Goal: Contribute content

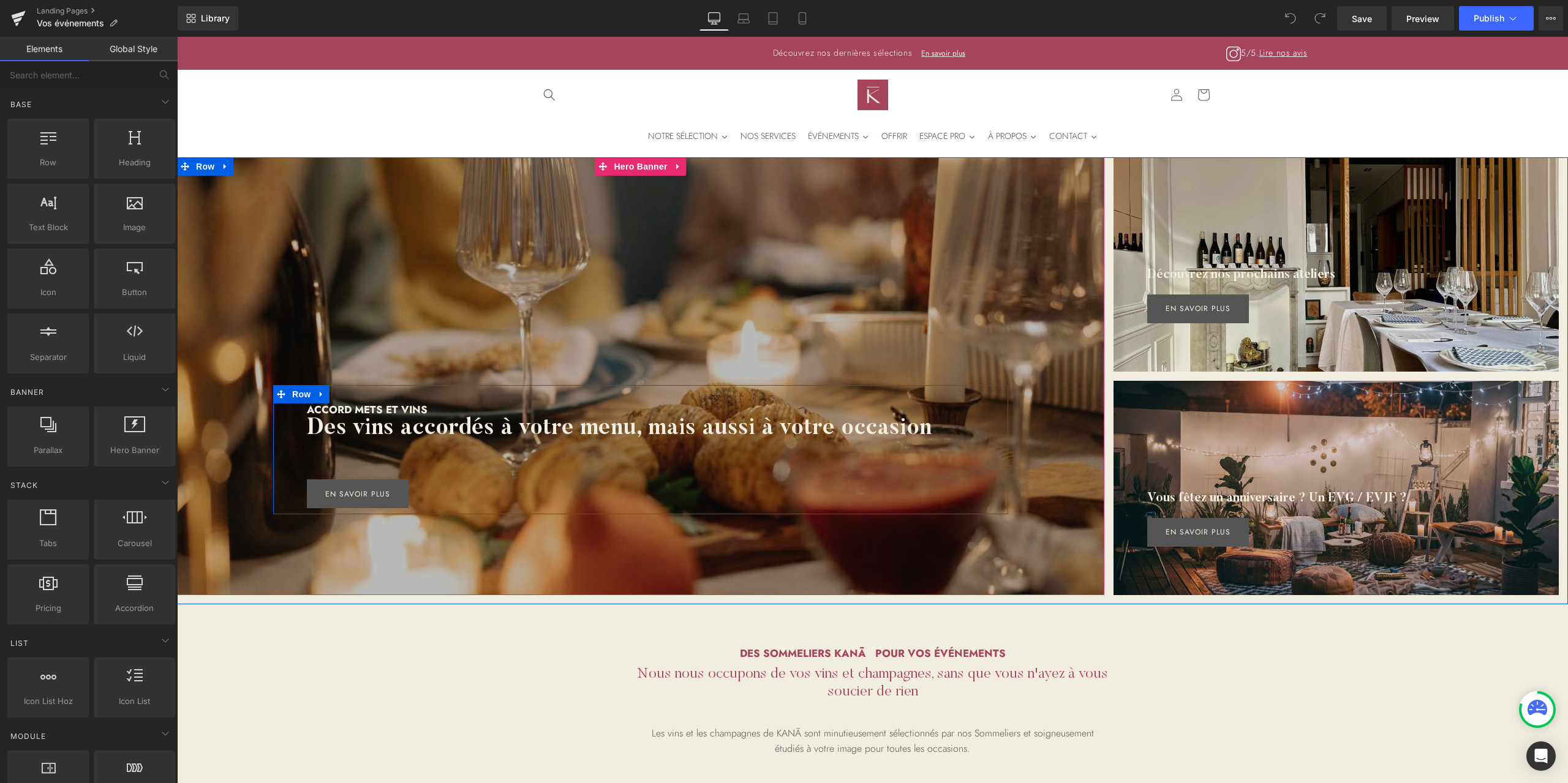
scroll to position [82, 0]
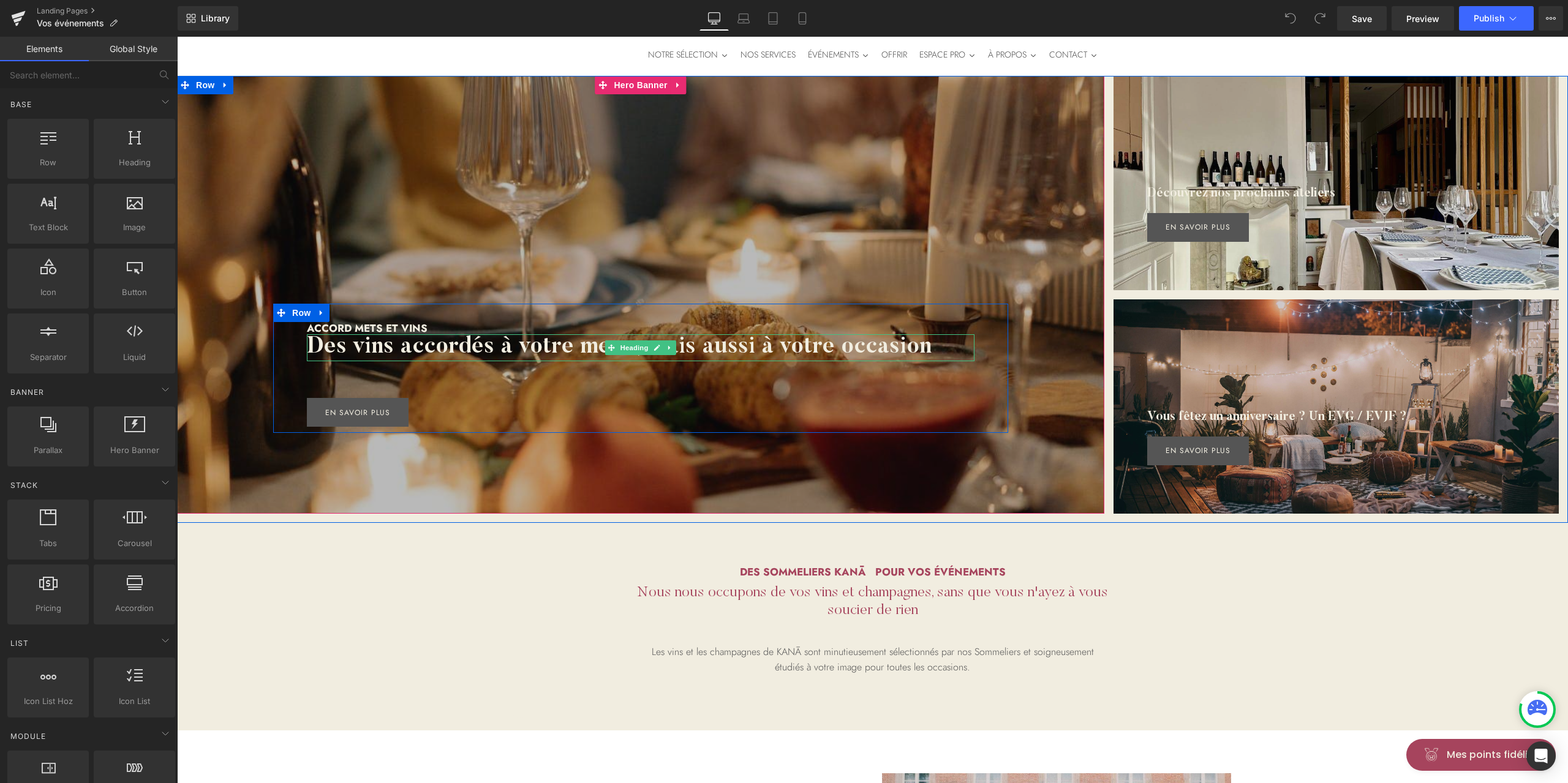
click at [700, 350] on h2 "Des vins accordés à votre menu, mais aussi à votre occasion" at bounding box center [641, 347] width 668 height 27
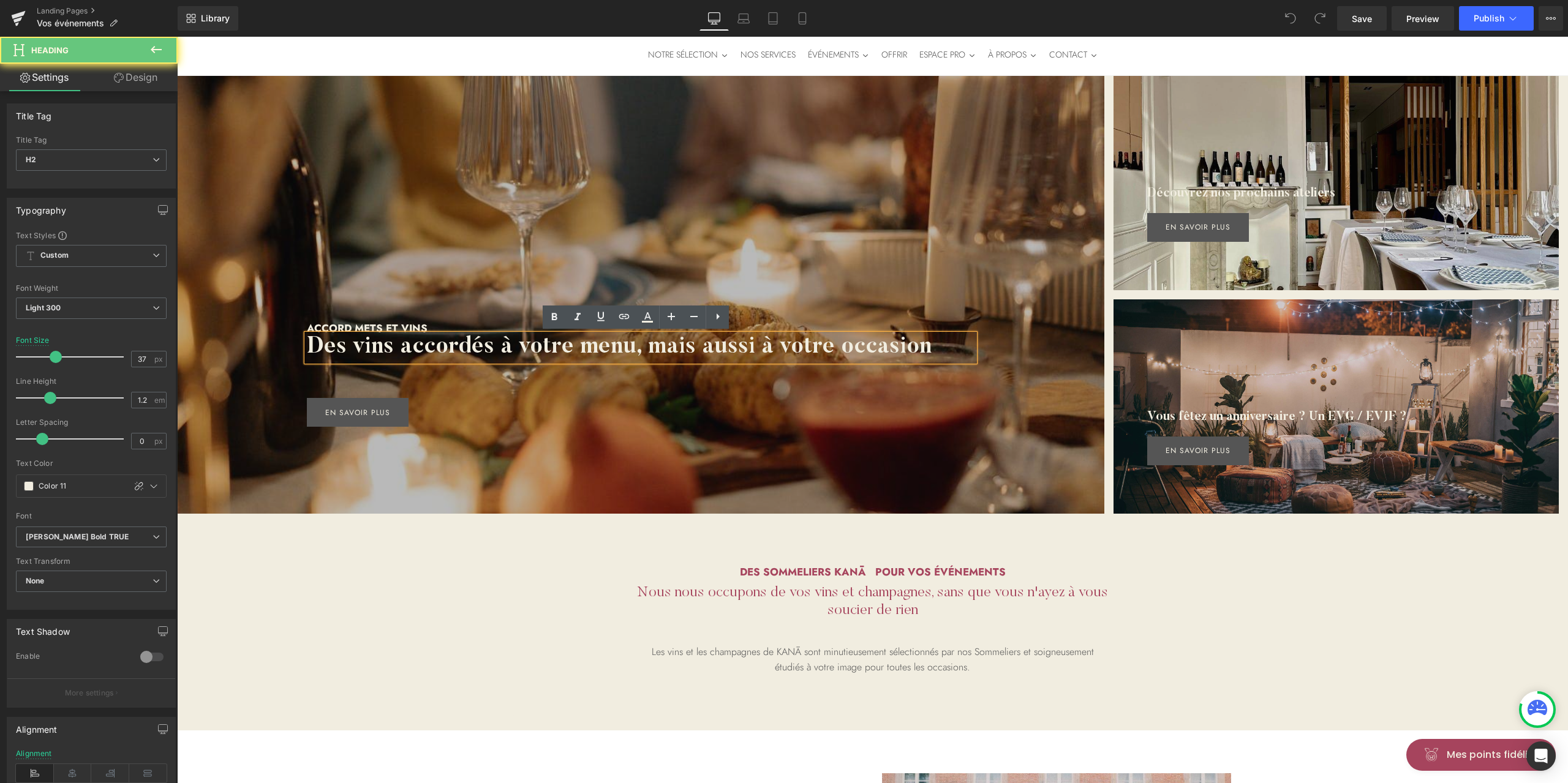
click at [723, 348] on h2 "Des vins accordés à votre menu, mais aussi à votre occasion" at bounding box center [641, 347] width 668 height 27
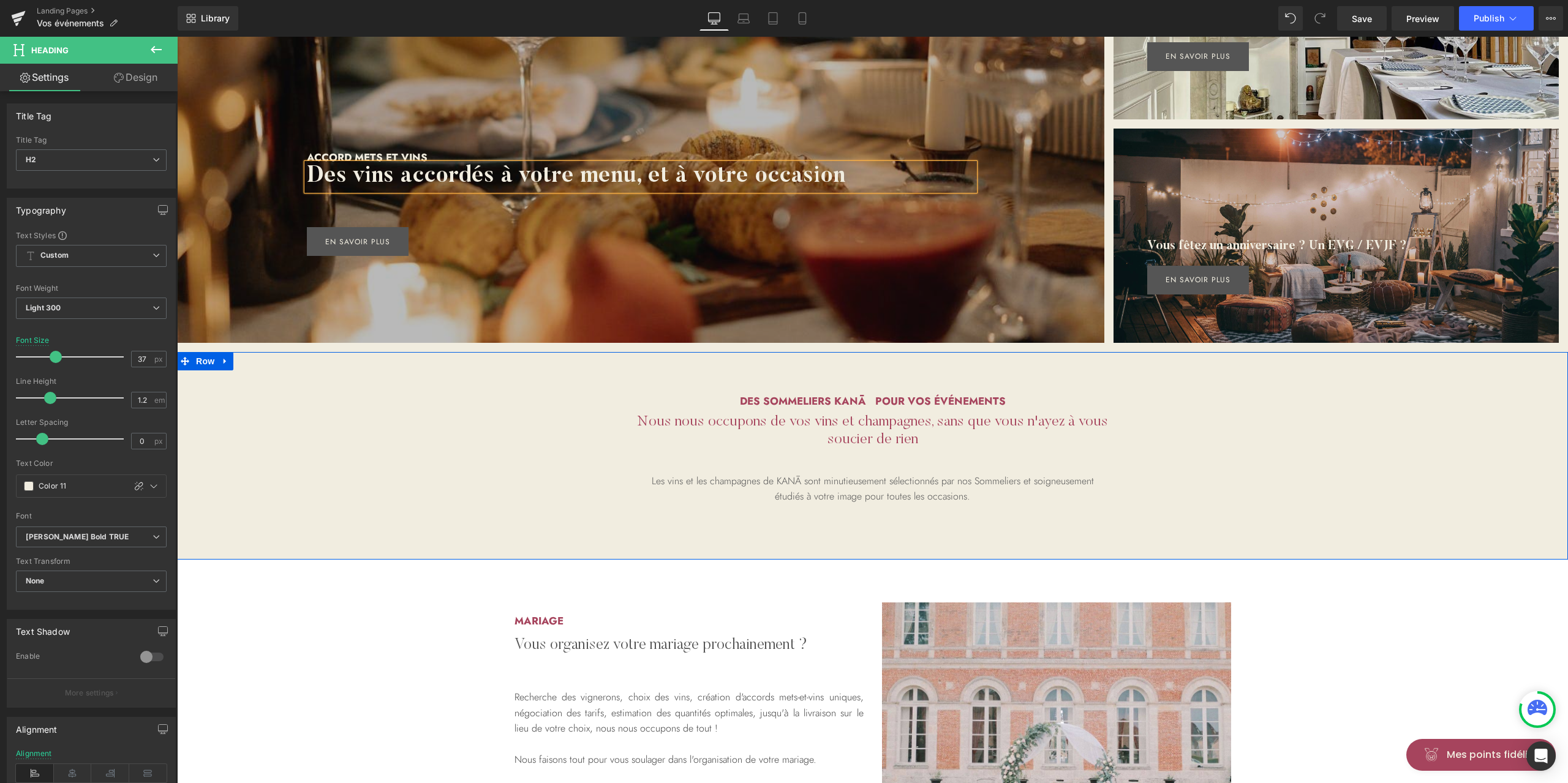
scroll to position [326, 0]
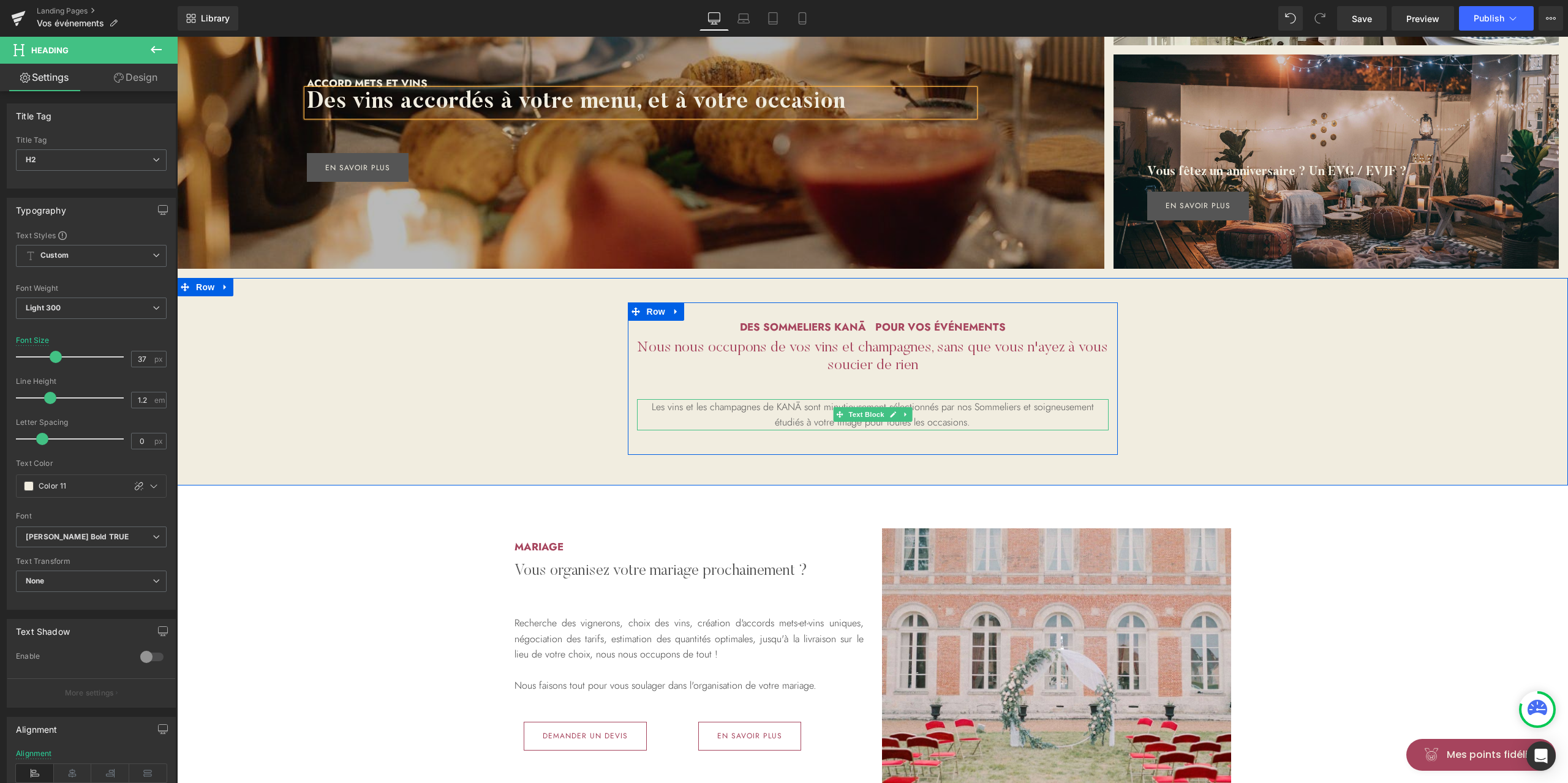
click at [942, 406] on p "Les vins et les champagnes de KANĀ sont minutieusement sélectionnés par nos Som…" at bounding box center [873, 414] width 471 height 31
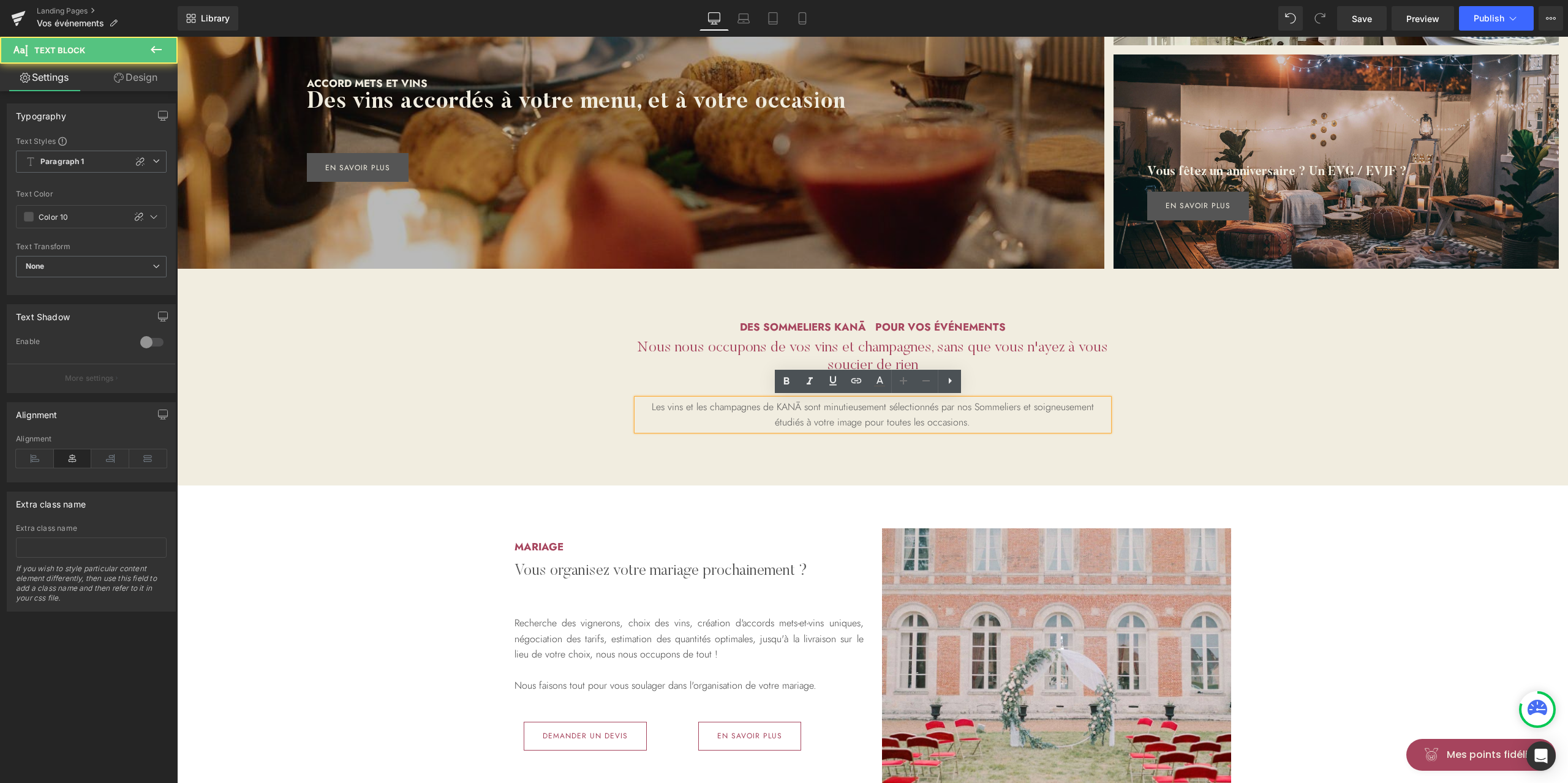
click at [942, 406] on p "Les vins et les champagnes de KANĀ sont minutieusement sélectionnés par nos Som…" at bounding box center [873, 414] width 471 height 31
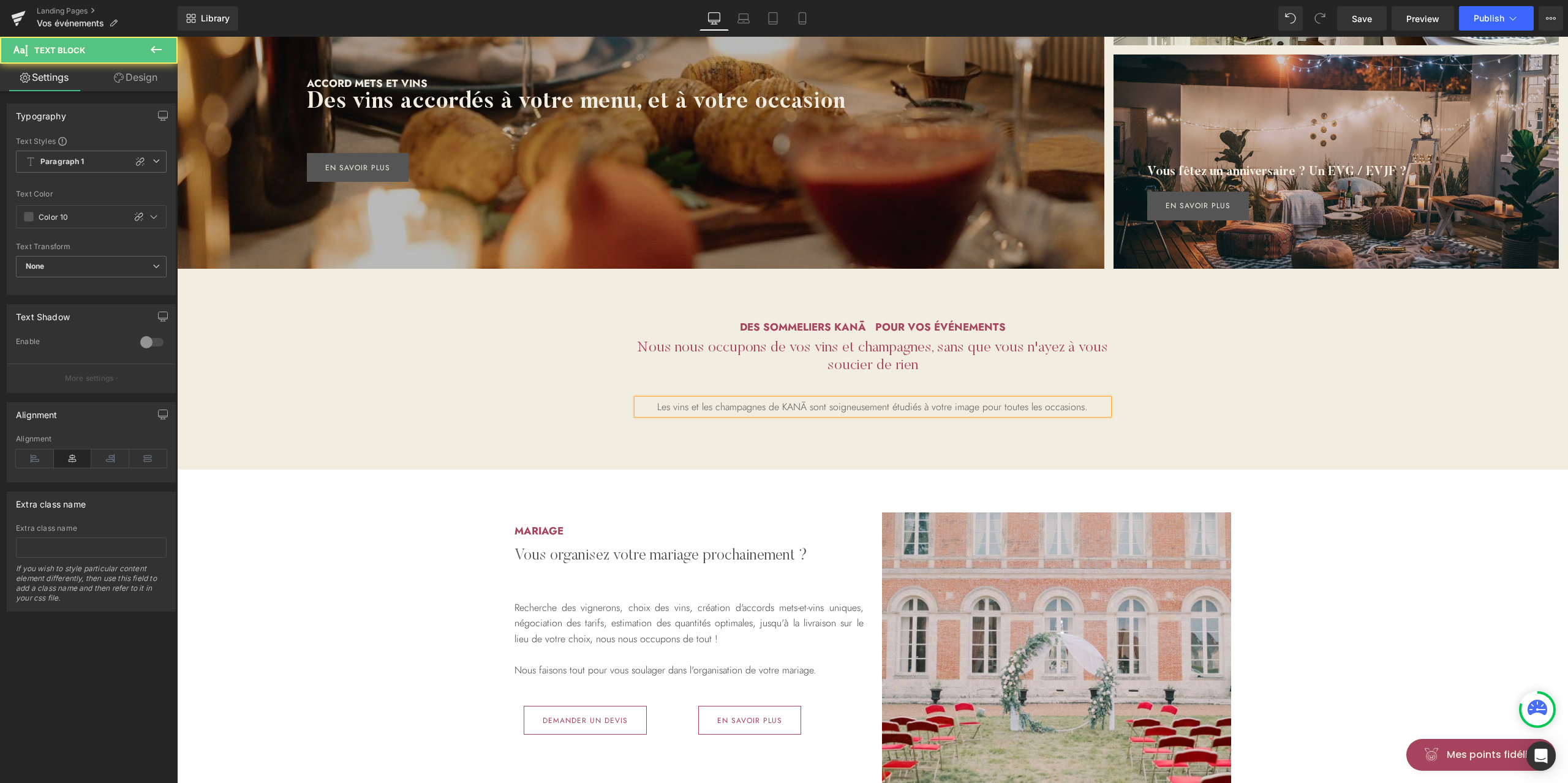
click at [1035, 404] on p "Les vins et les champagnes de KANĀ sont soigneusement étudiés à votre image pou…" at bounding box center [873, 406] width 471 height 16
click at [1088, 400] on p "Les vins et les champagnes de KANĀ sont soigneusement étudiés à votre image pou…" at bounding box center [873, 406] width 471 height 16
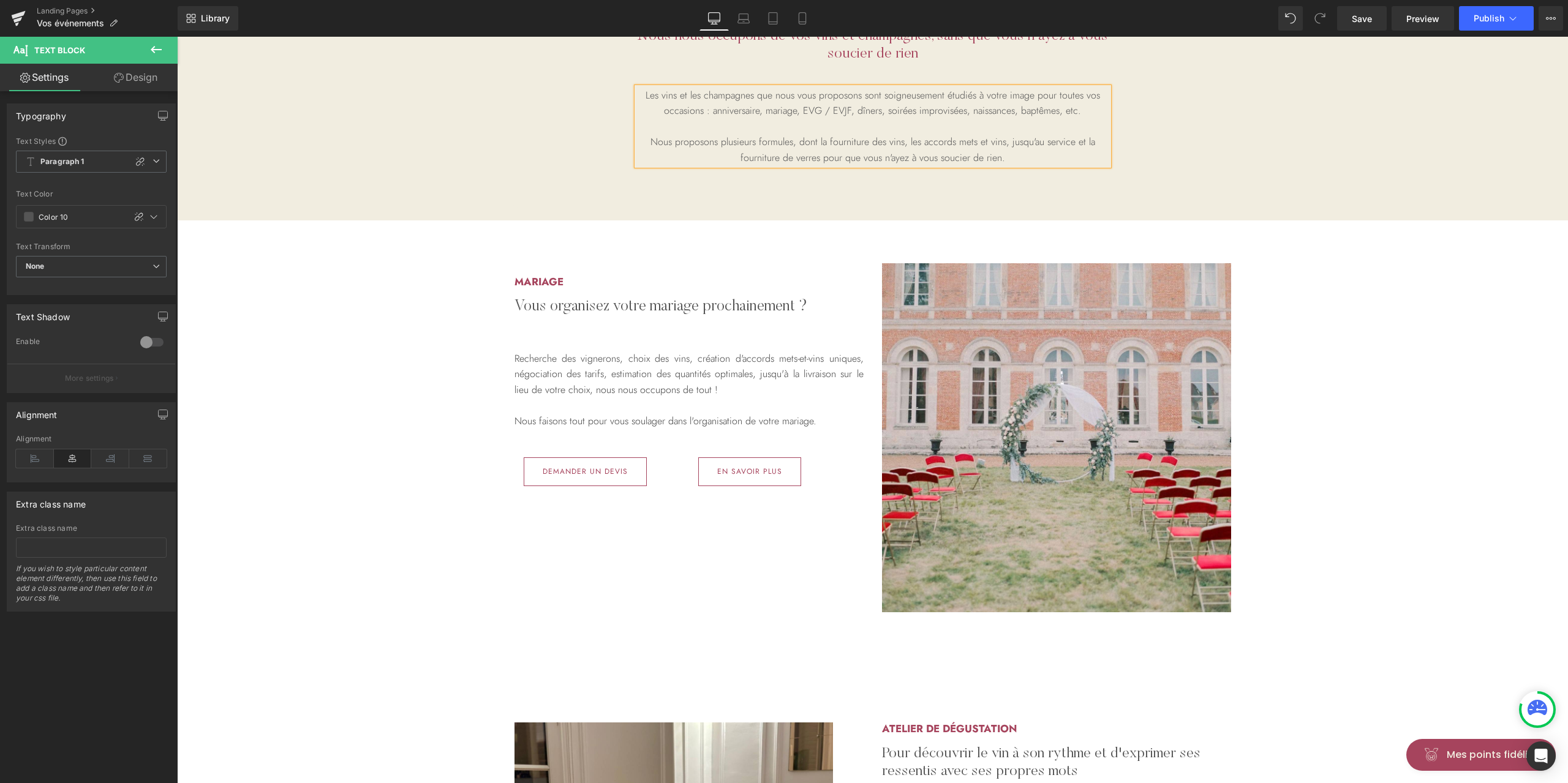
scroll to position [245, 0]
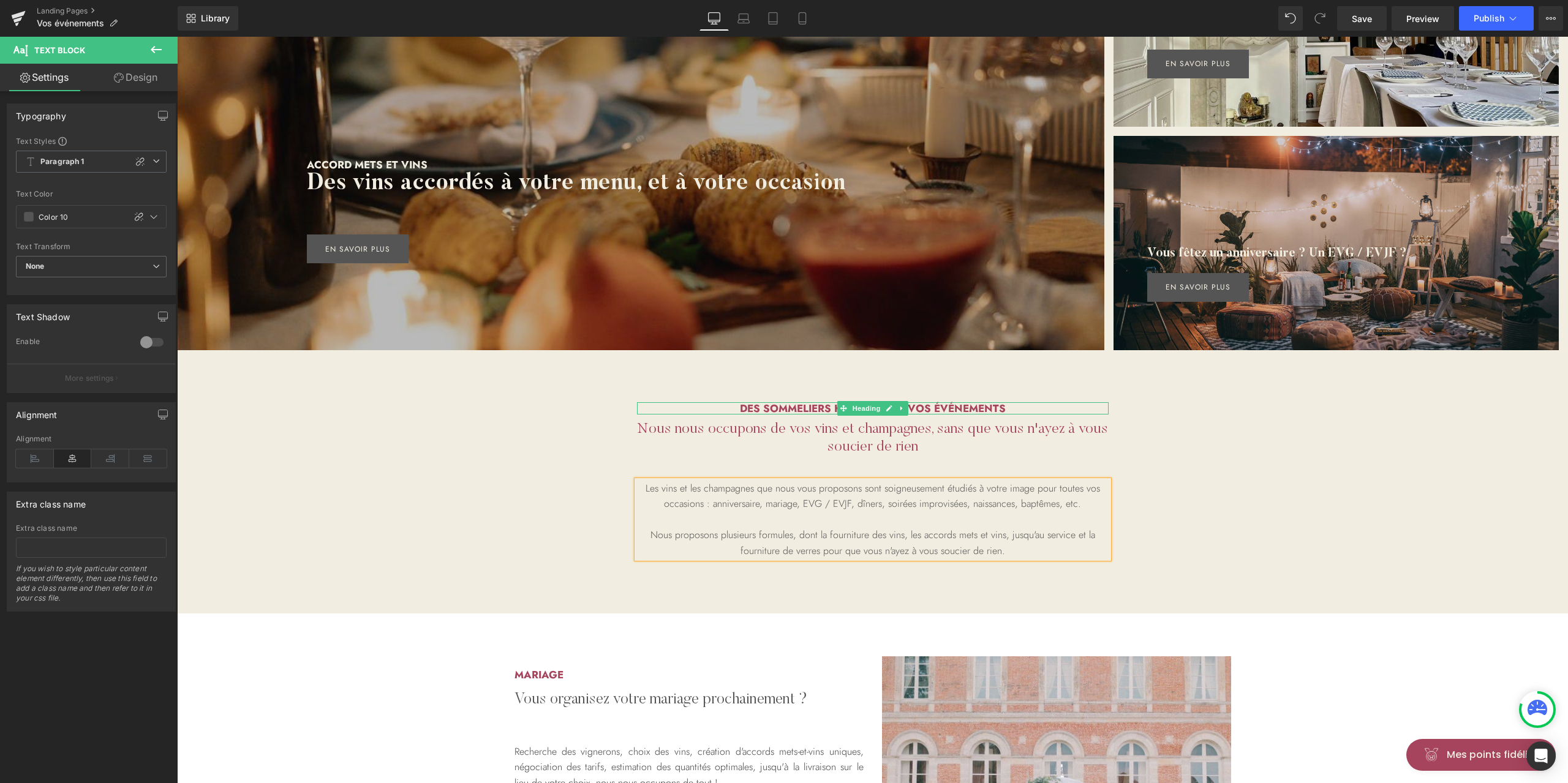
click at [795, 406] on h2 "des sommeliers KANĀ pour vos événements" at bounding box center [873, 408] width 471 height 12
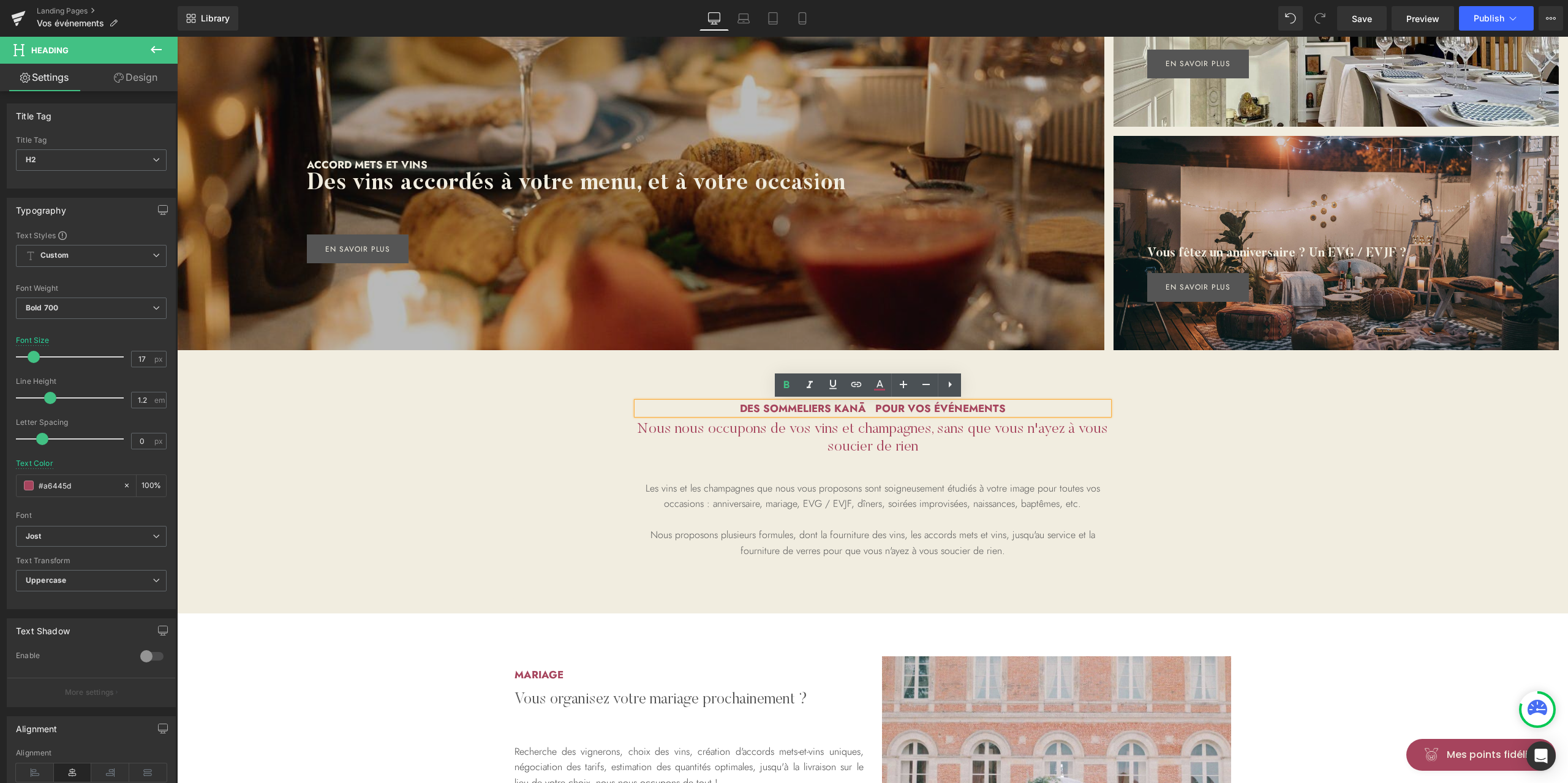
click at [881, 408] on h2 "des sommeliers KANĀ pour vos événements" at bounding box center [873, 408] width 471 height 12
click at [1013, 548] on p "Nous proposons plusieurs formules, dont la fourniture des vins, les accords met…" at bounding box center [873, 543] width 471 height 31
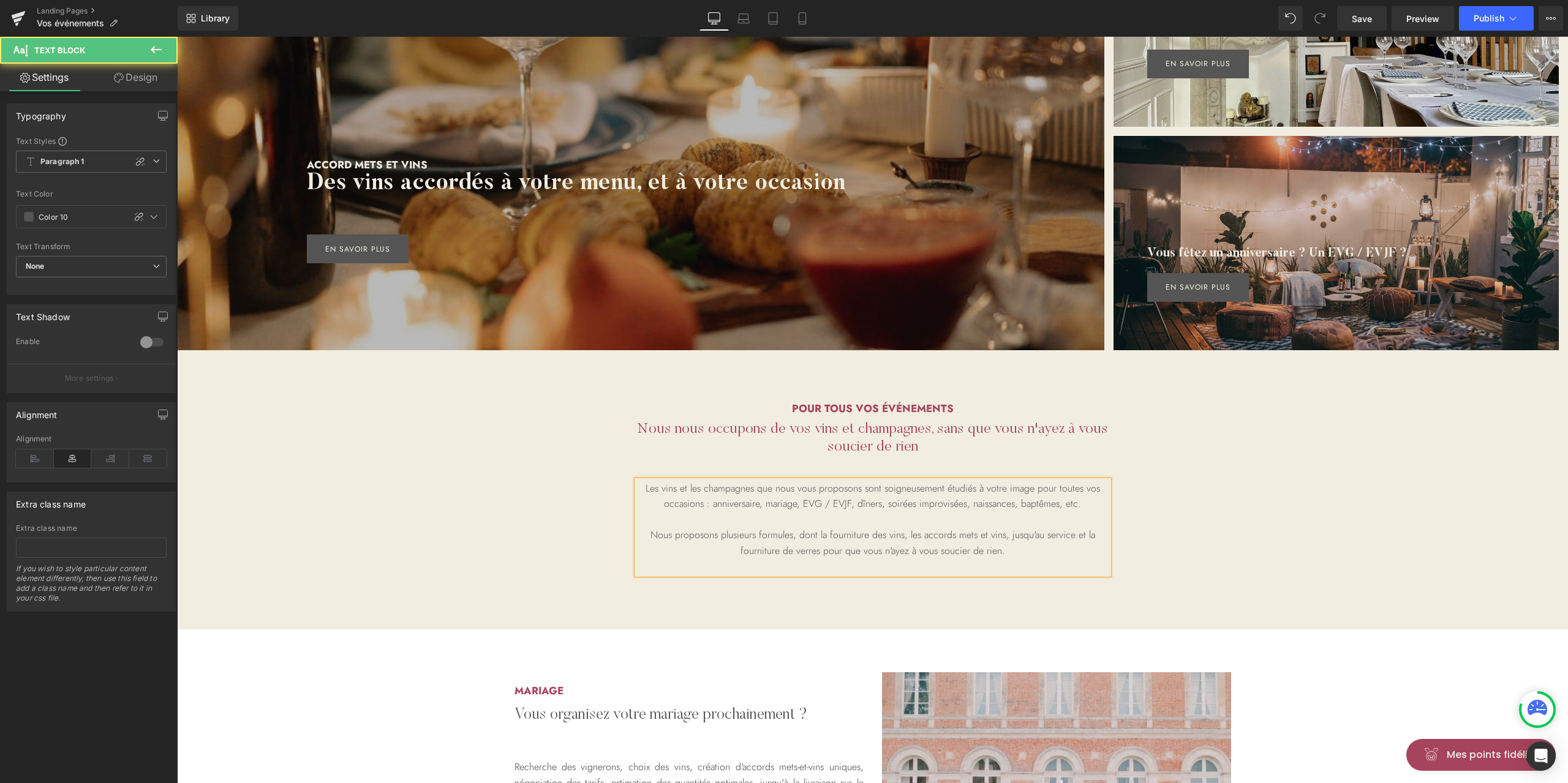
click at [1003, 541] on p "Nous proposons plusieurs formules, dont la fourniture des vins, les accords met…" at bounding box center [873, 543] width 471 height 31
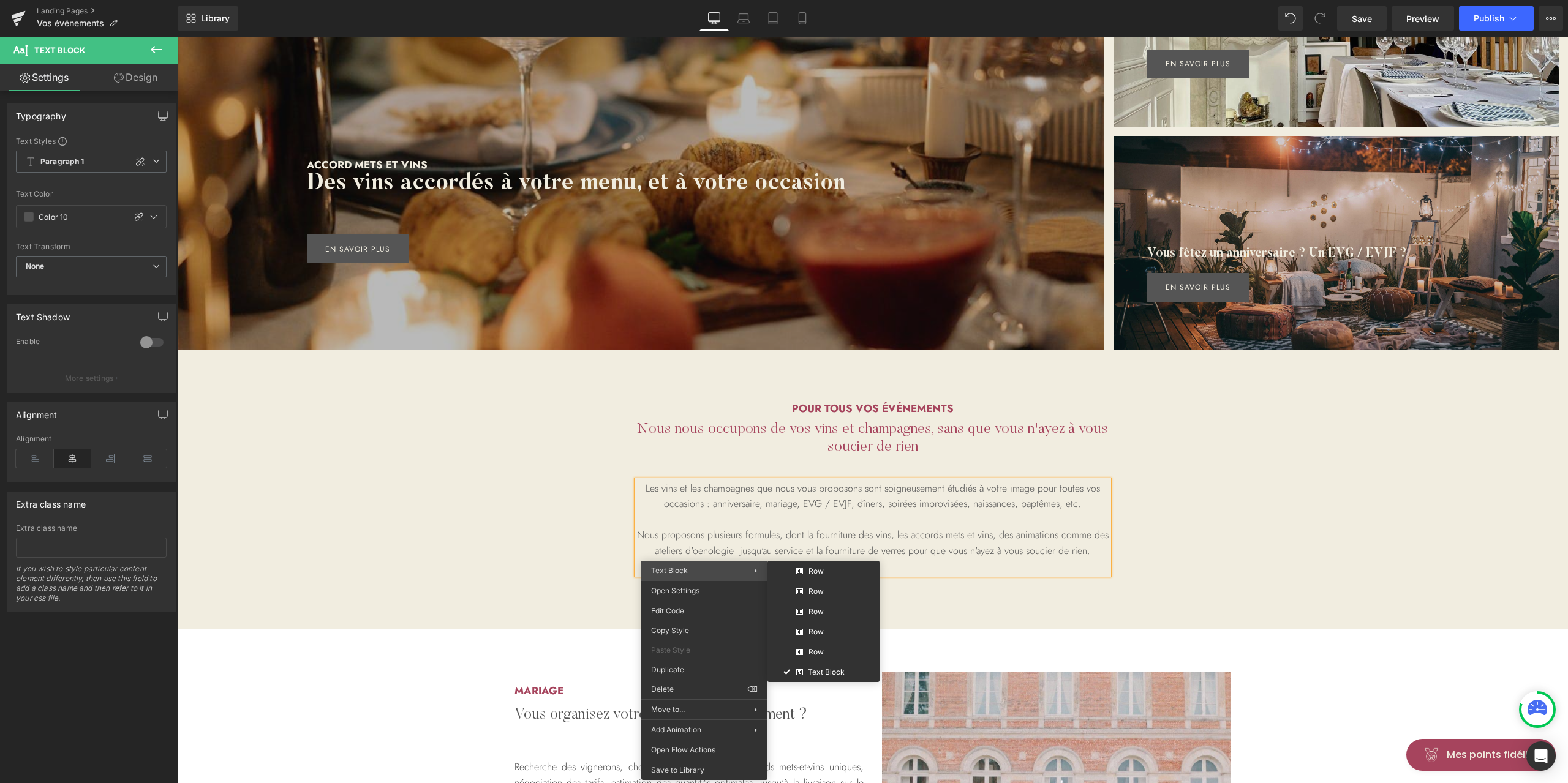
click at [701, 564] on div "Text Block Row Row Row Row Row Text Block" at bounding box center [704, 570] width 127 height 19
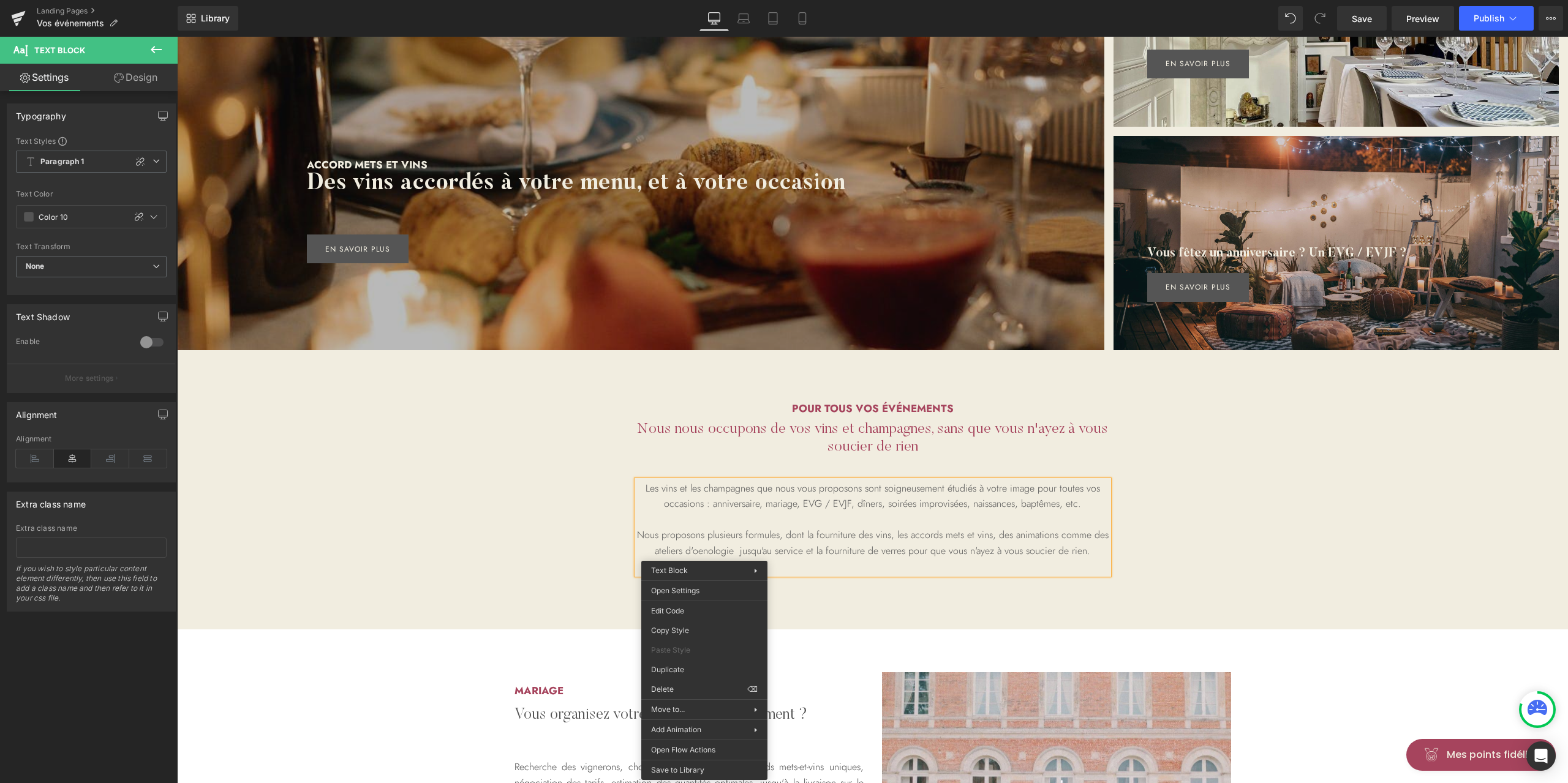
click at [712, 553] on p "Nous proposons plusieurs formules, dont la fourniture des vins, les accords met…" at bounding box center [873, 543] width 471 height 31
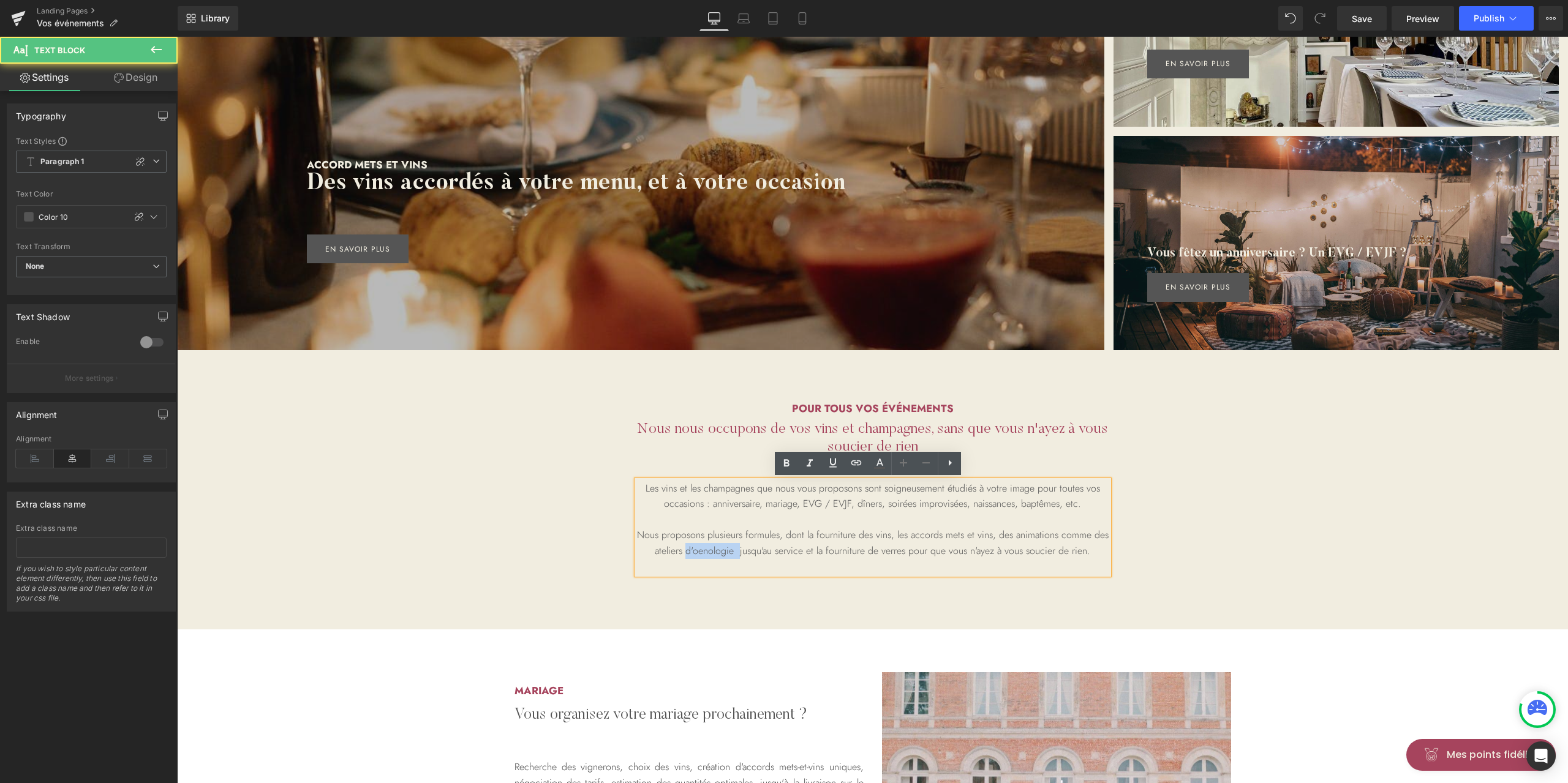
click at [712, 553] on p "Nous proposons plusieurs formules, dont la fourniture des vins, les accords met…" at bounding box center [873, 543] width 471 height 31
click at [701, 553] on p "Nous proposons plusieurs formules, dont la fourniture des vins, les accords met…" at bounding box center [873, 543] width 471 height 31
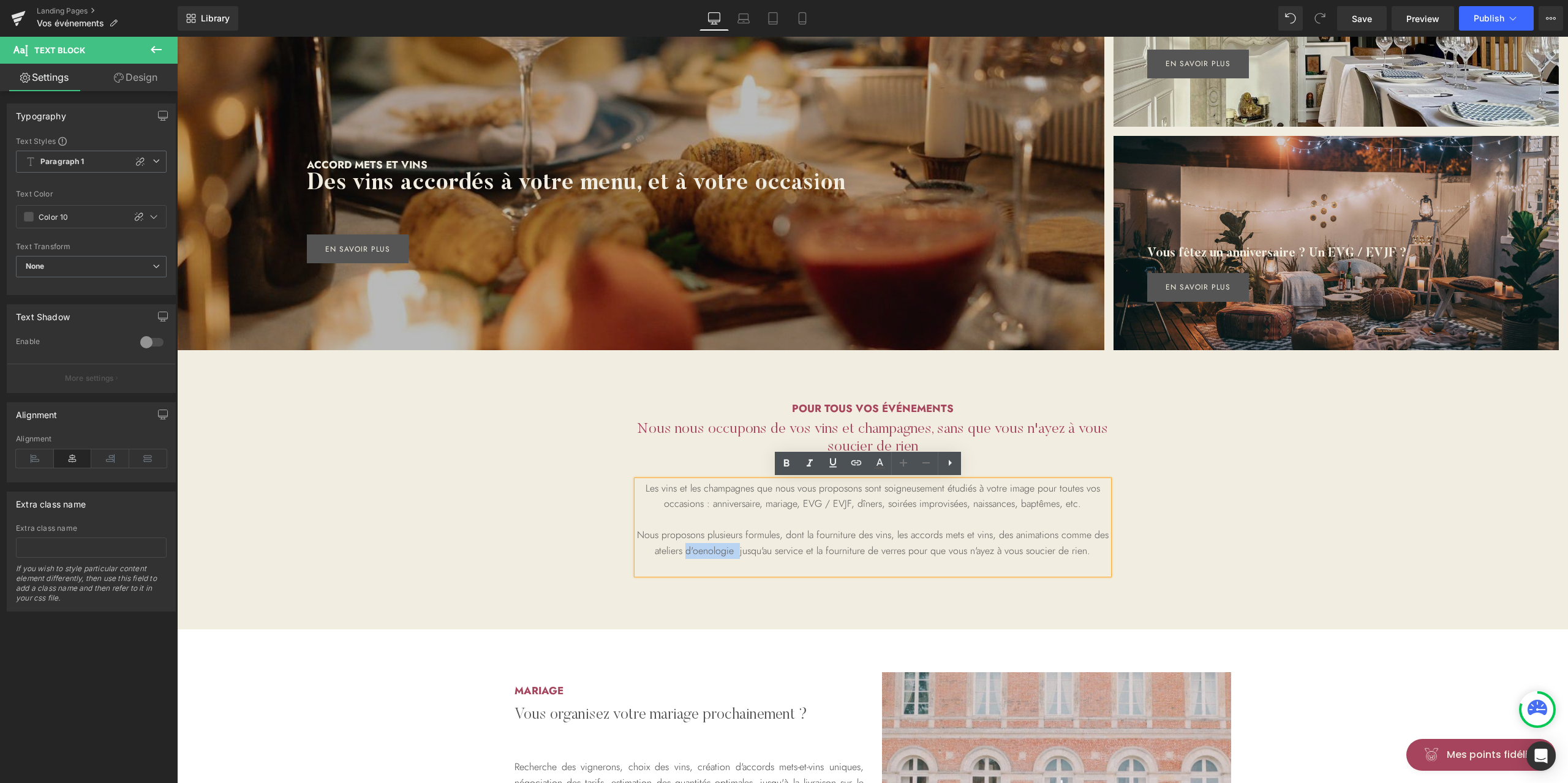
click at [724, 550] on p "Nous proposons plusieurs formules, dont la fourniture des vins, les accords met…" at bounding box center [873, 543] width 471 height 31
click at [697, 552] on p "Nous proposons plusieurs formules, dont la fourniture des vins, les accords met…" at bounding box center [873, 543] width 471 height 31
click at [715, 552] on p "Nous proposons plusieurs formules, dont la fourniture des vins, les accords met…" at bounding box center [873, 543] width 471 height 31
copy p "d'oenologie"
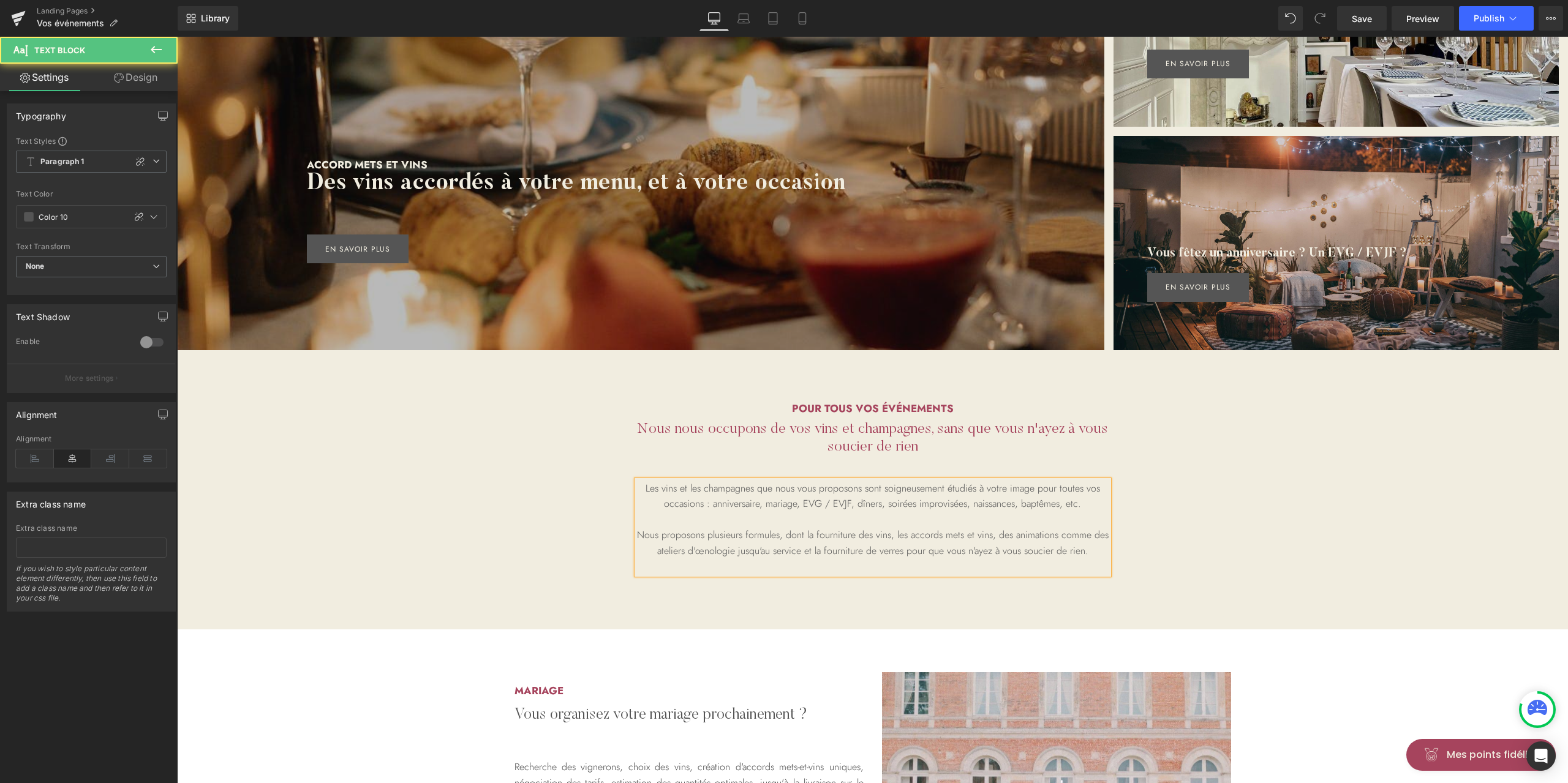
click at [733, 548] on p "Nous proposons plusieurs formules, dont la fourniture des vins, les accords met…" at bounding box center [873, 543] width 471 height 31
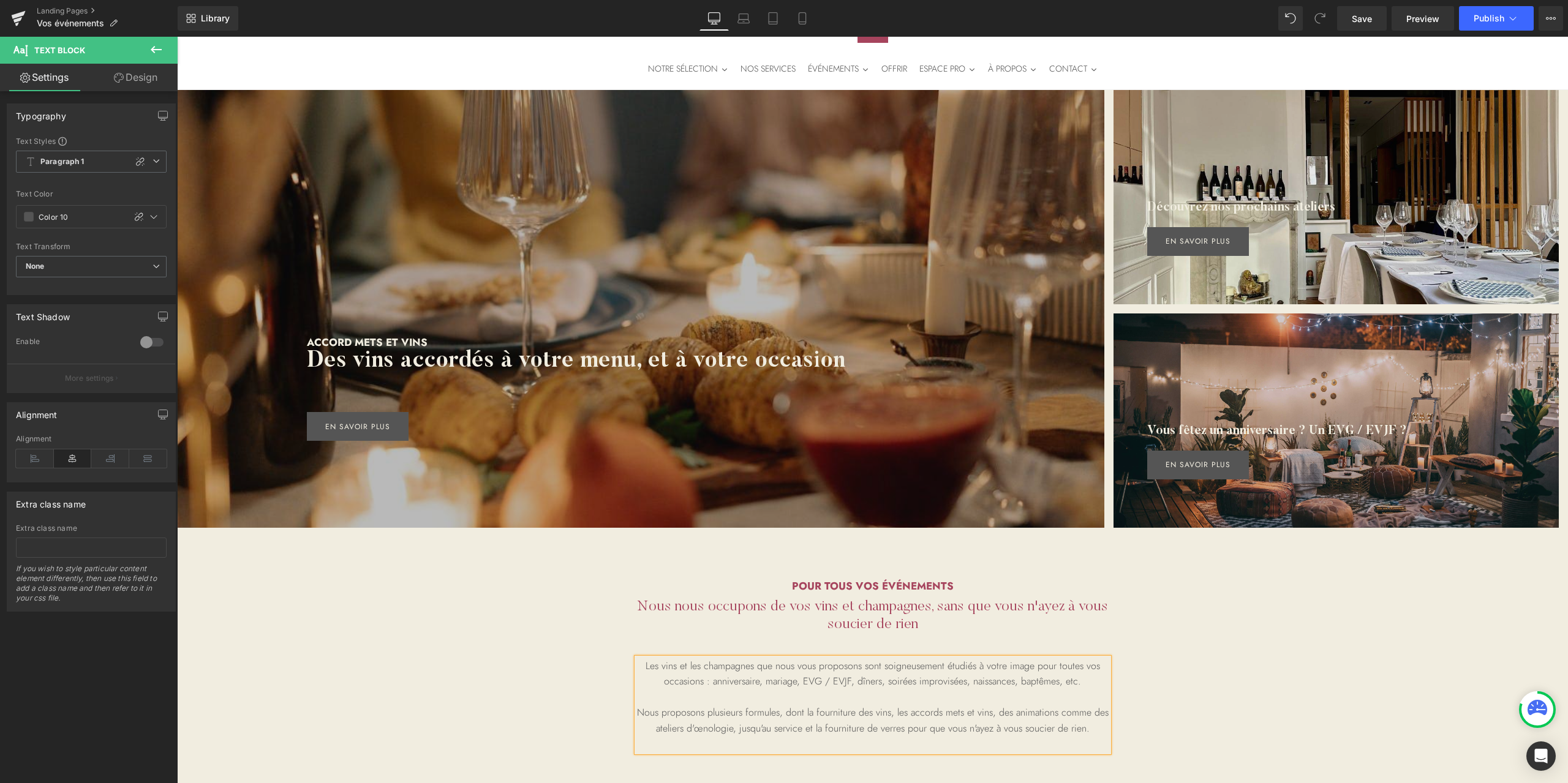
scroll to position [408, 0]
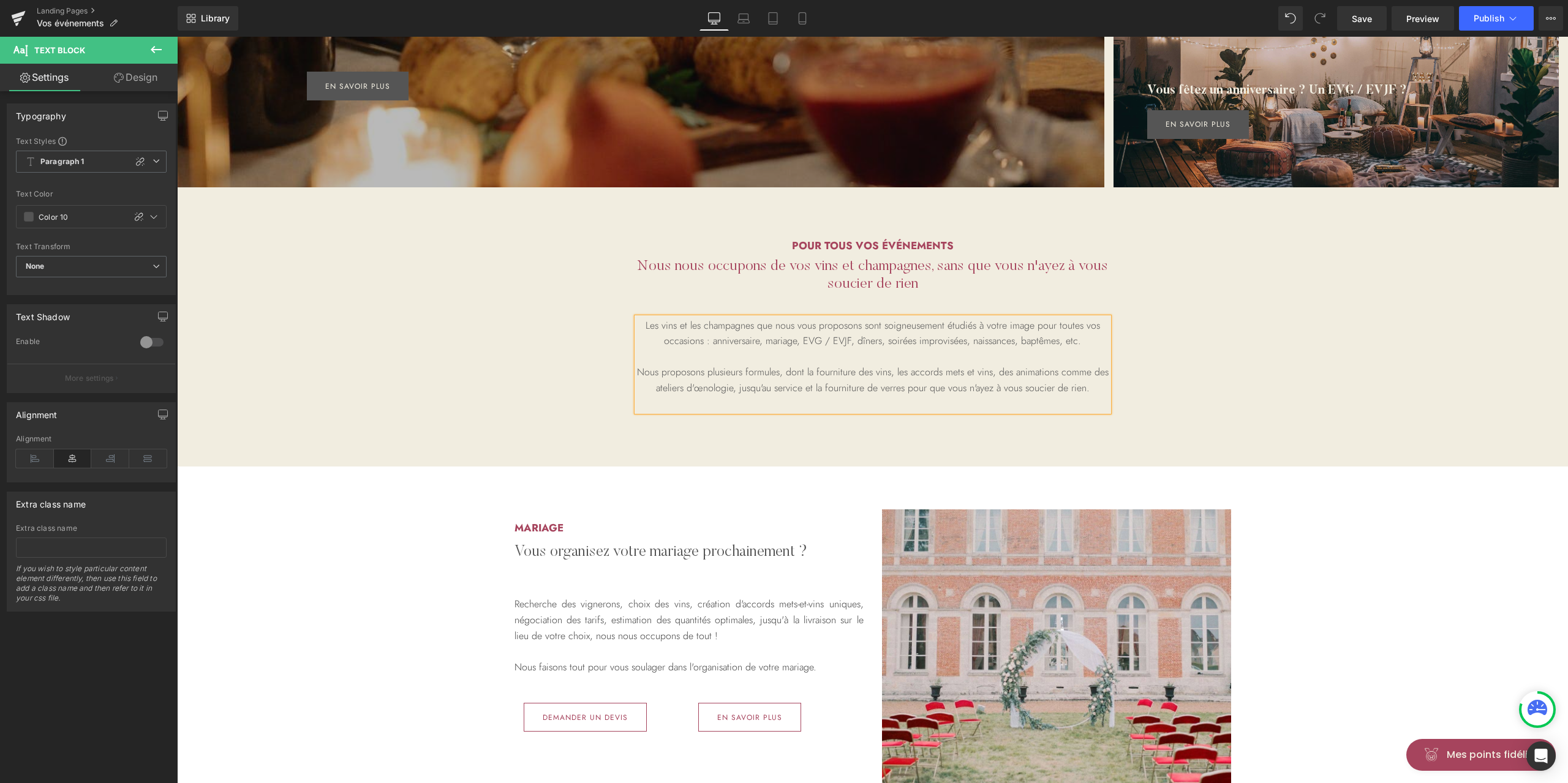
click at [505, 422] on div "pour tous vos événements Heading Nous nous occupons de vos vins et champagnes, …" at bounding box center [872, 328] width 734 height 215
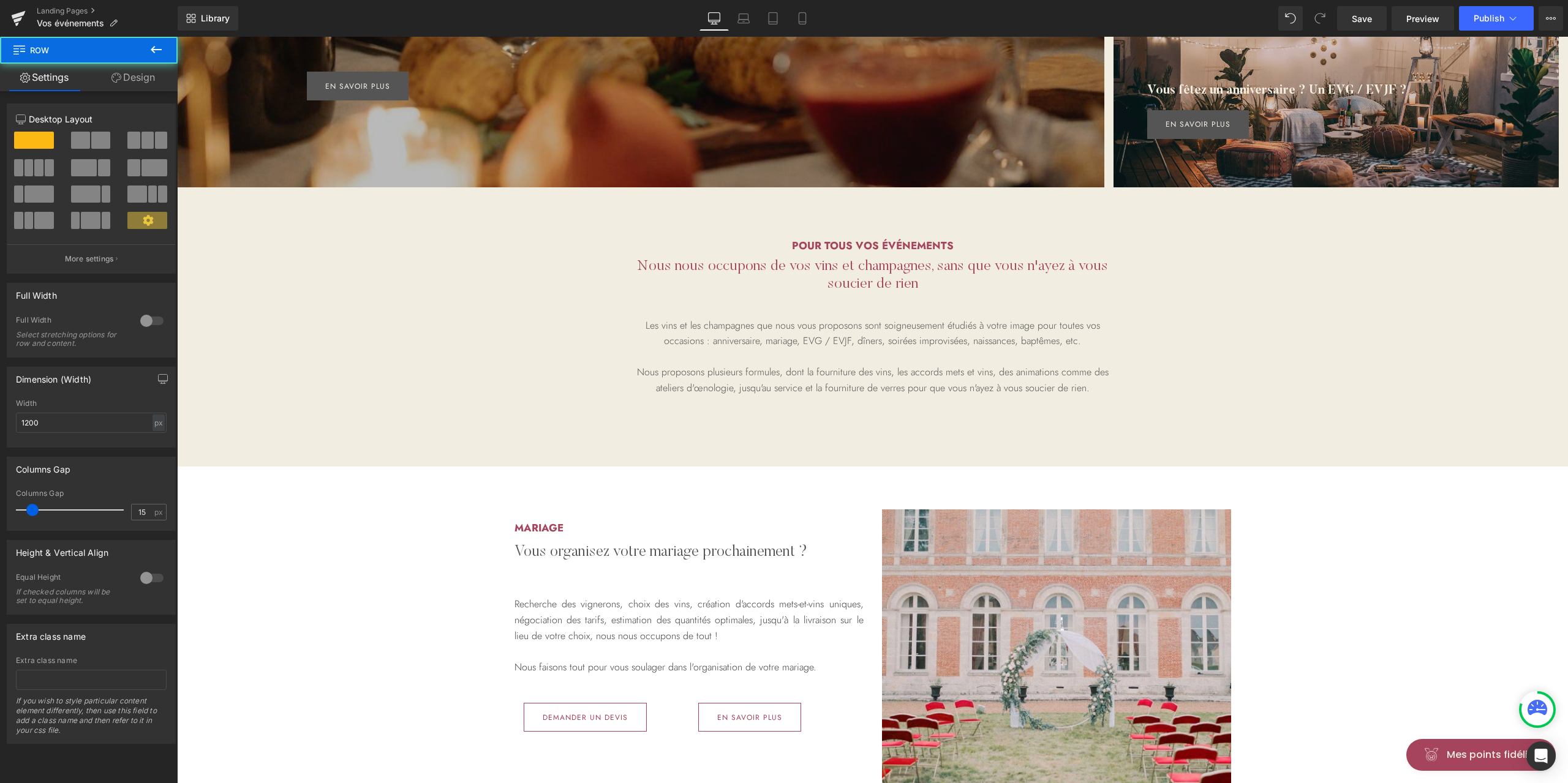
scroll to position [653, 0]
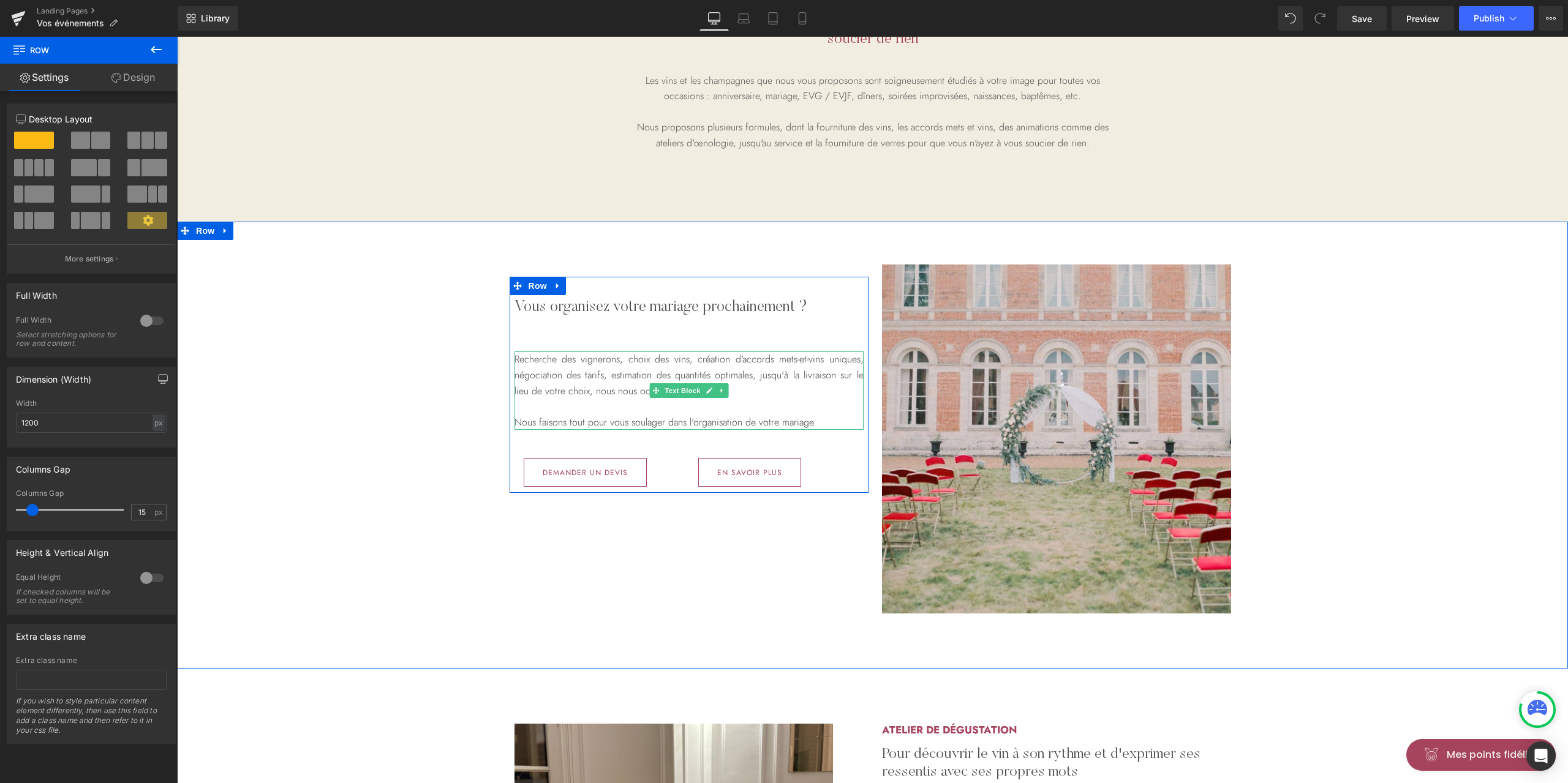
click at [604, 379] on p "Recherche des vignerons, choix des vins, création d'accords mets-et-vins unique…" at bounding box center [689, 374] width 349 height 47
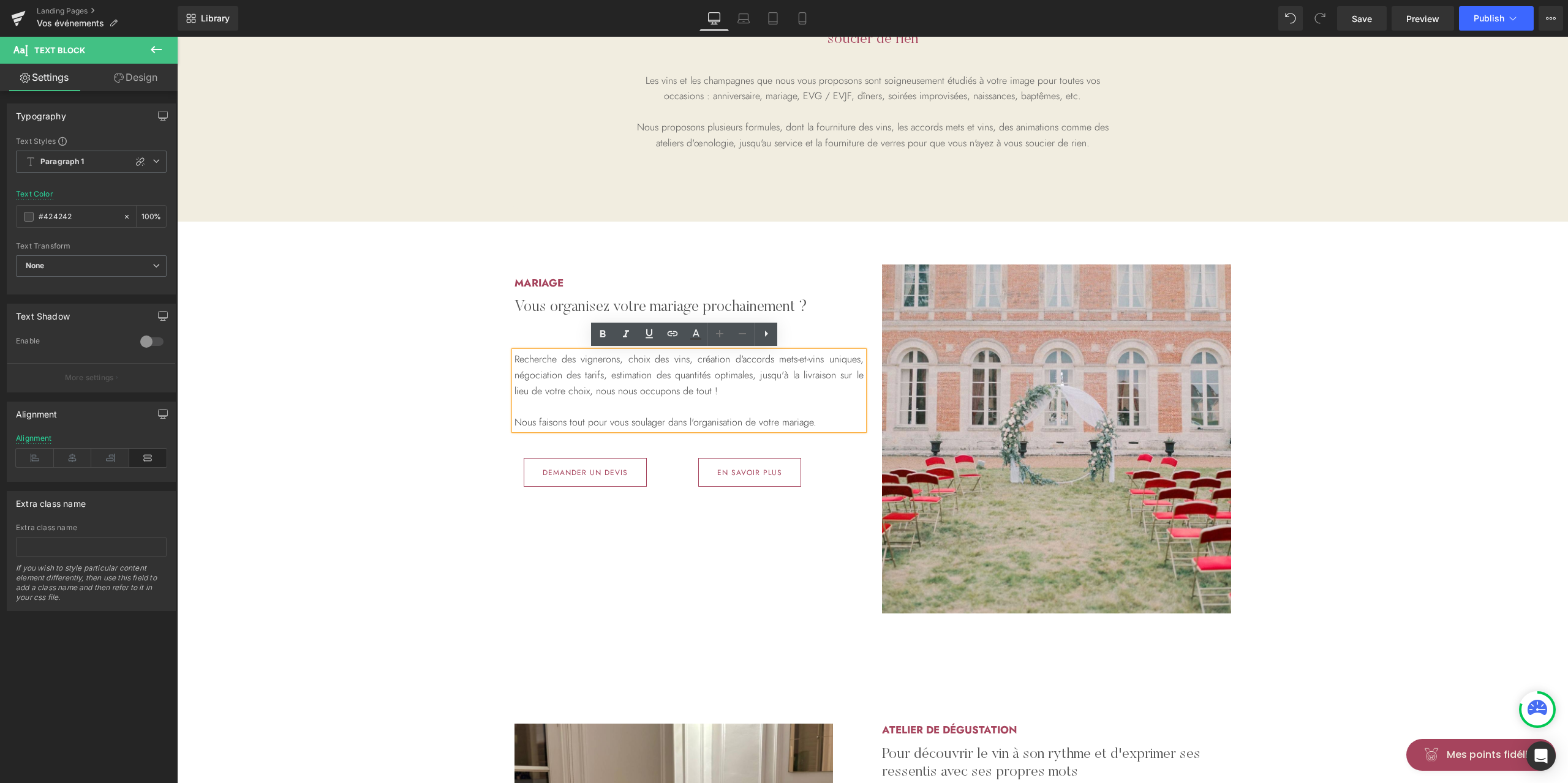
click at [604, 373] on p "Recherche des vignerons, choix des vins, création d'accords mets-et-vins unique…" at bounding box center [689, 374] width 349 height 47
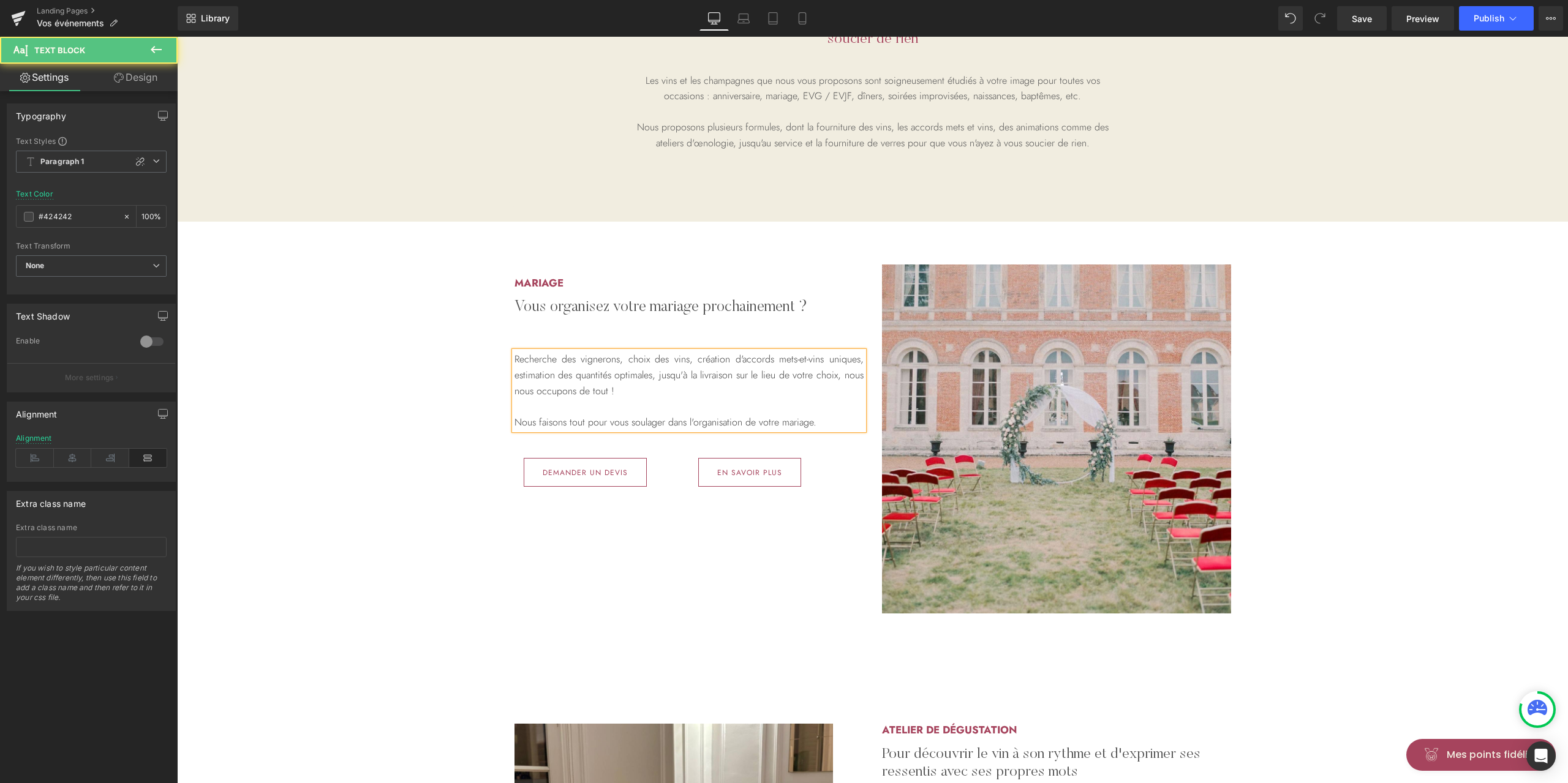
click at [571, 419] on p "Nous faisons tout pour vous soulager dans l'organisation de votre mariage." at bounding box center [689, 422] width 349 height 16
click at [807, 422] on p "Nous faisons le maximum pour vous soulager dans l'organisation de votre mariage." at bounding box center [689, 422] width 349 height 16
click at [453, 483] on div "Mariage Heading Vous organisez votre mariage prochainement ? Heading Recherche …" at bounding box center [872, 445] width 1391 height 336
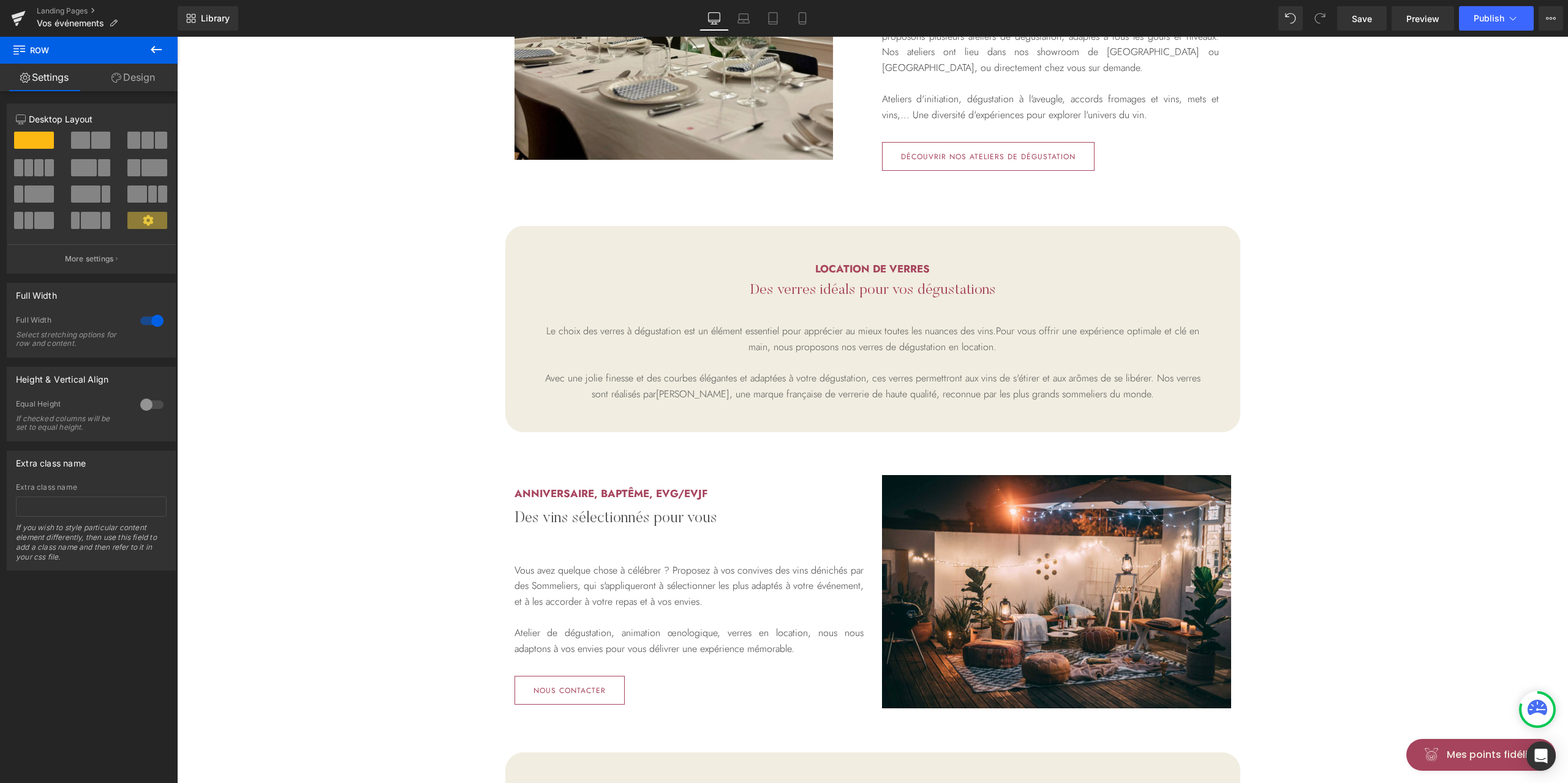
scroll to position [1551, 0]
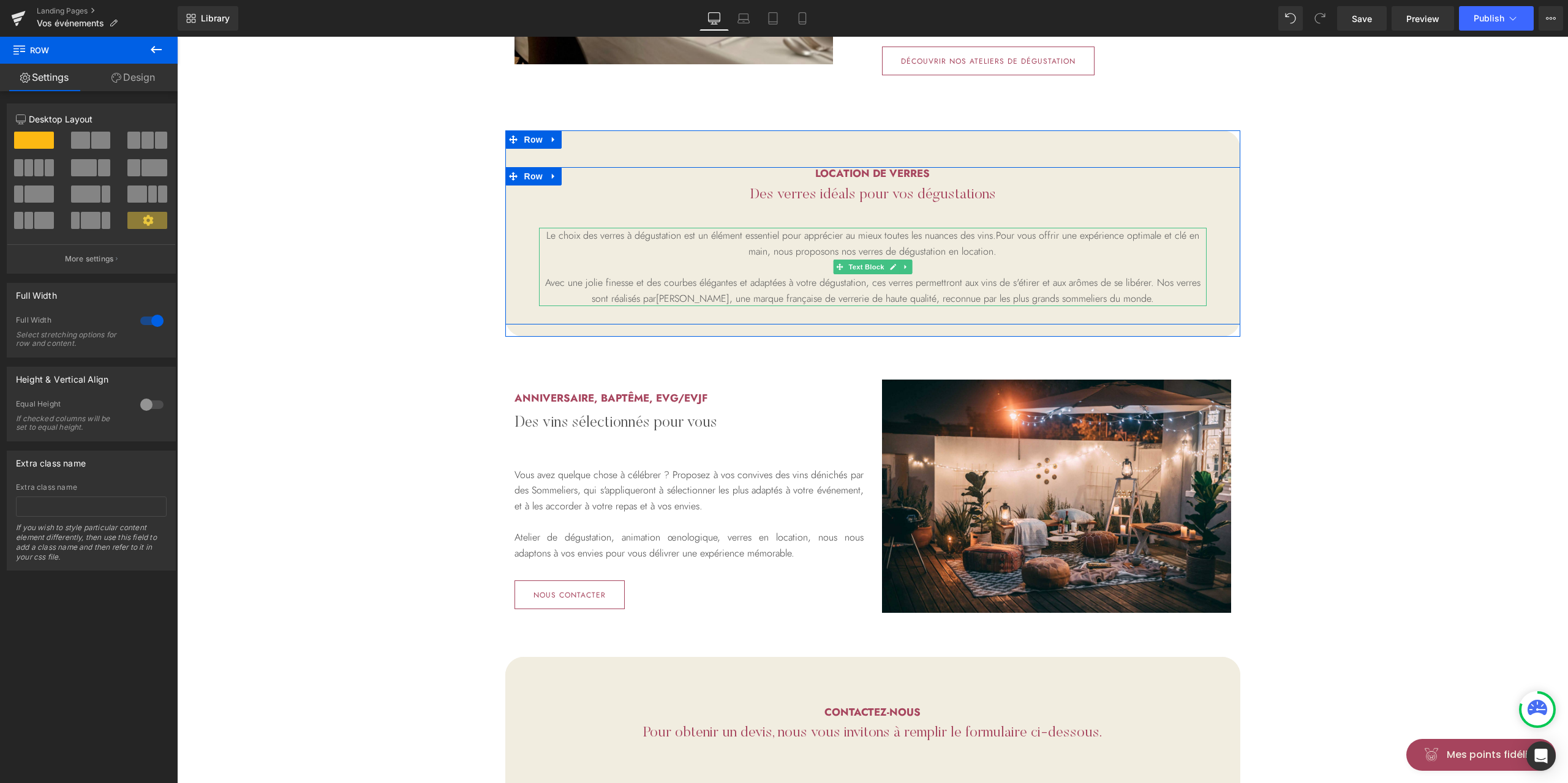
click at [889, 233] on p "Le choix des verres à dégustation est un élément essentiel pour apprécier au mi…" at bounding box center [873, 243] width 668 height 31
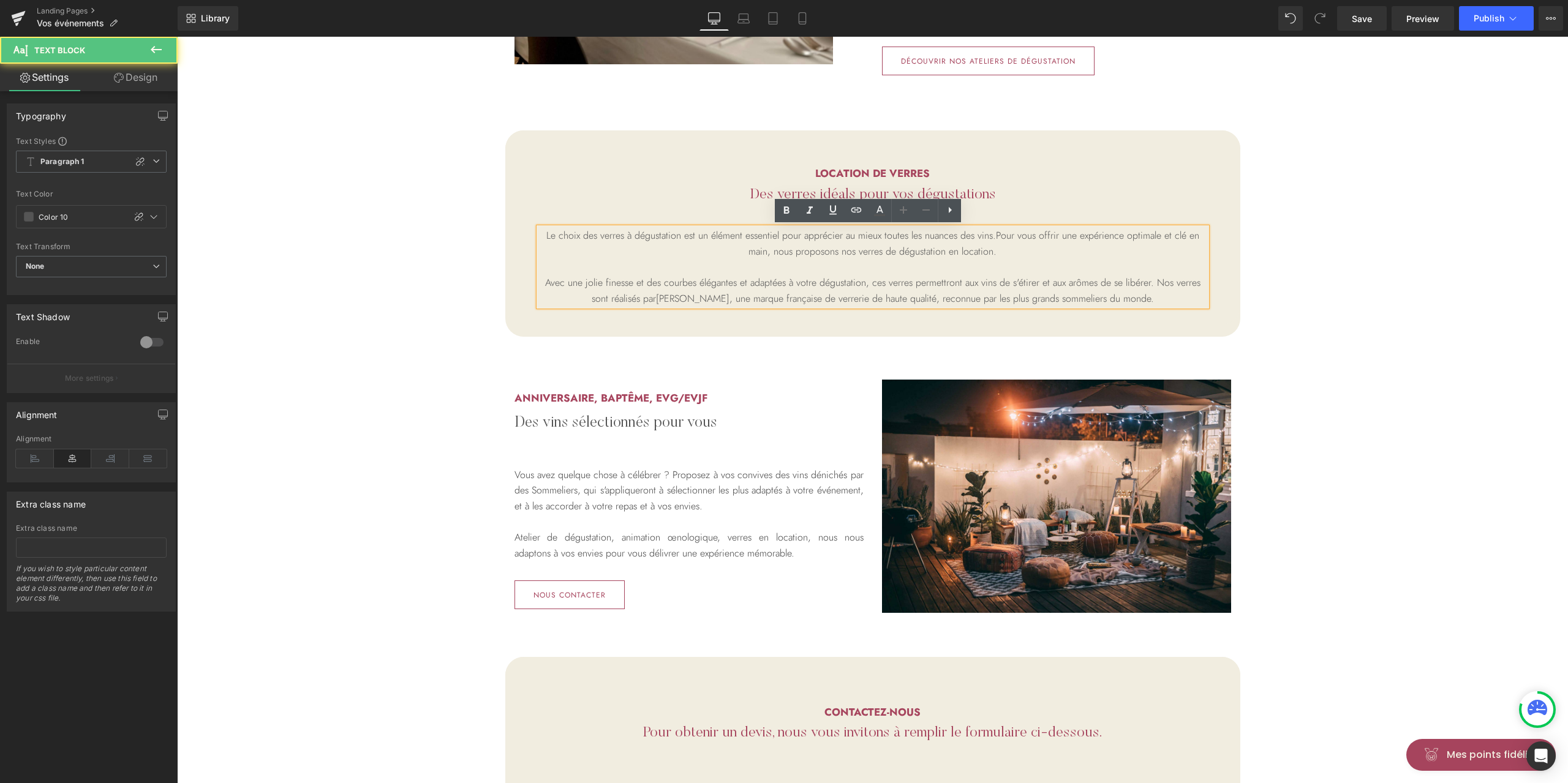
click at [877, 235] on p "Le choix des verres à dégustation est un élément essentiel pour apprécier au mi…" at bounding box center [873, 243] width 668 height 31
click at [626, 285] on p "Avec une jolie finesse et des courbes élégantes et adaptées à votre dégustation…" at bounding box center [873, 291] width 668 height 31
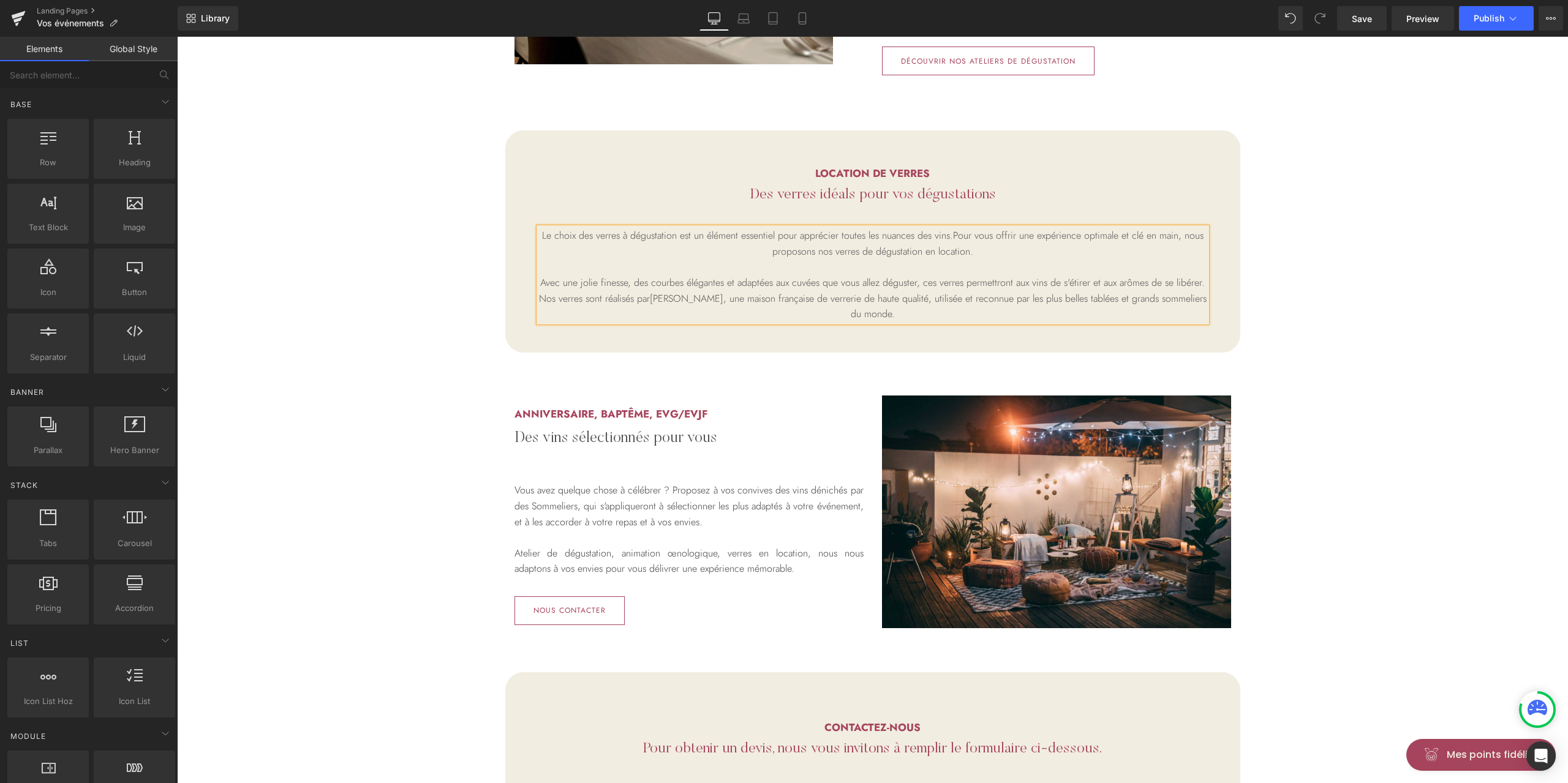
click at [1342, 302] on div "Accord mets et vins Heading Des vins accordés à votre menu, et à votre occasion…" at bounding box center [872, 229] width 1391 height 3246
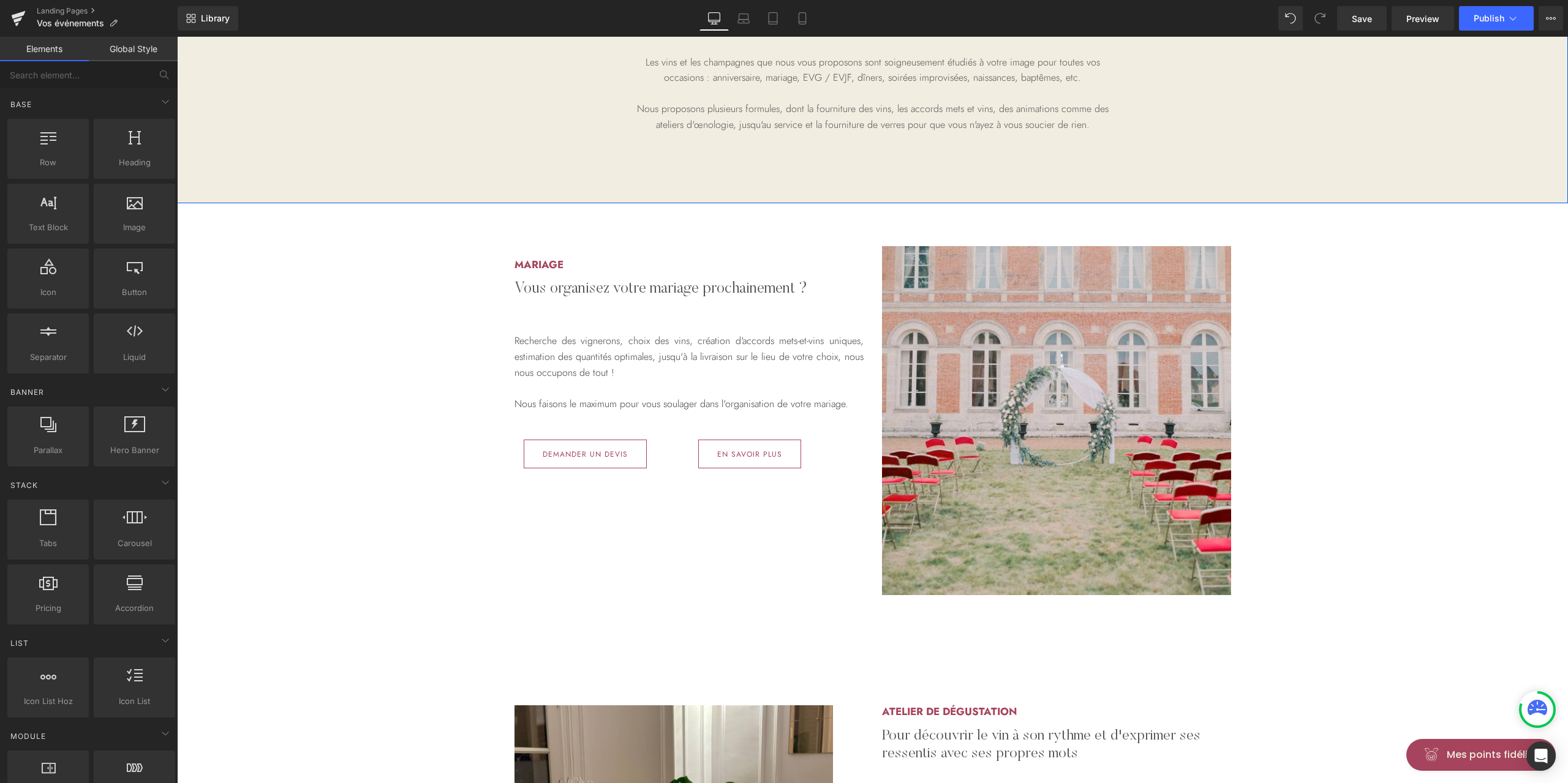
scroll to position [734, 0]
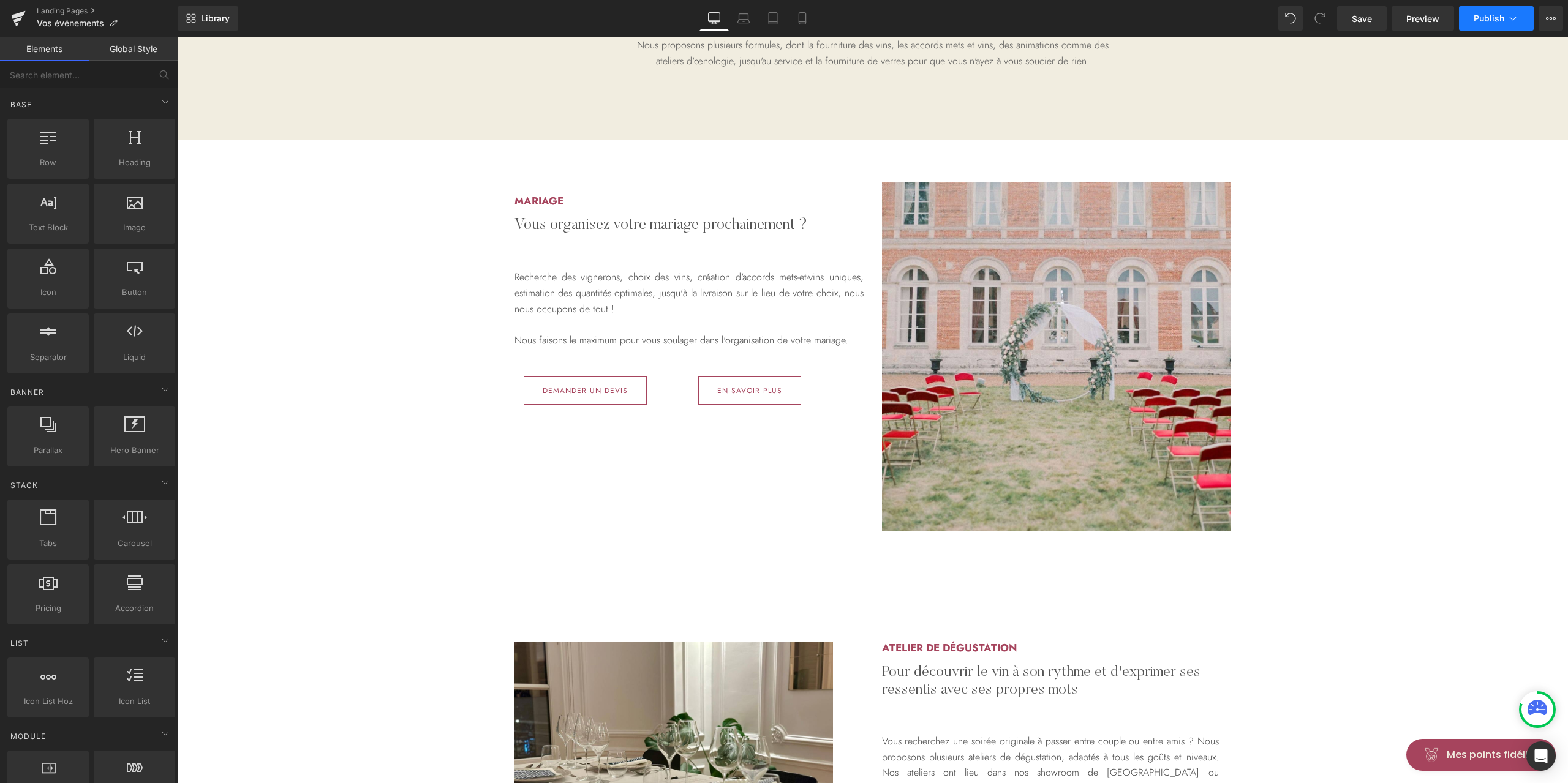
click at [1499, 19] on span "Publish" at bounding box center [1488, 18] width 30 height 10
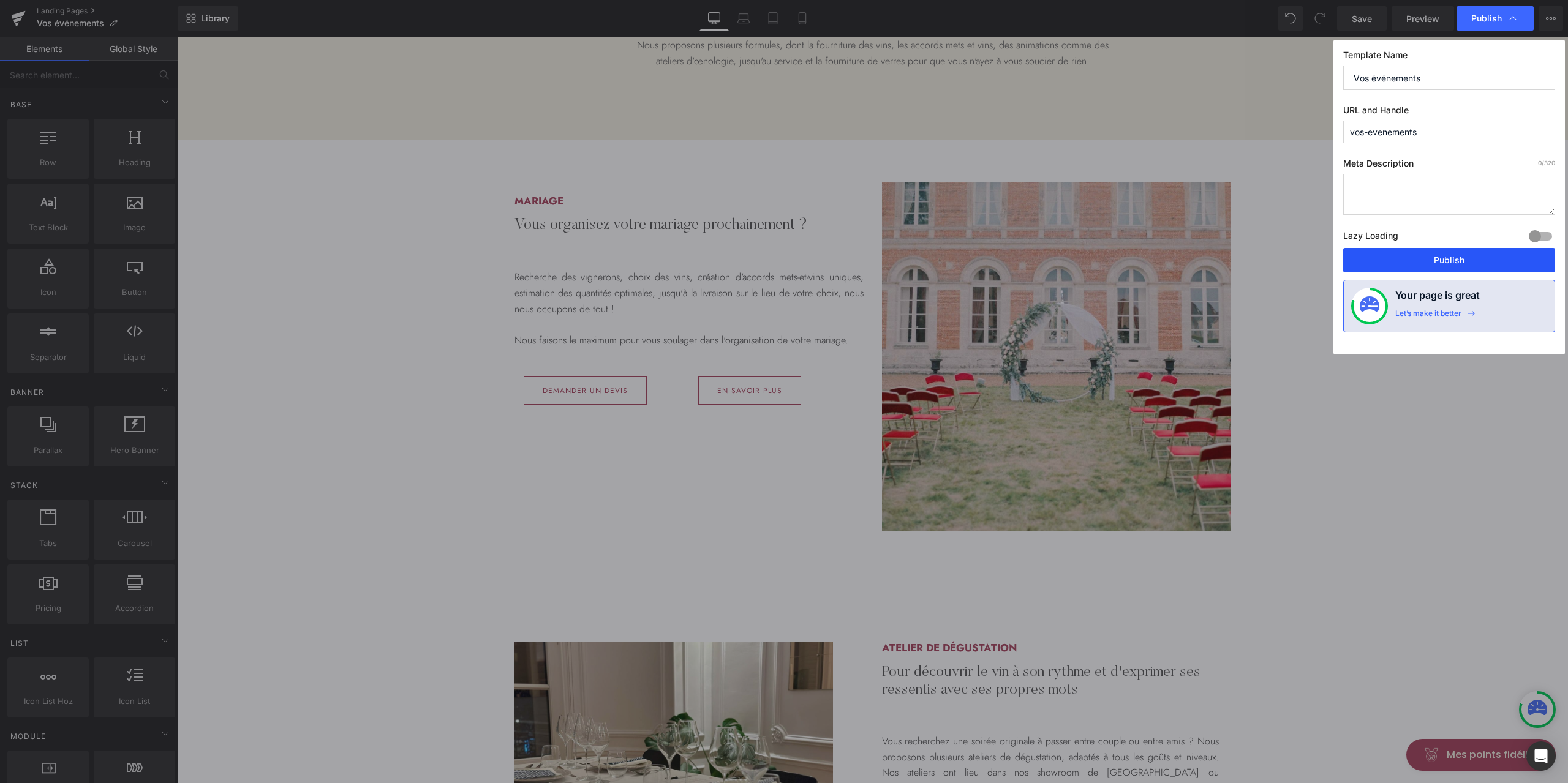
click at [1441, 257] on button "Publish" at bounding box center [1449, 259] width 212 height 25
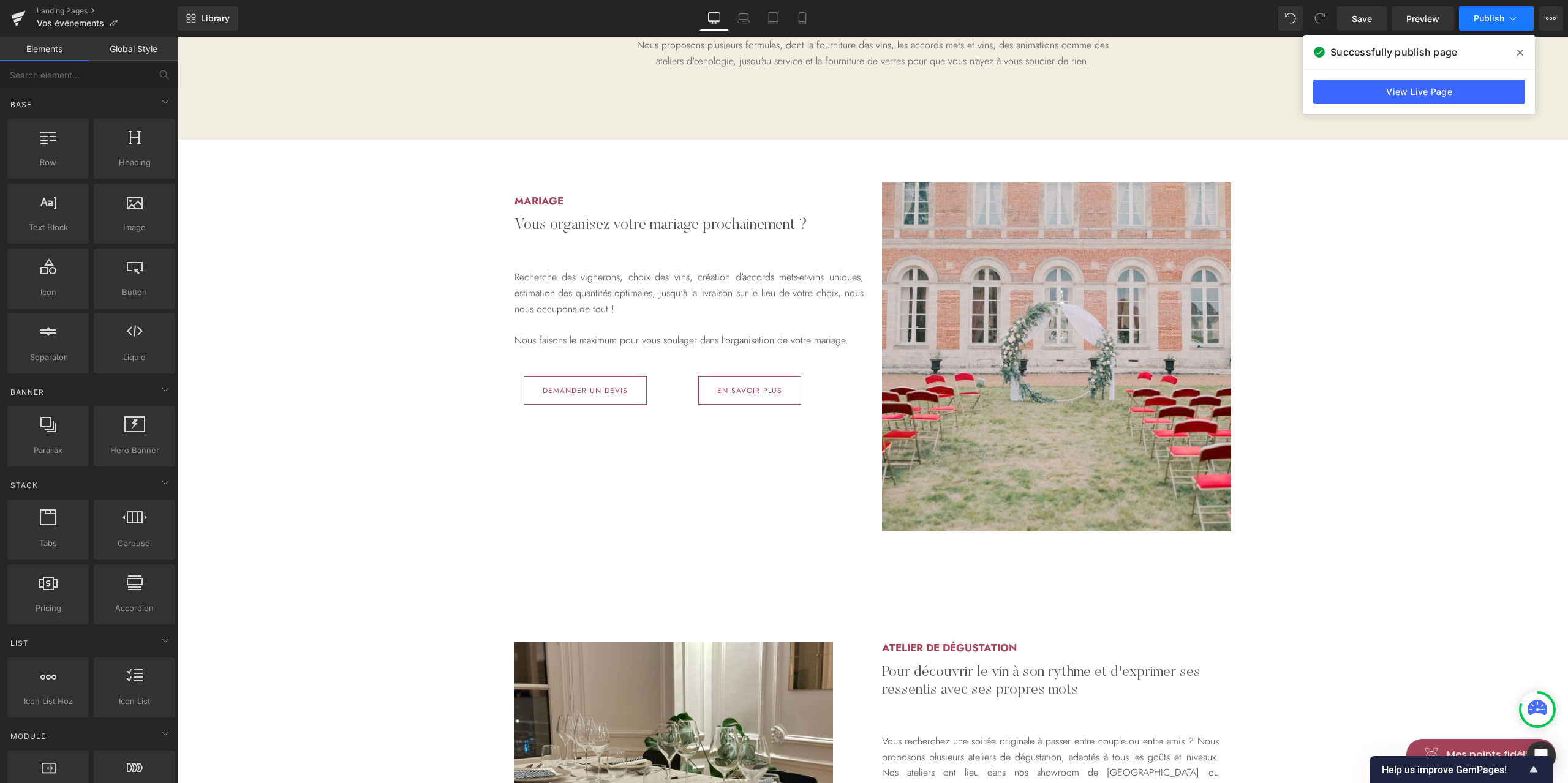
click at [1518, 20] on button "Publish" at bounding box center [1496, 18] width 74 height 25
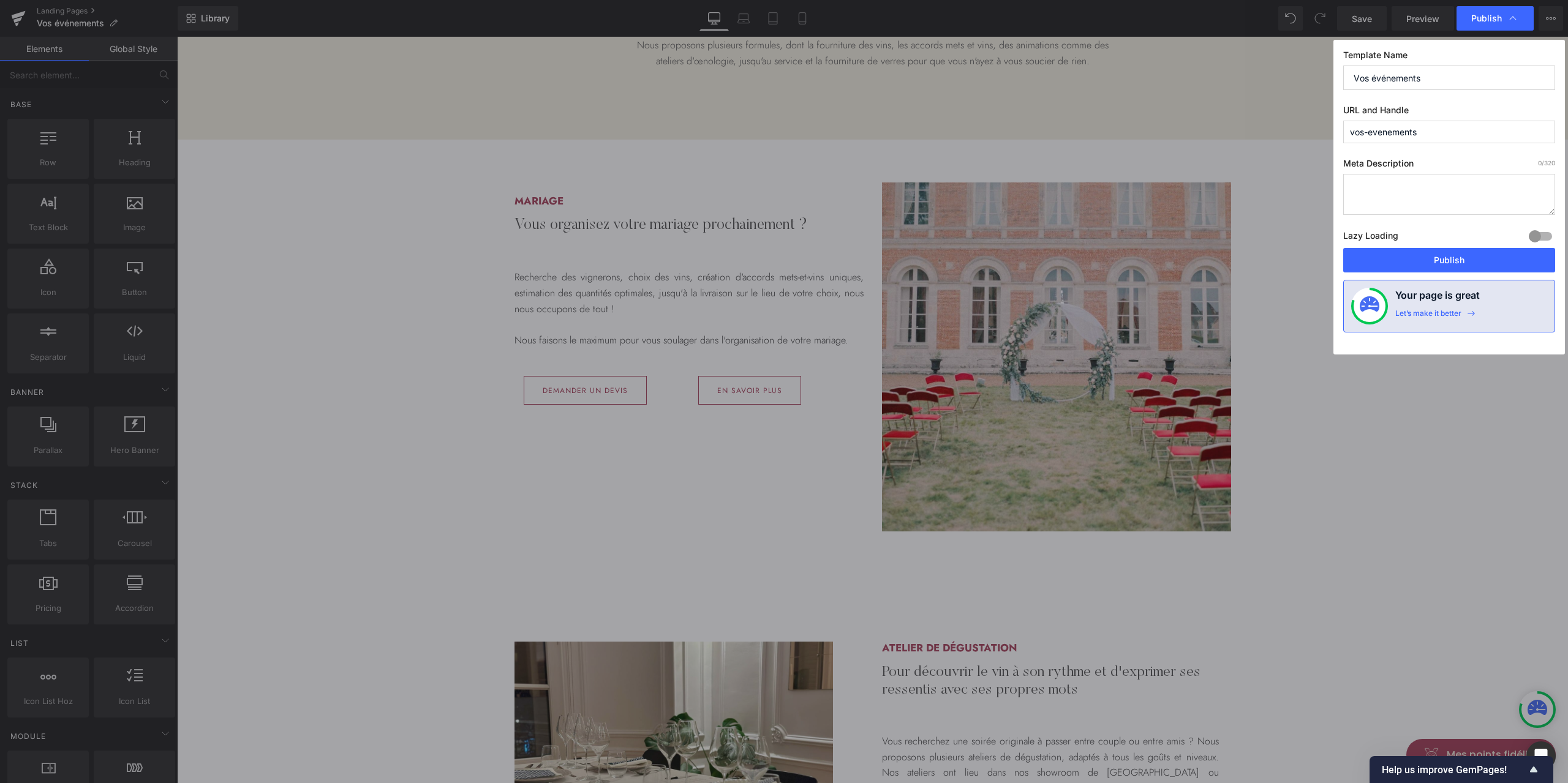
click at [1465, 77] on input "Vos événements" at bounding box center [1449, 77] width 212 height 25
paste input "Un accompagnement sur mesure pour choisir vos vins"
type input "Vos événements - Un accompagnement sur mesure pour choisir vos vins"
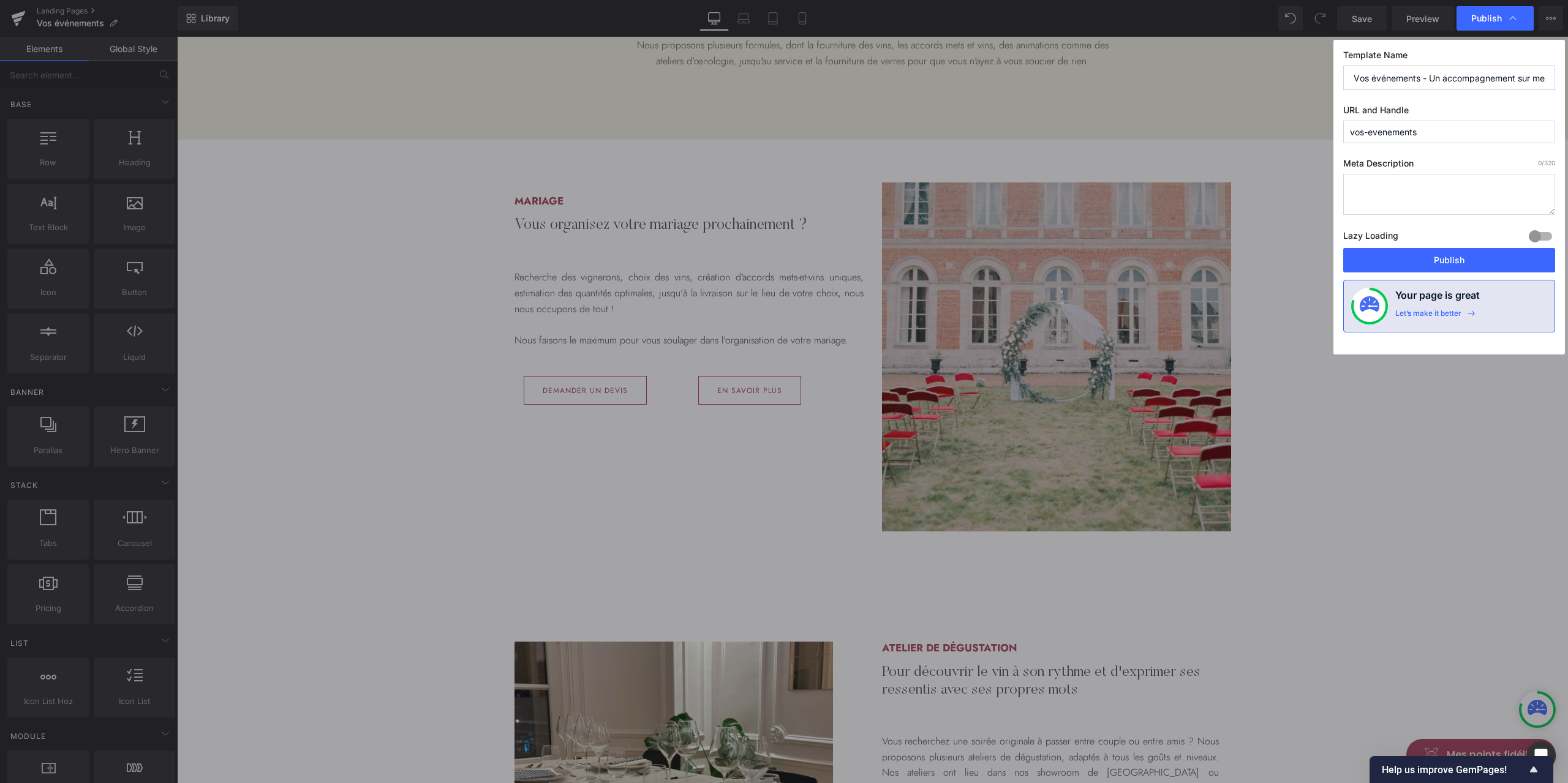
click at [1438, 191] on textarea at bounding box center [1449, 194] width 212 height 41
paste textarea "Faites le bon choix sans vous tromper. KANĀ vous accompagne pour sélectionner l…"
type textarea "Faites le bon choix sans vous tromper. KANĀ vous accompagne pour sélectionner l…"
click at [1449, 189] on textarea "Faites le bon choix sans vous tromper. KANĀ vous accompagne pour sélectionner l…" at bounding box center [1449, 194] width 212 height 41
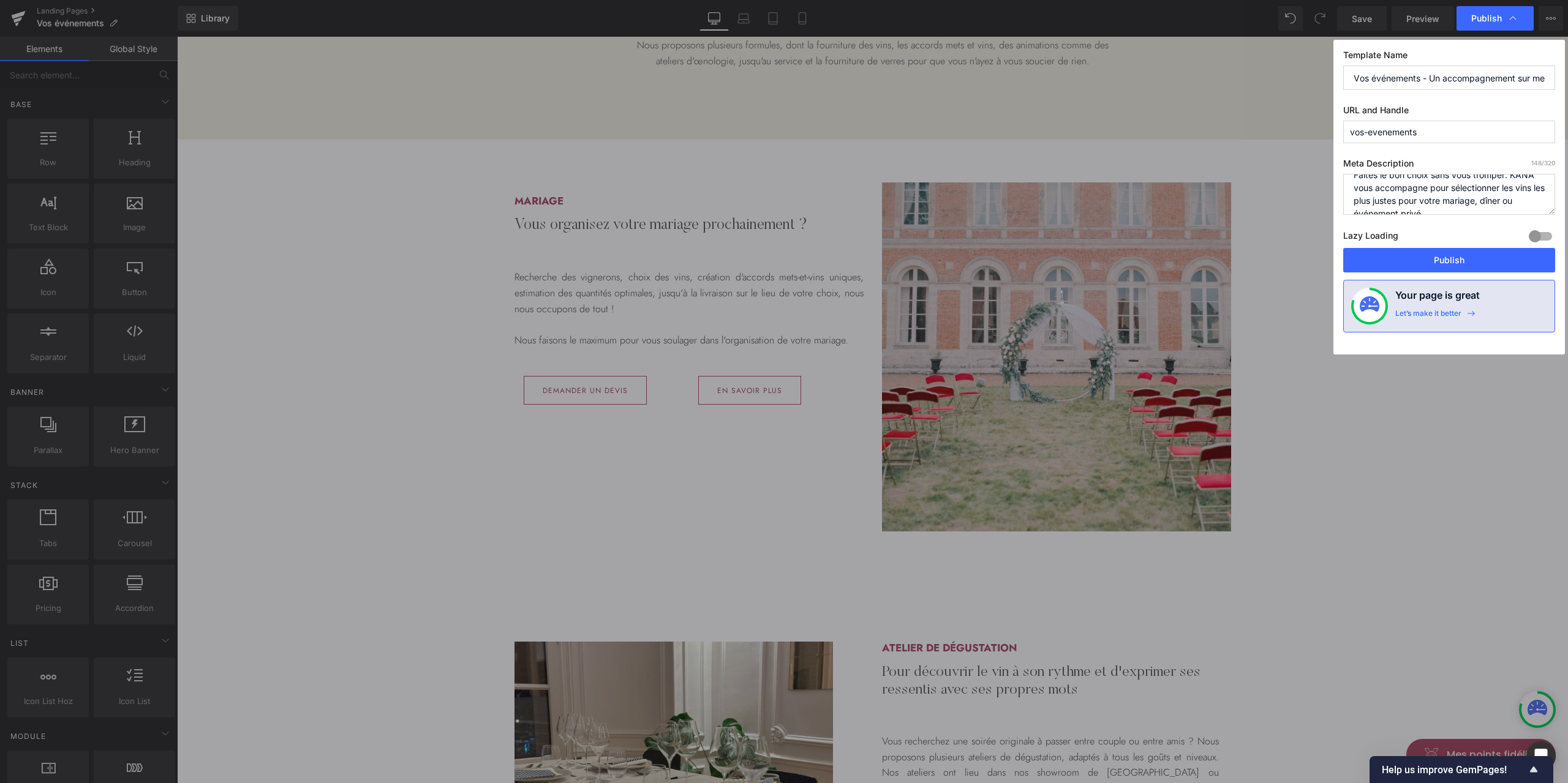
scroll to position [26, 0]
drag, startPoint x: 1463, startPoint y: 260, endPoint x: 466, endPoint y: 334, distance: 999.7
click at [1463, 260] on button "Publish" at bounding box center [1449, 259] width 212 height 25
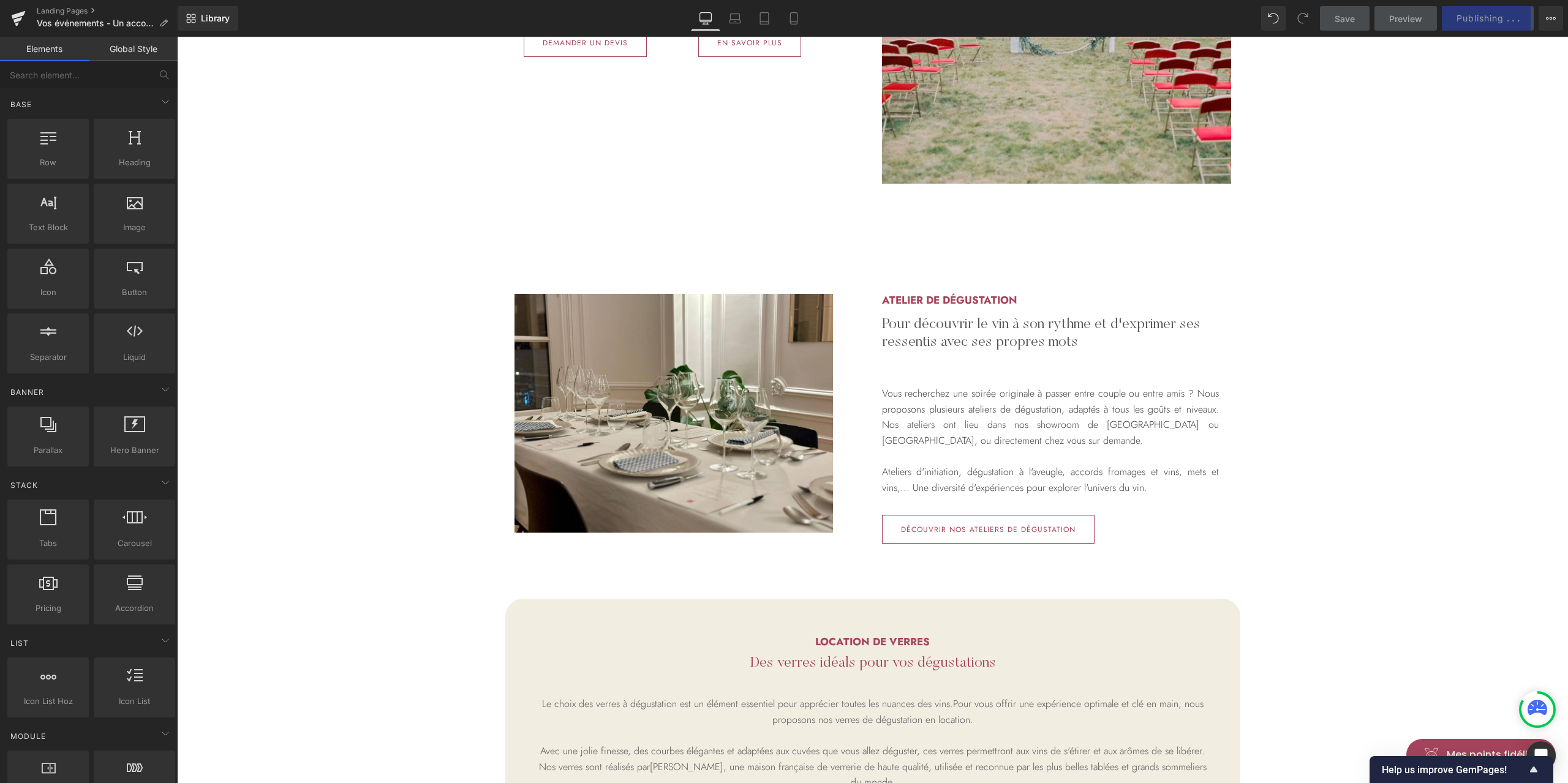
scroll to position [980, 0]
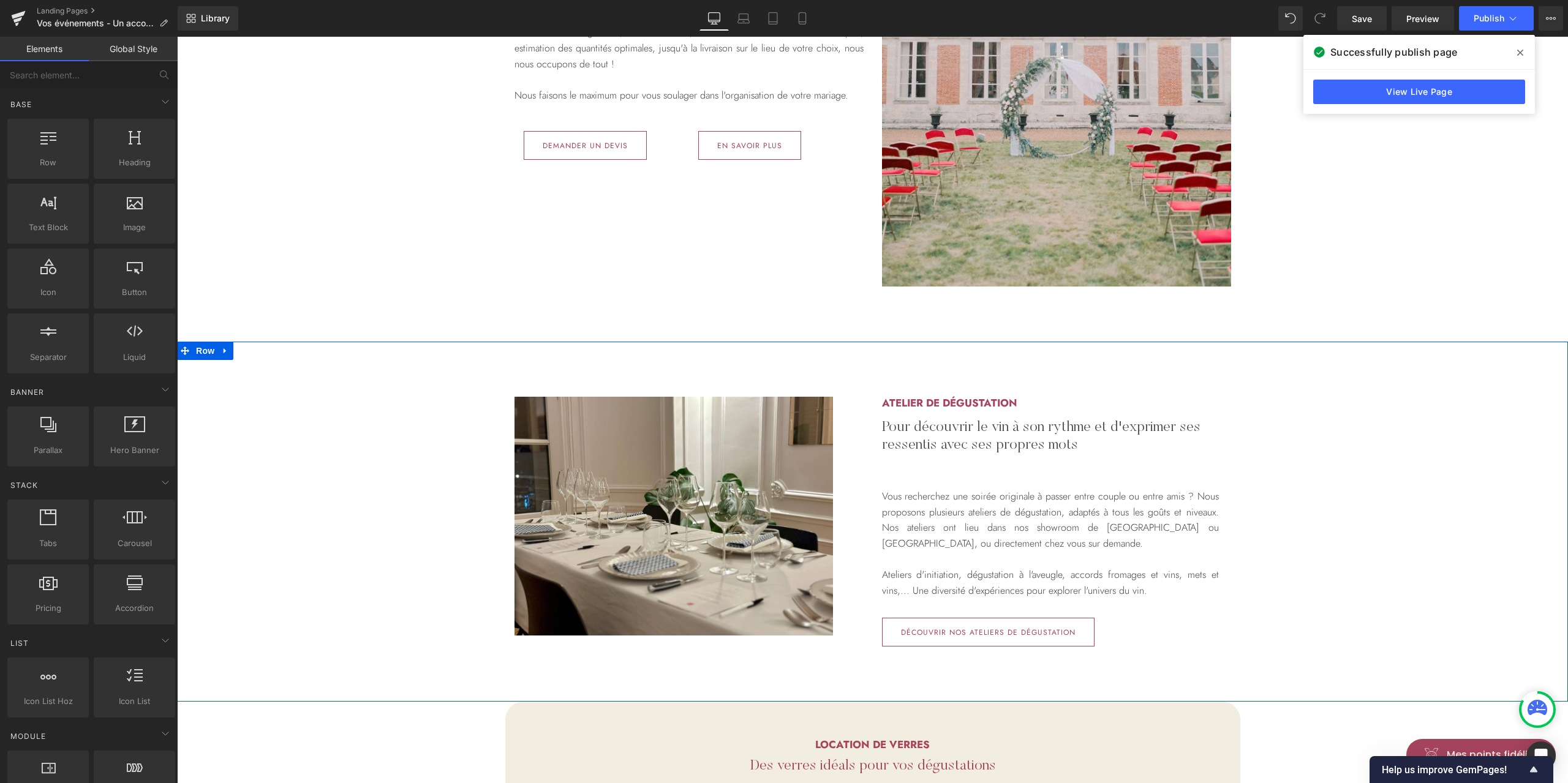
click at [1275, 366] on div "Image Row Atelier de dégustation Heading Pour découvrir le vin à son rythme et …" at bounding box center [872, 522] width 1391 height 360
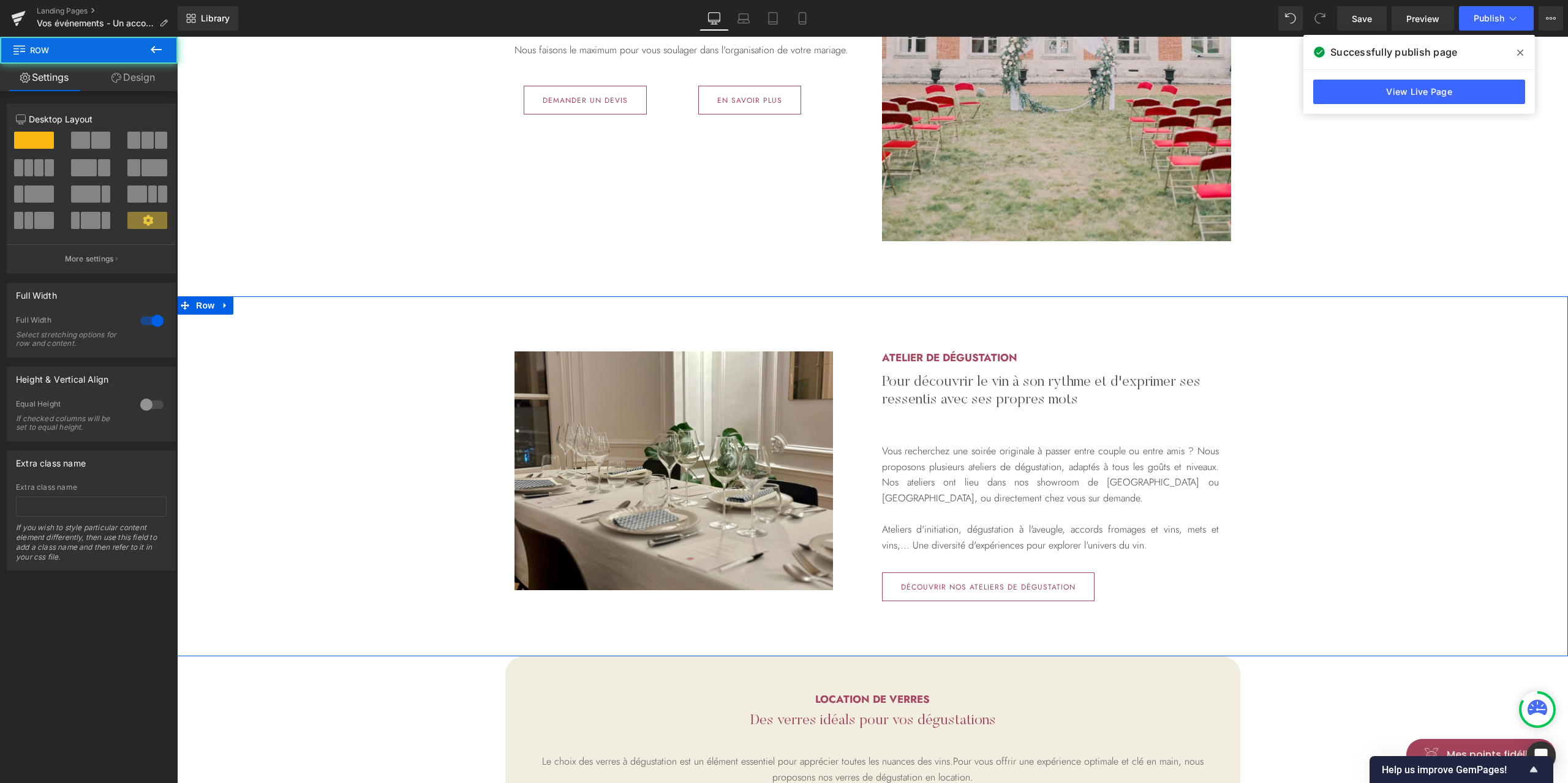
scroll to position [816, 0]
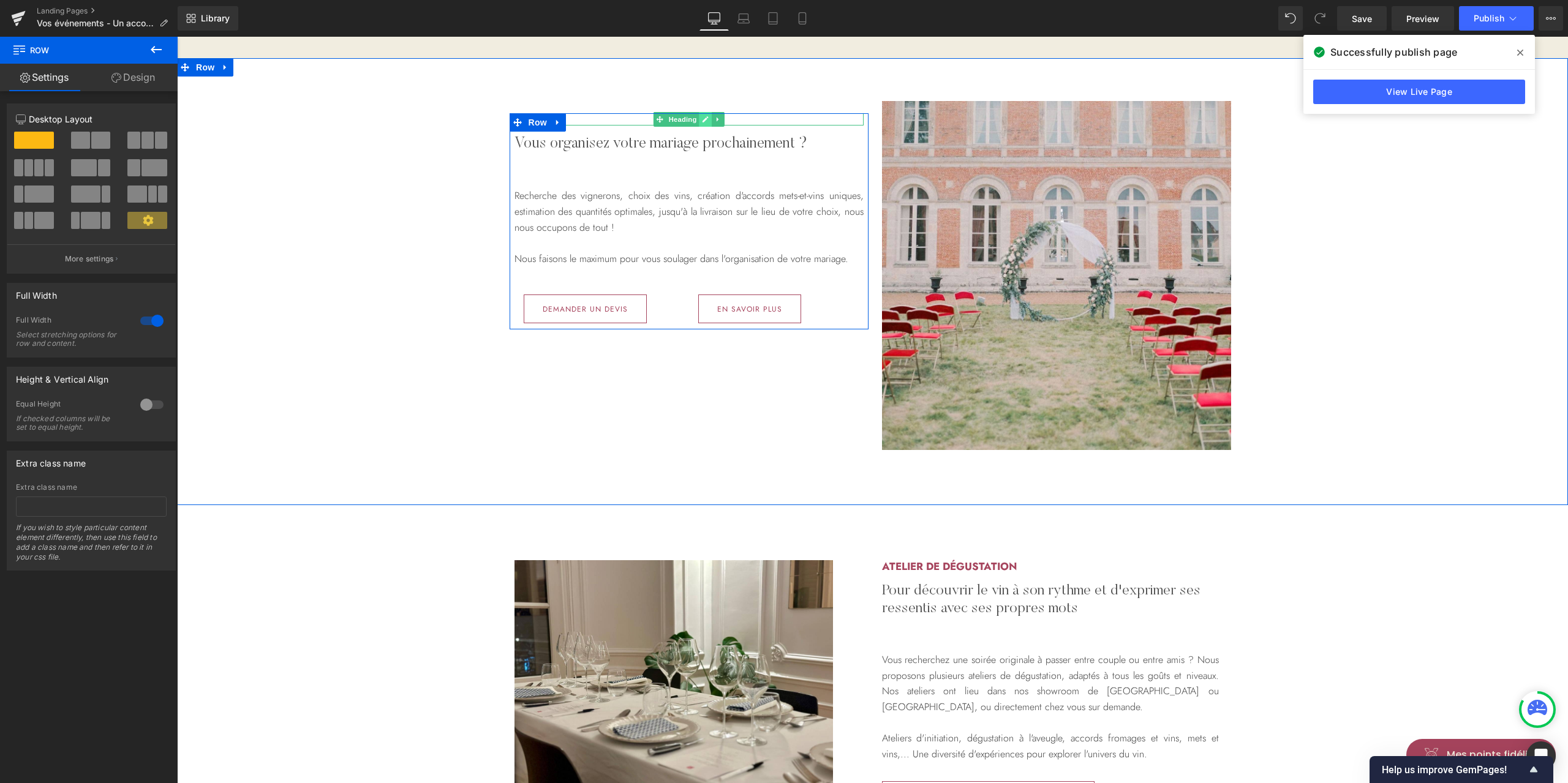
click at [704, 116] on link at bounding box center [705, 119] width 13 height 15
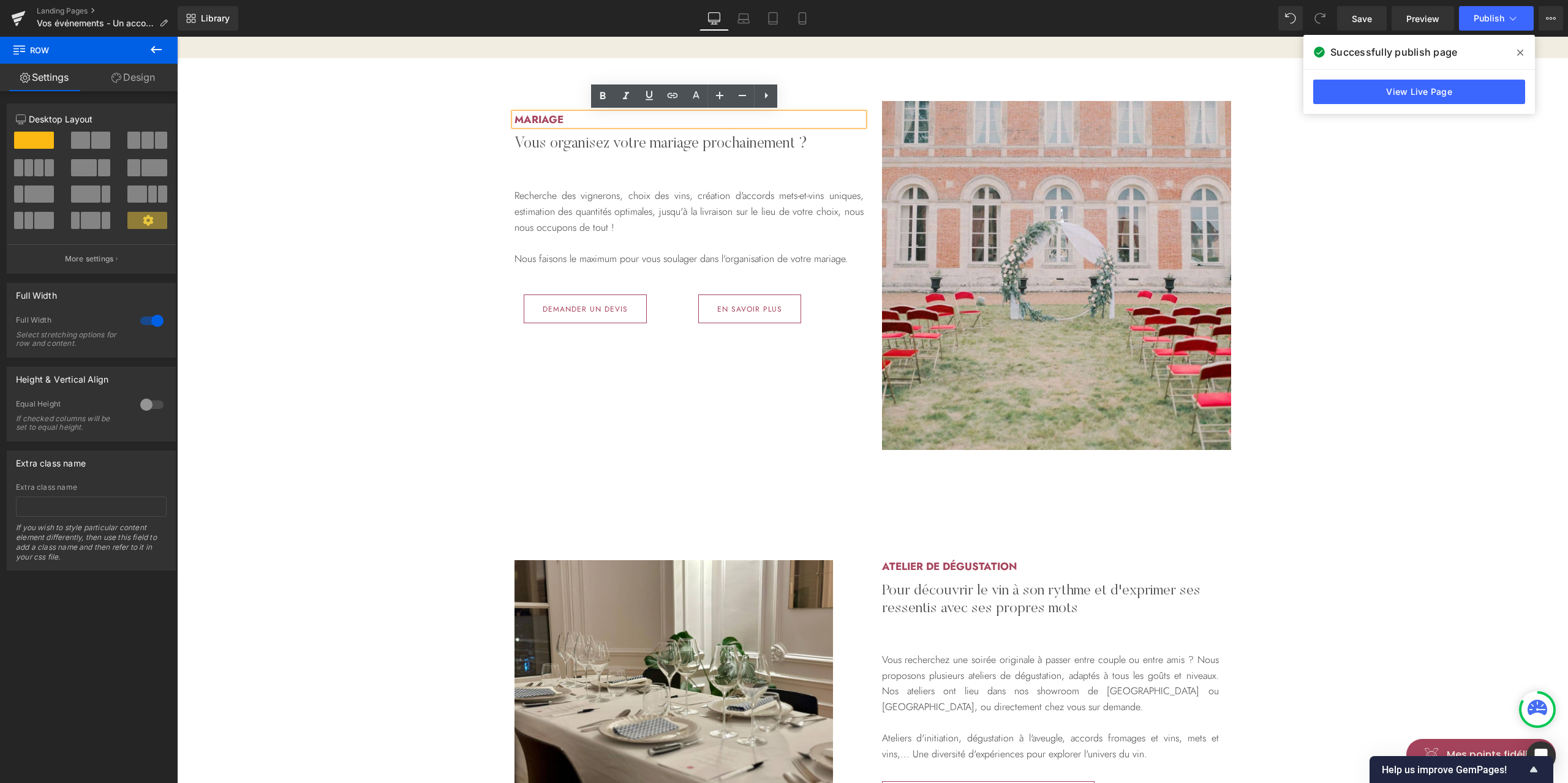
click at [660, 117] on h2 "Mariage" at bounding box center [689, 119] width 349 height 12
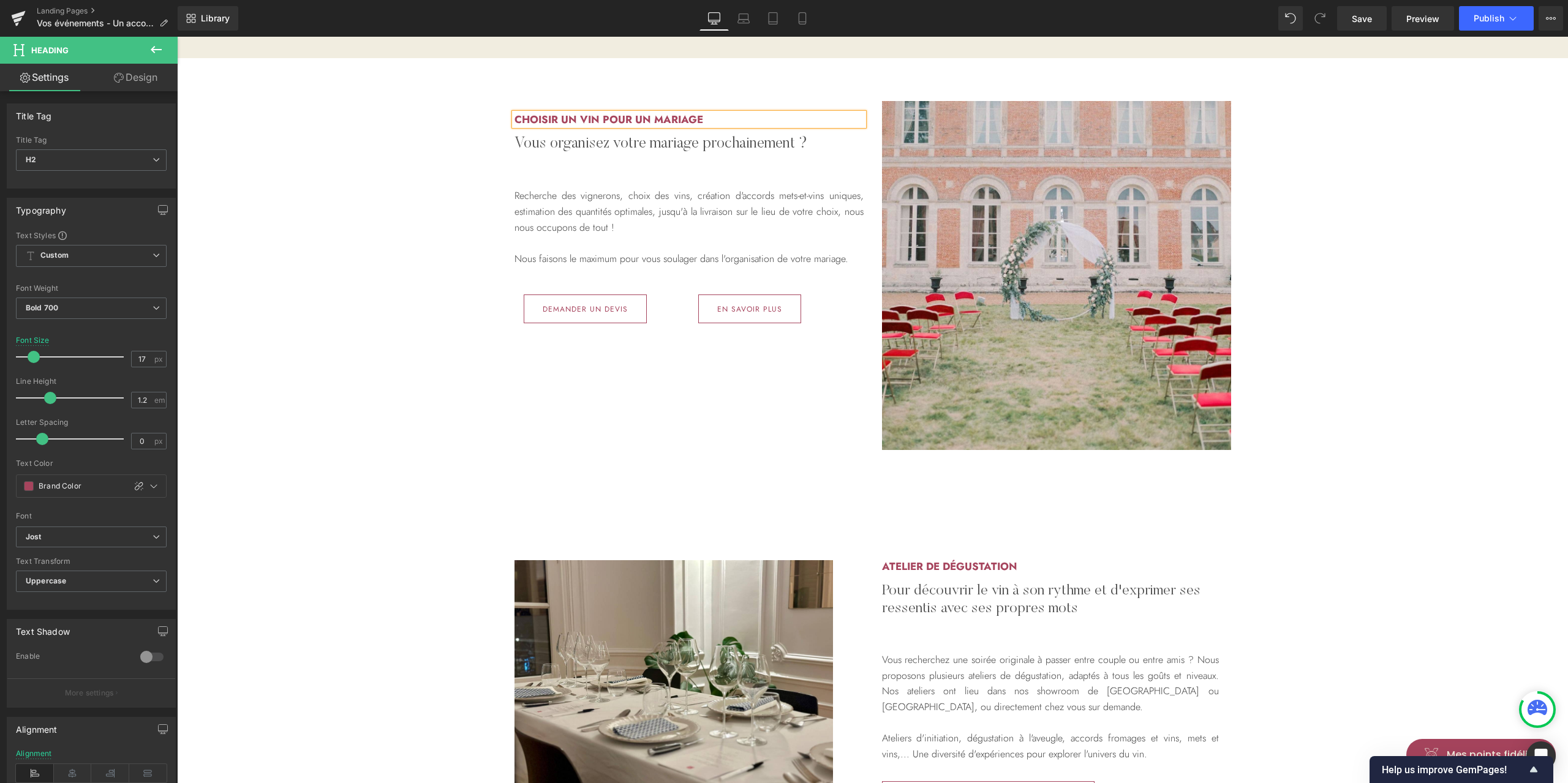
click at [1340, 401] on div "Choisir un vin pour un Mariage Heading Vous organisez votre mariage prochaineme…" at bounding box center [872, 281] width 1391 height 336
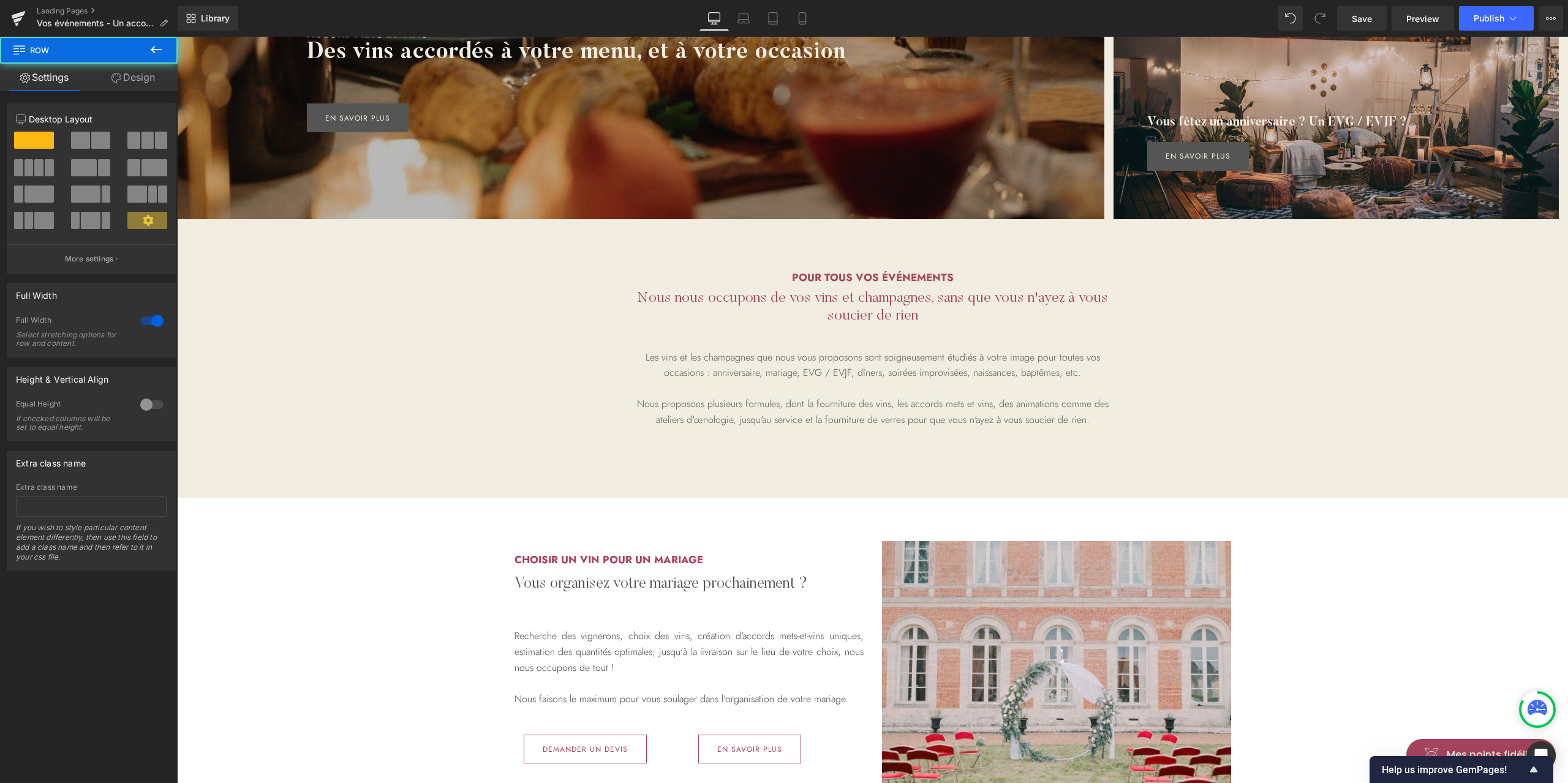
scroll to position [163, 0]
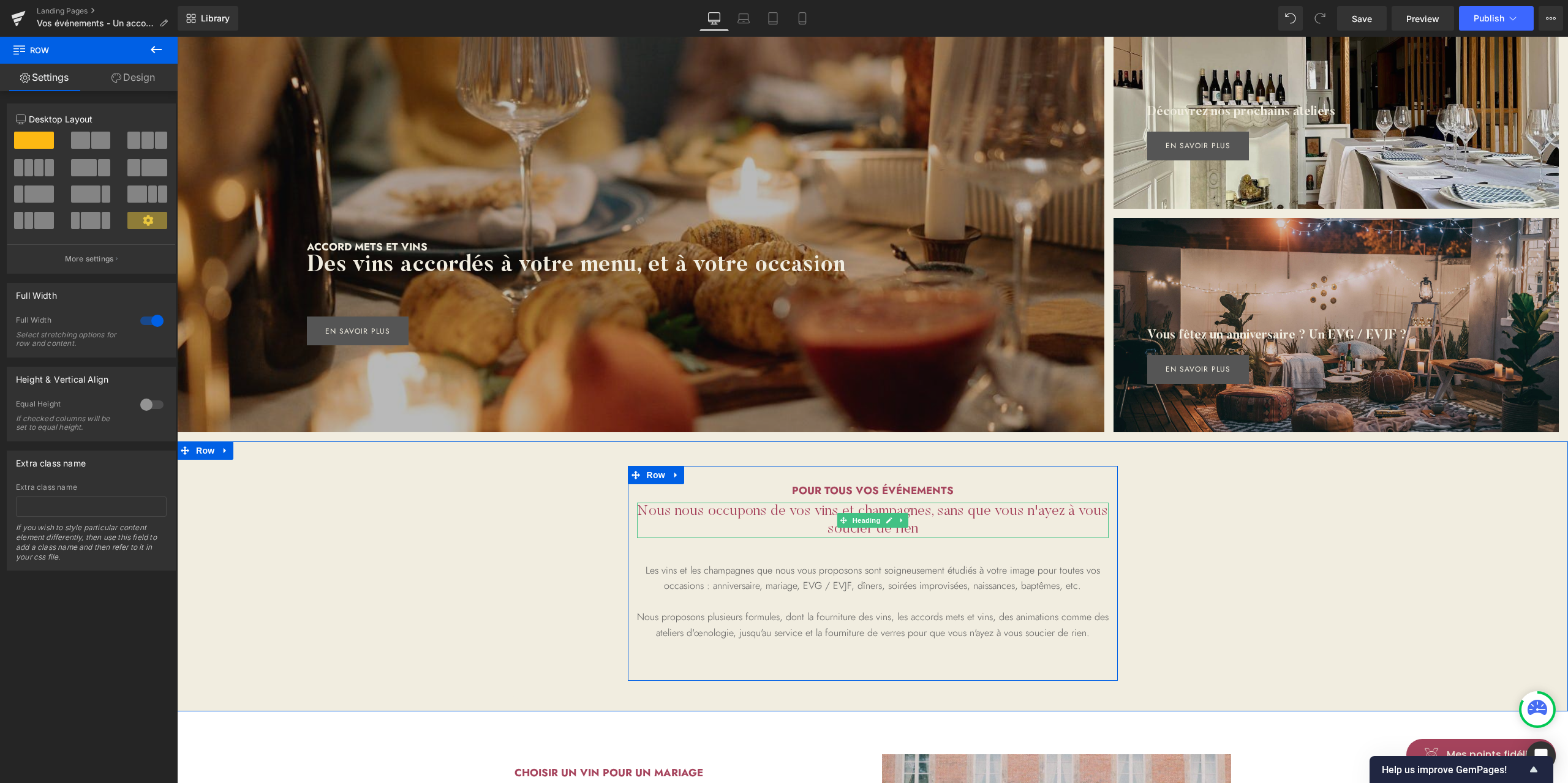
click at [998, 517] on h2 "Nous nous occupons de vos vins et champagnes, sans que vous n'ayez à vous souci…" at bounding box center [873, 520] width 471 height 36
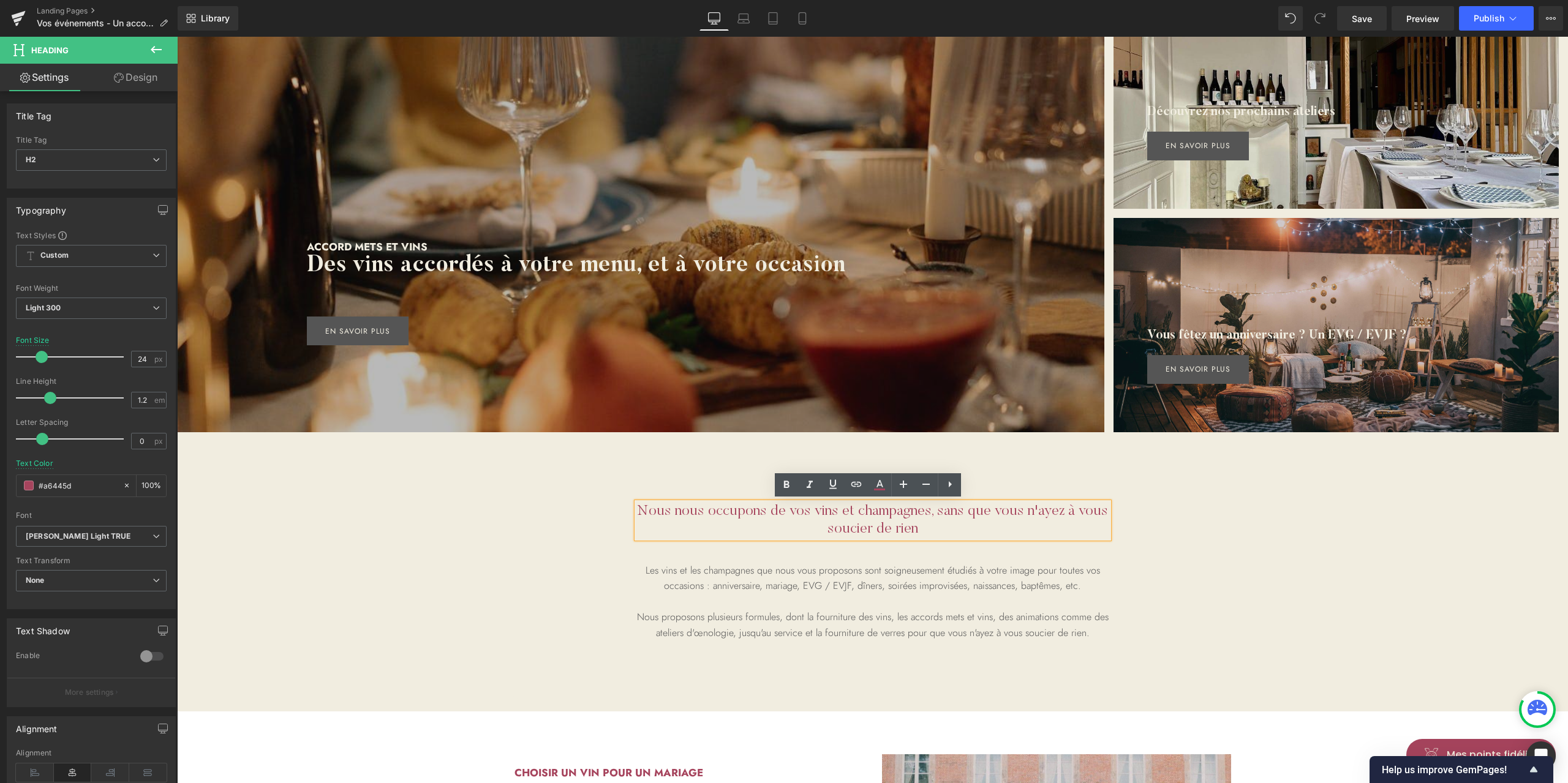
click at [880, 510] on h2 "Nous nous occupons de vos vins et champagnes, sans que vous n'ayez à vous souci…" at bounding box center [873, 520] width 471 height 36
click at [880, 520] on h2 "Nous nous occupons de vos vins et champagnes, sans que vous n'ayez à vous souci…" at bounding box center [873, 520] width 471 height 36
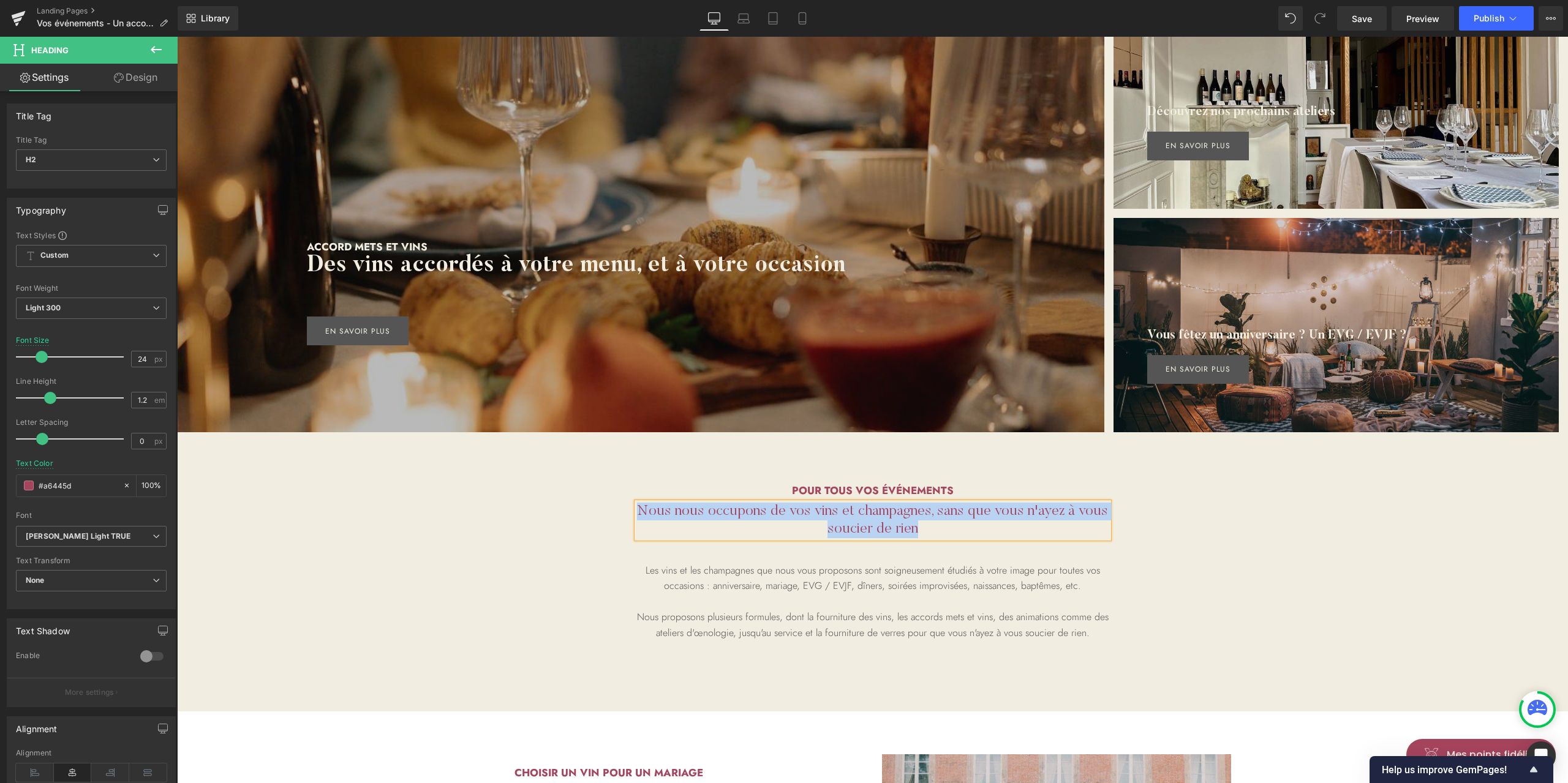
paste div
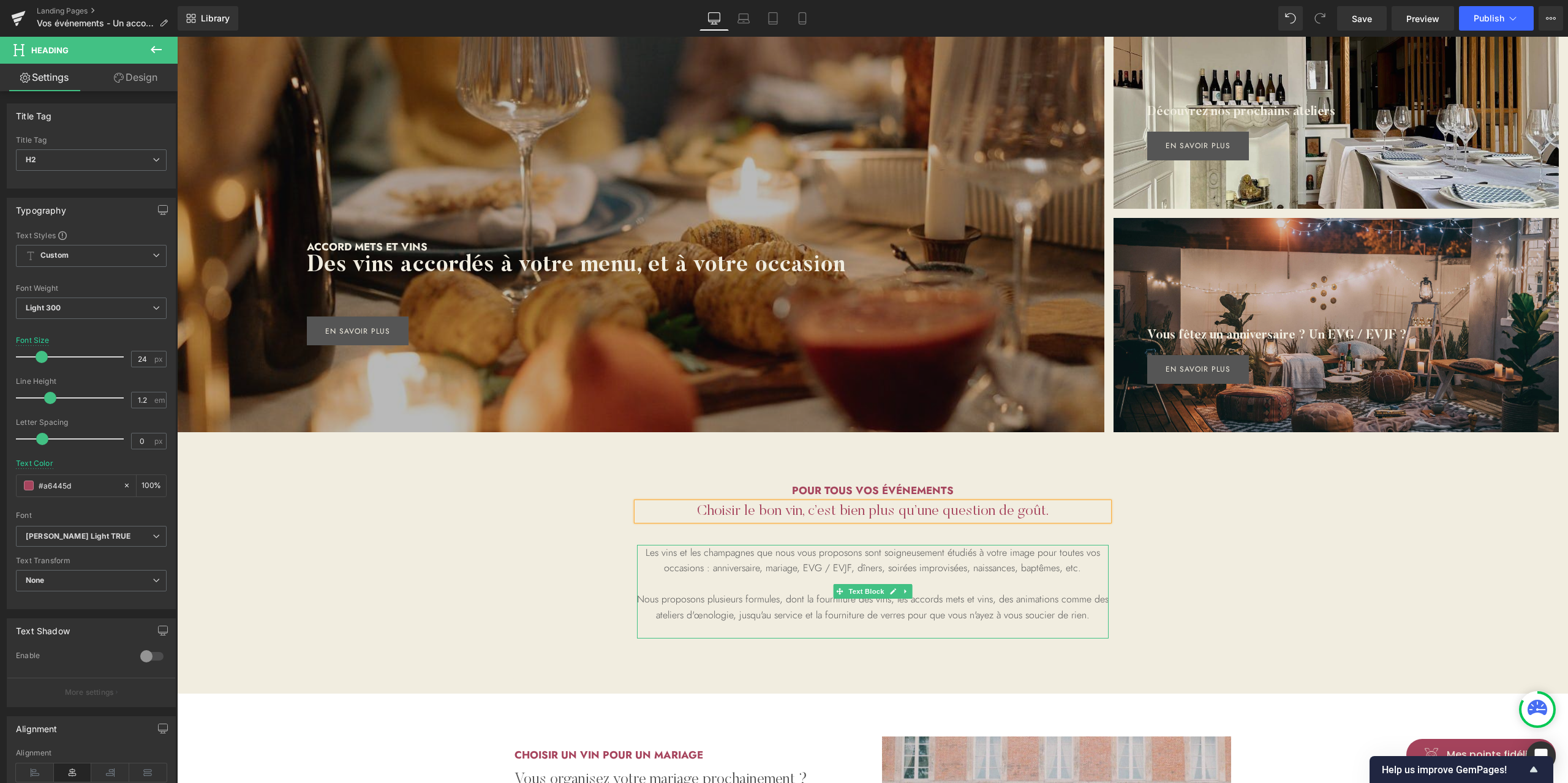
drag, startPoint x: 942, startPoint y: 576, endPoint x: 918, endPoint y: 572, distance: 24.3
click at [942, 576] on p at bounding box center [873, 583] width 471 height 16
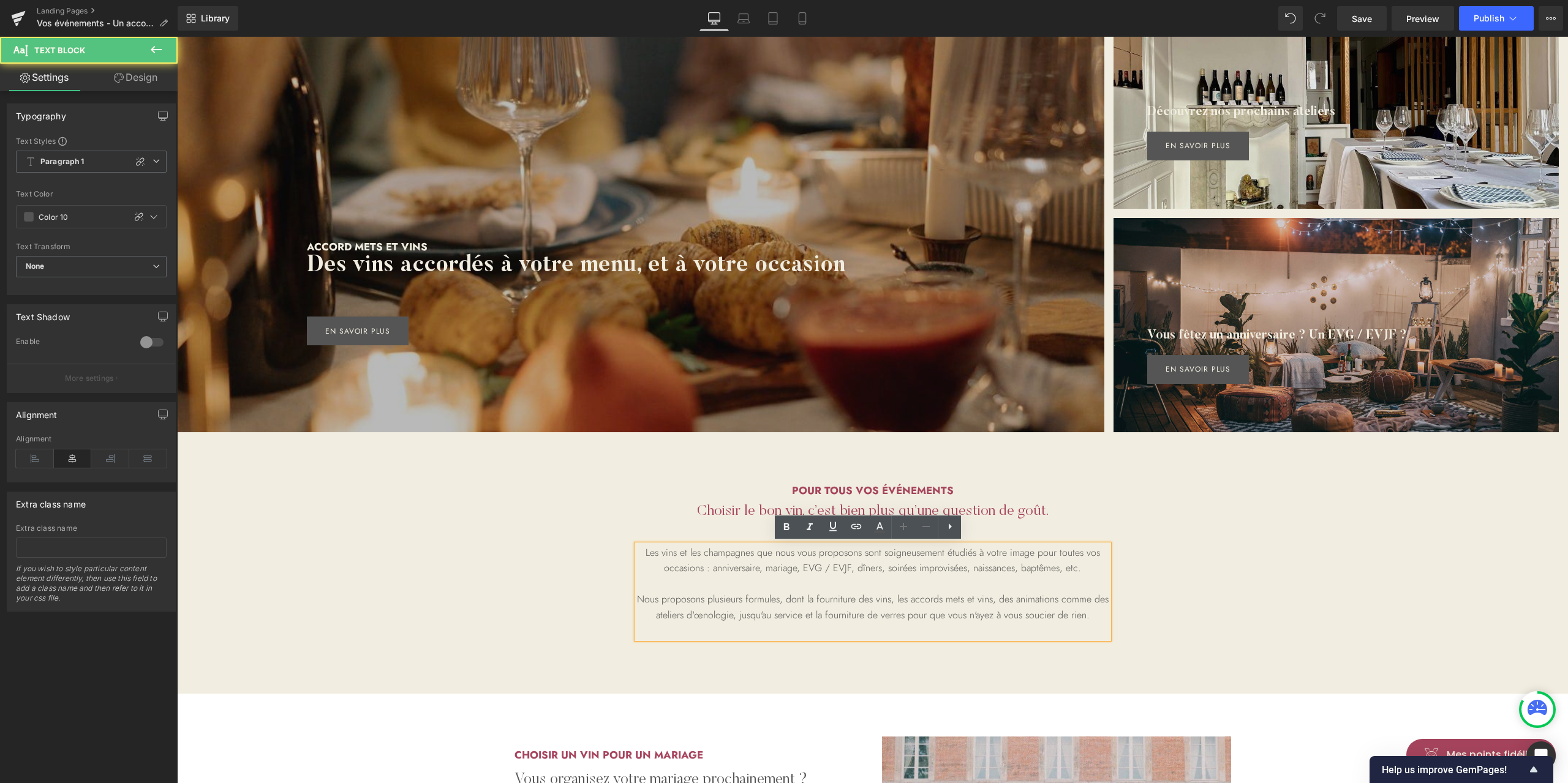
click at [851, 567] on p "Les vins et les champagnes que nous vous proposons sont soigneusement étudiés à…" at bounding box center [873, 560] width 471 height 31
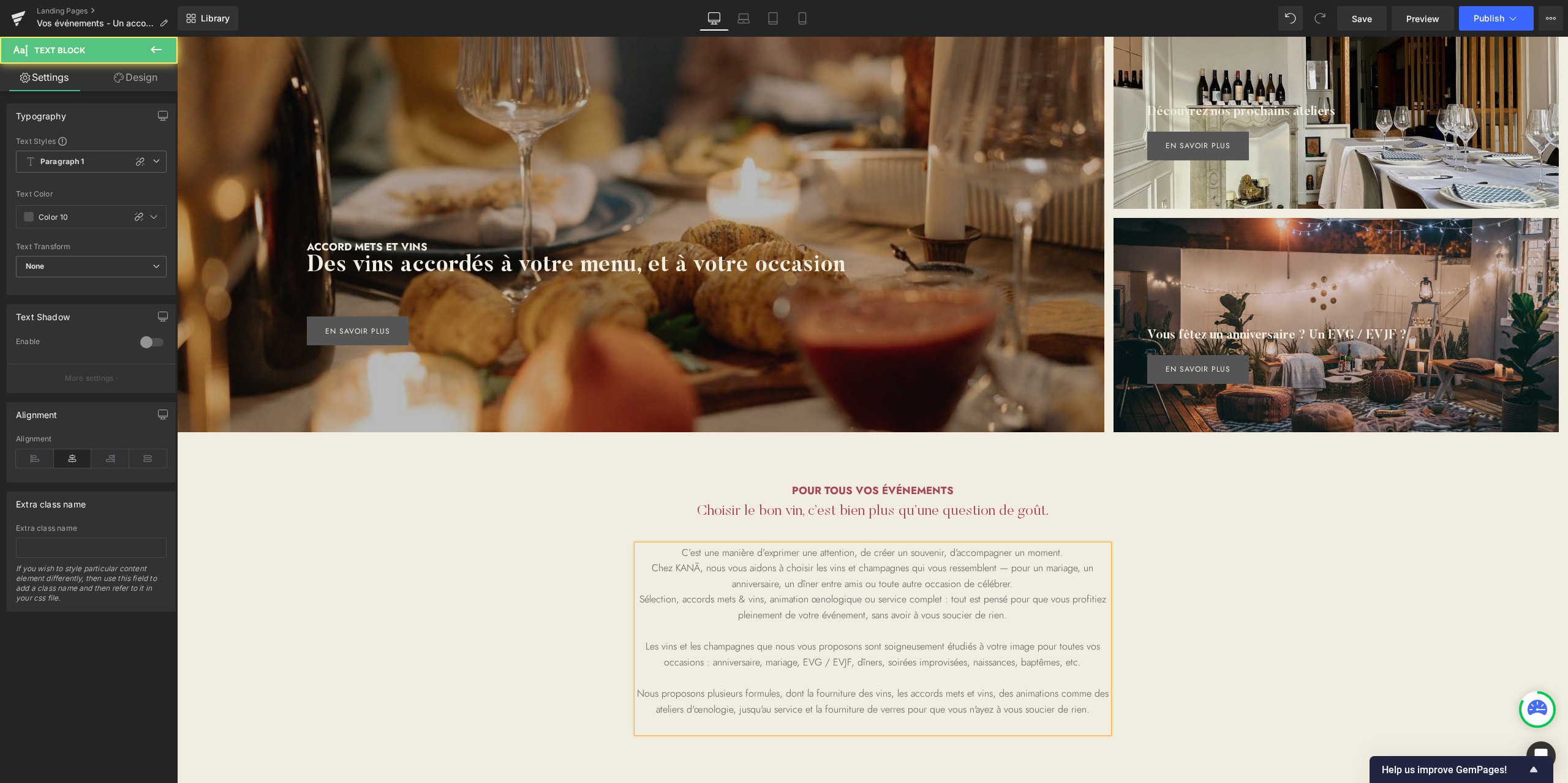
click at [736, 568] on p "Chez KANĀ, nous vous aidons à choisir les vins et champagnes qui vous ressemble…" at bounding box center [873, 576] width 471 height 31
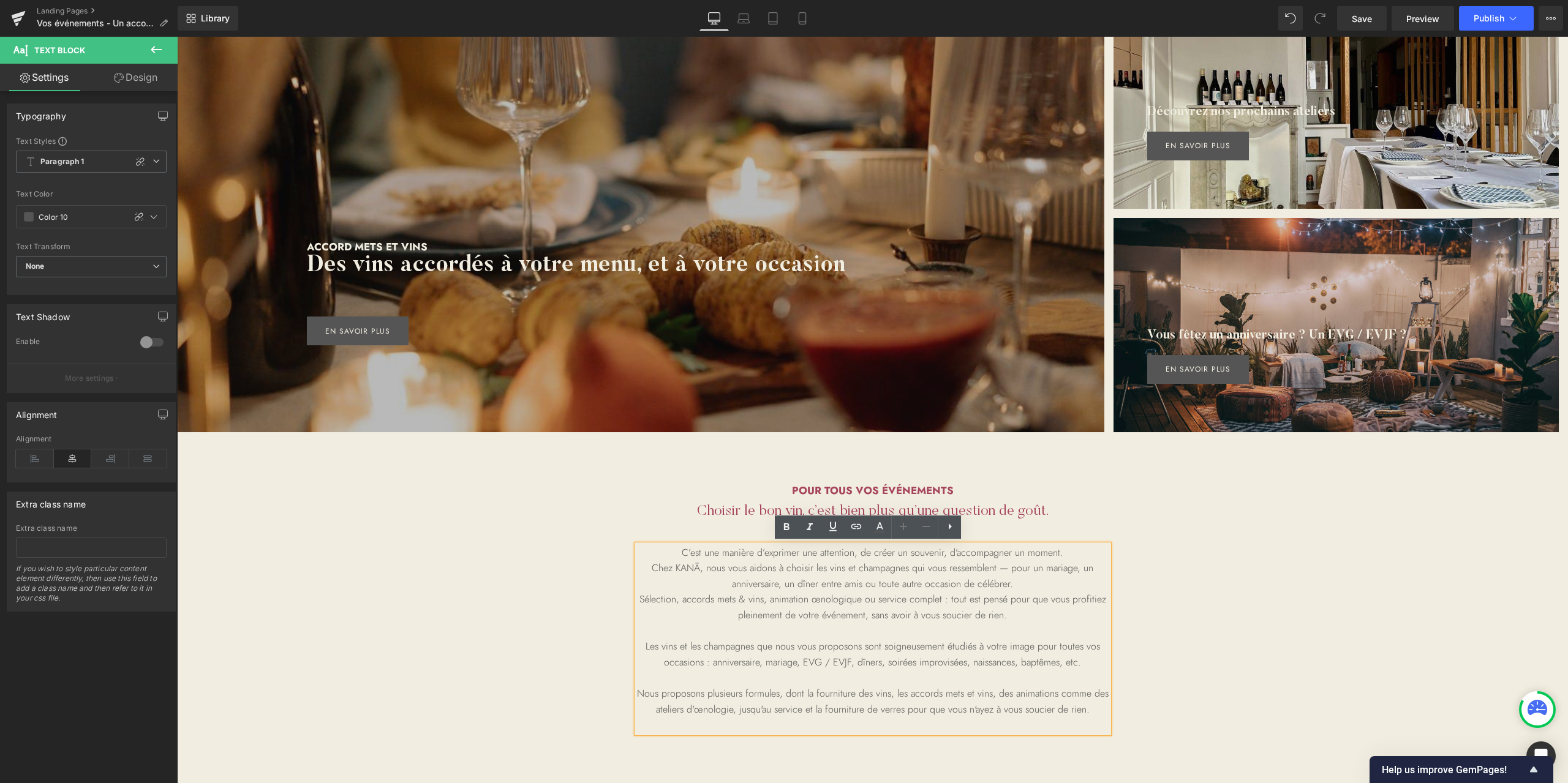
click at [989, 567] on p "Chez KANĀ, nous vous aidons à choisir les vins et champagnes qui vous ressemble…" at bounding box center [873, 576] width 471 height 31
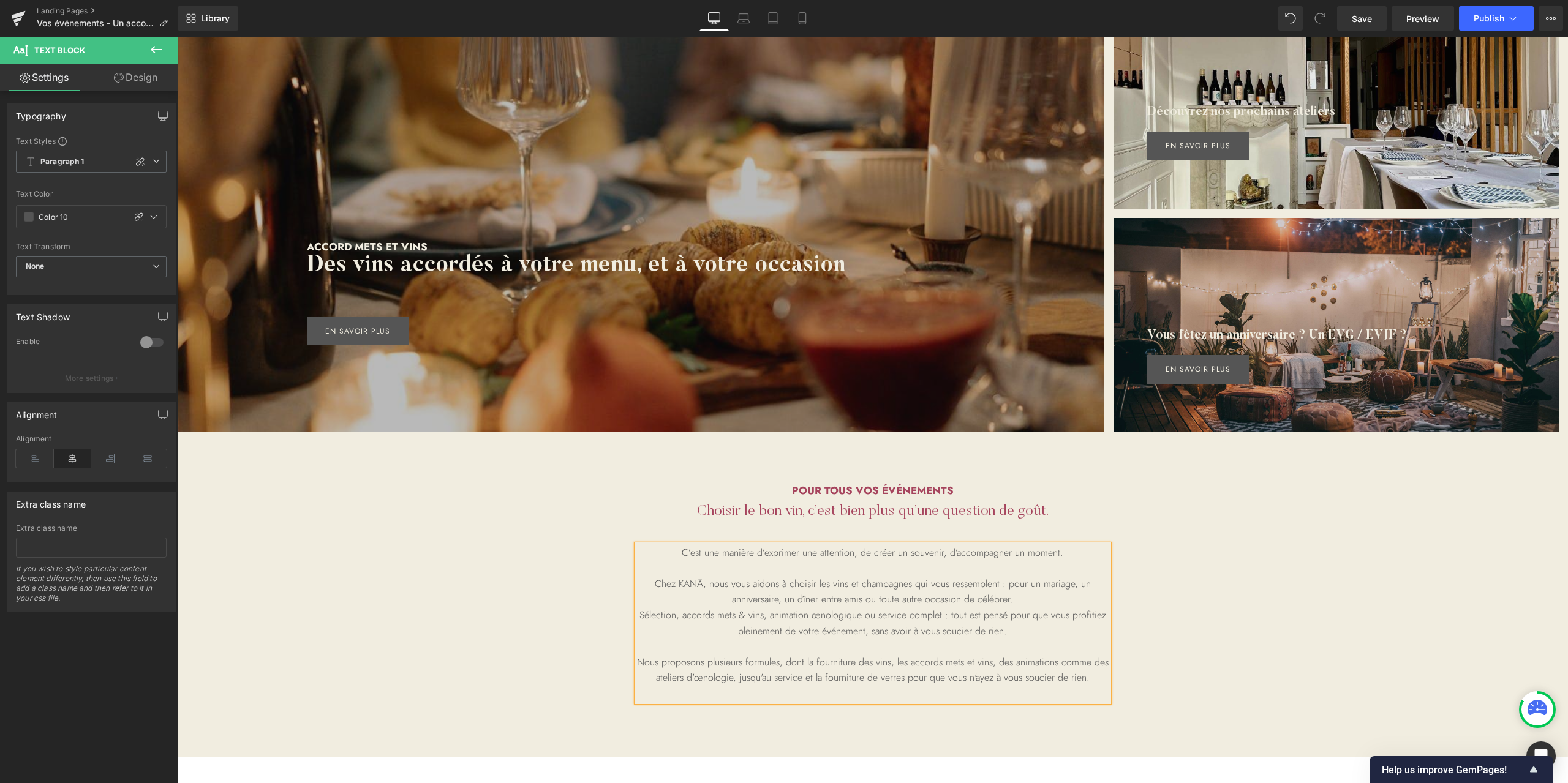
click at [1024, 601] on p "Chez KANĀ, nous vous aidons à choisir les vins et champagnes qui vous ressemble…" at bounding box center [873, 591] width 471 height 31
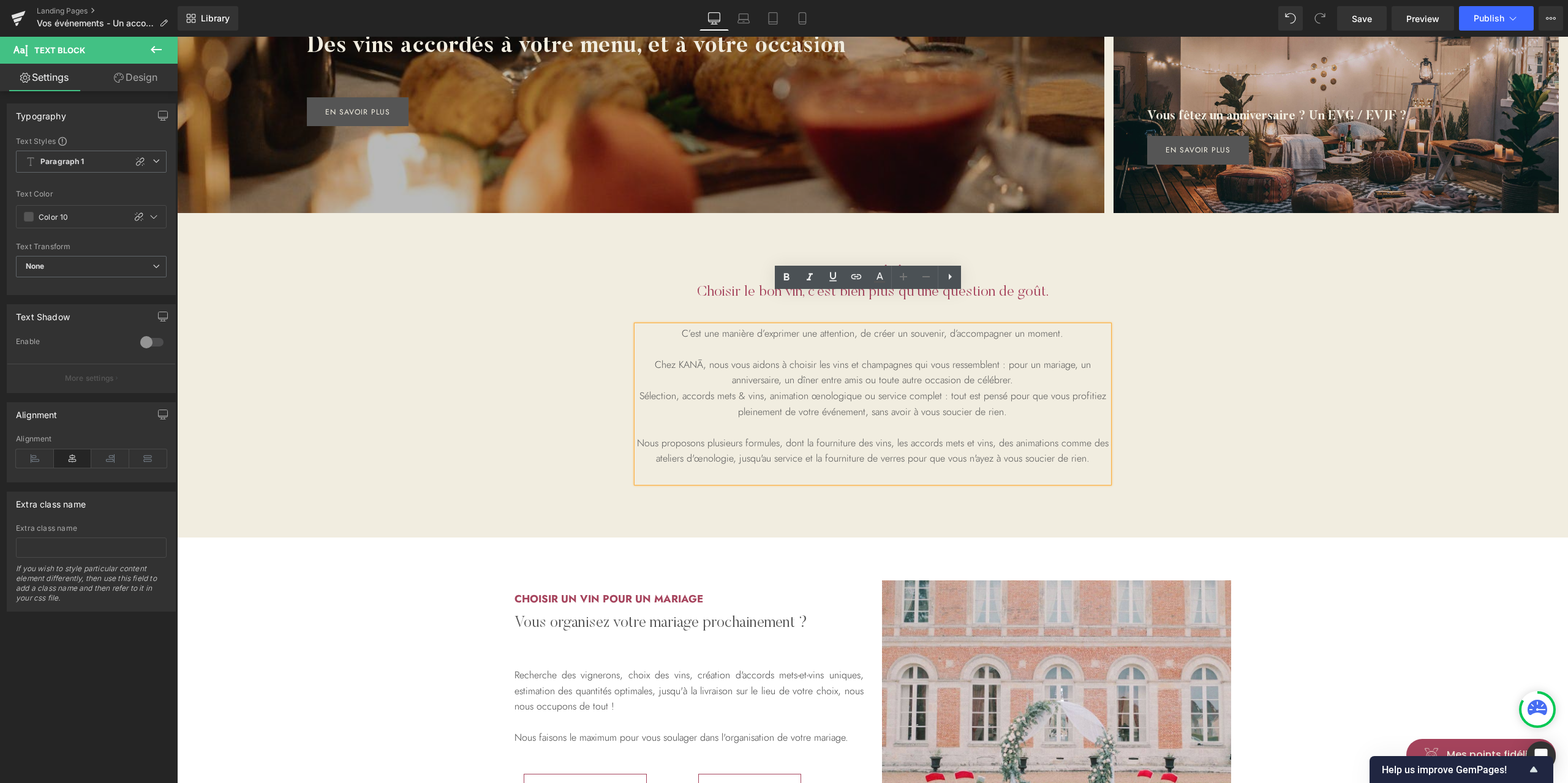
scroll to position [490, 0]
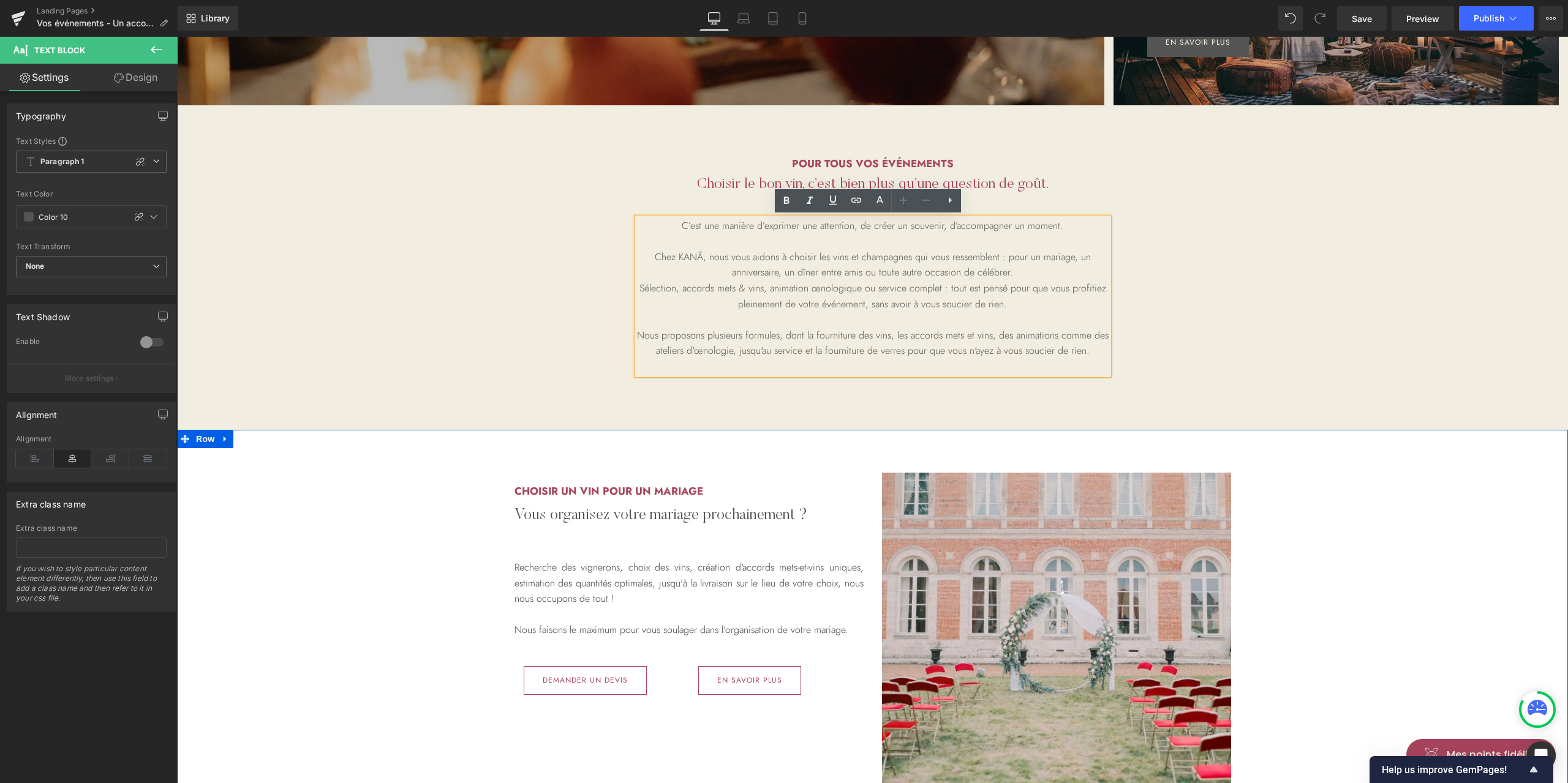
click at [1419, 505] on div "Choisir un vin pour un Mariage Heading Vous organisez votre mariage prochaineme…" at bounding box center [872, 653] width 1391 height 336
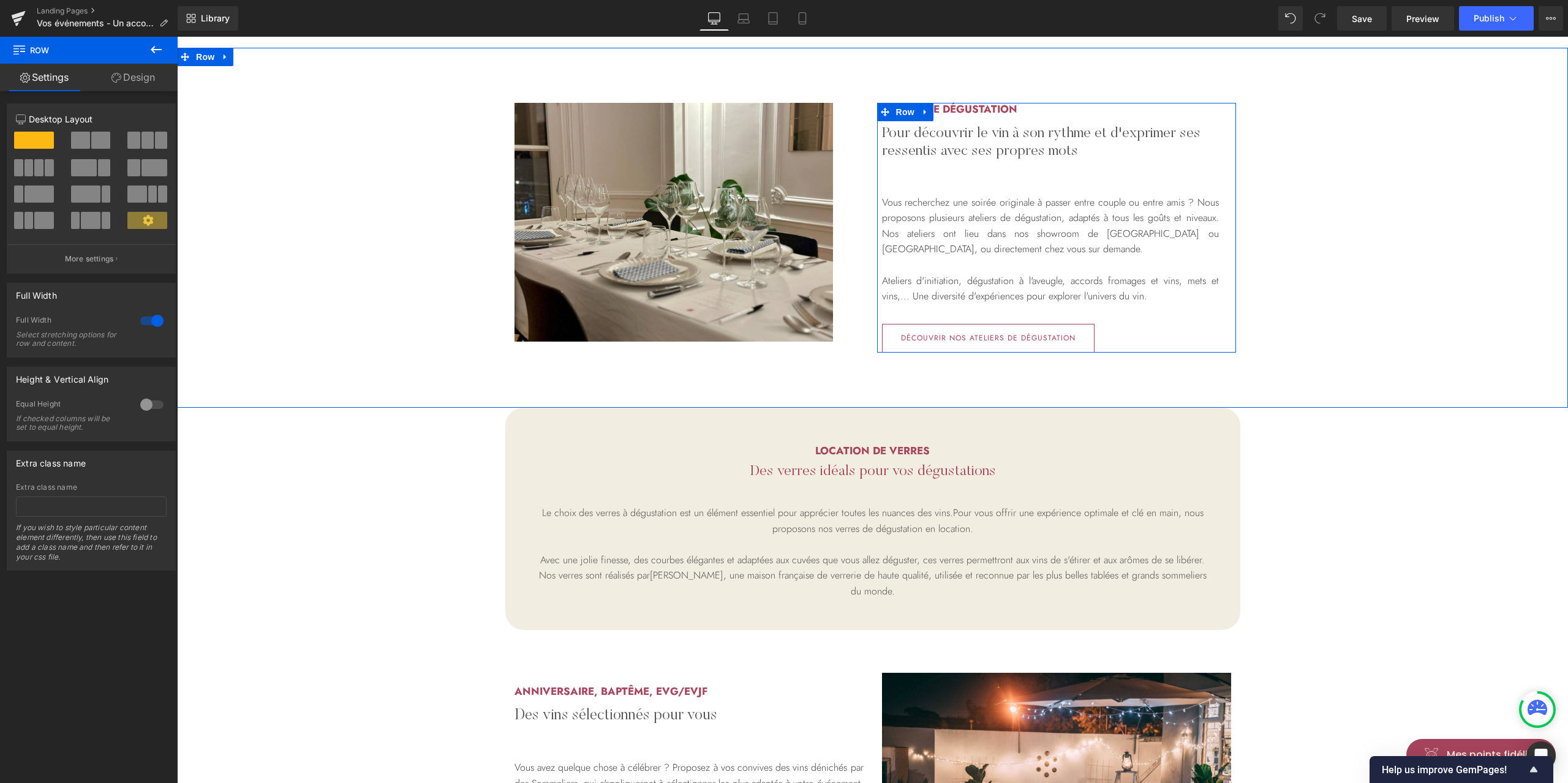
scroll to position [1551, 0]
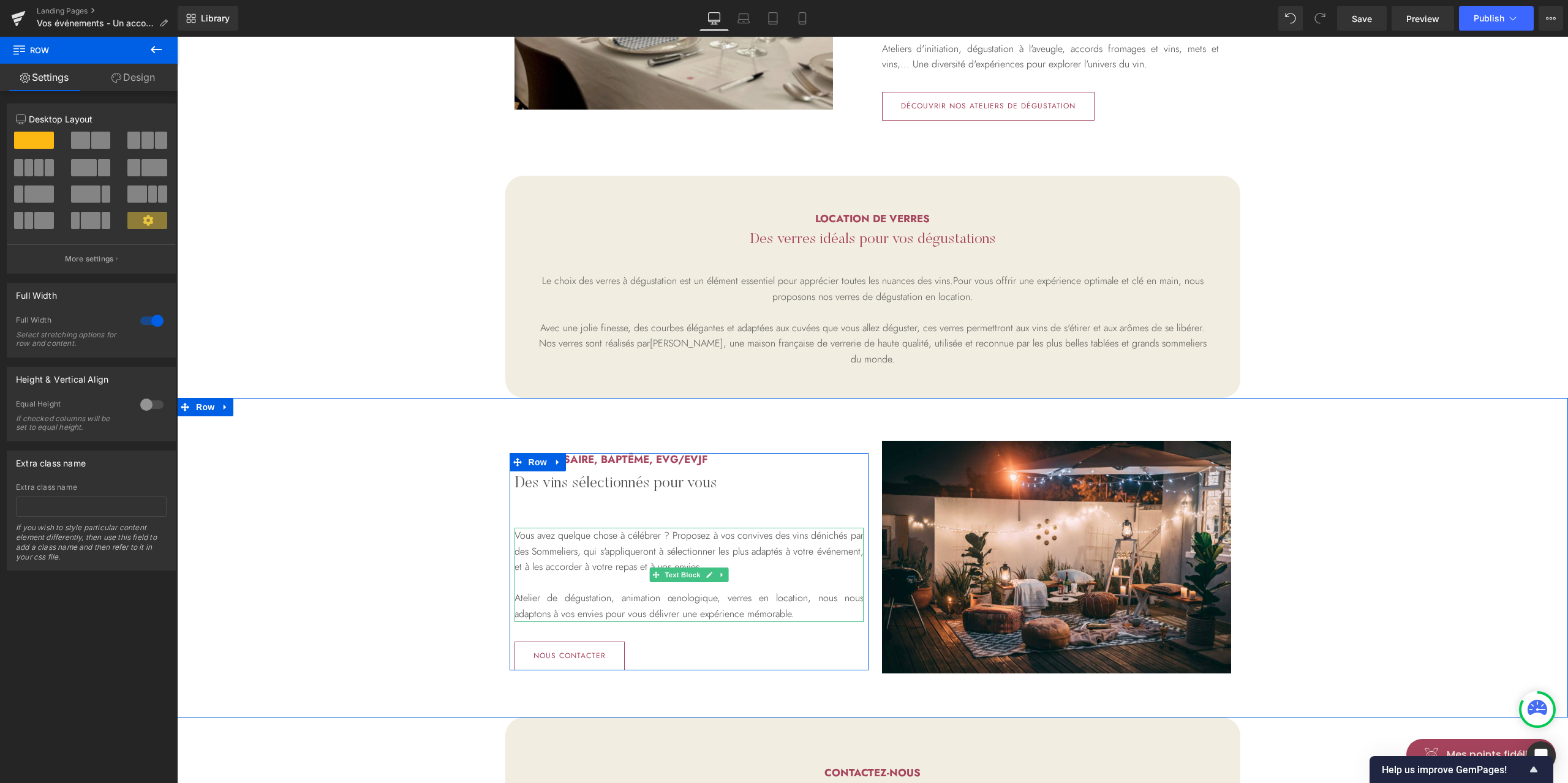
click at [734, 537] on p "Vous avez quelque chose à célébrer ? Proposez à vos convives des vins dénichés …" at bounding box center [689, 551] width 349 height 47
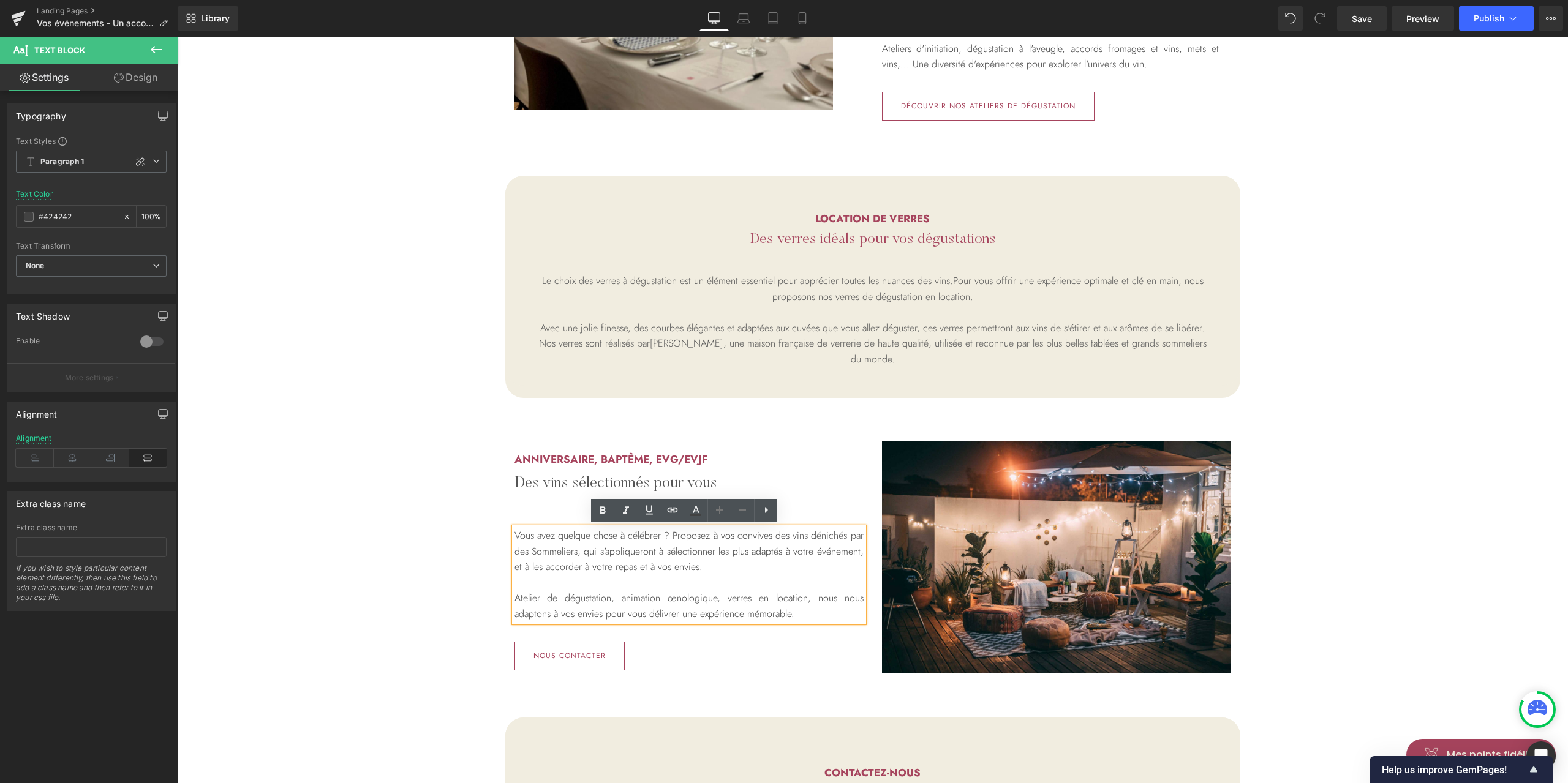
click at [801, 539] on p "Vous avez quelque chose à célébrer ? Proposez à vos convives des vins dénichés …" at bounding box center [689, 551] width 349 height 47
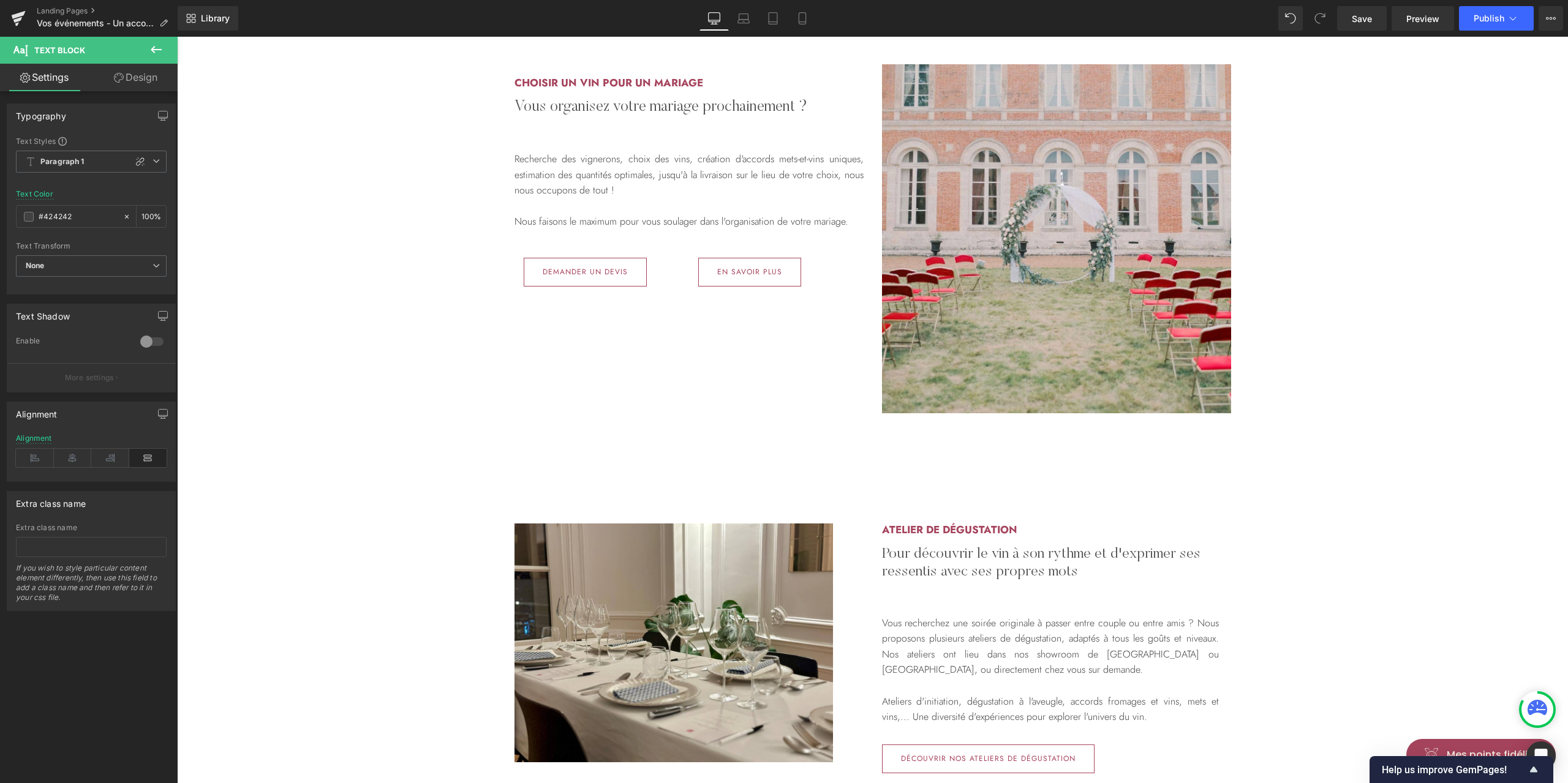
scroll to position [898, 0]
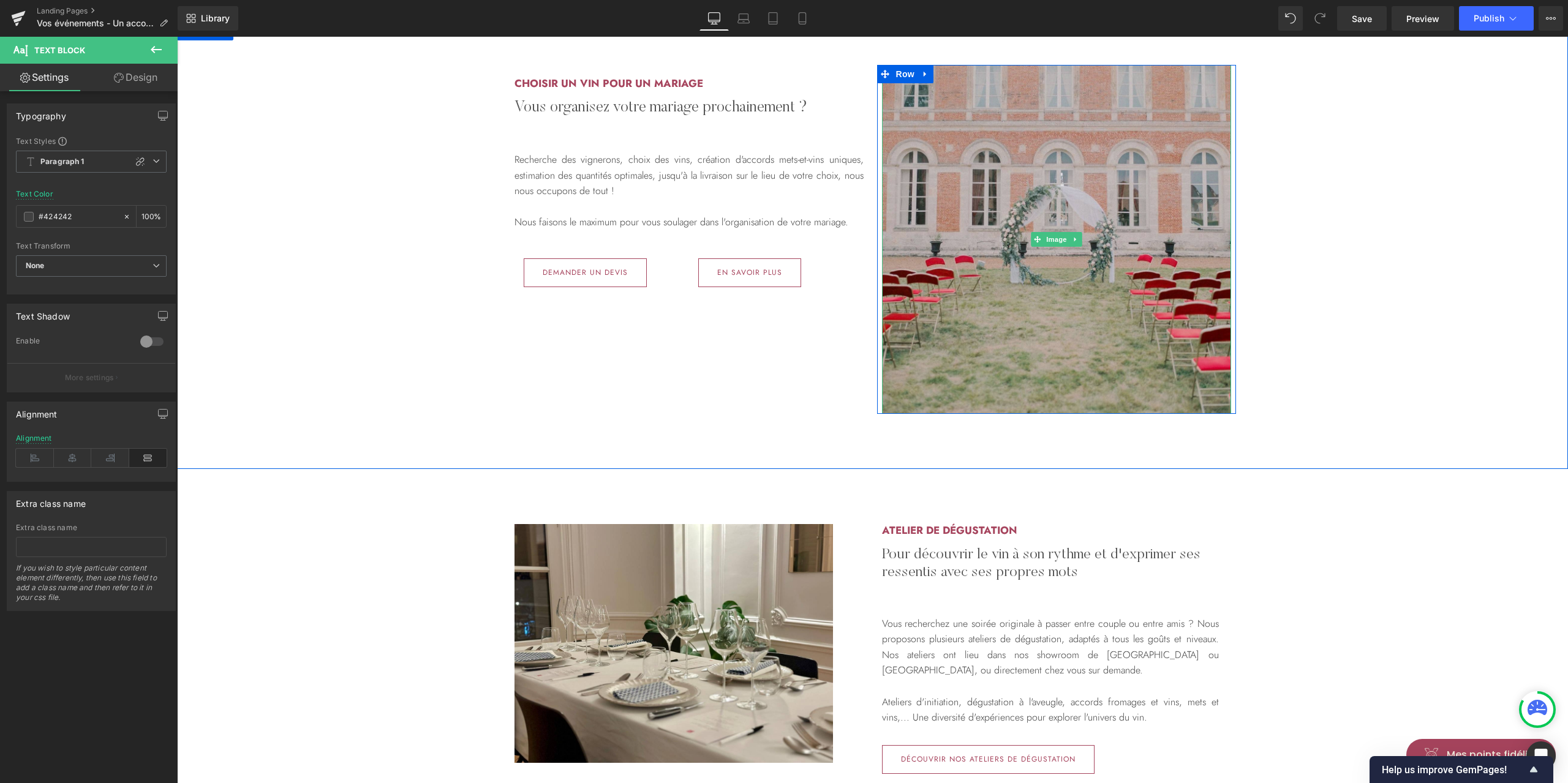
click at [1057, 211] on img at bounding box center [1056, 239] width 349 height 349
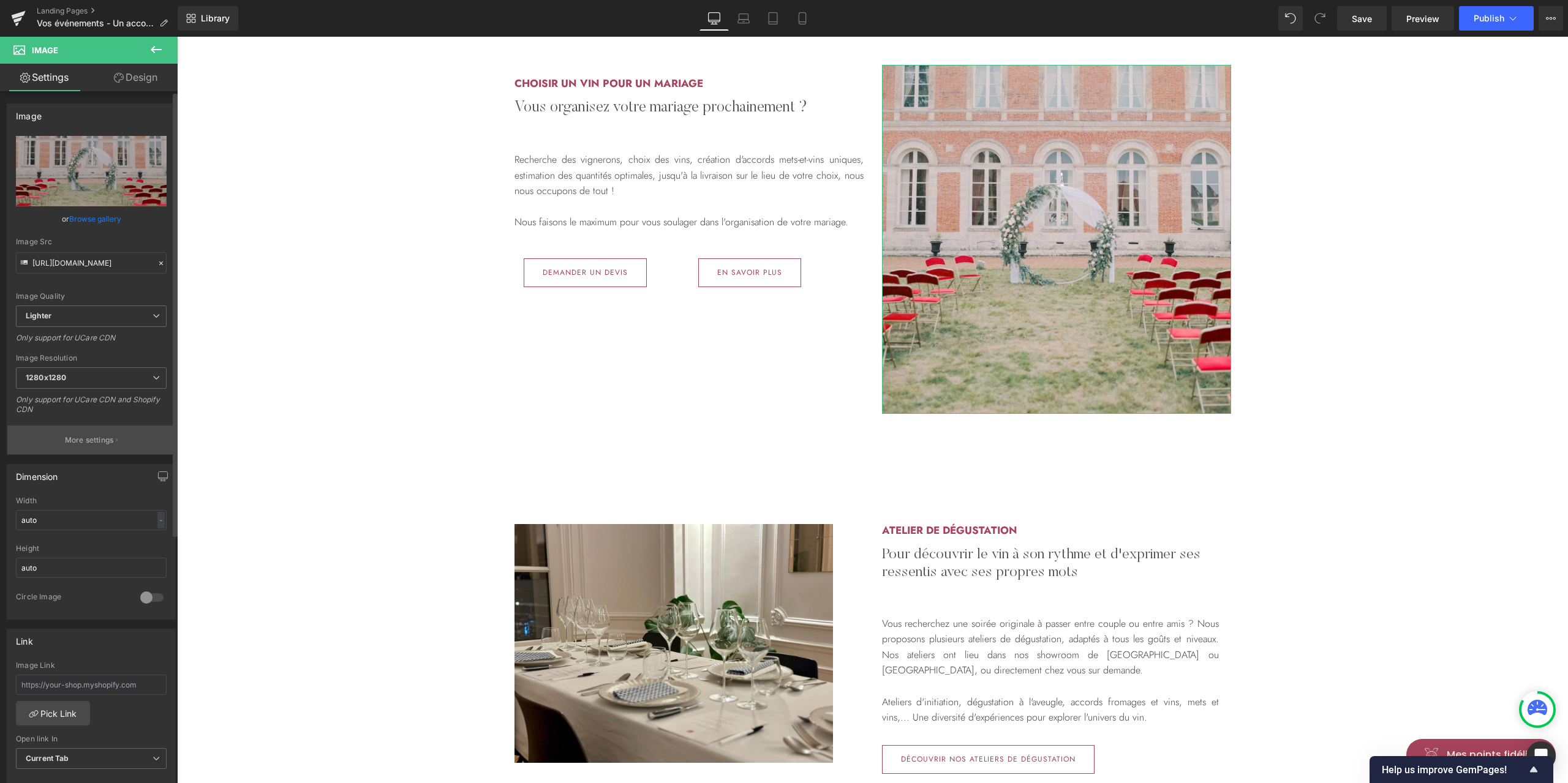
click at [72, 435] on p "More settings" at bounding box center [89, 440] width 49 height 11
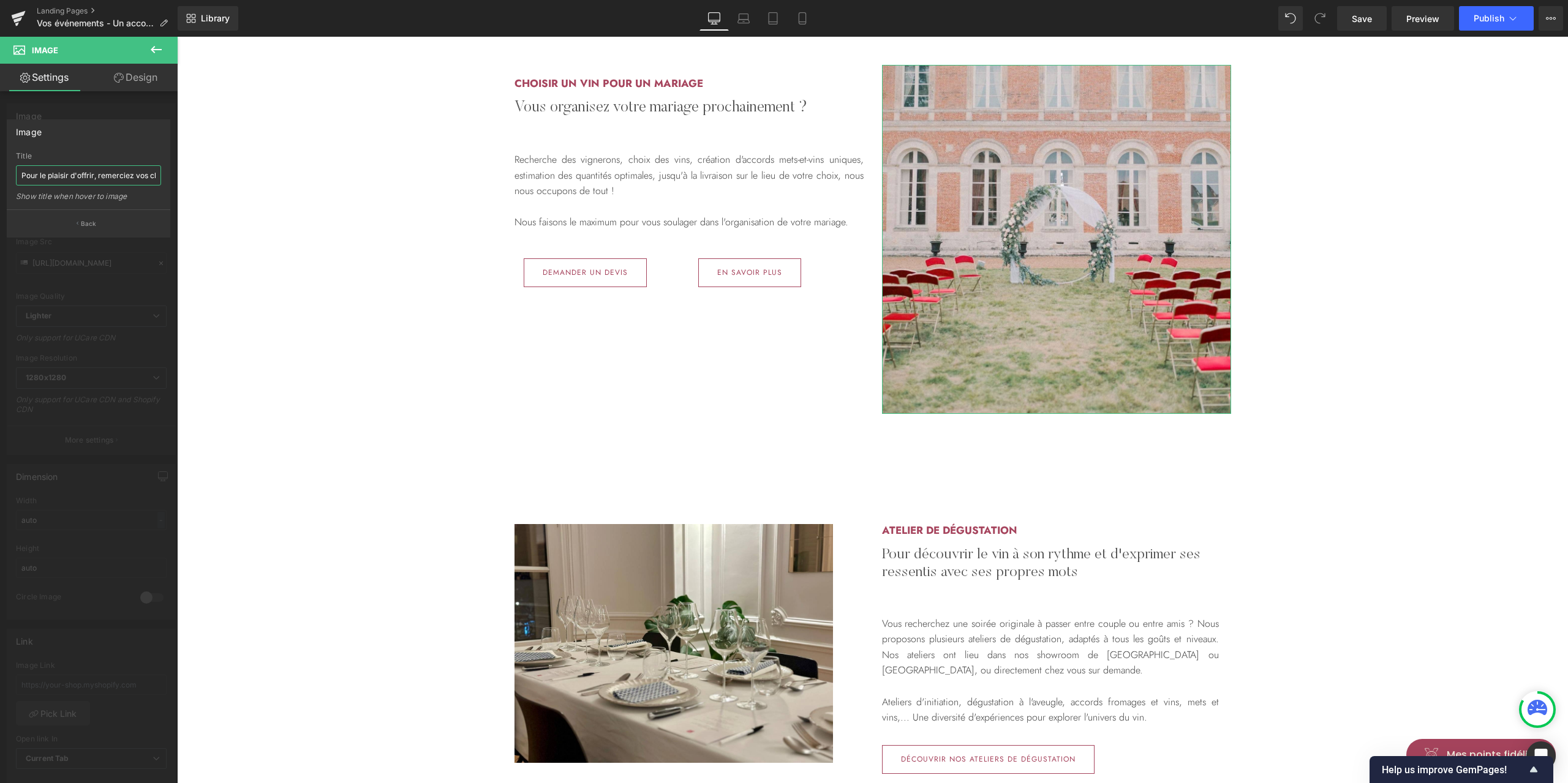
click at [76, 180] on input "Pour le plaisir d'offrir, remerciez vos clients ou fournisseurs ou collaborateu…" at bounding box center [88, 175] width 145 height 20
type input "Comment choisir le vin de son mariage ?"
click at [108, 224] on button "Back" at bounding box center [88, 223] width 163 height 28
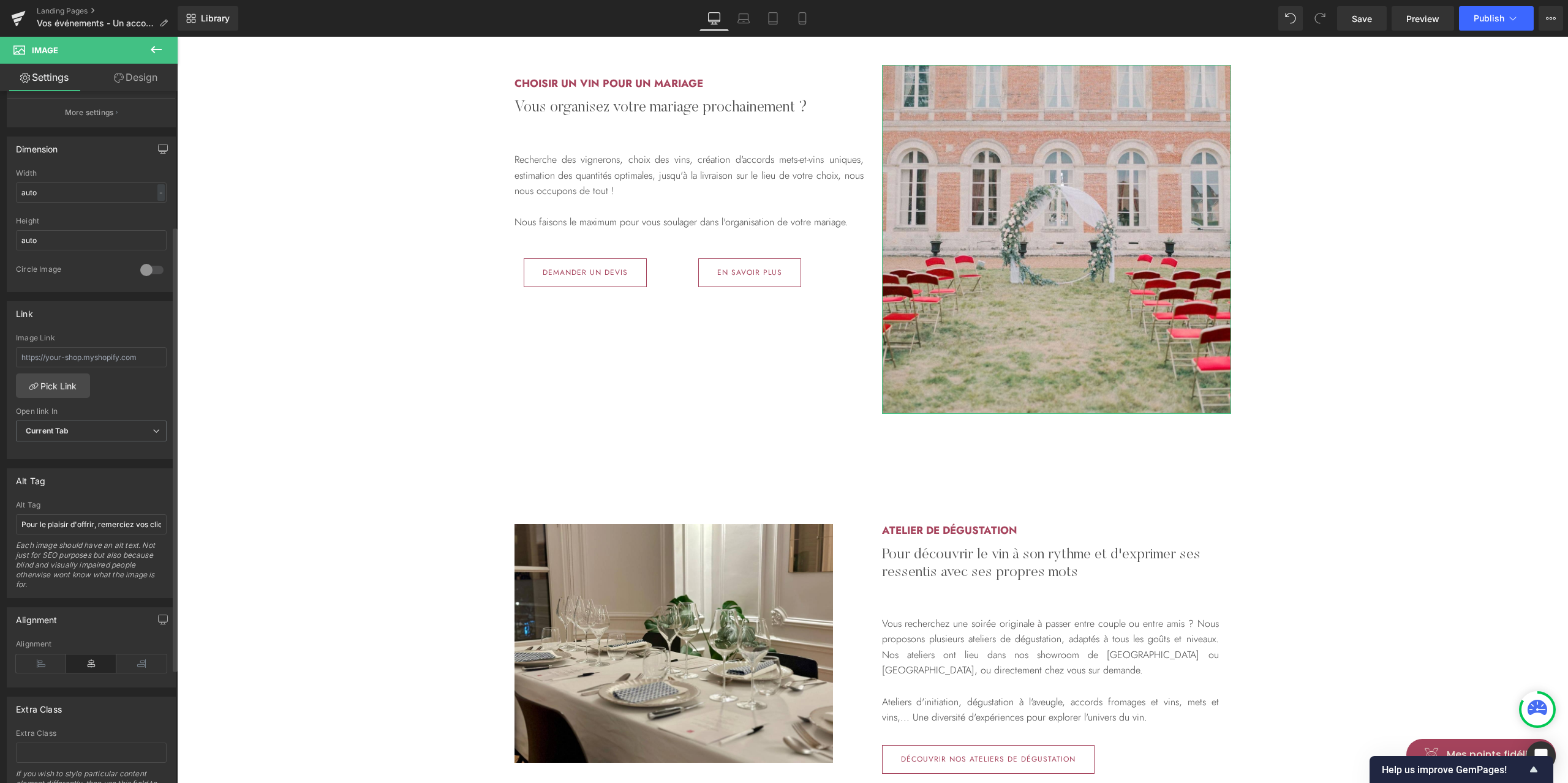
scroll to position [386, 0]
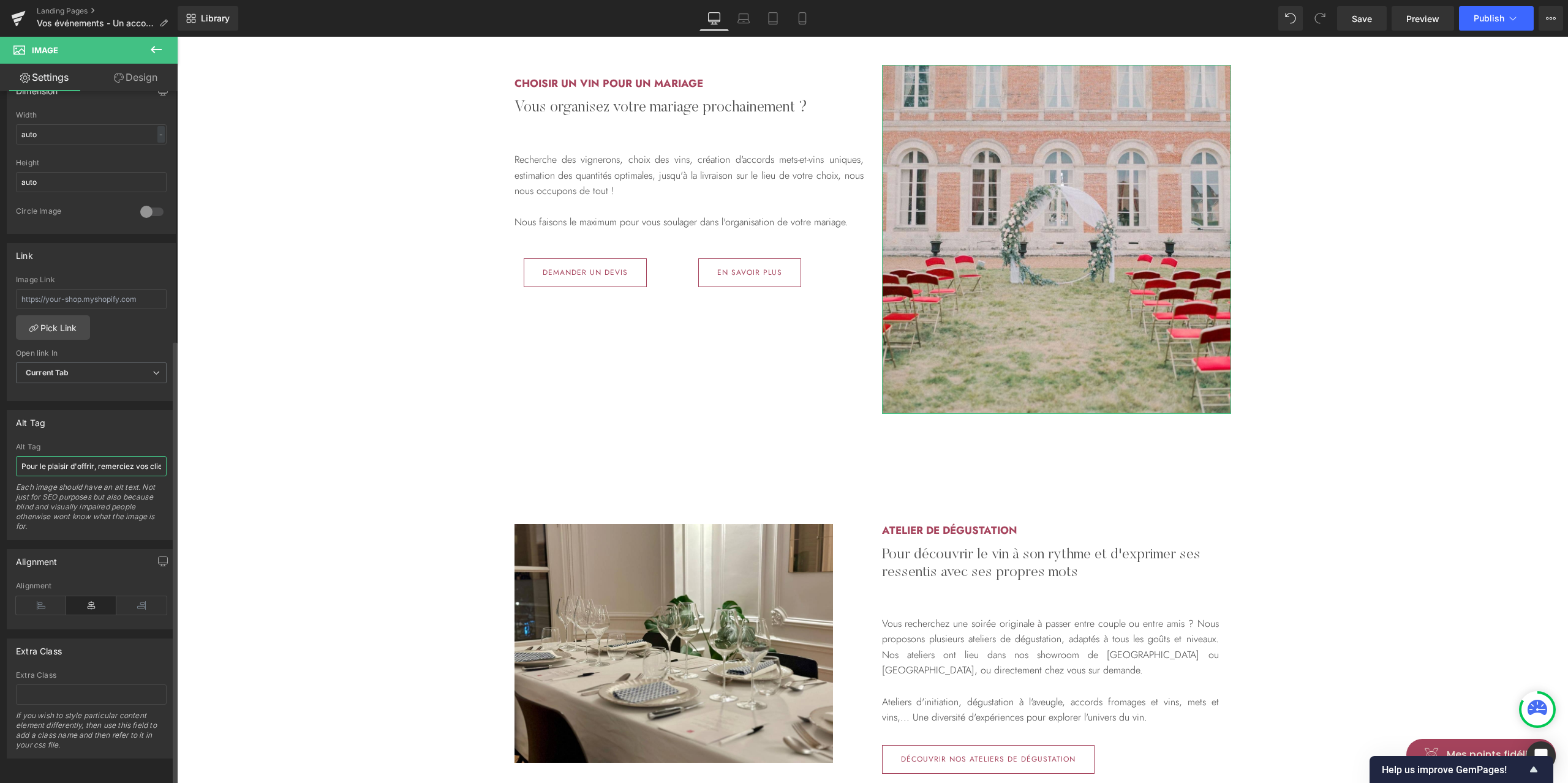
click at [91, 465] on input "Pour le plaisir d'offrir, remerciez vos clients ou fournisseurs ou collaborateu…" at bounding box center [91, 467] width 150 height 20
paste input "Comment choisir le vin de son mariage ?"
type input "Comment choisir le vin de son mariage ?"
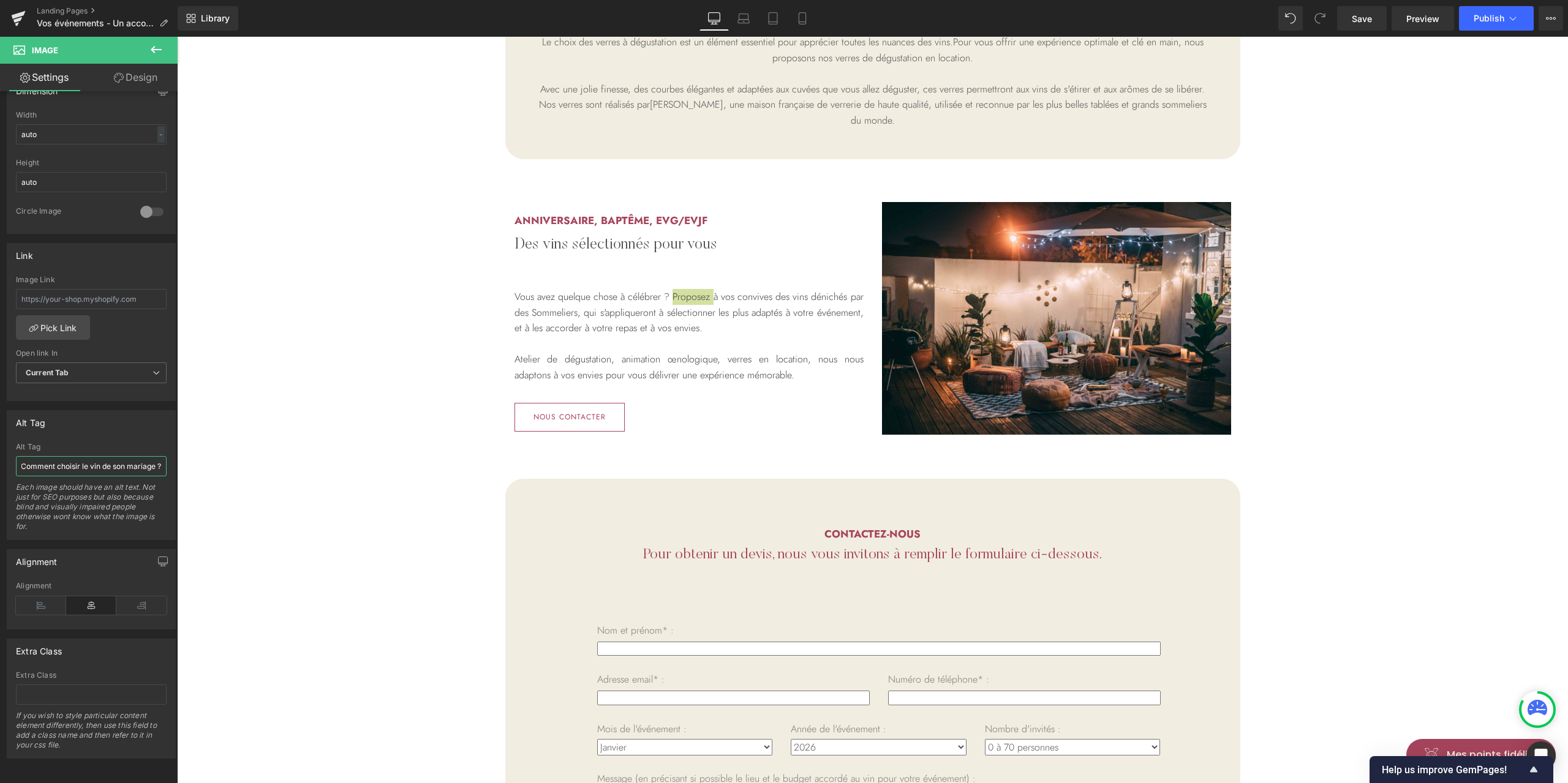
scroll to position [1307, 0]
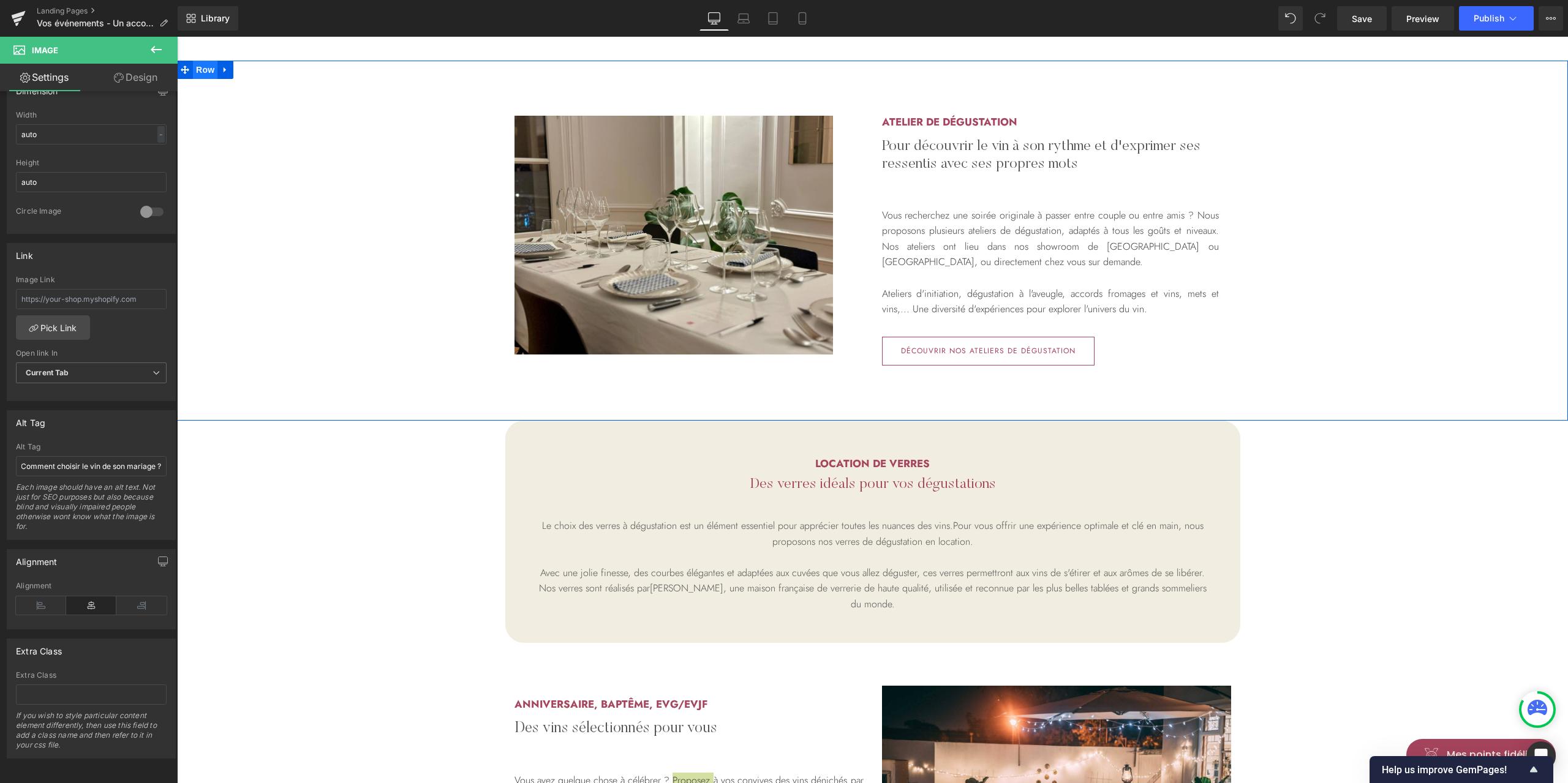
click at [202, 69] on span "Row" at bounding box center [204, 70] width 25 height 18
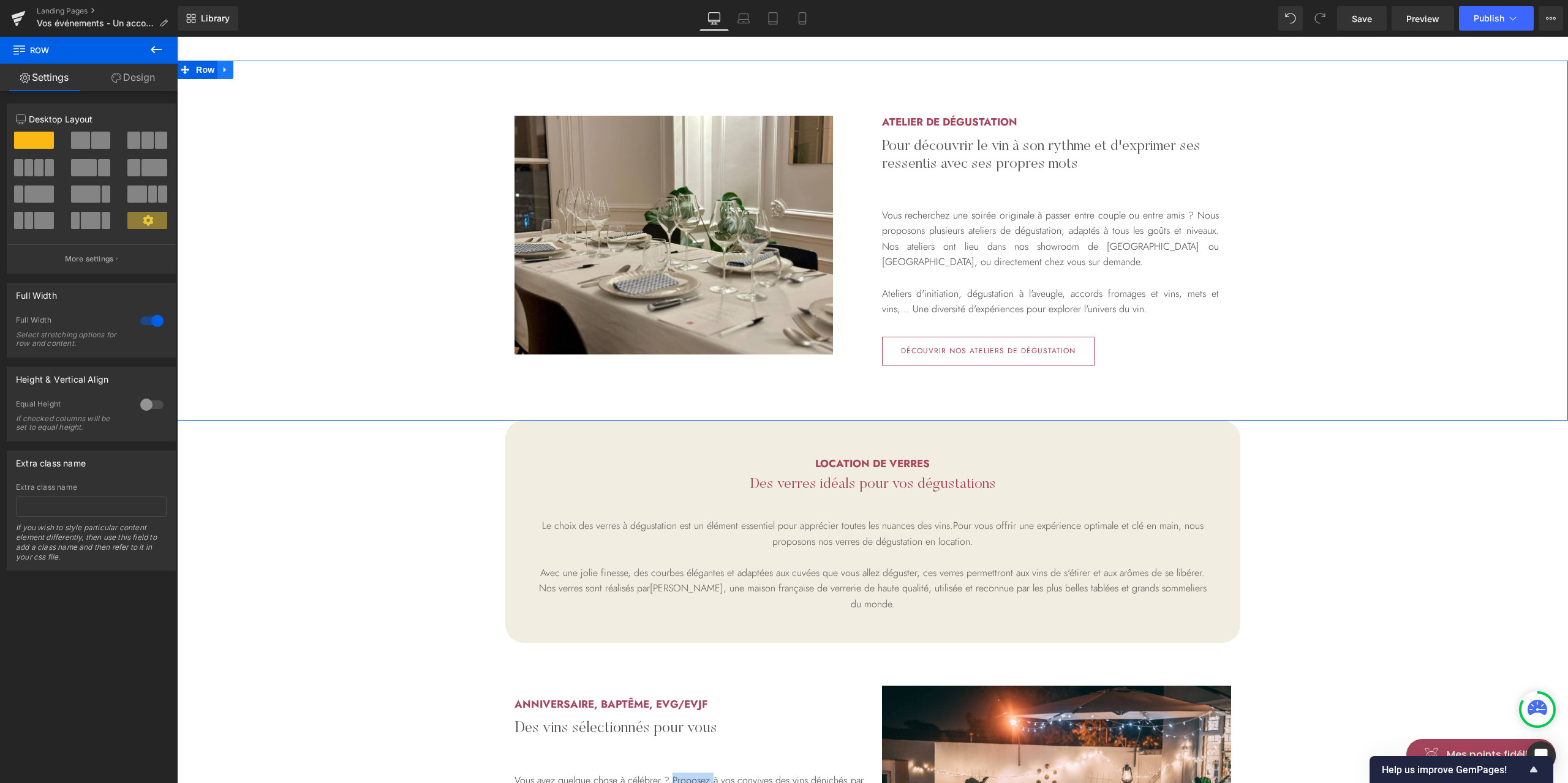
click at [221, 65] on icon at bounding box center [225, 70] width 8 height 9
click at [237, 70] on icon at bounding box center [240, 69] width 8 height 8
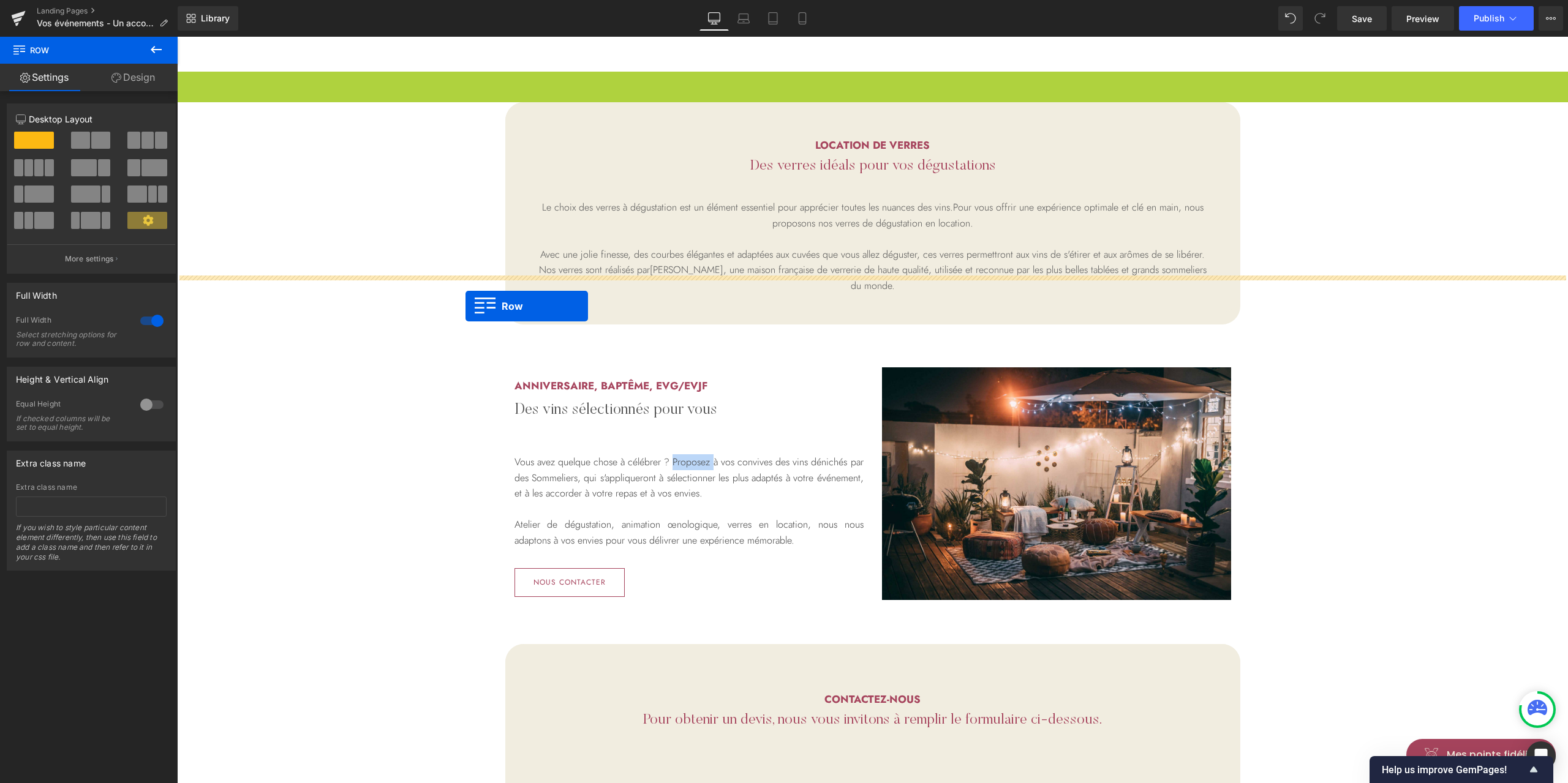
scroll to position [1796, 0]
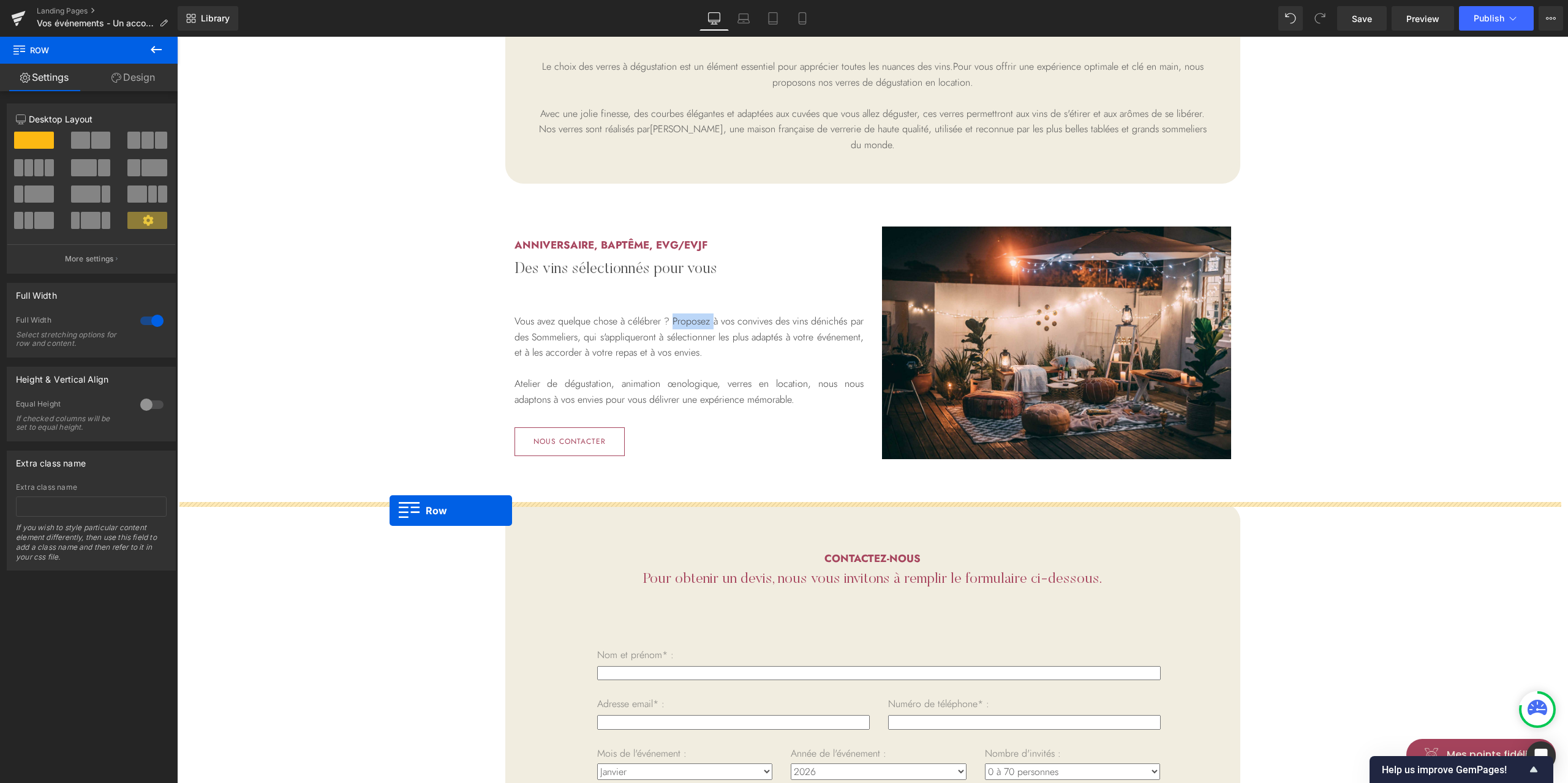
drag, startPoint x: 237, startPoint y: 191, endPoint x: 390, endPoint y: 511, distance: 354.7
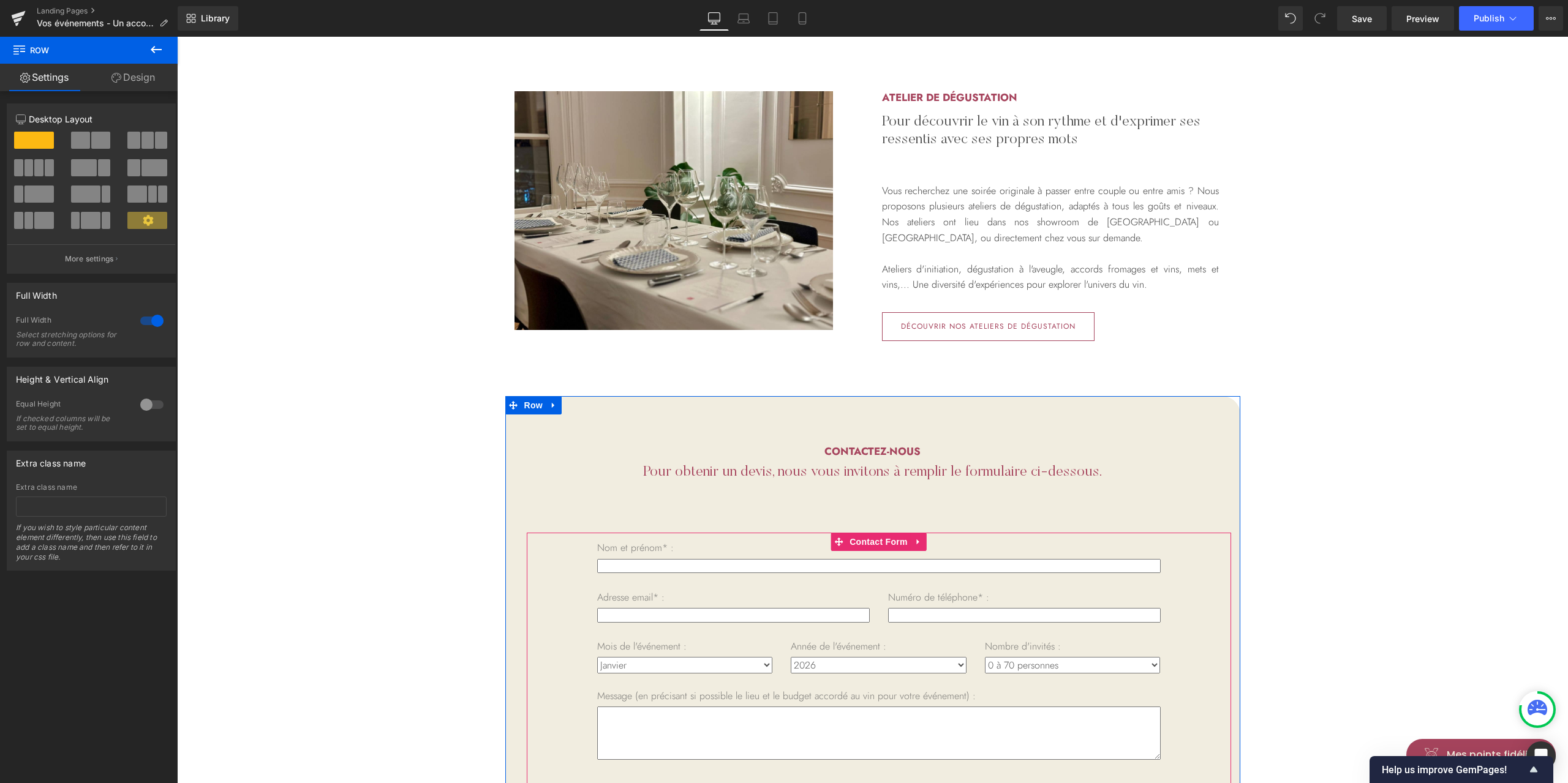
scroll to position [2174, 0]
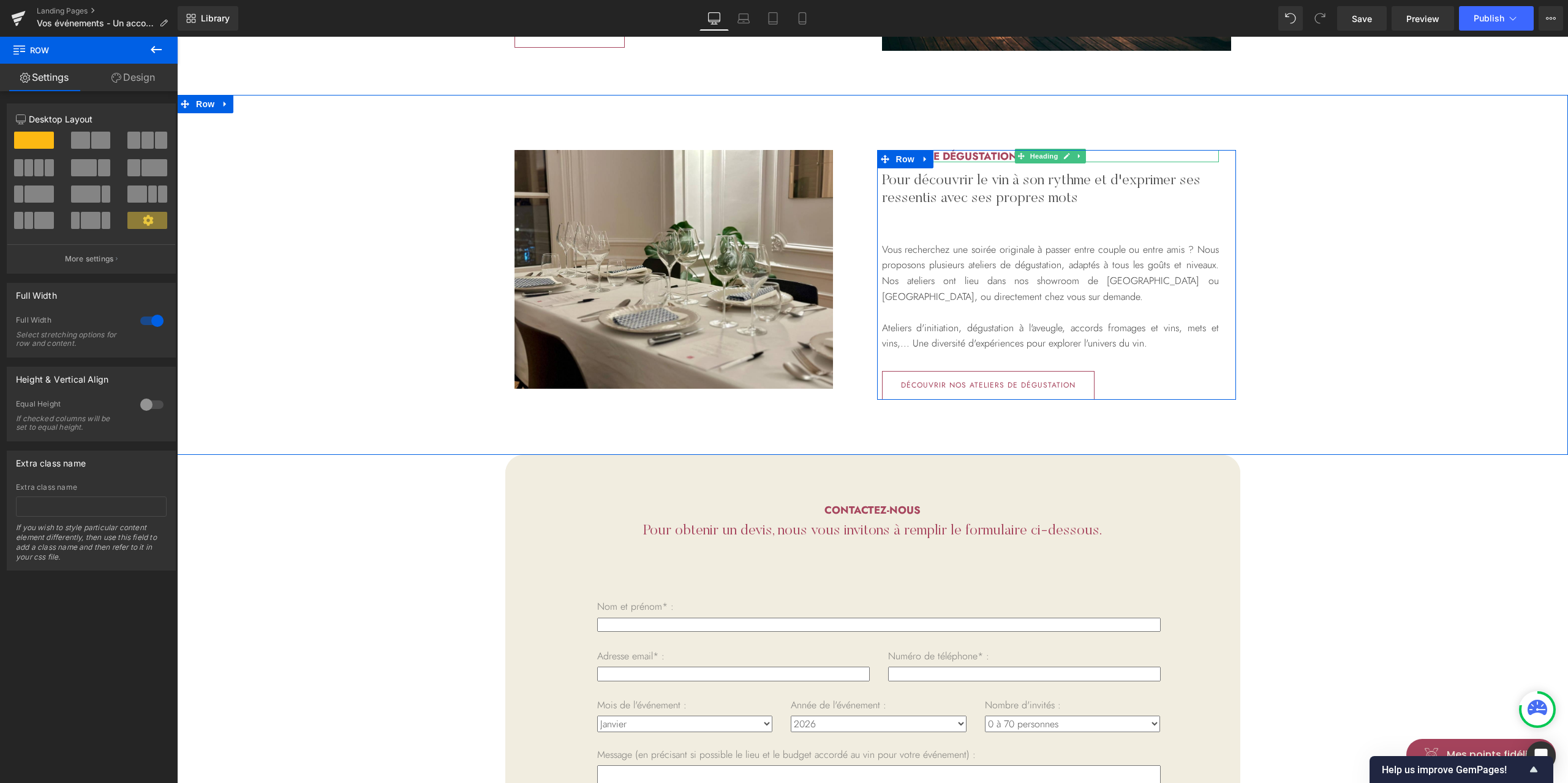
click at [969, 153] on h2 "Atelier de dégustation" at bounding box center [1050, 156] width 337 height 12
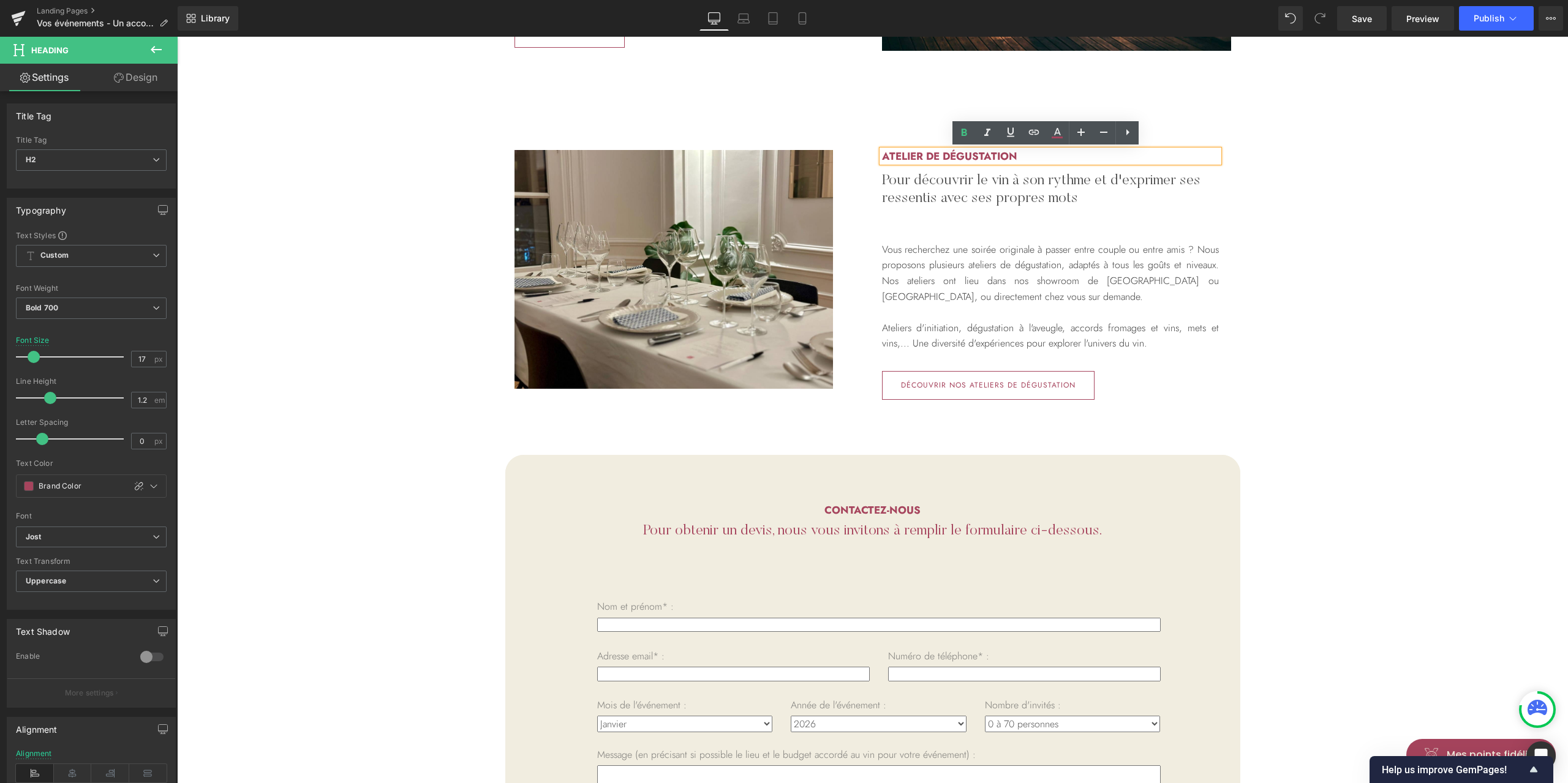
click at [969, 153] on h2 "Atelier de dégustation" at bounding box center [1050, 156] width 337 height 12
click at [975, 193] on h2 "Pour découvrir le vin à son rythme et d'exprimer ses ressentis avec ses propres…" at bounding box center [1050, 190] width 337 height 36
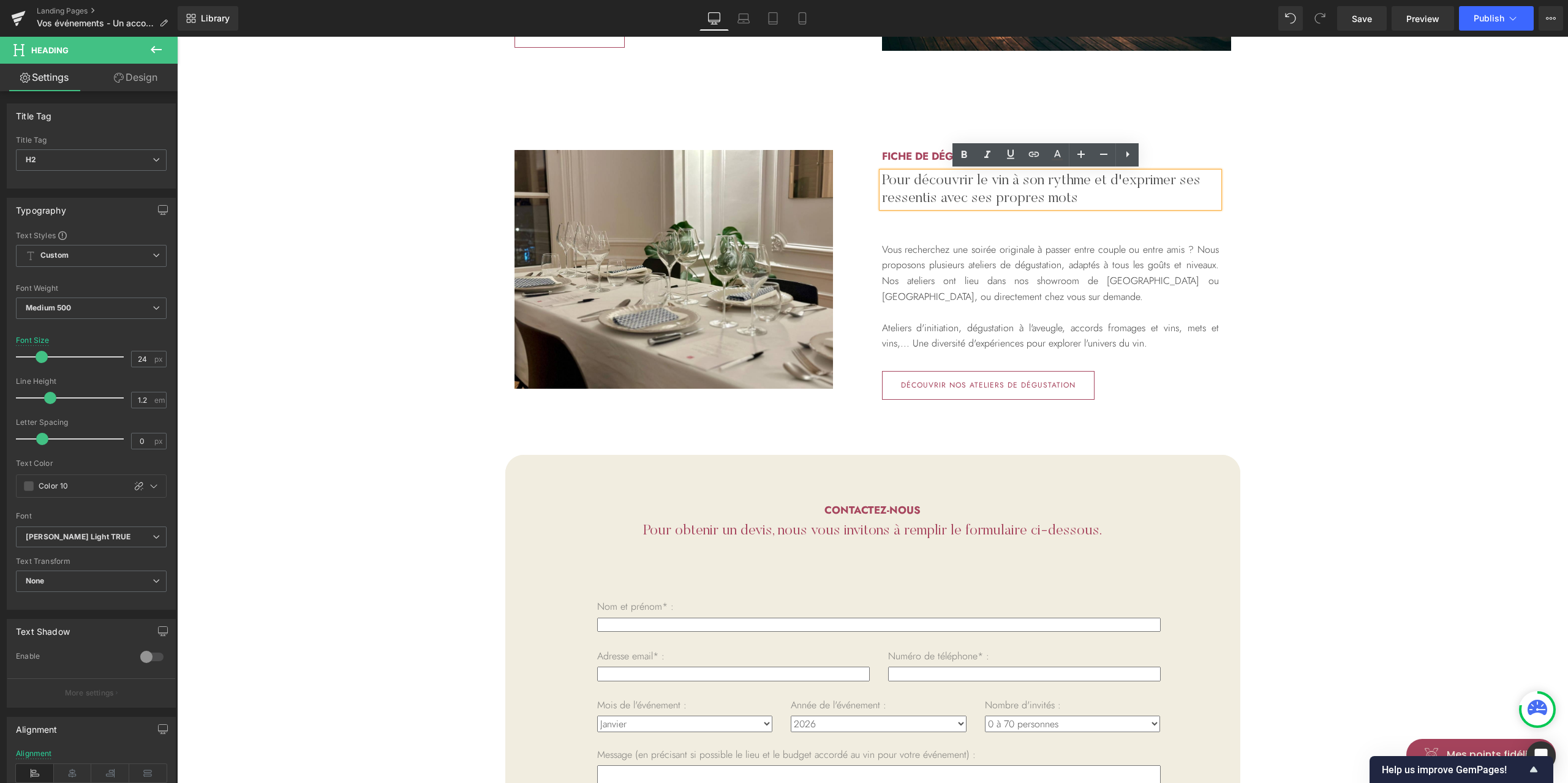
click at [906, 183] on h2 "Pour découvrir le vin à son rythme et d'exprimer ses ressentis avec ses propres…" at bounding box center [1050, 190] width 337 height 36
click at [925, 157] on h2 "Fiche de dégustation" at bounding box center [1050, 156] width 337 height 12
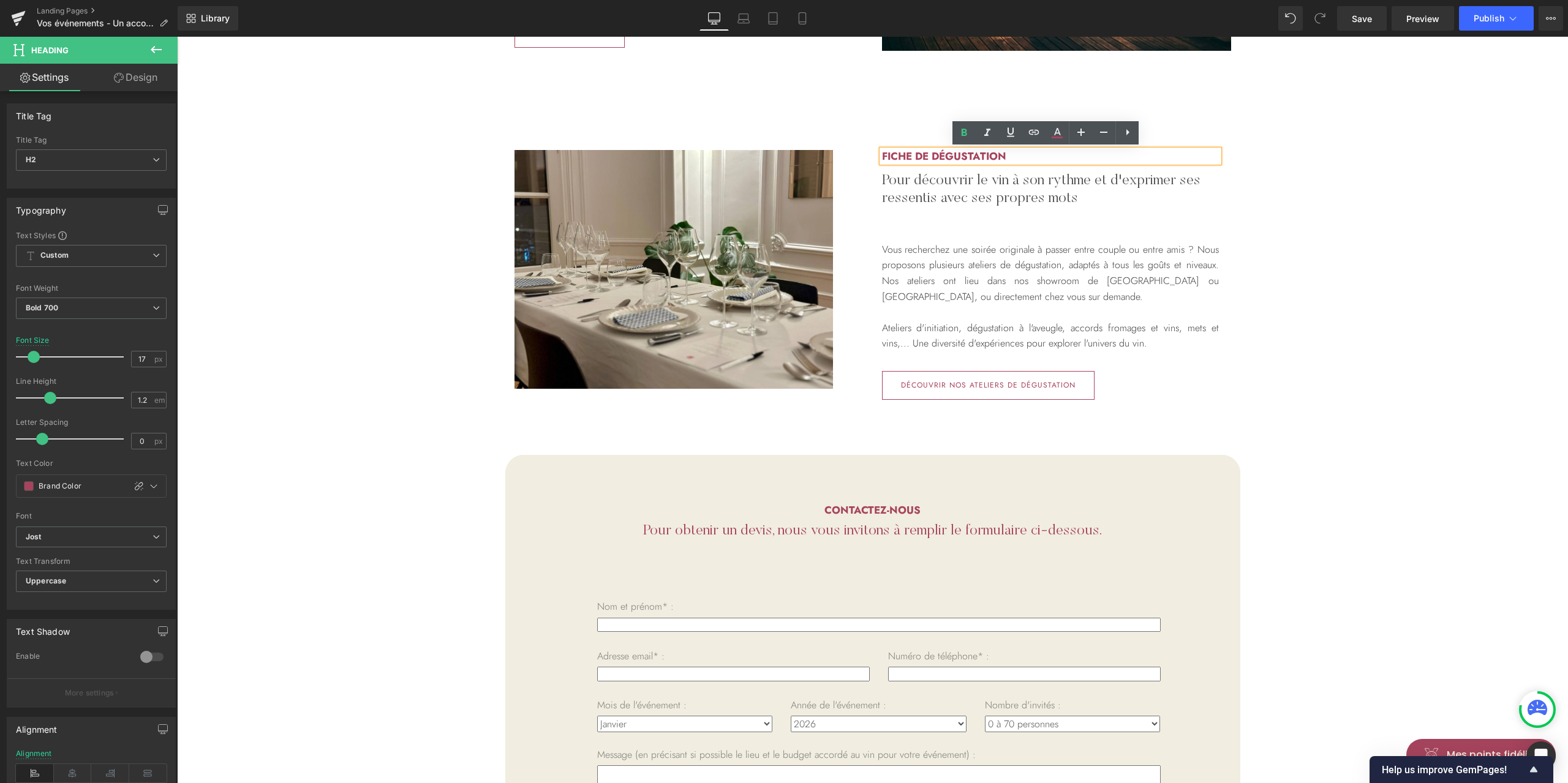
click at [1003, 154] on h2 "Fiche de dégustation" at bounding box center [1050, 156] width 337 height 12
drag, startPoint x: 947, startPoint y: 183, endPoint x: 1080, endPoint y: 183, distance: 133.0
click at [947, 183] on h2 "Pour découvrir le vin à son rythme et d'exprimer ses ressentis avec ses propres…" at bounding box center [1050, 190] width 337 height 36
click at [947, 190] on h2 "Pour découvrir le vin à son rythme et d'exprimer ses ressentis avec ses propres…" at bounding box center [1050, 190] width 337 height 36
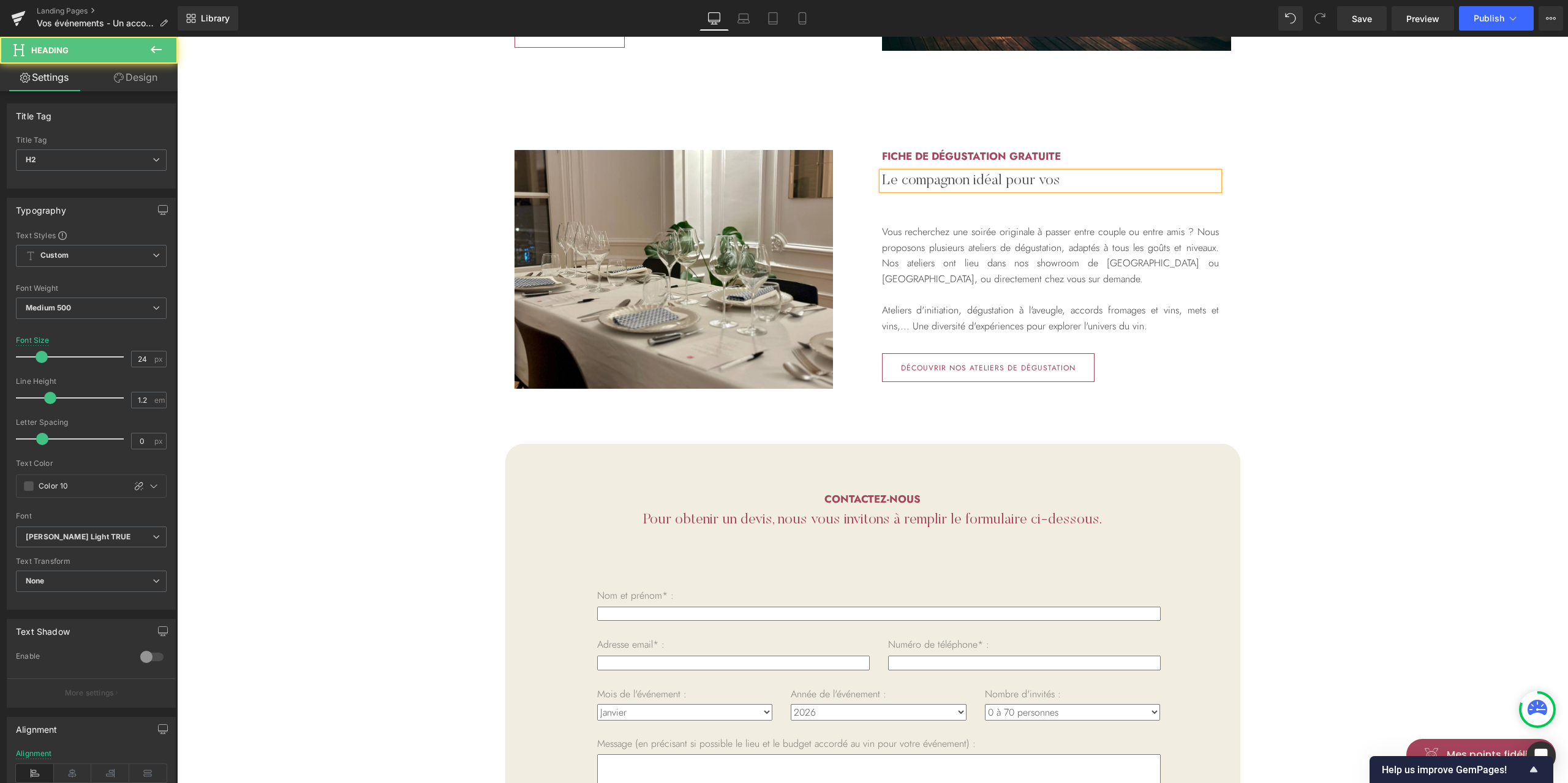
click at [1074, 176] on h2 "Le compagnon idéal pour vos" at bounding box center [1050, 181] width 337 height 17
drag, startPoint x: 955, startPoint y: 286, endPoint x: 953, endPoint y: 258, distance: 28.1
click at [955, 287] on p at bounding box center [1050, 294] width 337 height 16
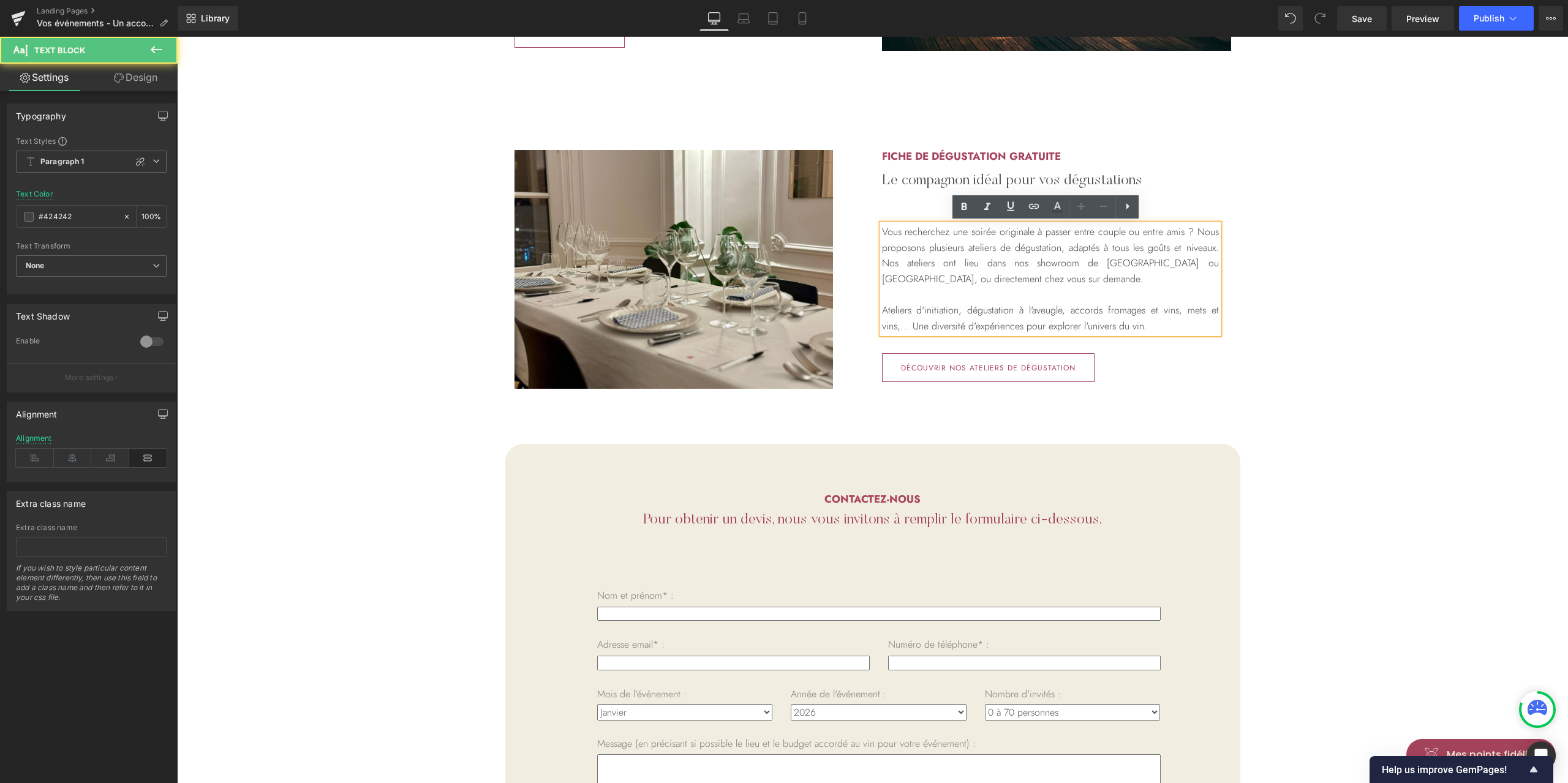
click at [953, 254] on p "Vous recherchez une soirée originale à passer entre couple ou entre amis ? Nous…" at bounding box center [1050, 255] width 337 height 62
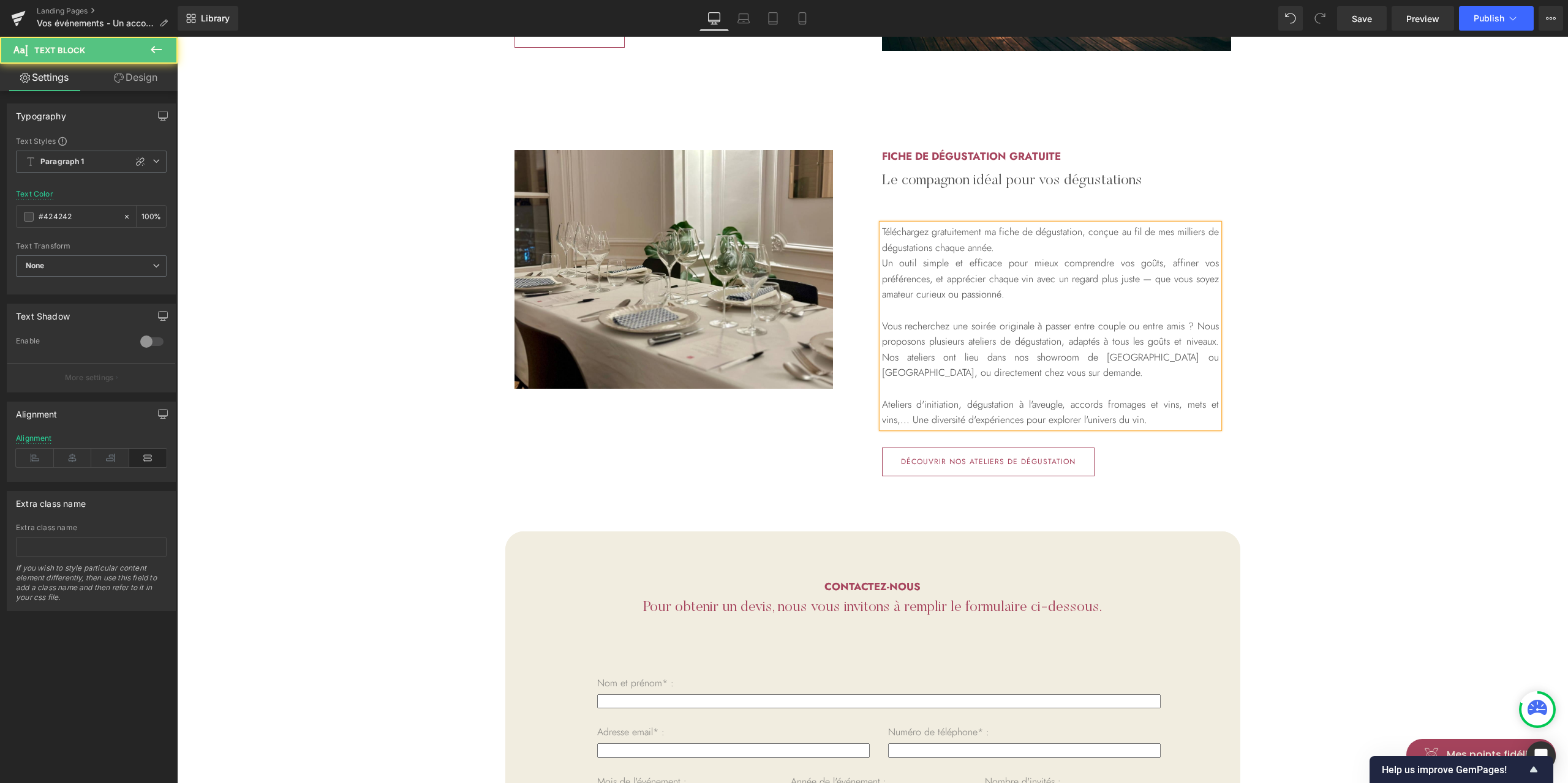
click at [882, 231] on p "Téléchargez gratuitement ma fiche de dégustation, conçue au fil de mes milliers…" at bounding box center [1050, 239] width 337 height 31
click at [1000, 231] on p "Pour vous aider à déguster éléchargez gratuitement ma fiche de dégustation, con…" at bounding box center [1050, 239] width 337 height 31
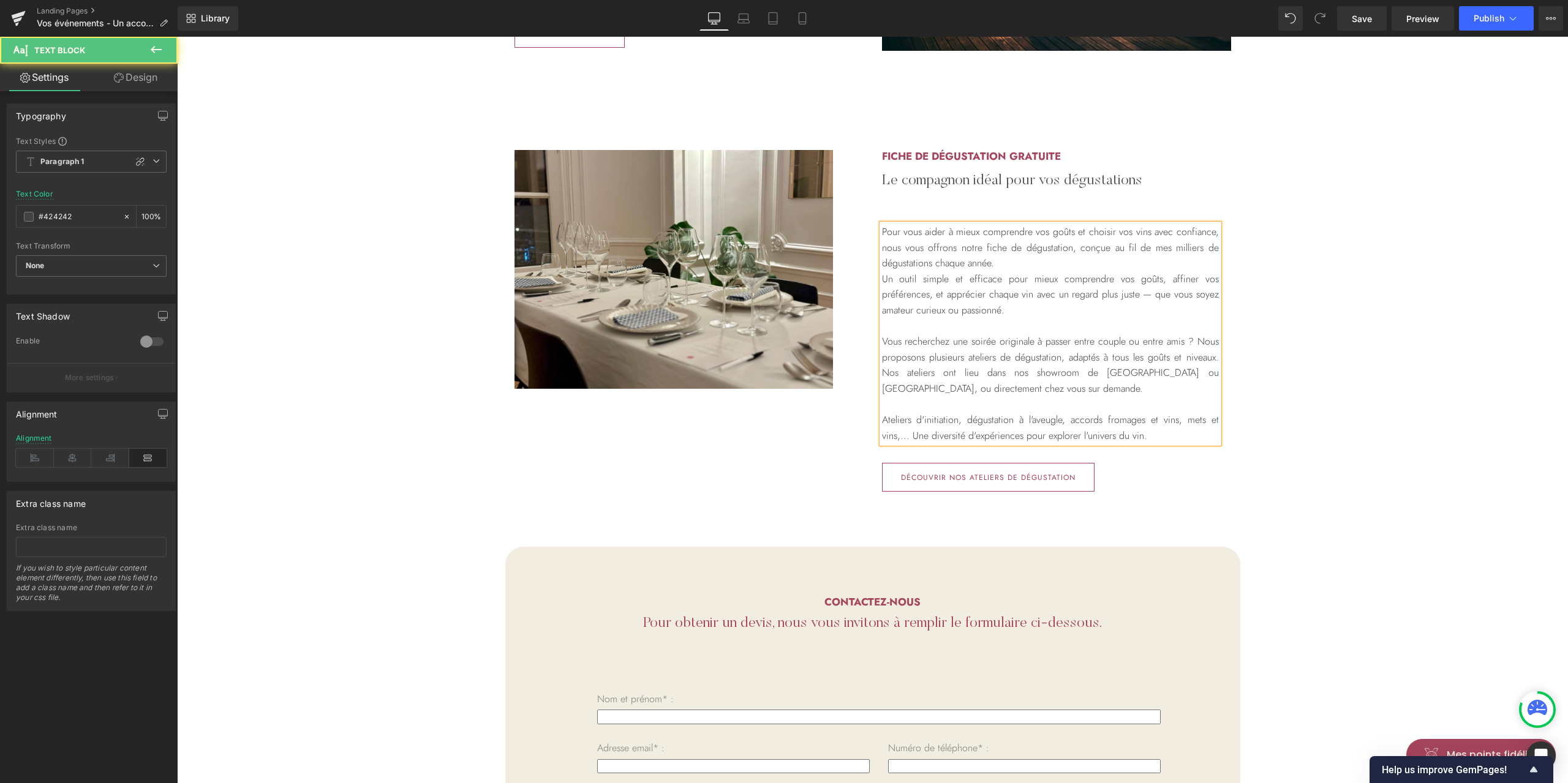
click at [1068, 246] on p "Pour vous aider à mieux comprendre vos goûts et choisir vos vins avec confiance…" at bounding box center [1050, 247] width 337 height 47
click at [1039, 267] on p "Pour vous aider à mieux comprendre vos goûts et choisir vos vins avec confiance…" at bounding box center [1050, 247] width 337 height 47
click at [1078, 264] on p "Pour vous aider à mieux comprendre vos goûts et choisir vos vins avec confiance…" at bounding box center [1050, 247] width 337 height 47
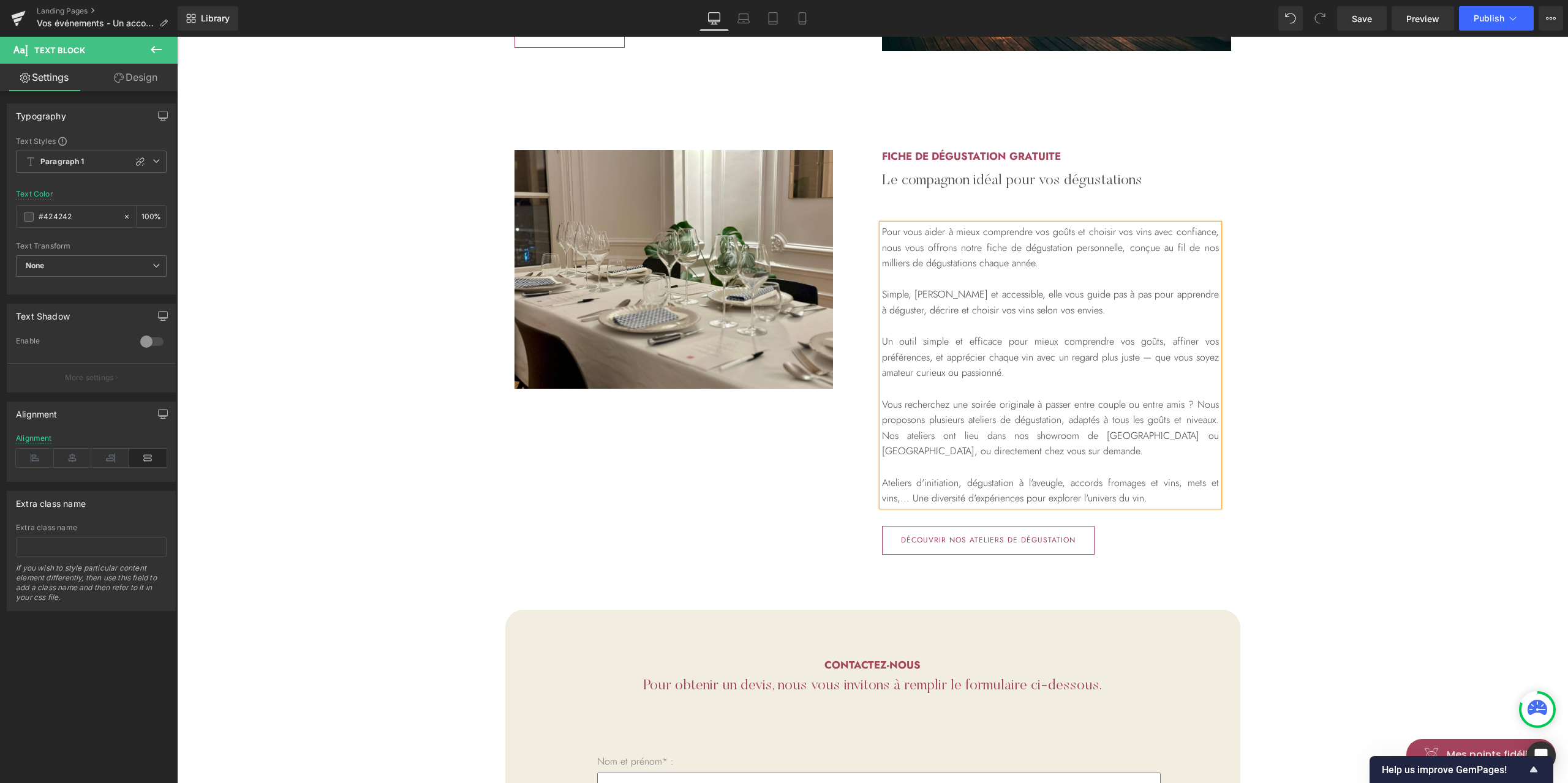
click at [1043, 298] on p "Simple, [PERSON_NAME] et accessible, elle vous guide pas à pas pour apprendre à…" at bounding box center [1050, 303] width 337 height 31
click at [1076, 303] on p "Simple, [PERSON_NAME] et accessible, elle vous guide pas à pas pour apprendre à…" at bounding box center [1050, 303] width 337 height 31
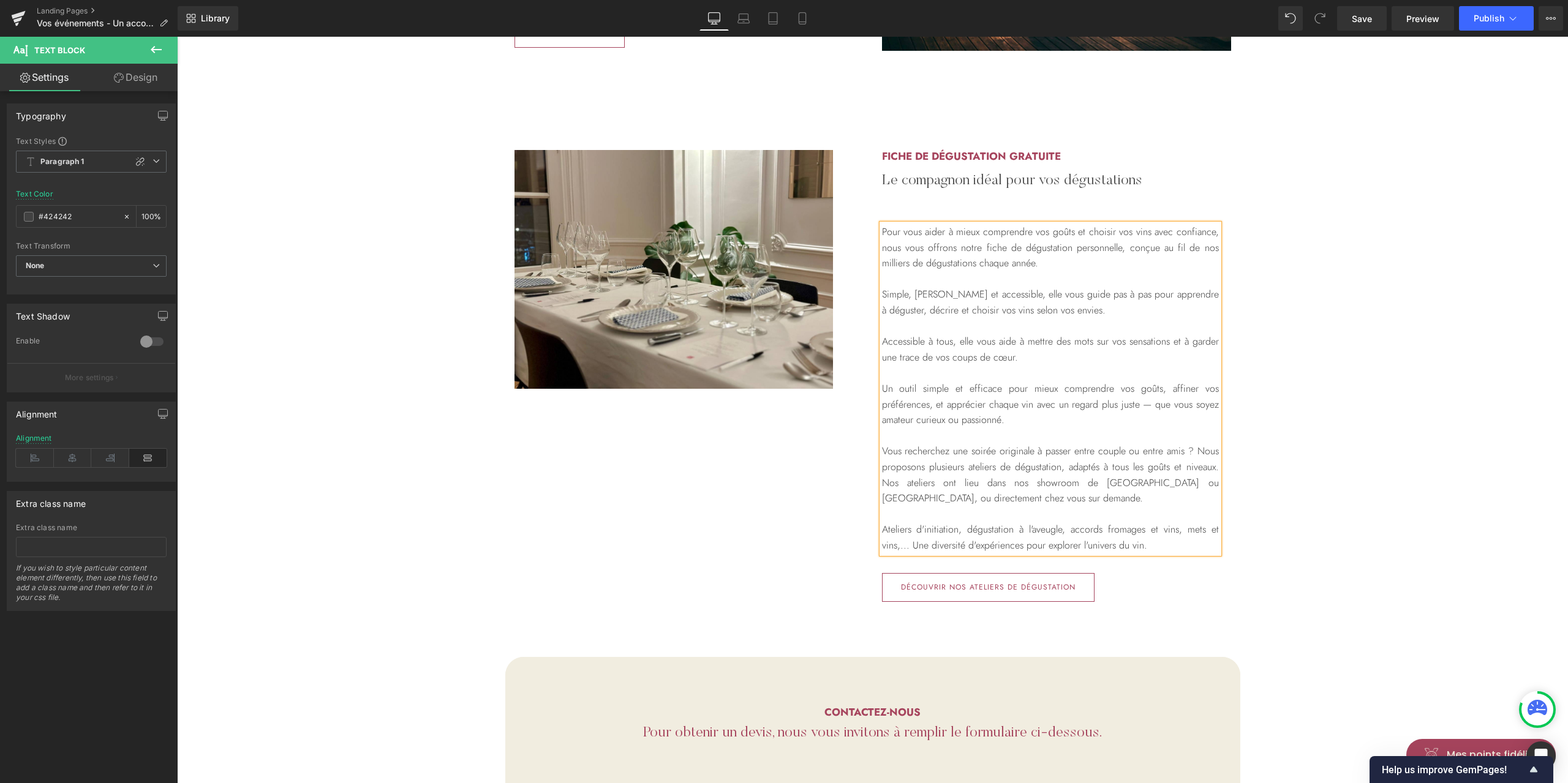
click at [907, 340] on p "Accessible à tous, elle vous aide à mettre des mots sur vos sensations et à gar…" at bounding box center [1050, 349] width 337 height 31
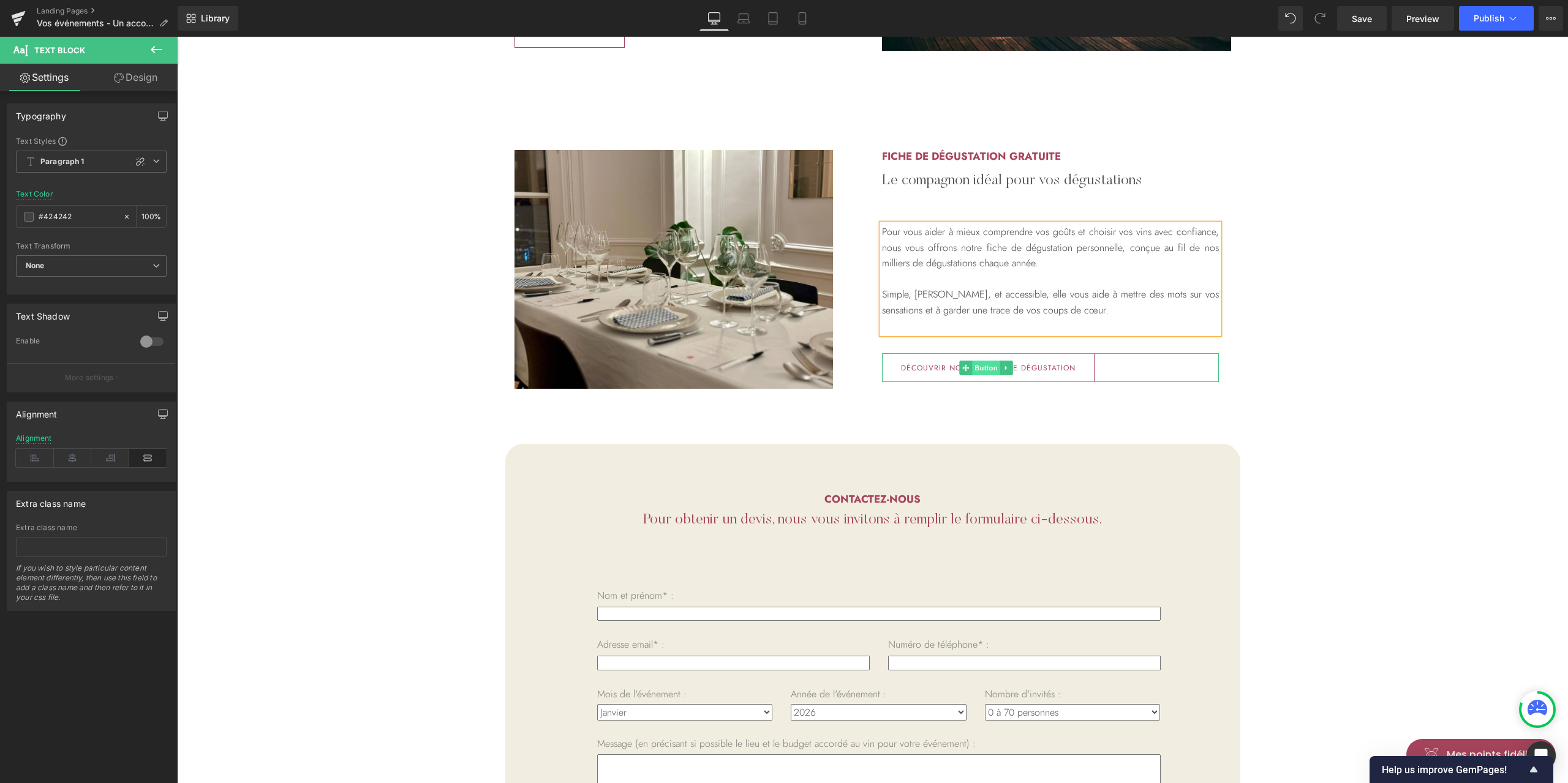
click at [973, 366] on span "Button" at bounding box center [987, 368] width 28 height 15
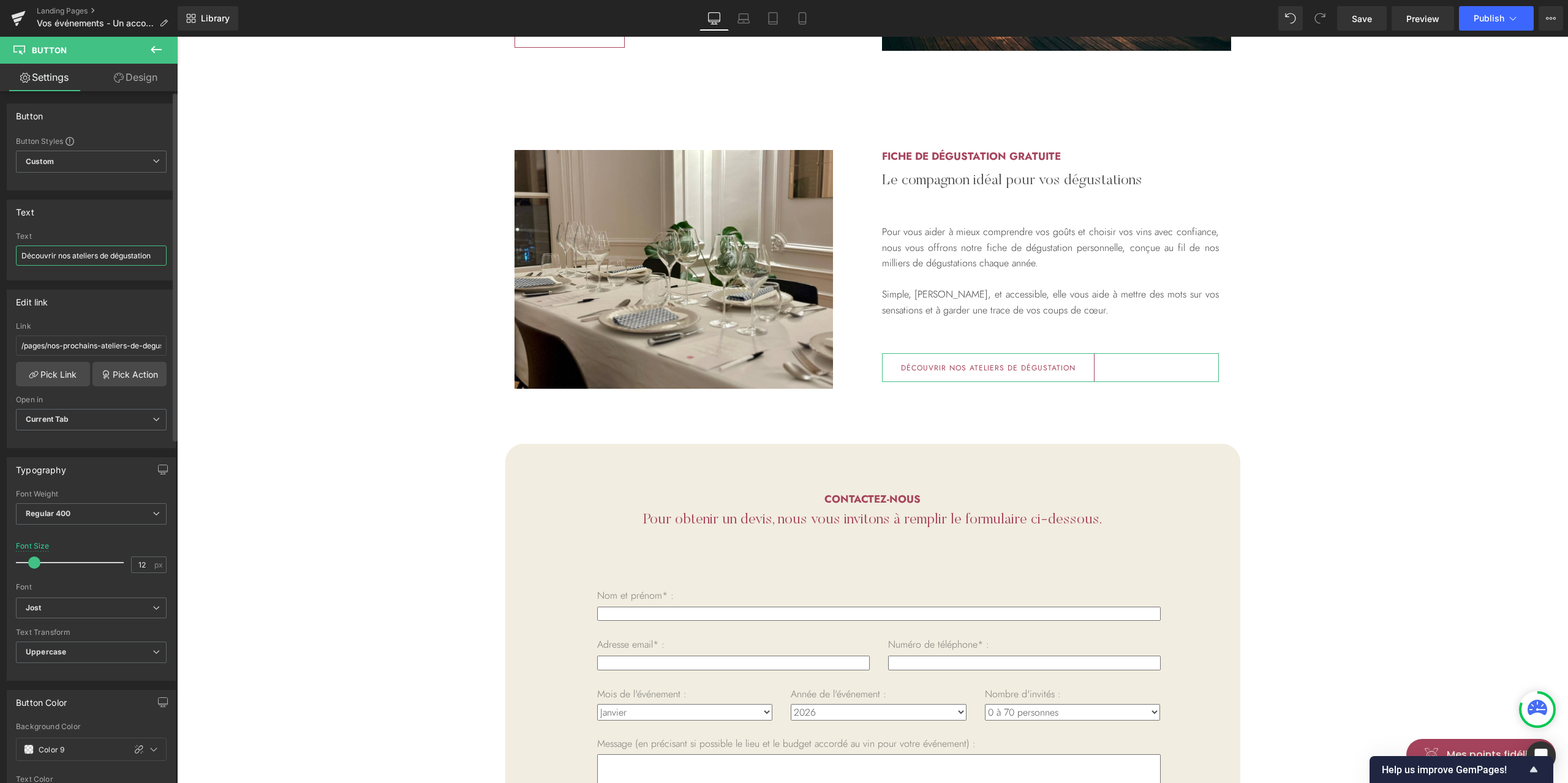
click at [103, 256] on input "Découvrir nos ateliers de dégustation" at bounding box center [91, 256] width 150 height 20
type input "Télécharger gratuitement"
click at [55, 371] on link "Pick Link" at bounding box center [52, 374] width 74 height 25
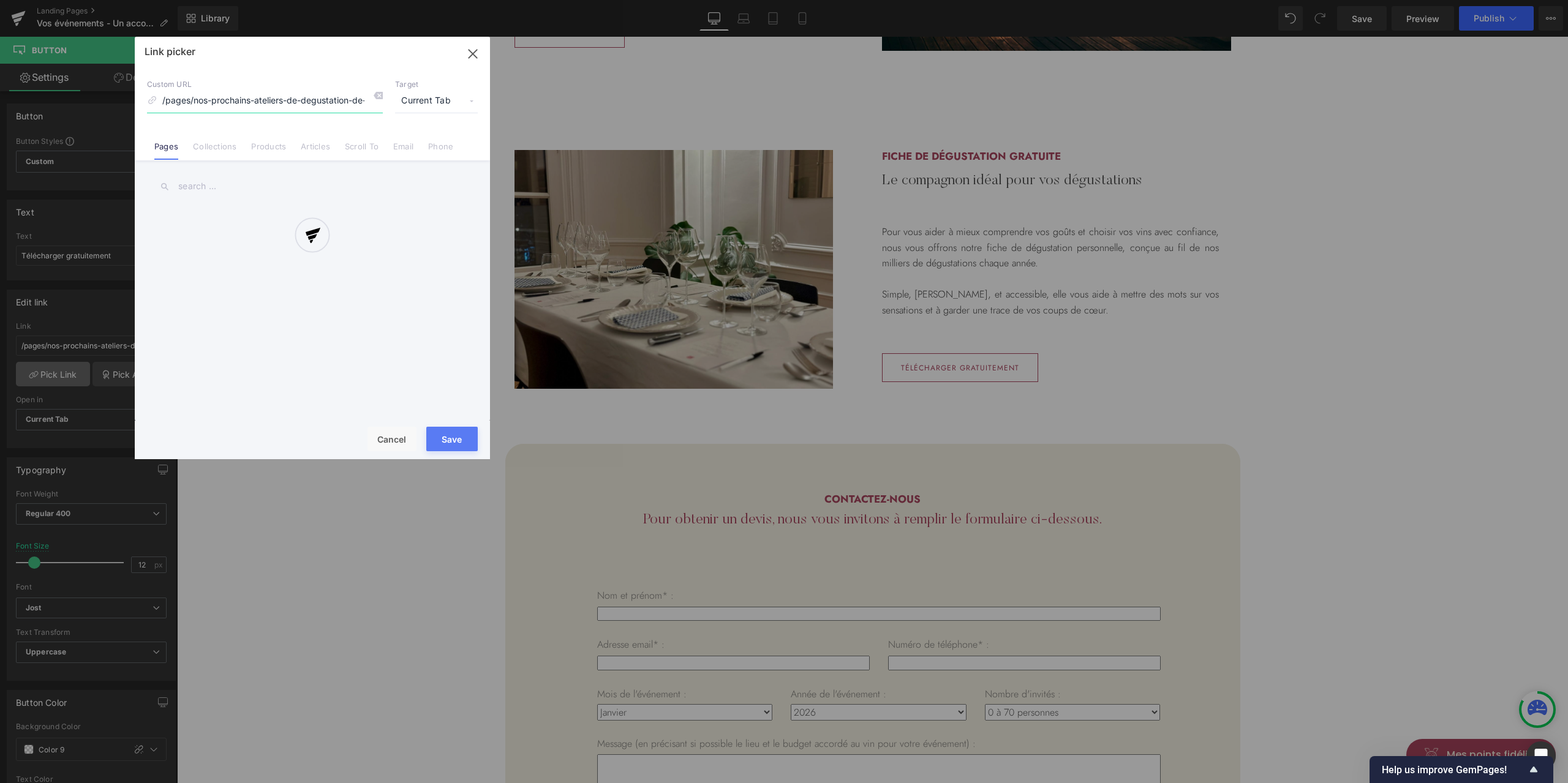
scroll to position [0, 5]
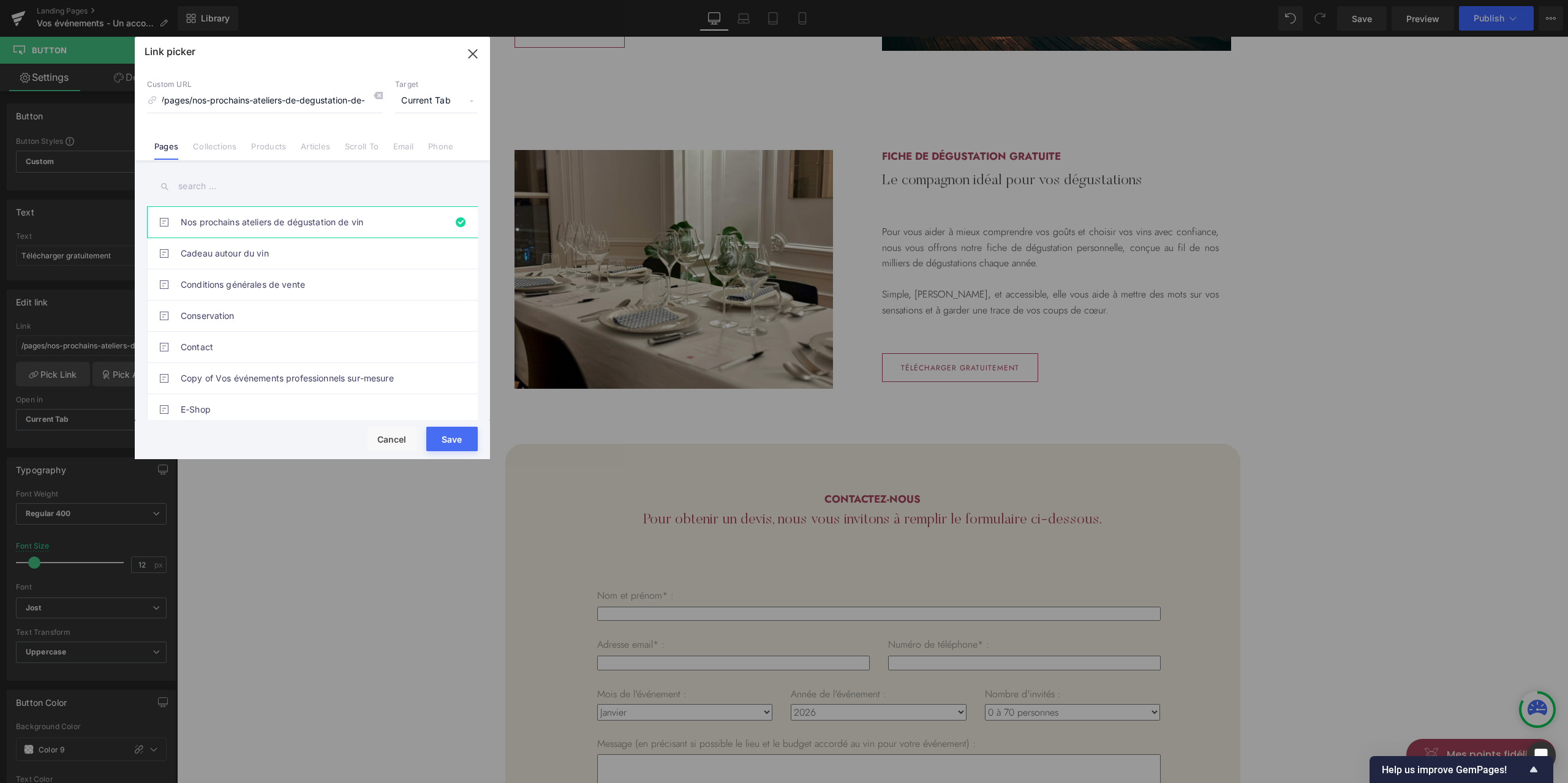
click at [201, 187] on input "text" at bounding box center [312, 186] width 331 height 28
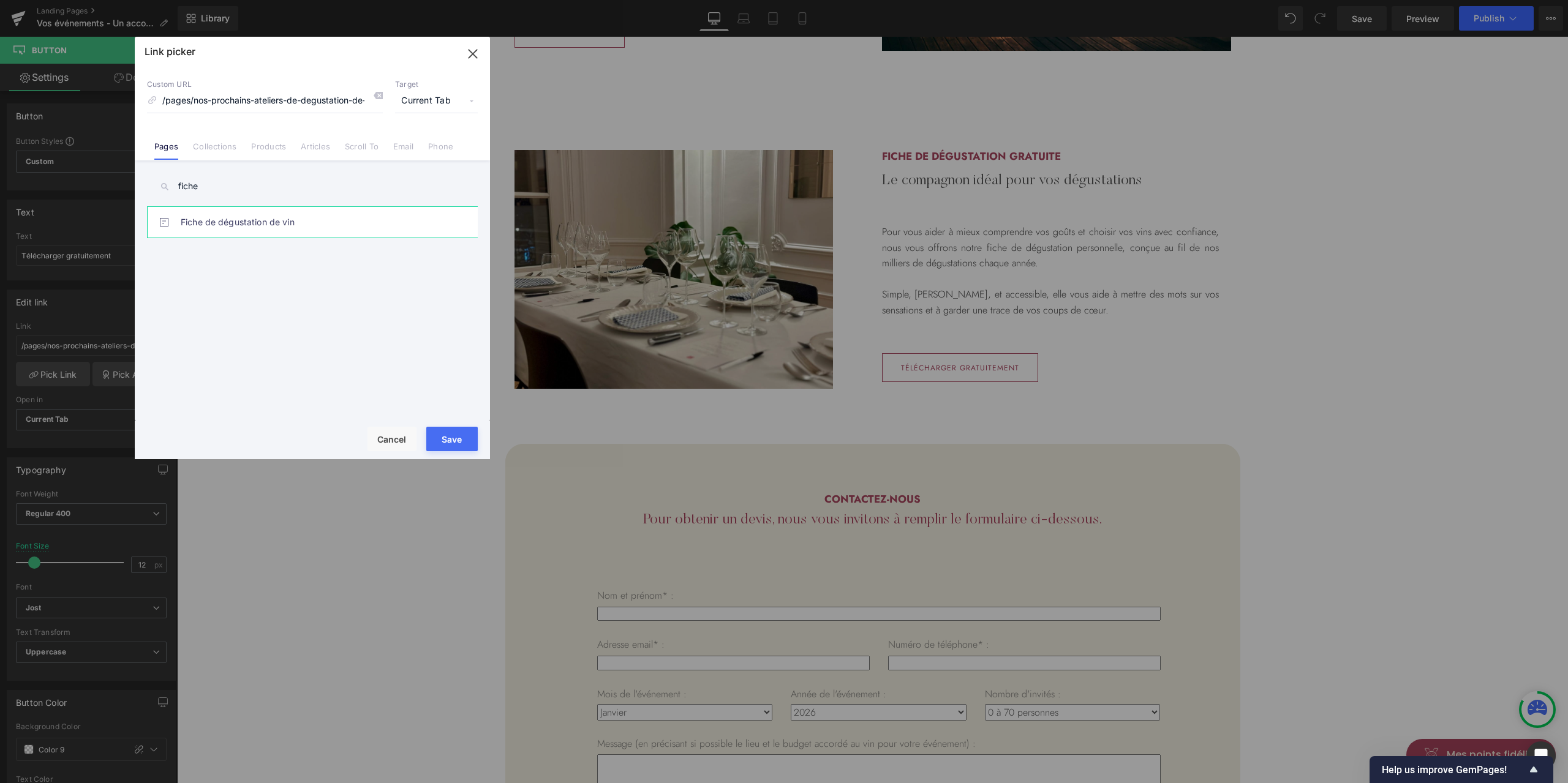
type input "fiche"
click at [240, 215] on link "Fiche de dégustation de vin" at bounding box center [315, 222] width 270 height 30
click at [447, 440] on button "Save" at bounding box center [452, 439] width 51 height 25
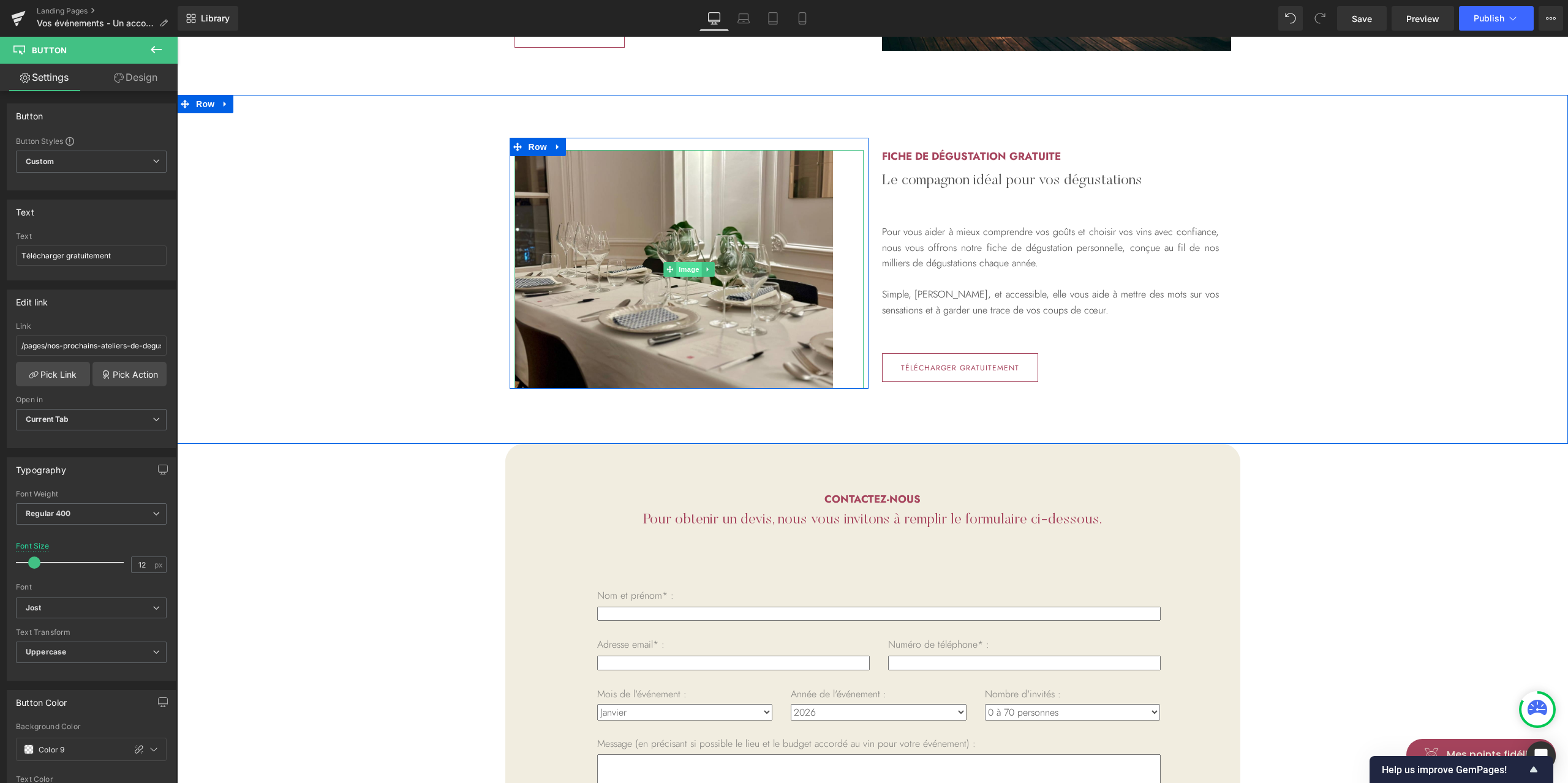
click at [683, 267] on span "Image" at bounding box center [689, 270] width 26 height 15
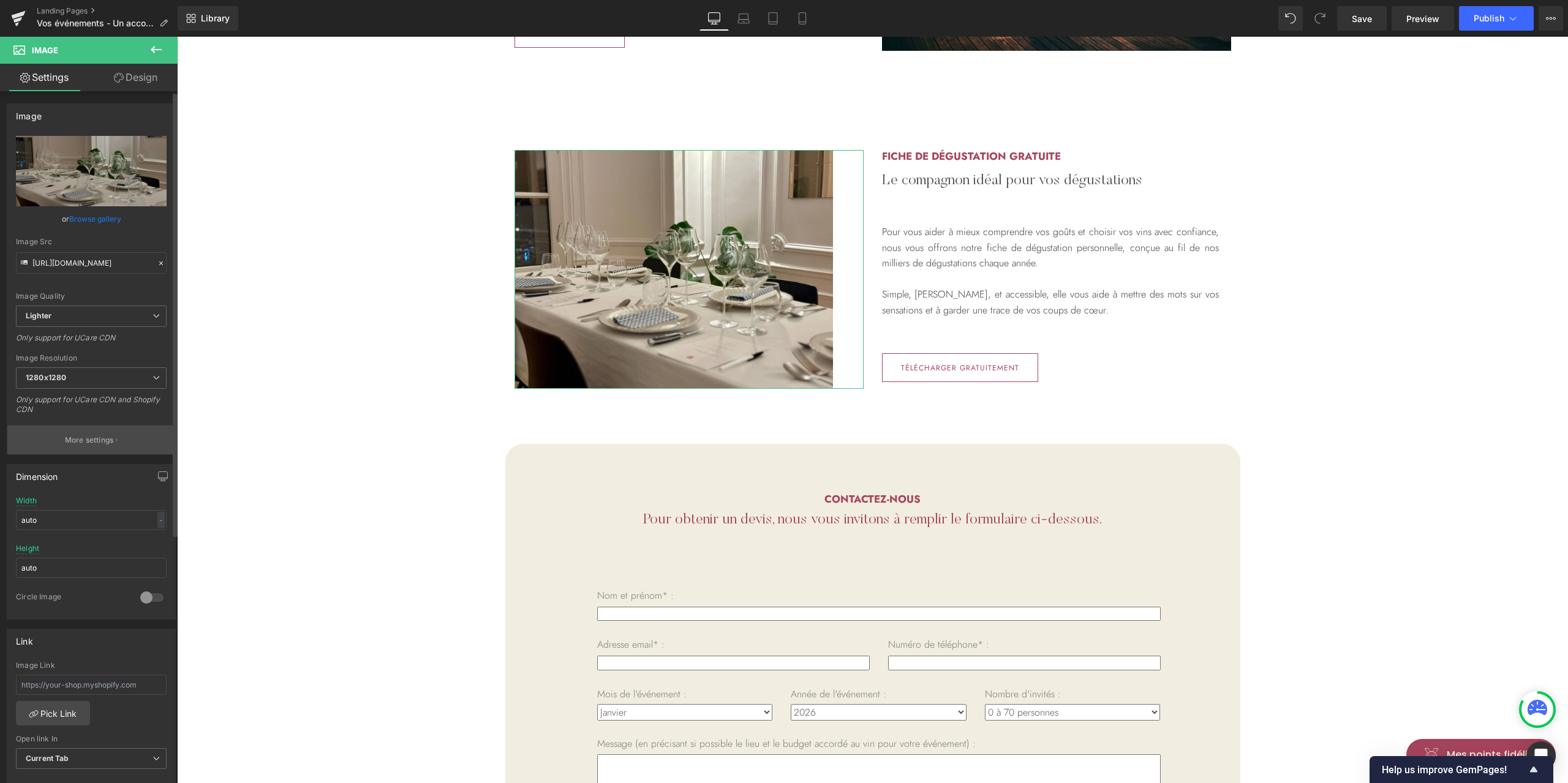
click at [83, 432] on button "More settings" at bounding box center [91, 439] width 168 height 28
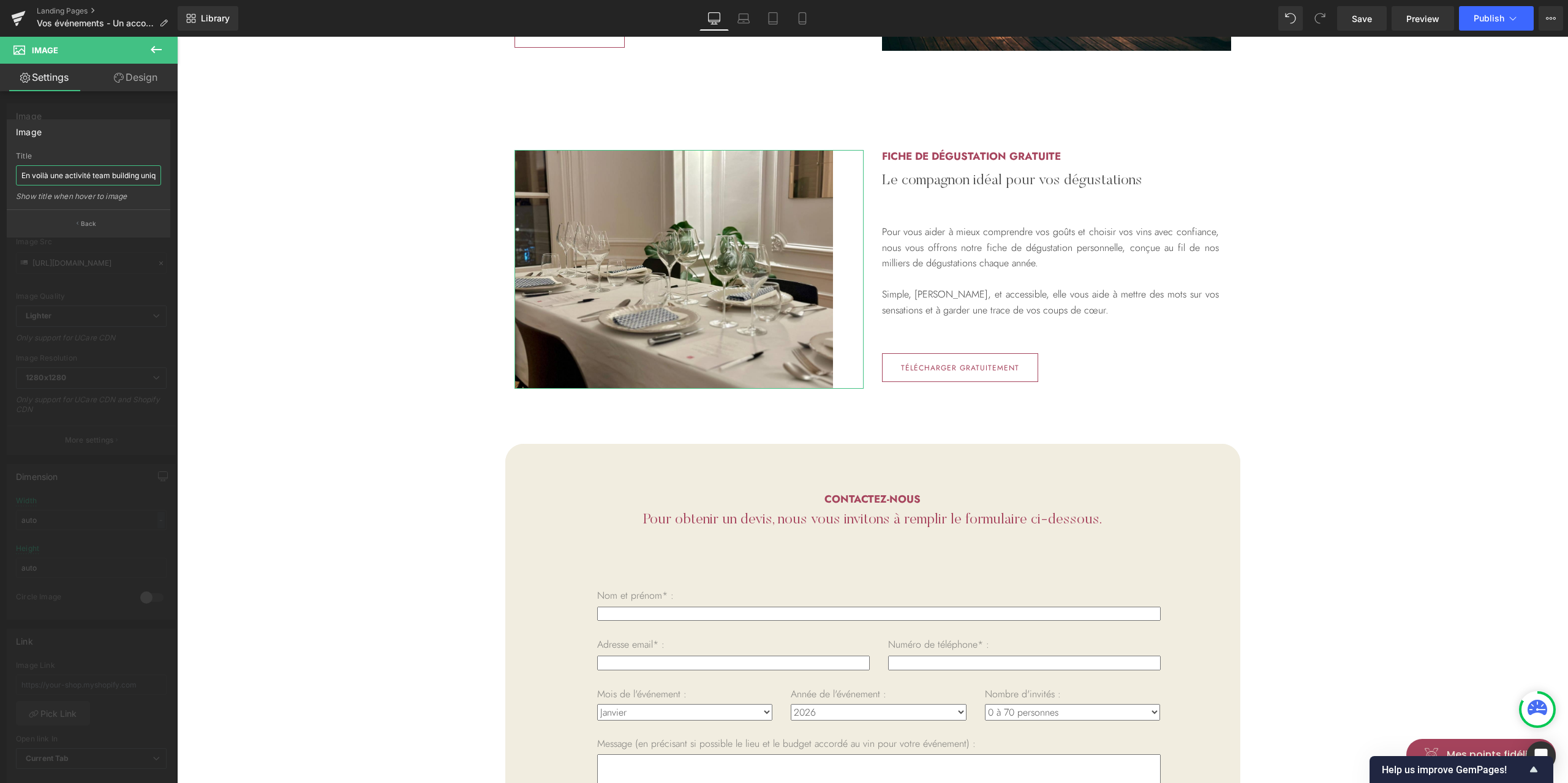
click at [123, 178] on input "En voilà une activité team building unique : proposer à vos collaborateurs de d…" at bounding box center [88, 175] width 145 height 20
type input "Fiche de dégustation gratuite pour vous aider à choisir le vin"
click at [108, 226] on button "Back" at bounding box center [88, 223] width 163 height 28
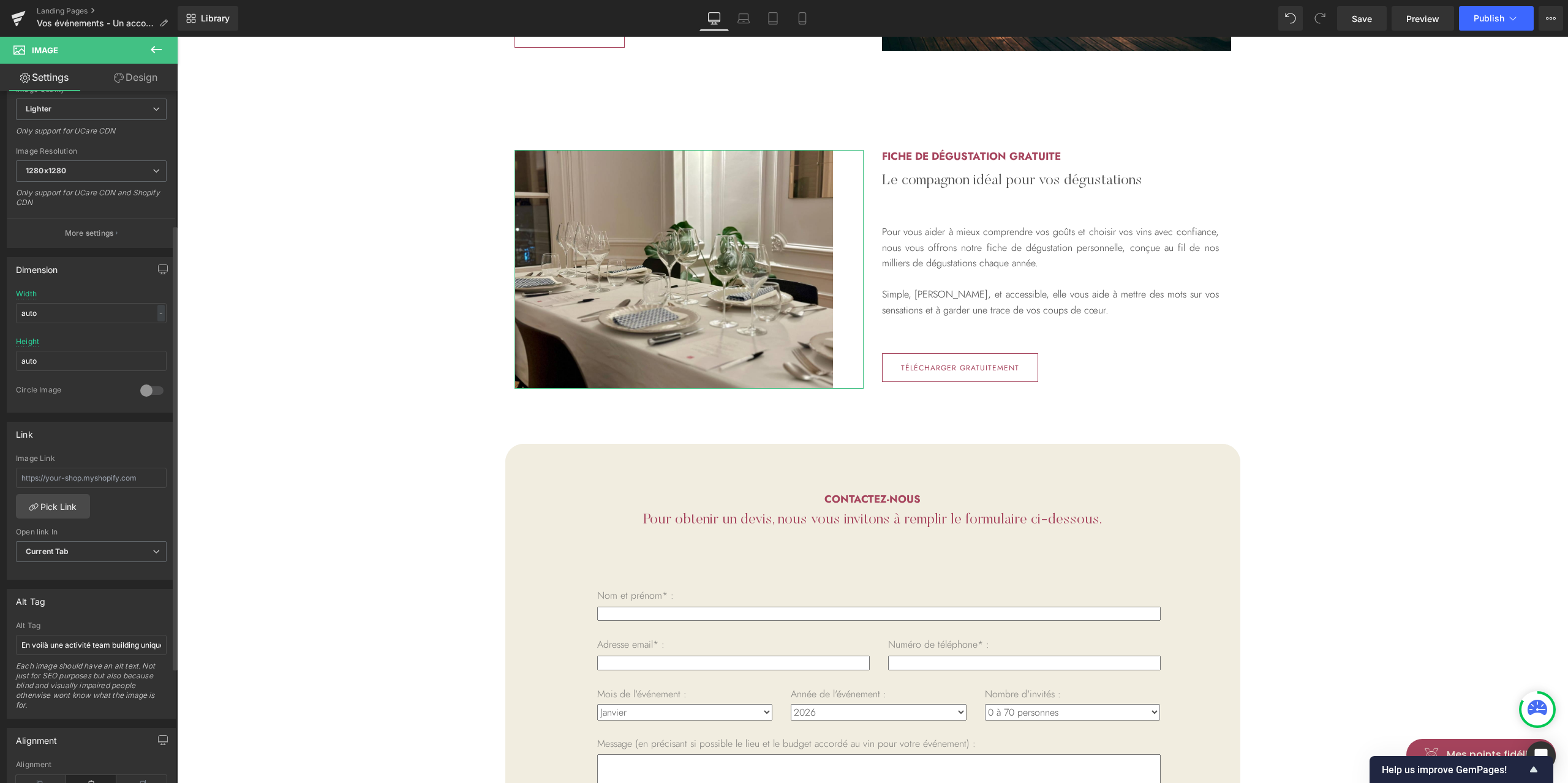
scroll to position [245, 0]
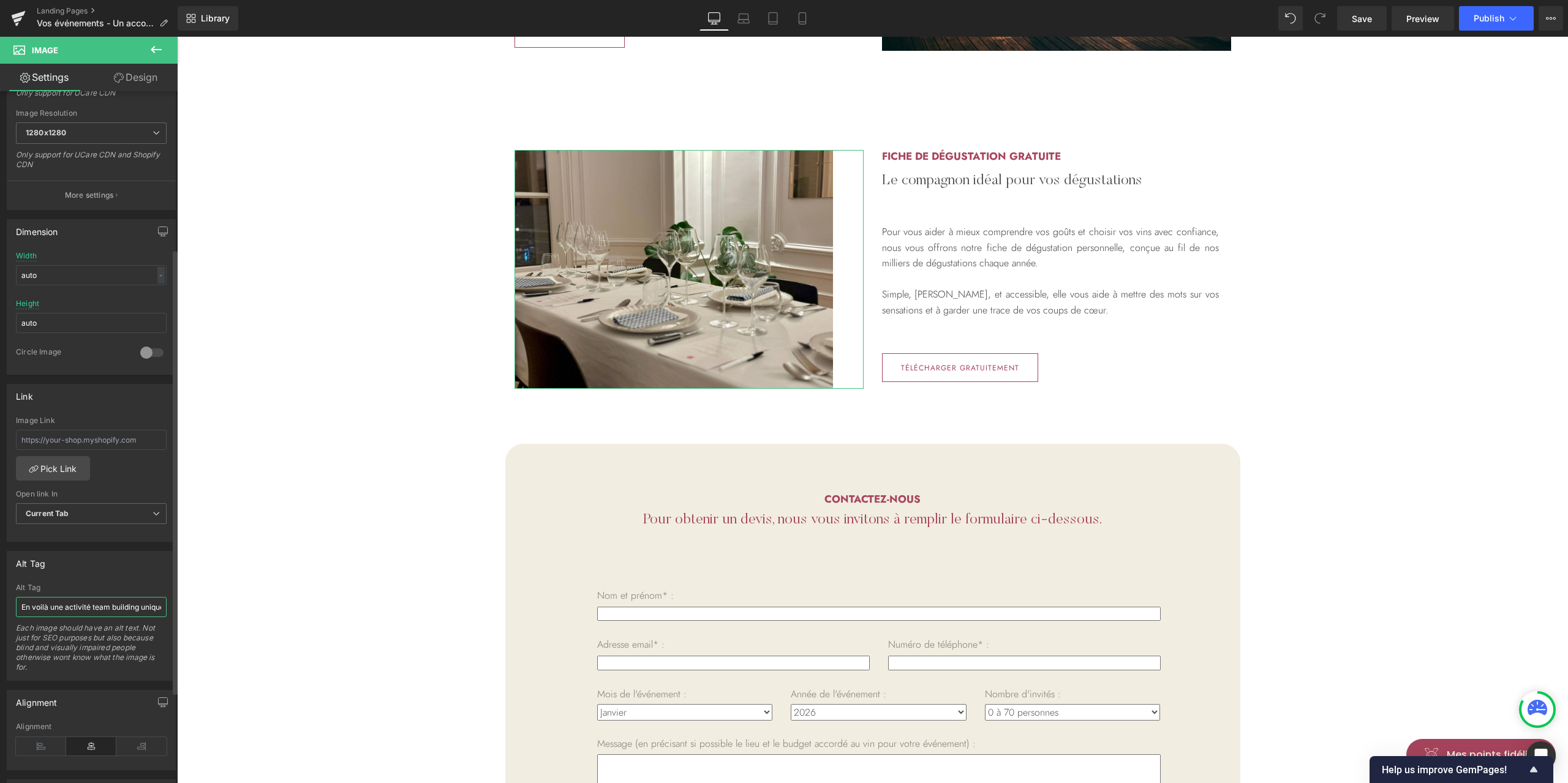
click at [110, 602] on input "En voilà une activité team building unique : proposer à vos collaborateurs de d…" at bounding box center [91, 607] width 150 height 20
paste input "Fiche de dégustation gratuite pour vous aider à choisir le vin"
type input "Fiche de dégustation gratuite pour vous aider à choisir le vin"
click at [1489, 21] on span "Publish" at bounding box center [1488, 18] width 30 height 10
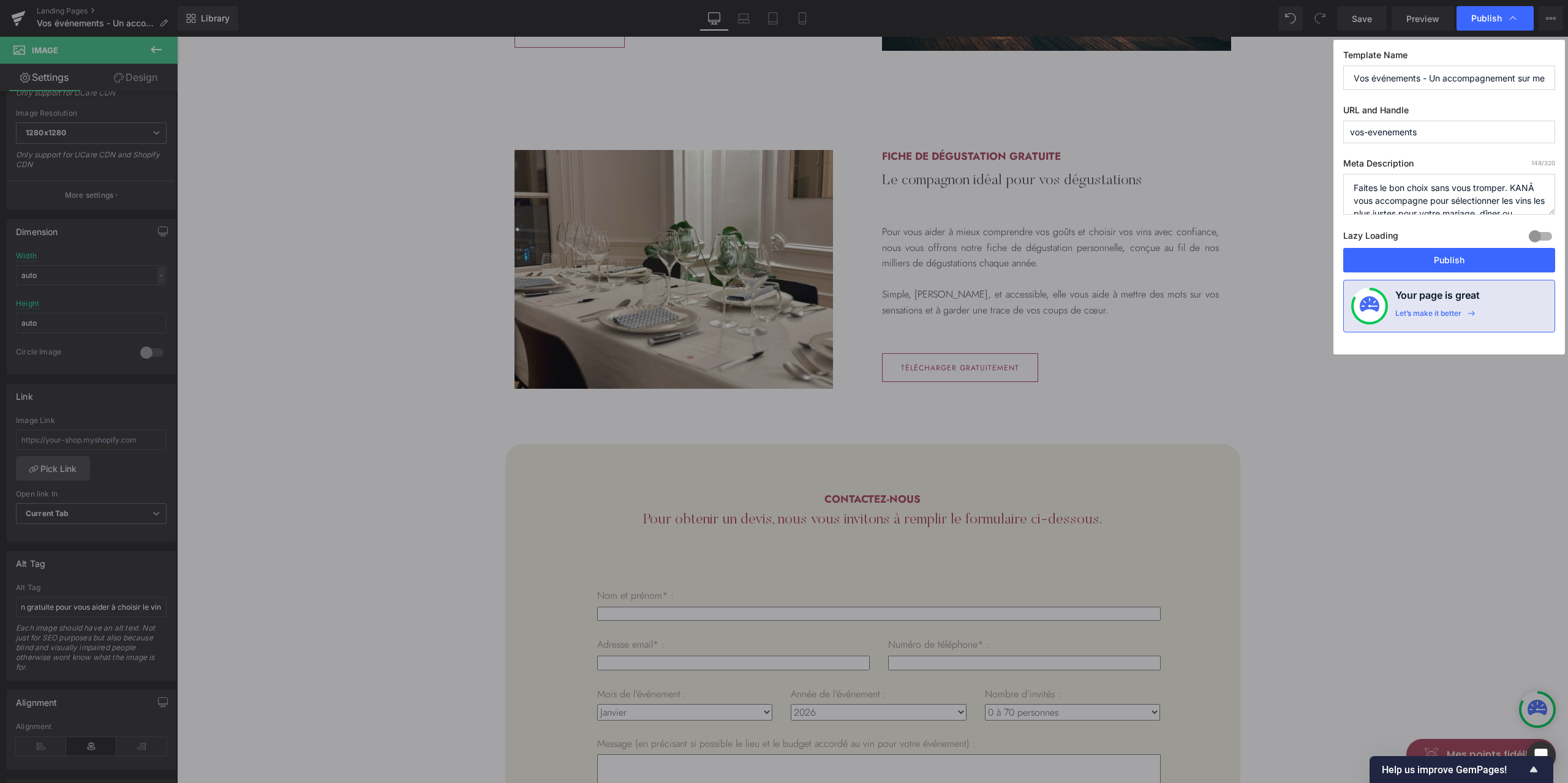
scroll to position [0, 0]
click at [1460, 259] on button "Publish" at bounding box center [1449, 259] width 212 height 25
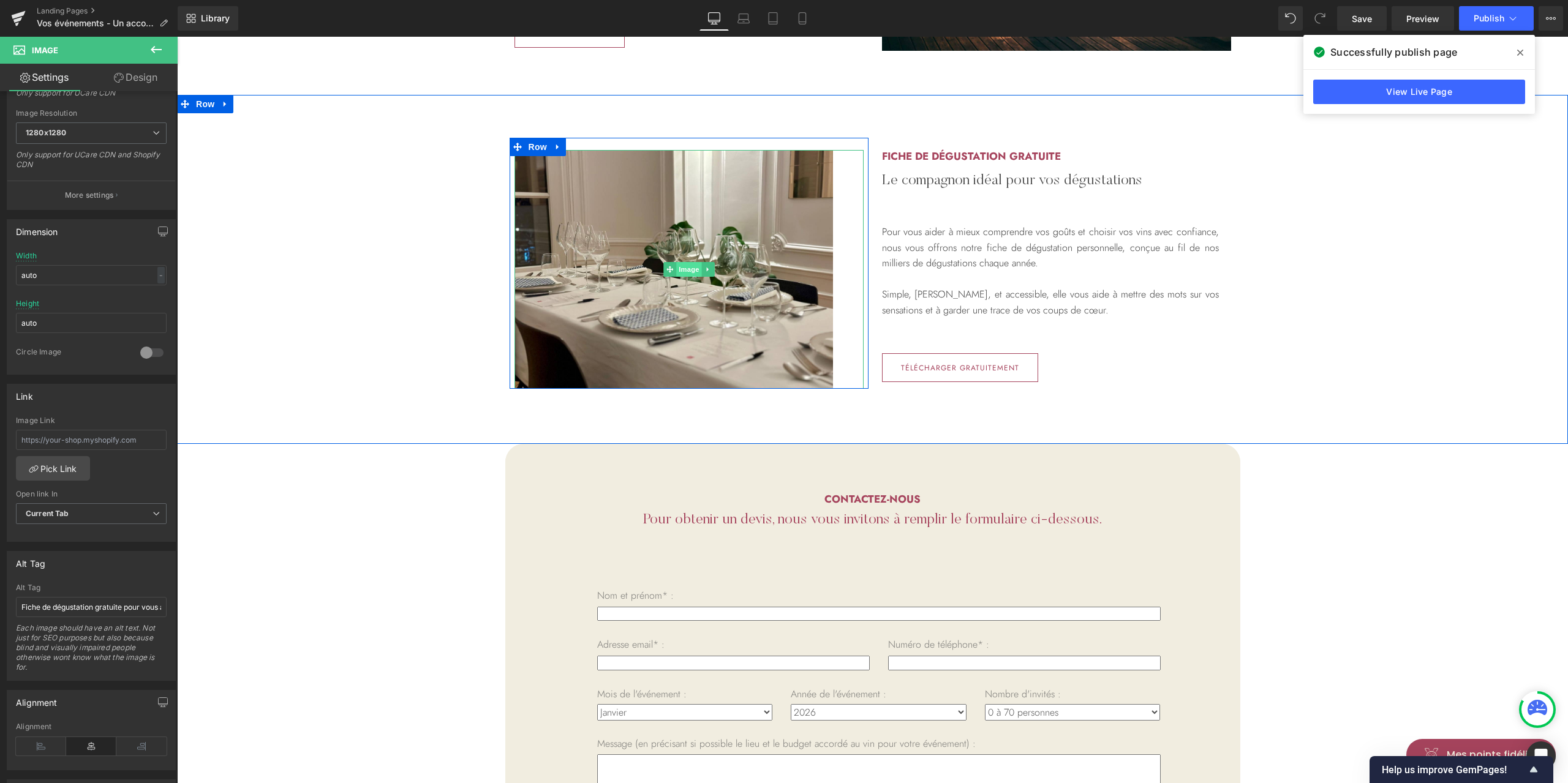
click at [683, 269] on span "Image" at bounding box center [689, 270] width 26 height 15
click at [678, 269] on span "Image" at bounding box center [689, 270] width 26 height 15
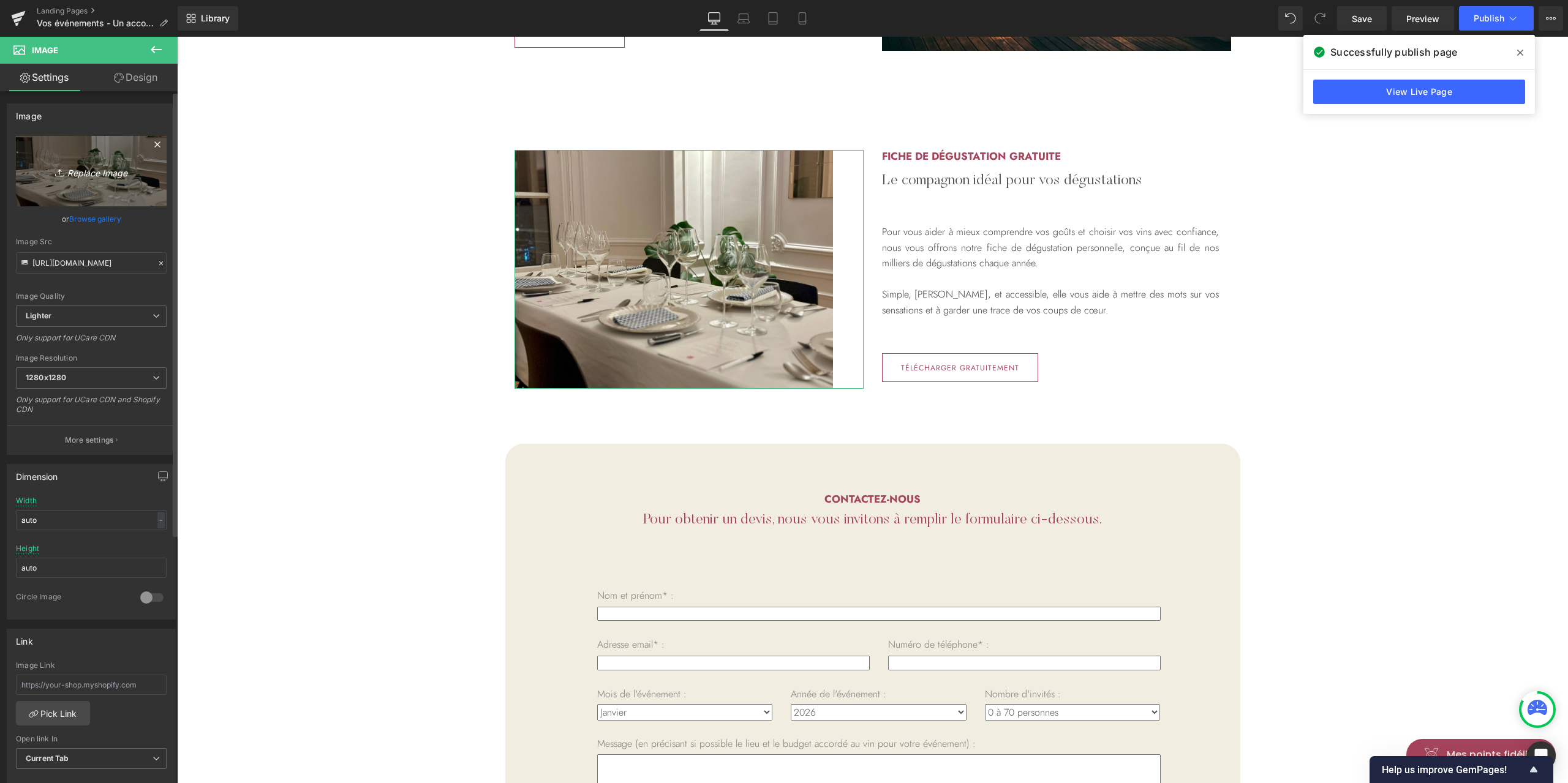
click at [81, 190] on link "Replace Image" at bounding box center [91, 171] width 150 height 71
type input "C:\fakepath\kana-choisir-le-vin-fiche-degustation-gratuite.jpeg"
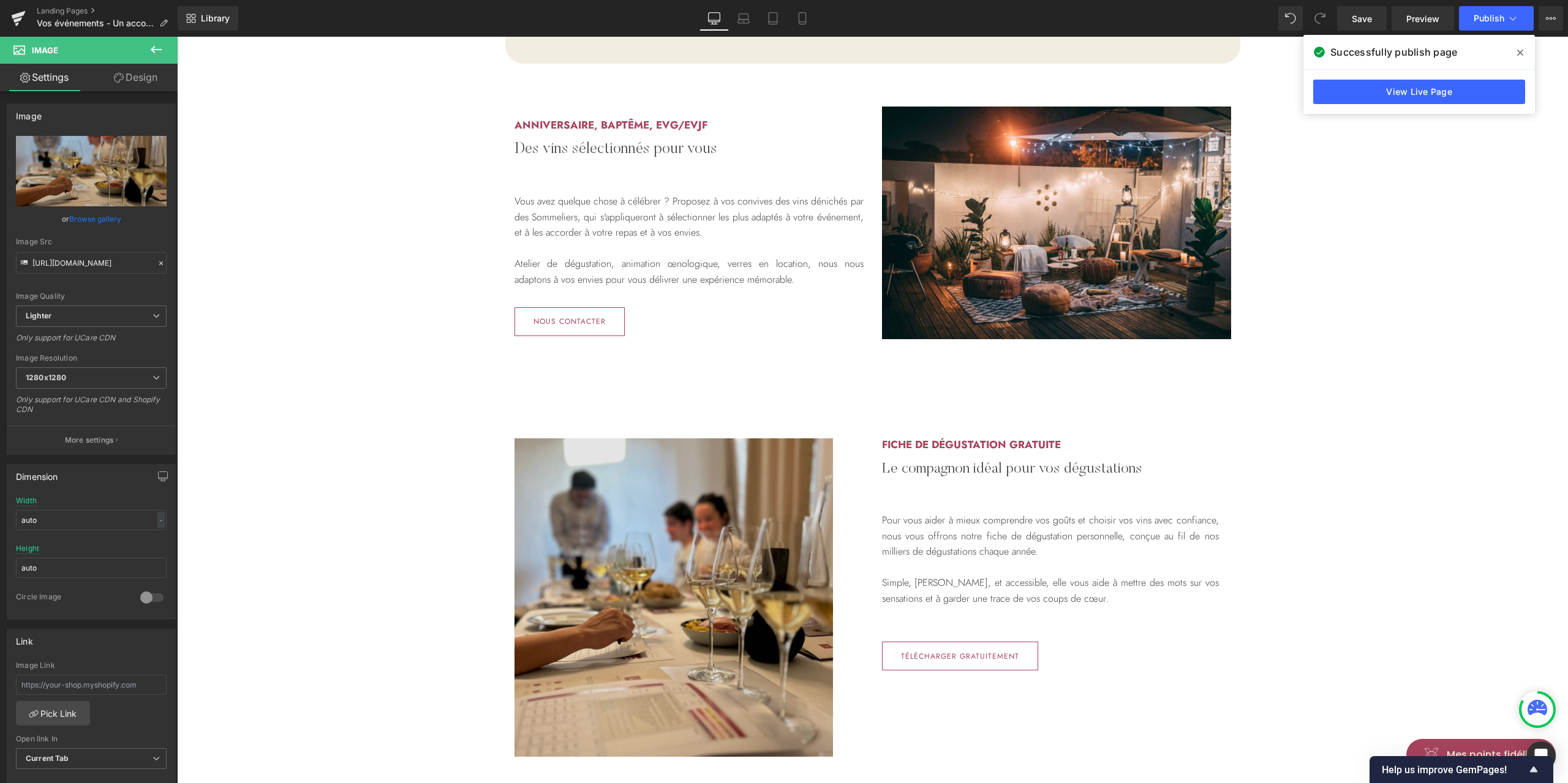
scroll to position [2011, 0]
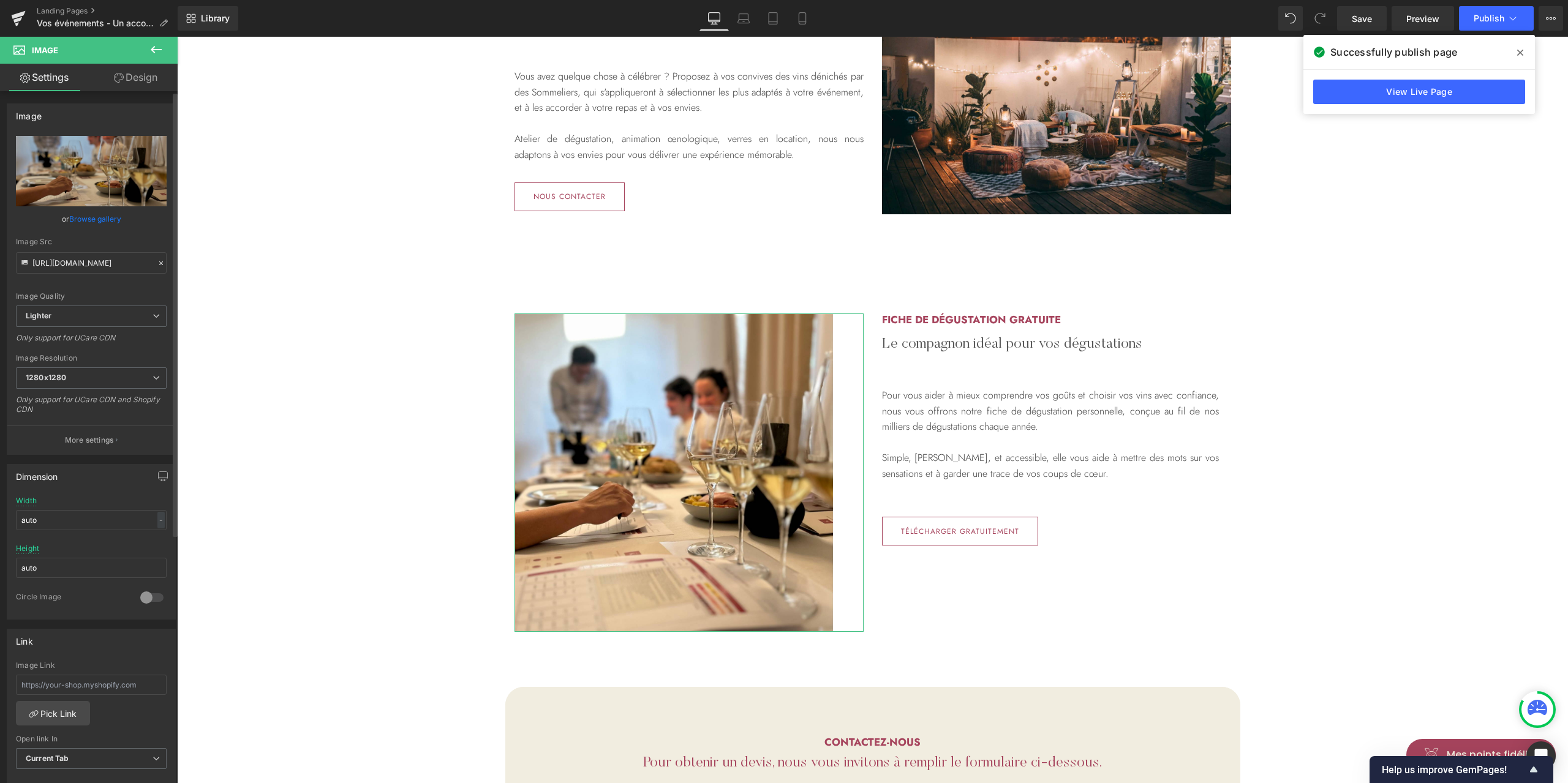
click at [63, 531] on div "Width auto - % px" at bounding box center [91, 521] width 150 height 48
click at [78, 523] on input "auto" at bounding box center [91, 520] width 150 height 20
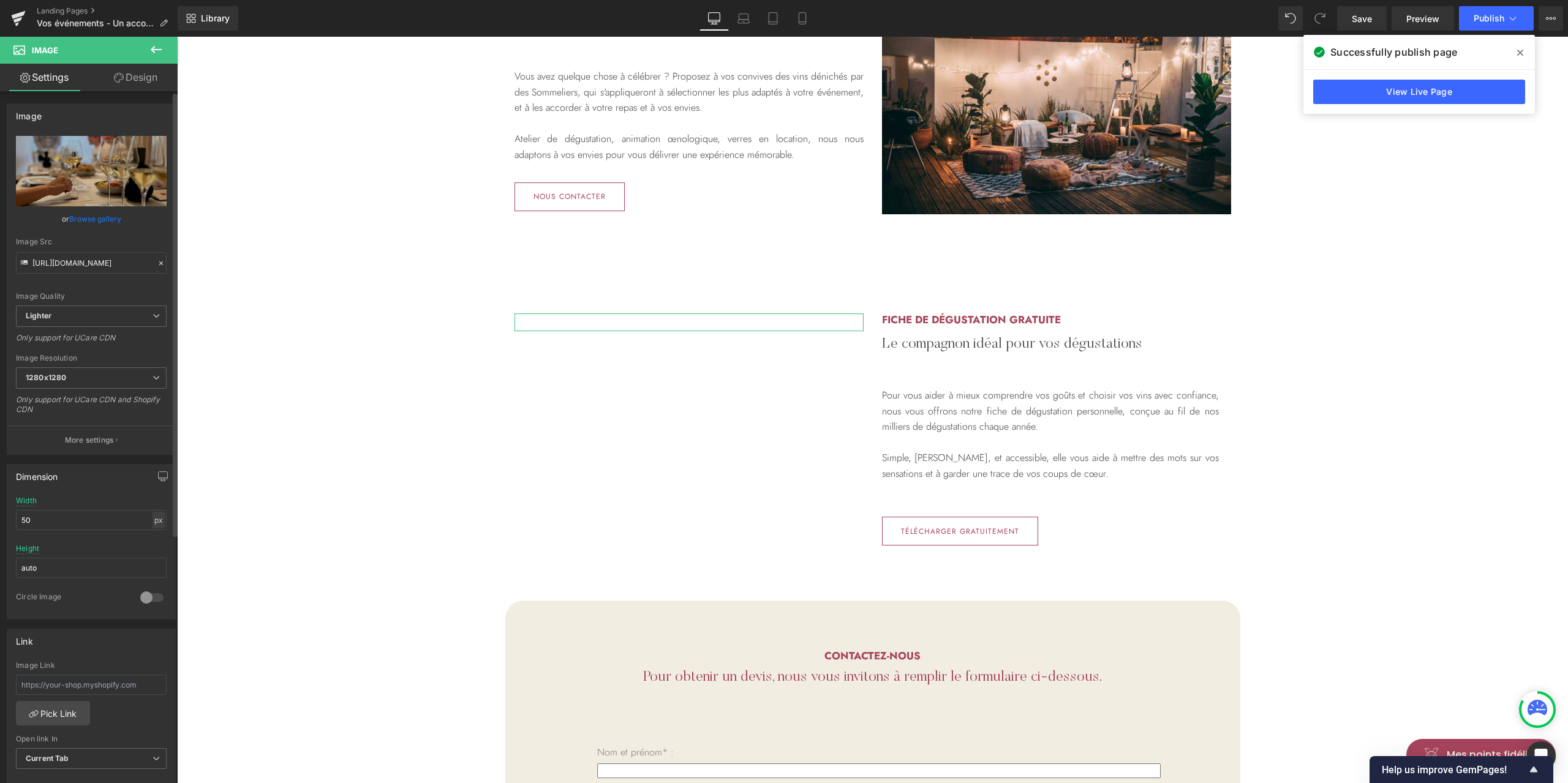
click at [153, 523] on div "px" at bounding box center [158, 520] width 12 height 17
click at [156, 536] on li "%" at bounding box center [158, 538] width 16 height 17
click at [92, 518] on input "50" at bounding box center [91, 520] width 150 height 20
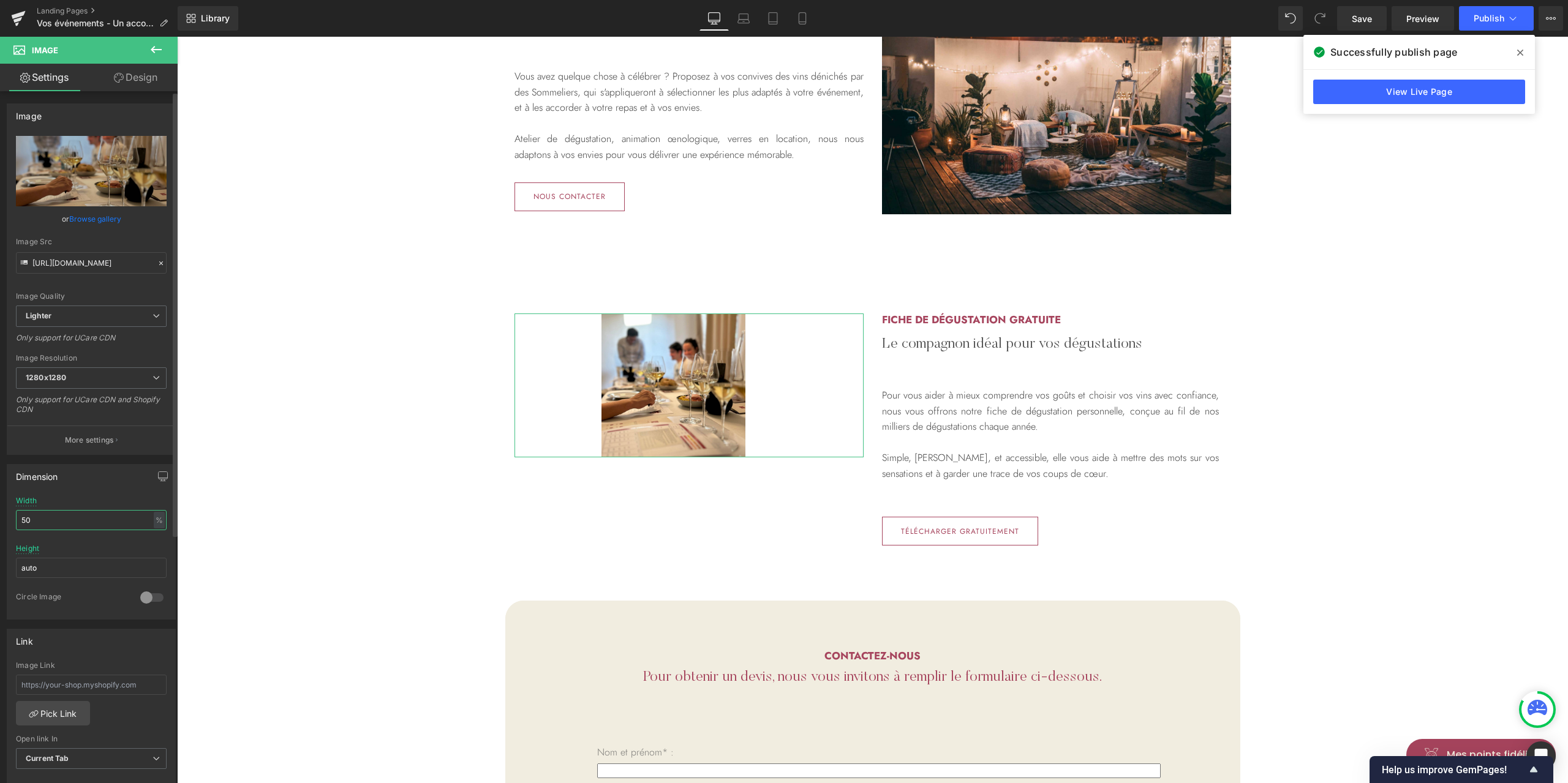
click at [63, 520] on input "50" at bounding box center [91, 520] width 150 height 20
click at [101, 546] on div "Height auto" at bounding box center [91, 568] width 150 height 48
click at [78, 521] on input "50" at bounding box center [91, 520] width 150 height 20
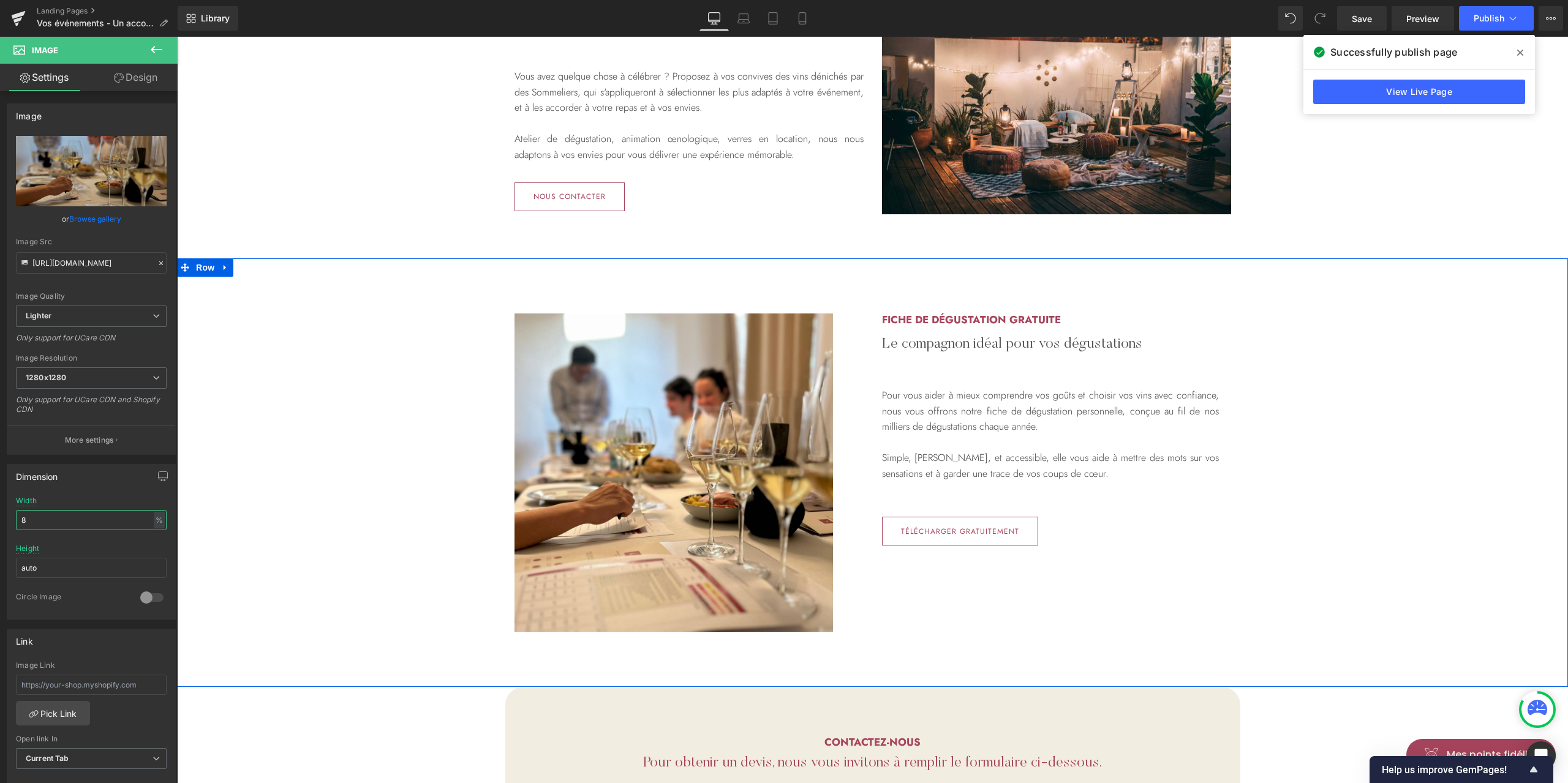
type input "80"
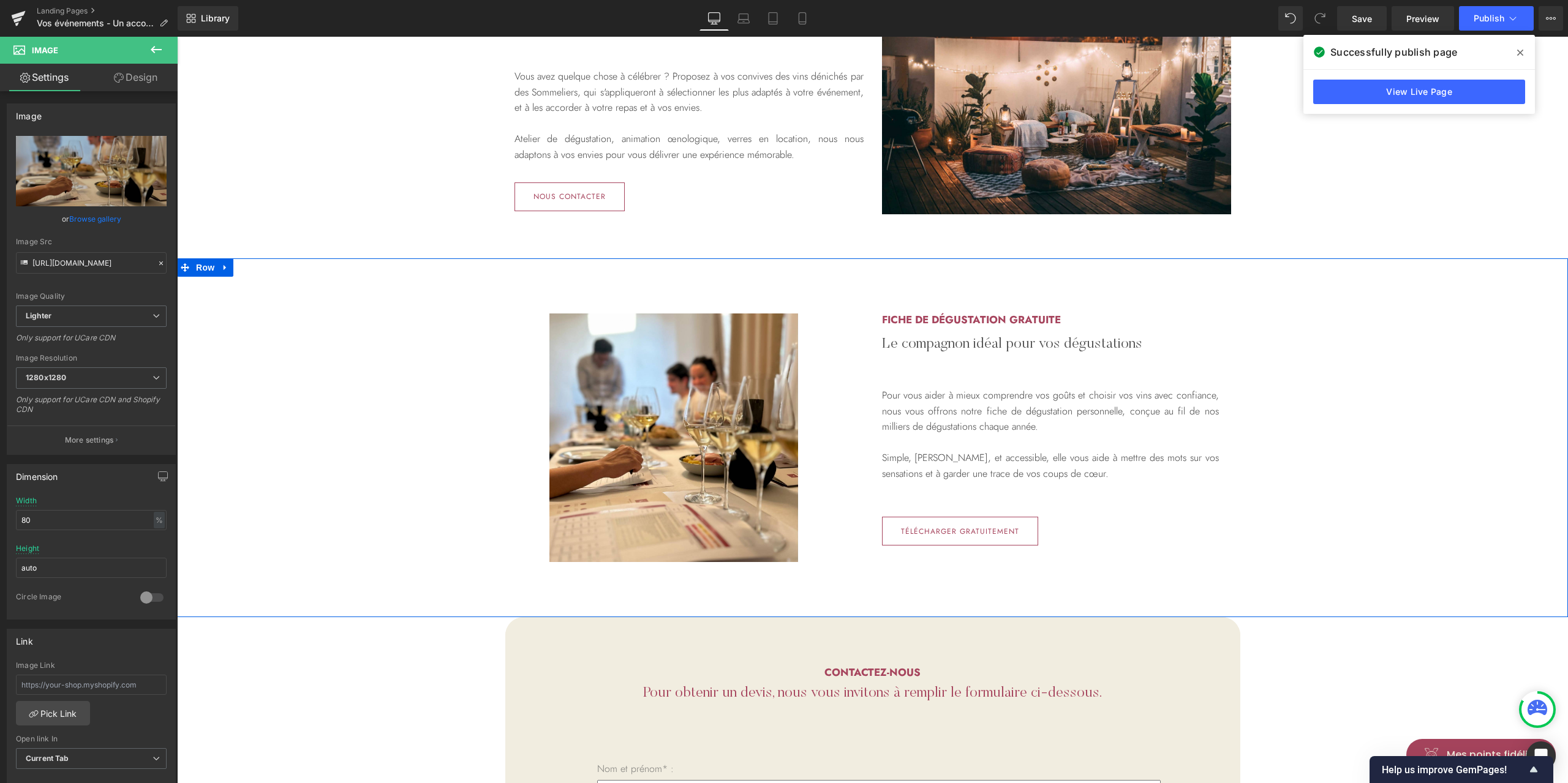
click at [1346, 446] on div "Image Row Fiche de dégustation gratuite Heading Le compagnon idéal pour vos dég…" at bounding box center [872, 437] width 1391 height 248
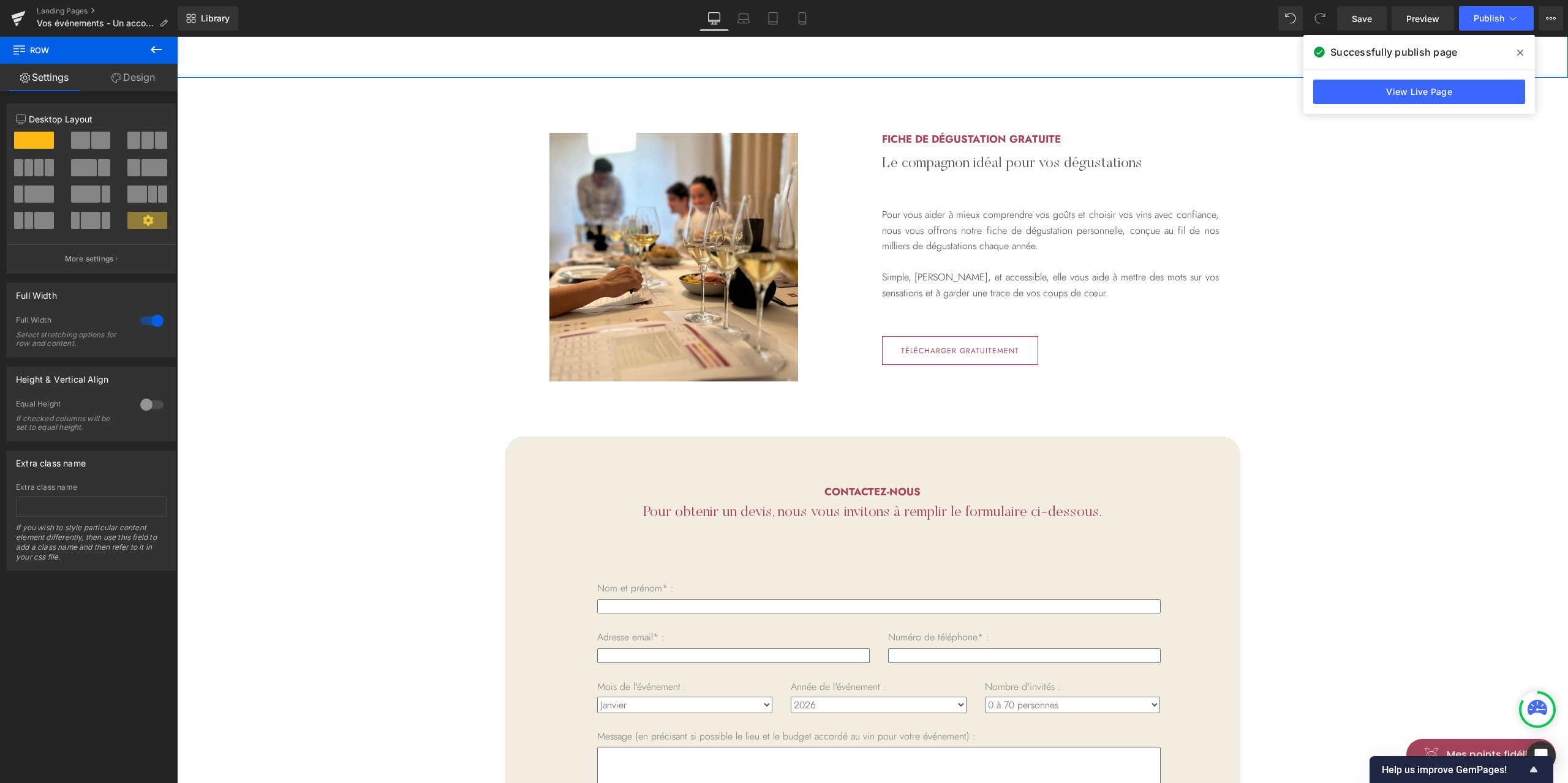
scroll to position [2255, 0]
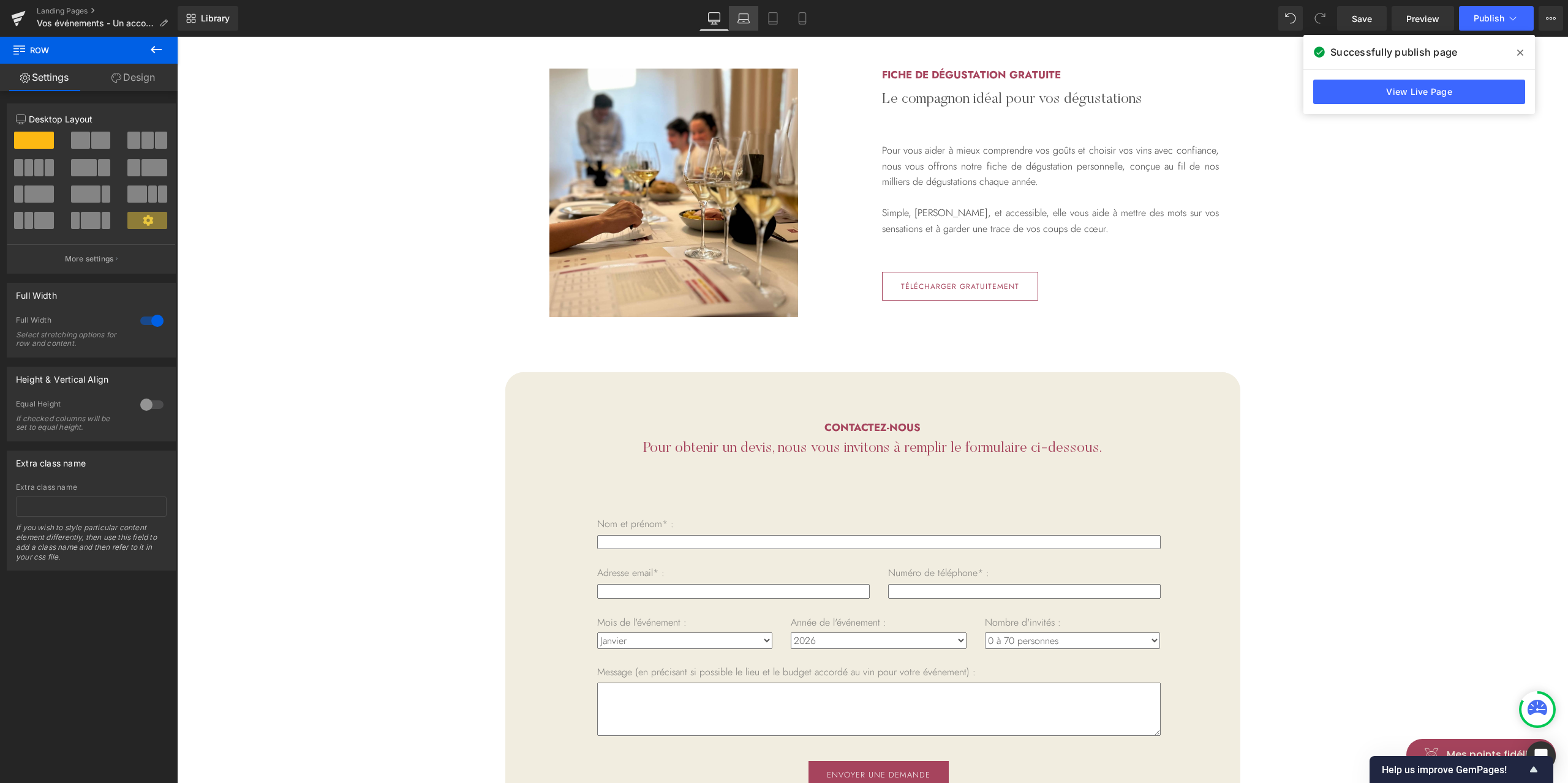
click at [748, 19] on icon at bounding box center [743, 17] width 12 height 12
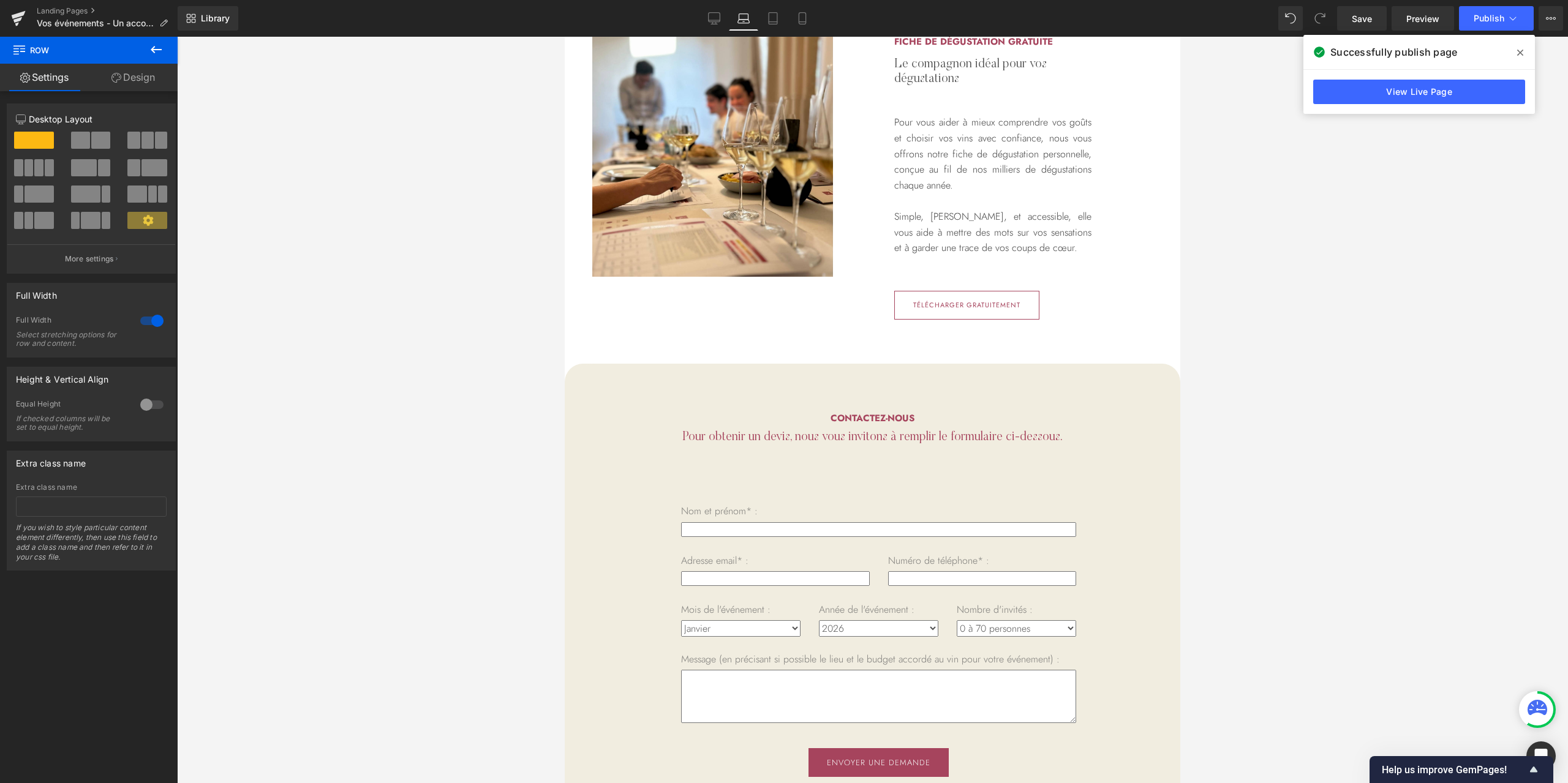
scroll to position [1944, 0]
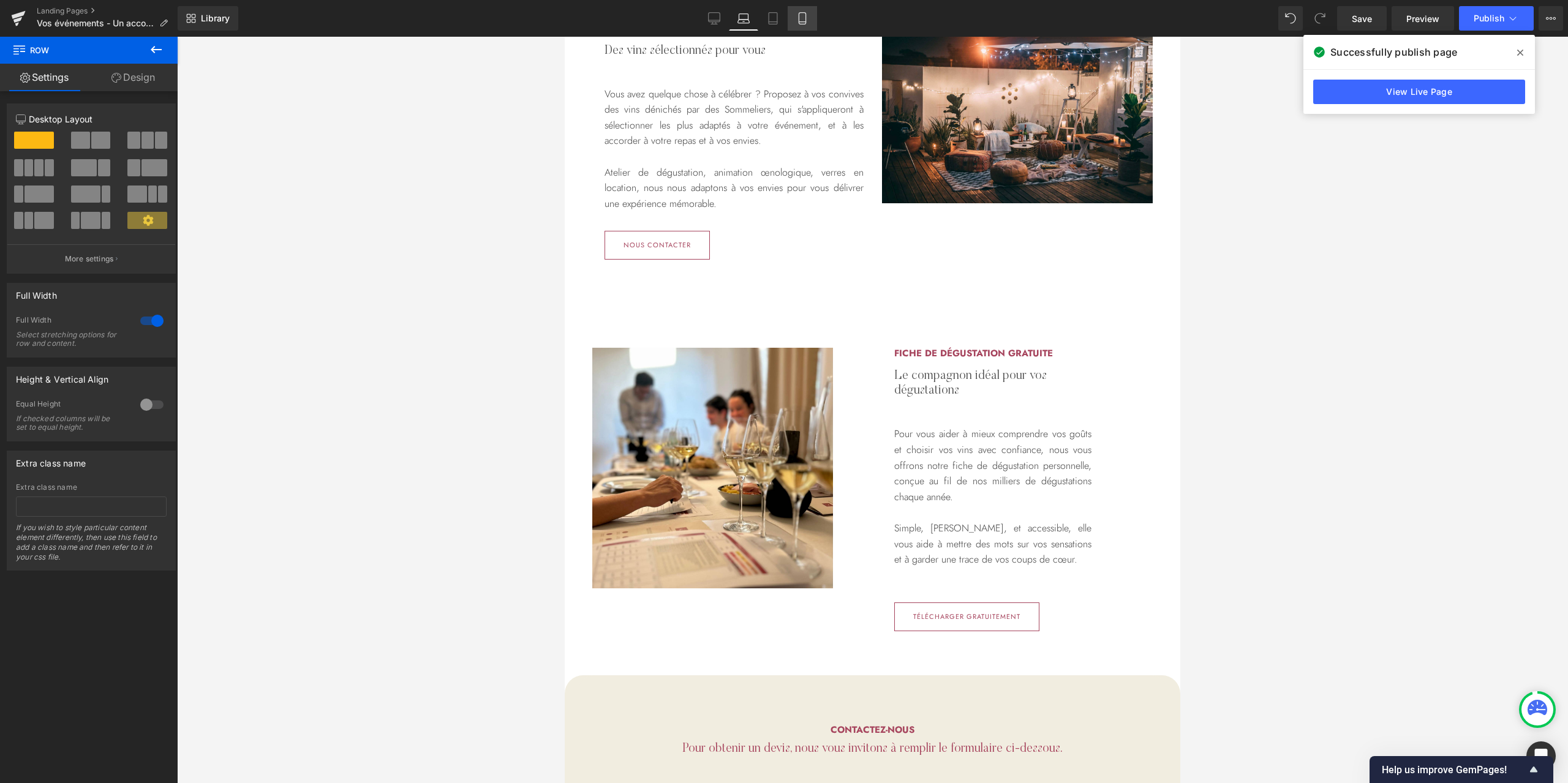
drag, startPoint x: 787, startPoint y: 17, endPoint x: 794, endPoint y: 17, distance: 7.0
click at [787, 17] on link "Tablet" at bounding box center [773, 18] width 29 height 25
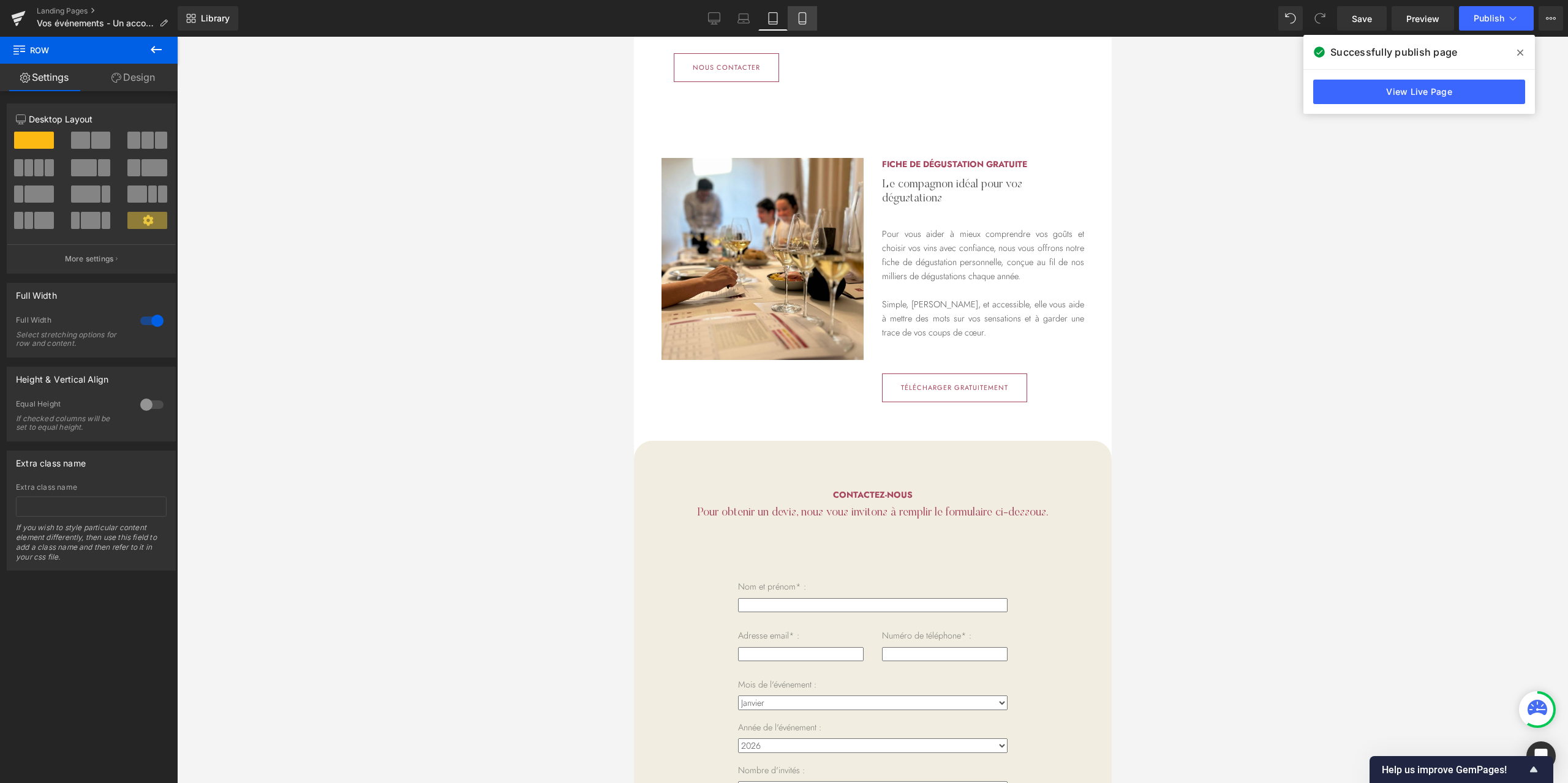
scroll to position [1776, 0]
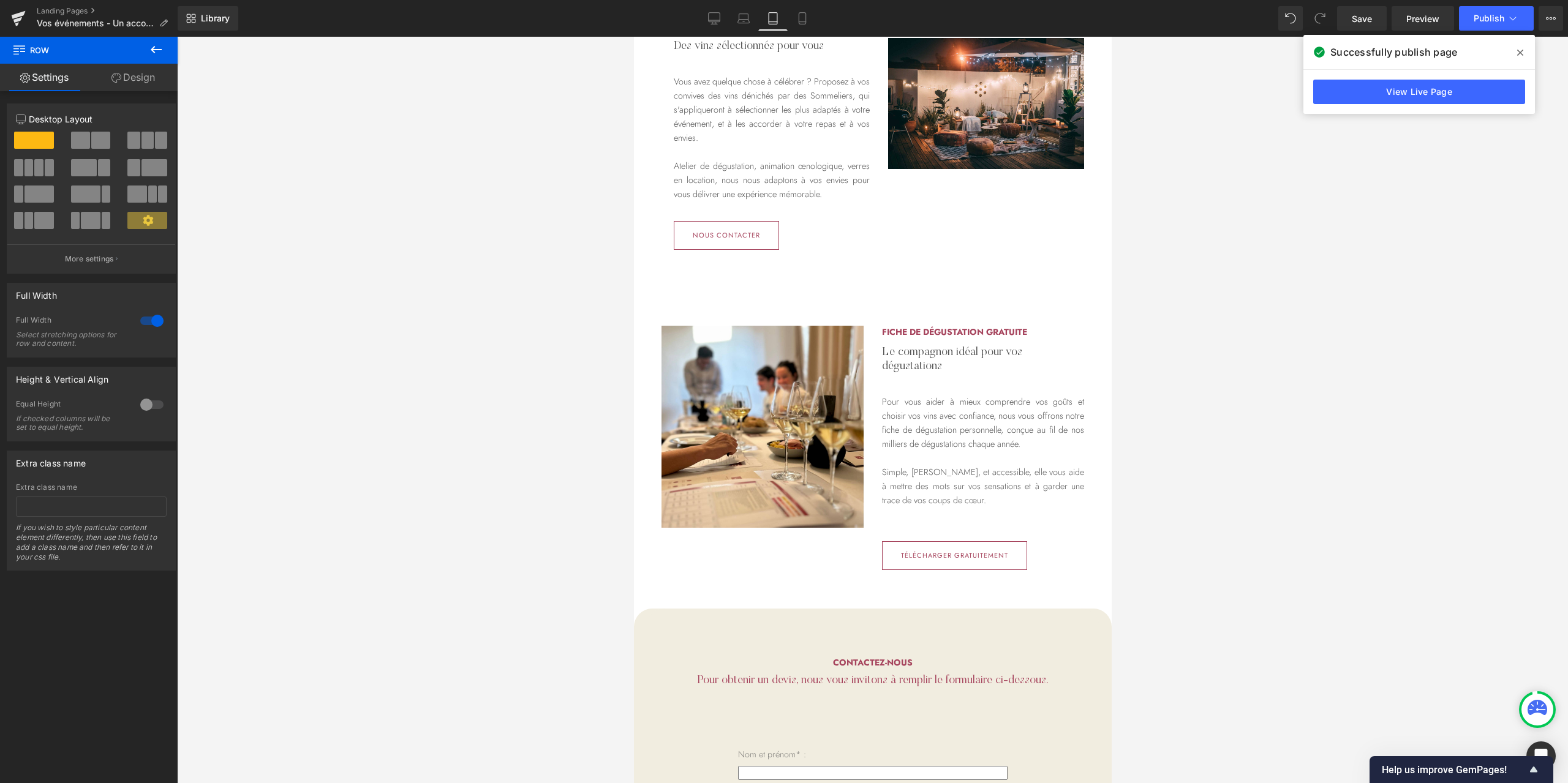
click at [820, 17] on div "Library Tablet Desktop Laptop Tablet Mobile Save Preview Publish Scheduled View…" at bounding box center [873, 18] width 1390 height 25
click at [803, 22] on icon at bounding box center [801, 22] width 6 height 0
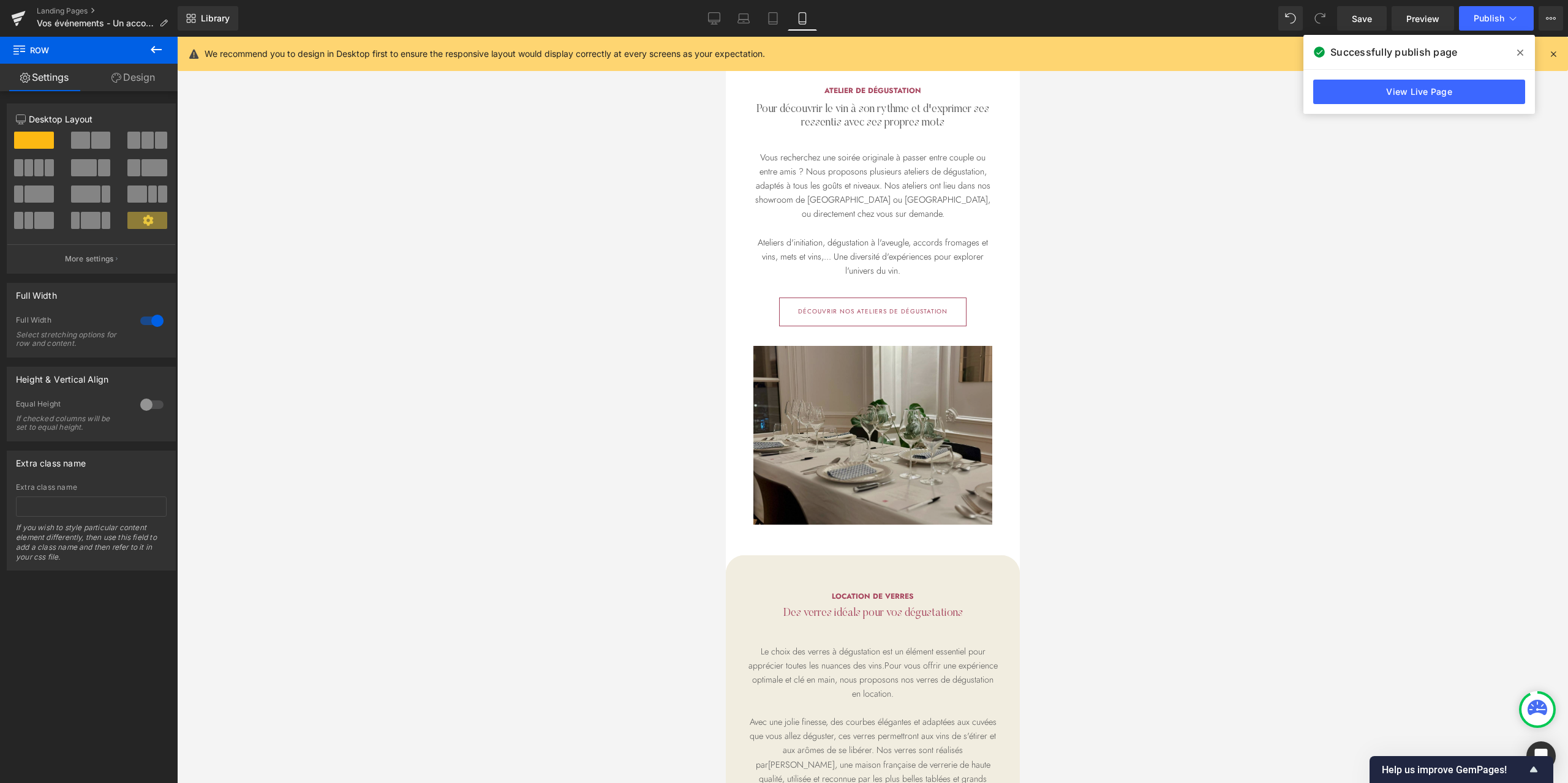
scroll to position [1452, 0]
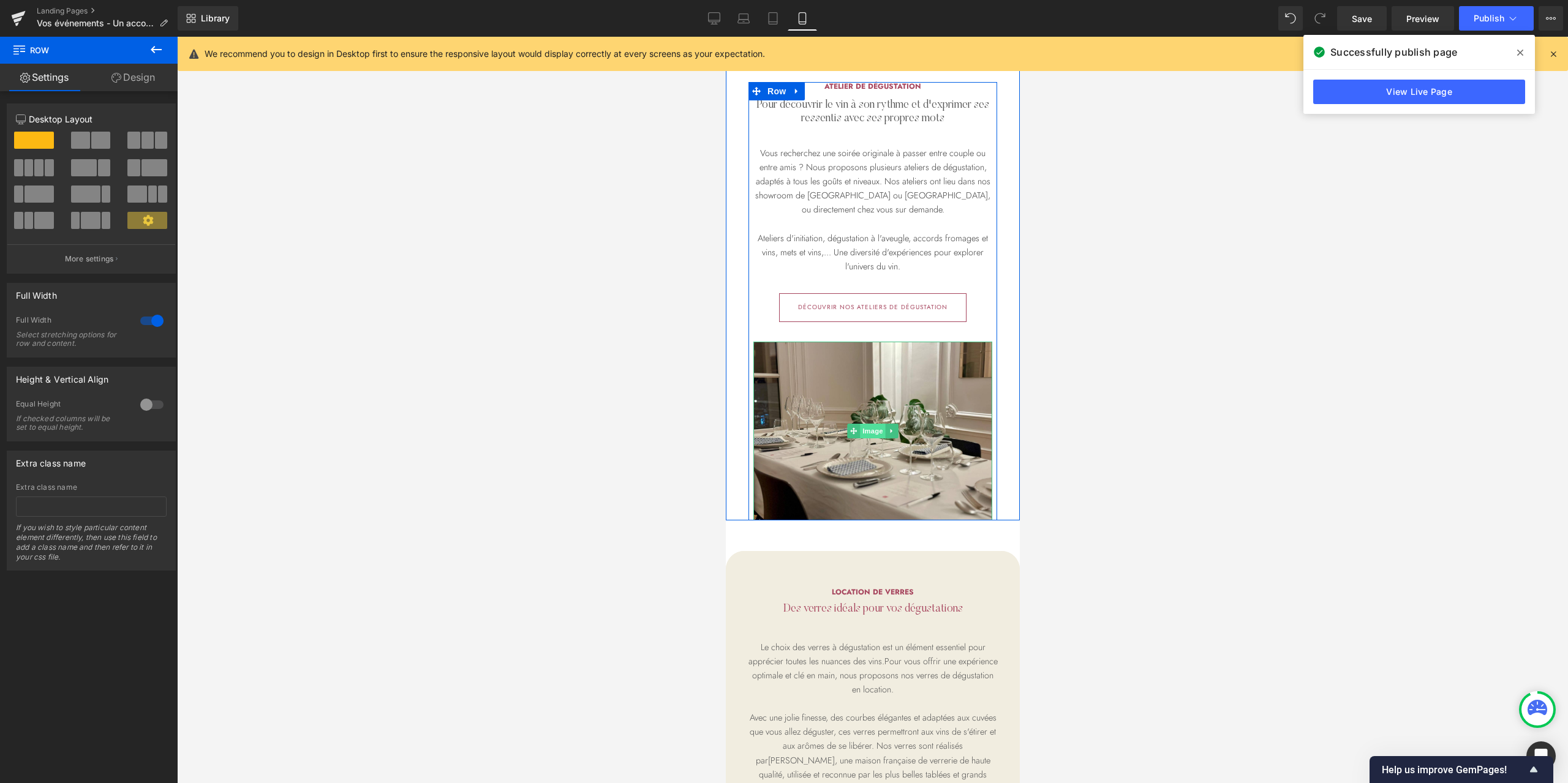
click at [861, 438] on span "Image" at bounding box center [872, 431] width 26 height 15
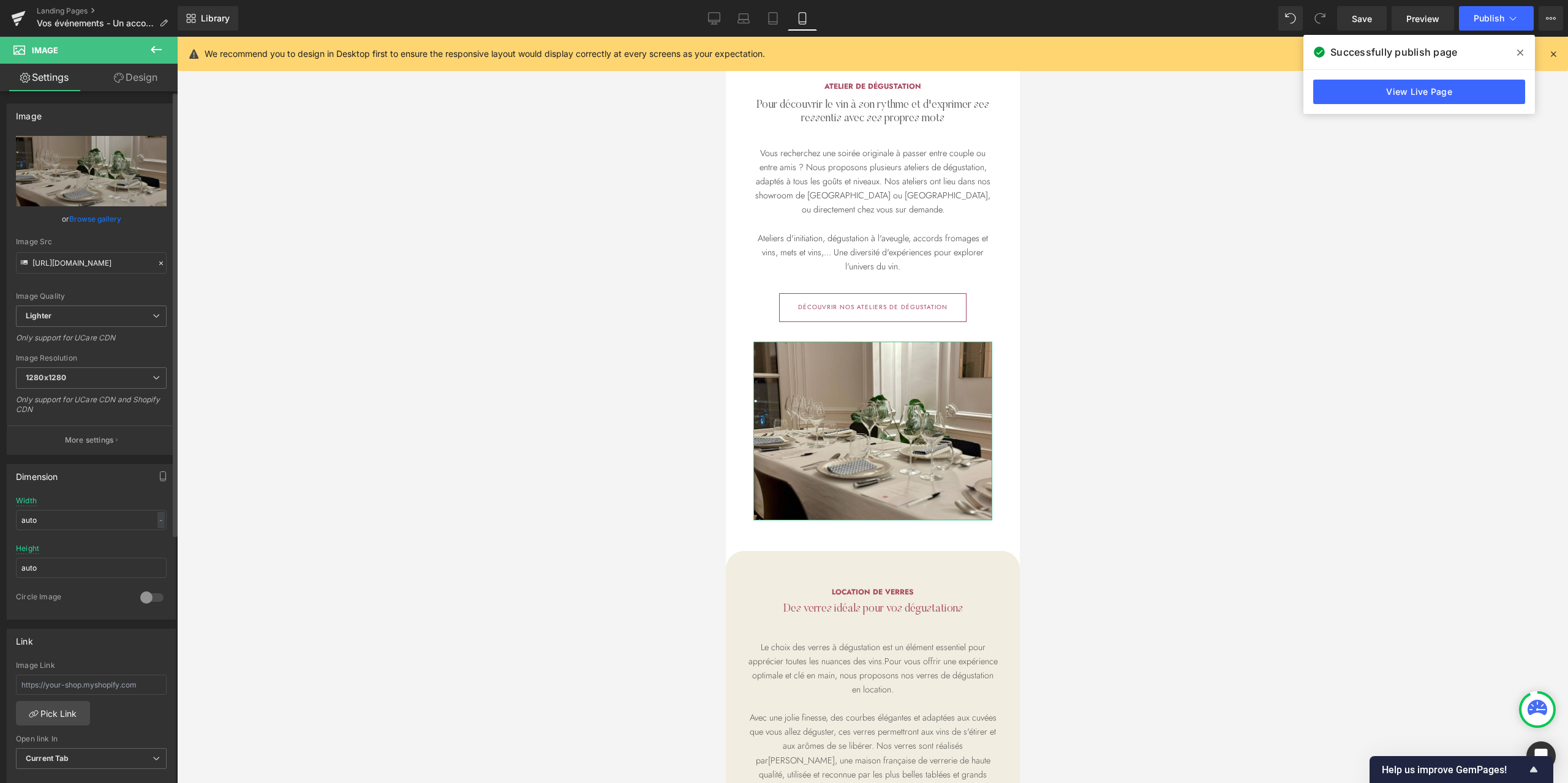
click at [101, 214] on link "Browse gallery" at bounding box center [94, 218] width 52 height 21
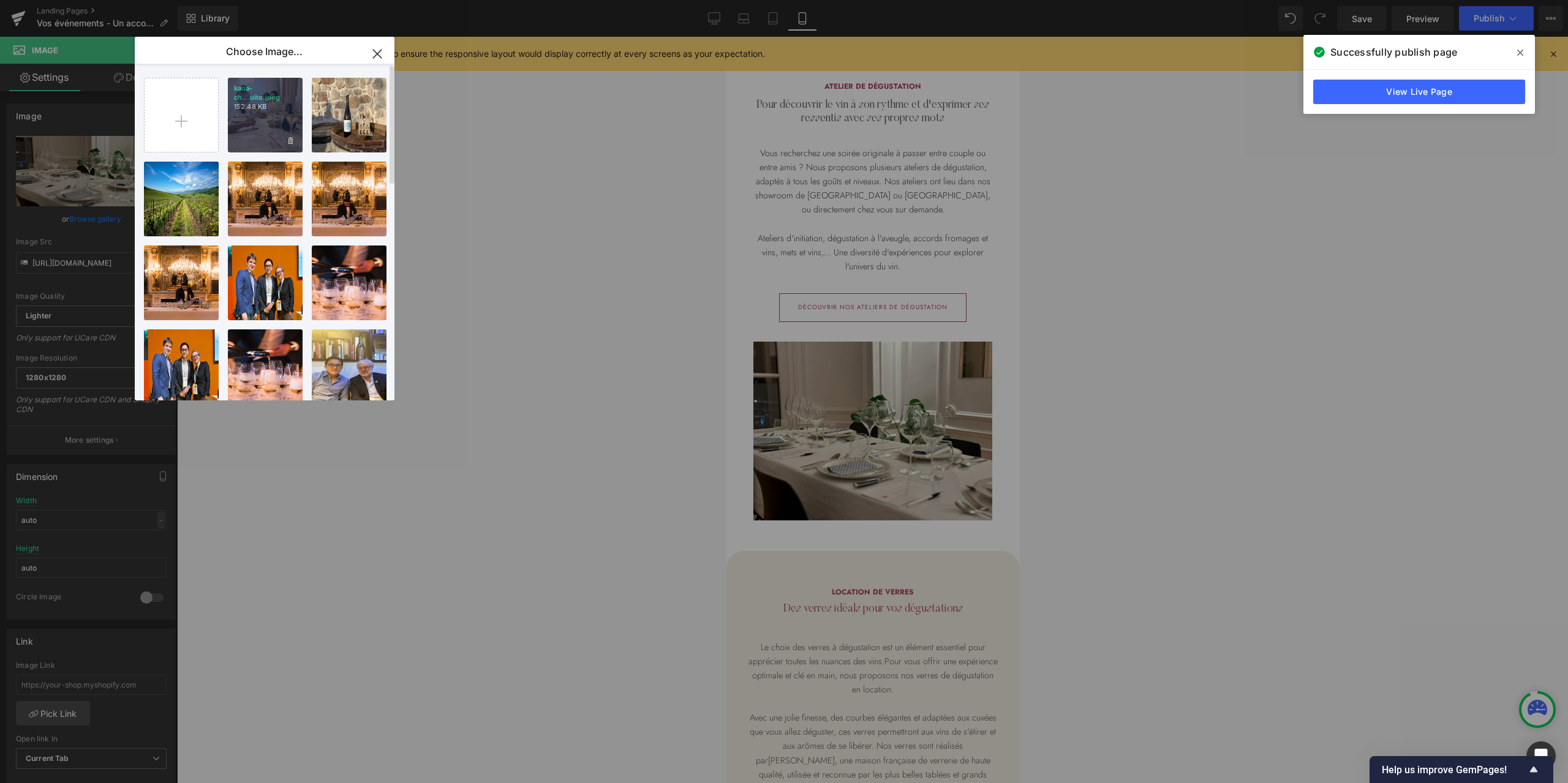
click at [251, 119] on div "kana-ch...uite.jpeg 152.48 KB" at bounding box center [264, 115] width 74 height 74
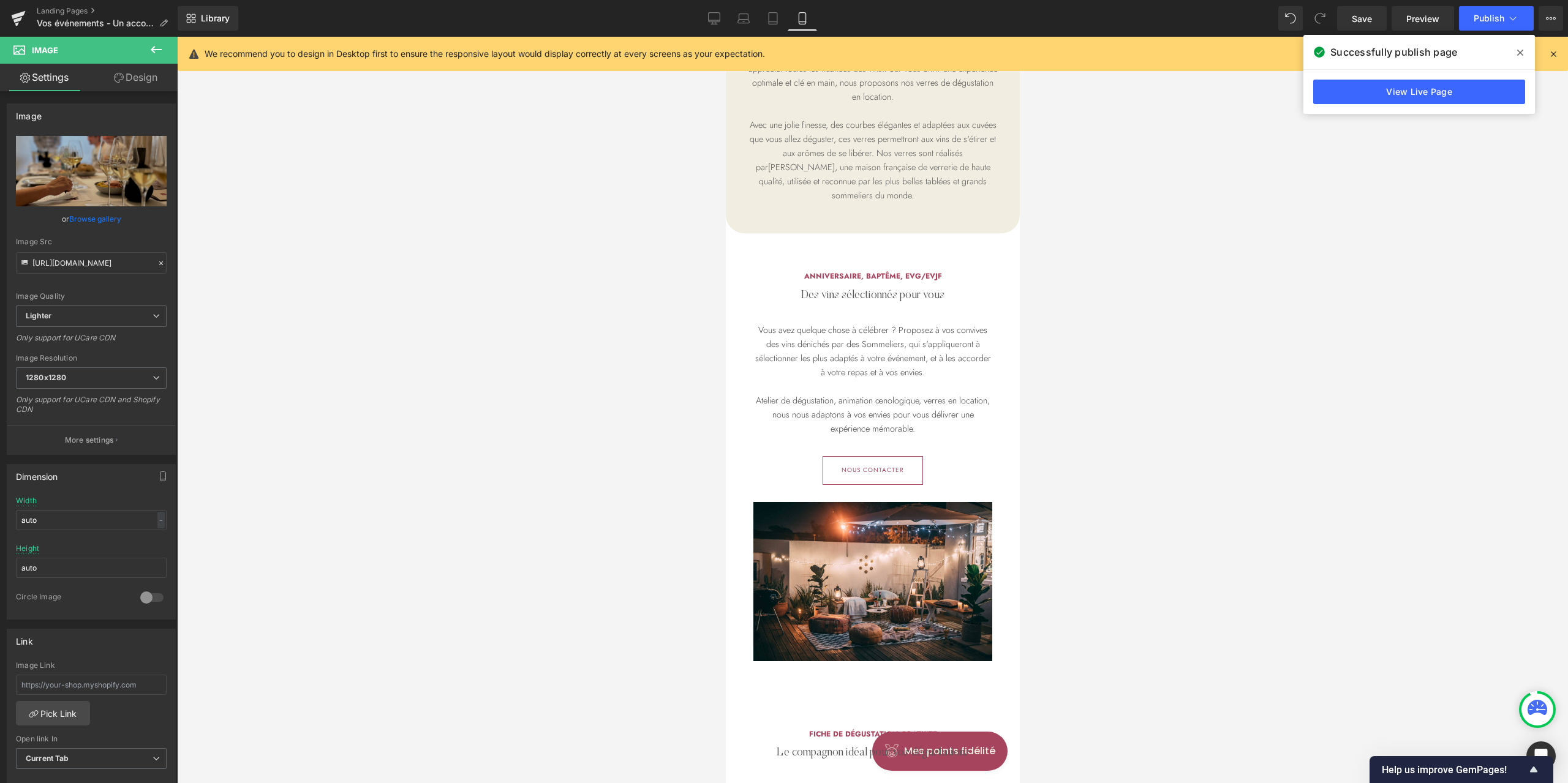
scroll to position [2350, 0]
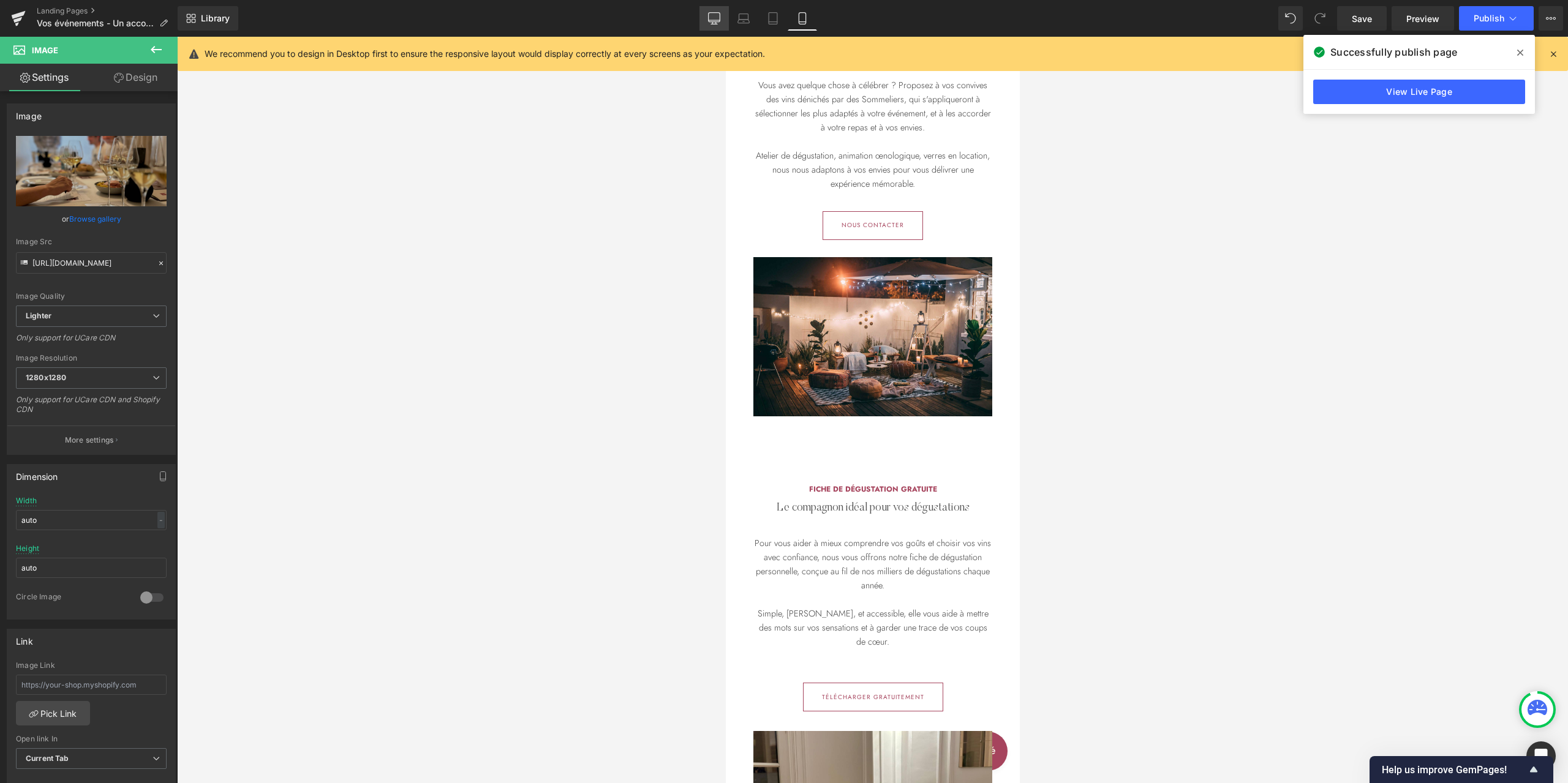
click at [715, 17] on icon at bounding box center [713, 17] width 12 height 12
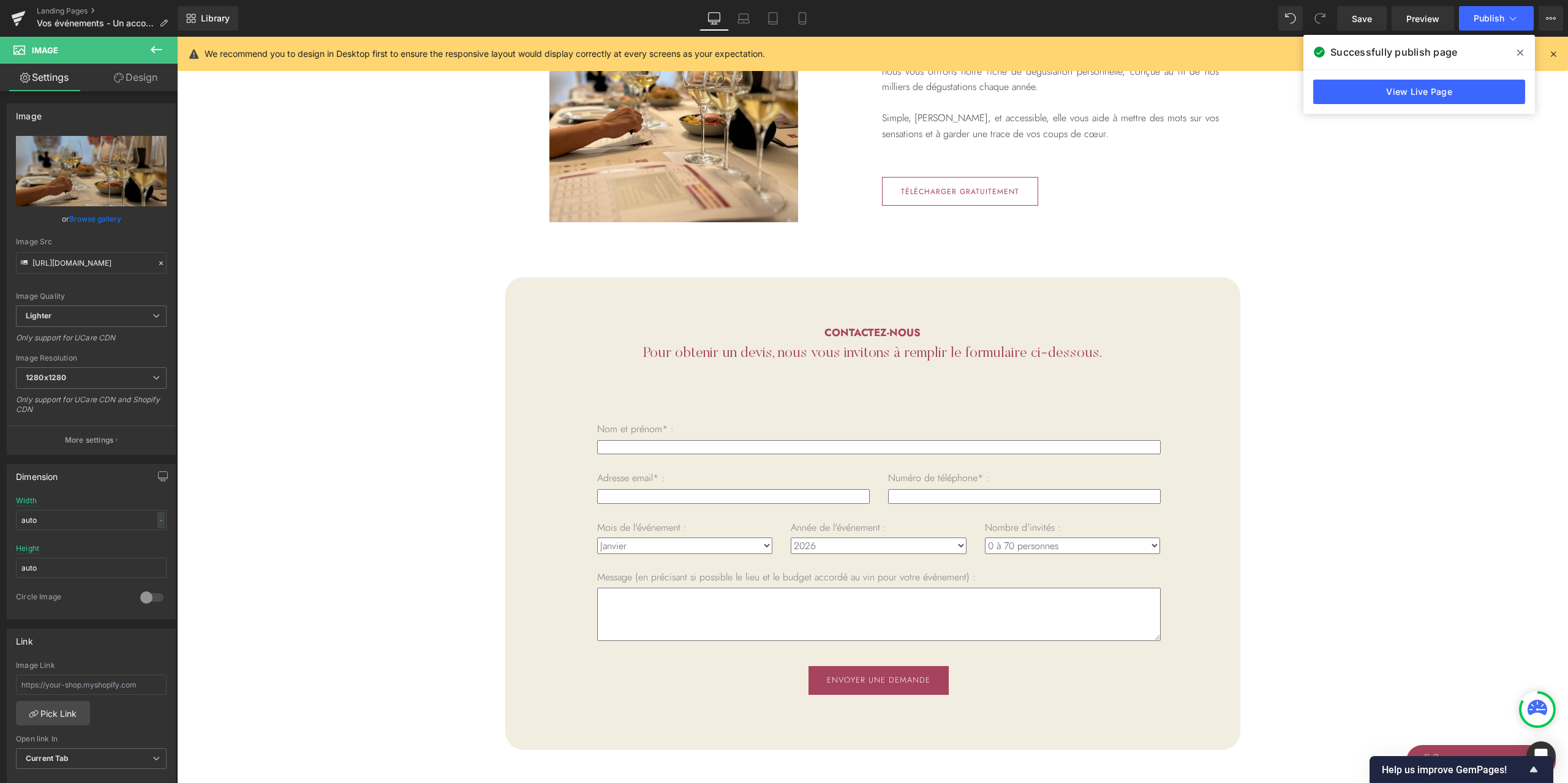
scroll to position [0, 0]
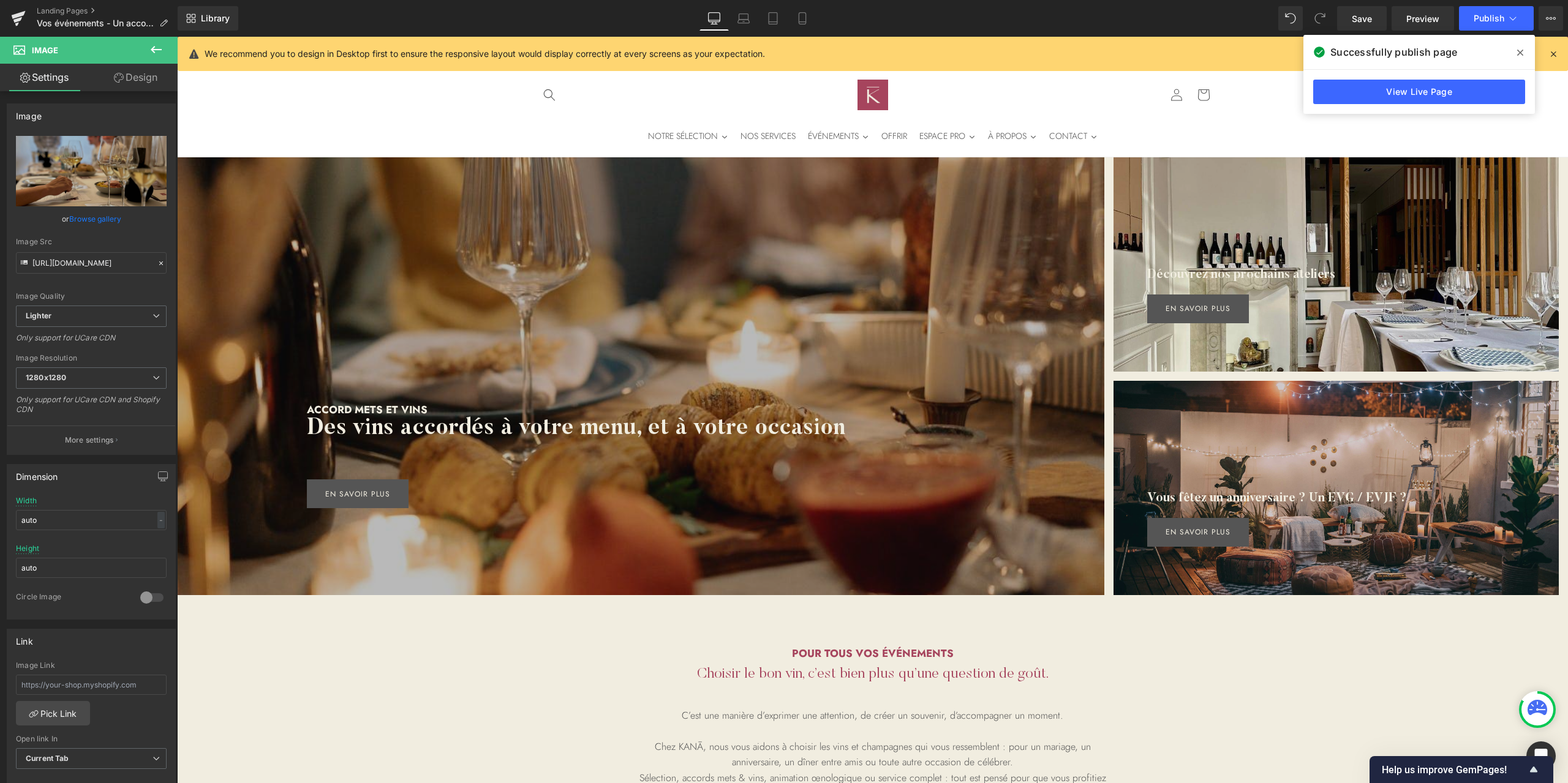
click at [1528, 50] on span at bounding box center [1519, 52] width 19 height 19
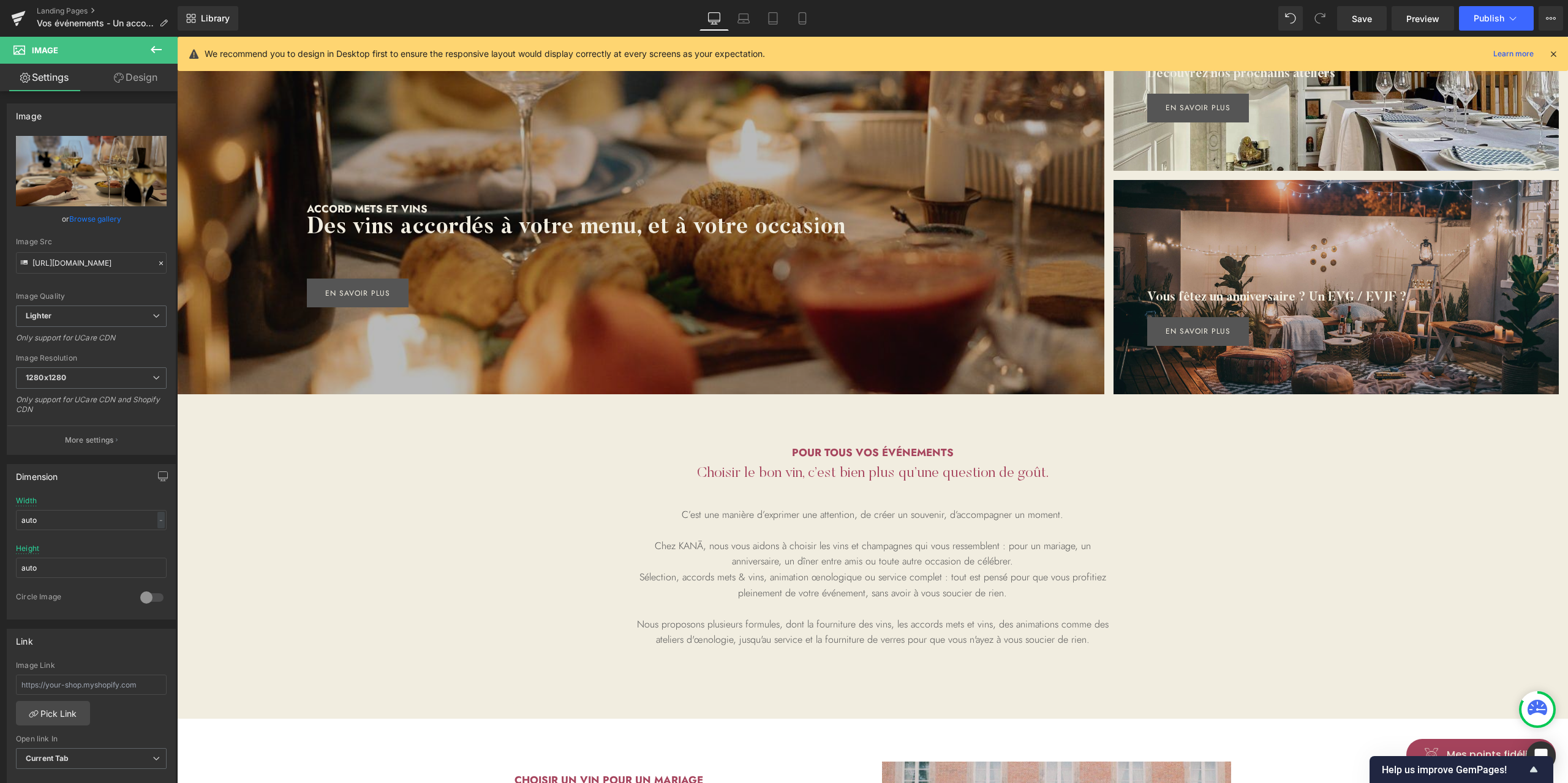
scroll to position [163, 0]
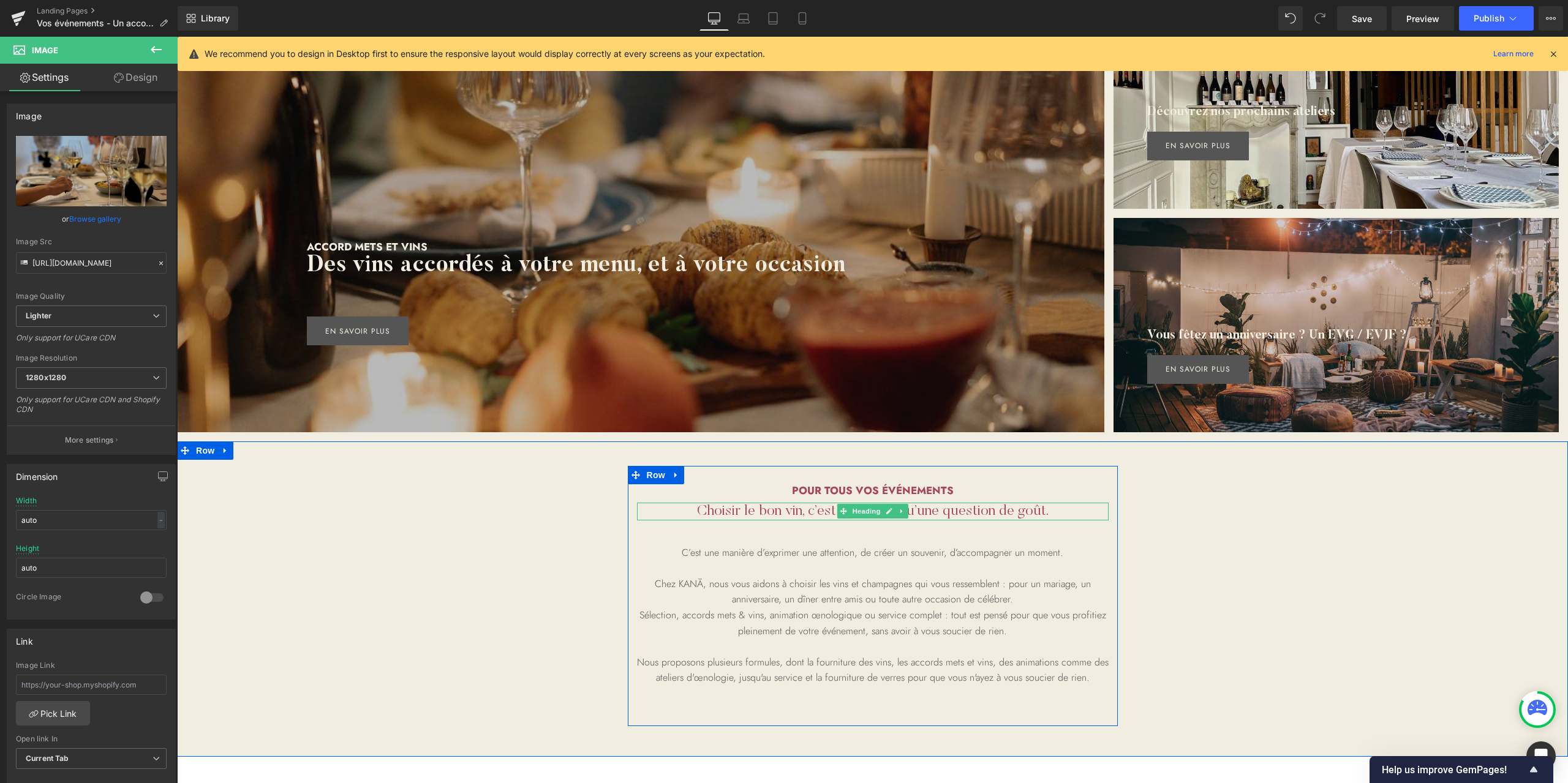
click at [1062, 515] on h2 "Choisir le bon vin, c’est bien plus qu’une question de goût." at bounding box center [873, 511] width 471 height 17
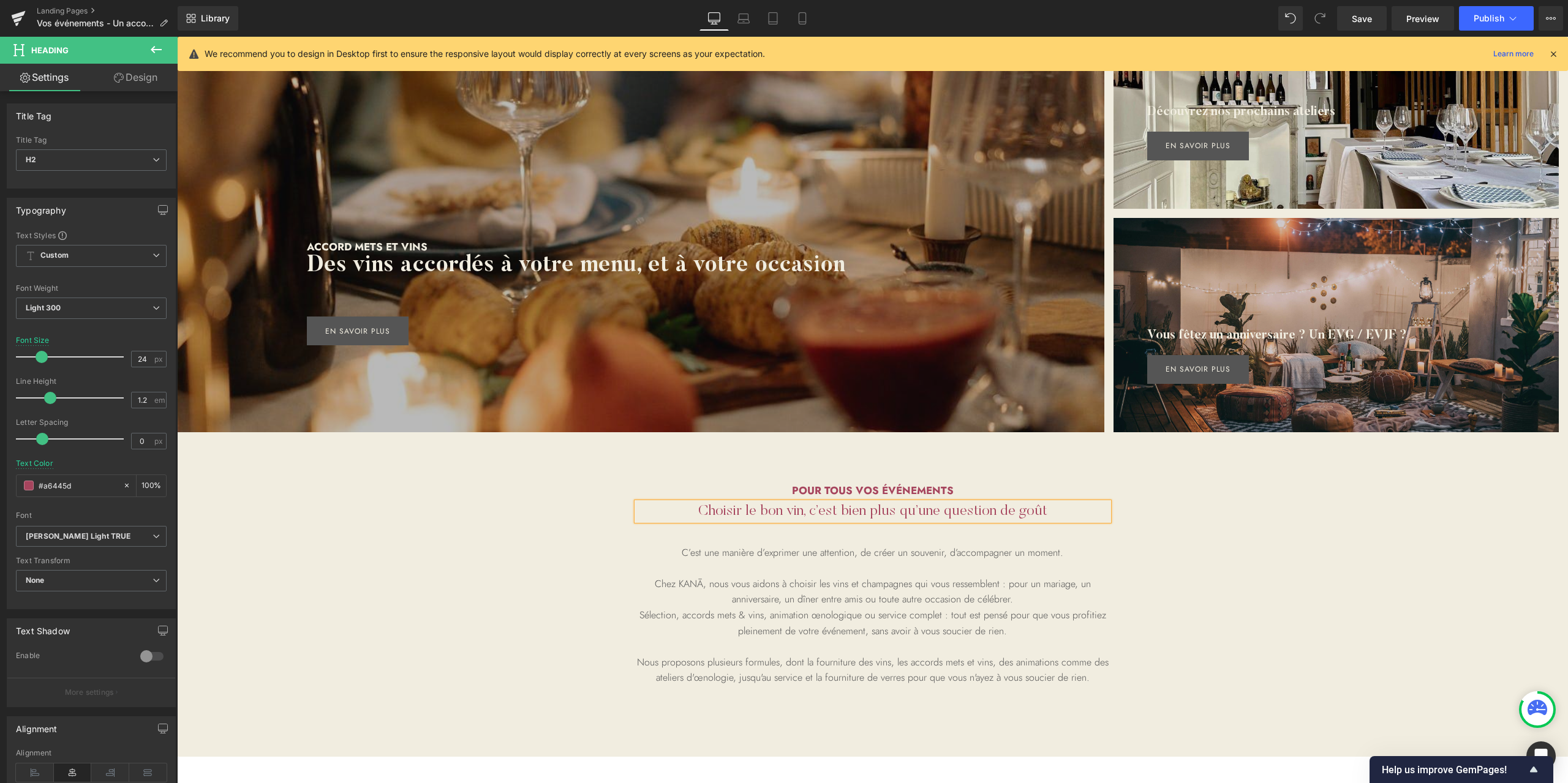
click at [1312, 536] on div "pour tous vos événements Heading Choisir le bon vin, c’est bien plus qu’une que…" at bounding box center [872, 596] width 1391 height 309
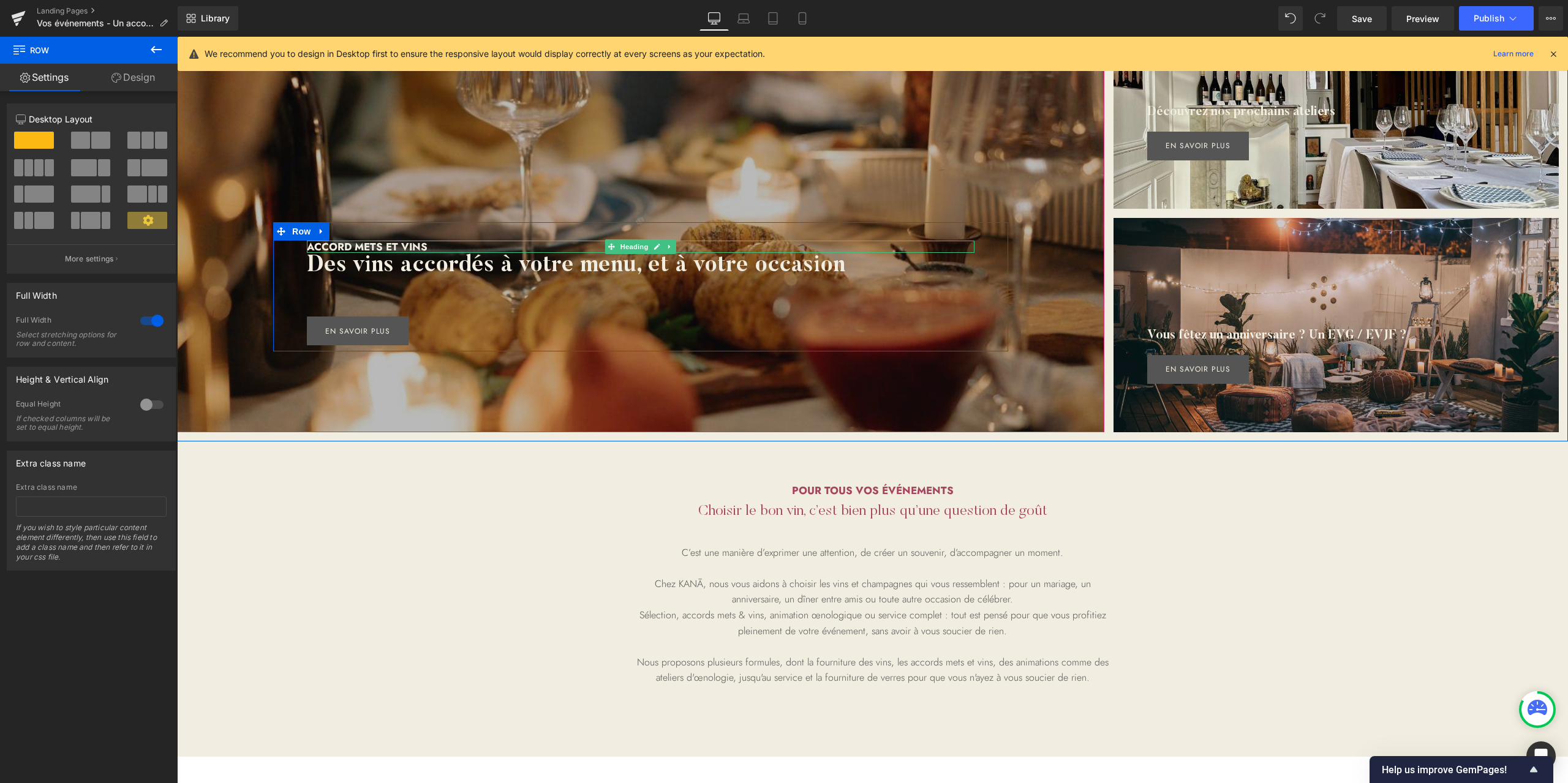
click at [435, 244] on h2 "Accord mets et vins" at bounding box center [641, 246] width 668 height 12
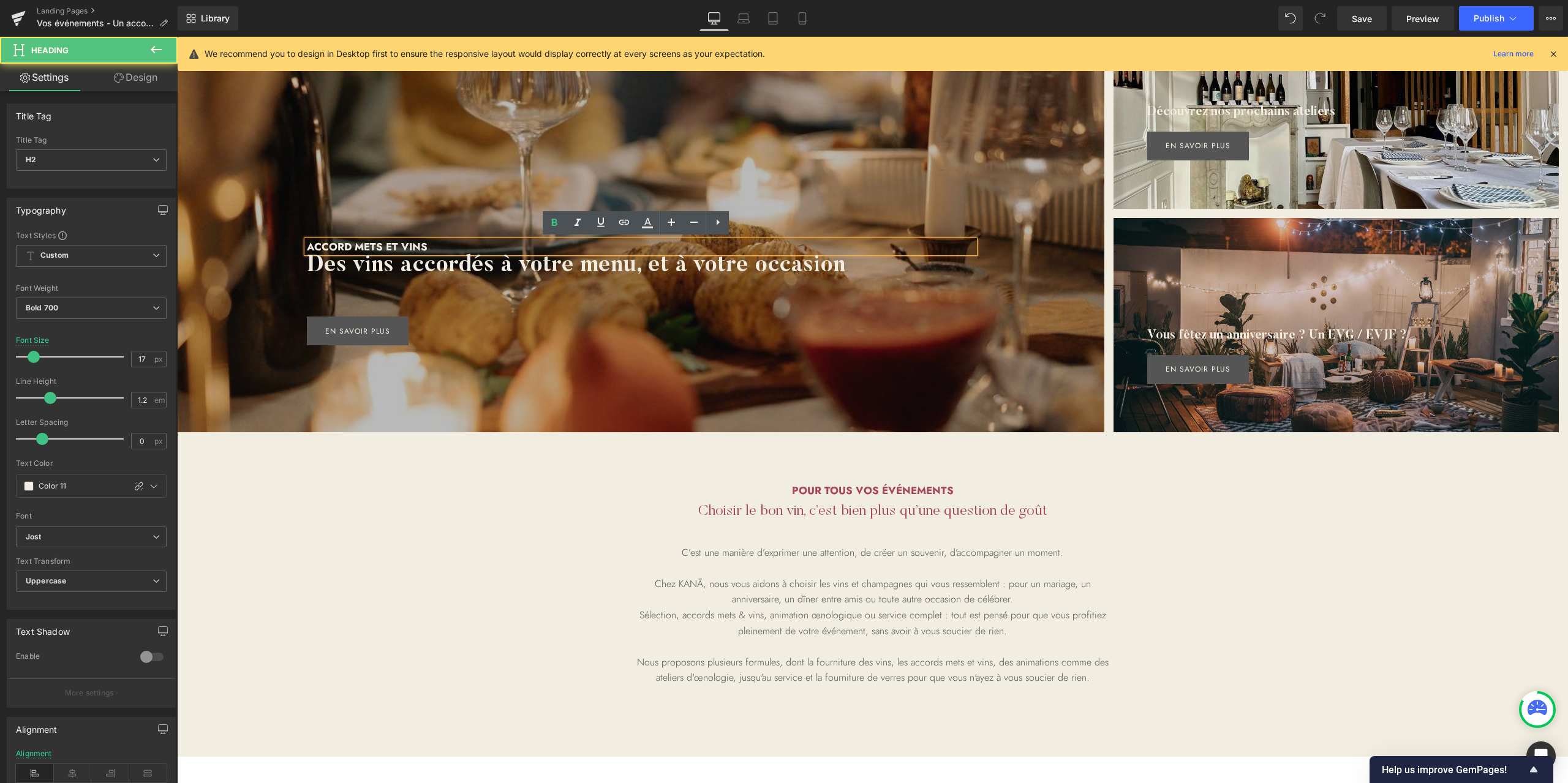
click at [435, 244] on h2 "Accord mets et vins" at bounding box center [641, 246] width 668 height 12
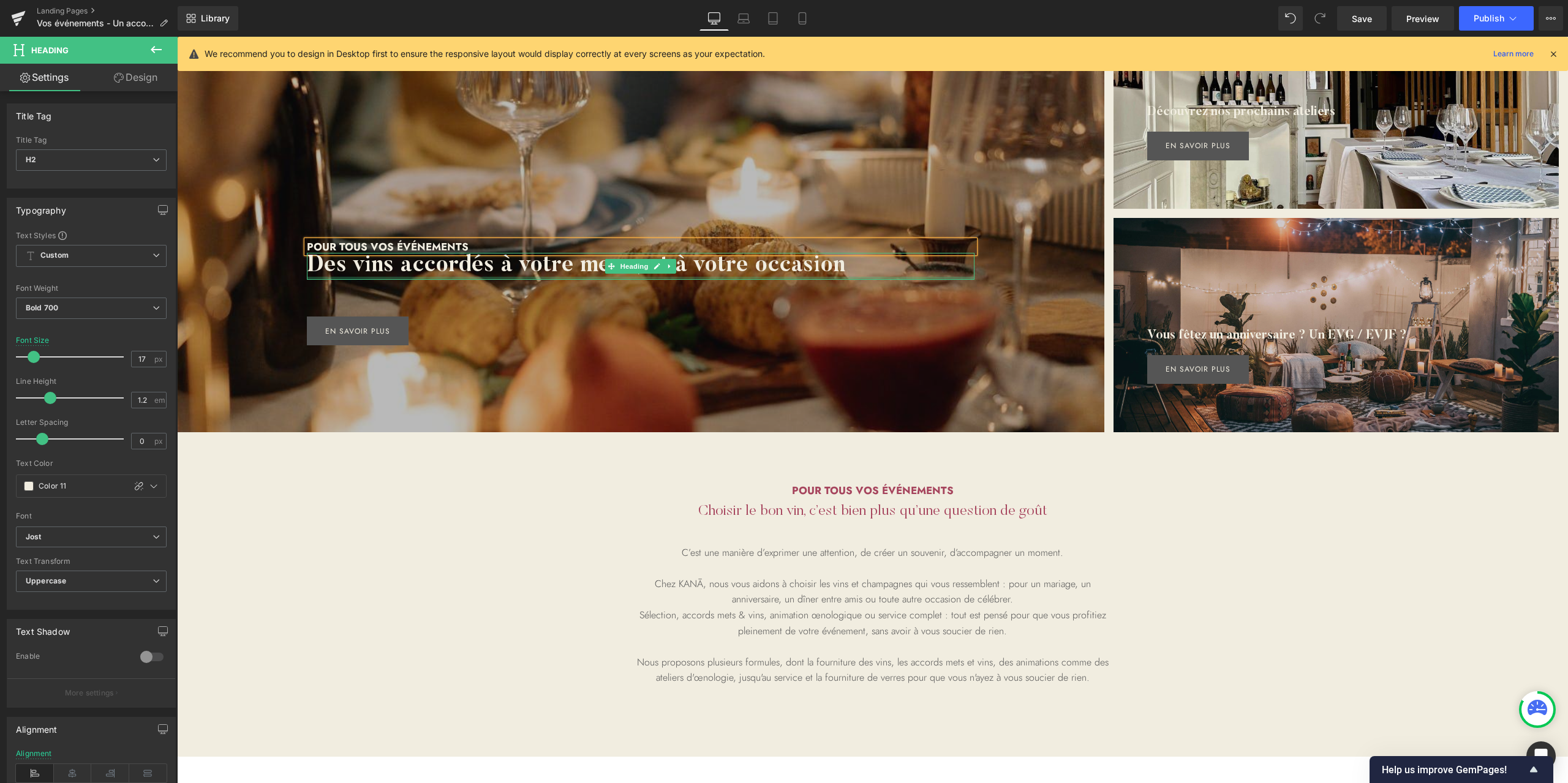
click at [458, 274] on h2 "Des vins accordés à votre menu, et à votre occasion" at bounding box center [641, 266] width 668 height 27
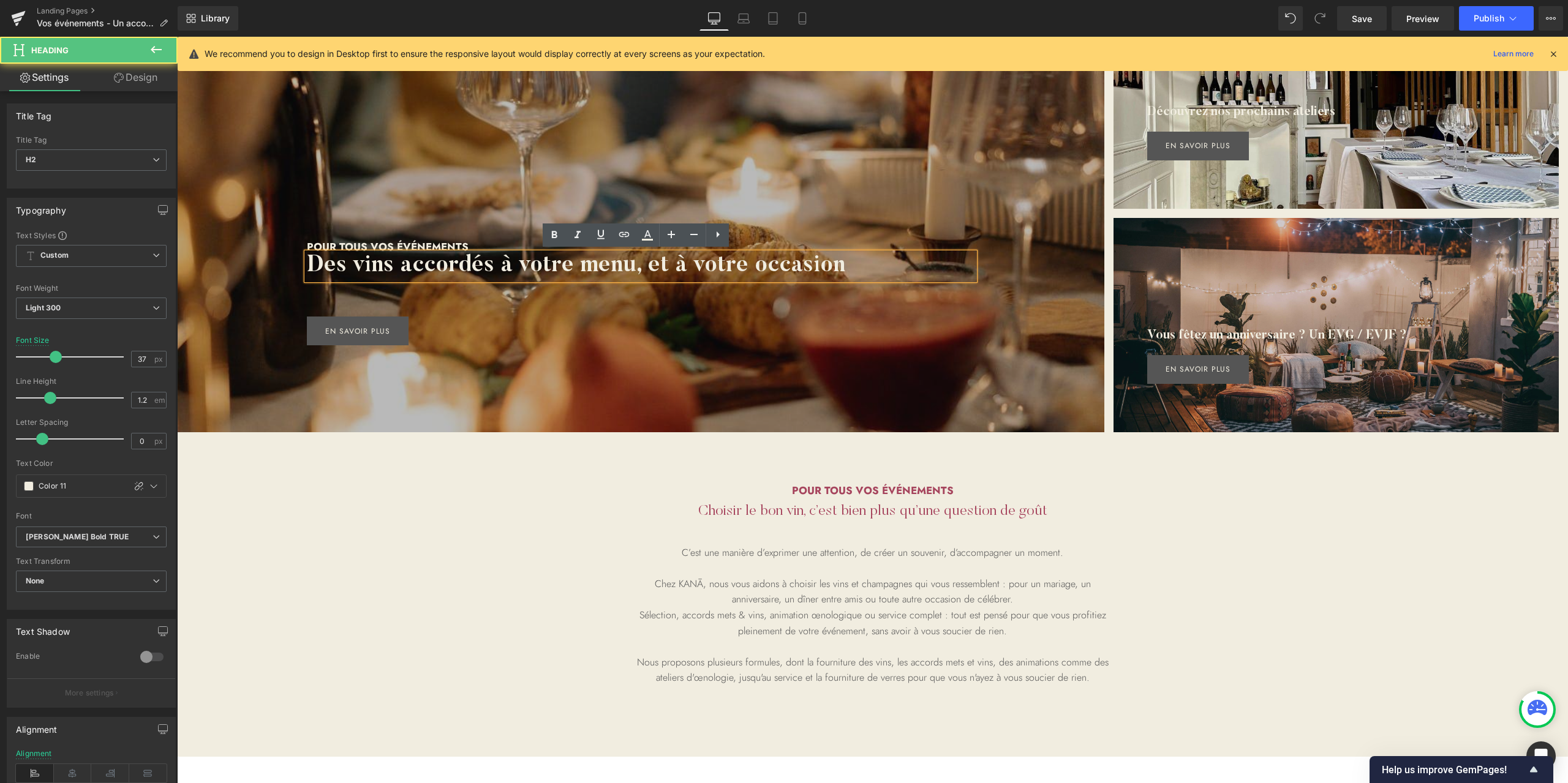
click at [458, 274] on h2 "Des vins accordés à votre menu, et à votre occasion" at bounding box center [641, 266] width 668 height 27
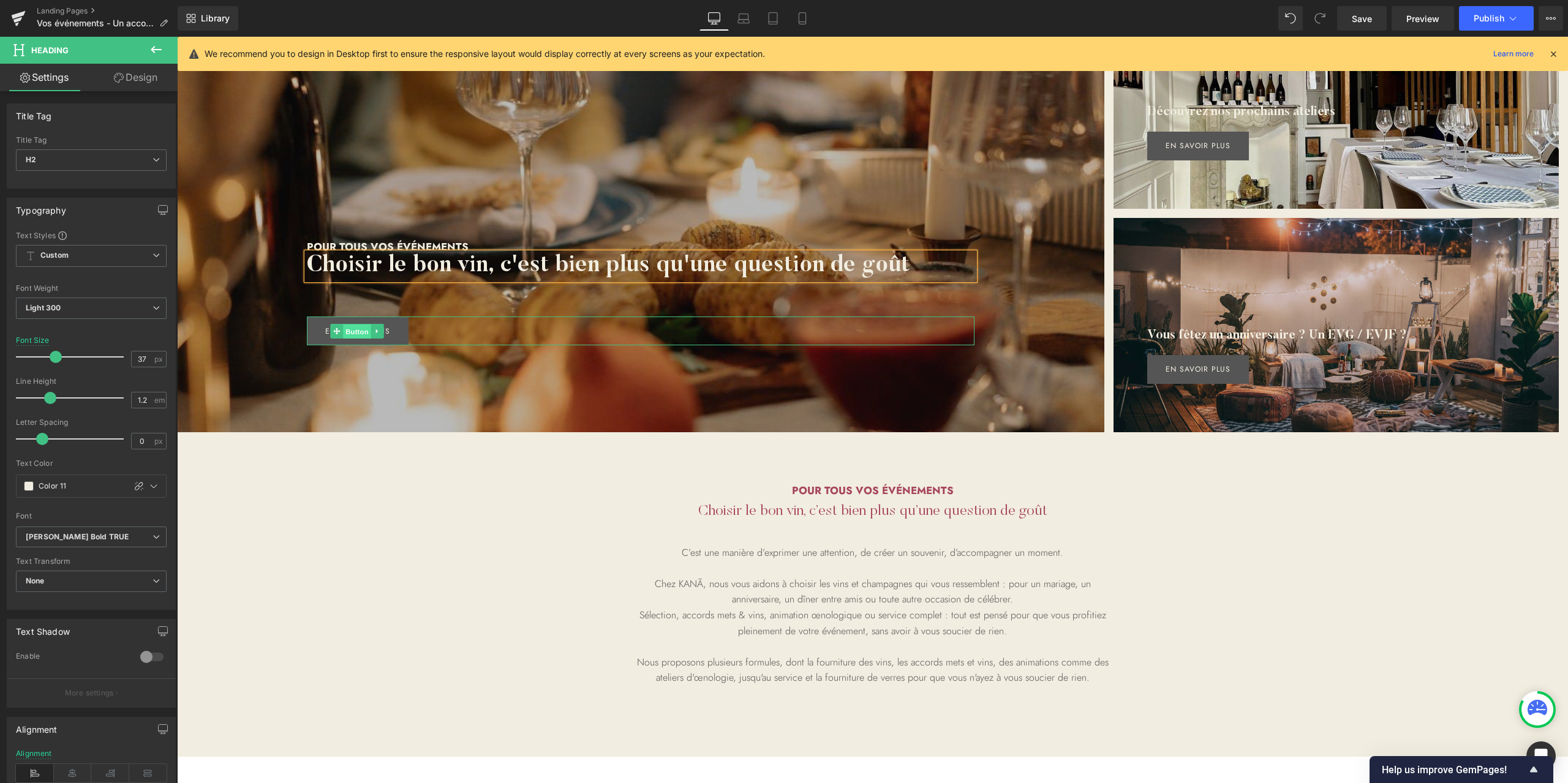
click at [359, 329] on span "Button" at bounding box center [357, 332] width 28 height 15
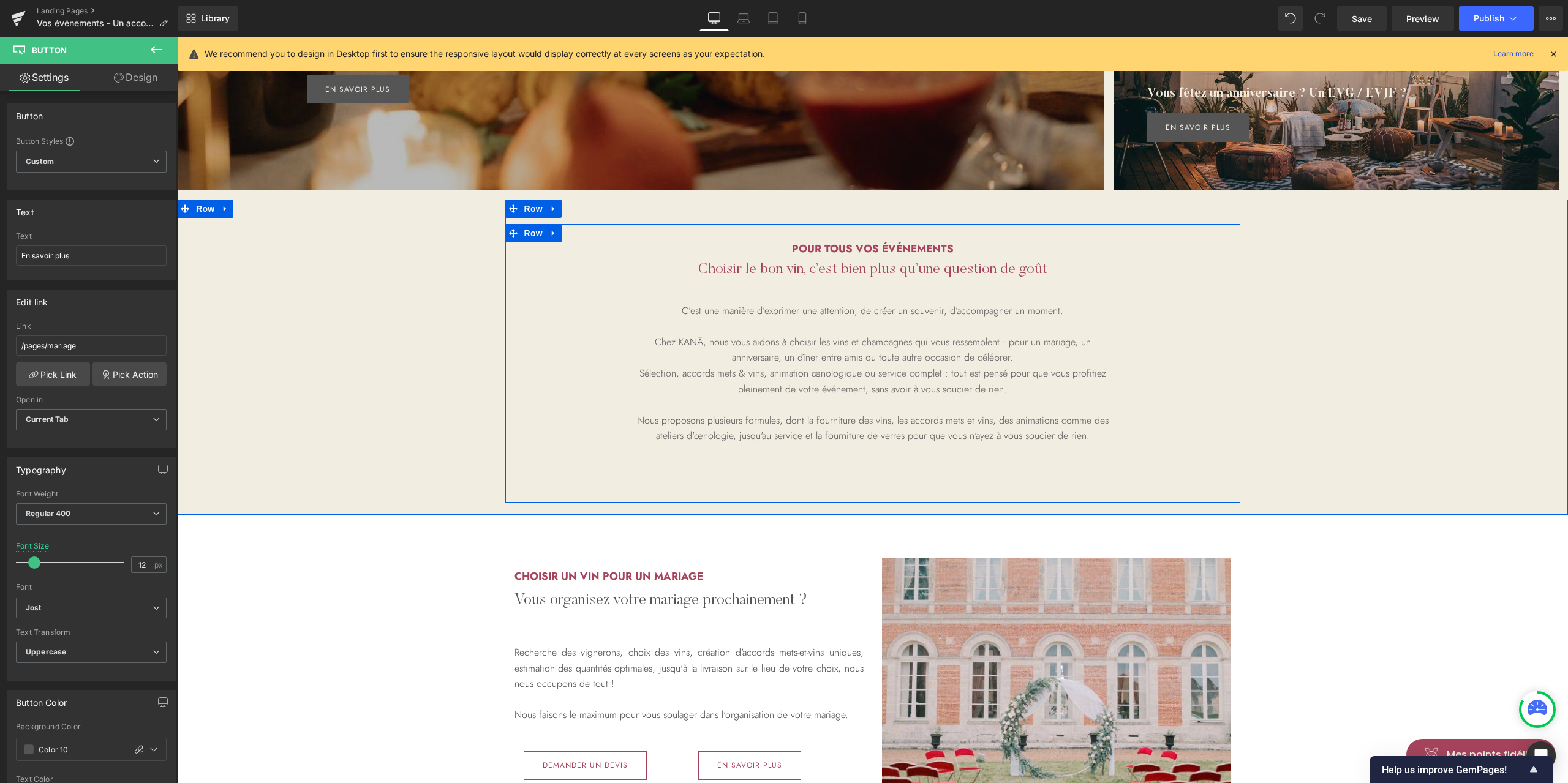
scroll to position [245, 0]
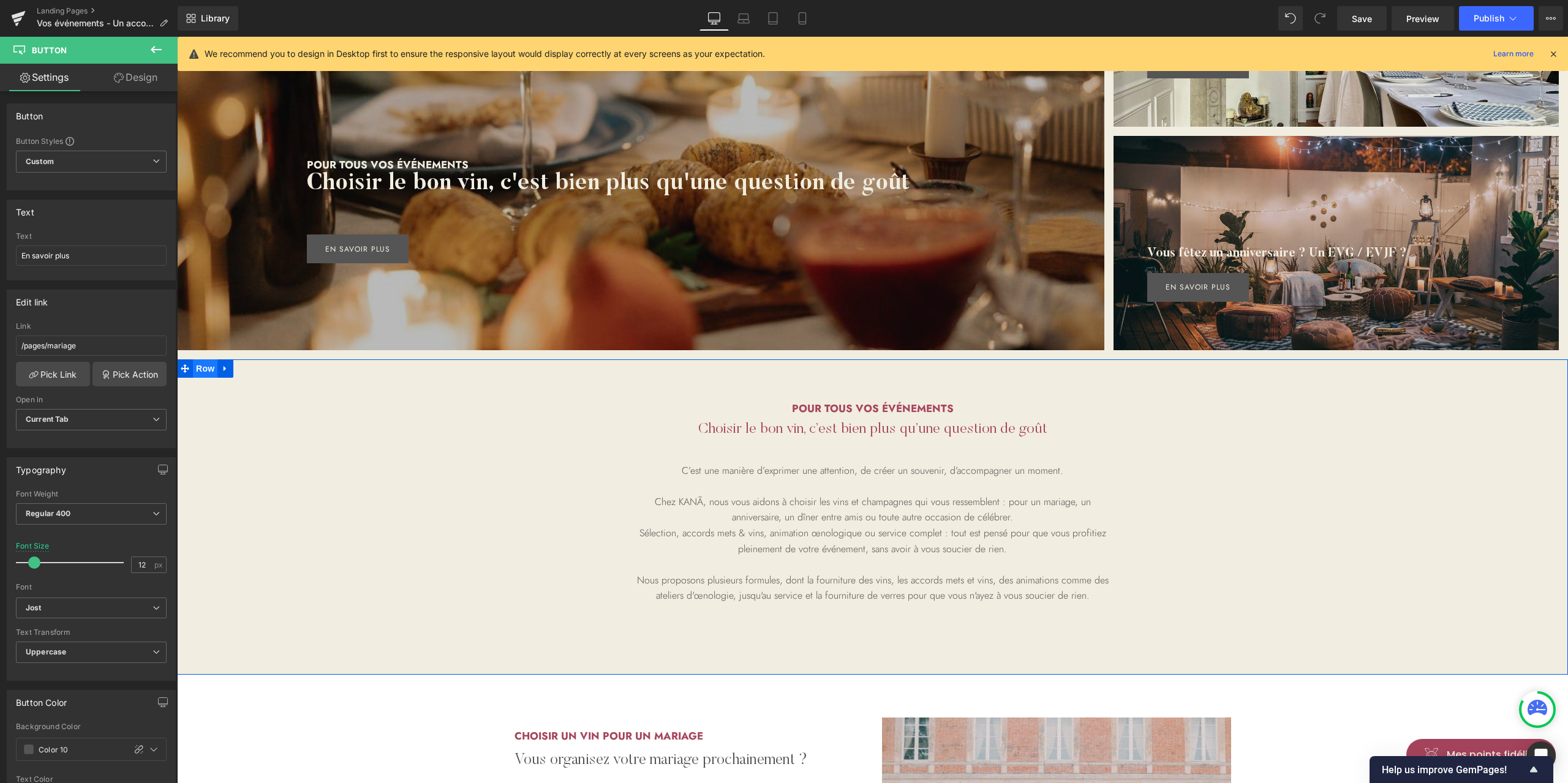
click at [193, 370] on span "Row" at bounding box center [204, 369] width 25 height 18
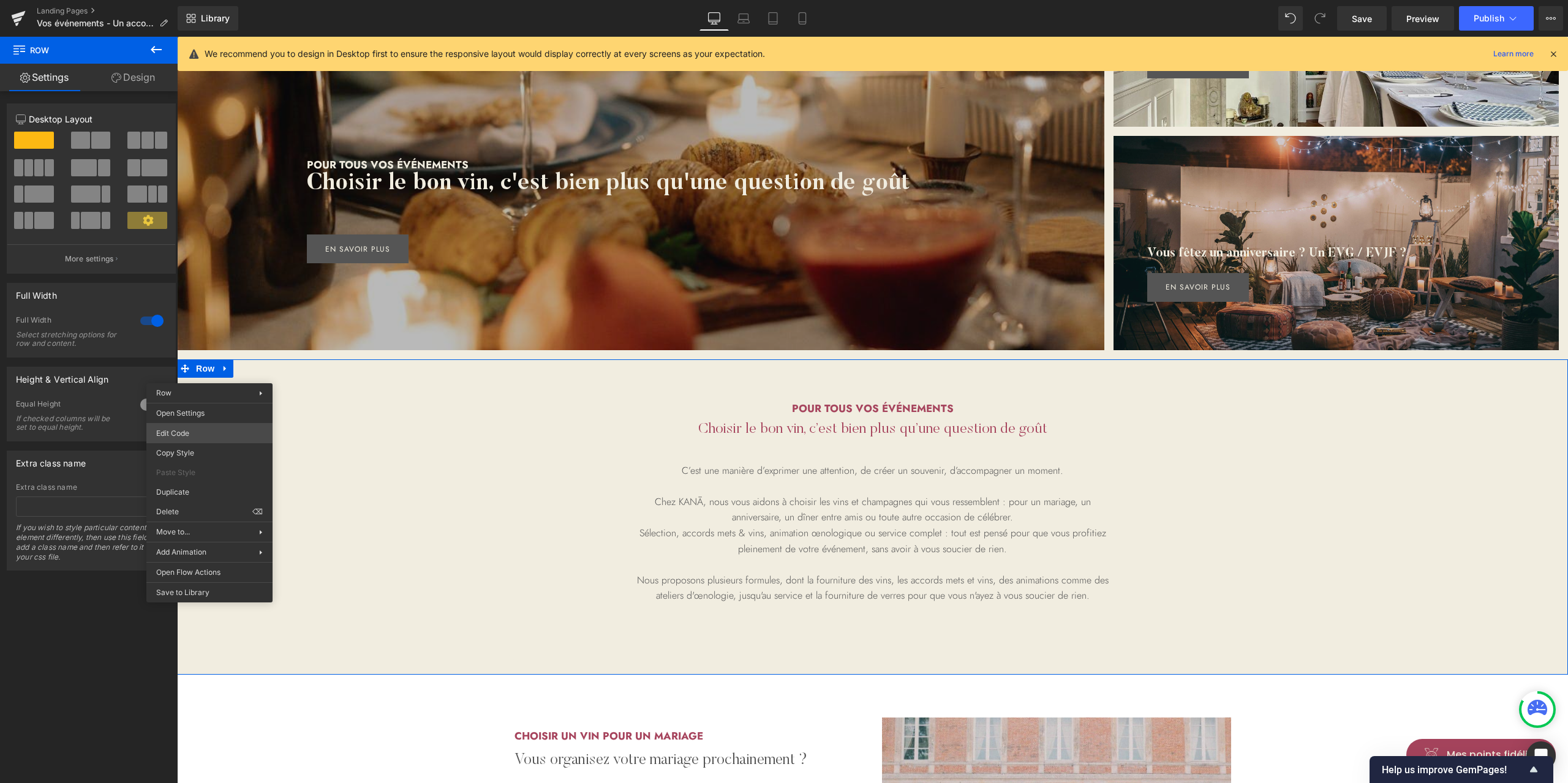
click at [213, 431] on body "Row You are previewing how the will restyle your page. You can not edit Element…" at bounding box center [784, 392] width 1568 height 783
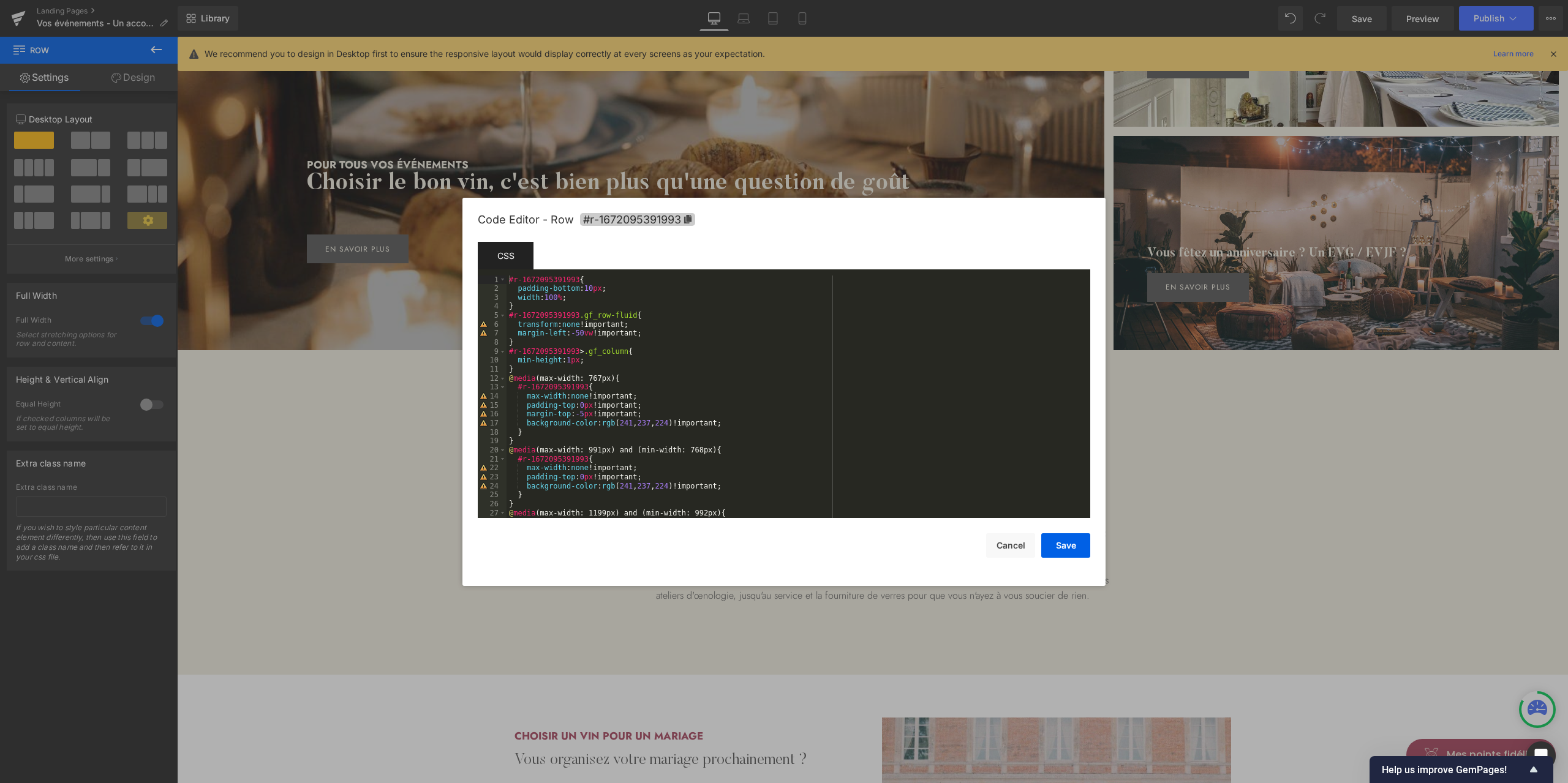
click at [690, 220] on icon at bounding box center [688, 218] width 7 height 8
click at [1066, 546] on button "Save" at bounding box center [1066, 546] width 49 height 25
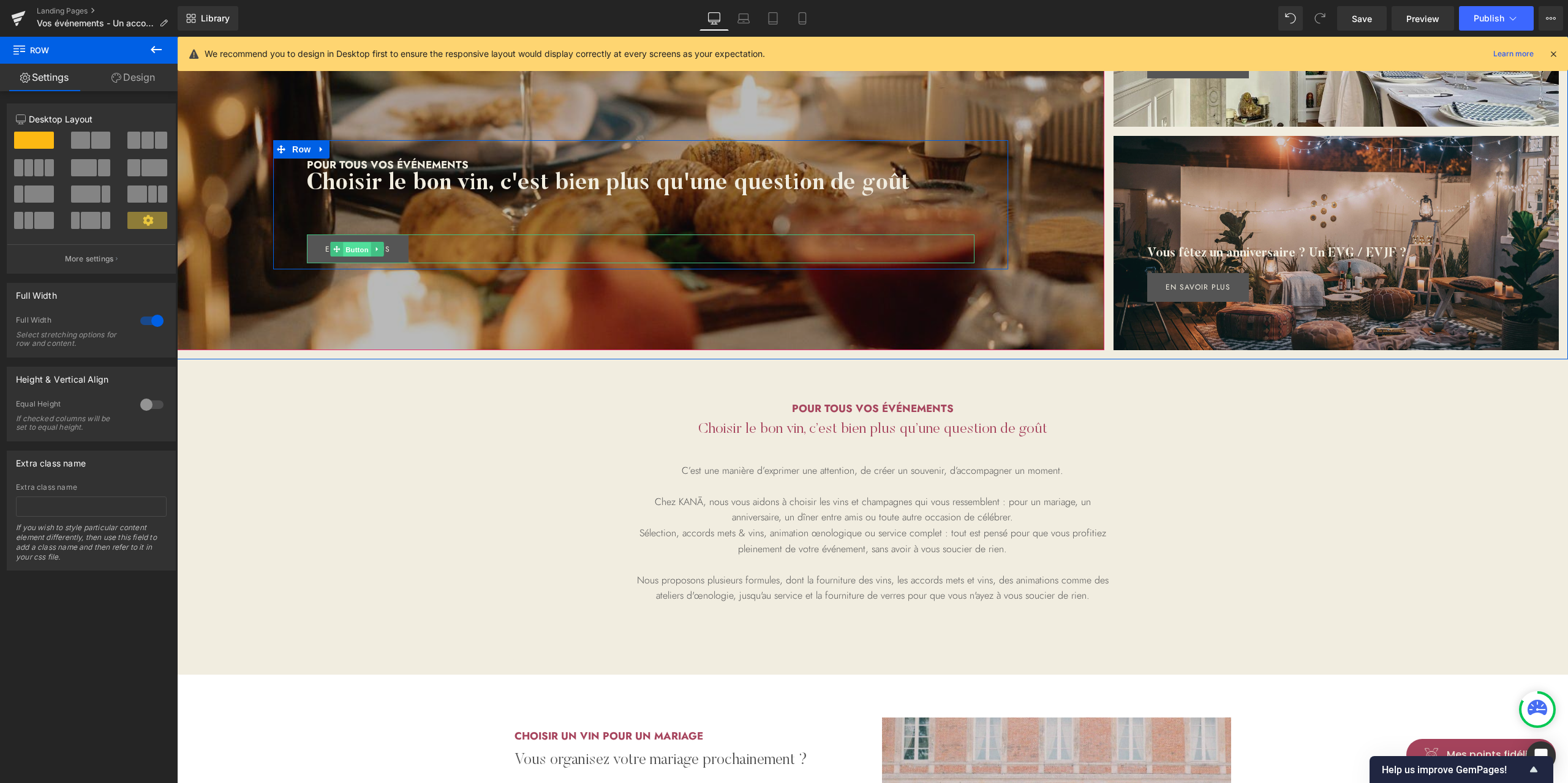
click at [355, 247] on span "Button" at bounding box center [357, 249] width 28 height 15
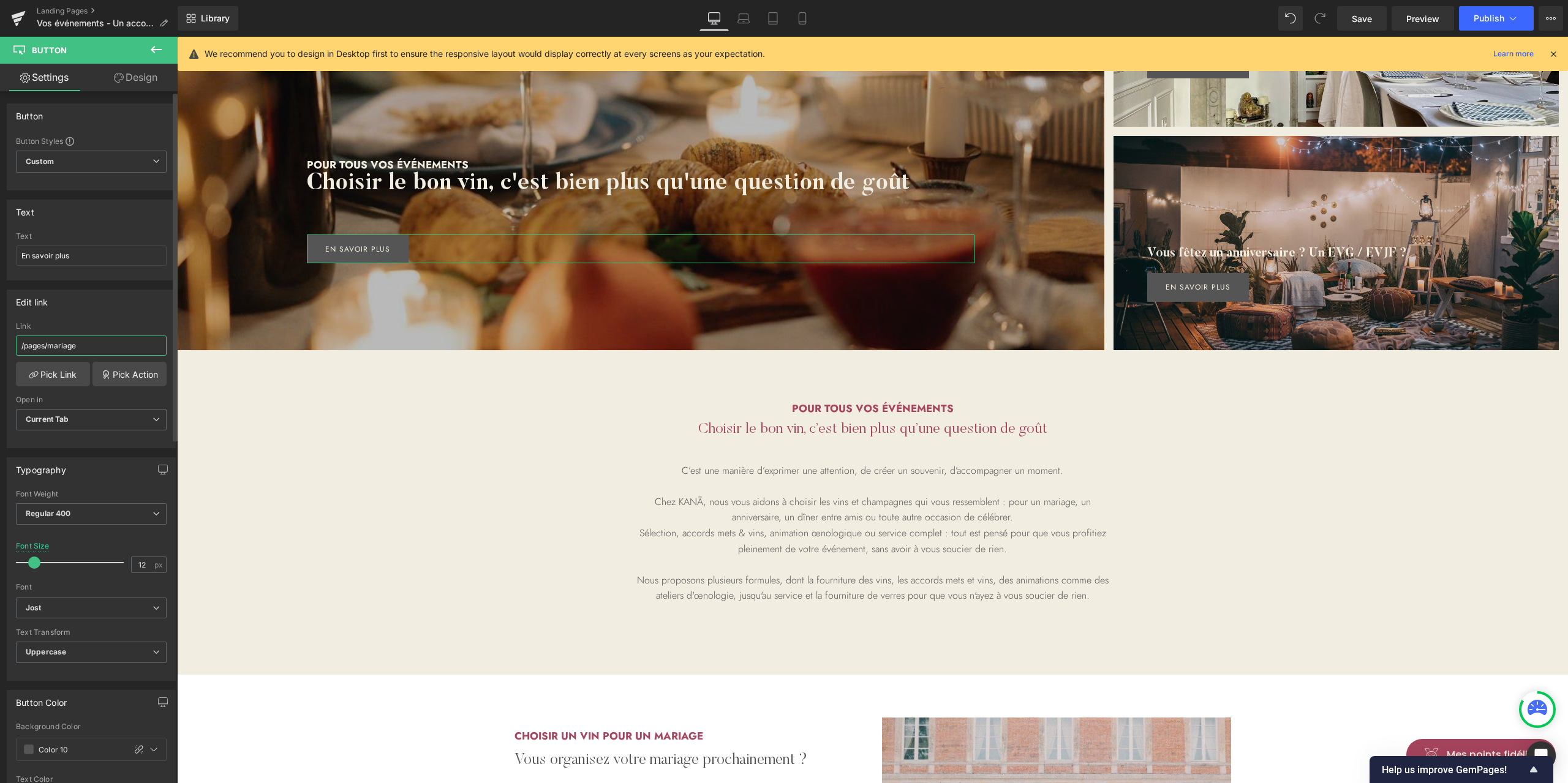
click at [92, 340] on input "/pages/mariage" at bounding box center [91, 346] width 150 height 20
click at [60, 366] on link "Pick Link" at bounding box center [52, 374] width 74 height 25
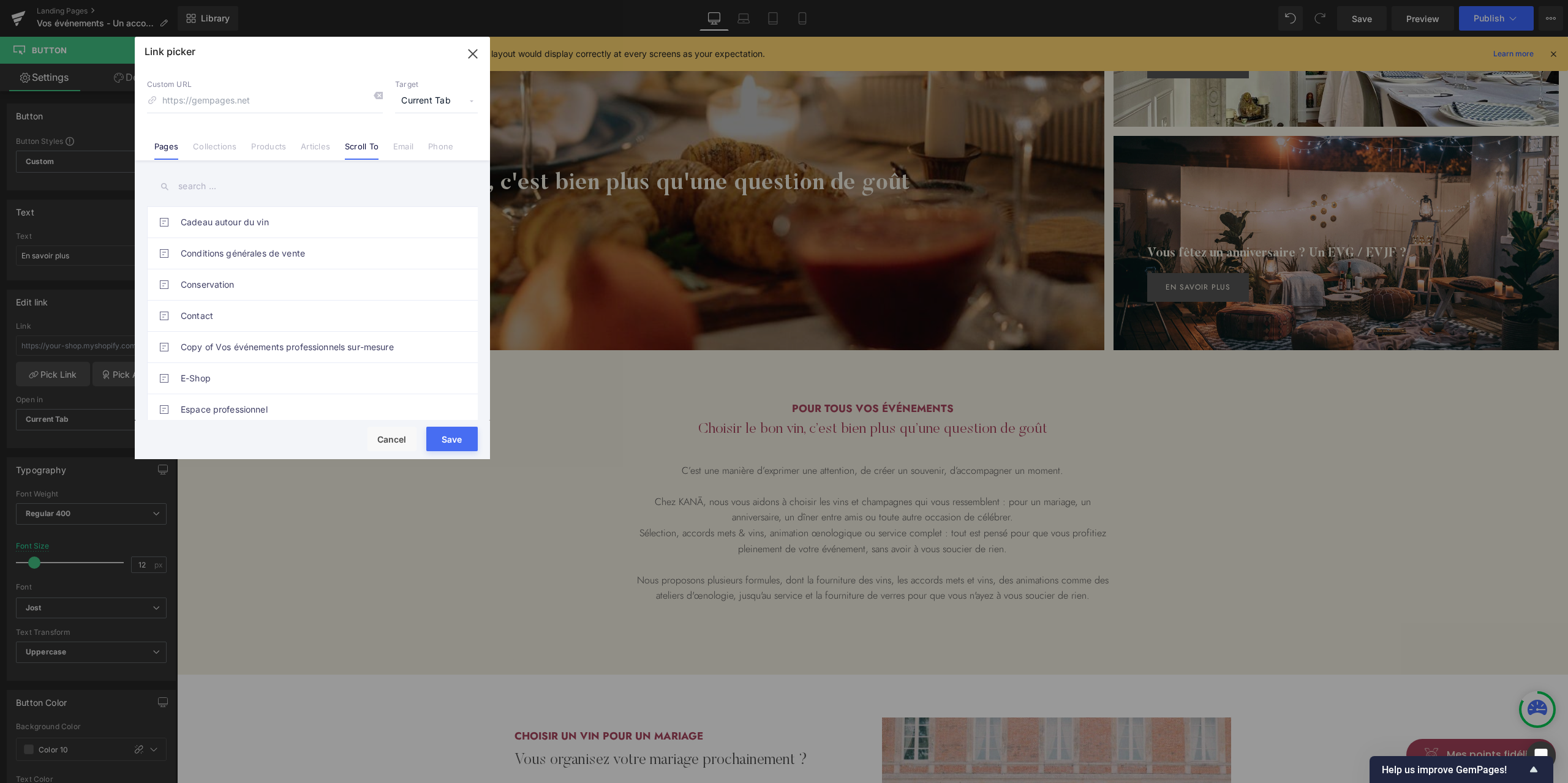
click at [354, 145] on link "Scroll To" at bounding box center [361, 150] width 34 height 18
click at [248, 281] on div "Row - id:1692824457075 Pour tous vos événementsHeading Choisir le bon vin, c'es…" at bounding box center [331, 268] width 301 height 30
drag, startPoint x: 453, startPoint y: 433, endPoint x: 294, endPoint y: 397, distance: 163.0
click at [453, 433] on button "Save" at bounding box center [452, 439] width 51 height 25
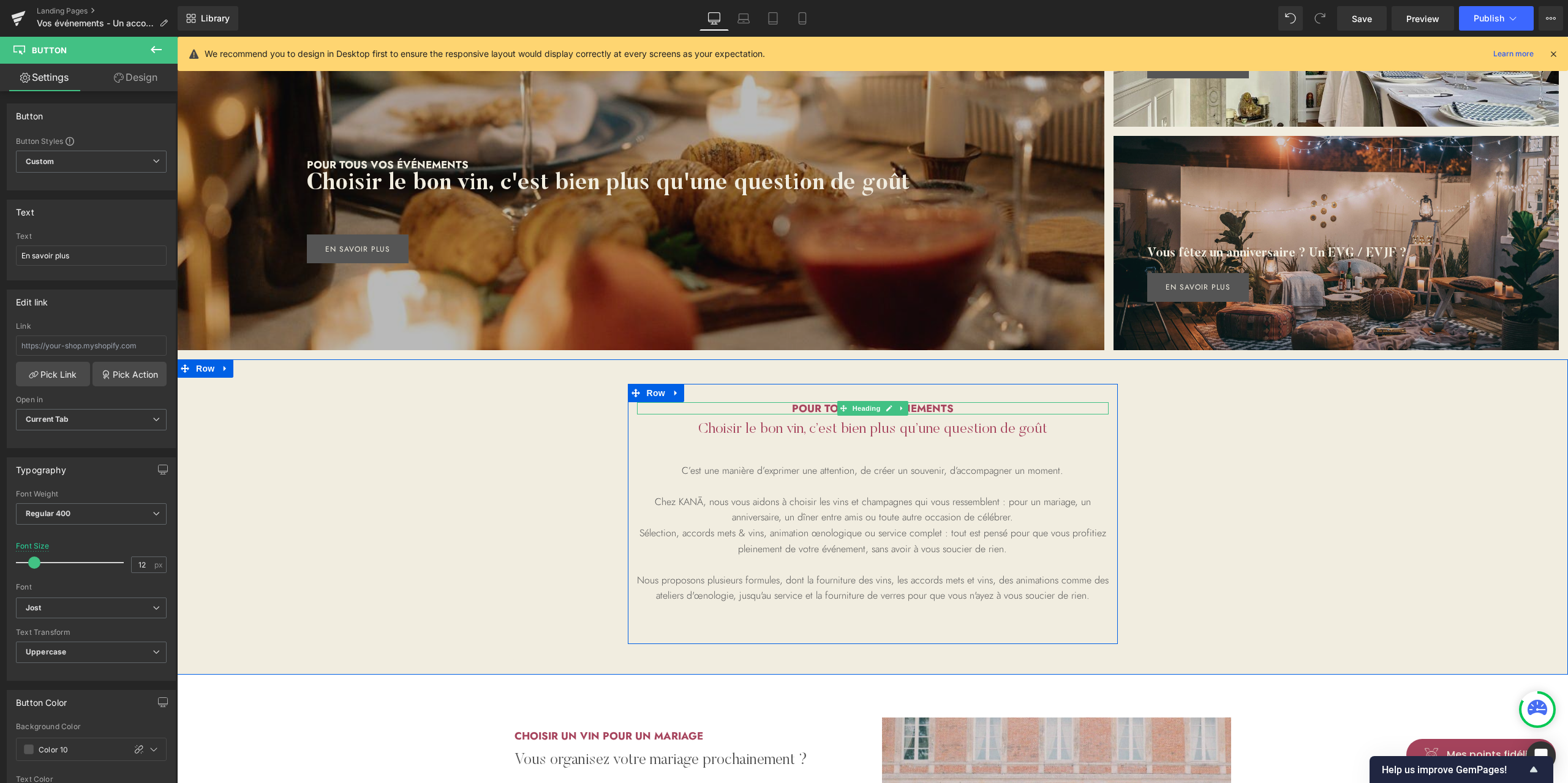
click at [931, 407] on h2 "pour tous vos événements" at bounding box center [873, 408] width 471 height 12
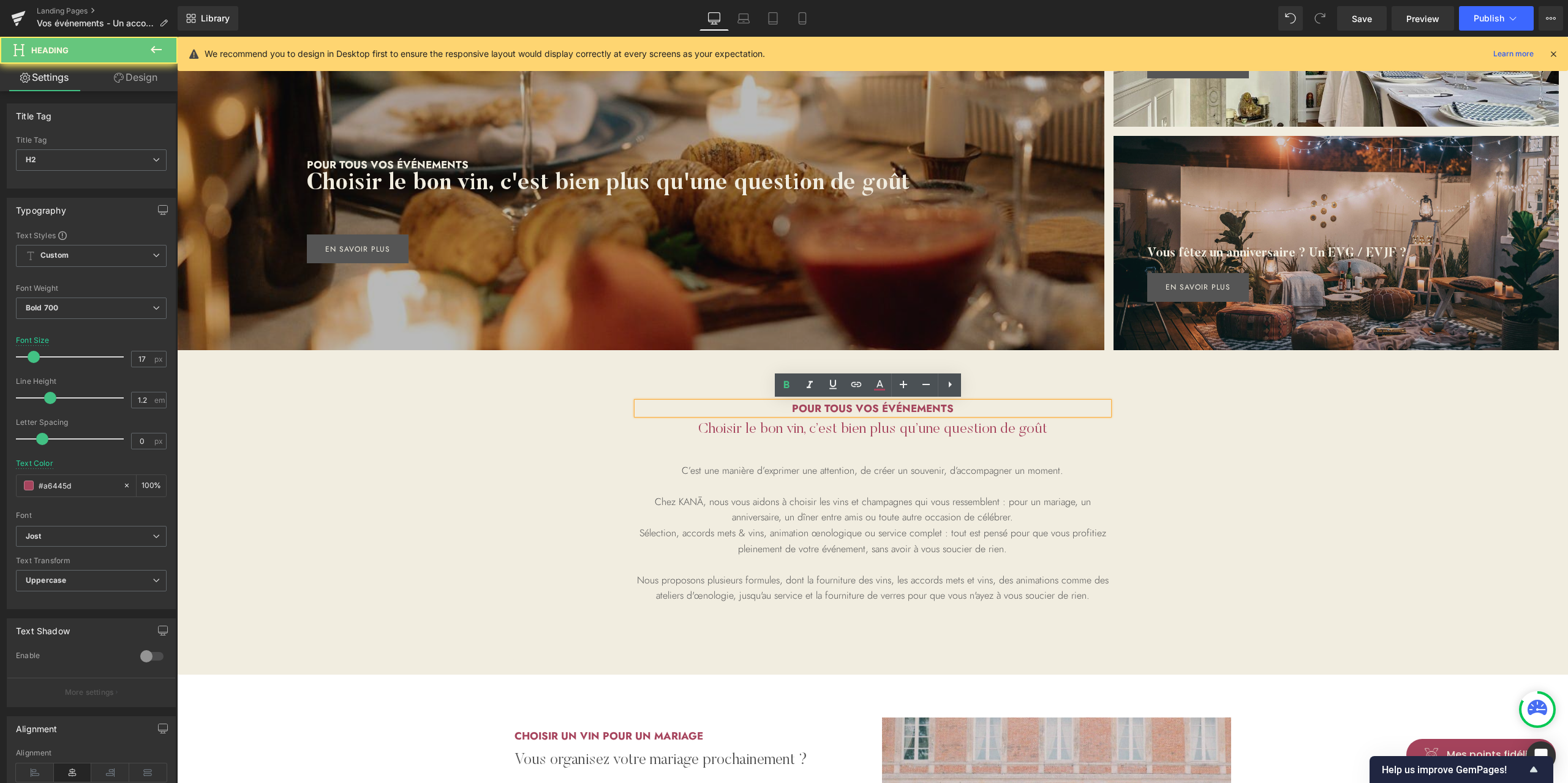
click at [931, 407] on h2 "pour tous vos événements" at bounding box center [873, 408] width 471 height 12
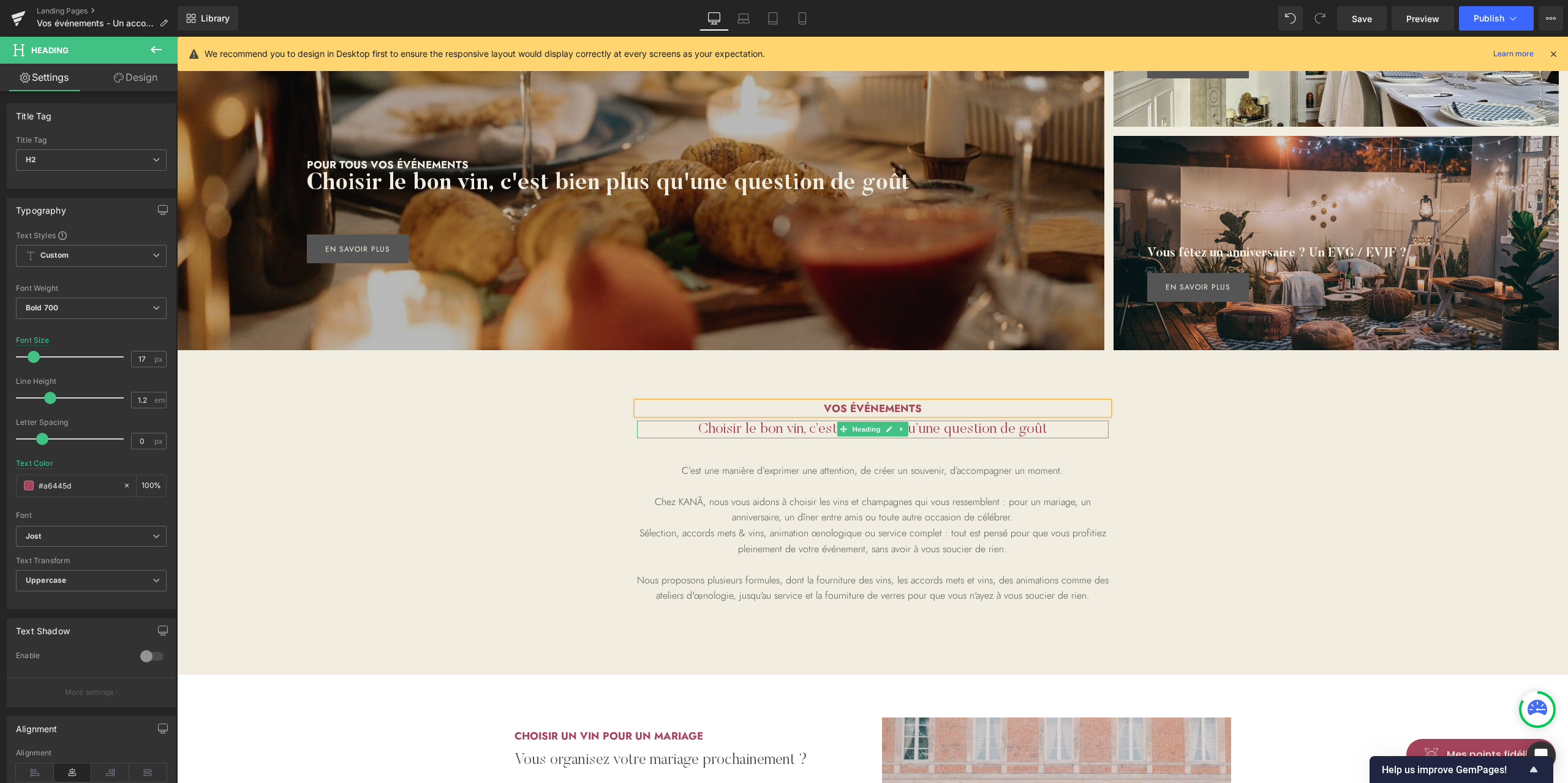
click at [965, 429] on h2 "Choisir le bon vin, c’est bien plus qu’une question de goût" at bounding box center [873, 429] width 471 height 17
drag, startPoint x: 809, startPoint y: 431, endPoint x: 1037, endPoint y: 434, distance: 228.0
click at [1037, 434] on h2 "Choisir le bon vin, c’est bien plus qu’une question de goût" at bounding box center [873, 429] width 471 height 17
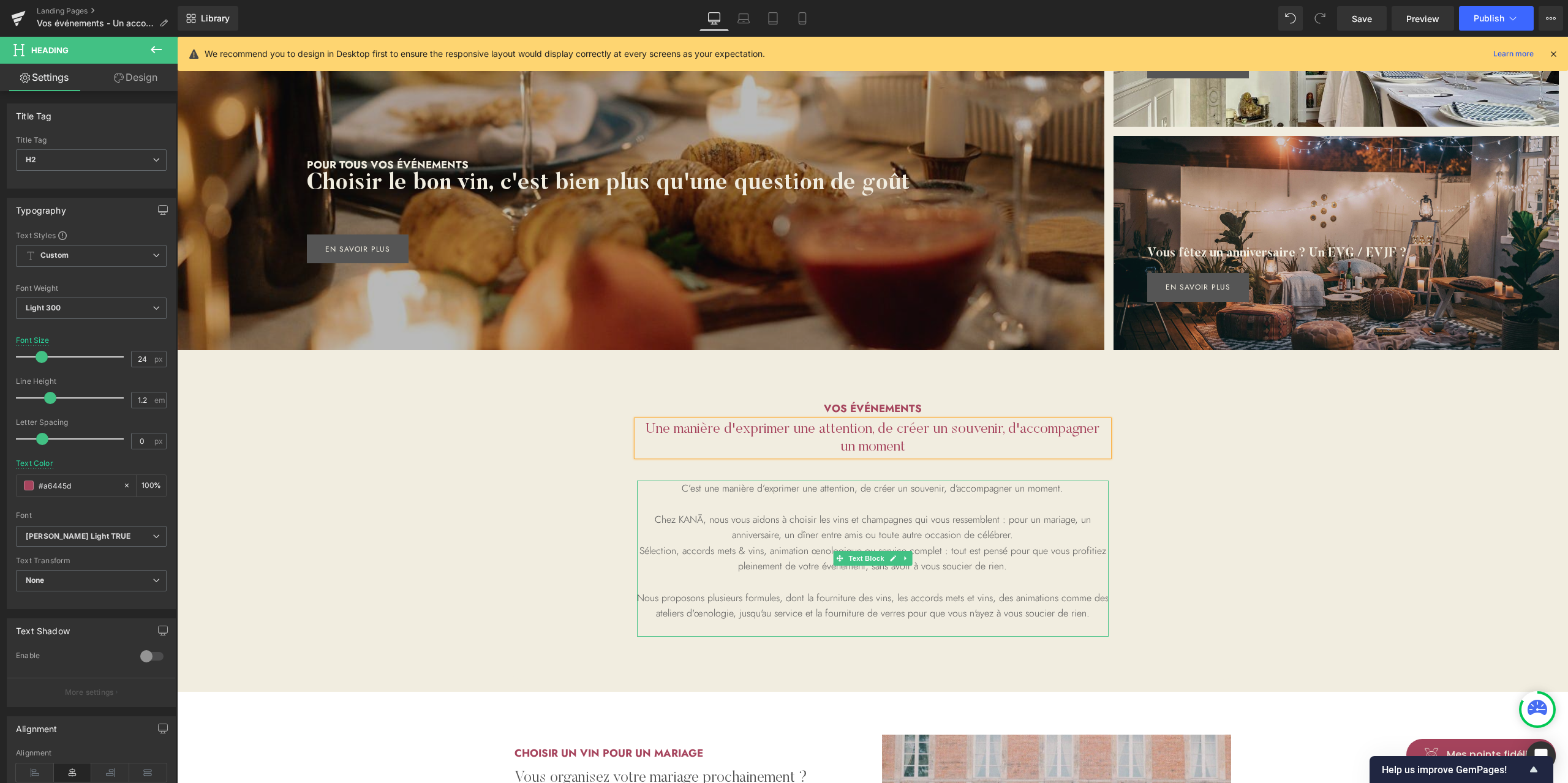
click at [904, 493] on p "C’est une manière d’exprimer une attention, de créer un souvenir, d’accompagner…" at bounding box center [873, 488] width 471 height 16
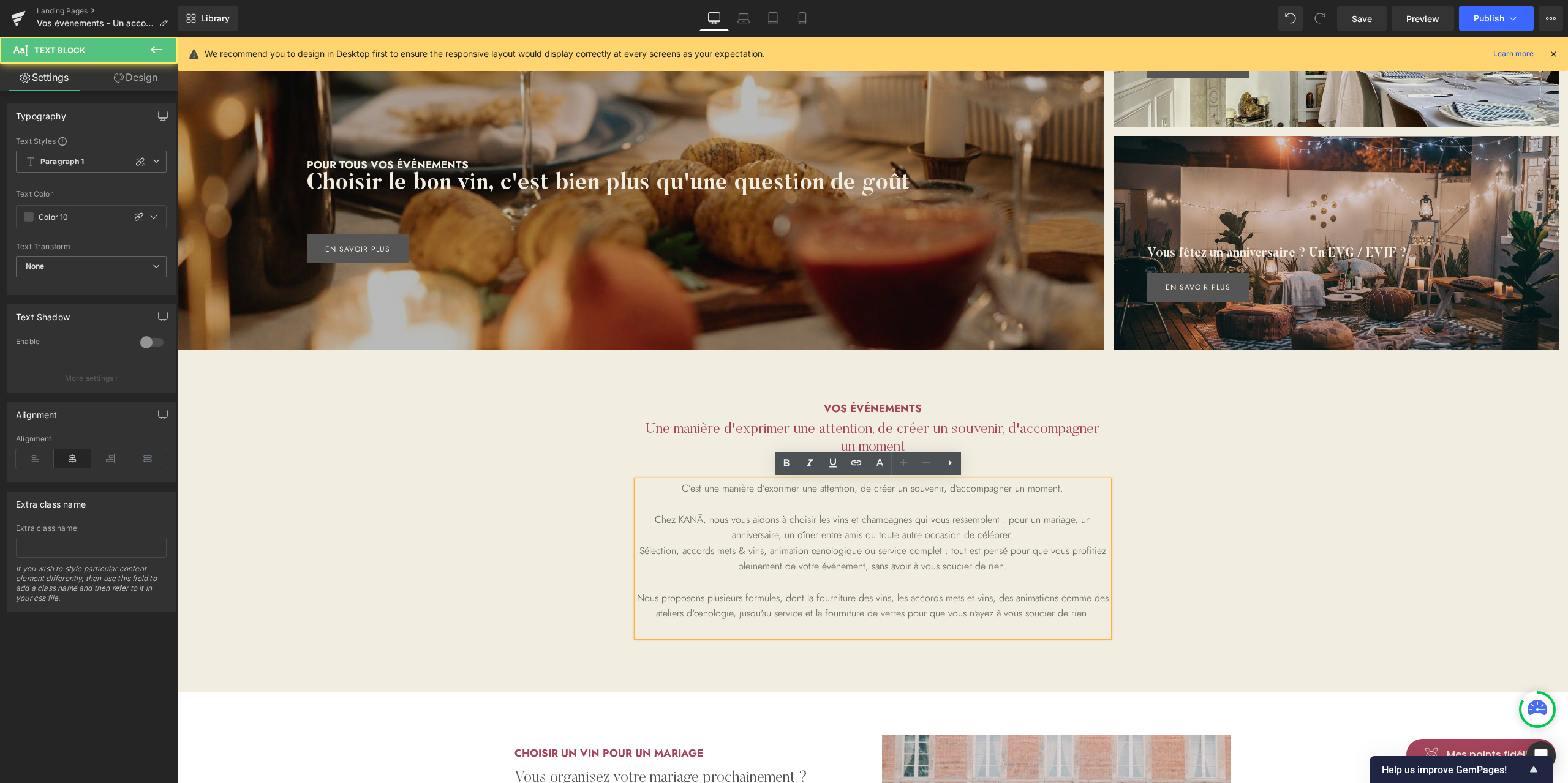
click at [1057, 484] on p "C’est une manière d’exprimer une attention, de créer un souvenir, d’accompagner…" at bounding box center [873, 488] width 471 height 16
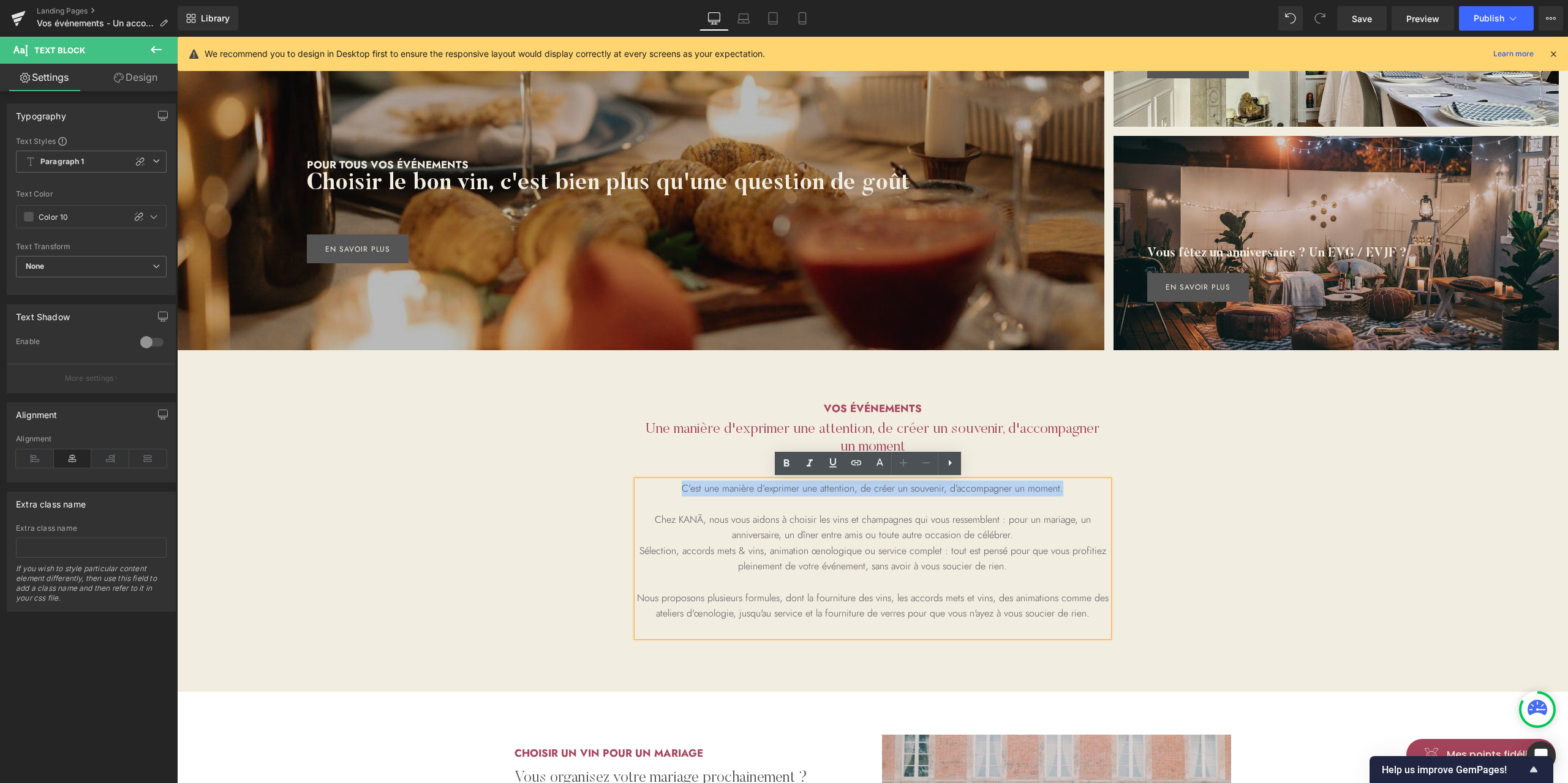
drag, startPoint x: 1072, startPoint y: 484, endPoint x: 658, endPoint y: 481, distance: 414.0
click at [658, 482] on p "C’est une manière d’exprimer une attention, de créer un souvenir, d’accompagner…" at bounding box center [873, 488] width 471 height 16
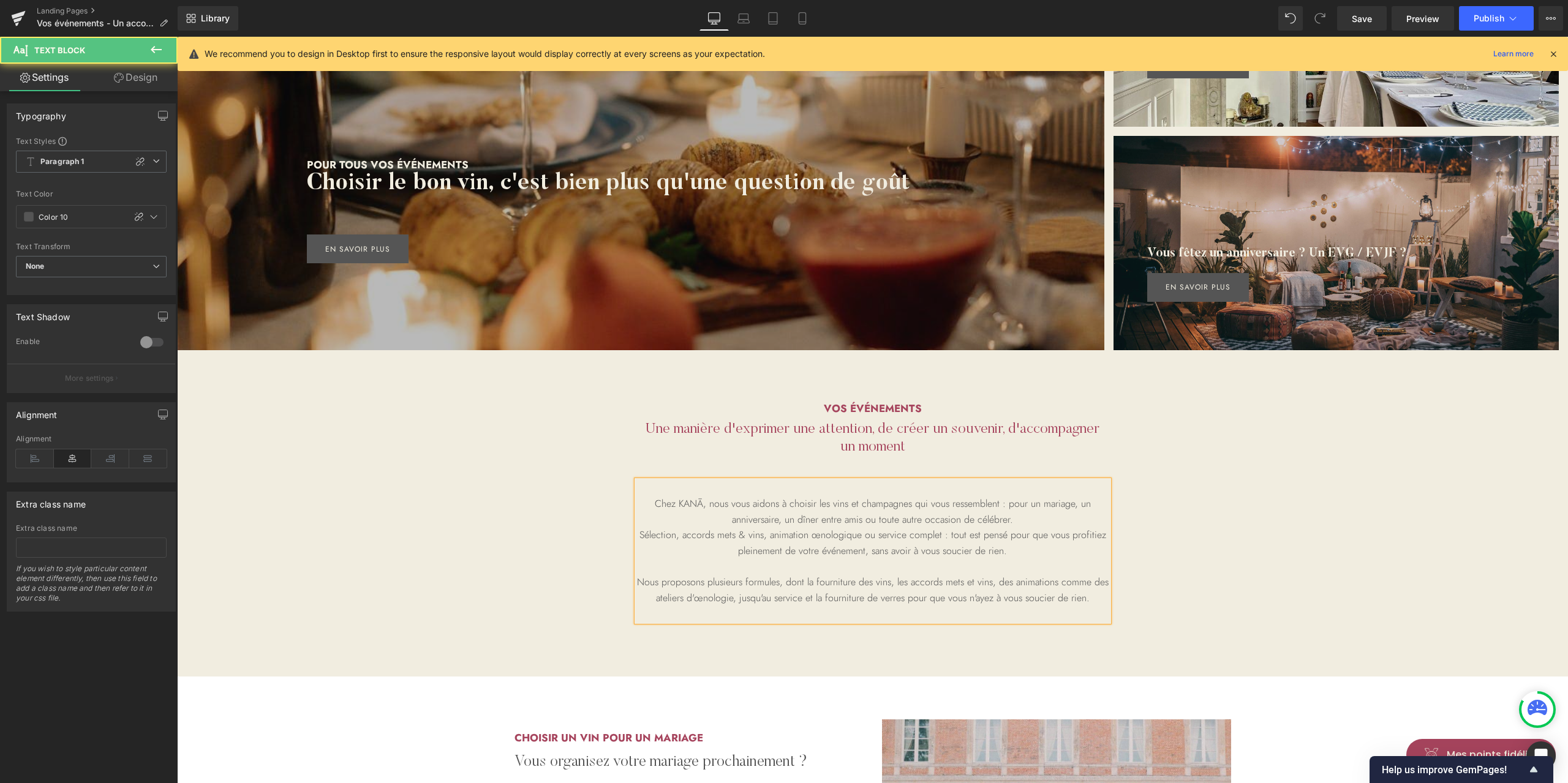
click at [707, 502] on p "Chez KANĀ, nous vous aidons à choisir les vins et champagnes qui vous ressemble…" at bounding box center [873, 512] width 471 height 31
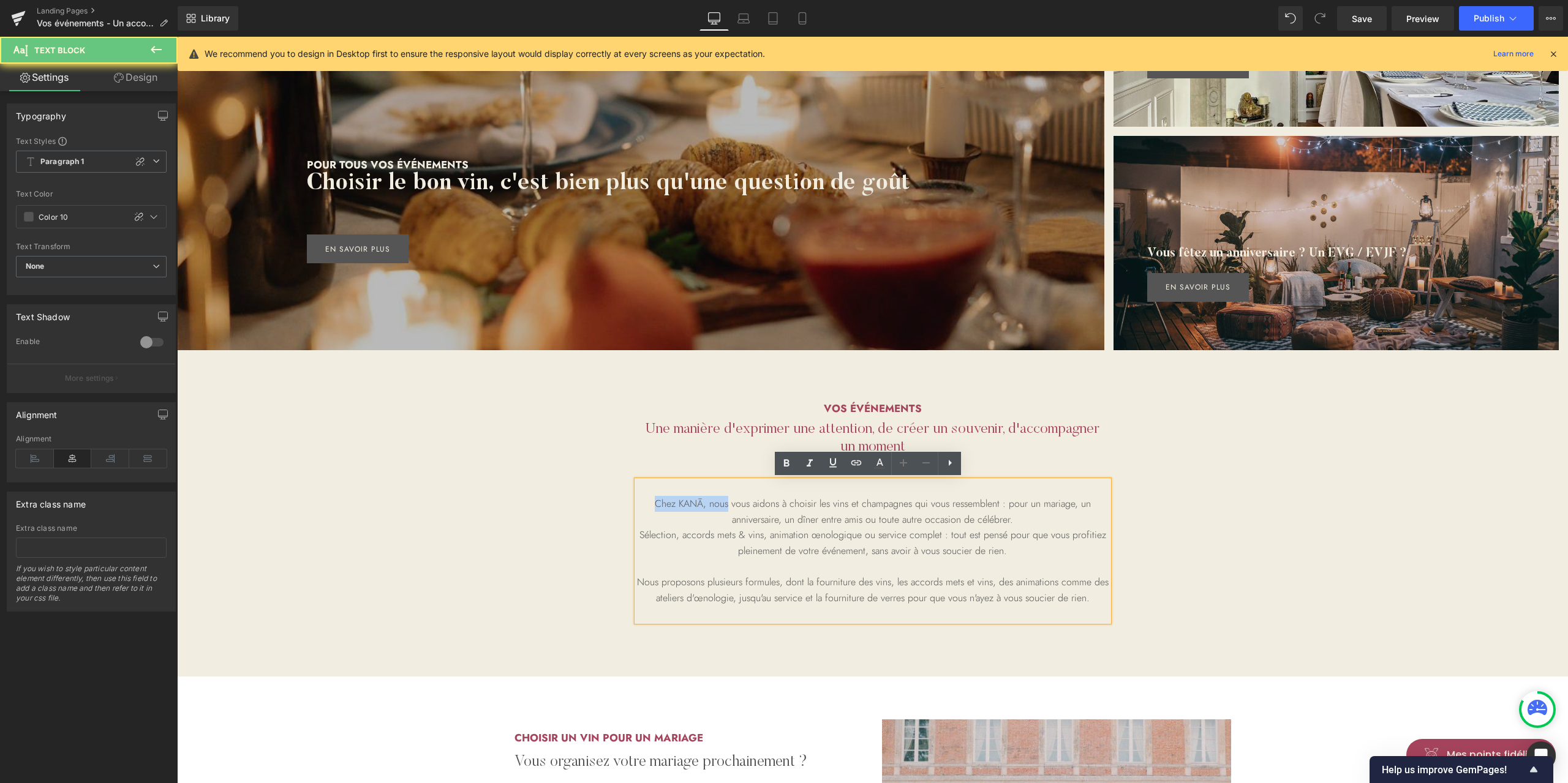
drag, startPoint x: 707, startPoint y: 502, endPoint x: 597, endPoint y: 502, distance: 110.0
click at [597, 502] on div "vos événements Heading Une manière d'exprimer une attention, de créer un souven…" at bounding box center [872, 515] width 734 height 262
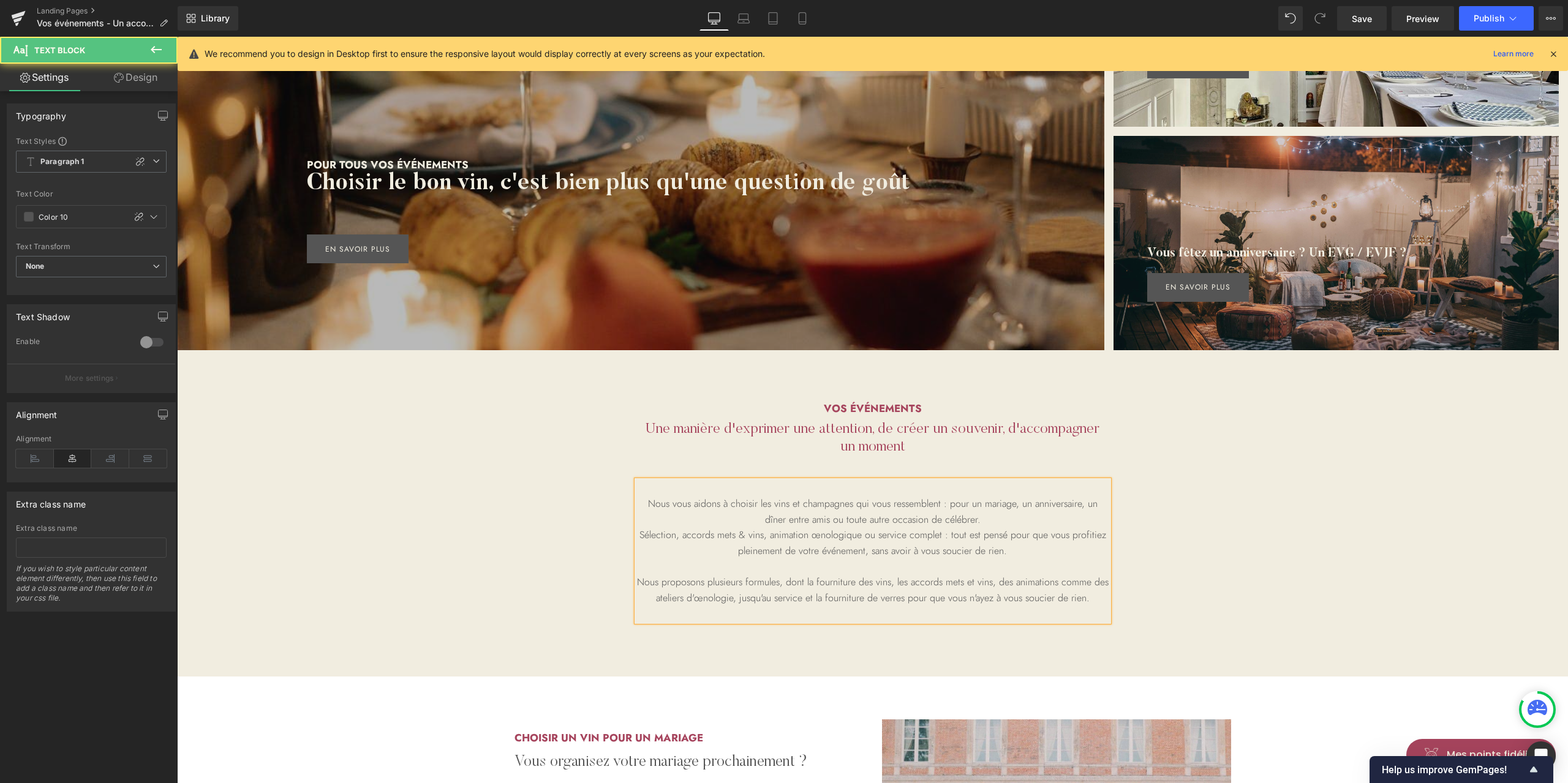
click at [922, 483] on p at bounding box center [873, 488] width 471 height 16
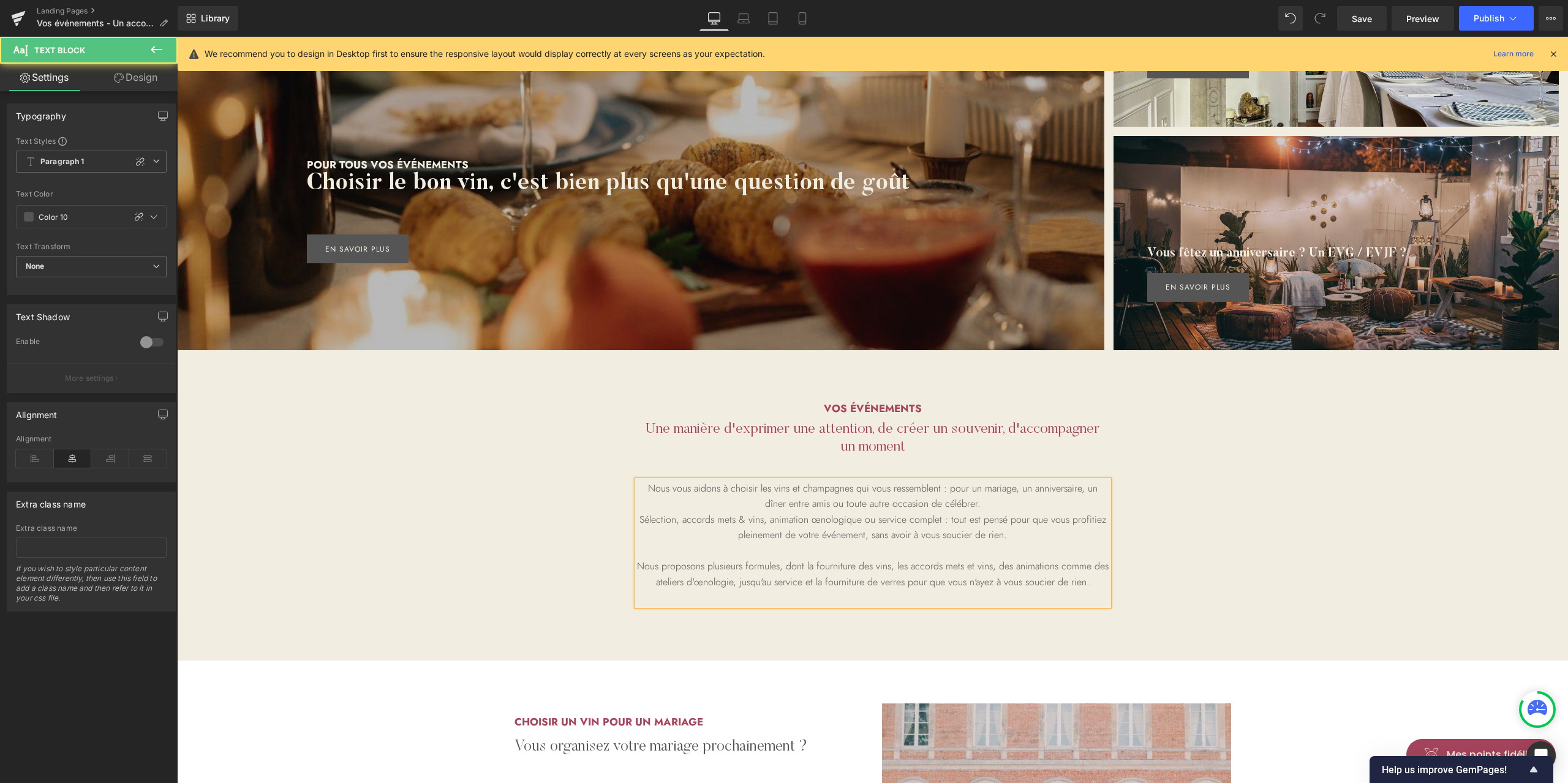
click at [1208, 490] on div "vos événements Heading Une manière d'exprimer une attention, de créer un souven…" at bounding box center [872, 507] width 734 height 247
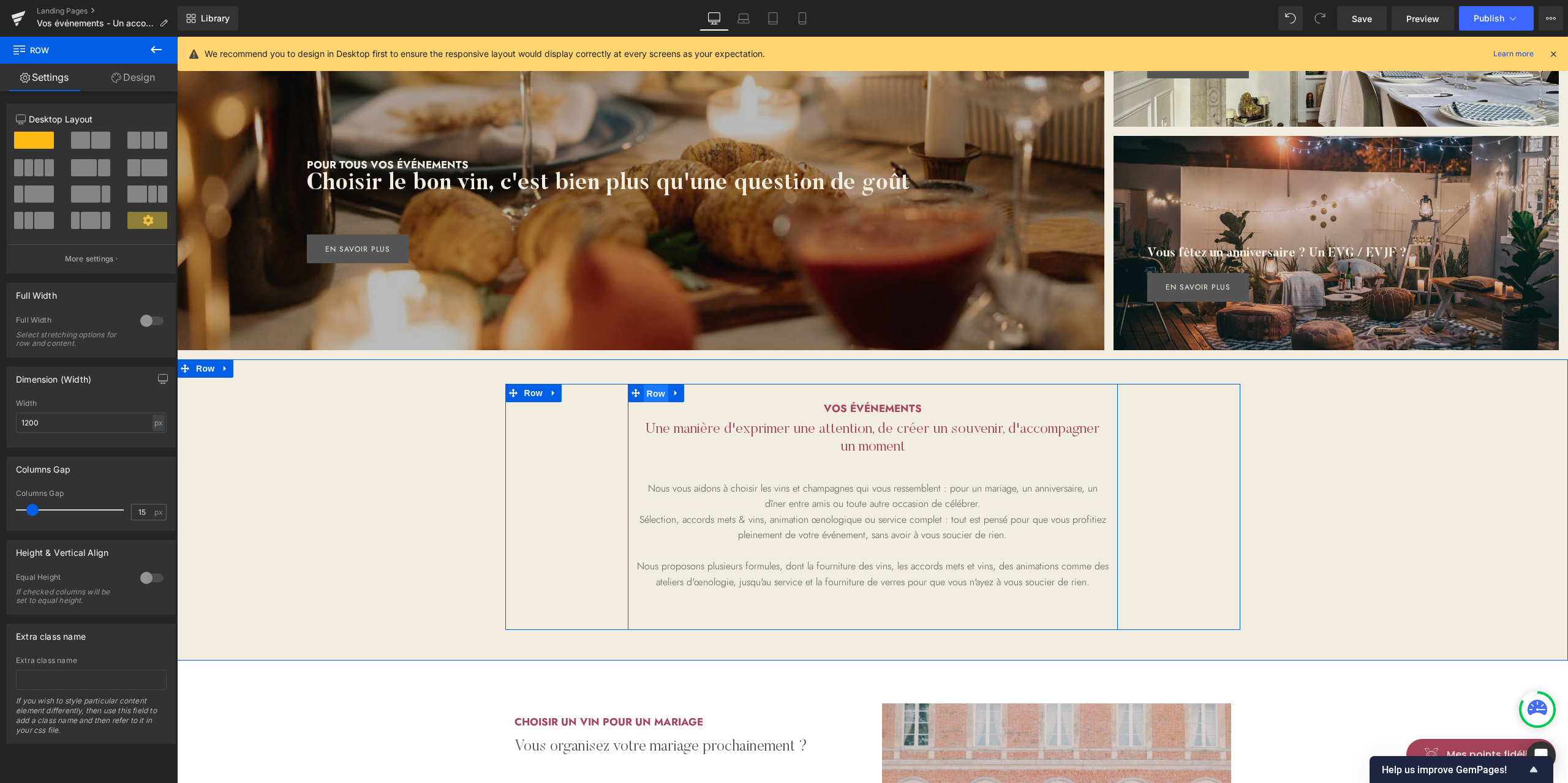
click at [649, 393] on span "Row" at bounding box center [656, 393] width 25 height 18
click at [30, 417] on input "800" at bounding box center [91, 423] width 150 height 20
click at [27, 423] on input "800" at bounding box center [91, 423] width 150 height 20
type input "900"
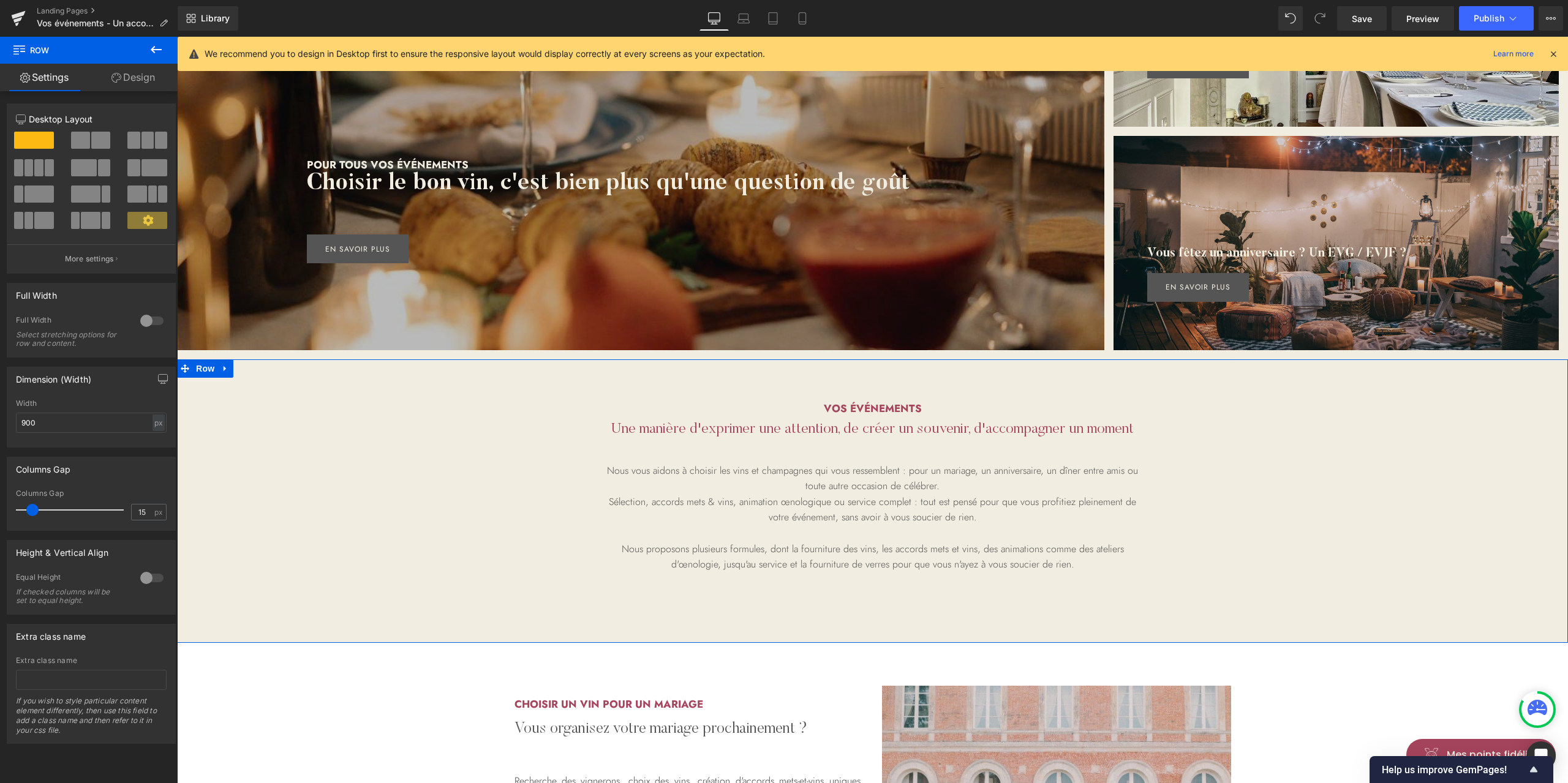
click at [1319, 530] on div "vos événements Heading Une manière d'exprimer une attention, de créer un souven…" at bounding box center [872, 498] width 1391 height 278
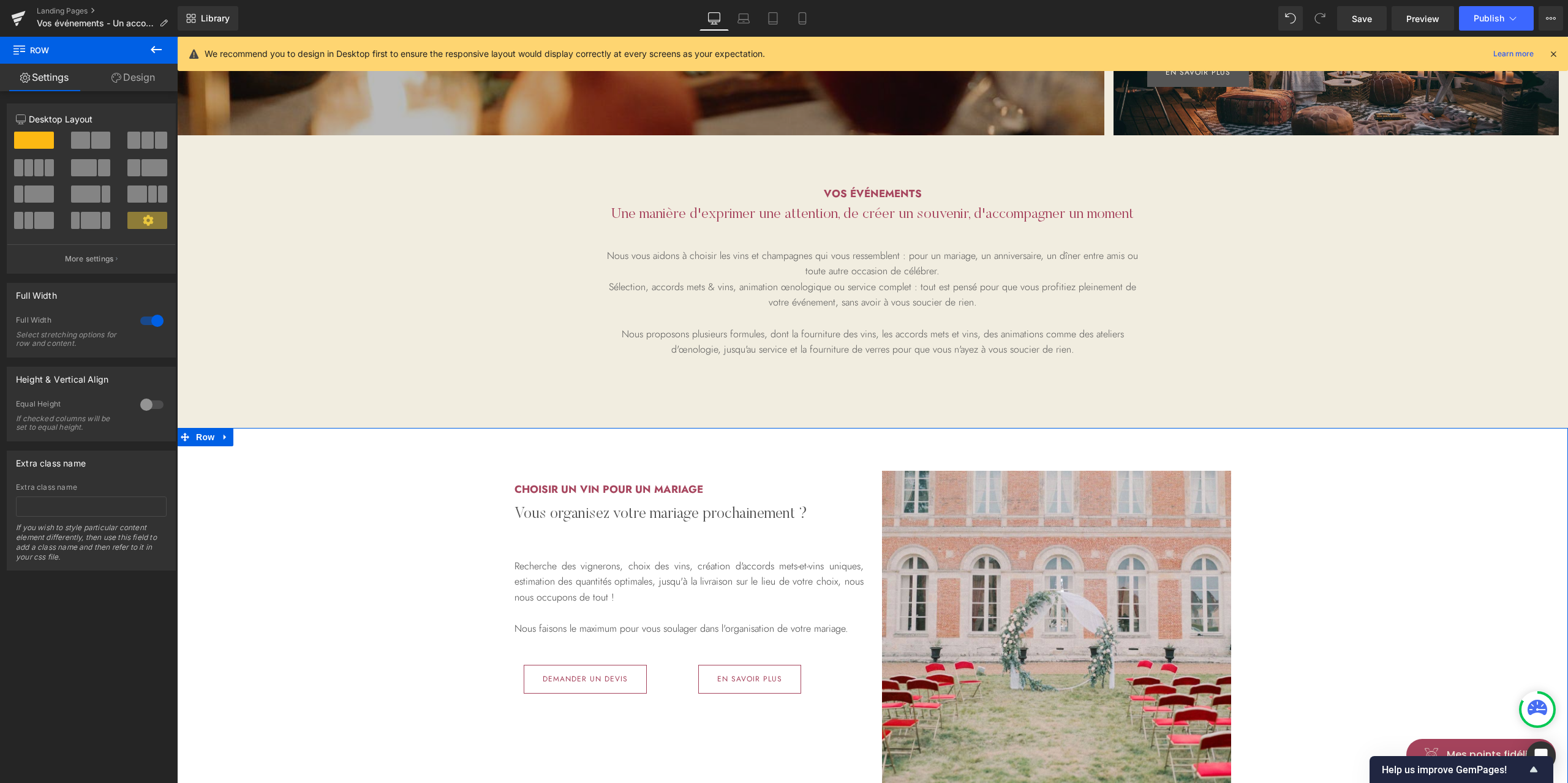
scroll to position [408, 0]
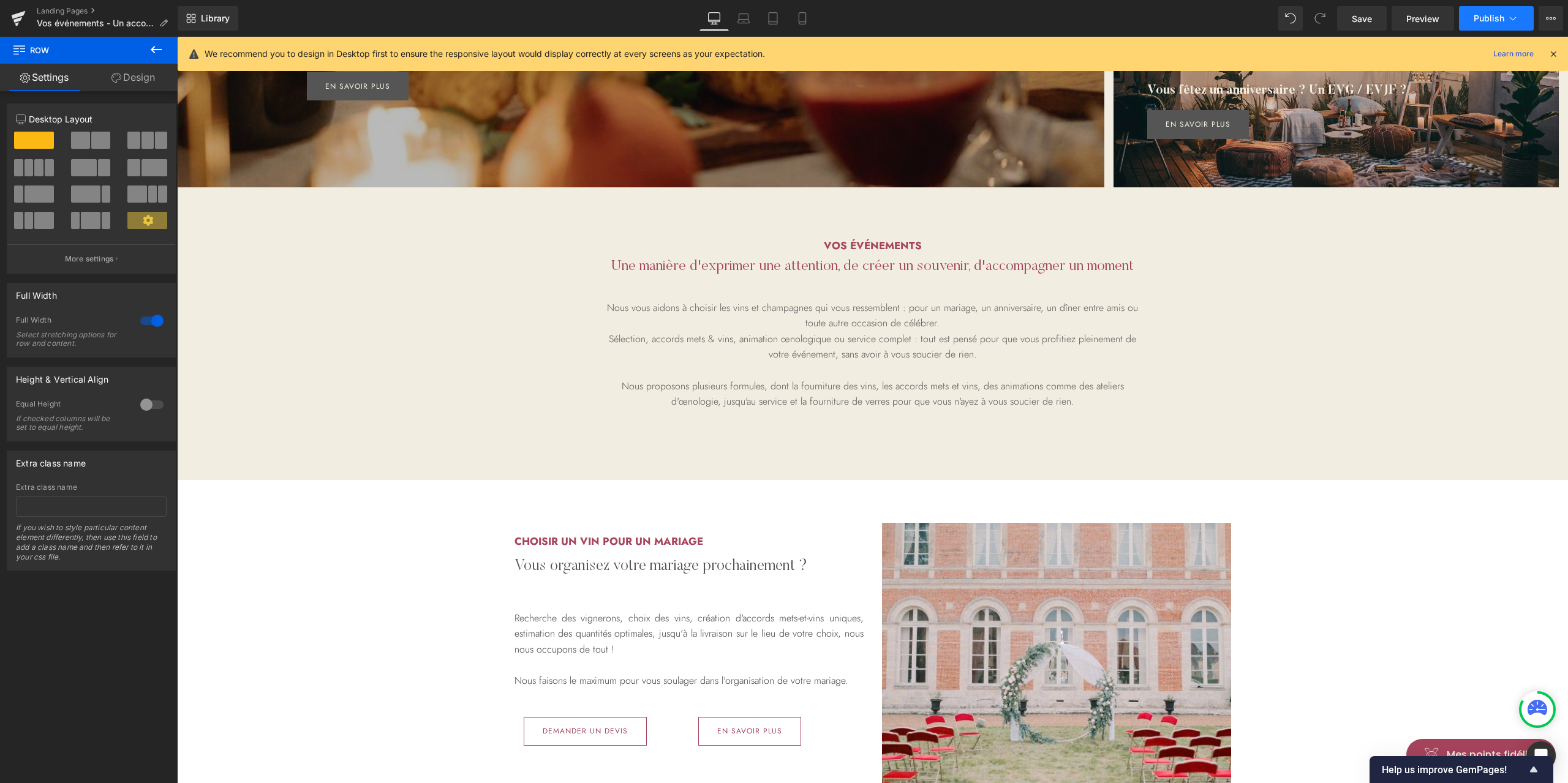
click at [1489, 23] on button "Publish" at bounding box center [1496, 18] width 74 height 25
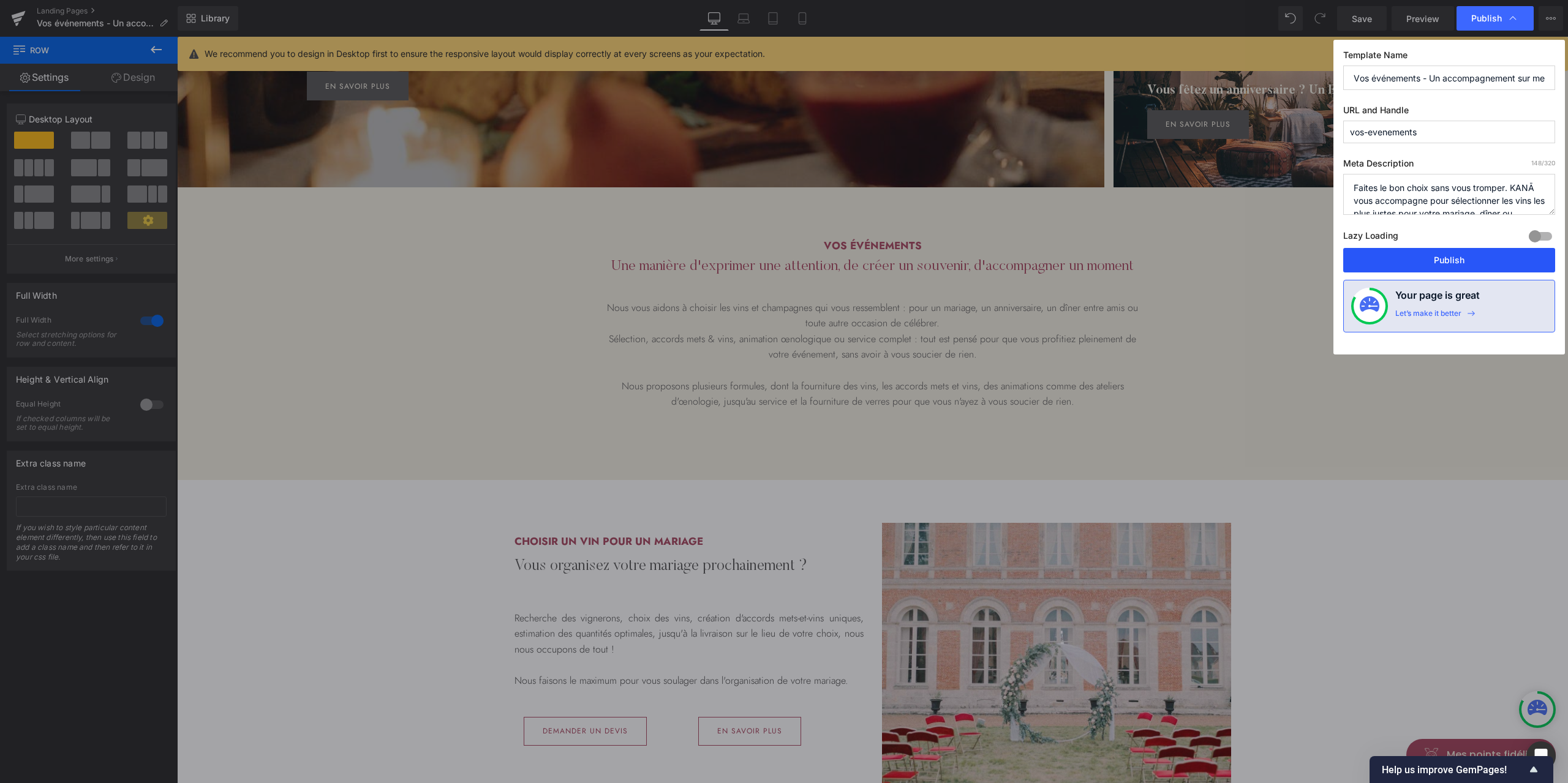
click at [1446, 258] on button "Publish" at bounding box center [1449, 259] width 212 height 25
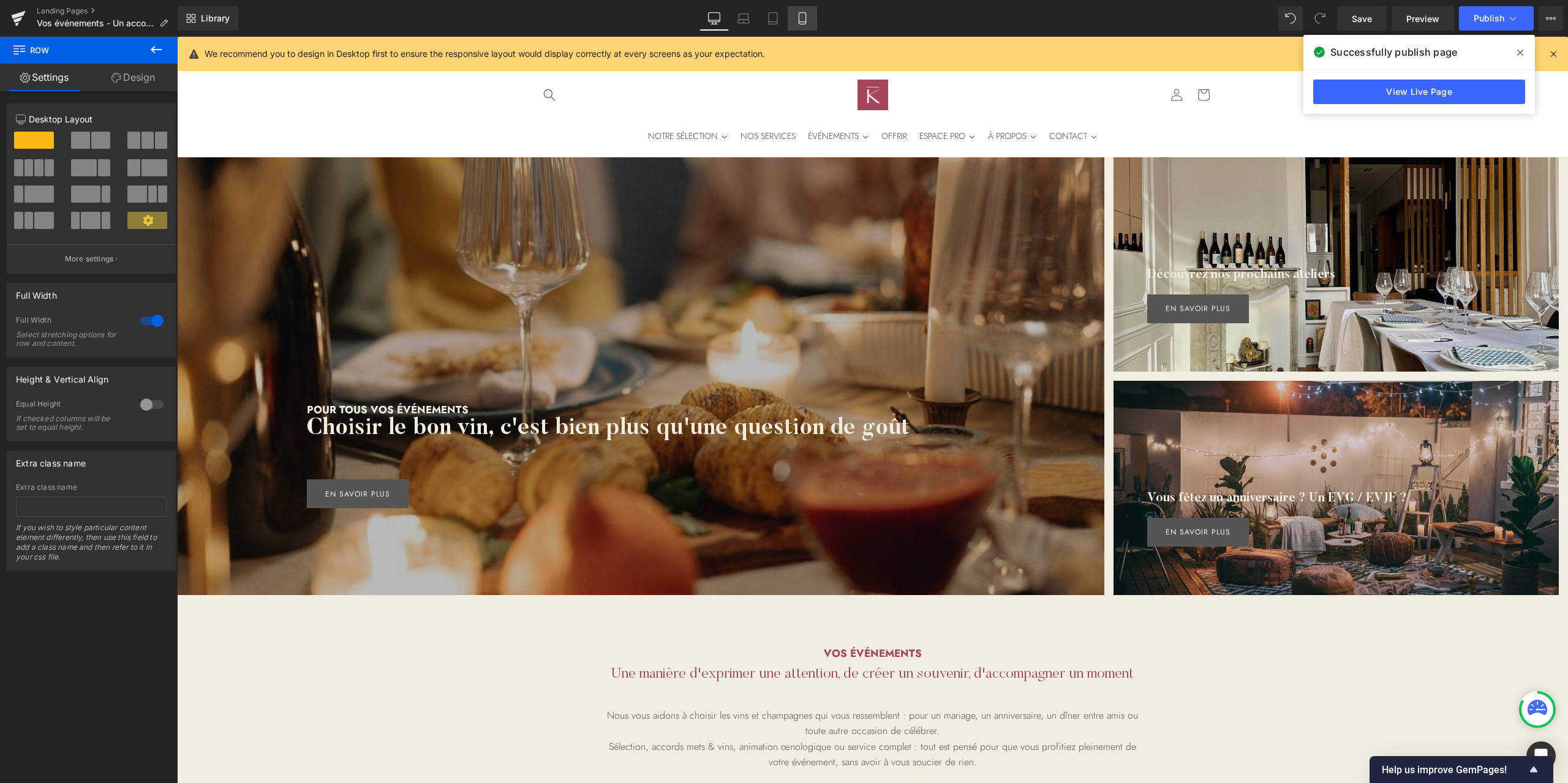
click at [801, 23] on icon at bounding box center [801, 17] width 12 height 12
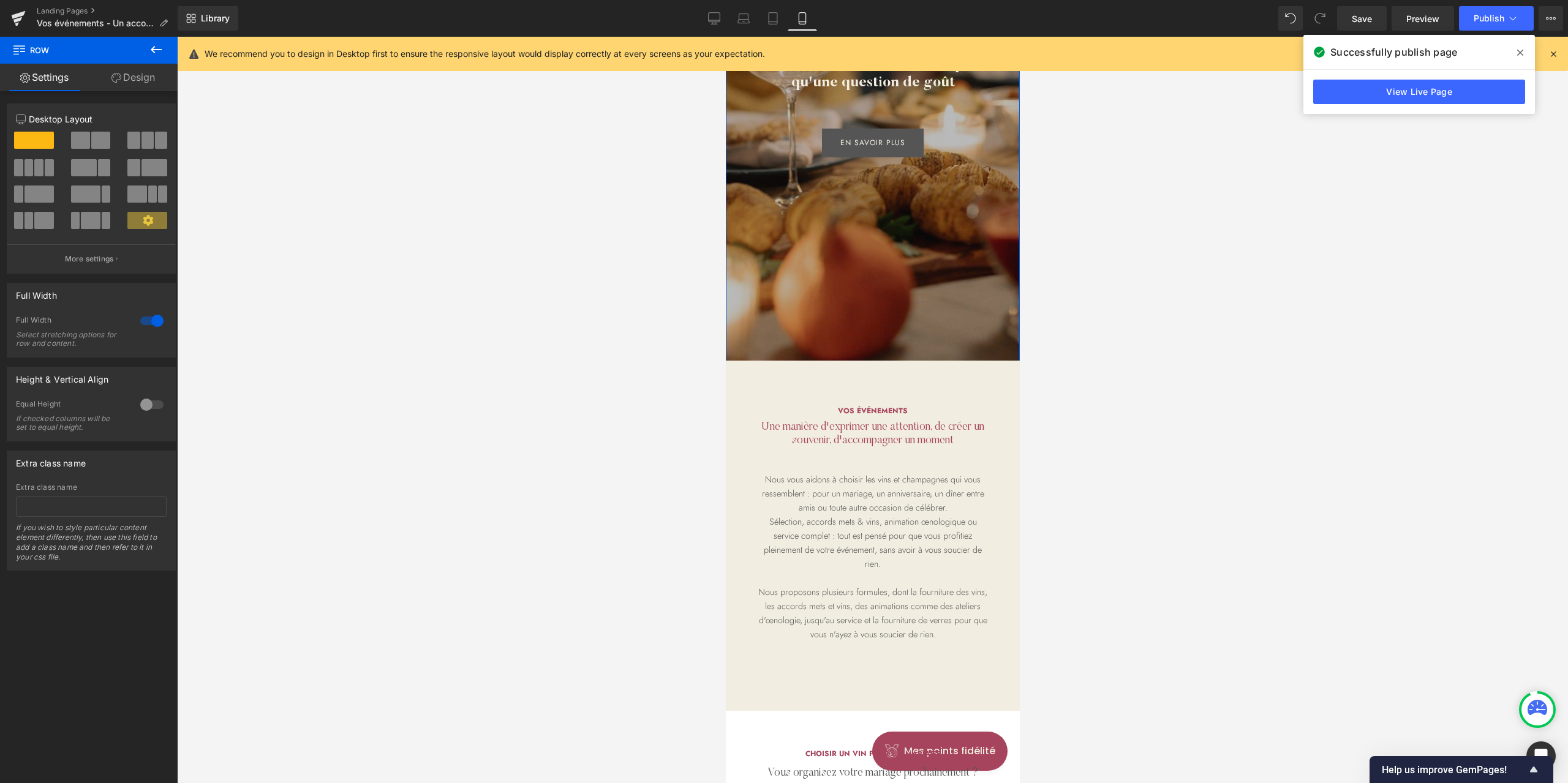
scroll to position [245, 0]
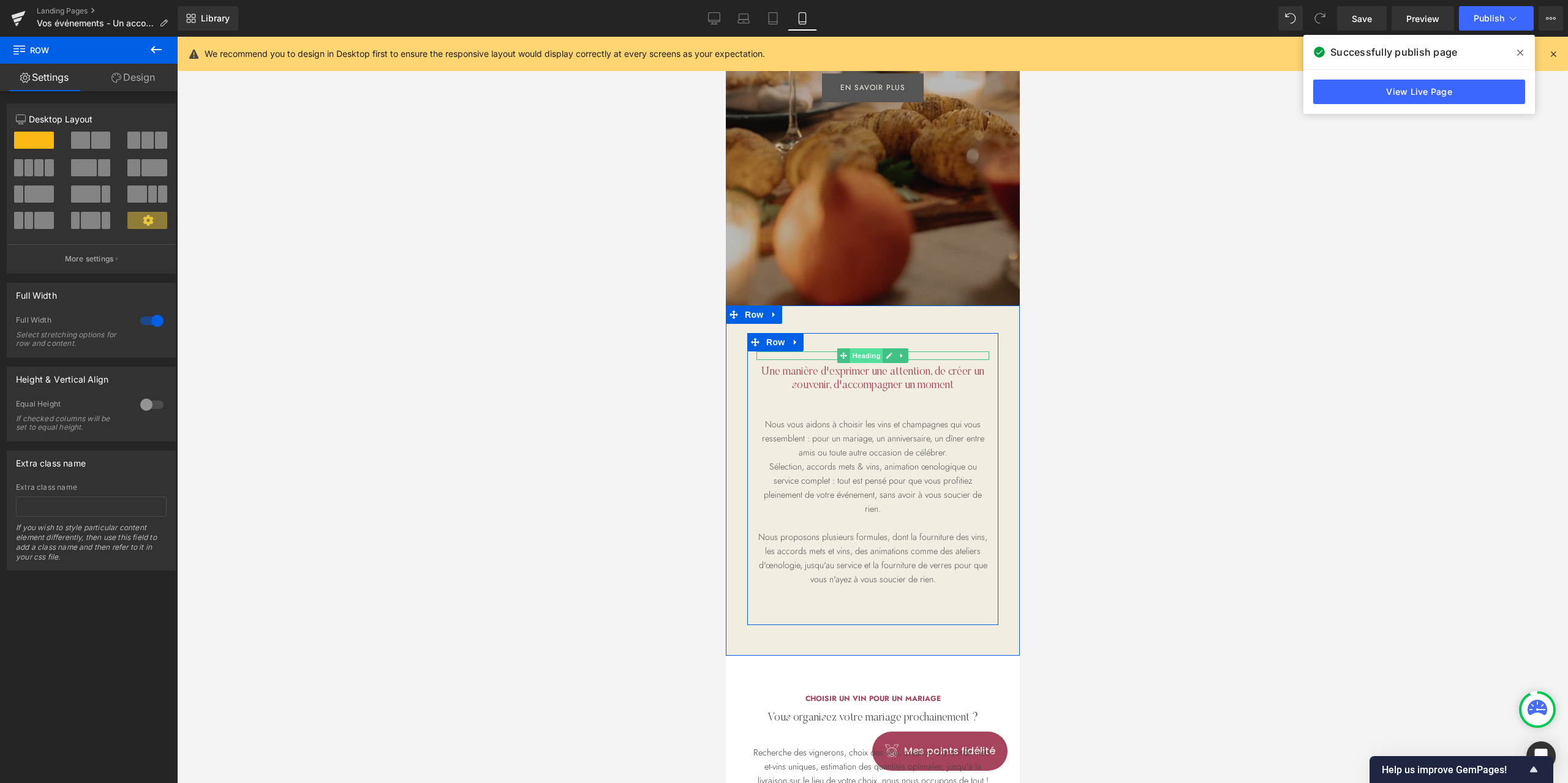
click at [849, 355] on span "Heading" at bounding box center [866, 356] width 33 height 15
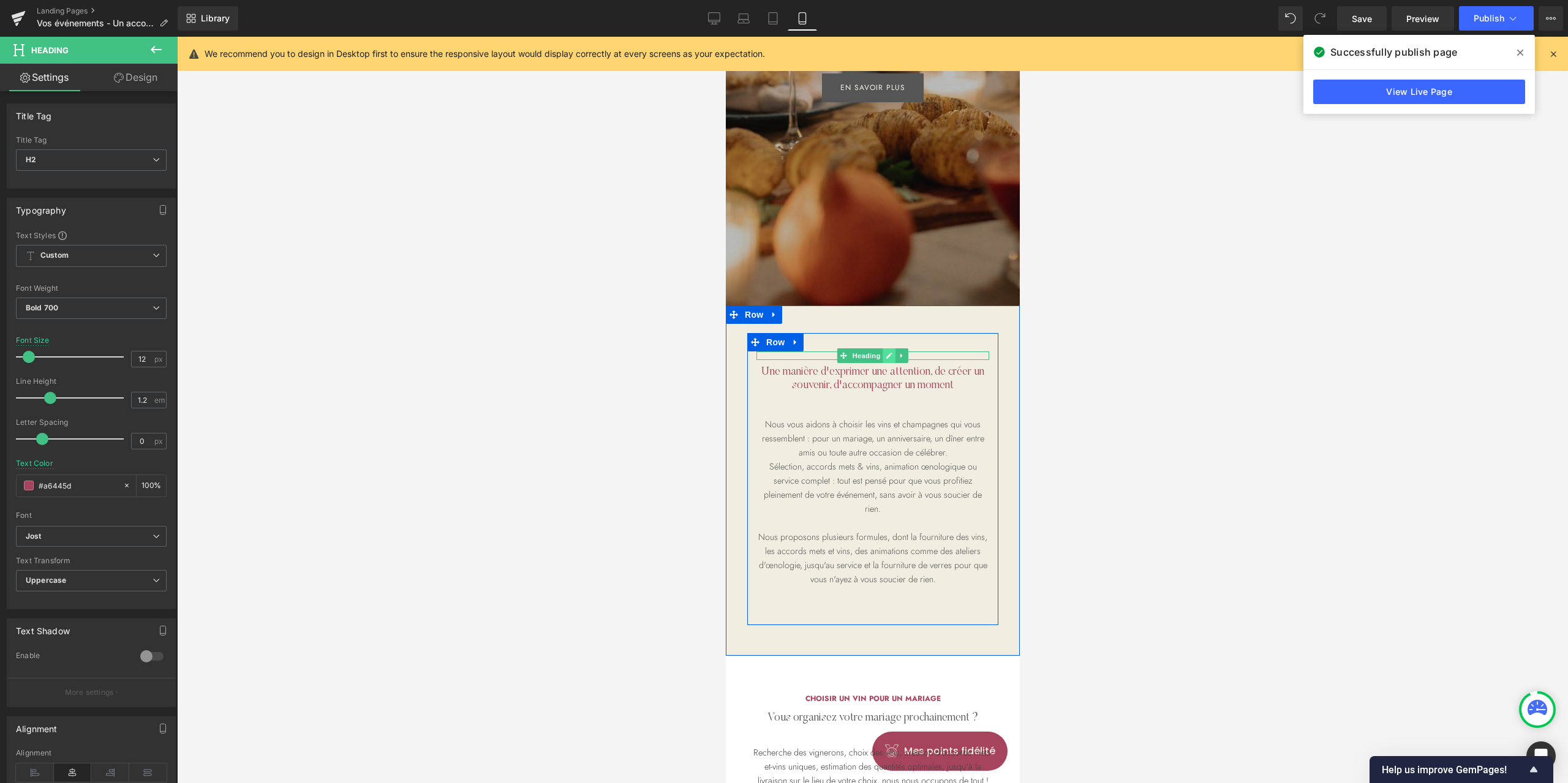
click at [885, 353] on icon at bounding box center [888, 356] width 6 height 7
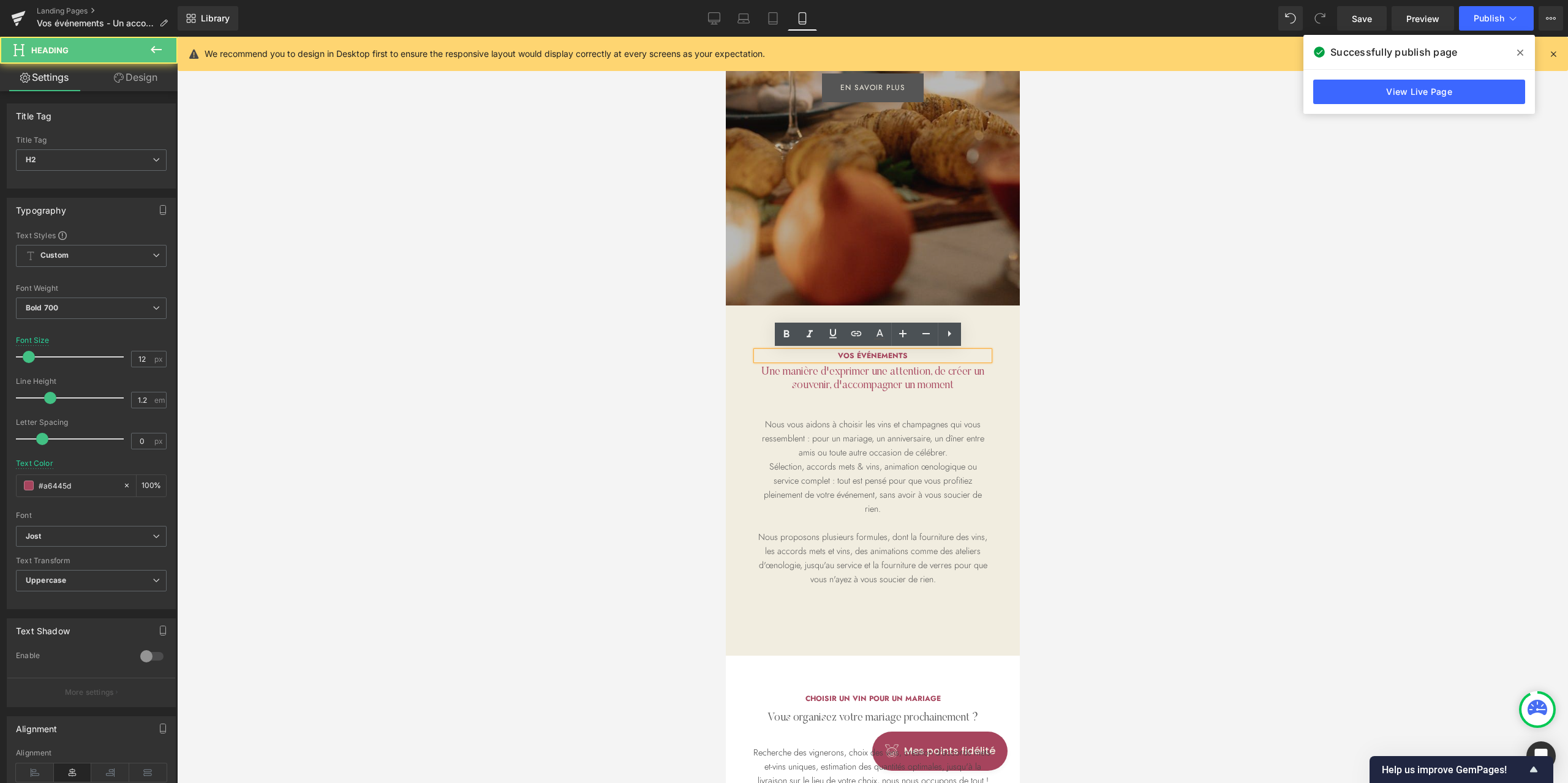
click at [857, 356] on h2 "vos événements" at bounding box center [872, 355] width 233 height 8
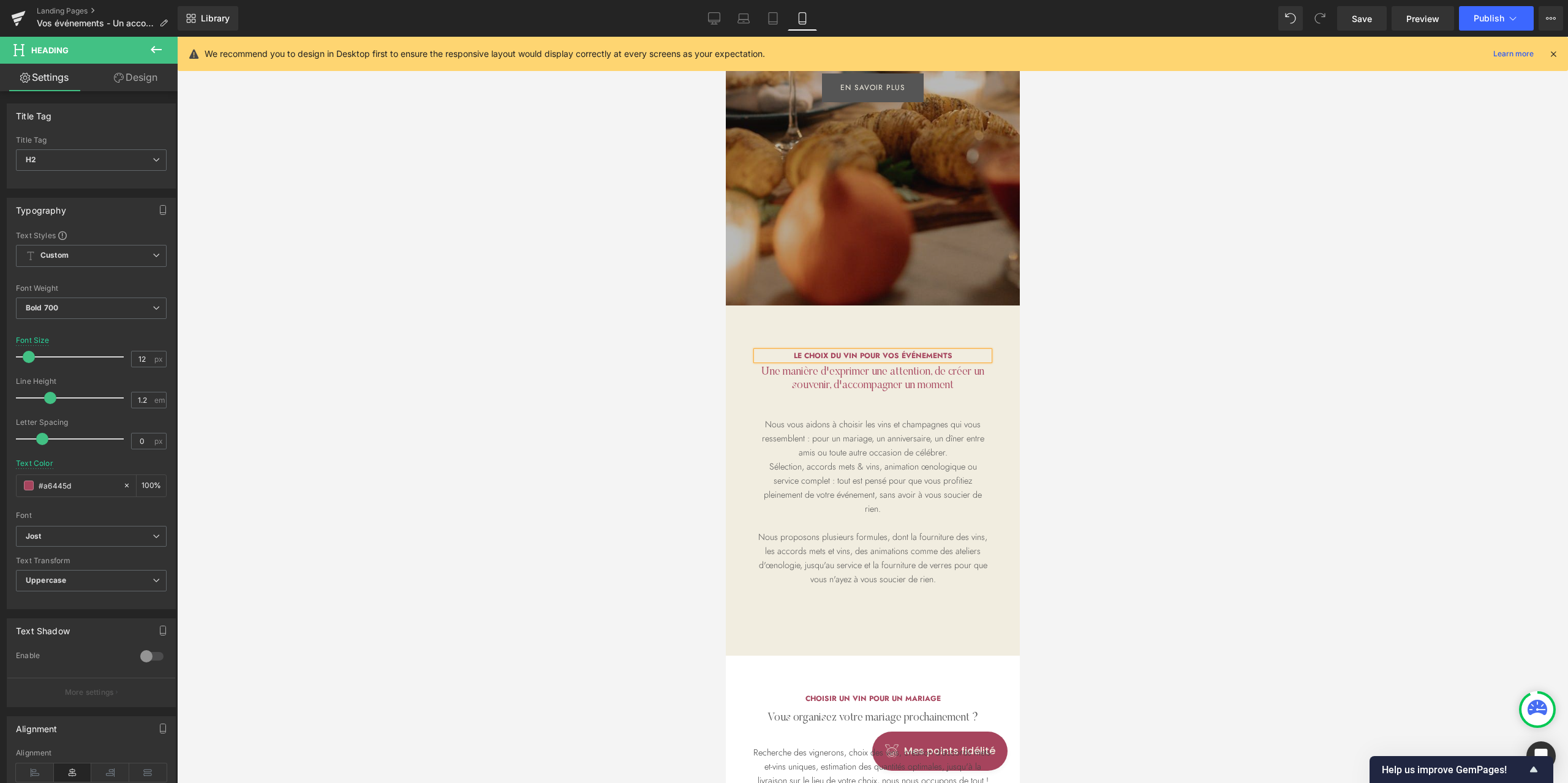
click at [1130, 336] on div at bounding box center [872, 410] width 1391 height 746
click at [936, 504] on p "Sélection, accords mets & vins, animation œnologique ou service complet : tout …" at bounding box center [872, 488] width 233 height 56
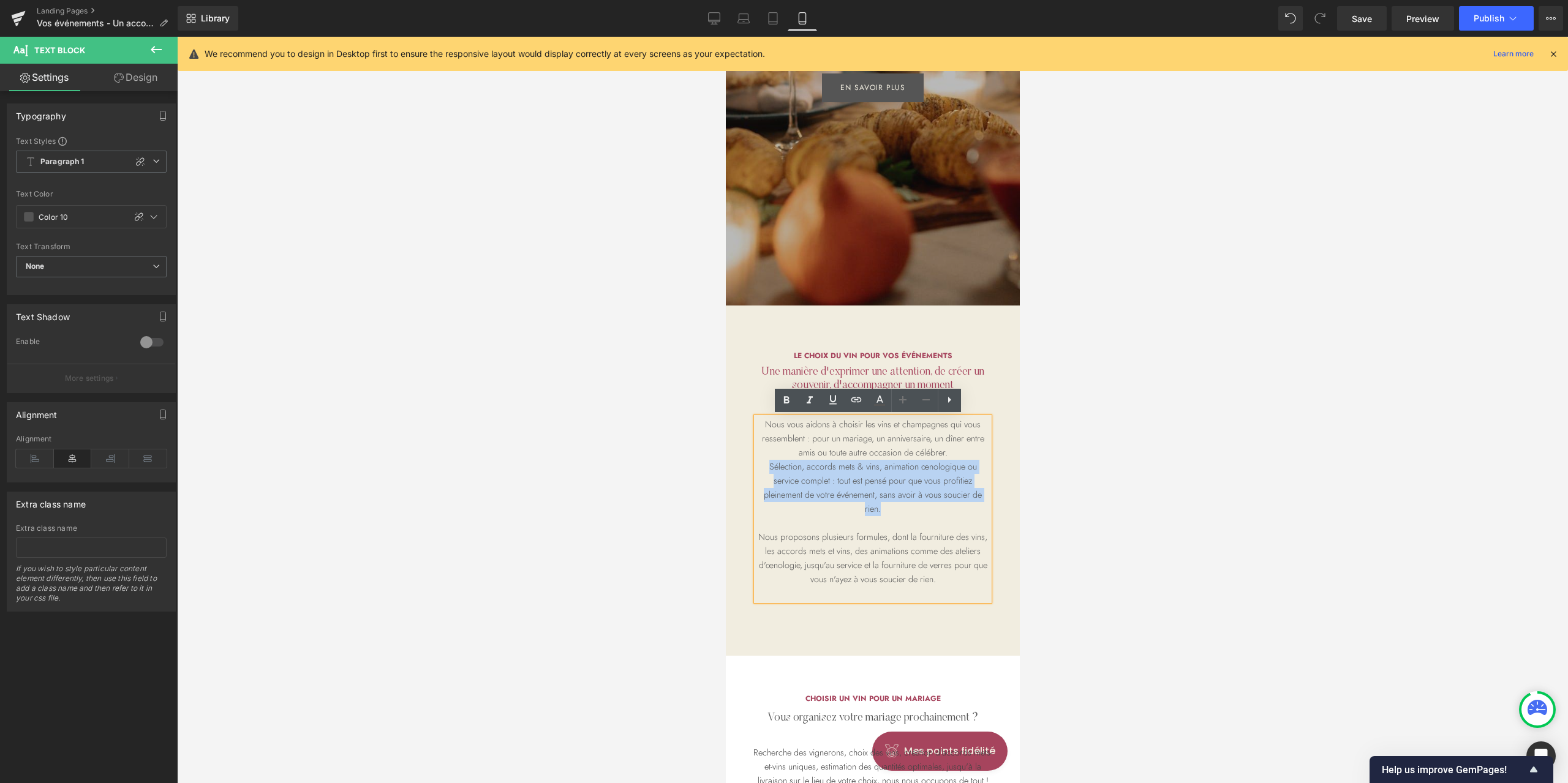
drag, startPoint x: 936, startPoint y: 507, endPoint x: 742, endPoint y: 466, distance: 198.3
click at [746, 466] on div "Le choix du vin pour vos événements Heading Une manière d'exprimer une attentio…" at bounding box center [872, 485] width 251 height 268
drag, startPoint x: 947, startPoint y: 579, endPoint x: 749, endPoint y: 538, distance: 202.2
click at [756, 538] on div "Nous vous aidons à choisir les vins et champagnes qui vous ressemblent : pour u…" at bounding box center [872, 510] width 233 height 183
click at [780, 540] on p "Nous proposons plusieurs formules, dont la fourniture des vins, les accords met…" at bounding box center [872, 557] width 233 height 56
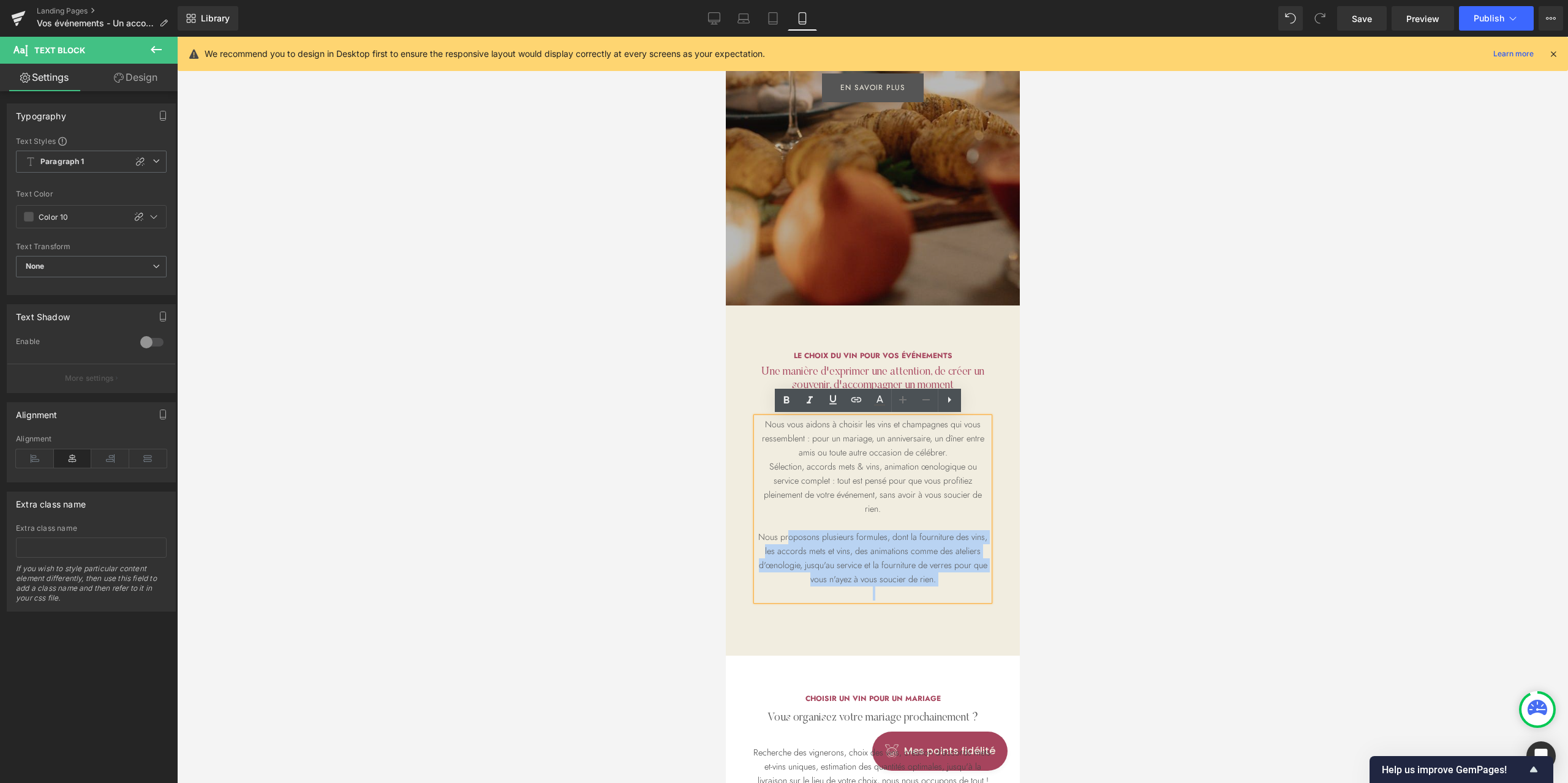
drag, startPoint x: 784, startPoint y: 535, endPoint x: 970, endPoint y: 591, distance: 194.2
click at [970, 591] on div "Nous vous aidons à choisir les vins et champagnes qui vous ressemblent : pour u…" at bounding box center [872, 510] width 233 height 183
click at [901, 539] on p "Nous proposons plusieurs formules, dont la fourniture des vins, les accords met…" at bounding box center [872, 557] width 233 height 56
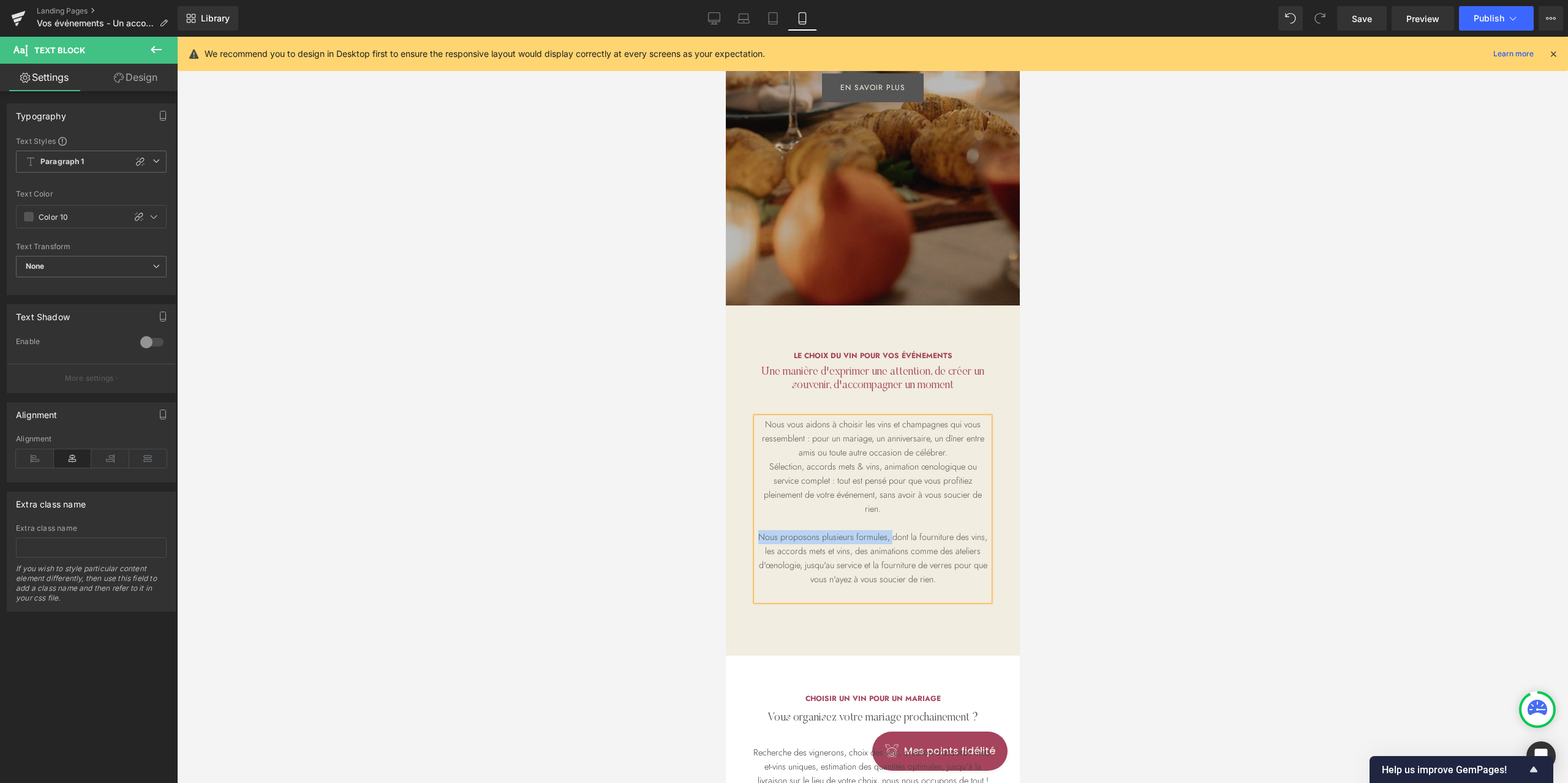
copy p "Nous proposons plusieurs formules,"
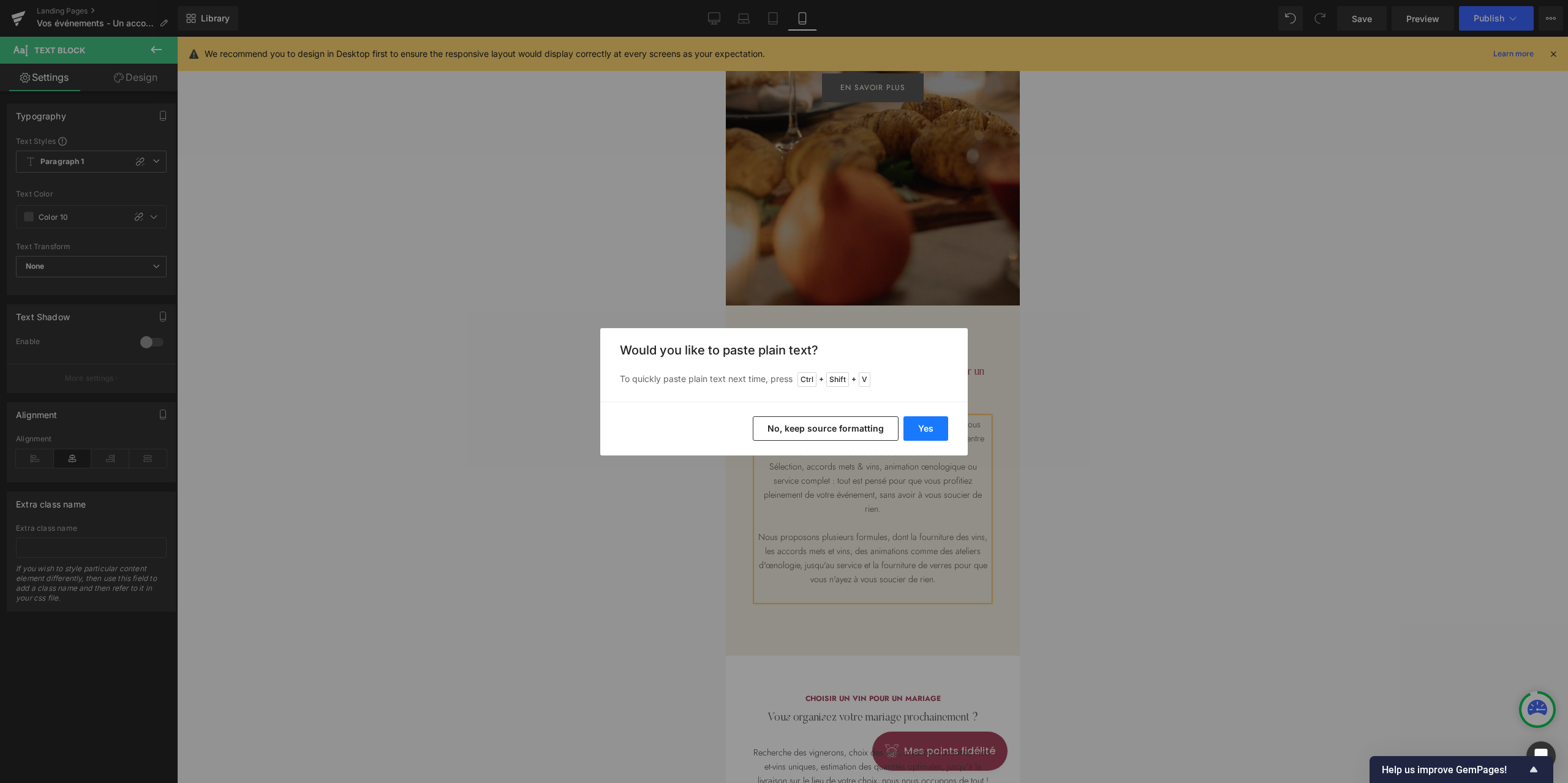
click at [934, 425] on button "Yes" at bounding box center [925, 428] width 45 height 25
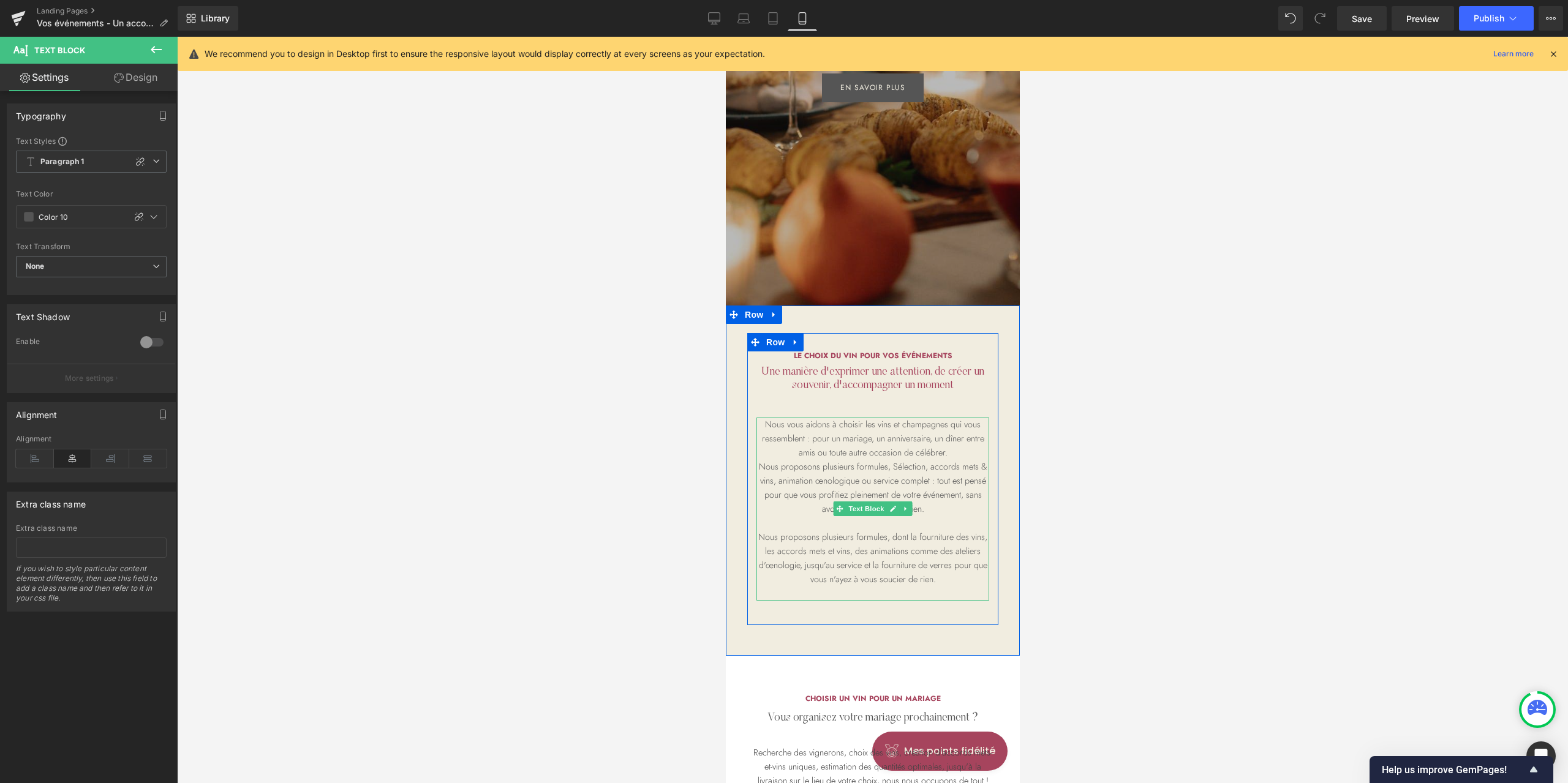
click at [889, 468] on p "Nous proposons plusieurs formules, Sélection, accords mets & vins, animation œn…" at bounding box center [872, 488] width 233 height 56
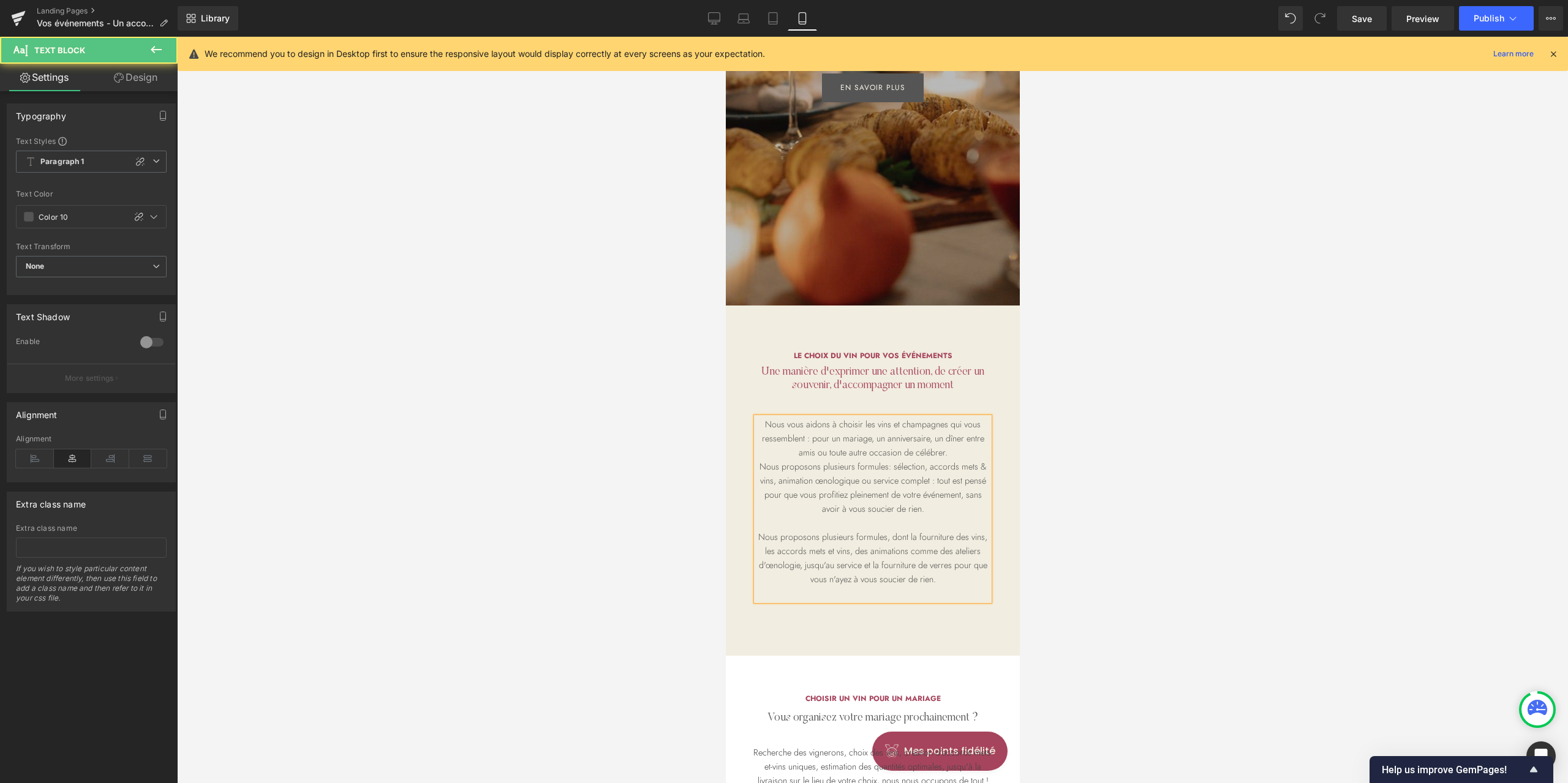
click at [927, 480] on p "Nous proposons plusieurs formules: sélection, accords mets & vins, animation œn…" at bounding box center [872, 488] width 233 height 56
drag, startPoint x: 944, startPoint y: 523, endPoint x: 1021, endPoint y: 608, distance: 114.7
click at [1019, 538] on html "Ignorer et passer au contenu [PERSON_NAME] nos dernières sélections En savoir p…" at bounding box center [872, 165] width 294 height 746
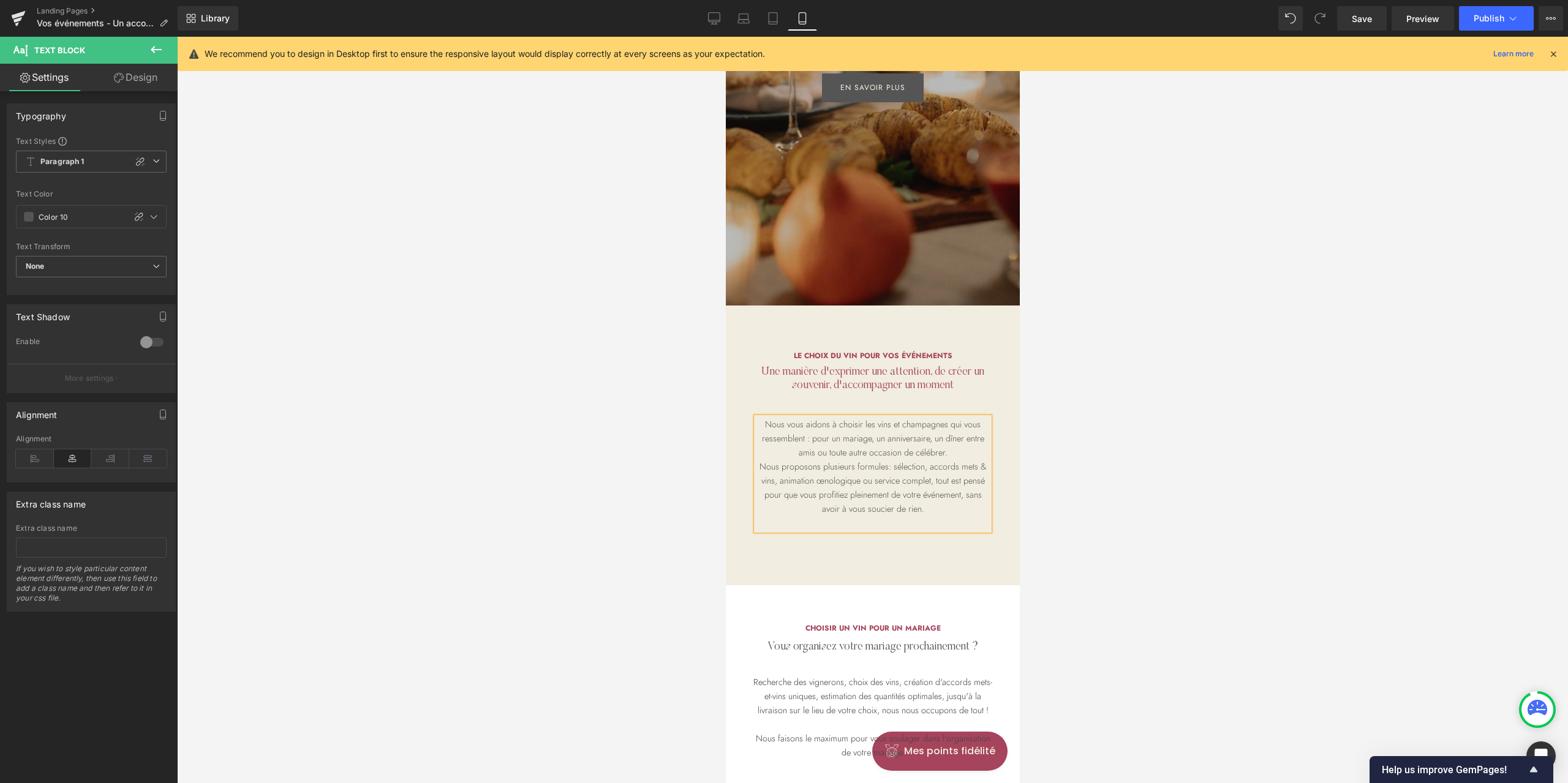
click at [1228, 432] on div at bounding box center [872, 410] width 1391 height 746
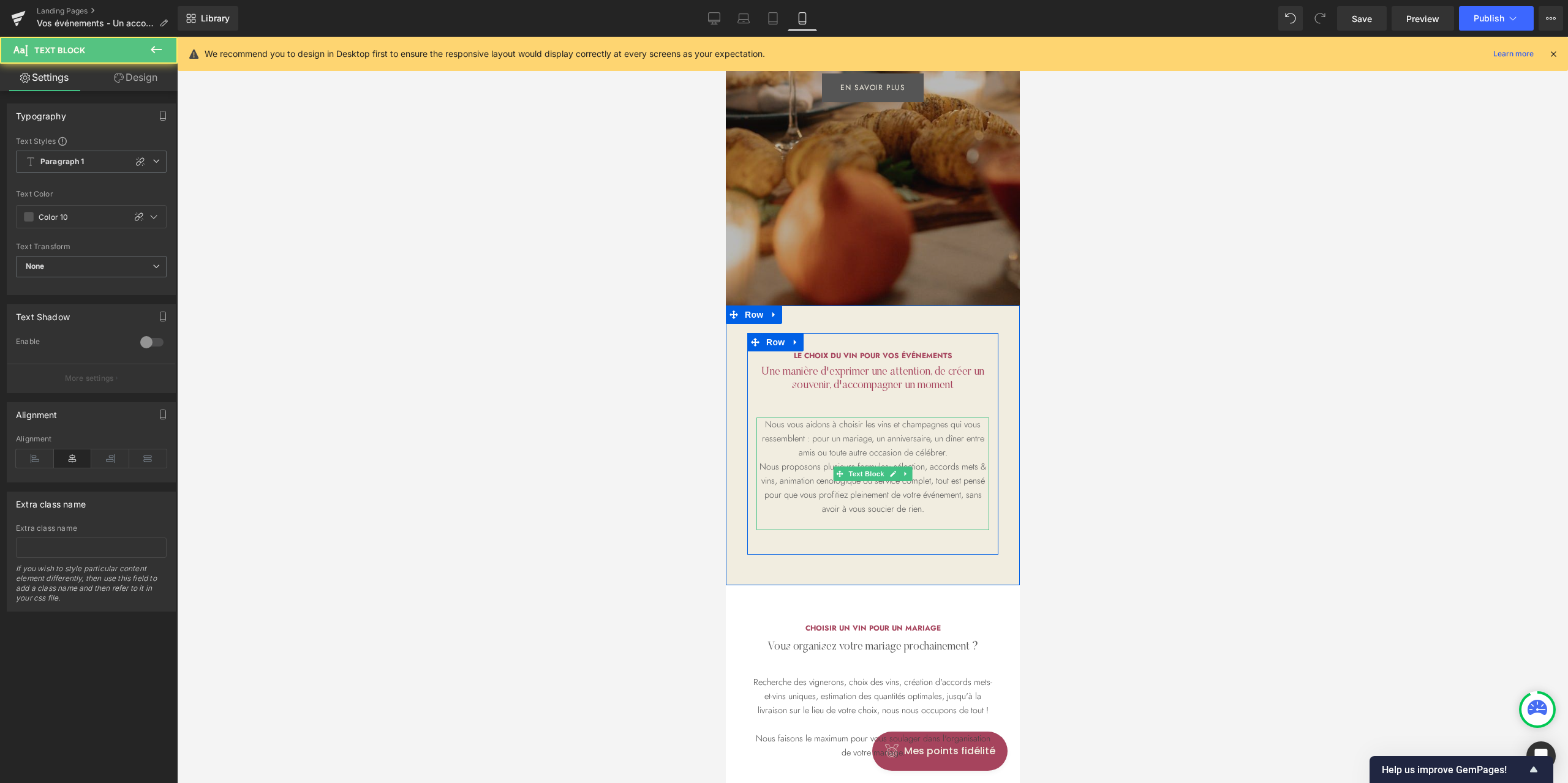
click at [916, 517] on p at bounding box center [872, 523] width 233 height 14
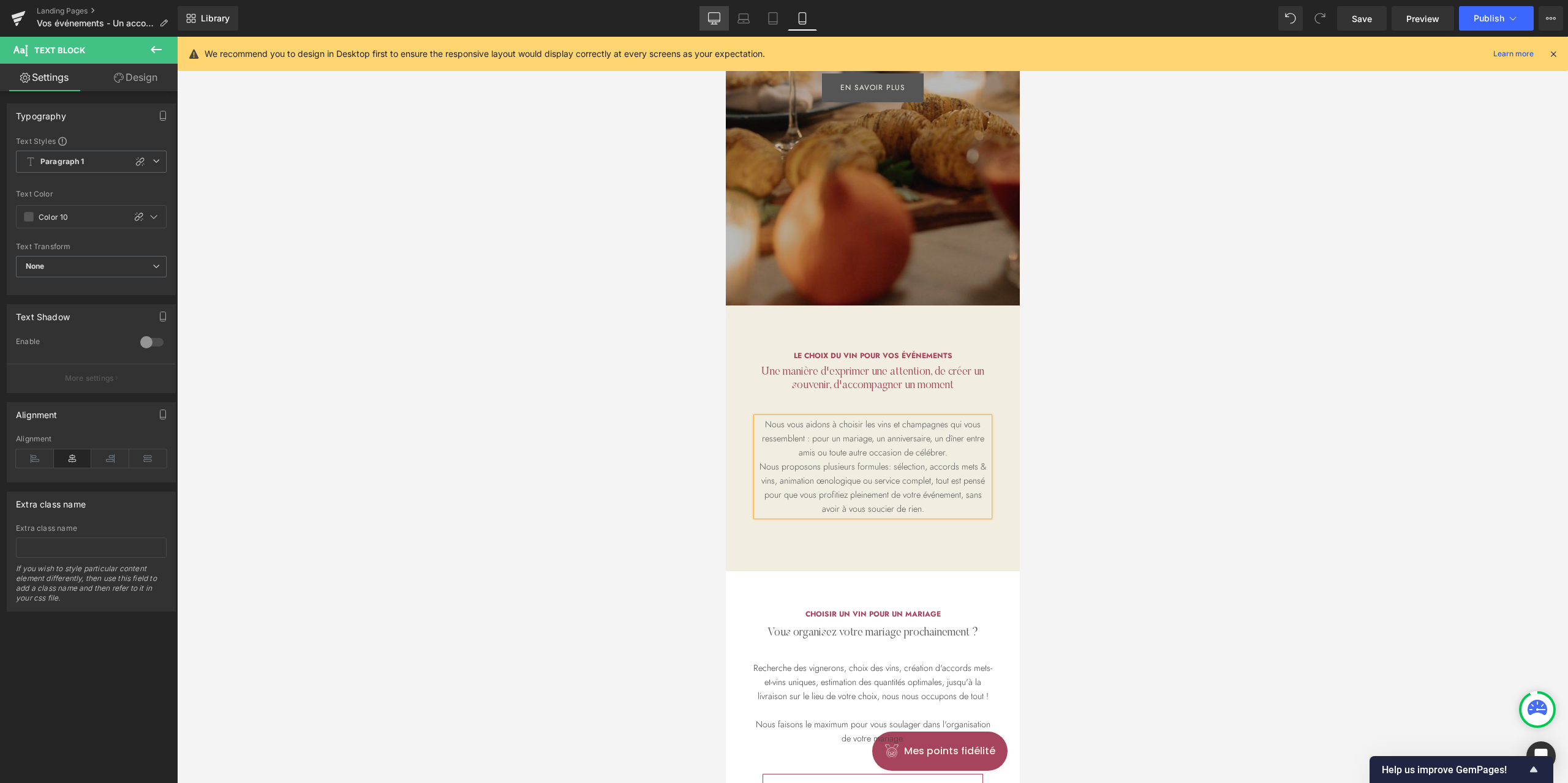
click at [715, 14] on link "Desktop" at bounding box center [714, 18] width 29 height 25
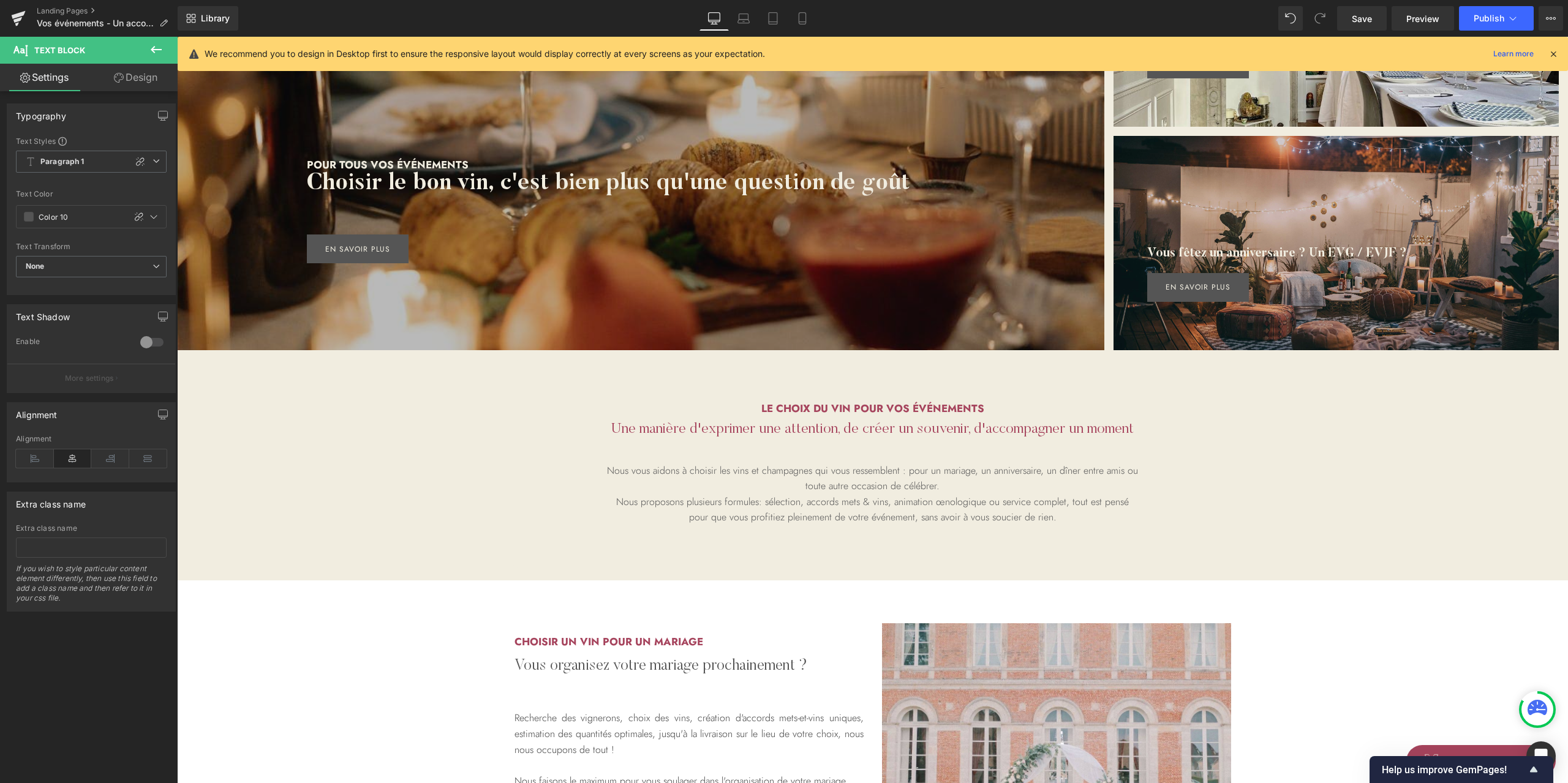
scroll to position [291, 0]
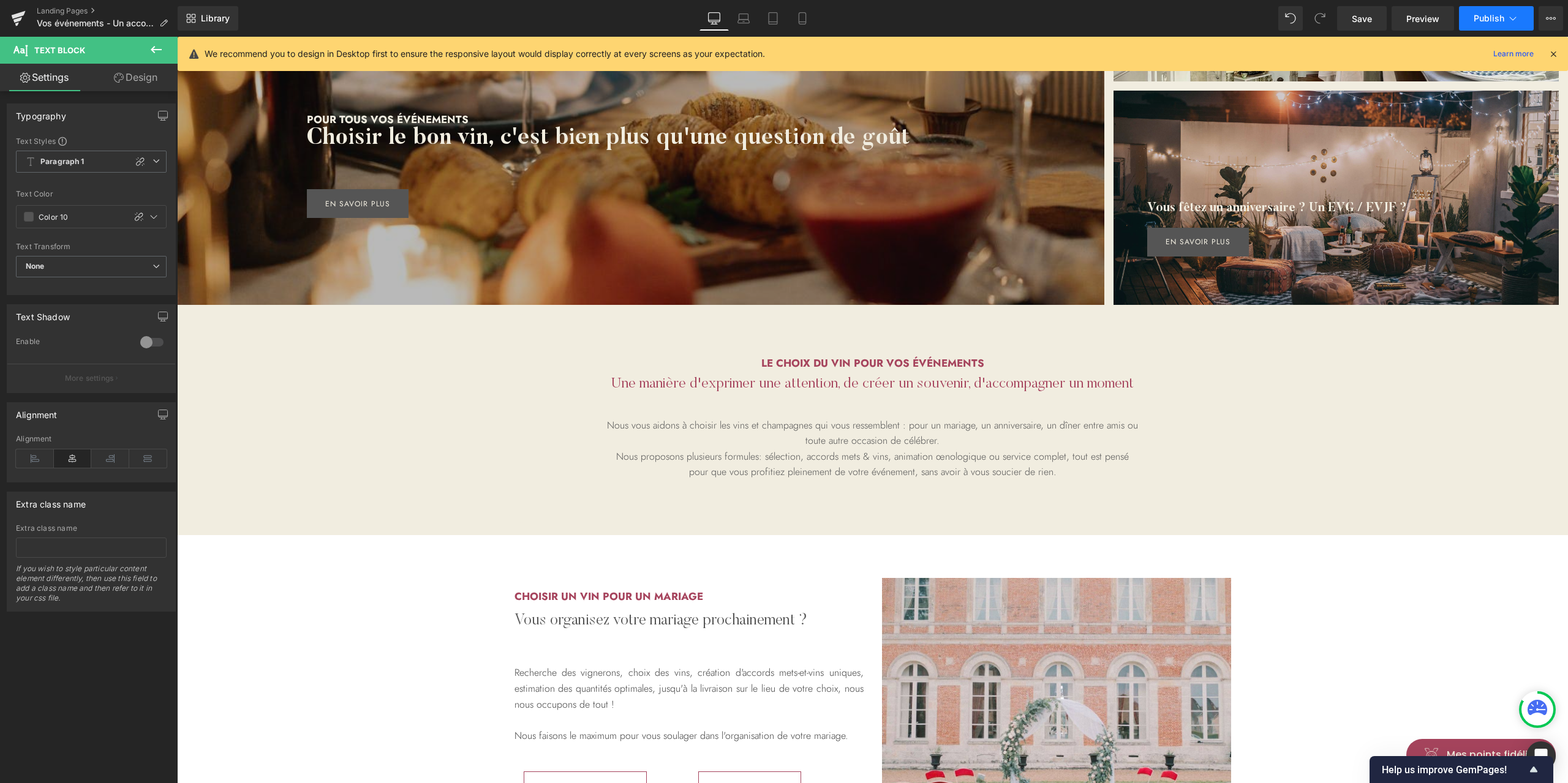
click at [1467, 14] on button "Publish" at bounding box center [1496, 18] width 74 height 25
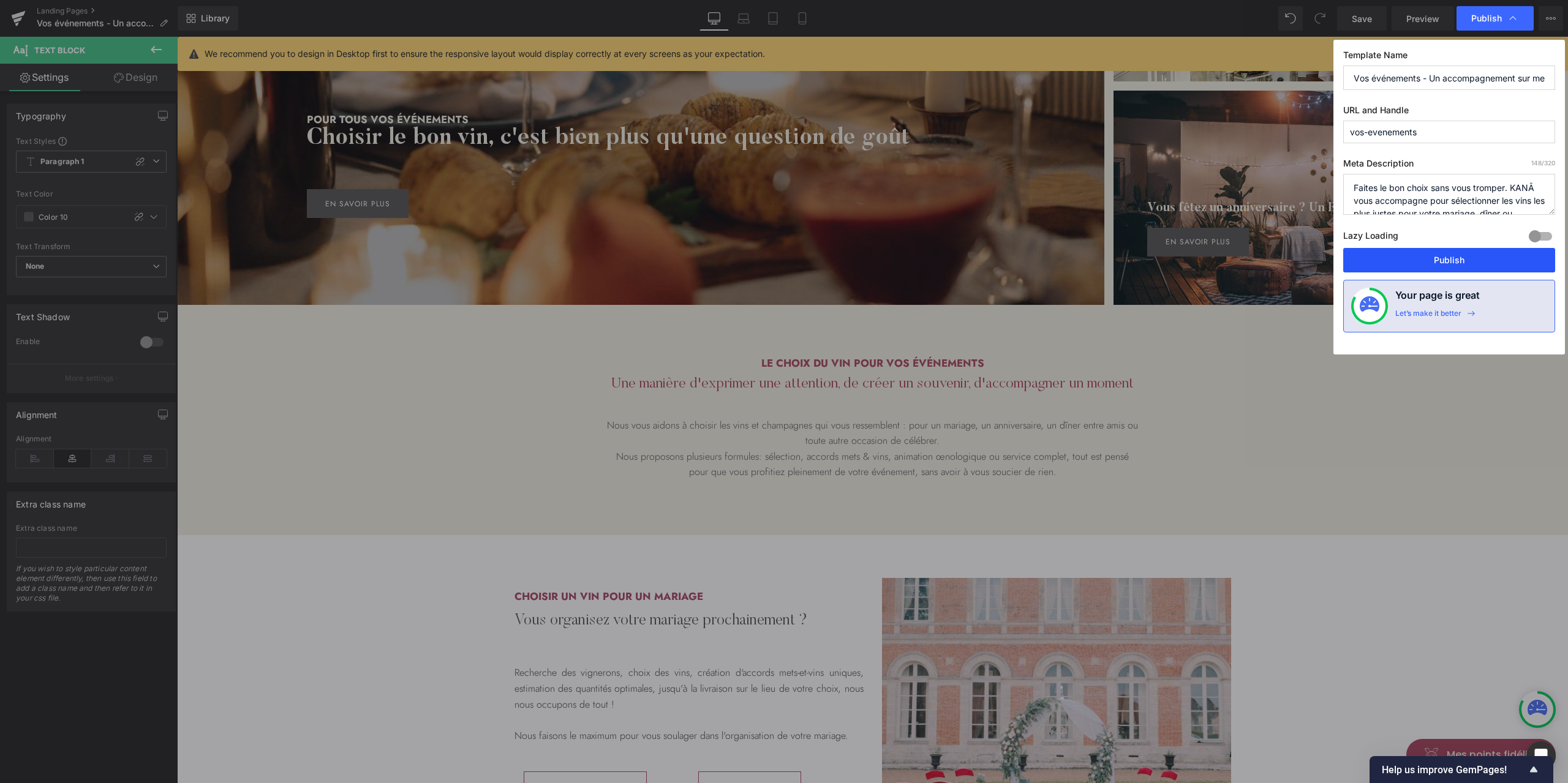
click at [1397, 265] on button "Publish" at bounding box center [1449, 259] width 212 height 25
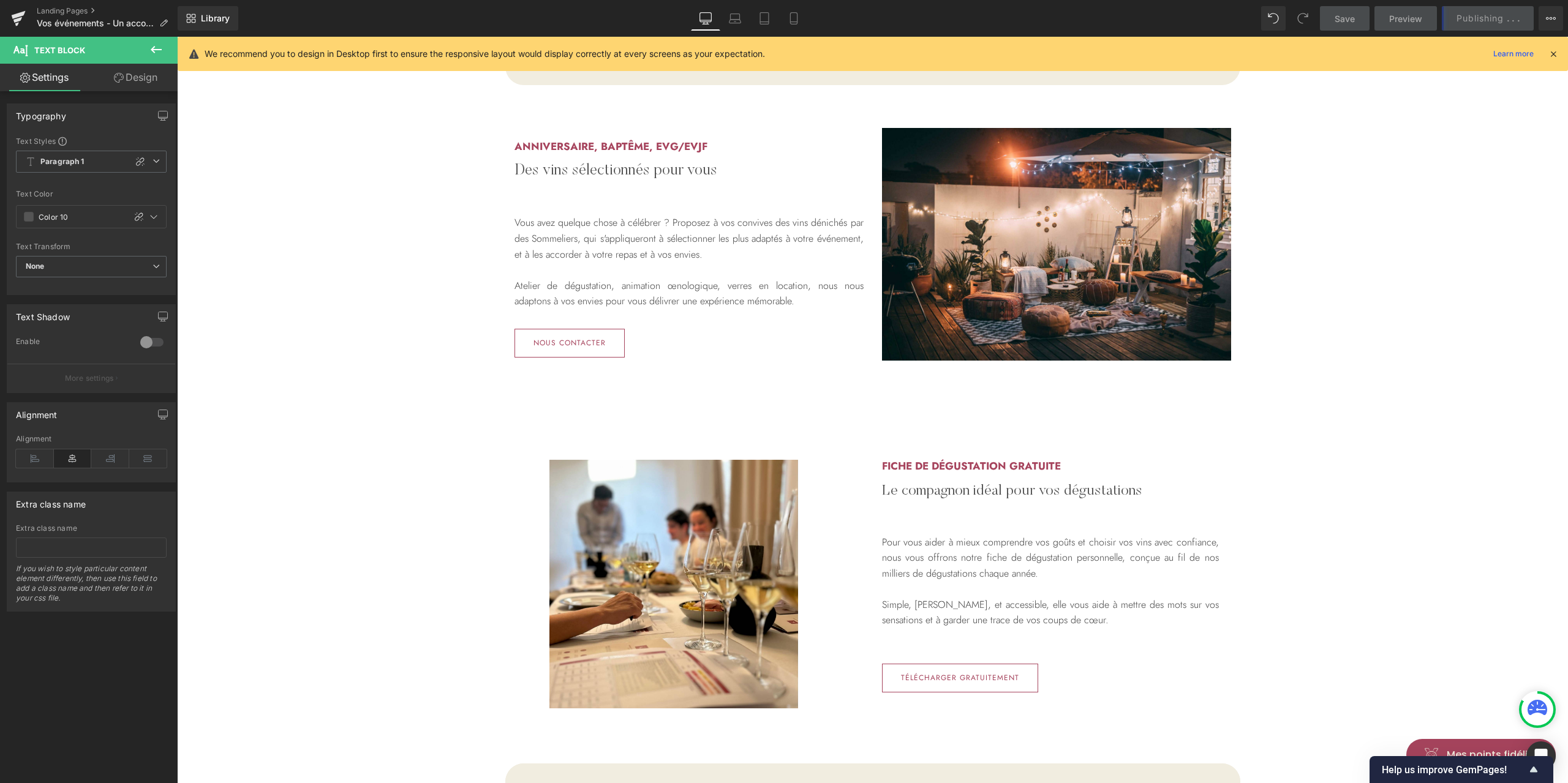
scroll to position [1760, 0]
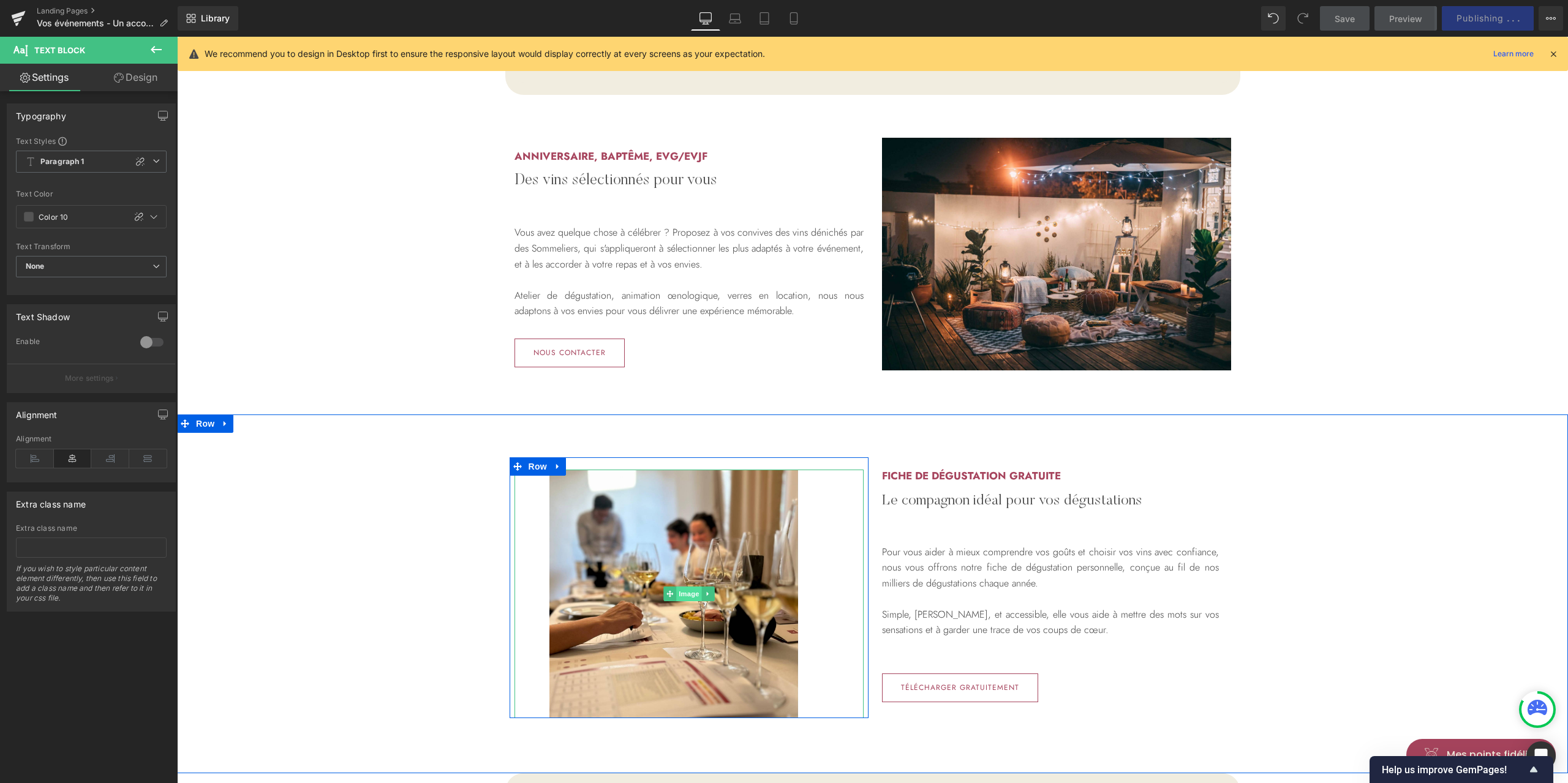
click at [676, 590] on span "Image" at bounding box center [689, 594] width 26 height 15
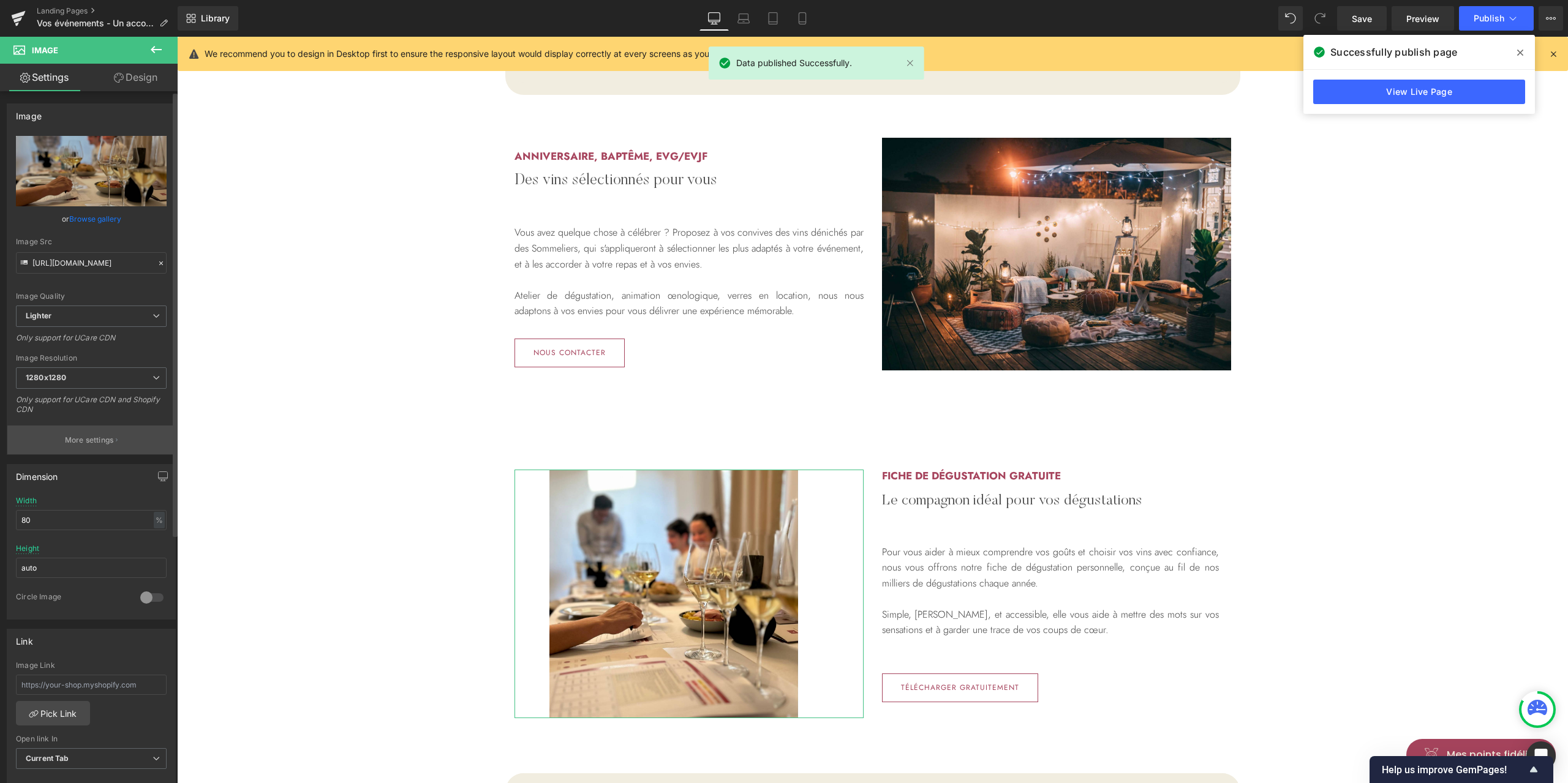
click at [121, 433] on button "More settings" at bounding box center [91, 439] width 168 height 28
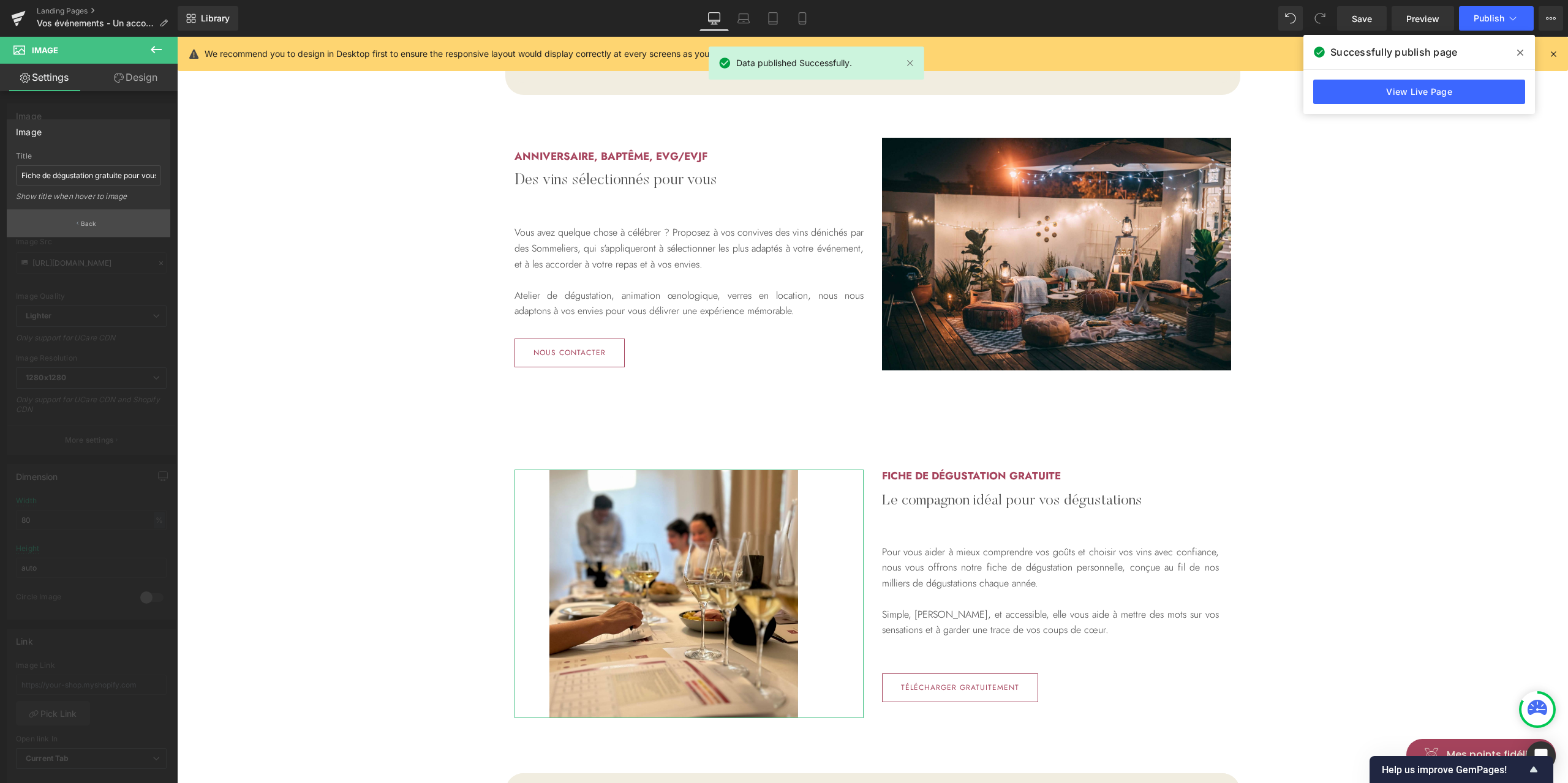
click at [104, 216] on button "Back" at bounding box center [88, 223] width 163 height 28
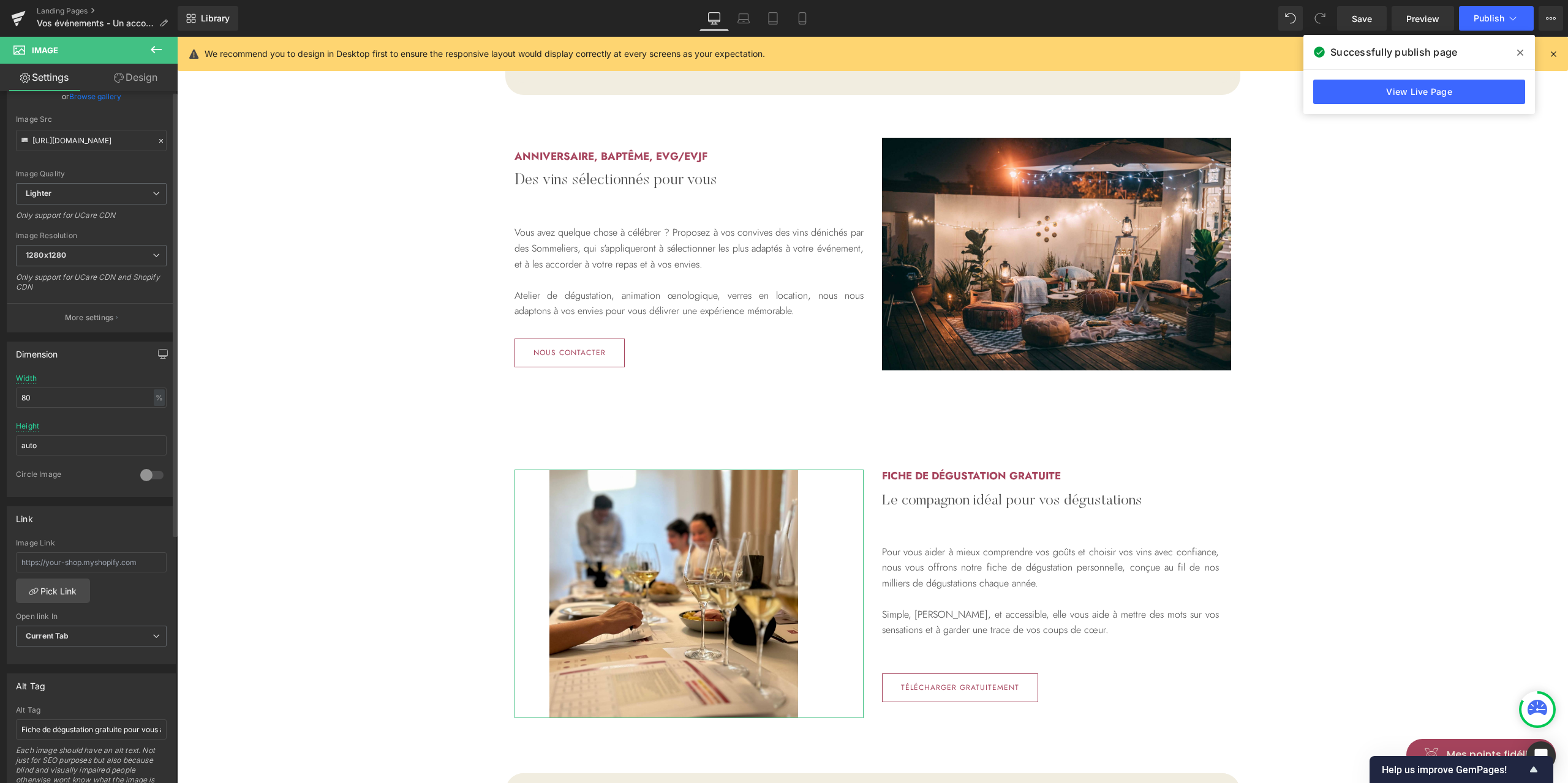
scroll to position [0, 0]
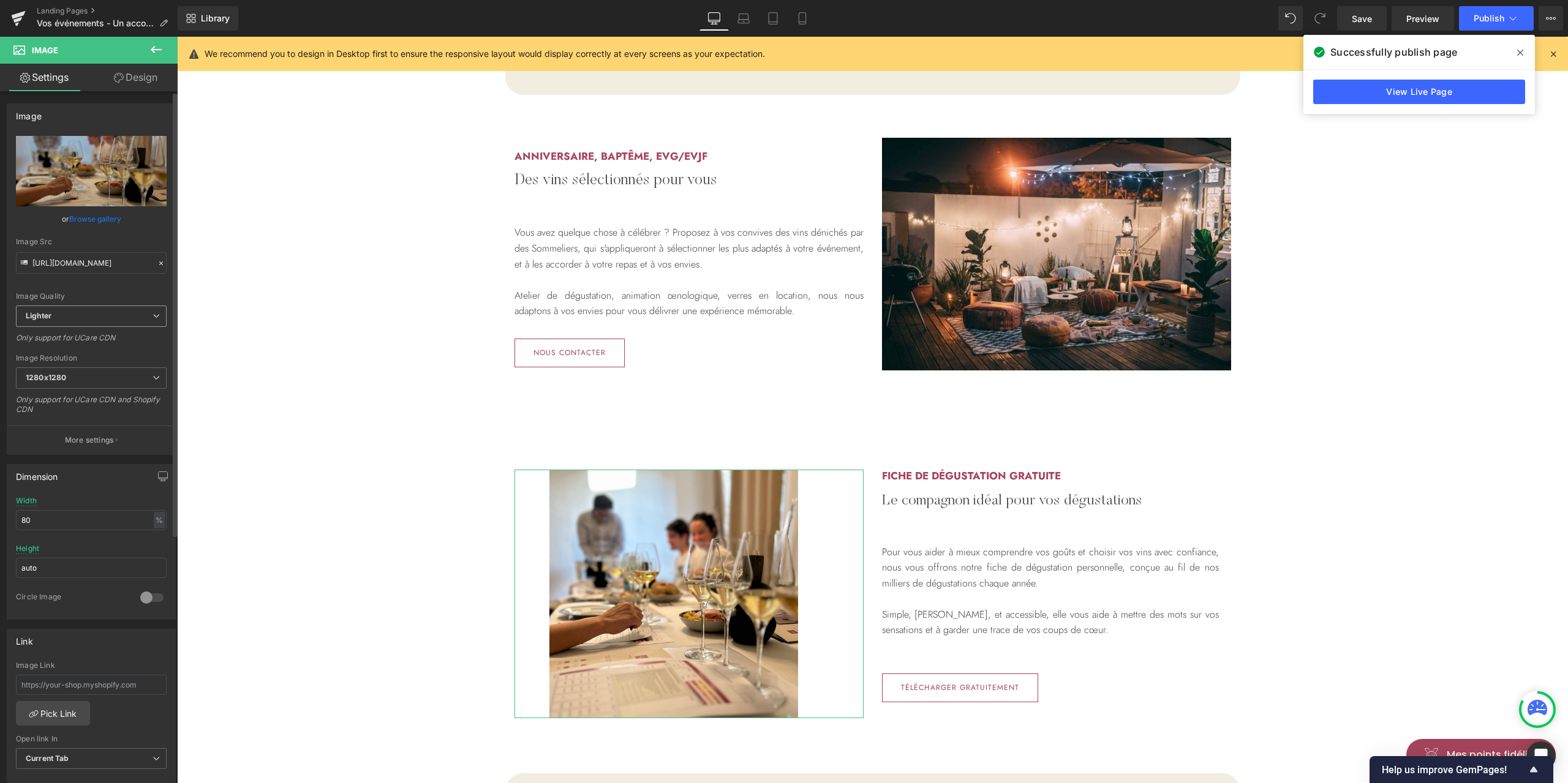
click at [92, 313] on span "Lighter" at bounding box center [91, 315] width 150 height 21
drag, startPoint x: 116, startPoint y: 309, endPoint x: 120, endPoint y: 303, distance: 7.2
click at [116, 309] on span "Lighter" at bounding box center [88, 315] width 146 height 21
click at [91, 386] on span "1280x1280" at bounding box center [91, 378] width 150 height 21
click at [91, 386] on span "1280x1280" at bounding box center [88, 378] width 146 height 21
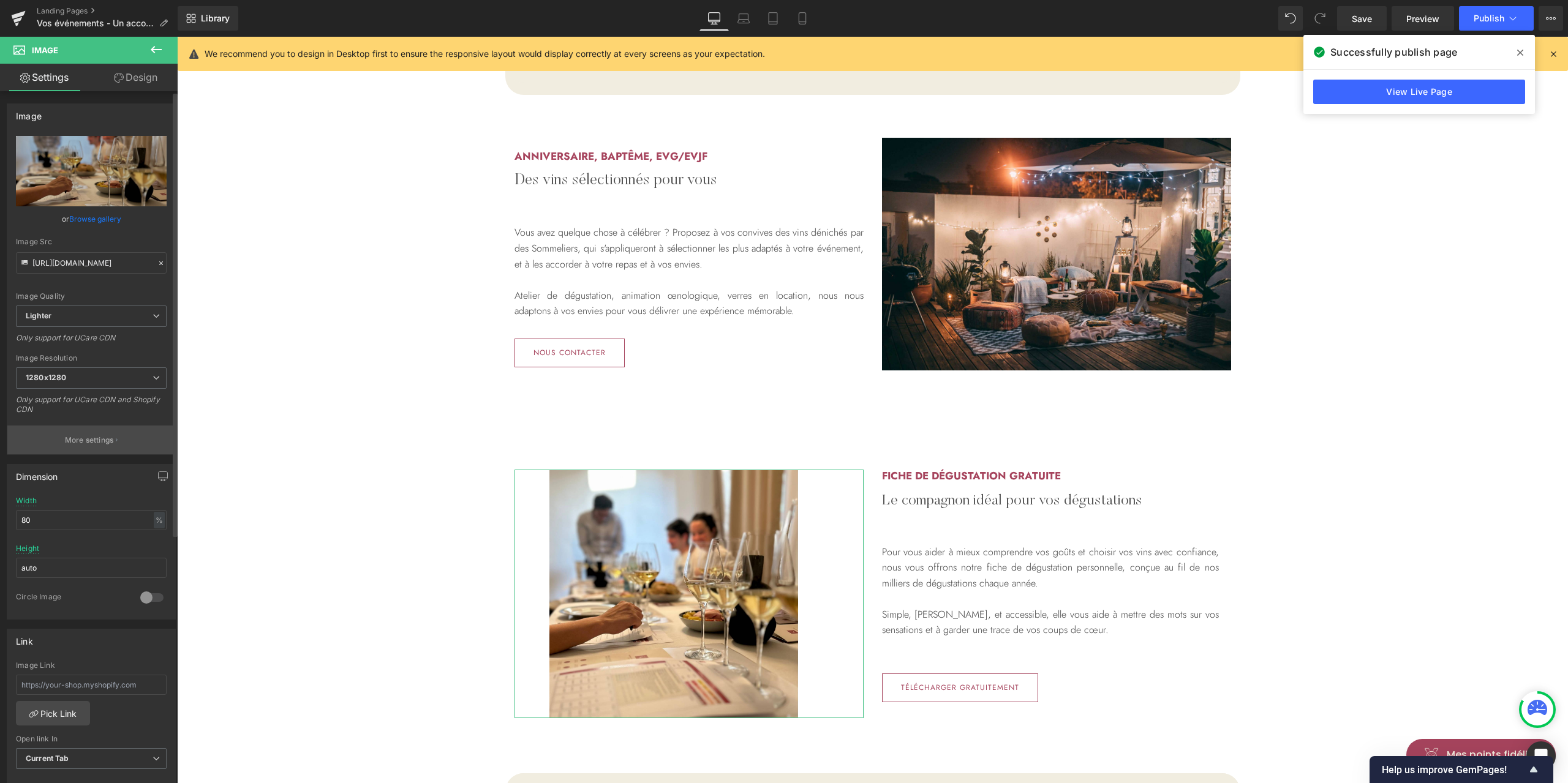
click at [87, 438] on p "More settings" at bounding box center [89, 440] width 49 height 11
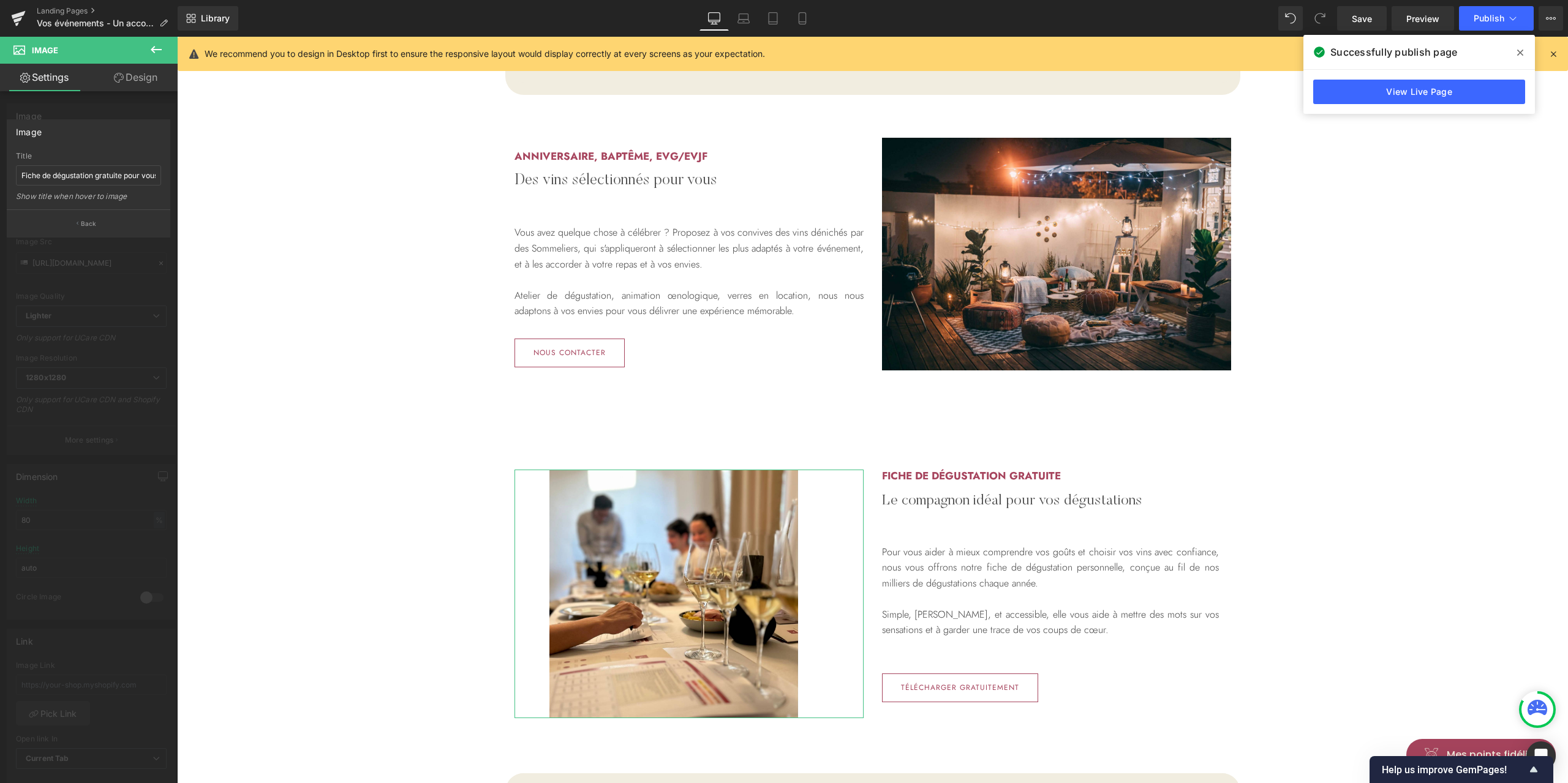
click at [116, 276] on div at bounding box center [89, 413] width 178 height 753
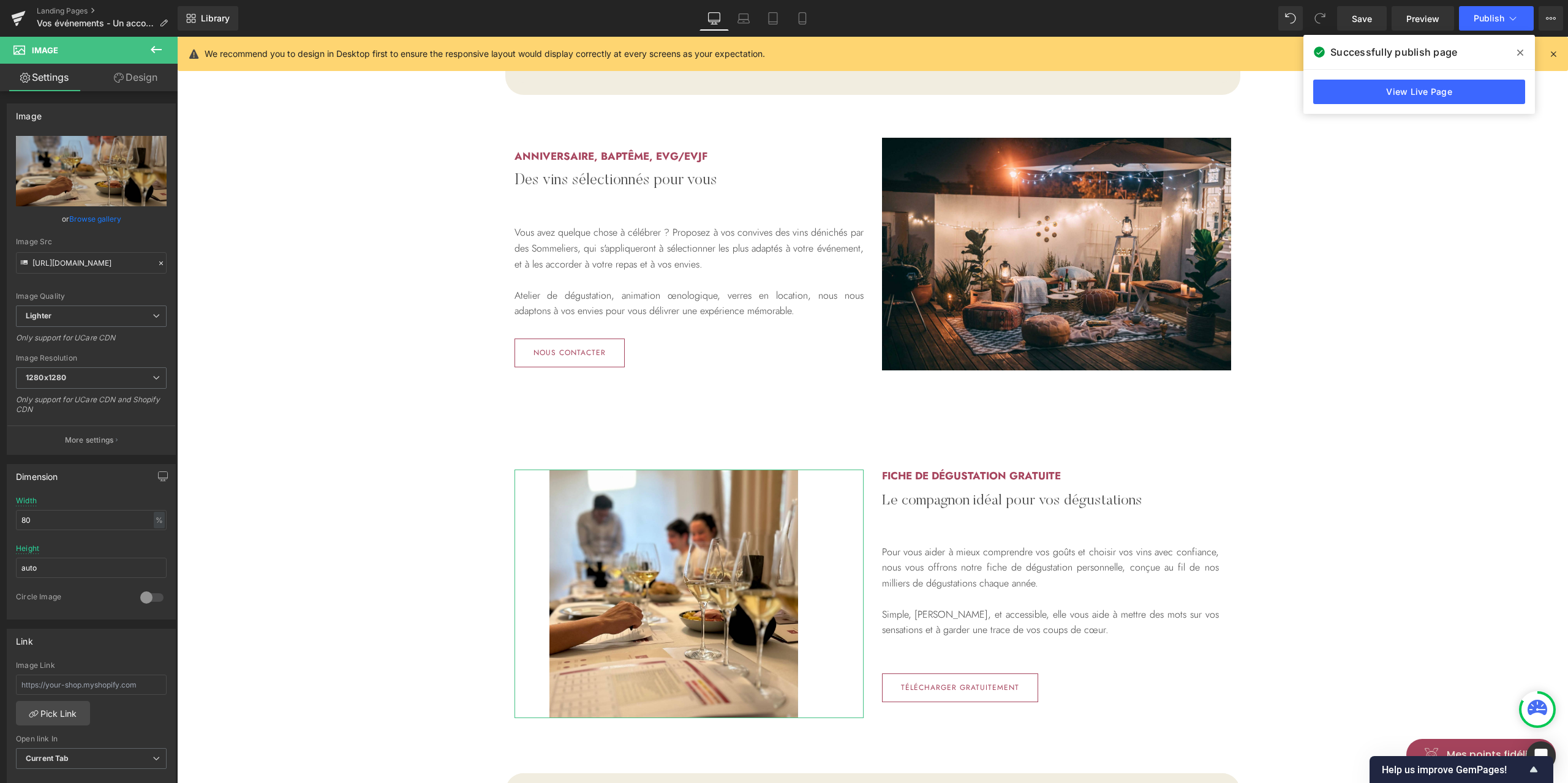
click at [148, 80] on link "Design" at bounding box center [136, 77] width 89 height 28
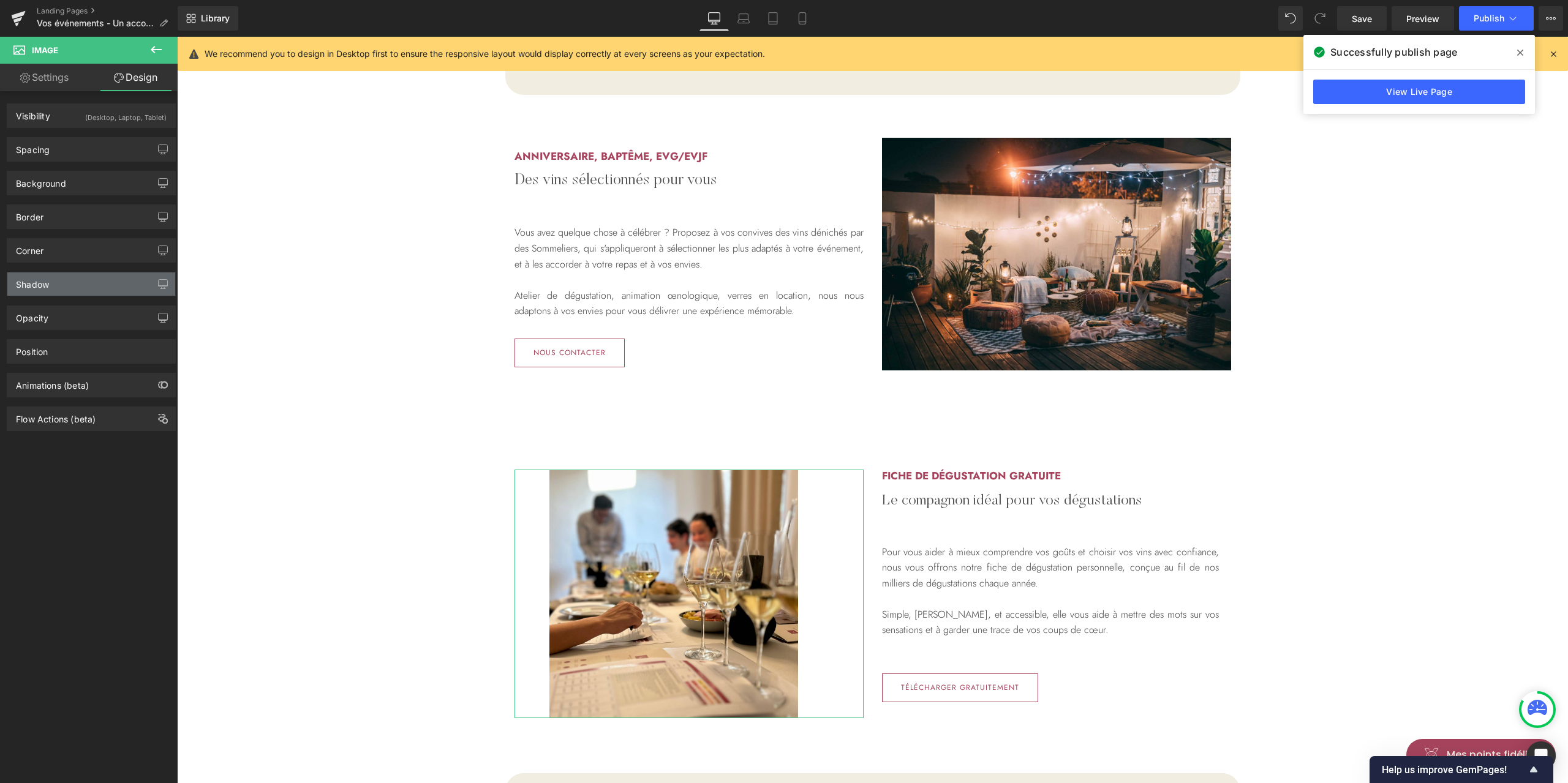
click at [65, 282] on div "Shadow" at bounding box center [91, 283] width 168 height 23
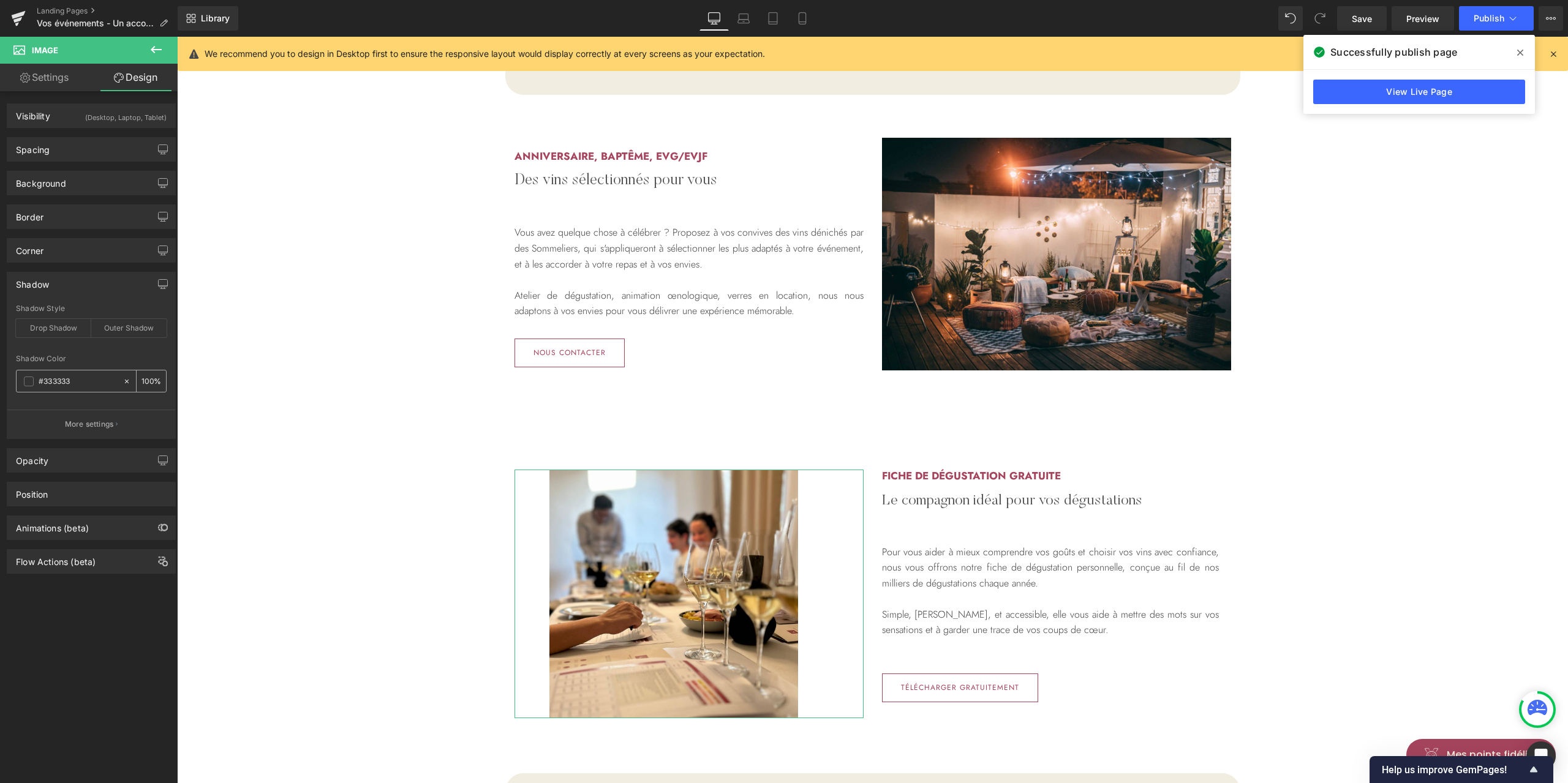
click at [33, 378] on span at bounding box center [28, 381] width 10 height 10
click at [147, 379] on input "number" at bounding box center [147, 380] width 12 height 14
type input "20"
click at [67, 183] on div "Background" at bounding box center [91, 182] width 168 height 23
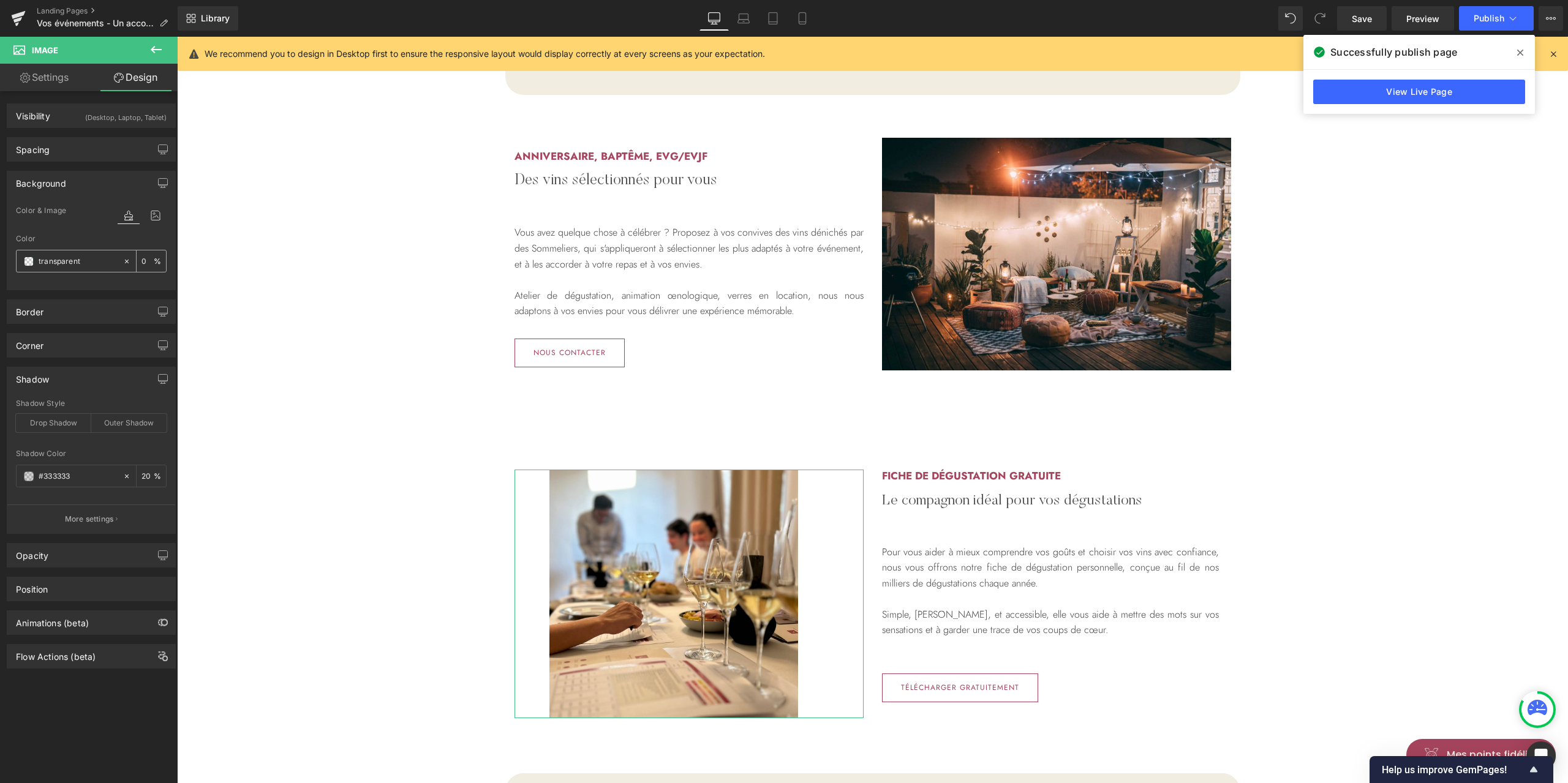
click at [24, 261] on span at bounding box center [28, 261] width 10 height 10
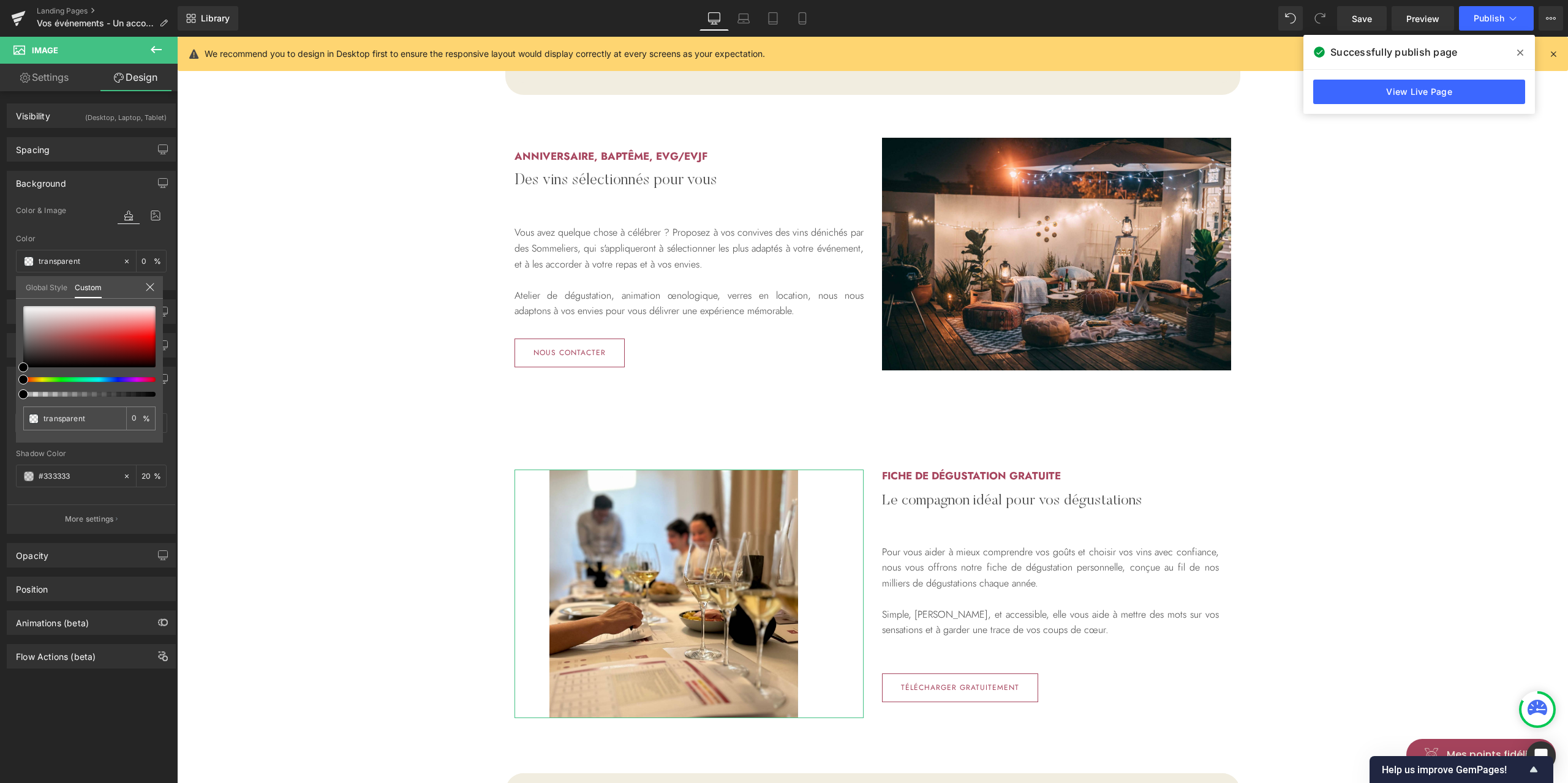
click at [50, 287] on link "Global Style" at bounding box center [46, 286] width 41 height 21
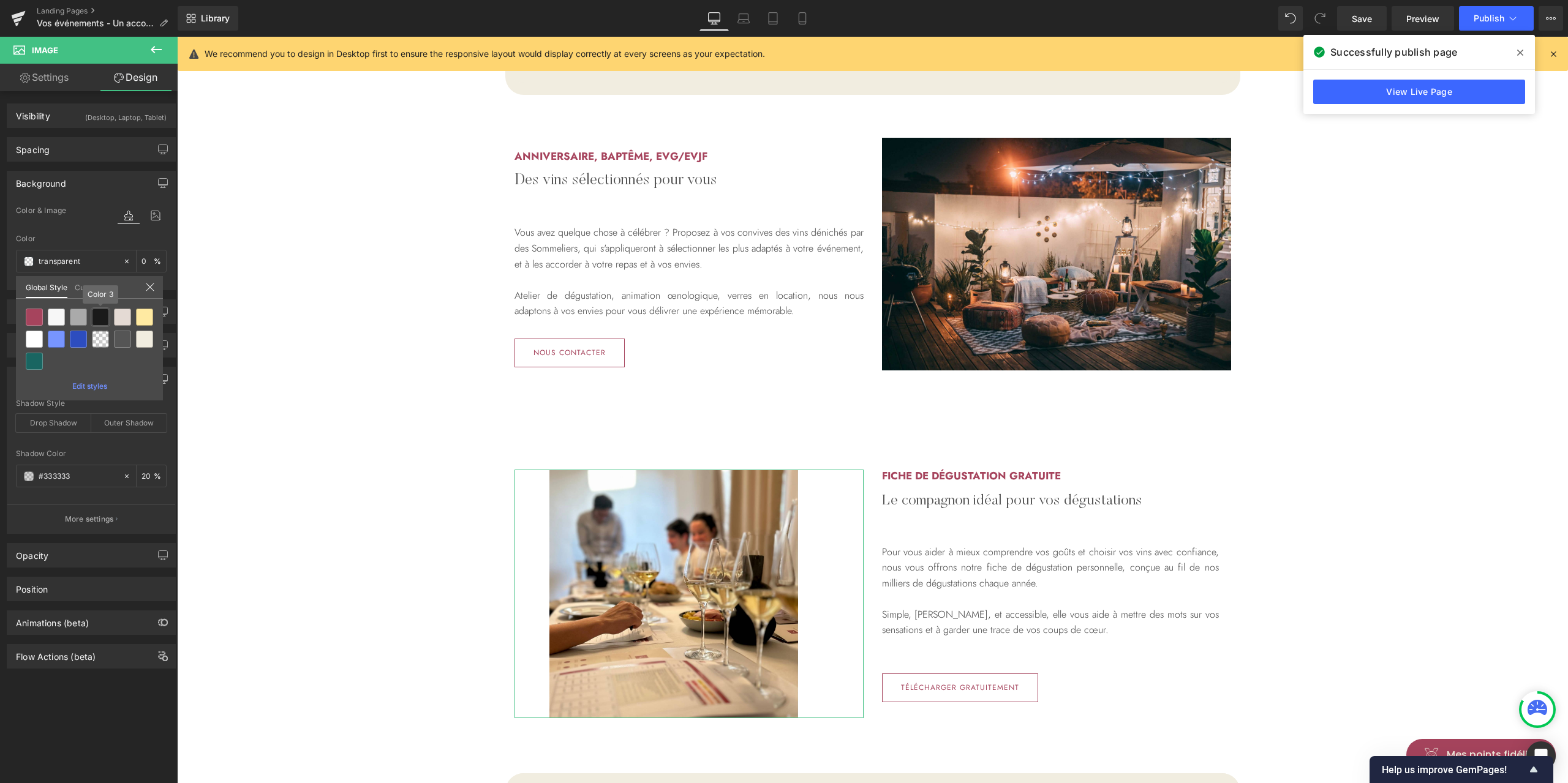
click at [95, 316] on div at bounding box center [100, 317] width 17 height 17
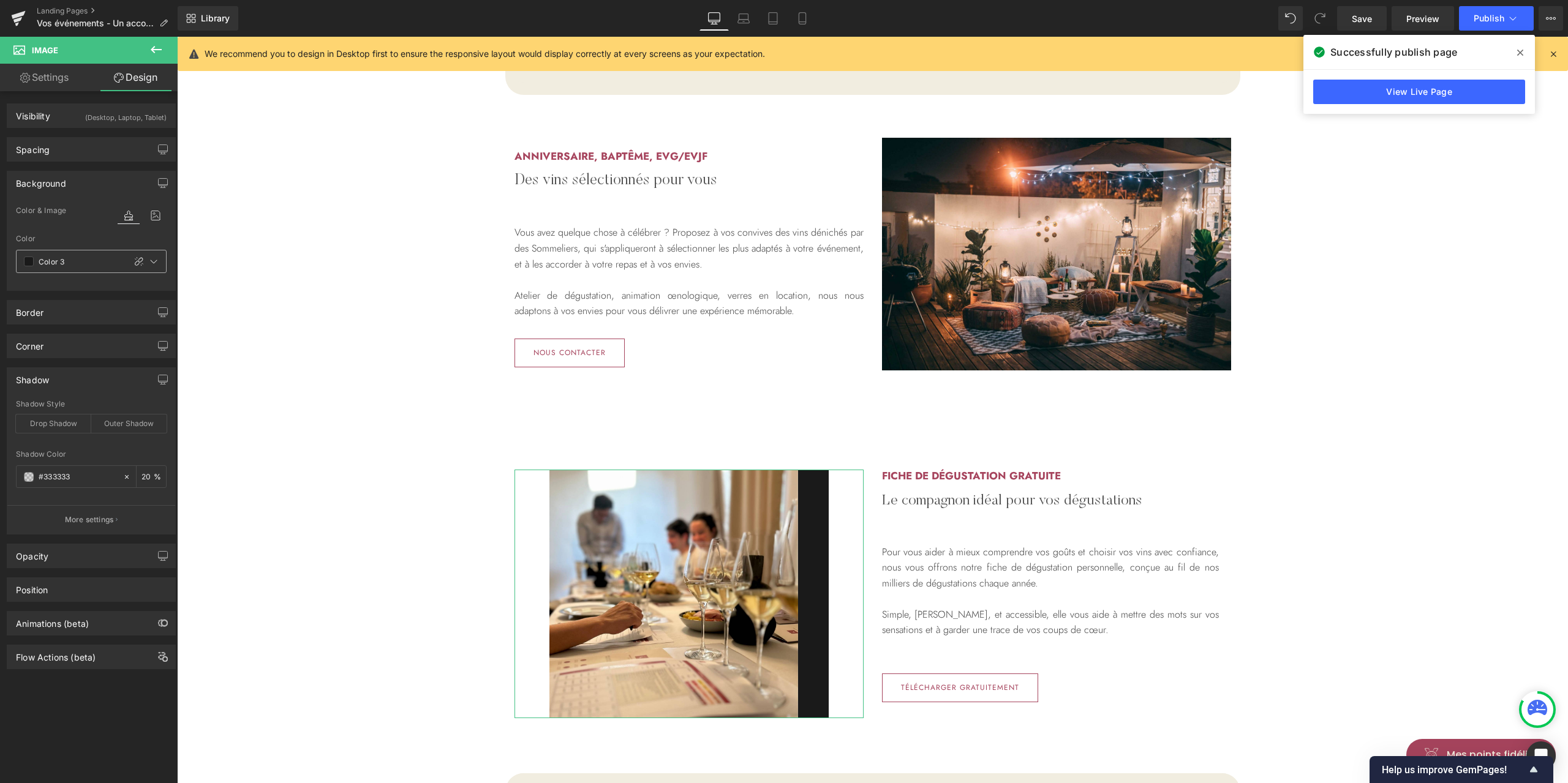
click at [30, 262] on span at bounding box center [28, 261] width 10 height 10
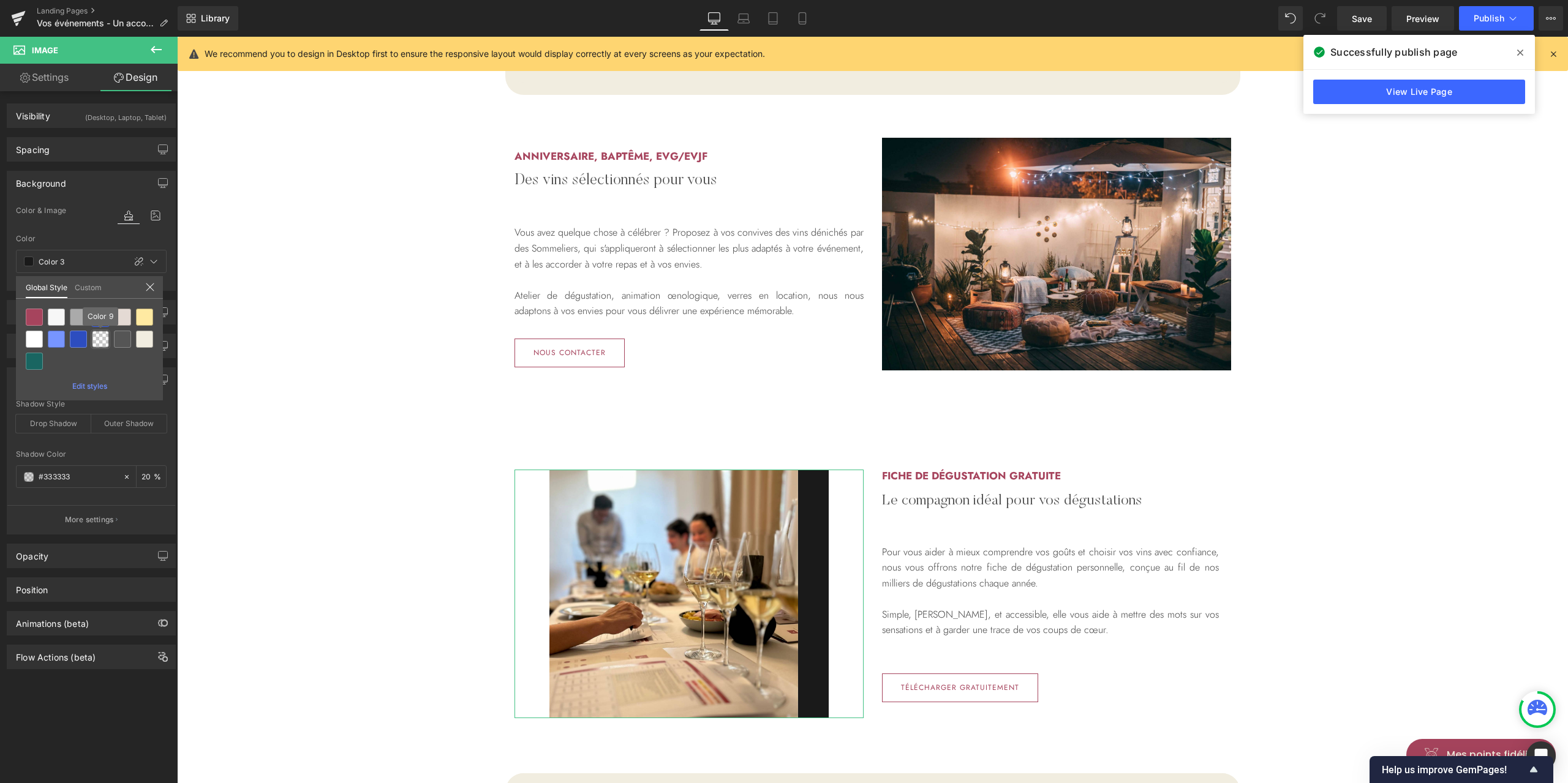
click at [99, 340] on div at bounding box center [100, 339] width 17 height 17
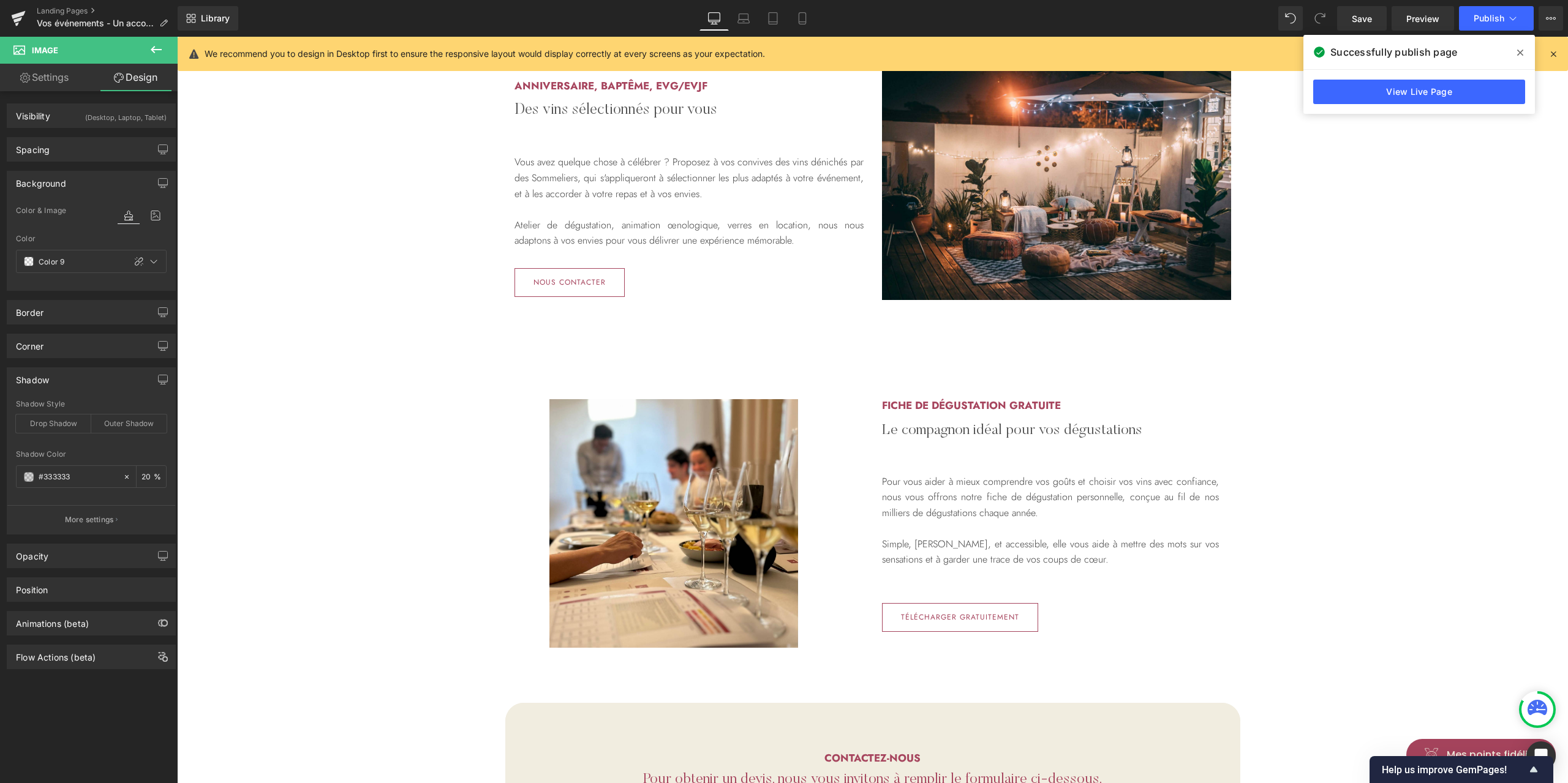
scroll to position [1923, 0]
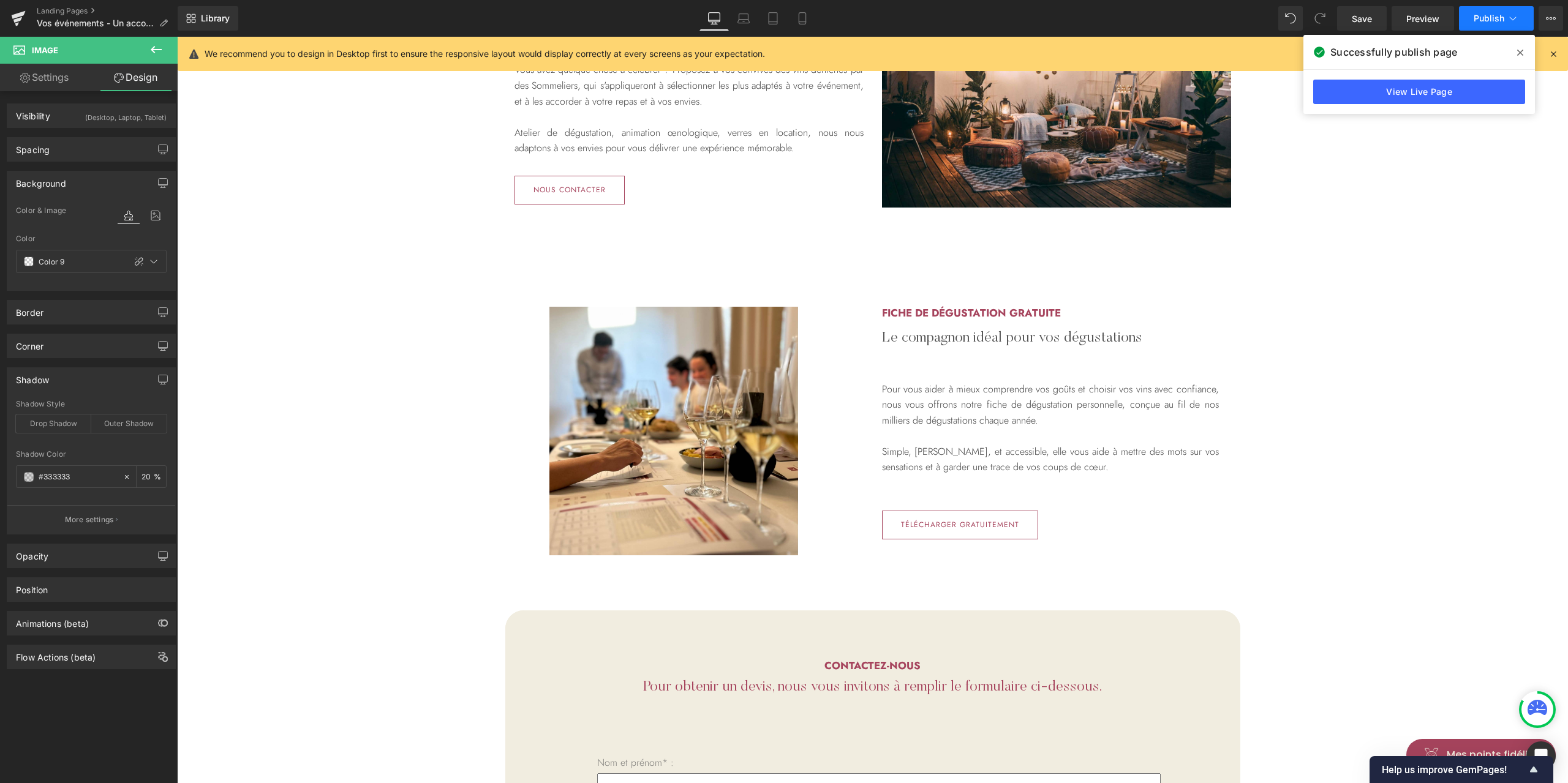
click at [1496, 18] on span "Publish" at bounding box center [1488, 18] width 30 height 10
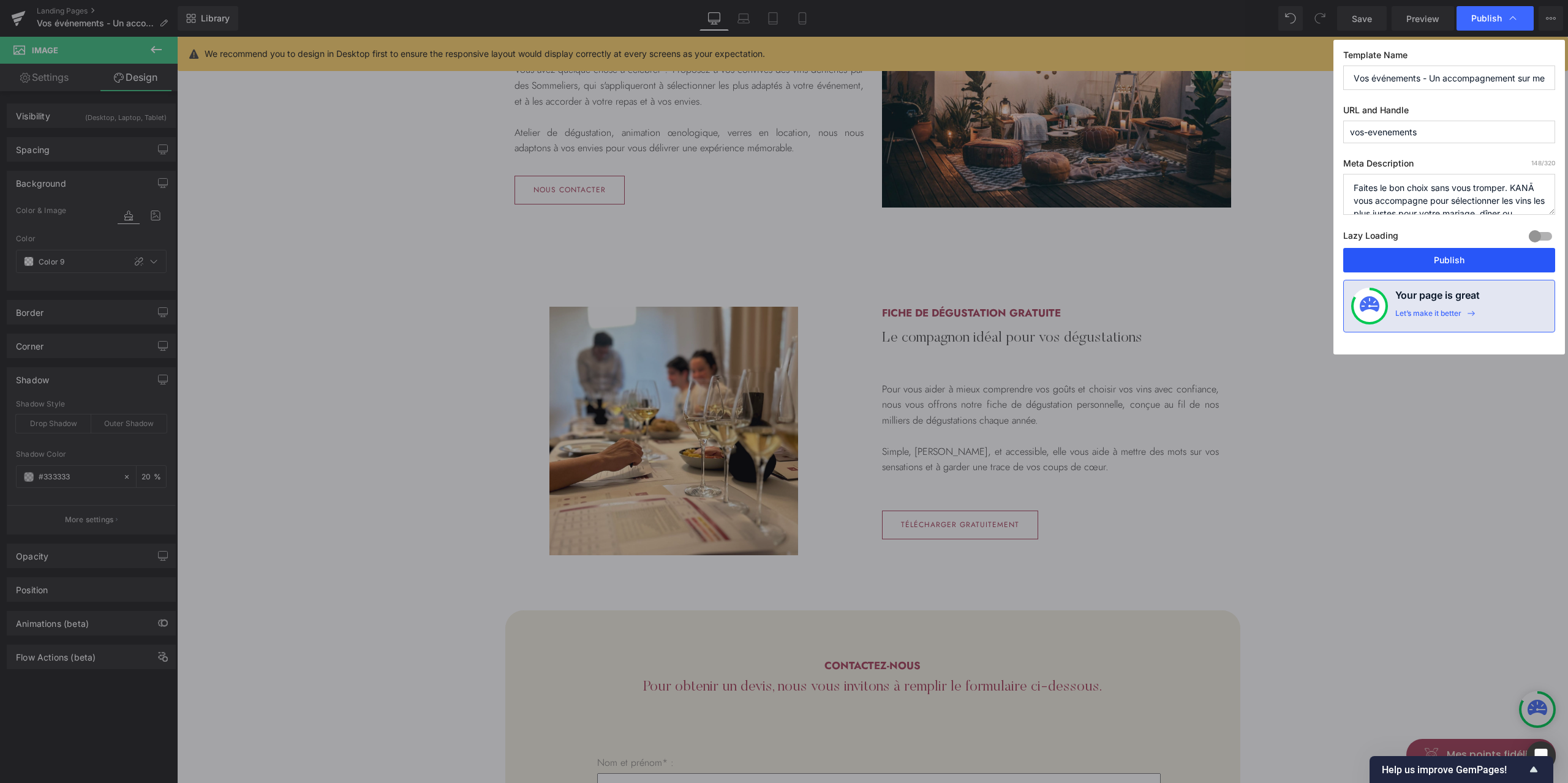
click at [1425, 256] on button "Publish" at bounding box center [1449, 259] width 212 height 25
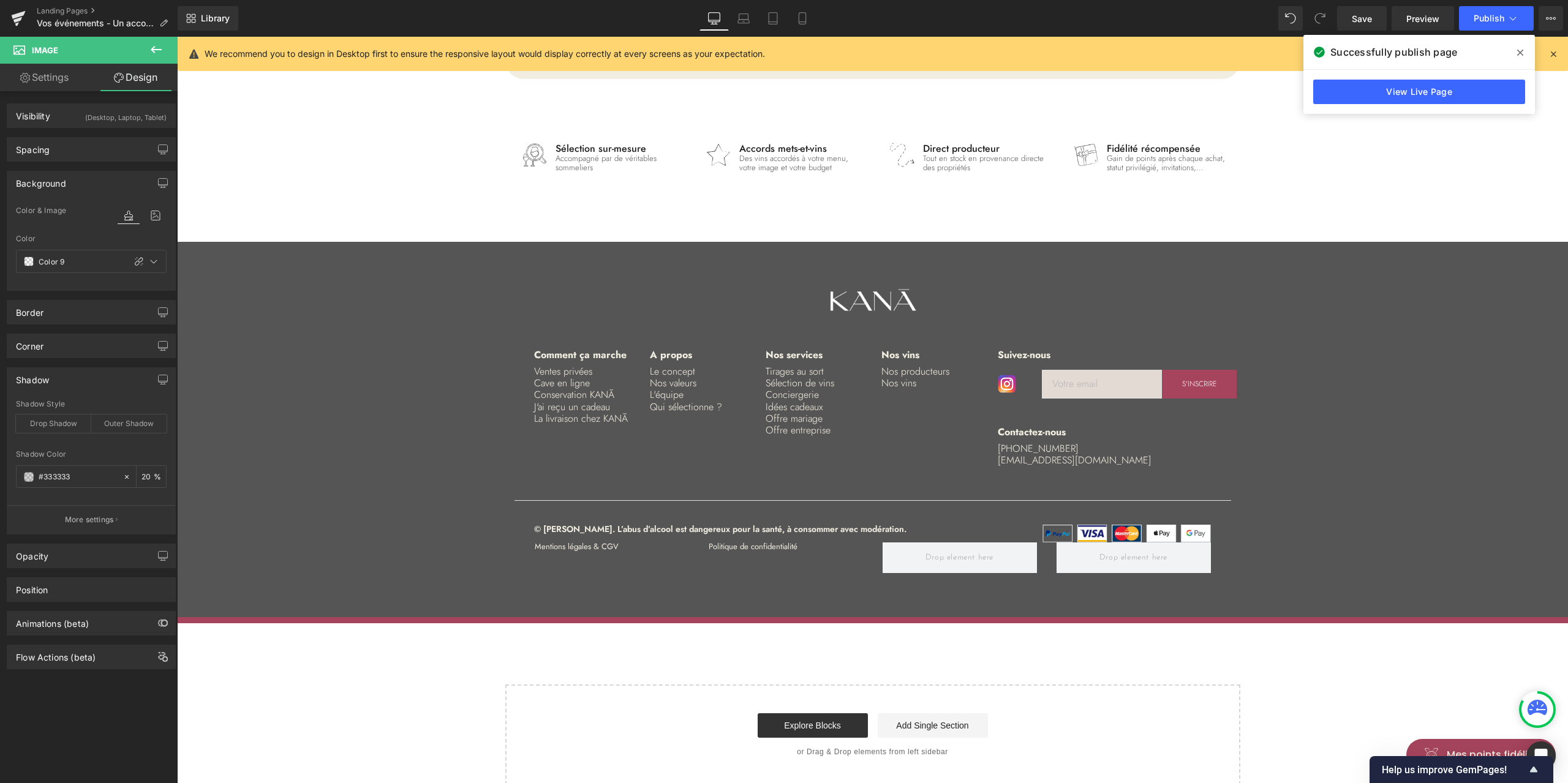
scroll to position [2942, 0]
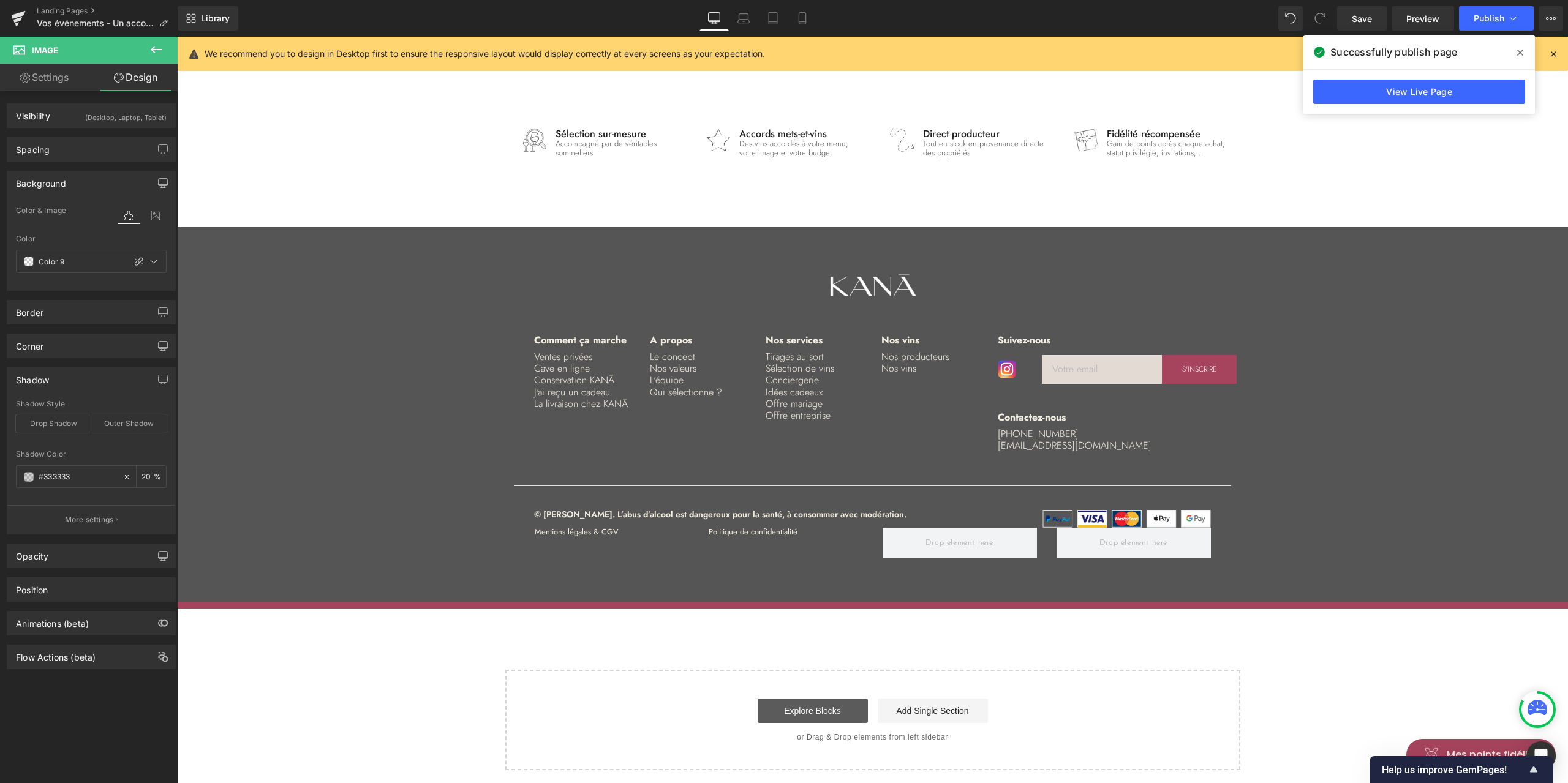
click at [812, 703] on link "Explore Blocks" at bounding box center [812, 711] width 110 height 25
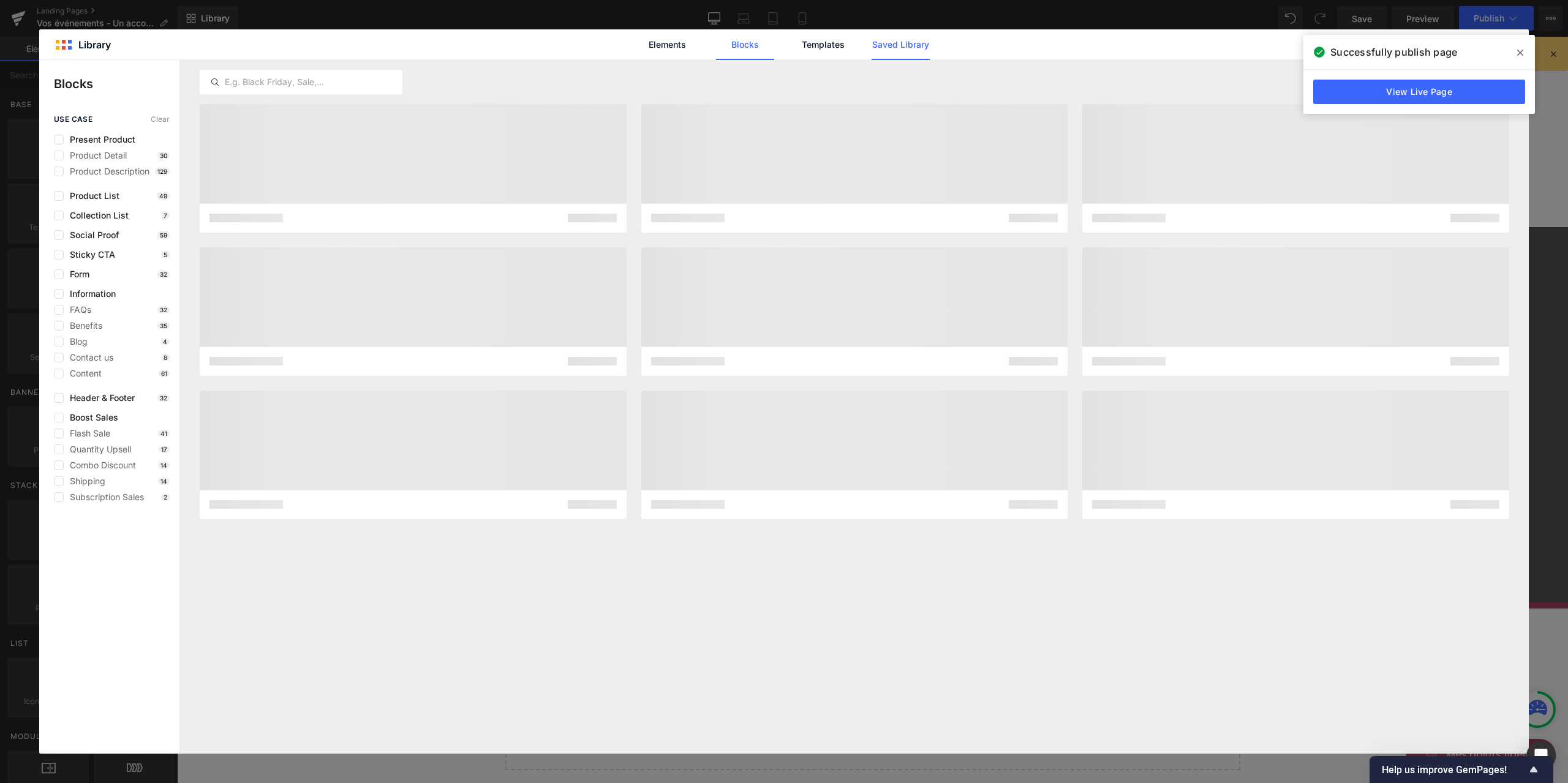
click at [888, 47] on link "Saved Library" at bounding box center [900, 44] width 58 height 30
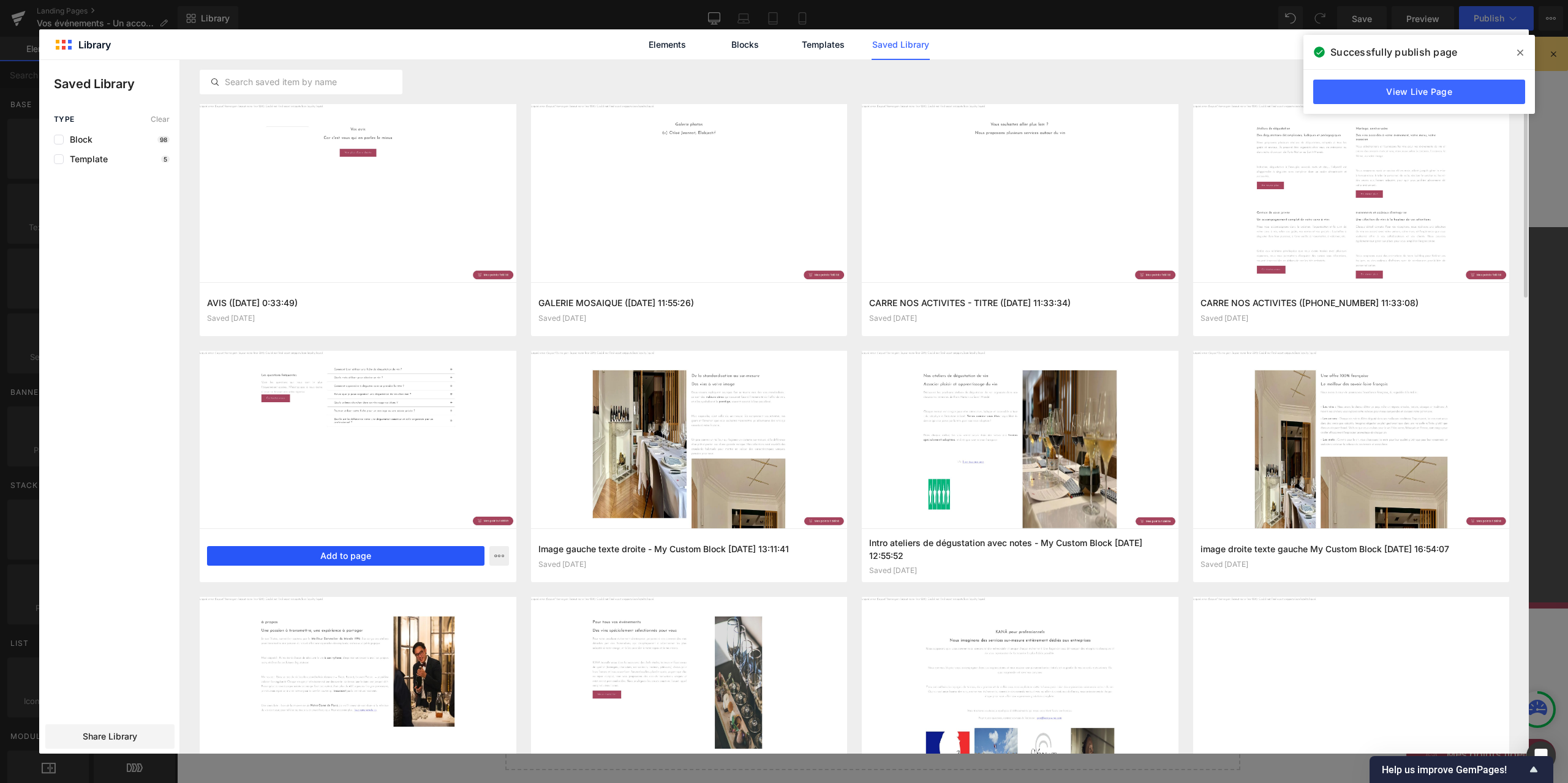
click at [419, 557] on button "Add to page" at bounding box center [346, 556] width 278 height 19
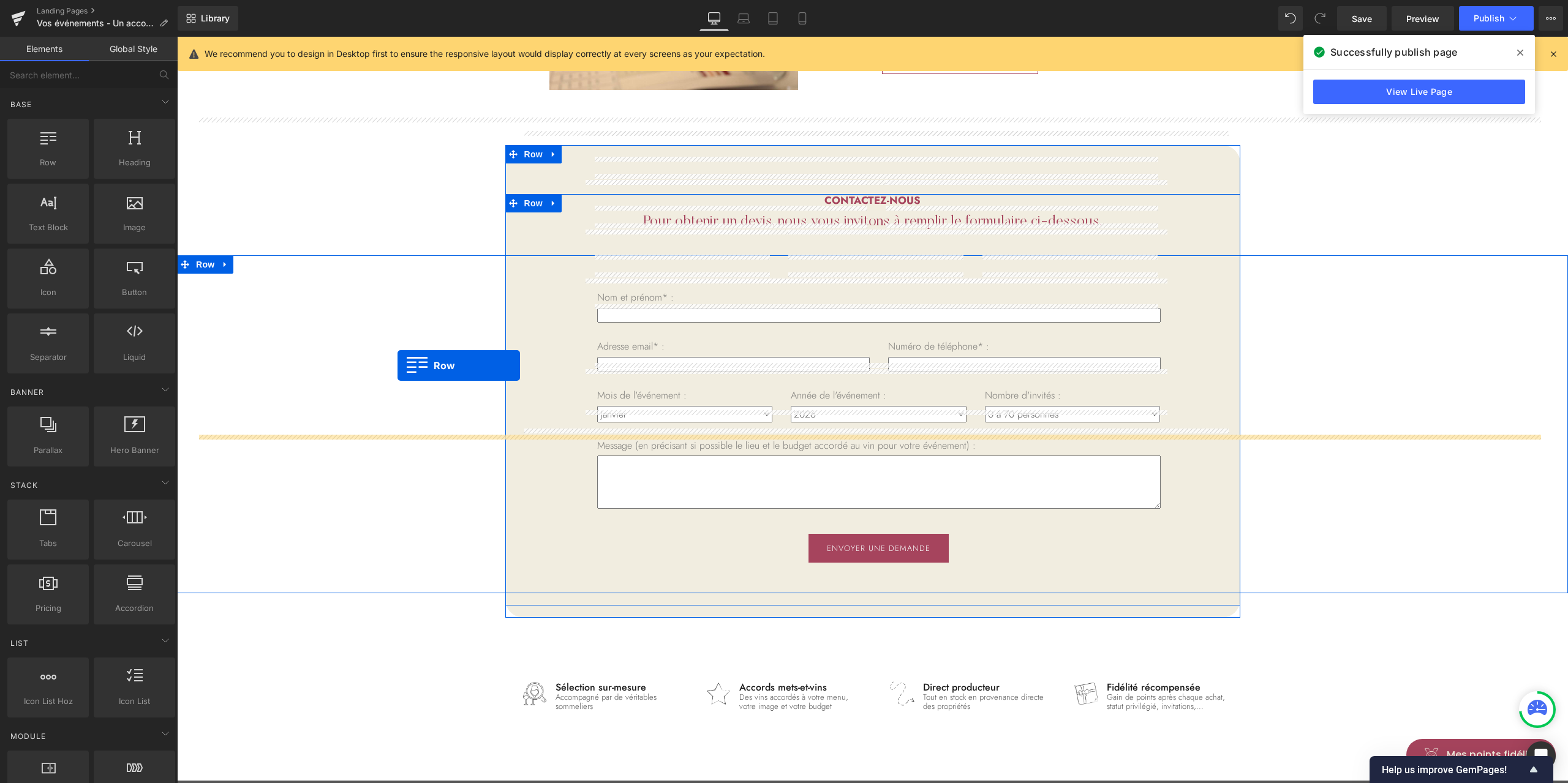
scroll to position [2320, 0]
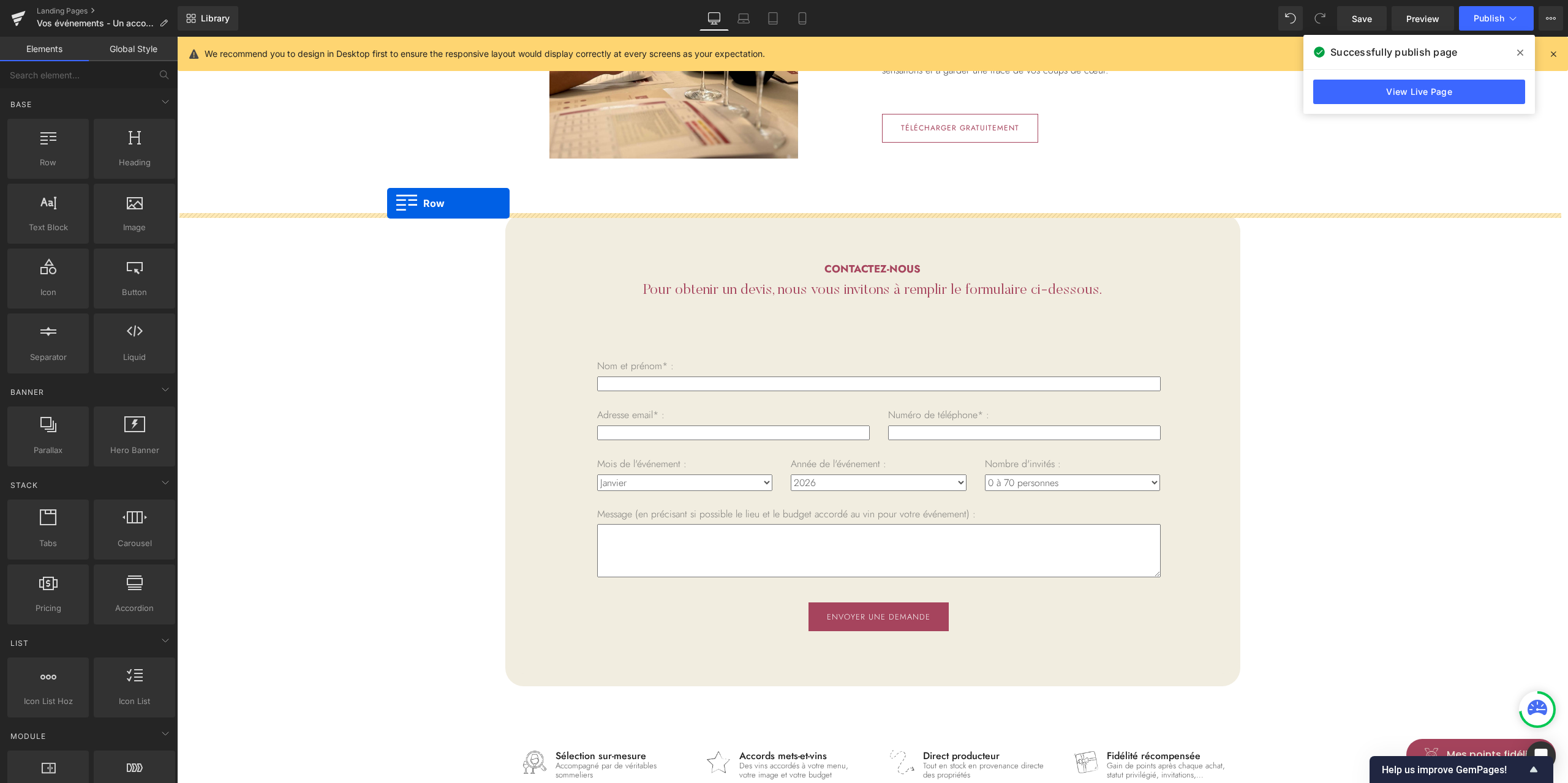
drag, startPoint x: 201, startPoint y: 555, endPoint x: 387, endPoint y: 204, distance: 397.2
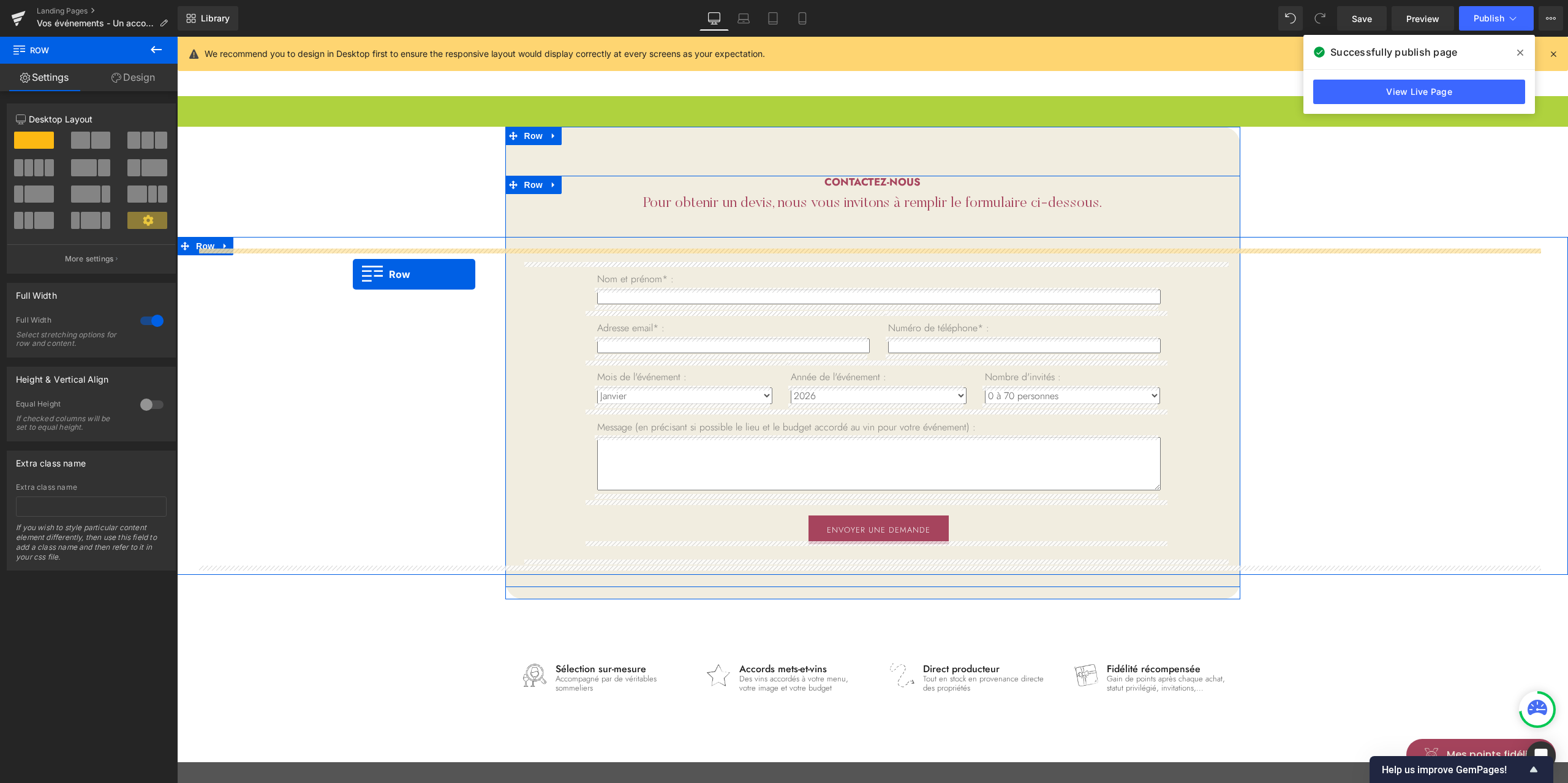
scroll to position [2646, 0]
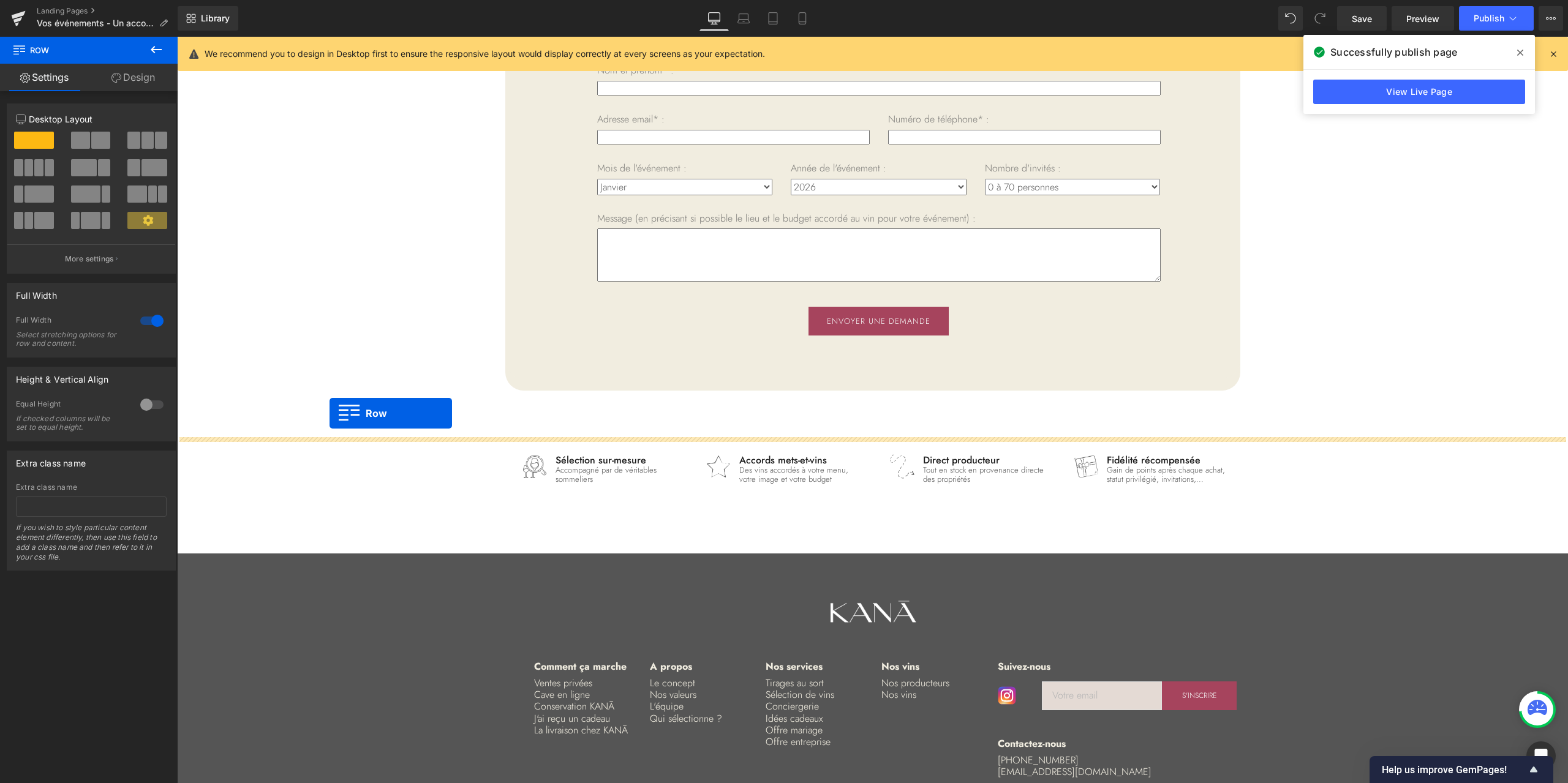
drag, startPoint x: 202, startPoint y: 219, endPoint x: 329, endPoint y: 414, distance: 232.7
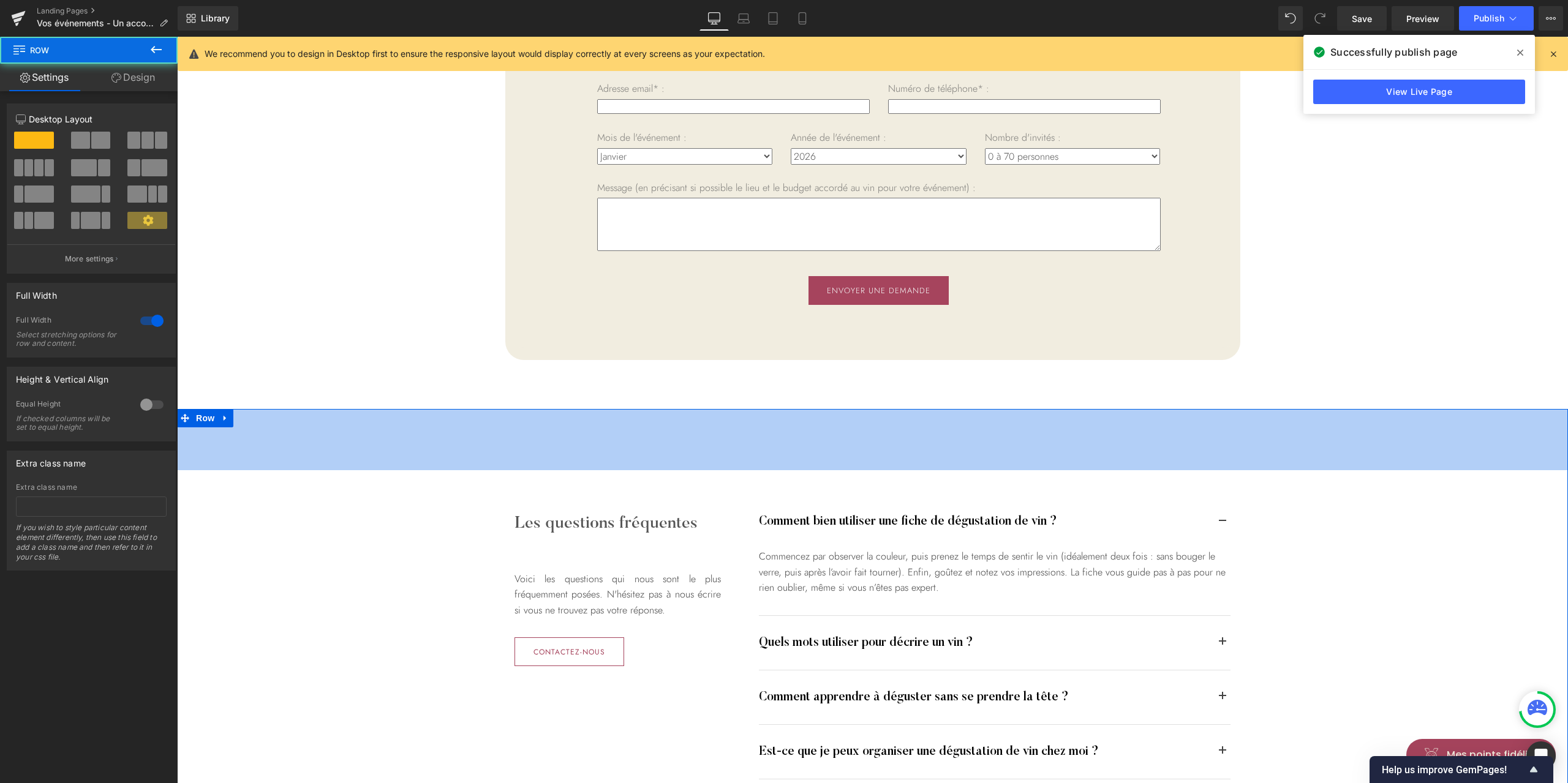
scroll to position [2616, 0]
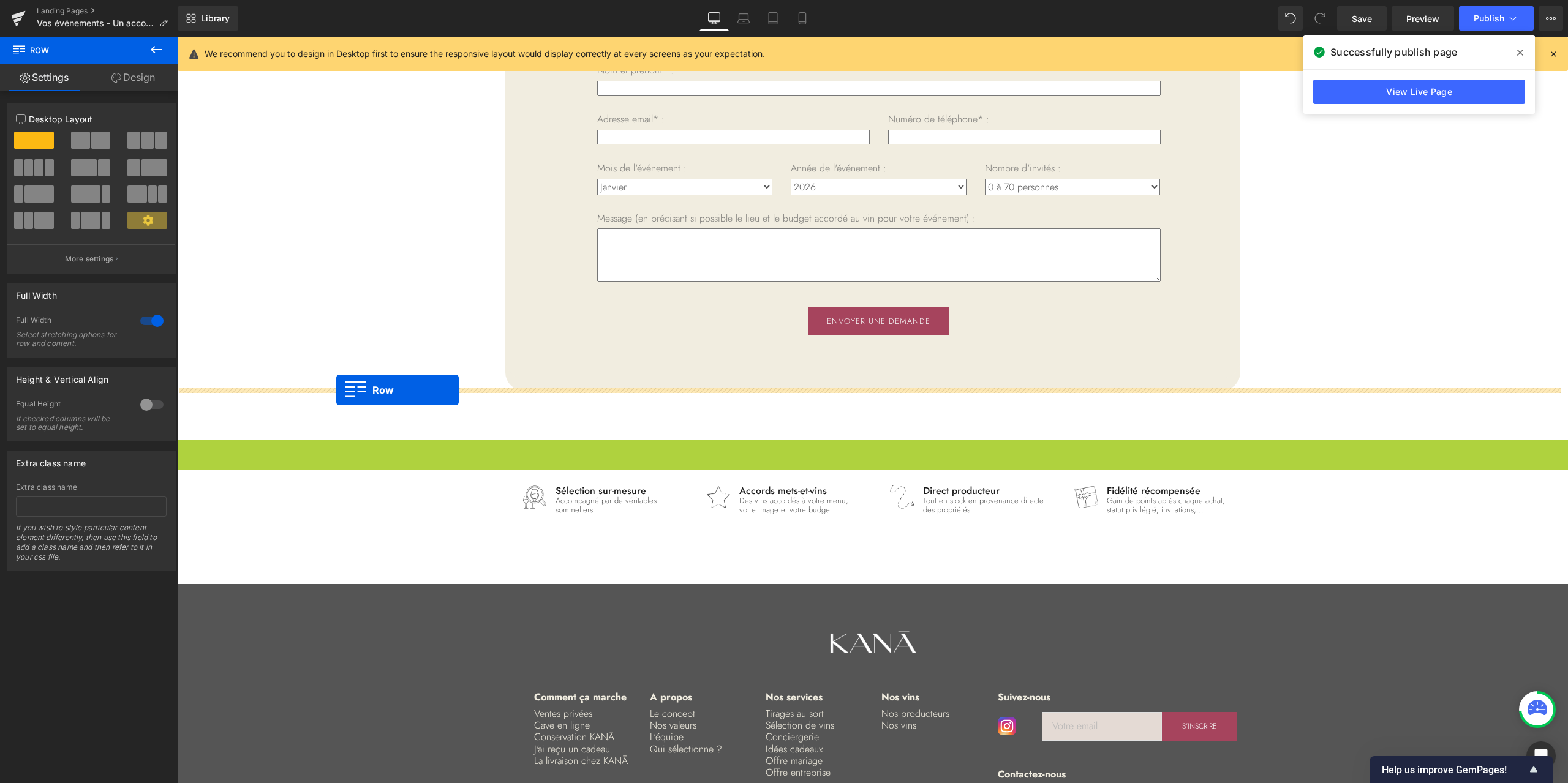
drag, startPoint x: 205, startPoint y: 450, endPoint x: 337, endPoint y: 390, distance: 145.0
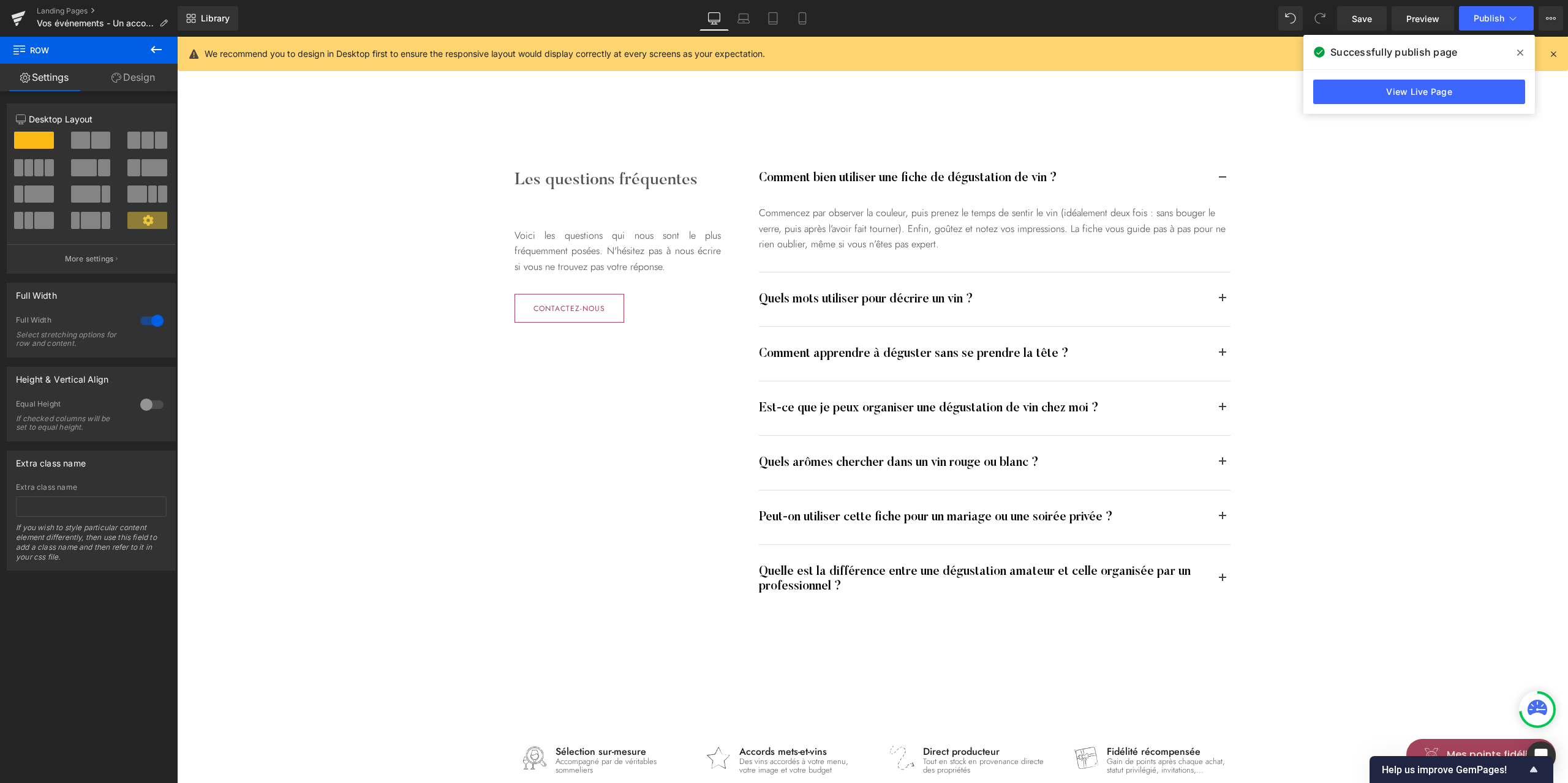
scroll to position [2779, 0]
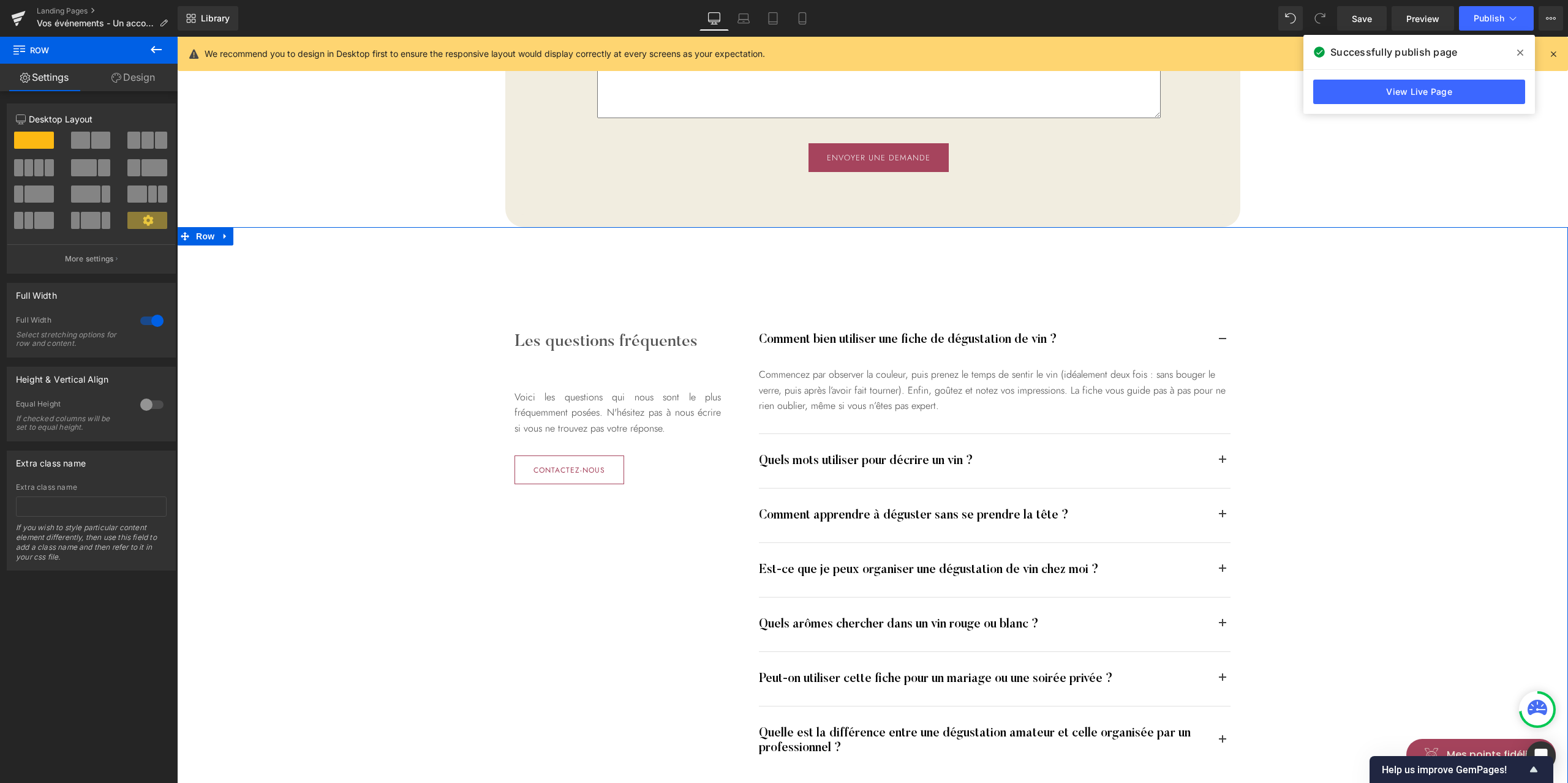
drag, startPoint x: 1398, startPoint y: 310, endPoint x: 1392, endPoint y: 314, distance: 7.2
click at [1399, 311] on div "Les questions fréquentes Heading Voici les questions qui nous sont le plus fréq…" at bounding box center [872, 545] width 1391 height 512
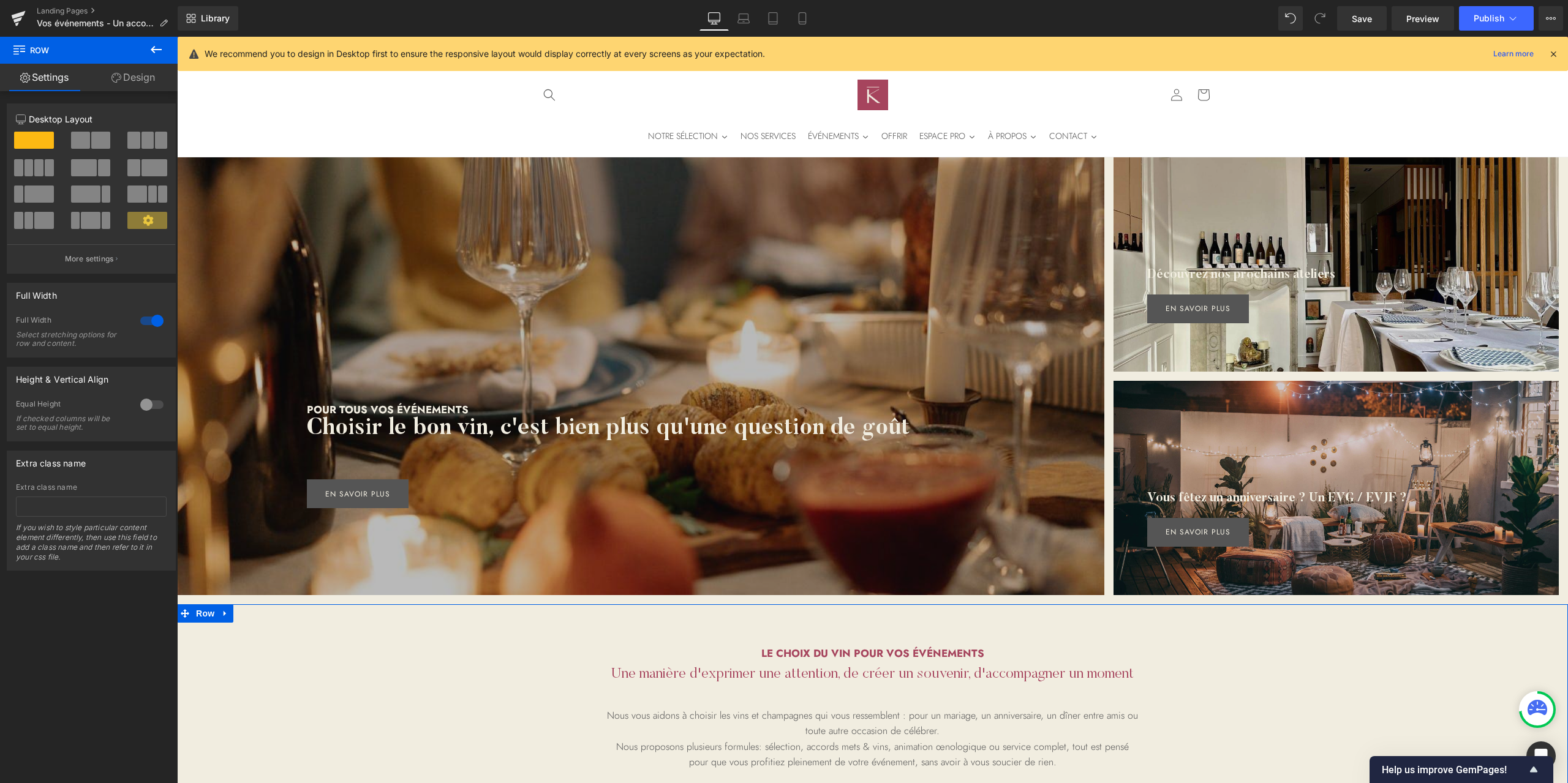
click at [1309, 662] on div "Le choix du vin pour vos événements Heading Une manière d'exprimer une attentio…" at bounding box center [872, 711] width 1391 height 215
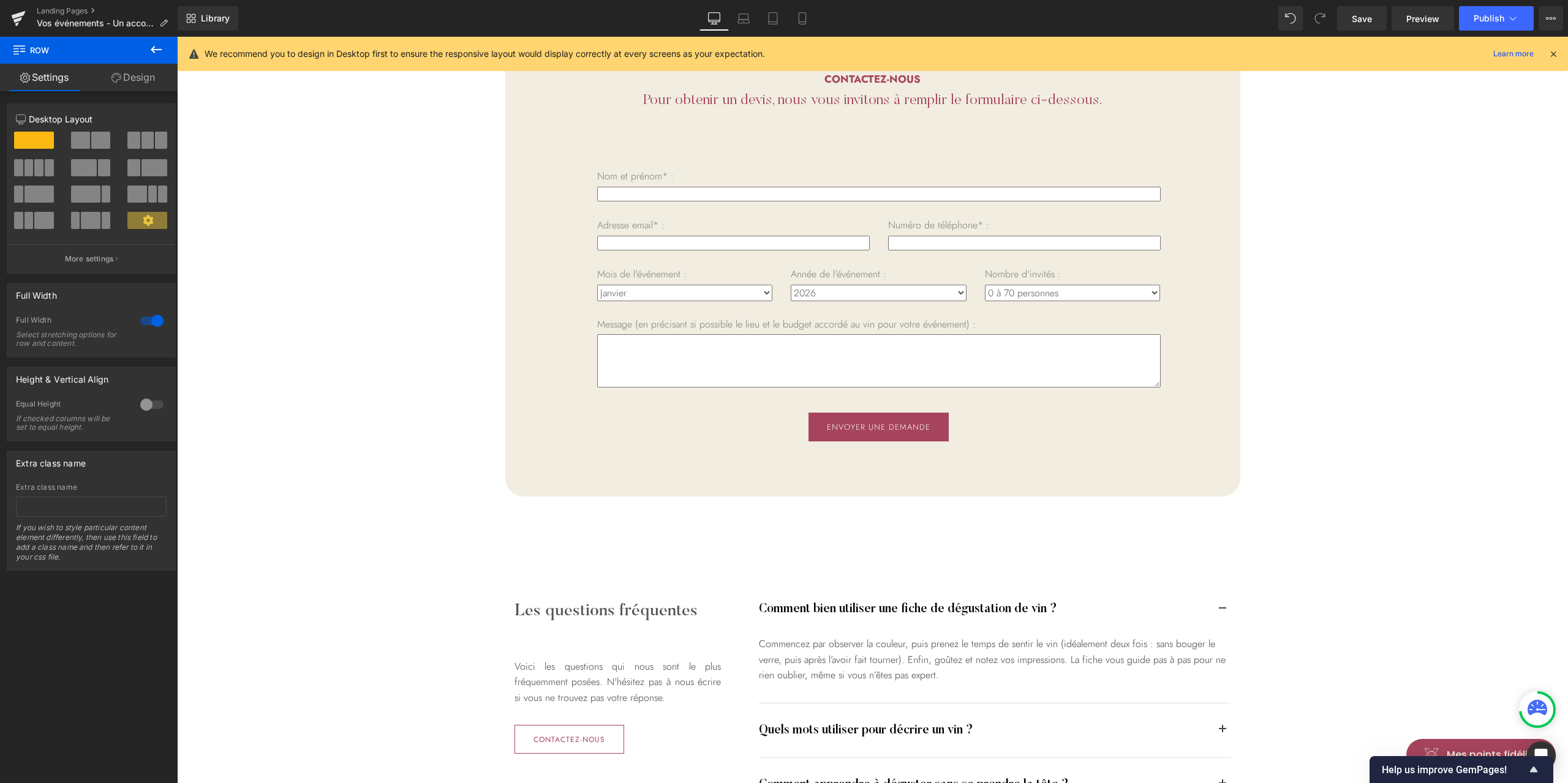
scroll to position [2531, 0]
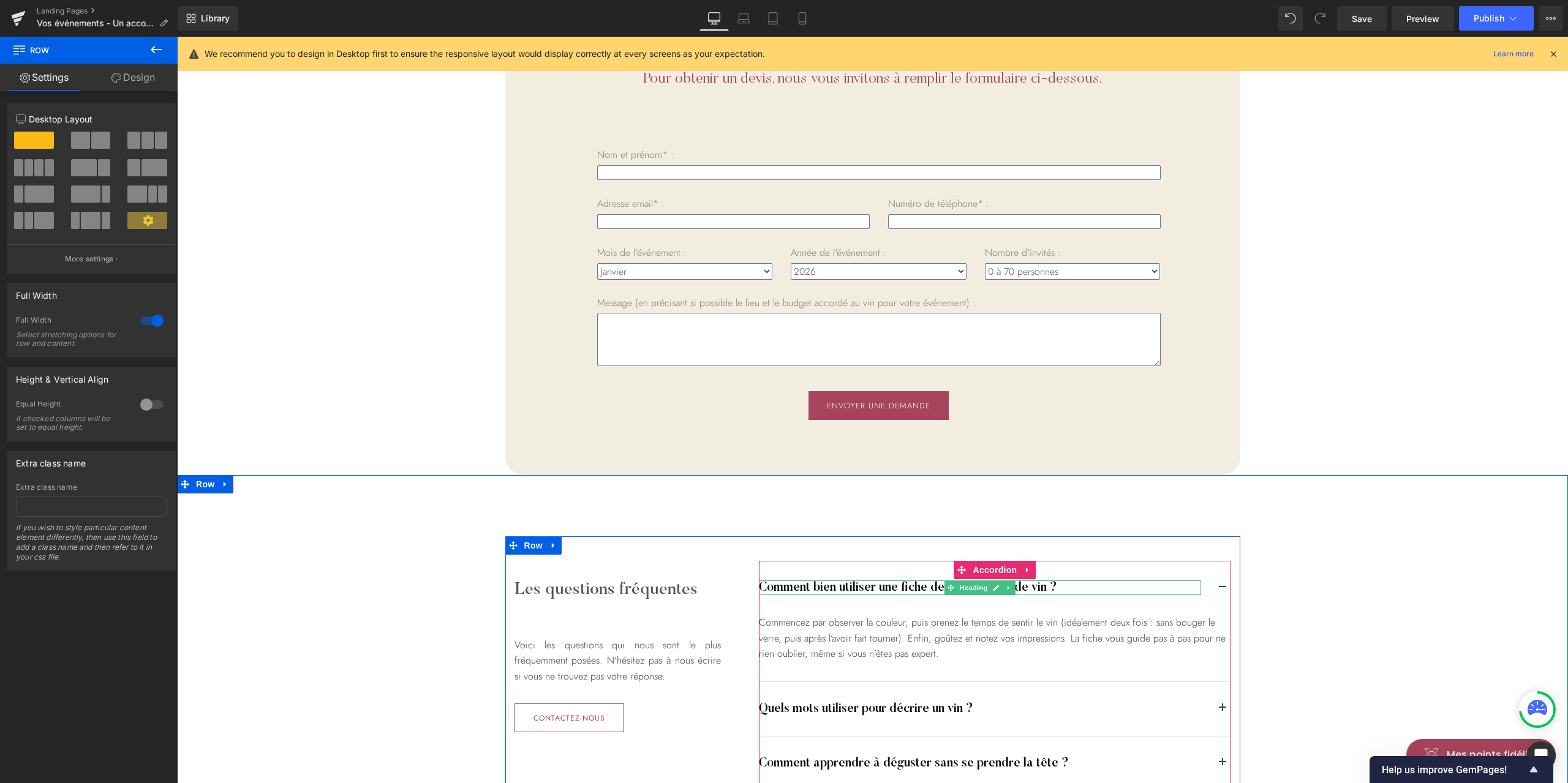
click at [818, 586] on h4 "Comment bien utiliser une fiche de dégustation de vin ?" at bounding box center [980, 588] width 442 height 15
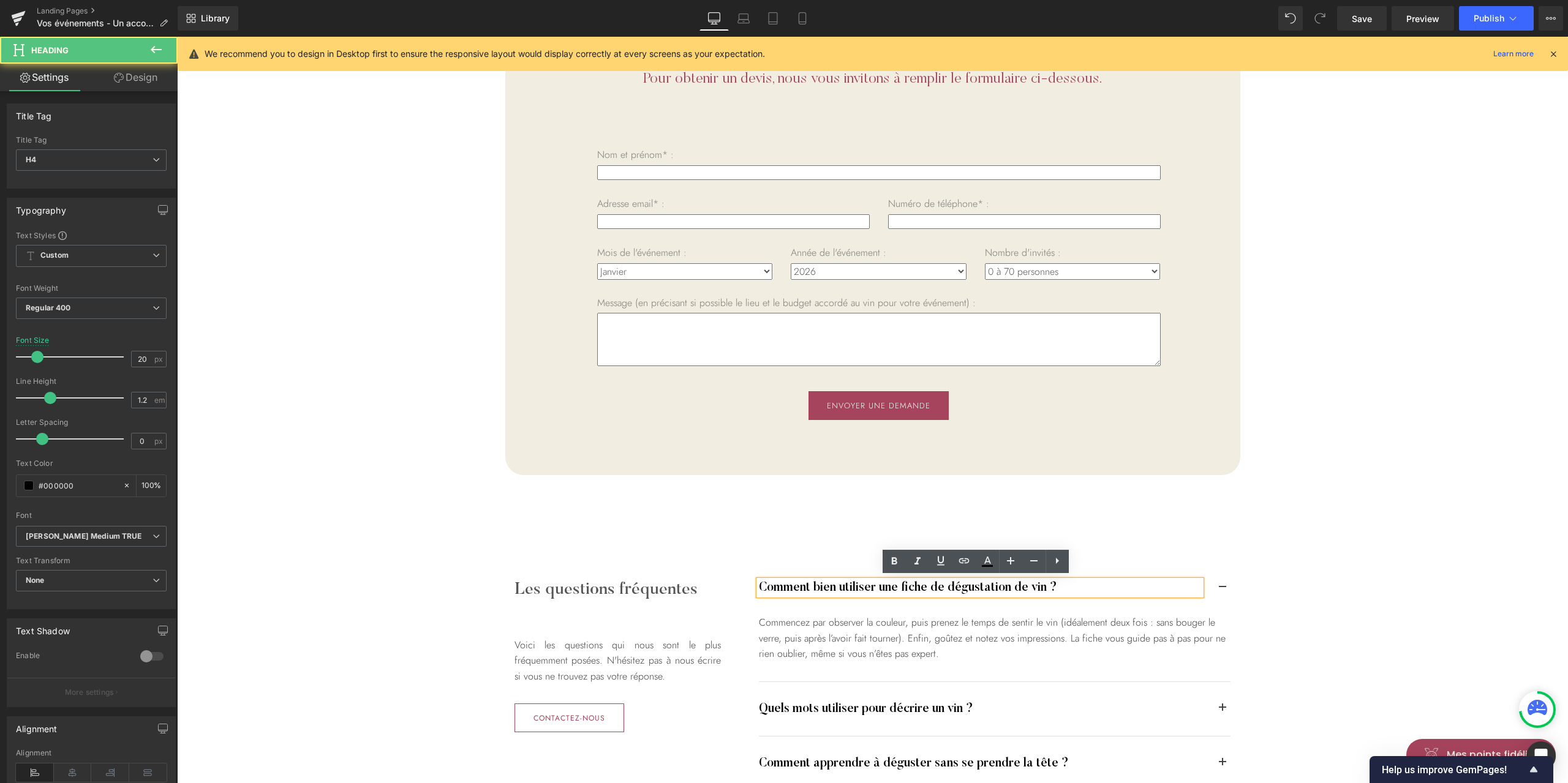
click at [818, 586] on h4 "Comment bien utiliser une fiche de dégustation de vin ?" at bounding box center [980, 588] width 442 height 15
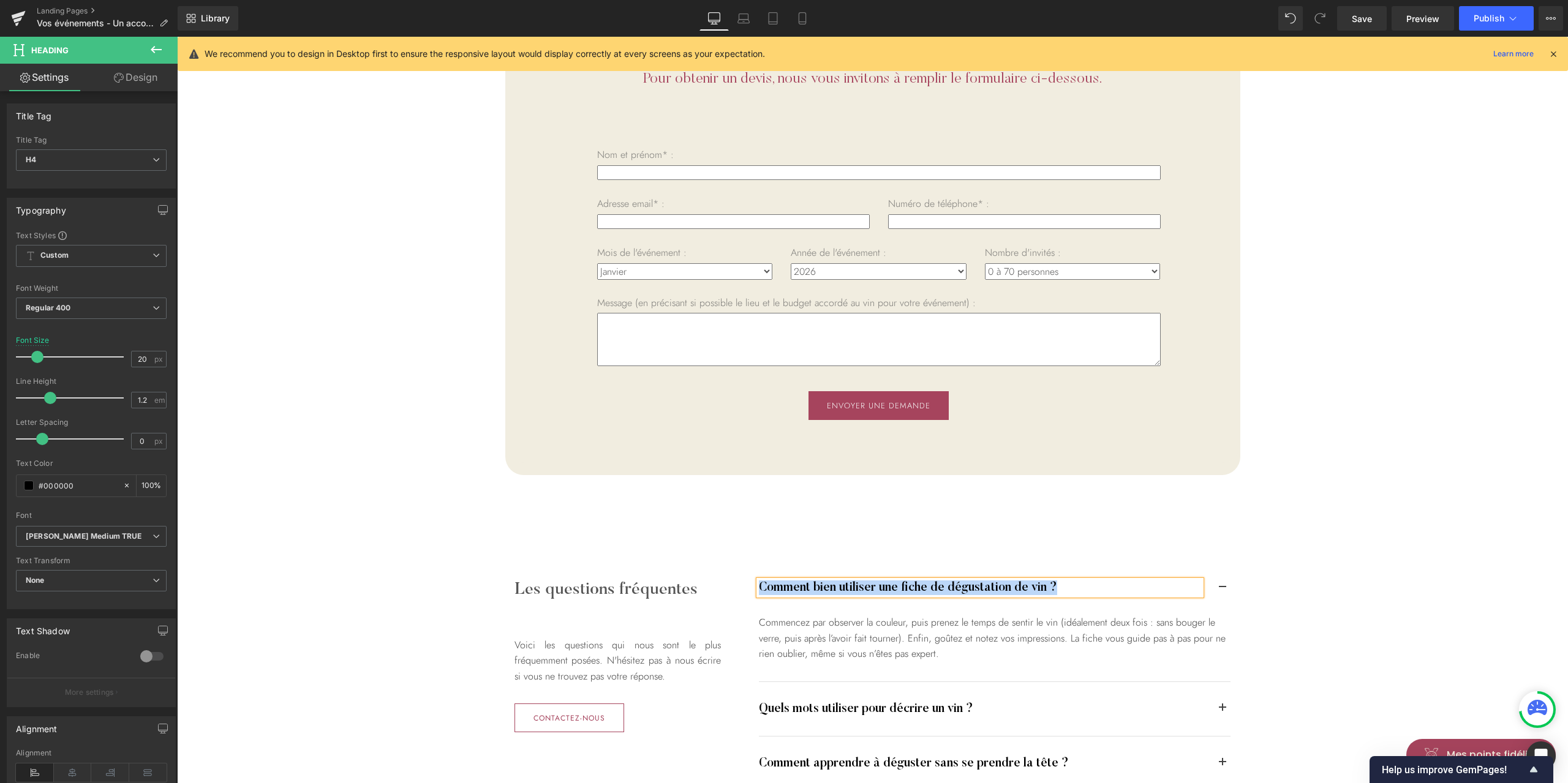
paste div
click at [1429, 436] on div "Nom et prénom* : Text Block Text Field Row Adresse email* : Text Block Email Fi…" at bounding box center [872, 286] width 1342 height 319
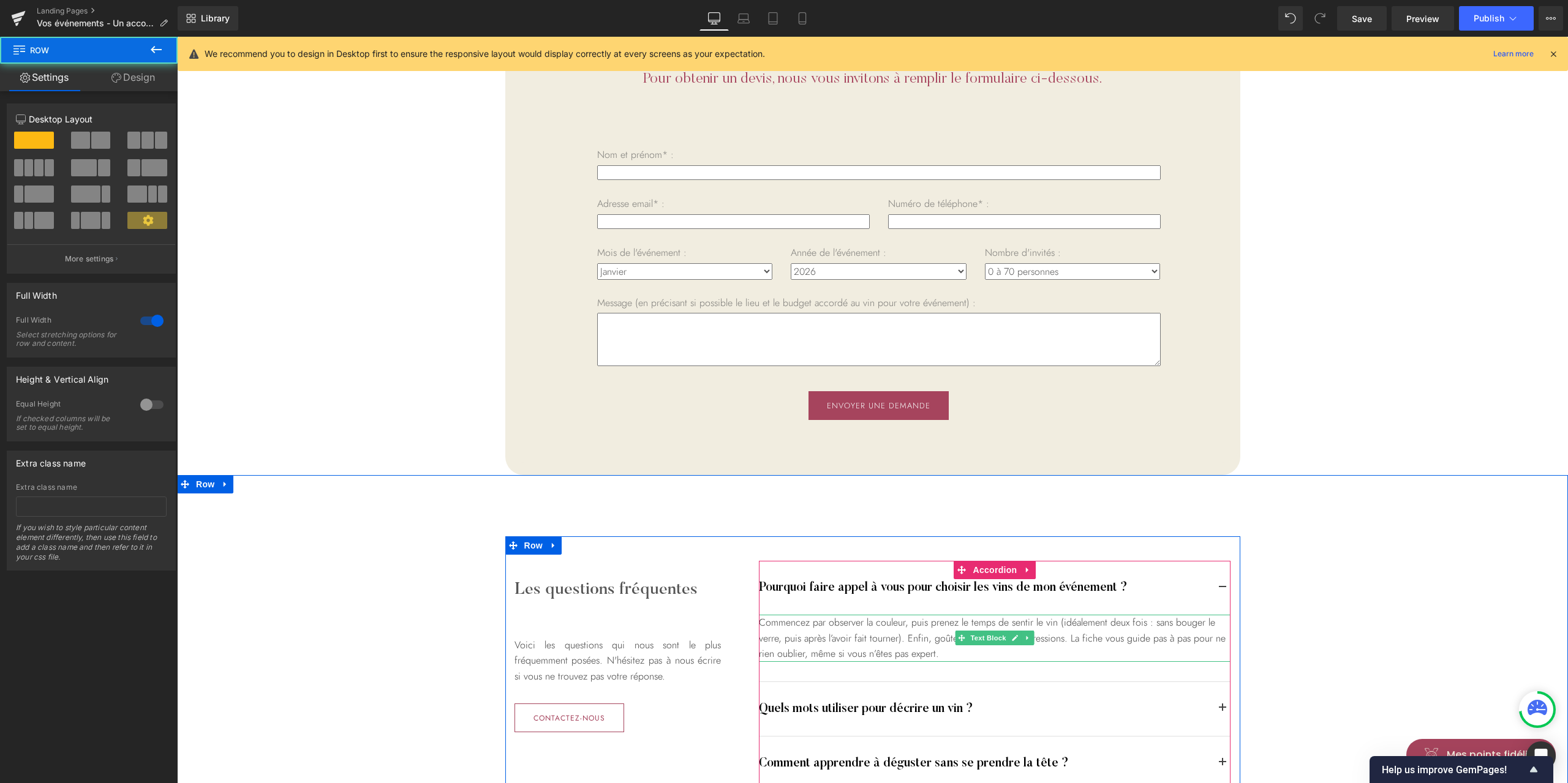
click at [883, 628] on div "Commencez par observer la couleur, puis prenez le temps de sentir le vin (idéal…" at bounding box center [995, 638] width 471 height 47
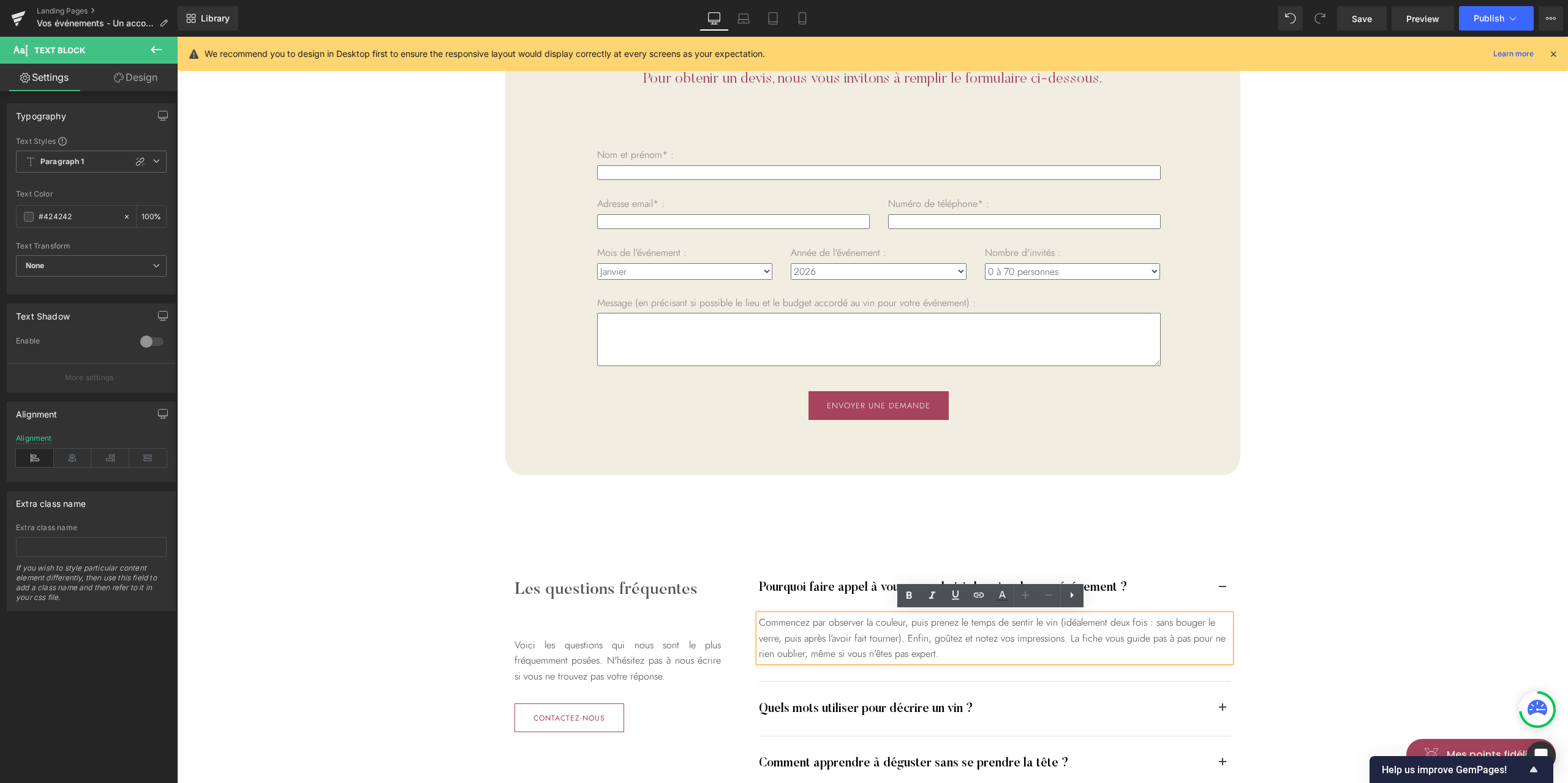
click at [867, 631] on div "Commencez par observer la couleur, puis prenez le temps de sentir le vin (idéal…" at bounding box center [995, 638] width 471 height 47
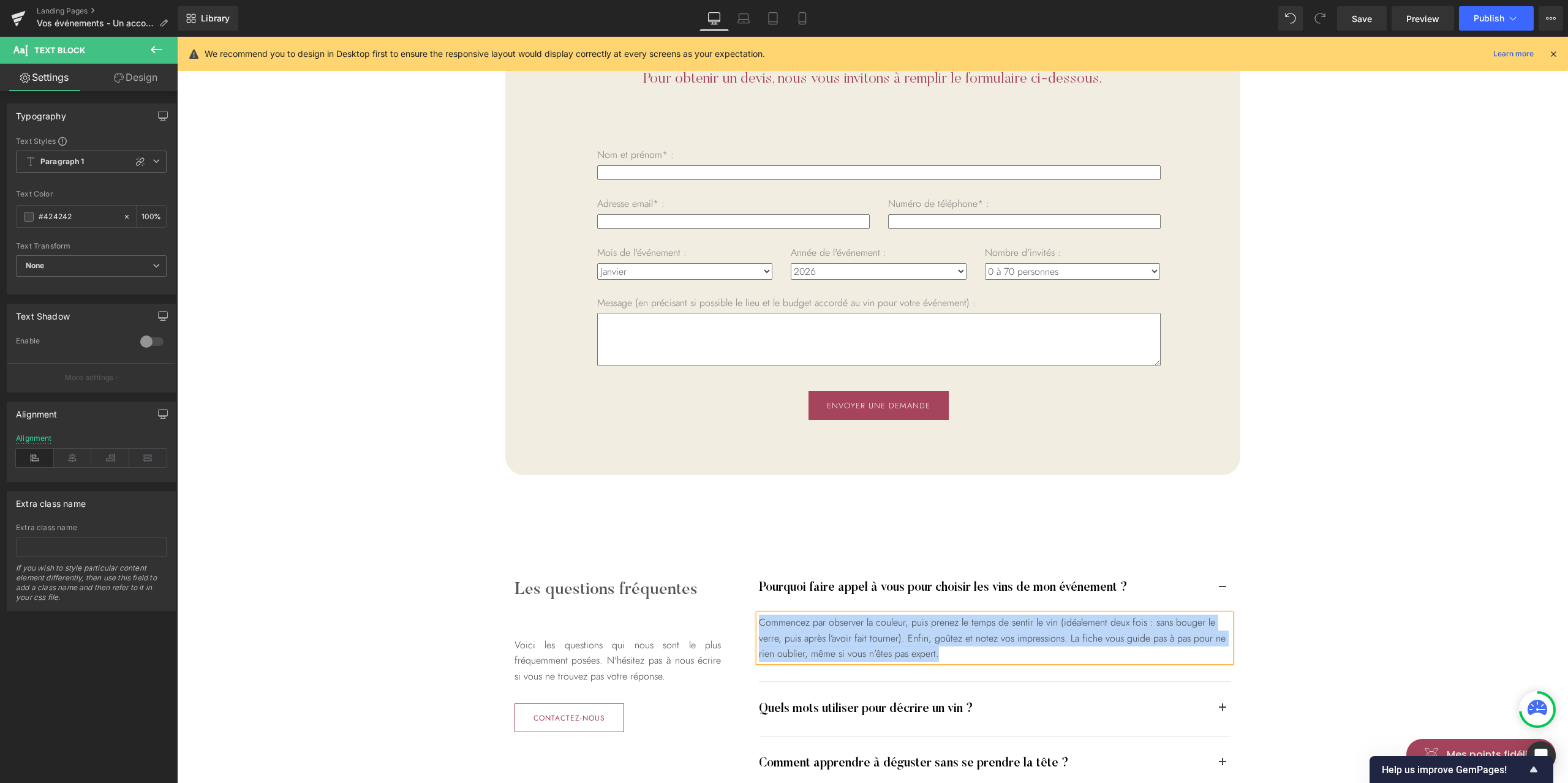
paste div
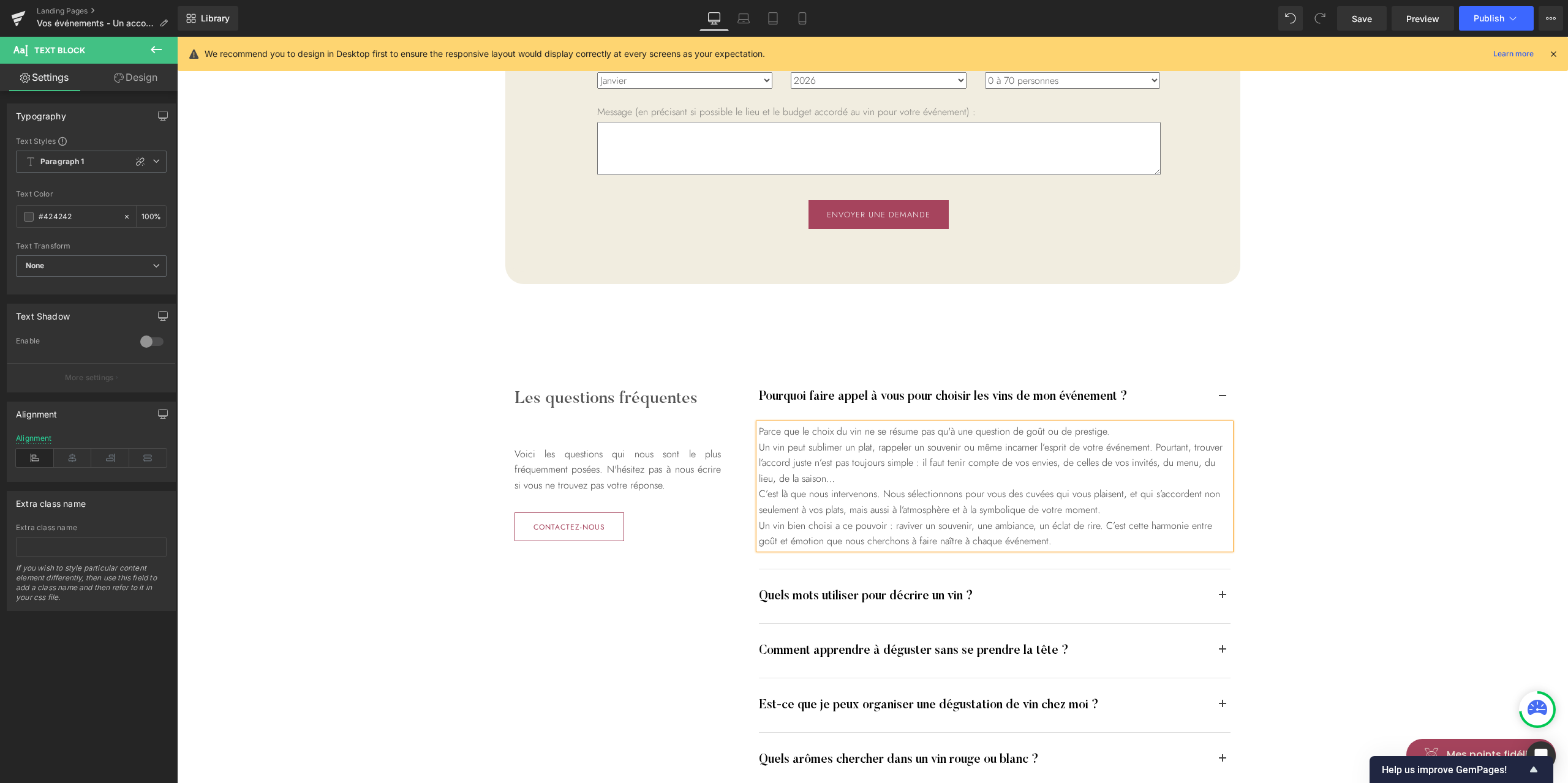
scroll to position [2776, 0]
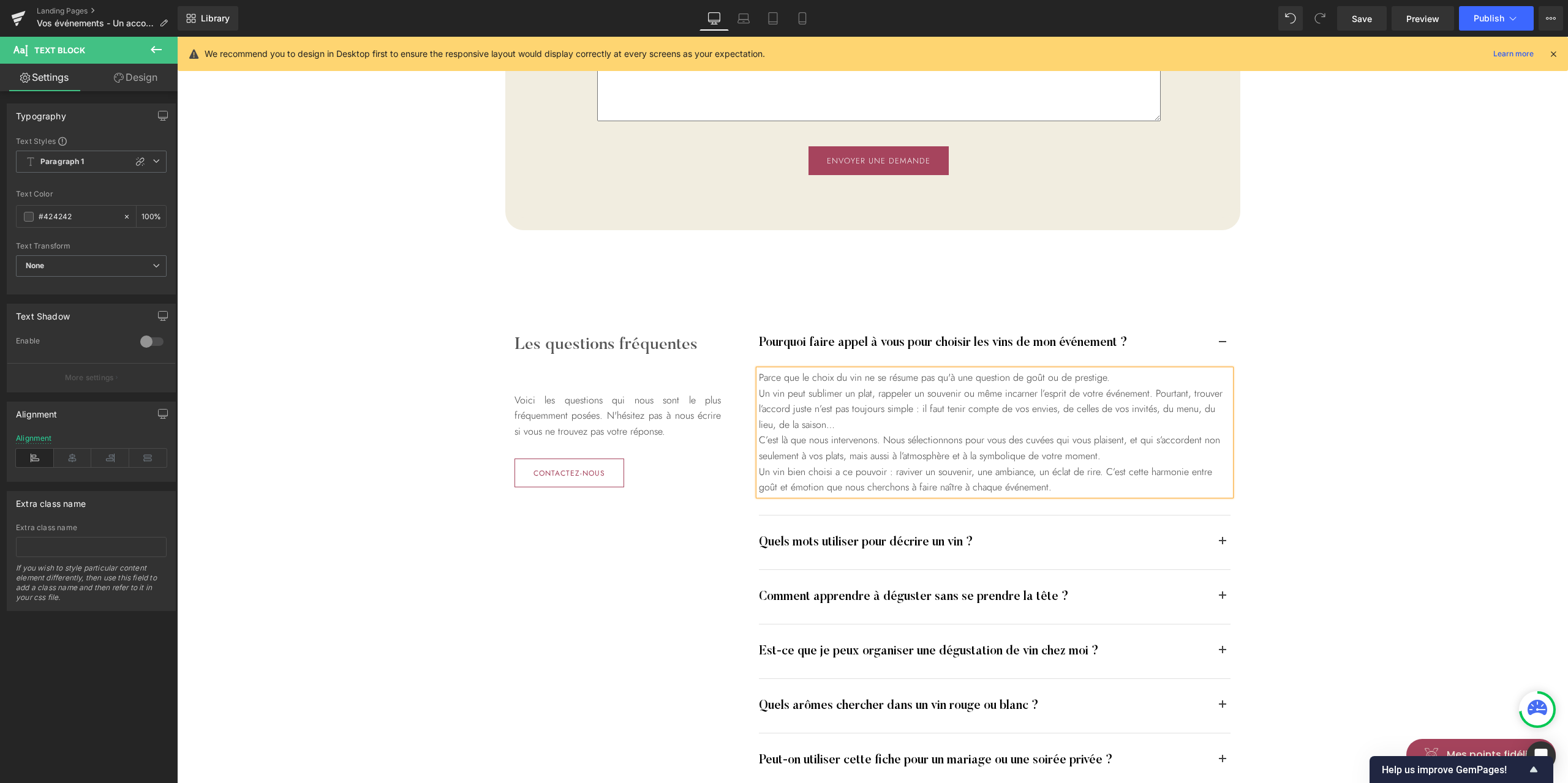
click at [1485, 411] on div "Les questions fréquentes Heading Voici les questions qui nous sont le plus fréq…" at bounding box center [872, 586] width 1391 height 590
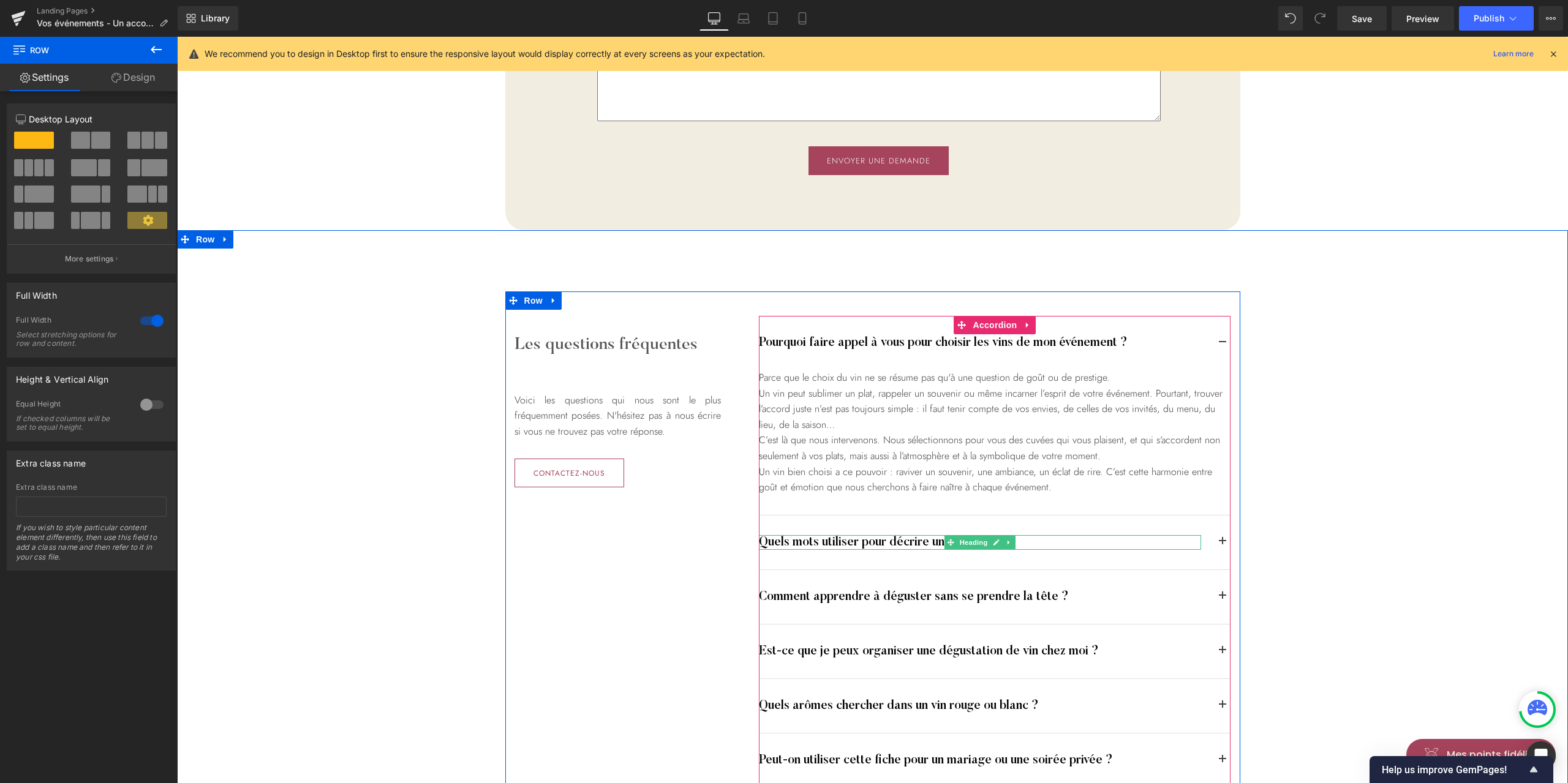
click at [919, 538] on h4 "Quels mots utiliser pour décrire un vin ?" at bounding box center [980, 543] width 442 height 15
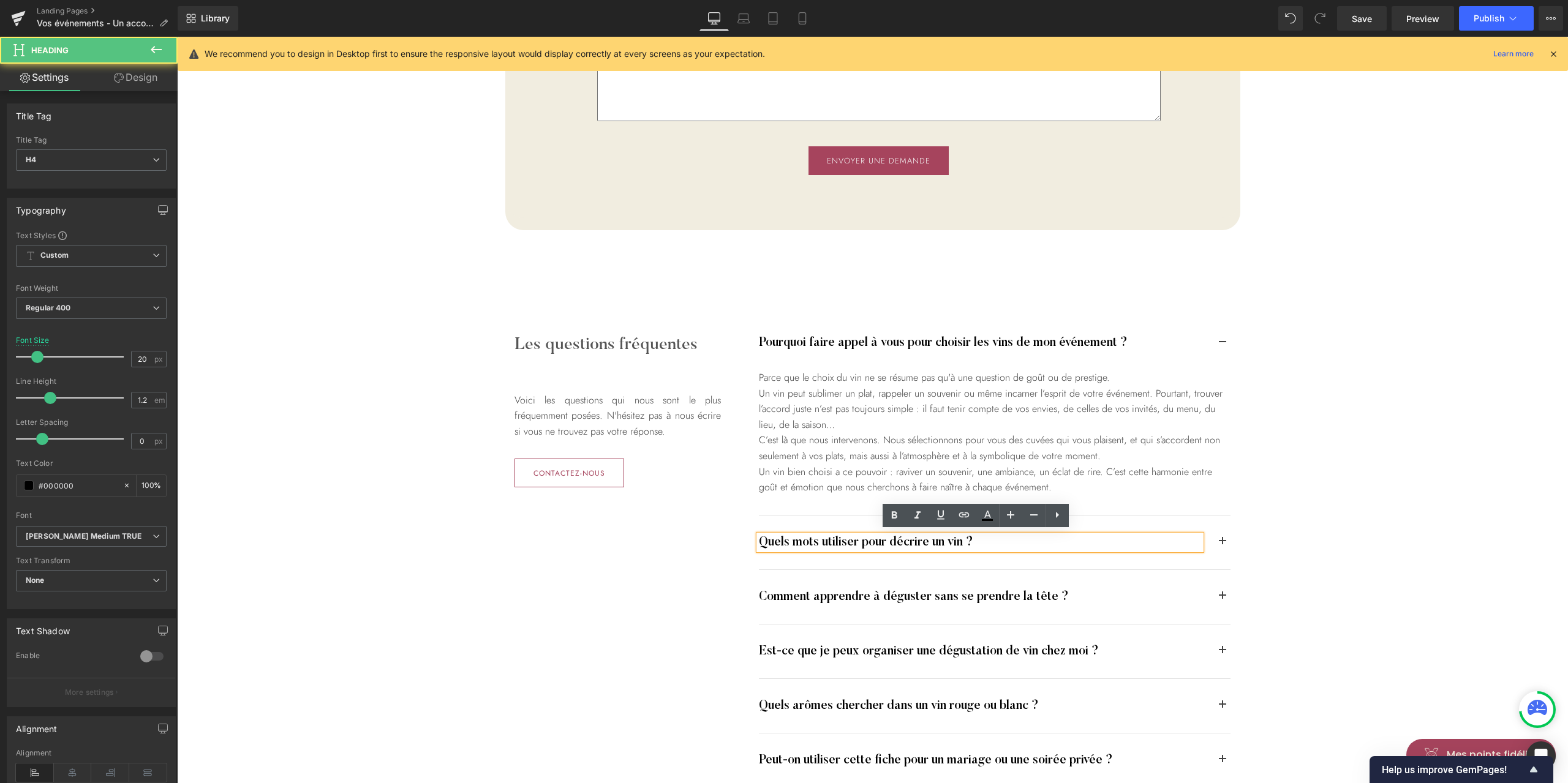
click at [879, 538] on h4 "Quels mots utiliser pour décrire un vin ?" at bounding box center [980, 543] width 442 height 15
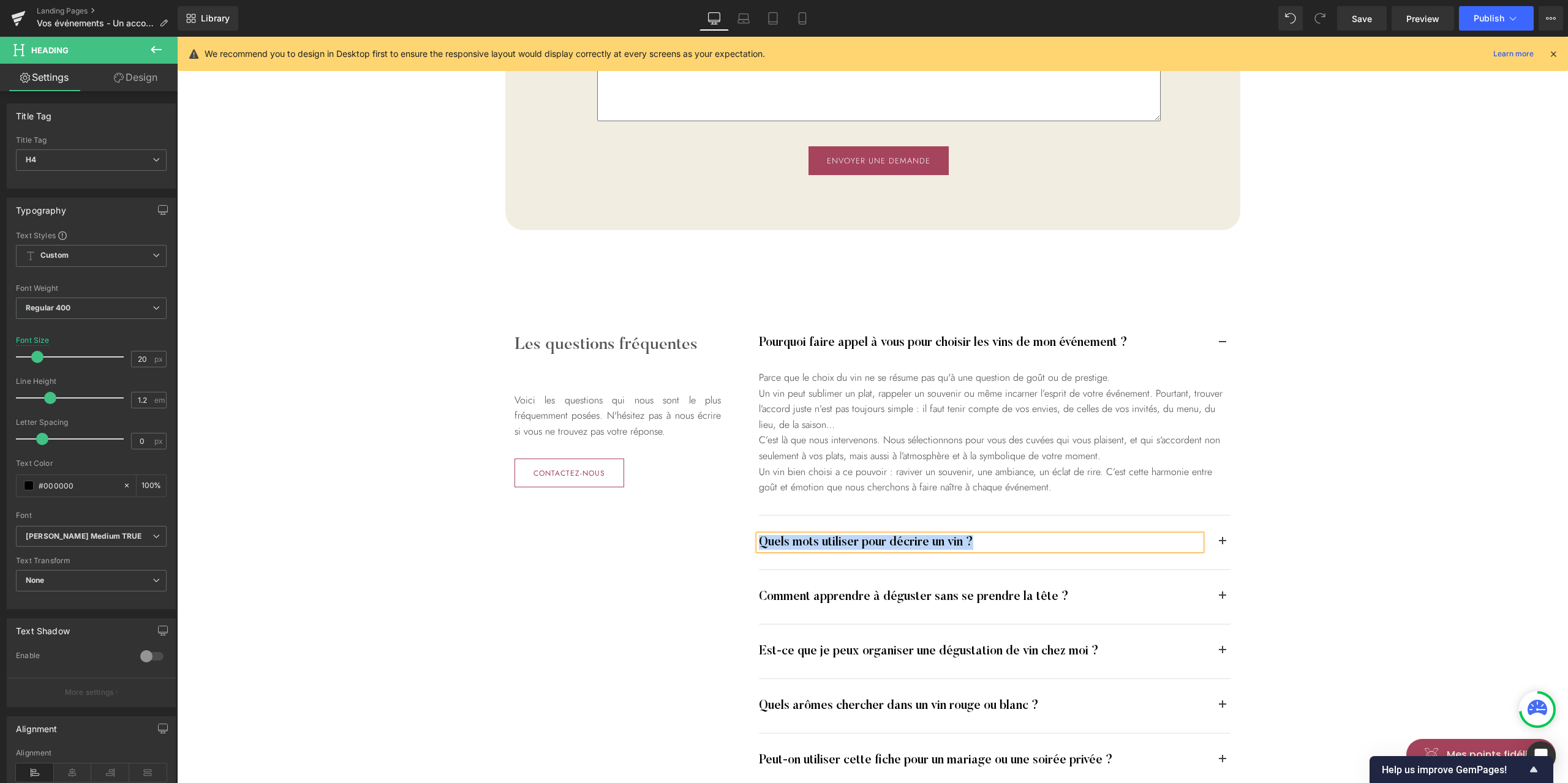
paste div
click at [1219, 539] on button "button" at bounding box center [1221, 542] width 16 height 54
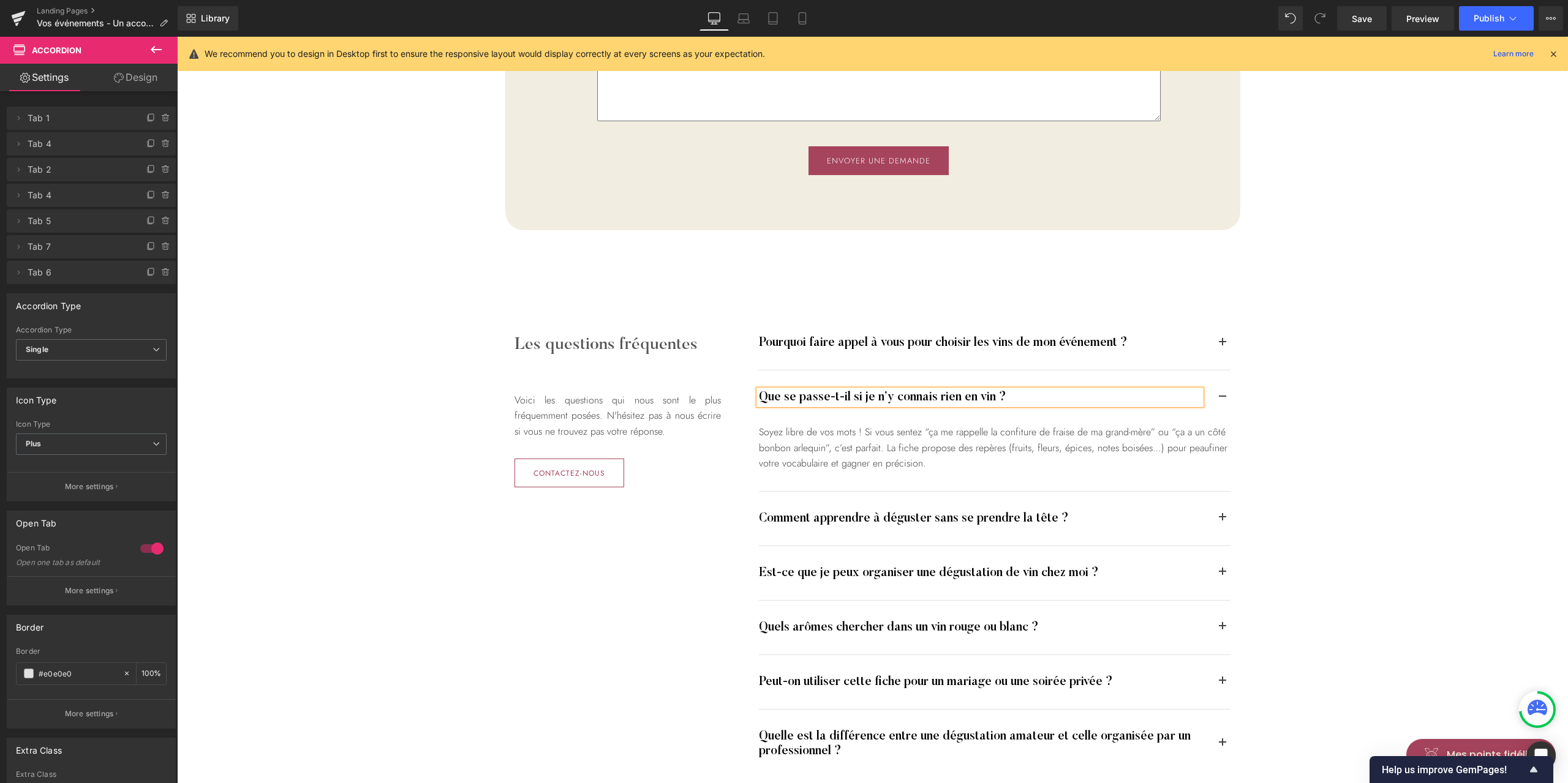
click at [1400, 450] on div "Les questions fréquentes Heading Voici les questions qui nous sont le plus fréq…" at bounding box center [872, 547] width 1391 height 512
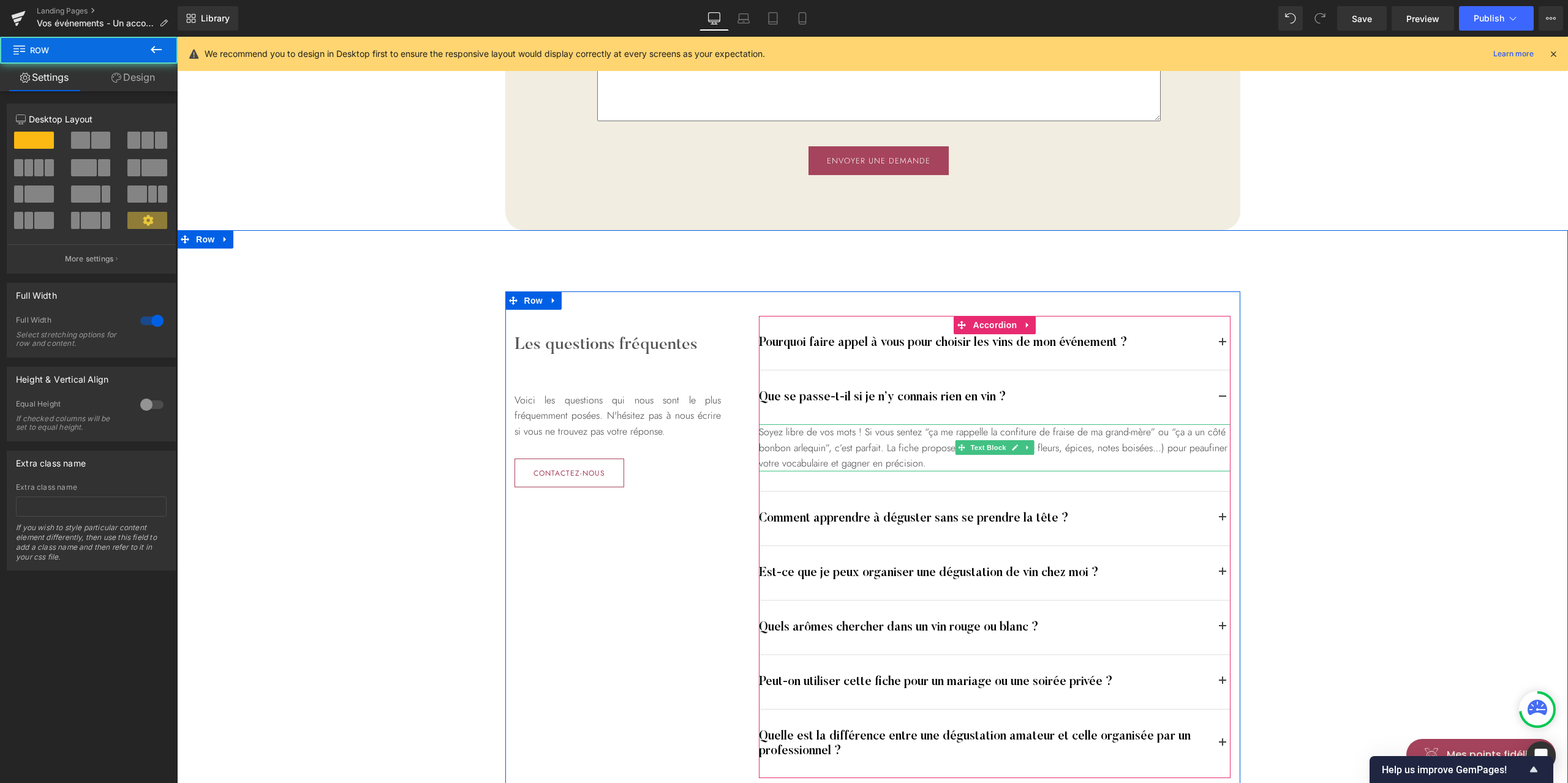
click at [913, 442] on div "Soyez libre de vos mots ! Si vous sentez “ça me rappelle la confiture de fraise…" at bounding box center [995, 447] width 471 height 47
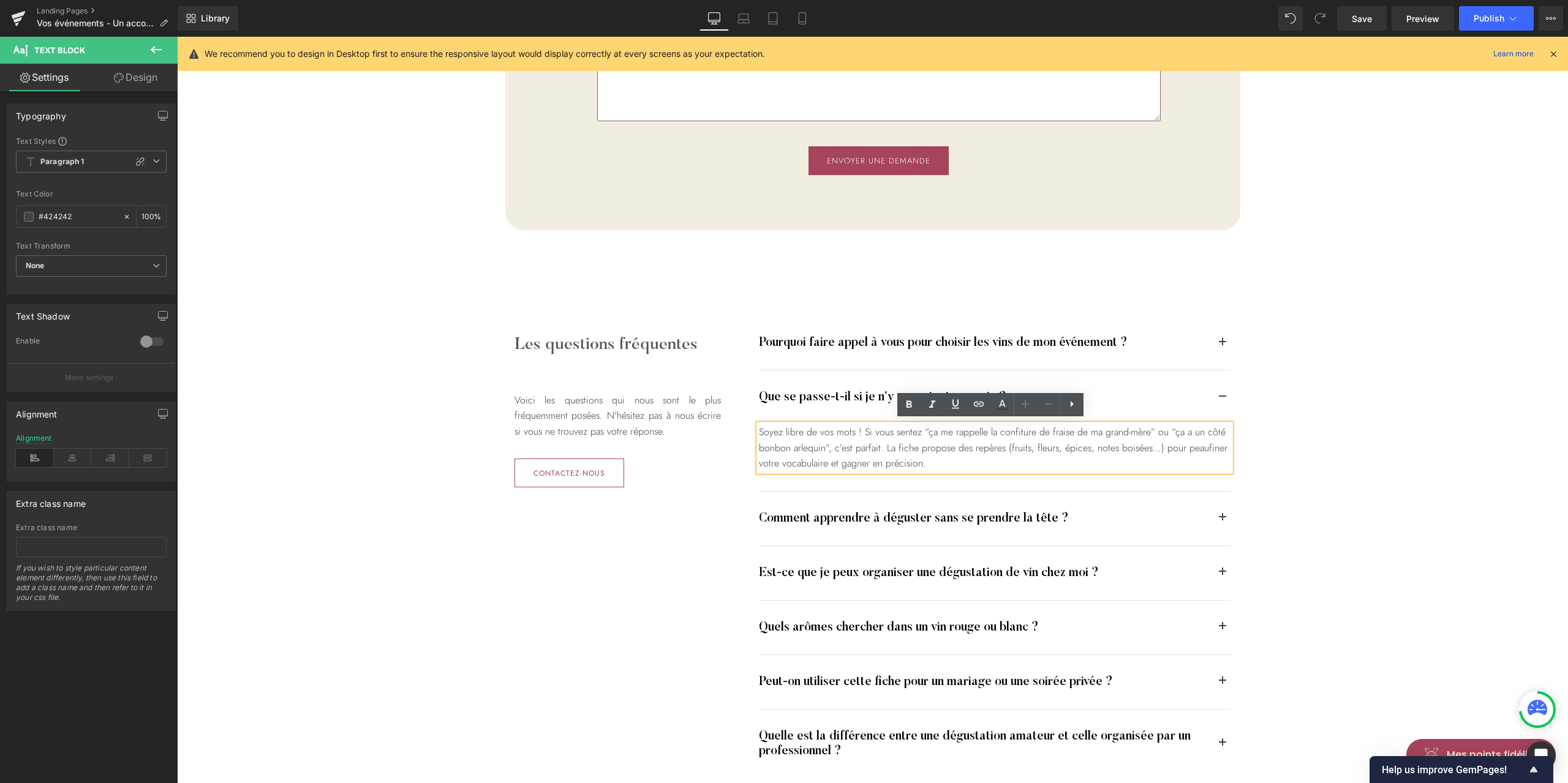
click at [878, 442] on div "Soyez libre de vos mots ! Si vous sentez “ça me rappelle la confiture de fraise…" at bounding box center [995, 447] width 471 height 47
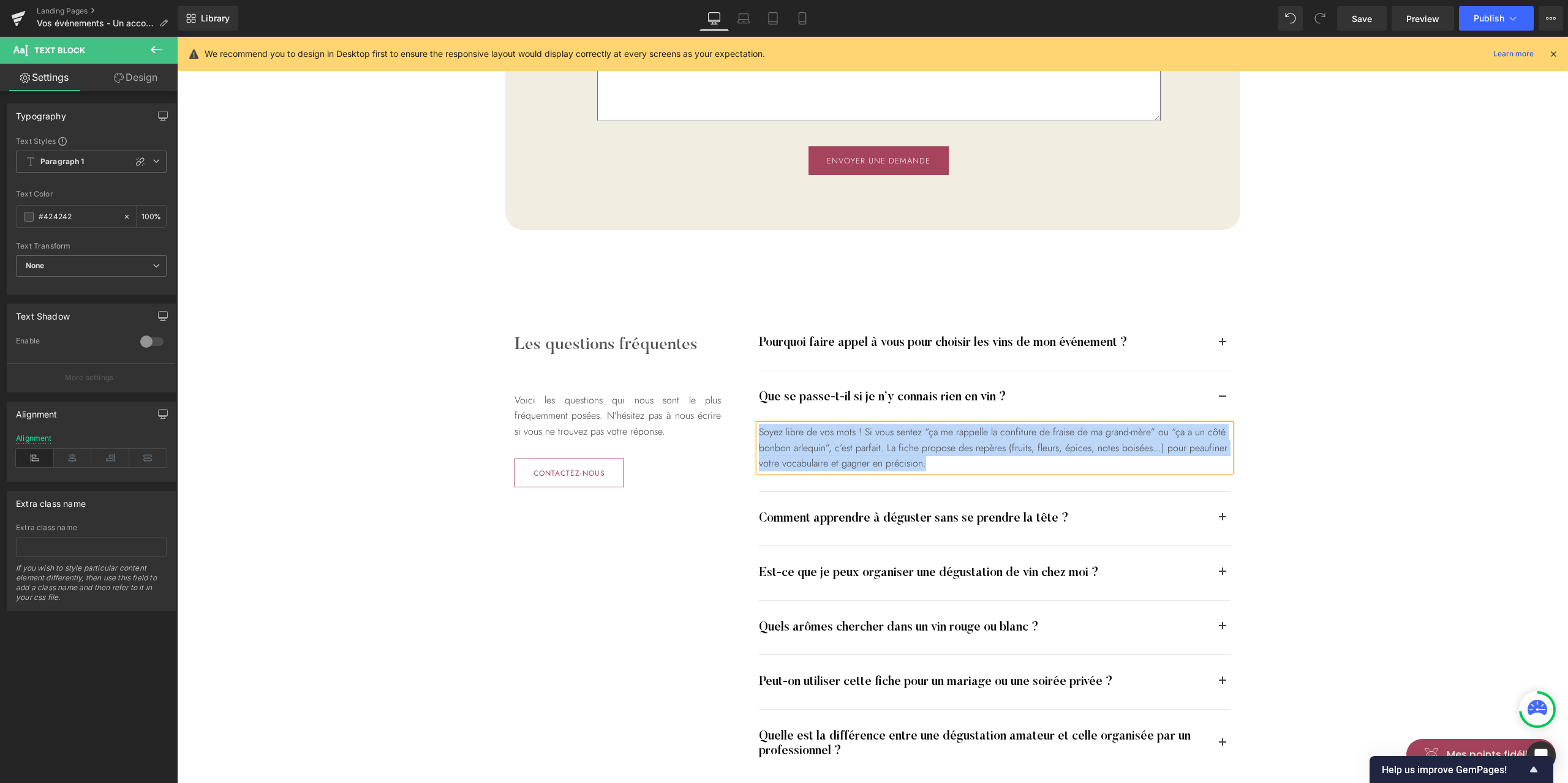
paste div
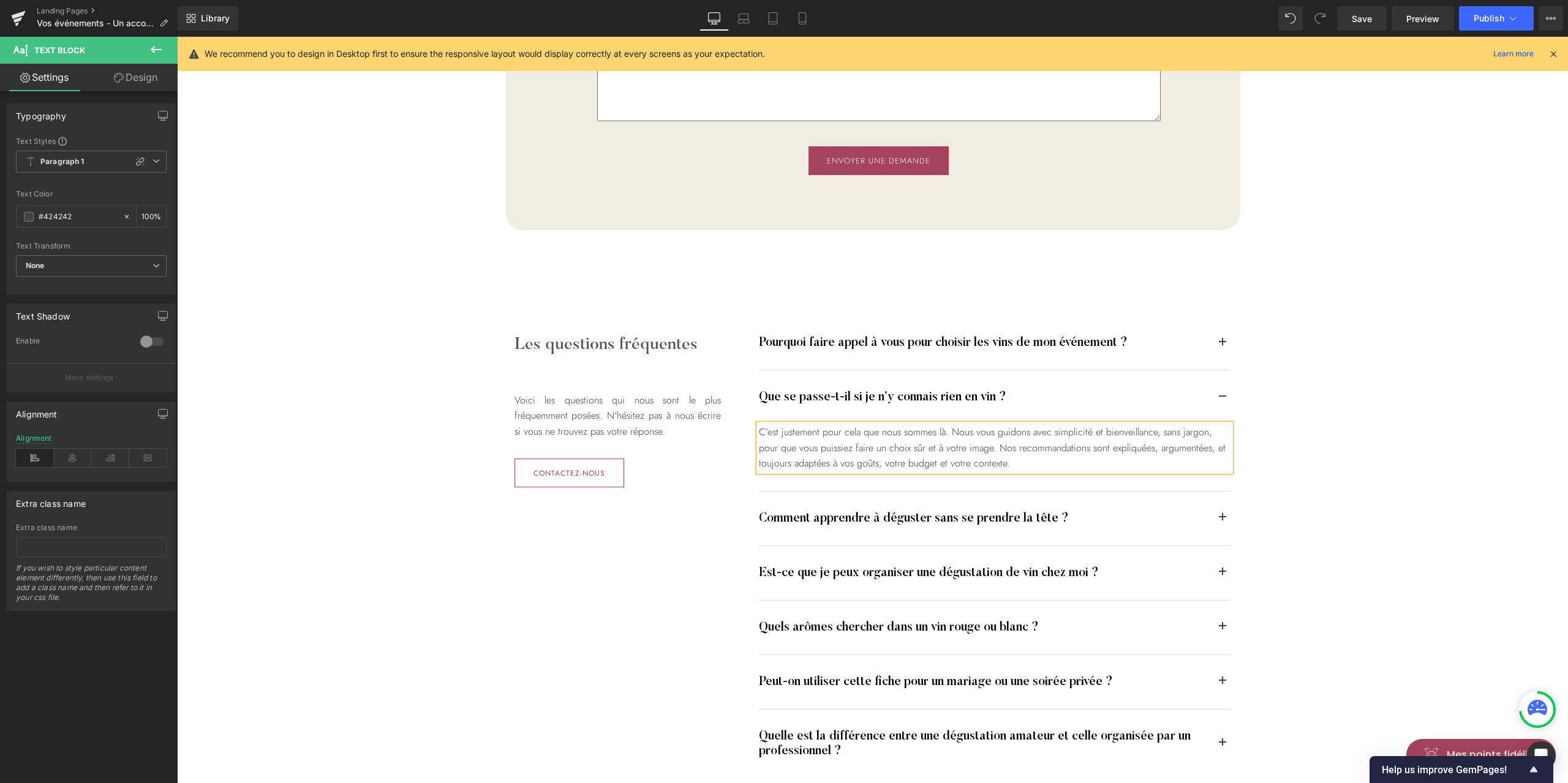
drag, startPoint x: 1396, startPoint y: 364, endPoint x: 1240, endPoint y: 475, distance: 191.5
click at [1396, 364] on div "Les questions fréquentes Heading Voici les questions qui nous sont le plus fréq…" at bounding box center [872, 547] width 1391 height 512
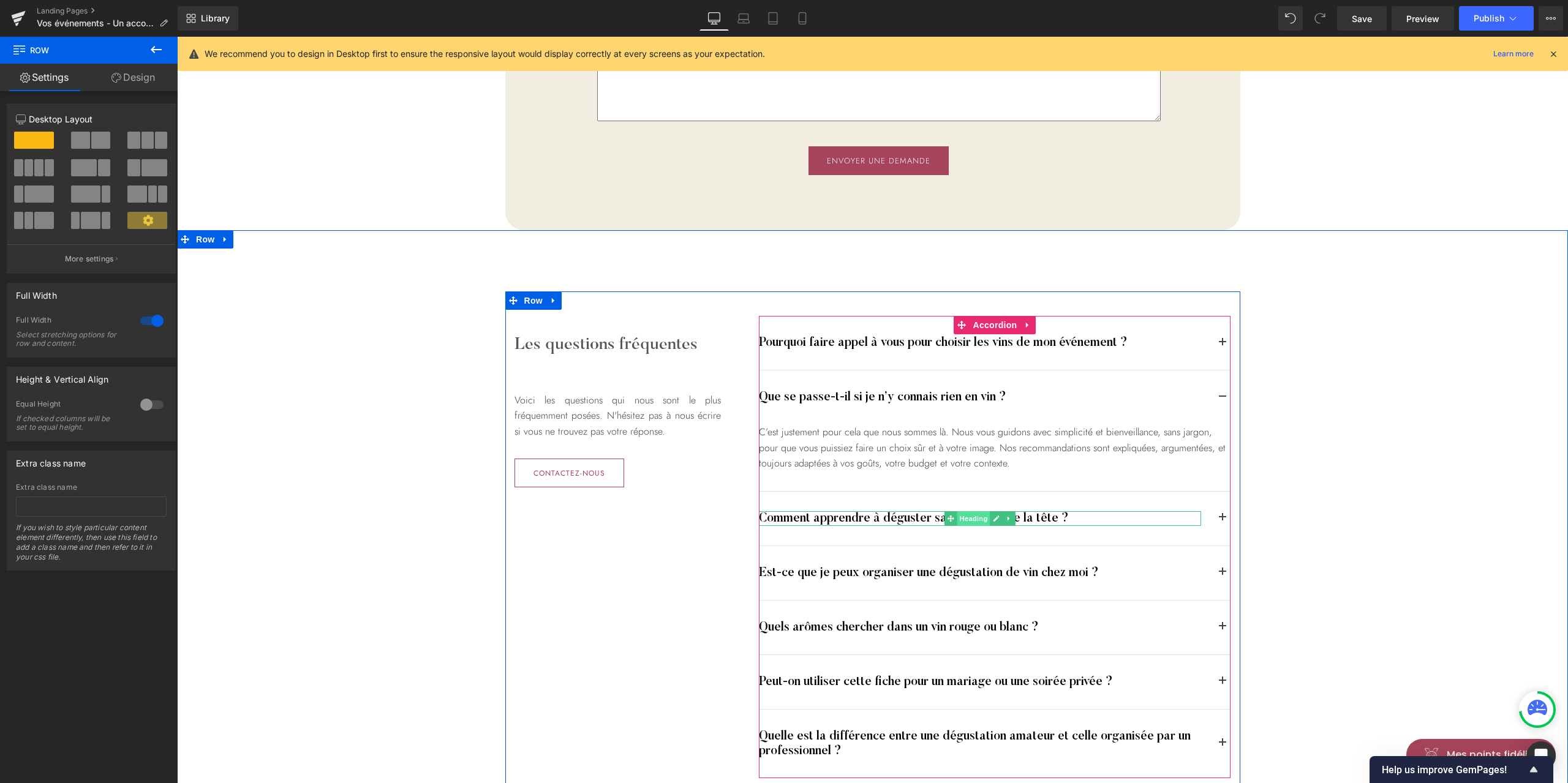
click at [983, 516] on span "Heading" at bounding box center [974, 519] width 33 height 15
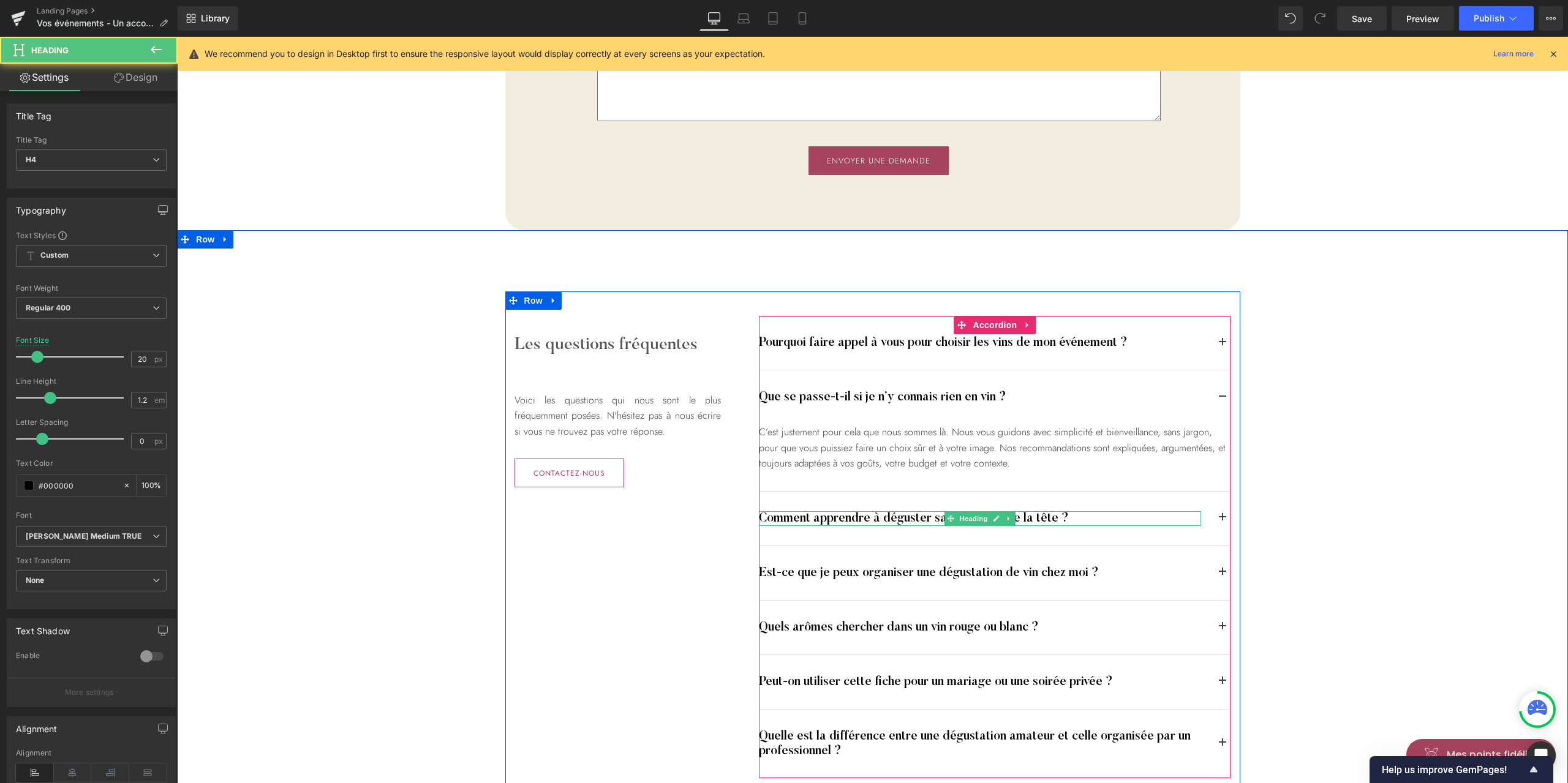
click at [875, 513] on h4 "Comment apprendre à déguster sans se prendre la tête ?" at bounding box center [980, 519] width 442 height 15
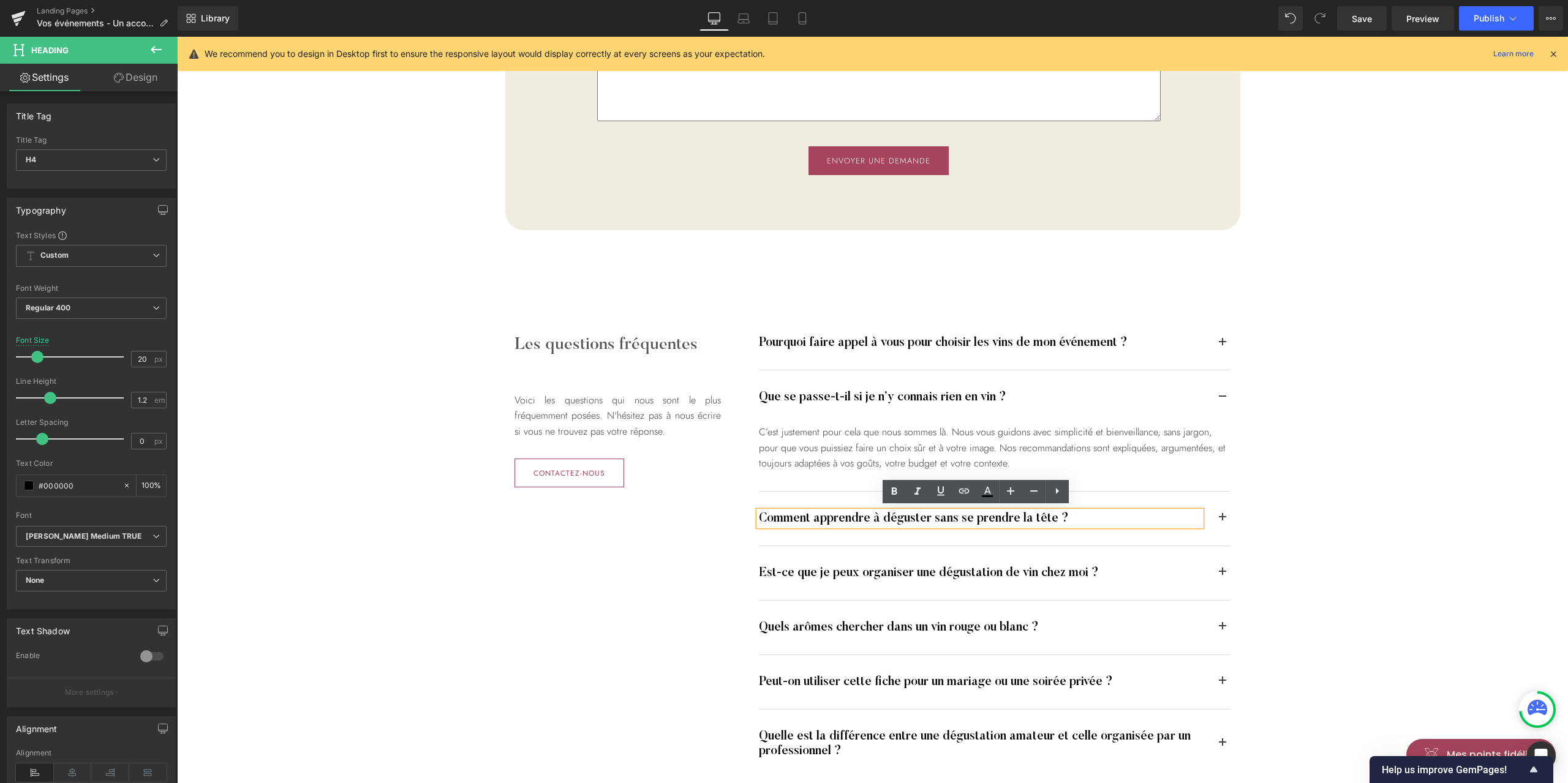
click at [855, 512] on h4 "Comment apprendre à déguster sans se prendre la tête ?" at bounding box center [980, 519] width 442 height 15
paste div
click at [1222, 521] on span "button" at bounding box center [1222, 521] width 0 height 0
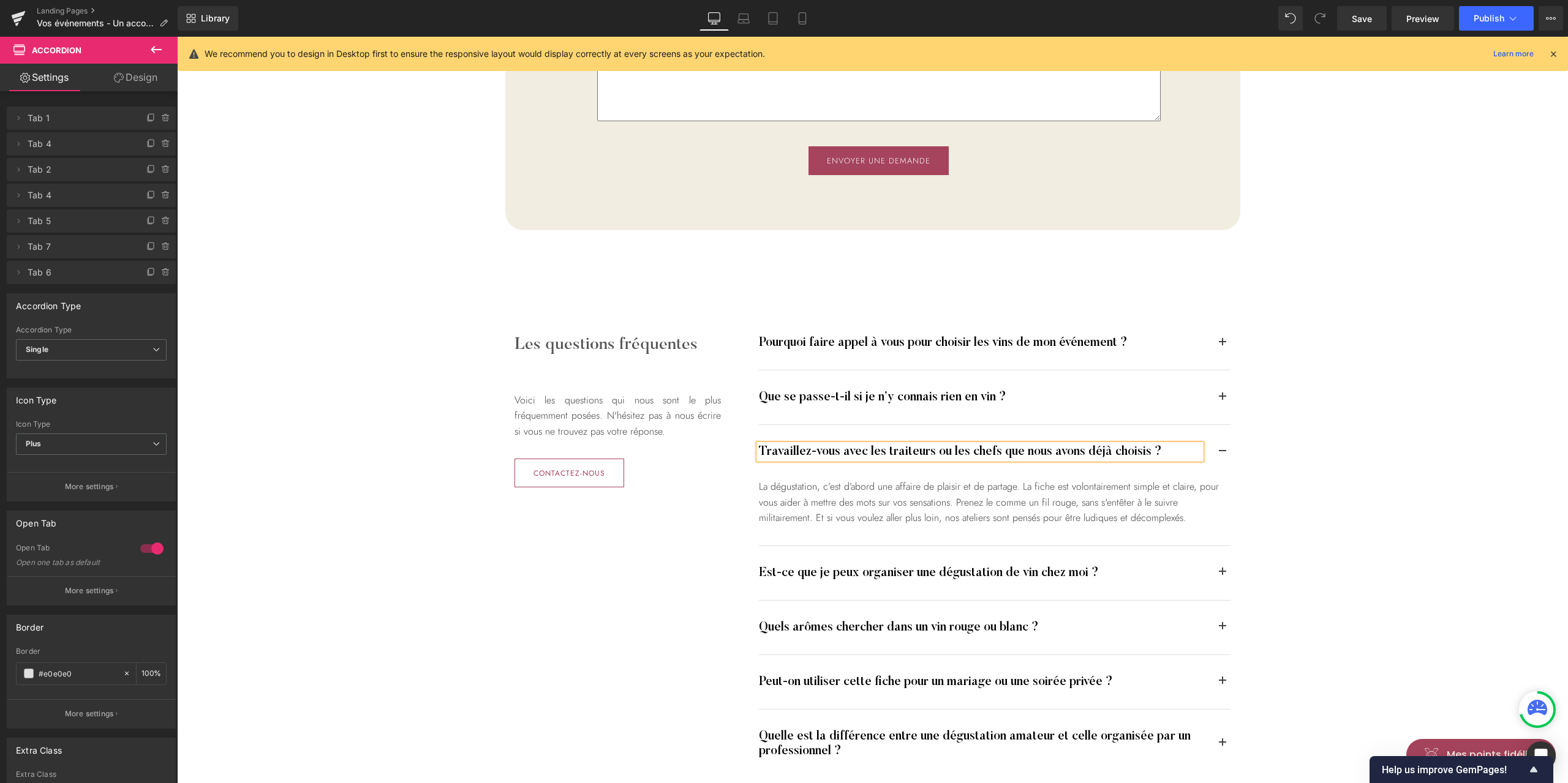
click at [1349, 460] on div "Les questions fréquentes Heading Voici les questions qui nous sont le plus fréq…" at bounding box center [872, 547] width 1391 height 512
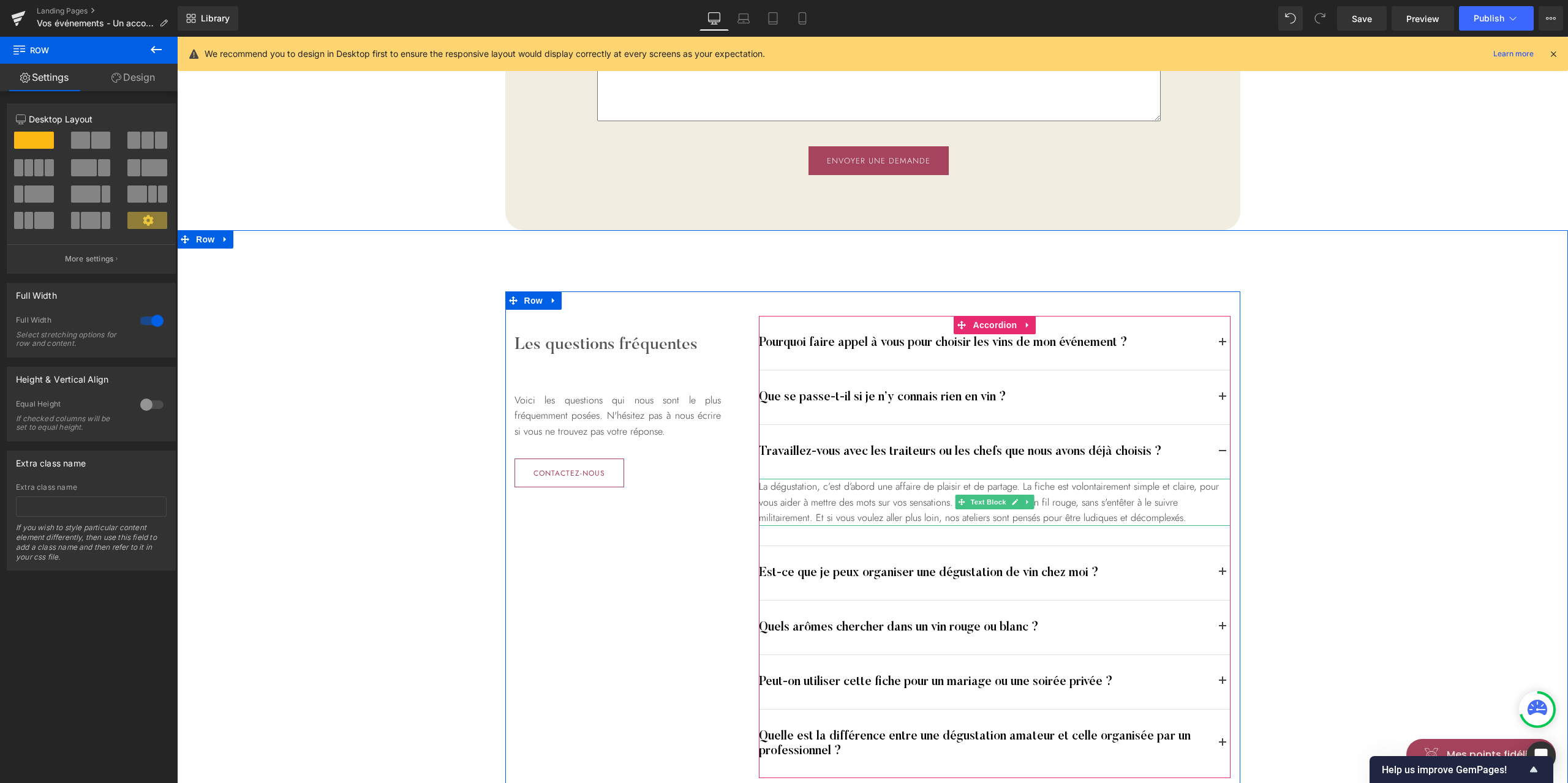
click at [866, 504] on div "La dégustation, c’est d’abord une affaire de plaisir et de partage. La fiche es…" at bounding box center [995, 502] width 471 height 47
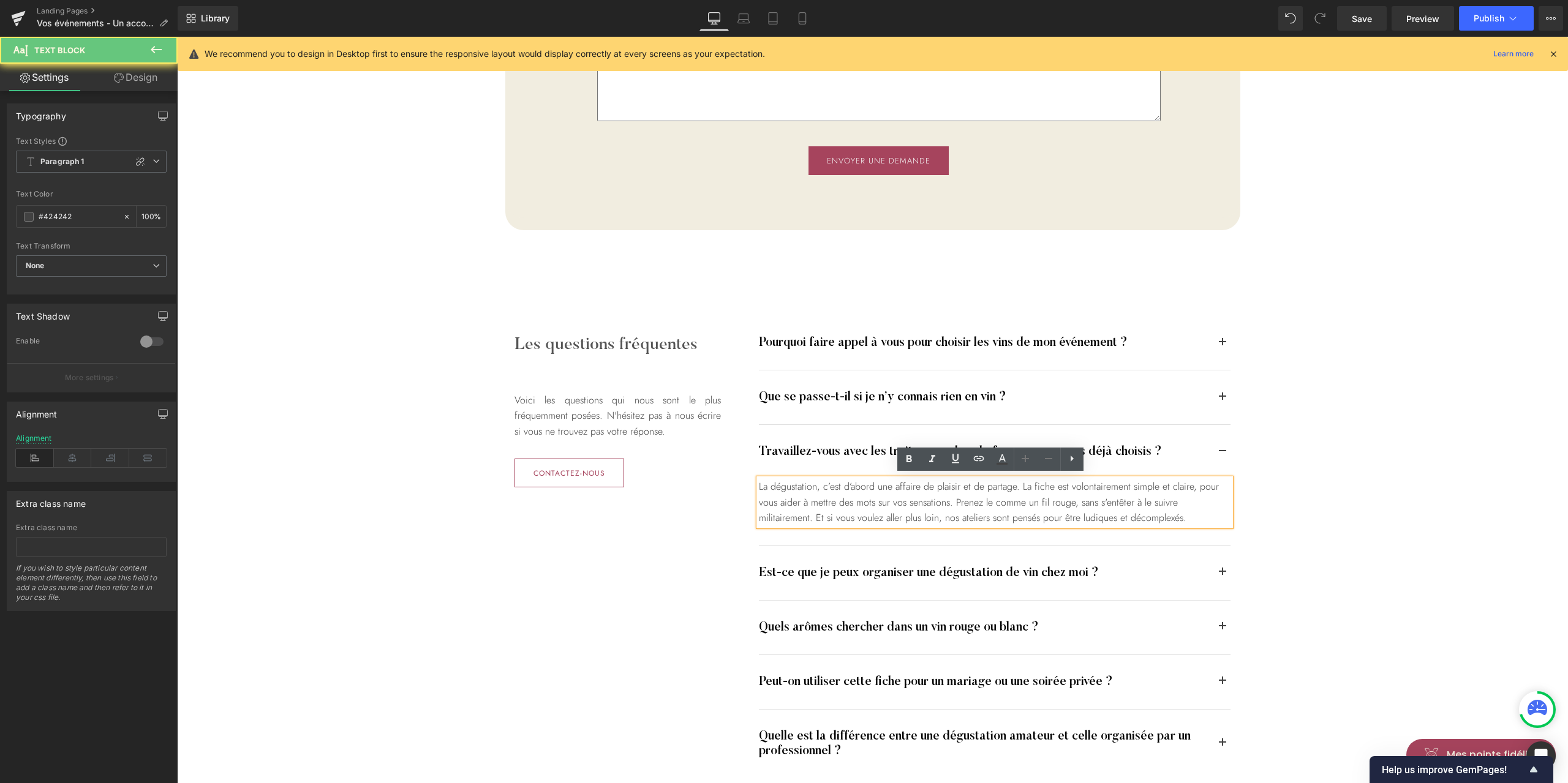
click at [858, 498] on div "La dégustation, c’est d’abord une affaire de plaisir et de partage. La fiche es…" at bounding box center [995, 502] width 471 height 47
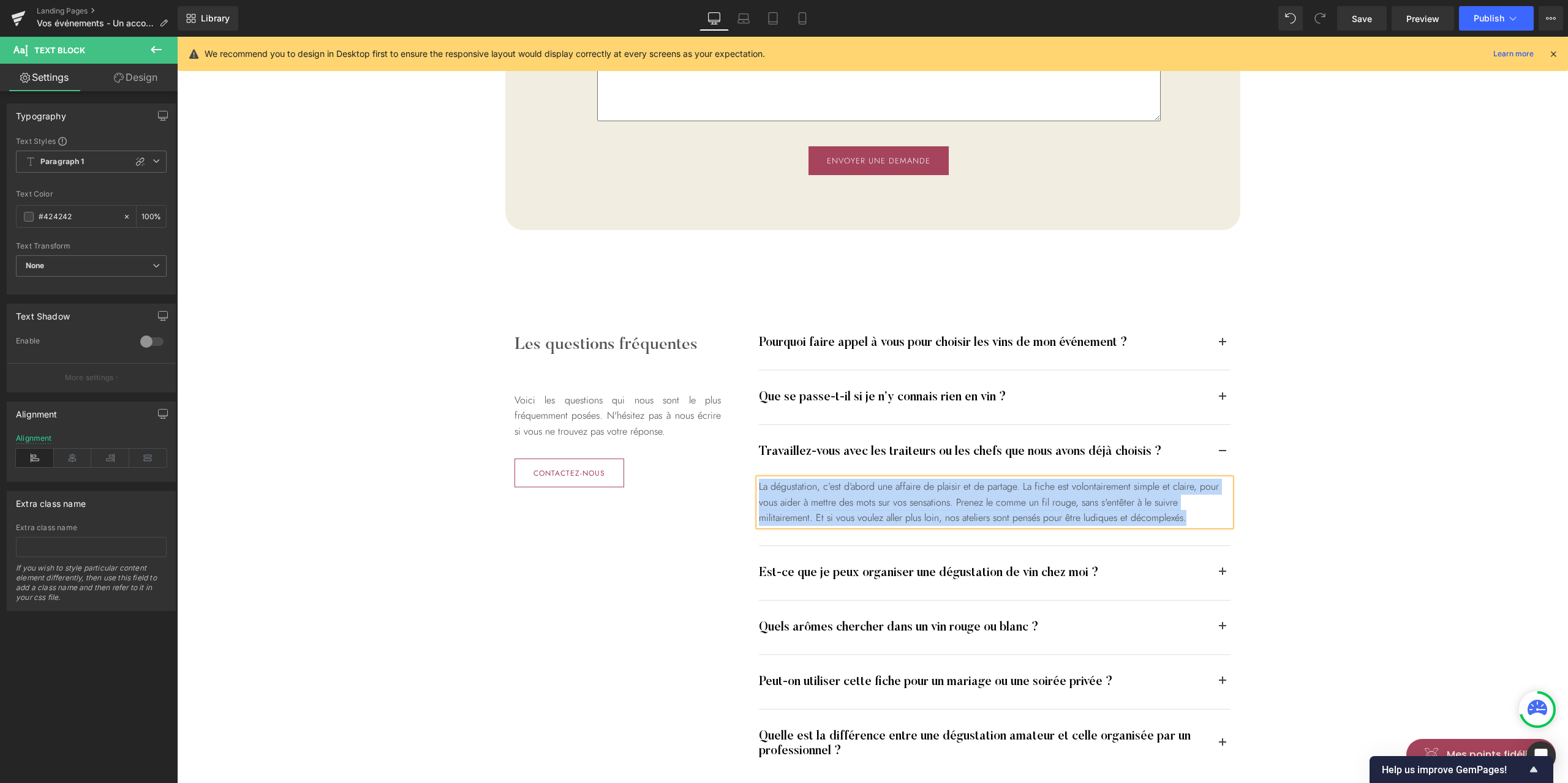
paste div
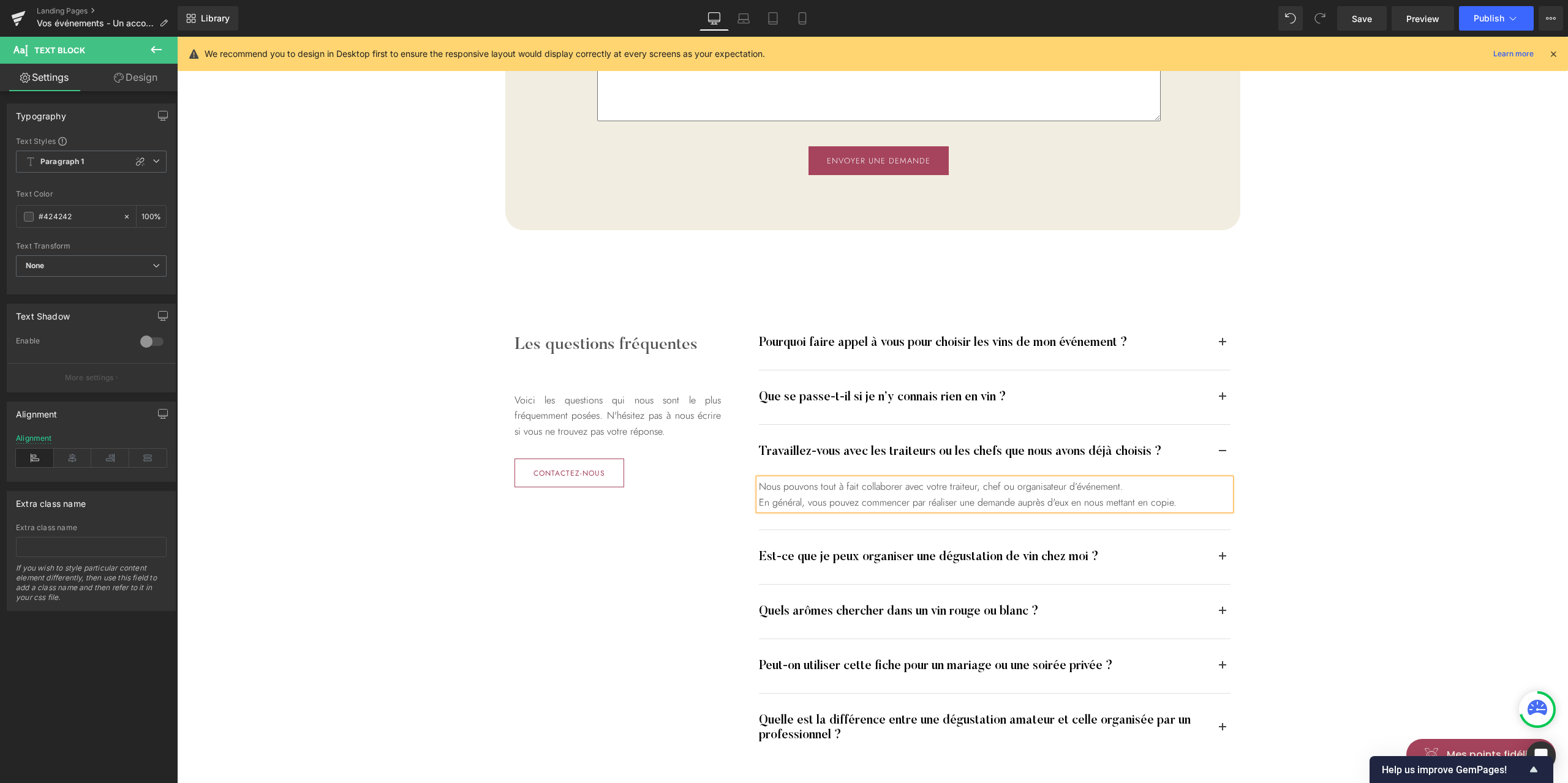
click at [1396, 531] on div "Les questions fréquentes Heading Voici les questions qui nous sont le plus fréq…" at bounding box center [872, 539] width 1391 height 495
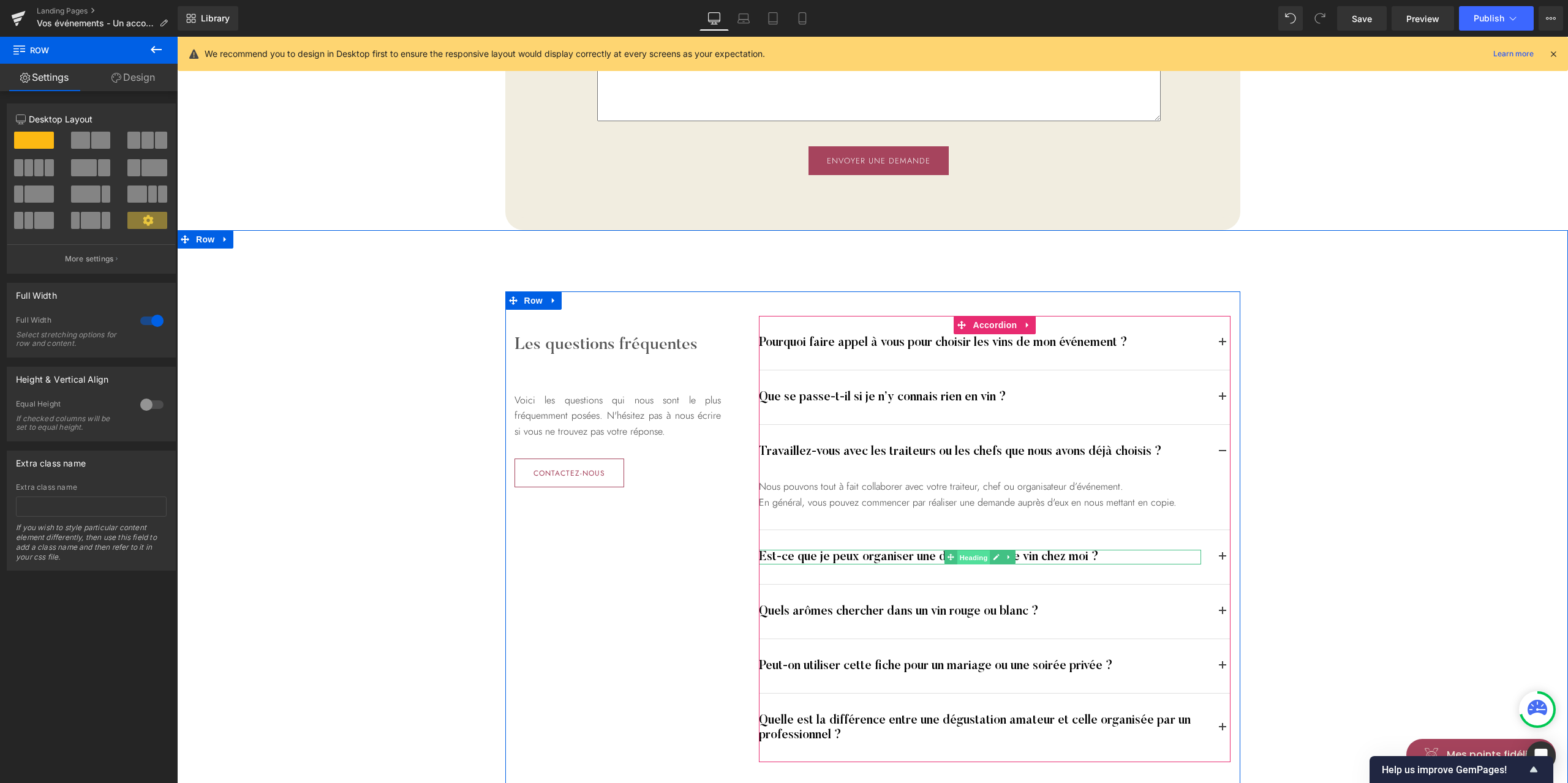
click at [977, 551] on span "Heading" at bounding box center [974, 557] width 33 height 15
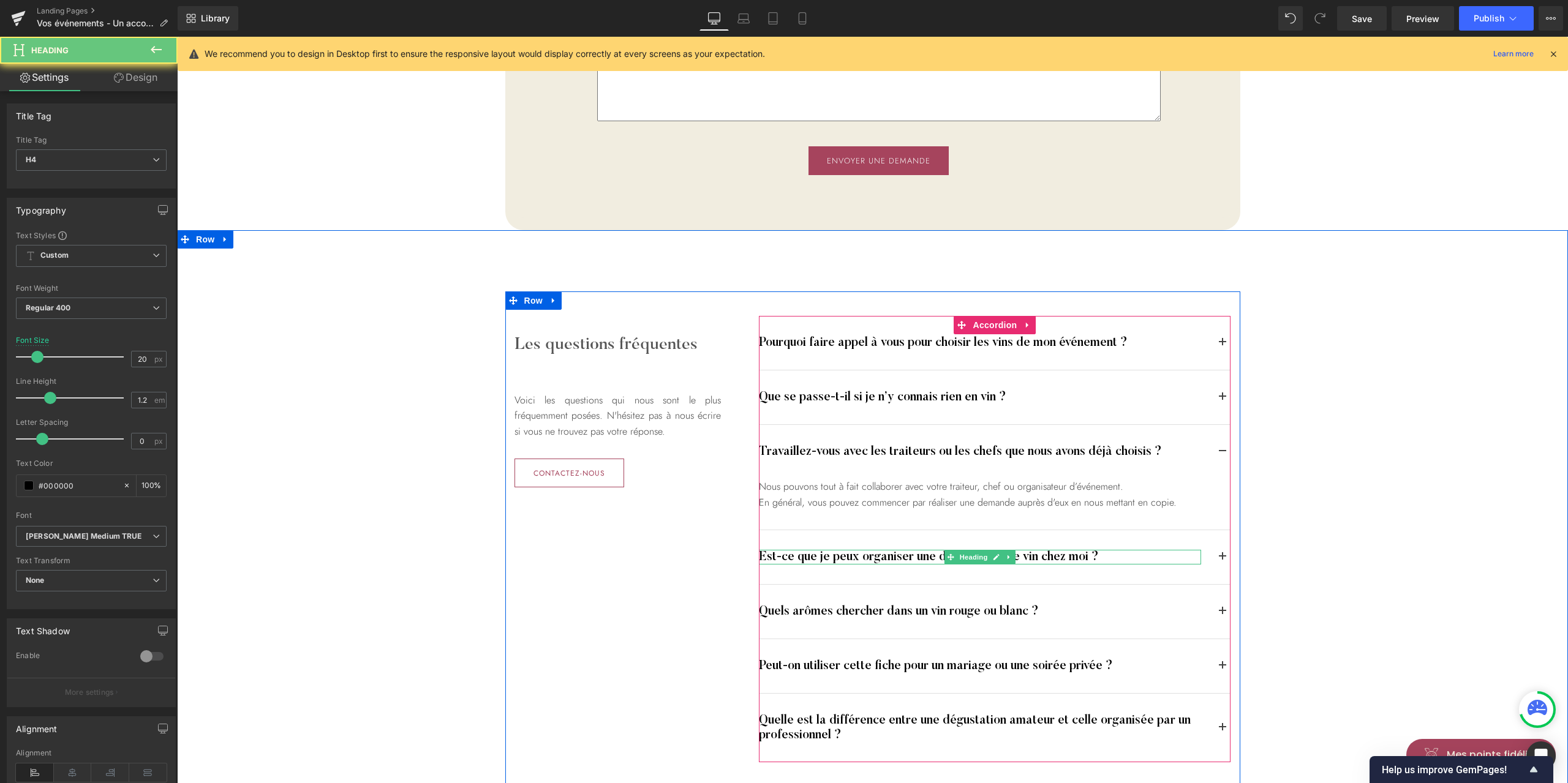
click at [873, 553] on h4 "Est-ce que je peux organiser une dégustation de vin chez moi ?" at bounding box center [980, 557] width 442 height 15
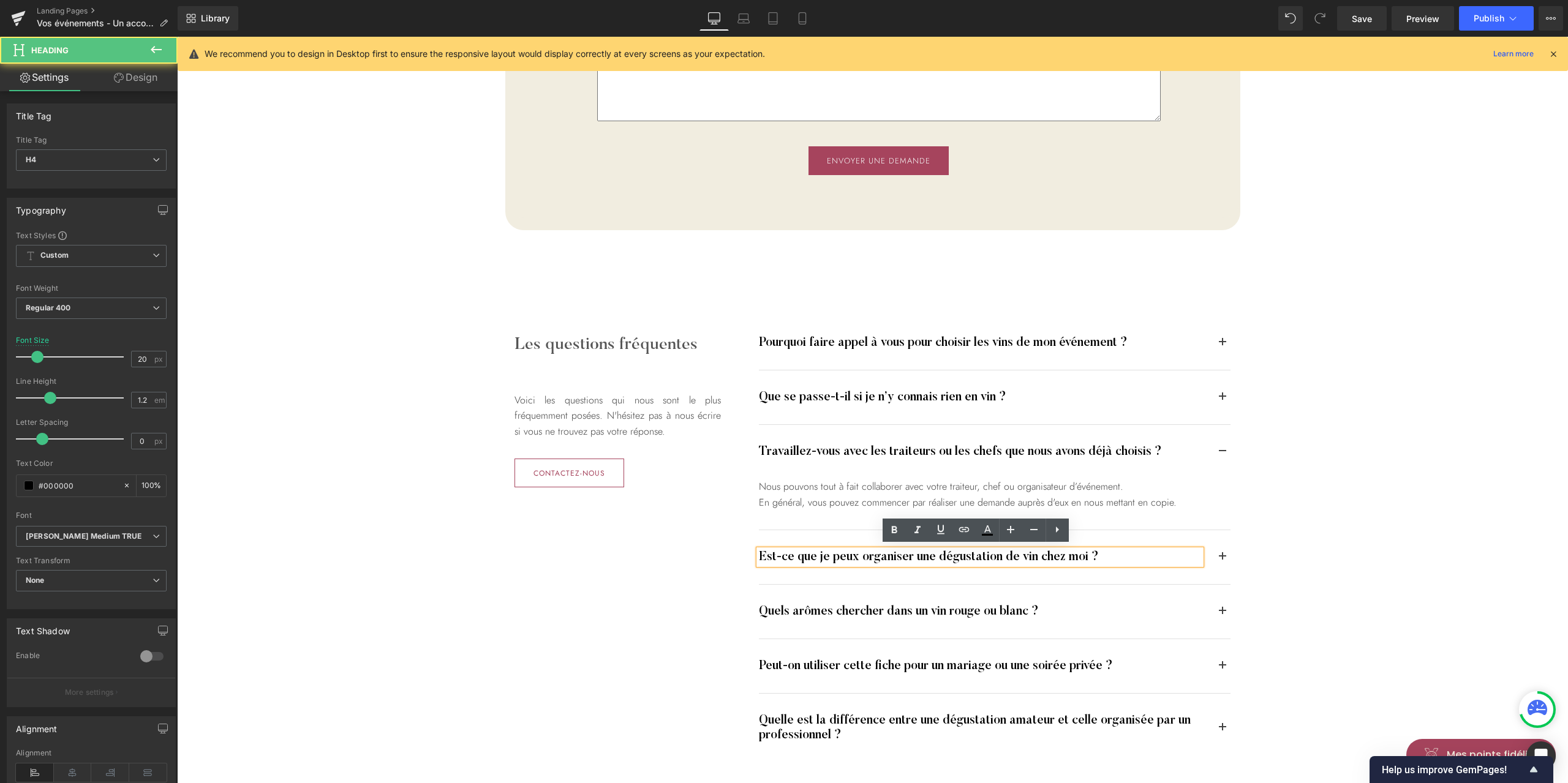
click at [835, 553] on h4 "Est-ce que je peux organiser une dégustation de vin chez moi ?" at bounding box center [980, 557] width 442 height 15
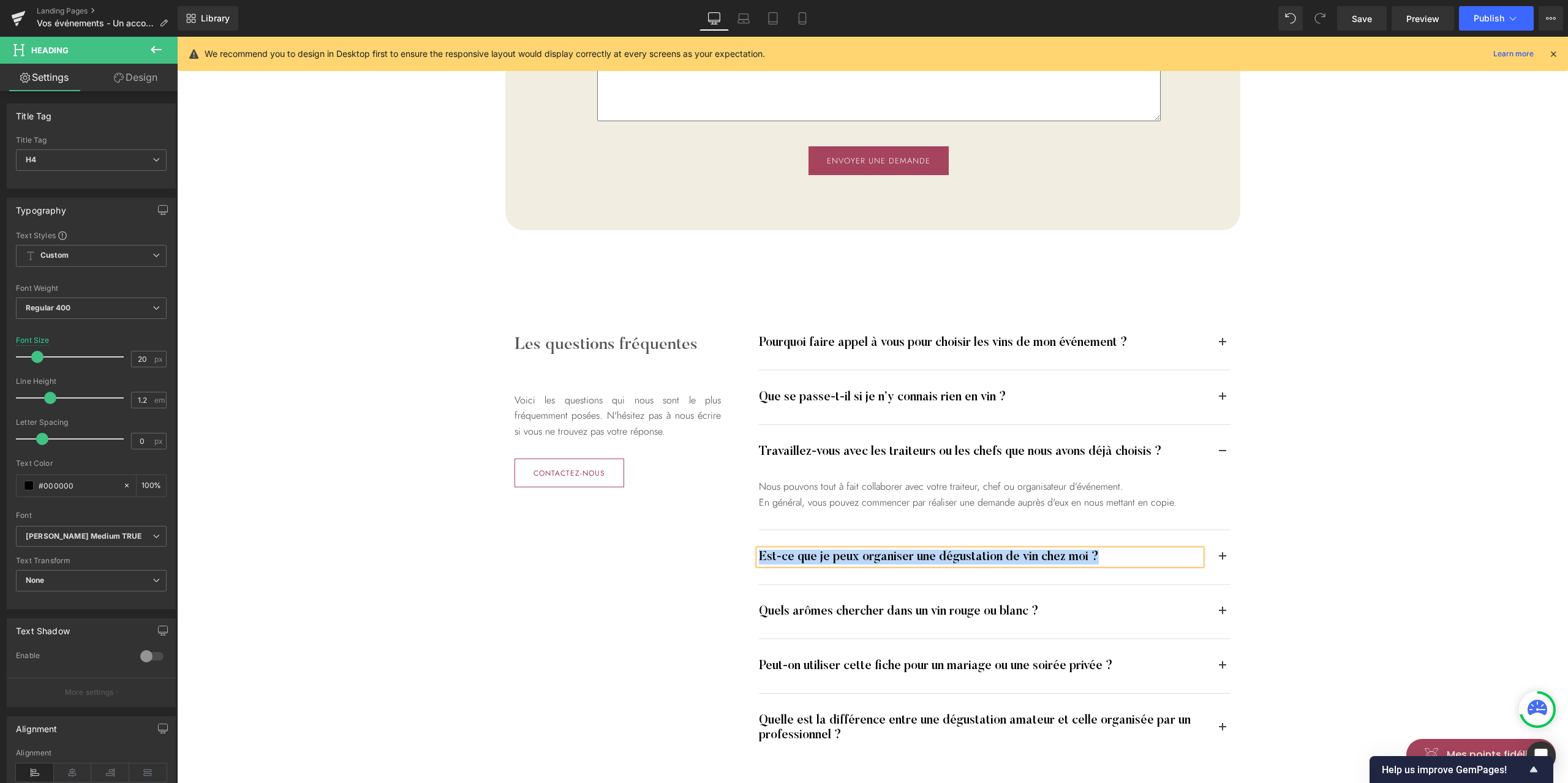
paste div
click at [1219, 555] on button "button" at bounding box center [1221, 557] width 16 height 54
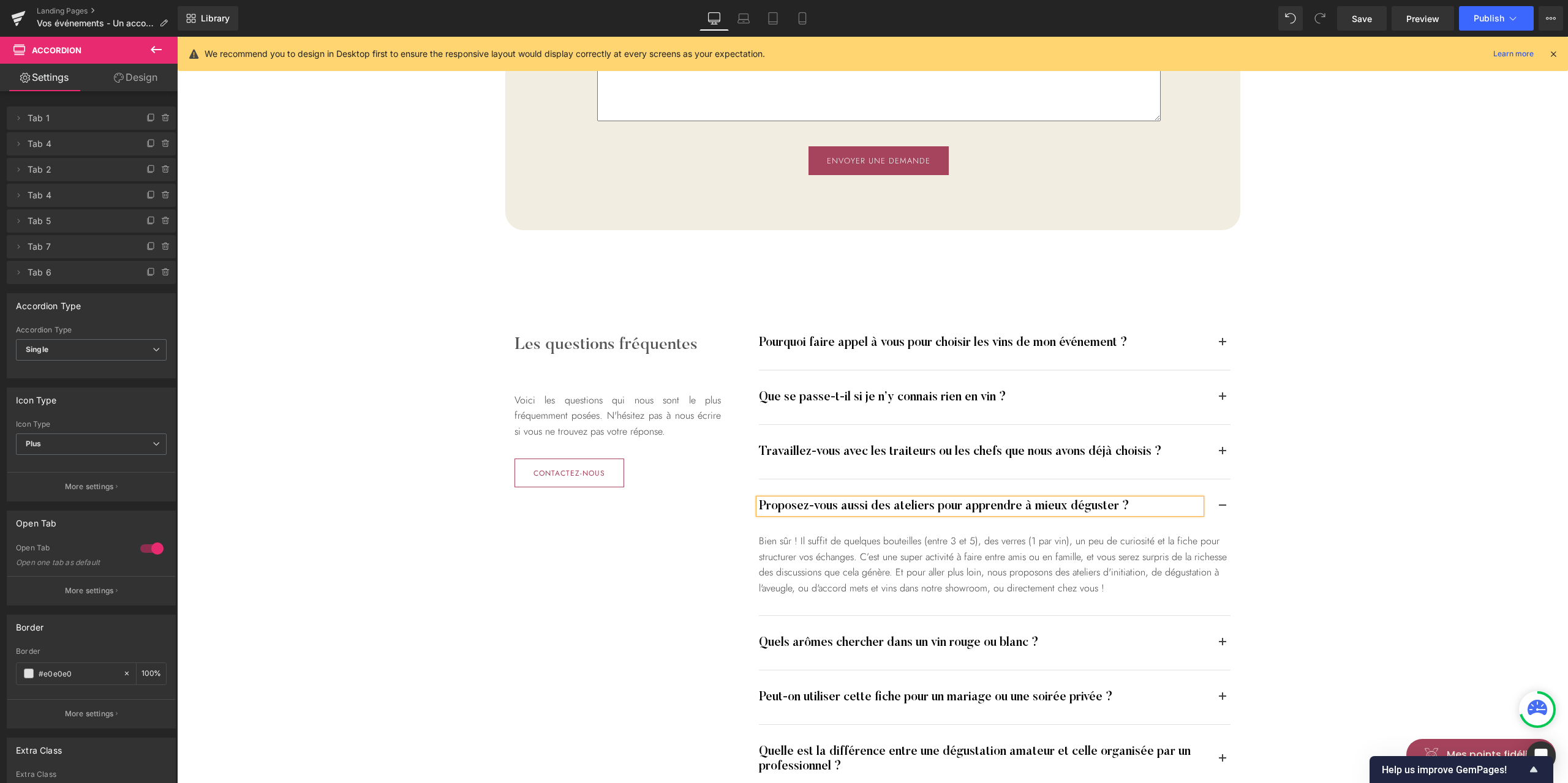
click at [1403, 447] on div "Les questions fréquentes Heading Voici les questions qui nous sont le plus fréq…" at bounding box center [872, 555] width 1391 height 526
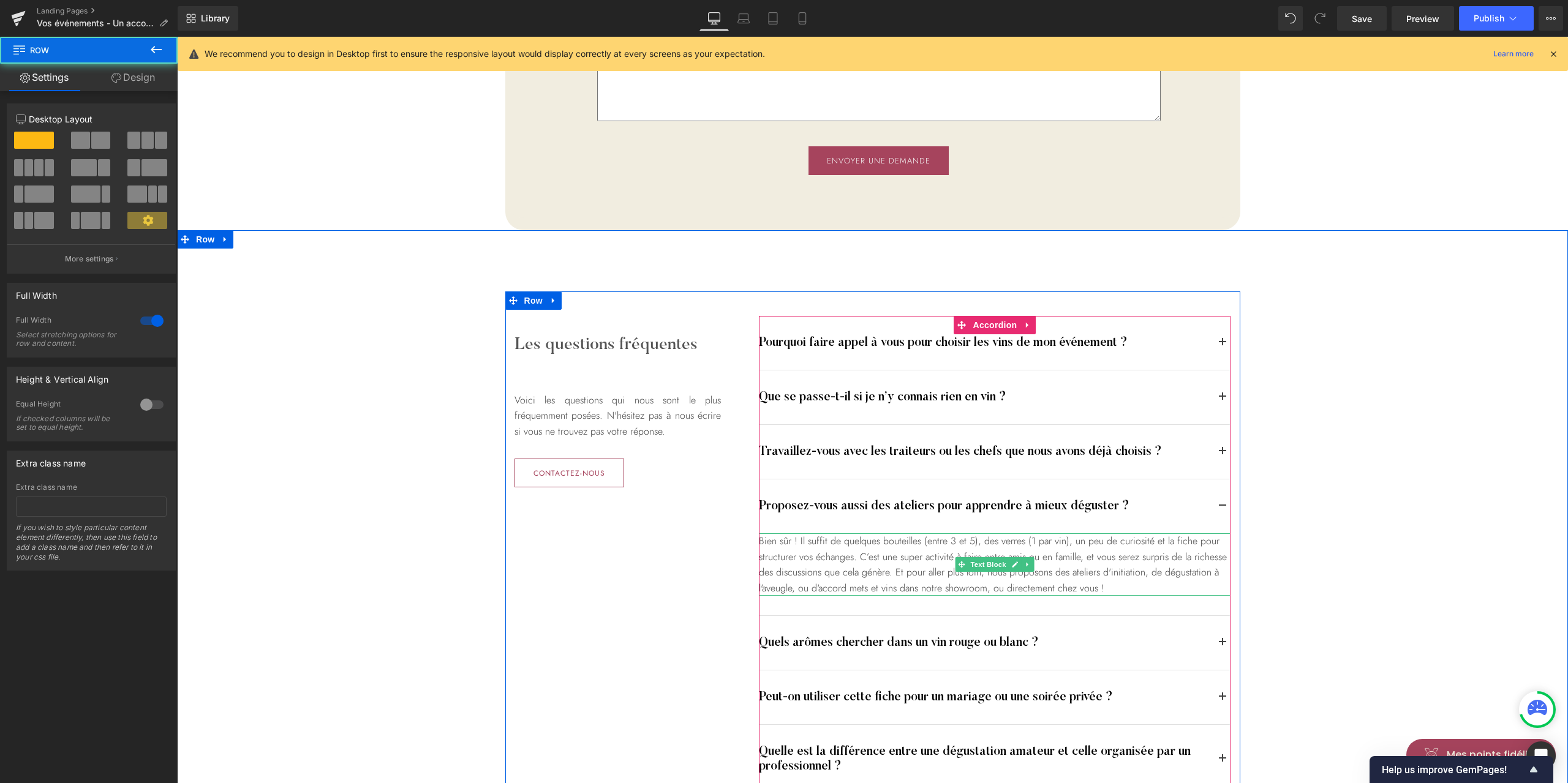
click at [978, 547] on div "Bien sûr ! Il suffit de quelques bouteilles (entre 3 et 5), des verres (1 par v…" at bounding box center [995, 565] width 471 height 62
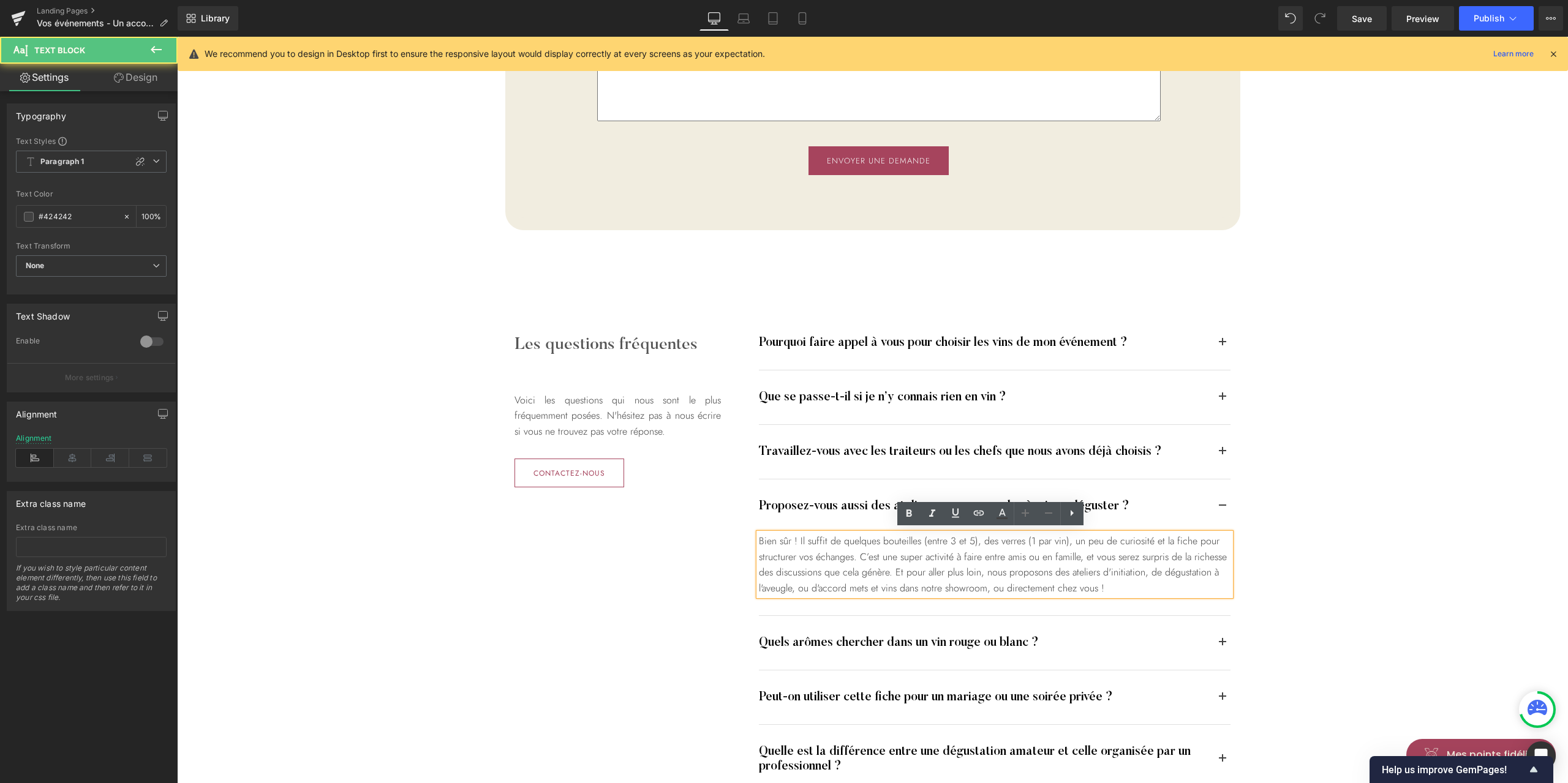
click at [1009, 546] on div "Bien sûr ! Il suffit de quelques bouteilles (entre 3 et 5), des verres (1 par v…" at bounding box center [995, 565] width 471 height 62
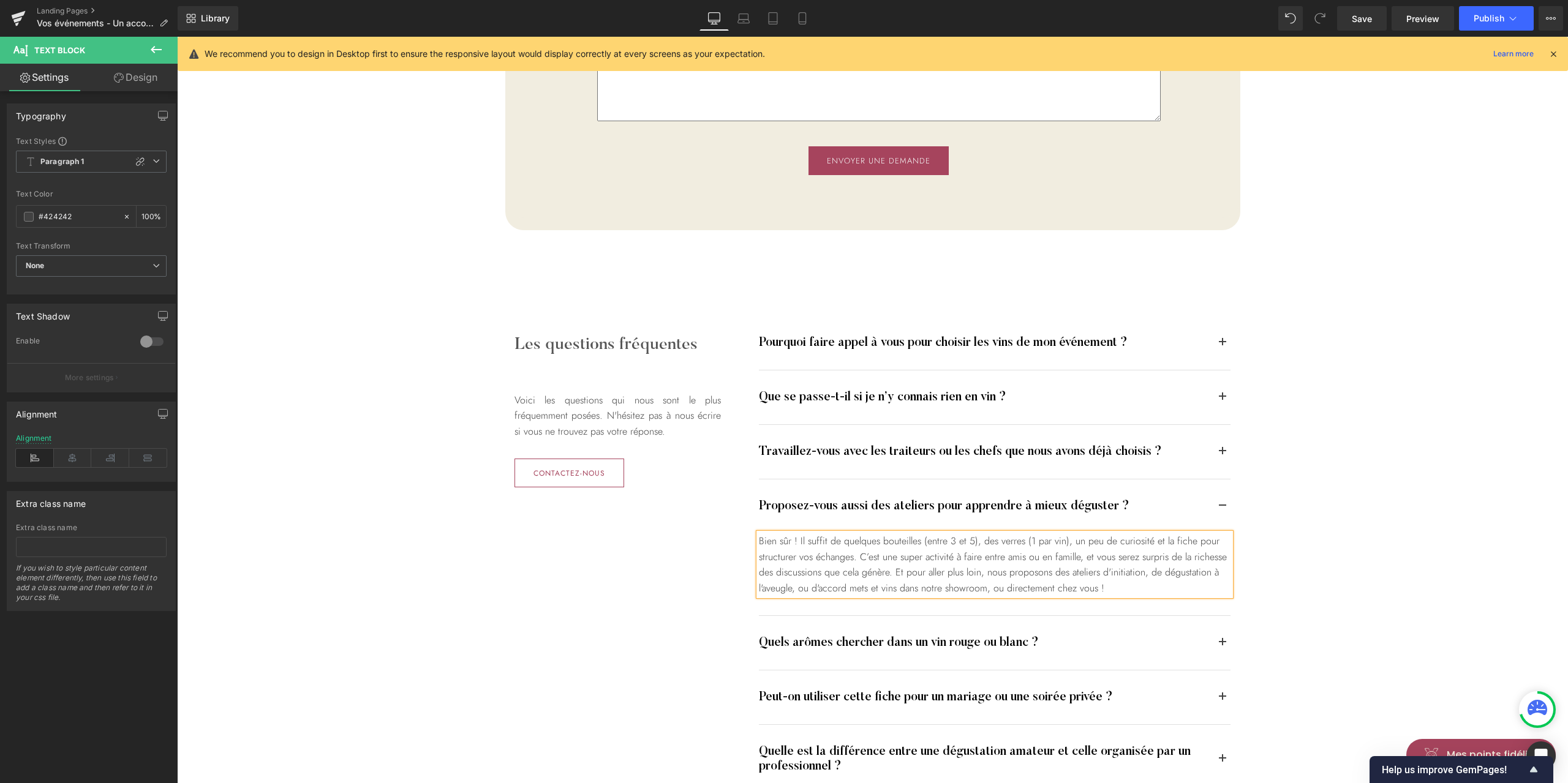
paste div
click at [1334, 528] on div "Les questions fréquentes Heading Voici les questions qui nous sont le plus fréq…" at bounding box center [872, 555] width 1391 height 526
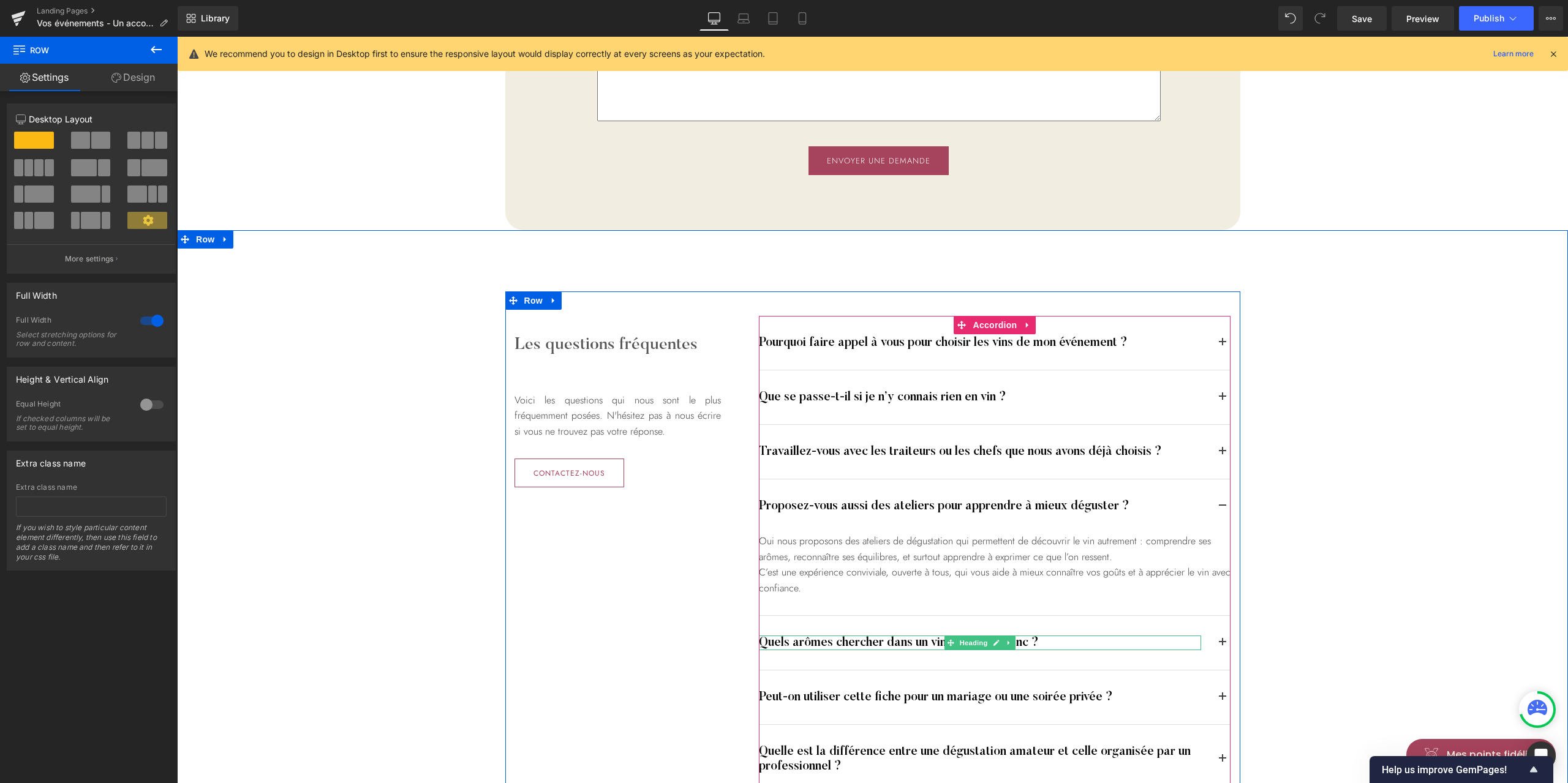
click at [882, 638] on h4 "Quels arômes chercher dans un vin rouge ou blanc ?" at bounding box center [980, 643] width 442 height 15
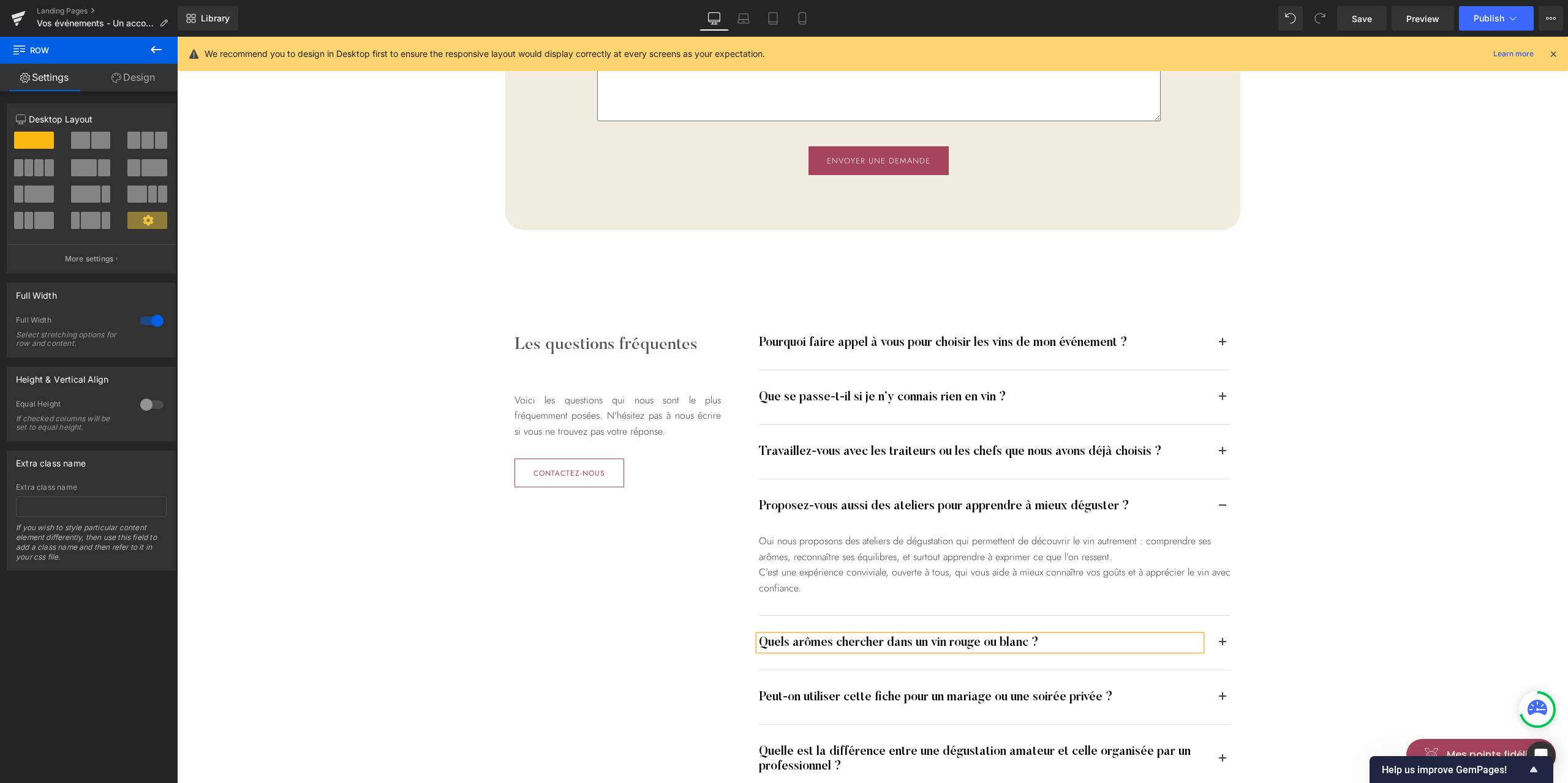
click at [860, 638] on h4 "Quels arômes chercher dans un vin rouge ou blanc ?" at bounding box center [980, 643] width 442 height 15
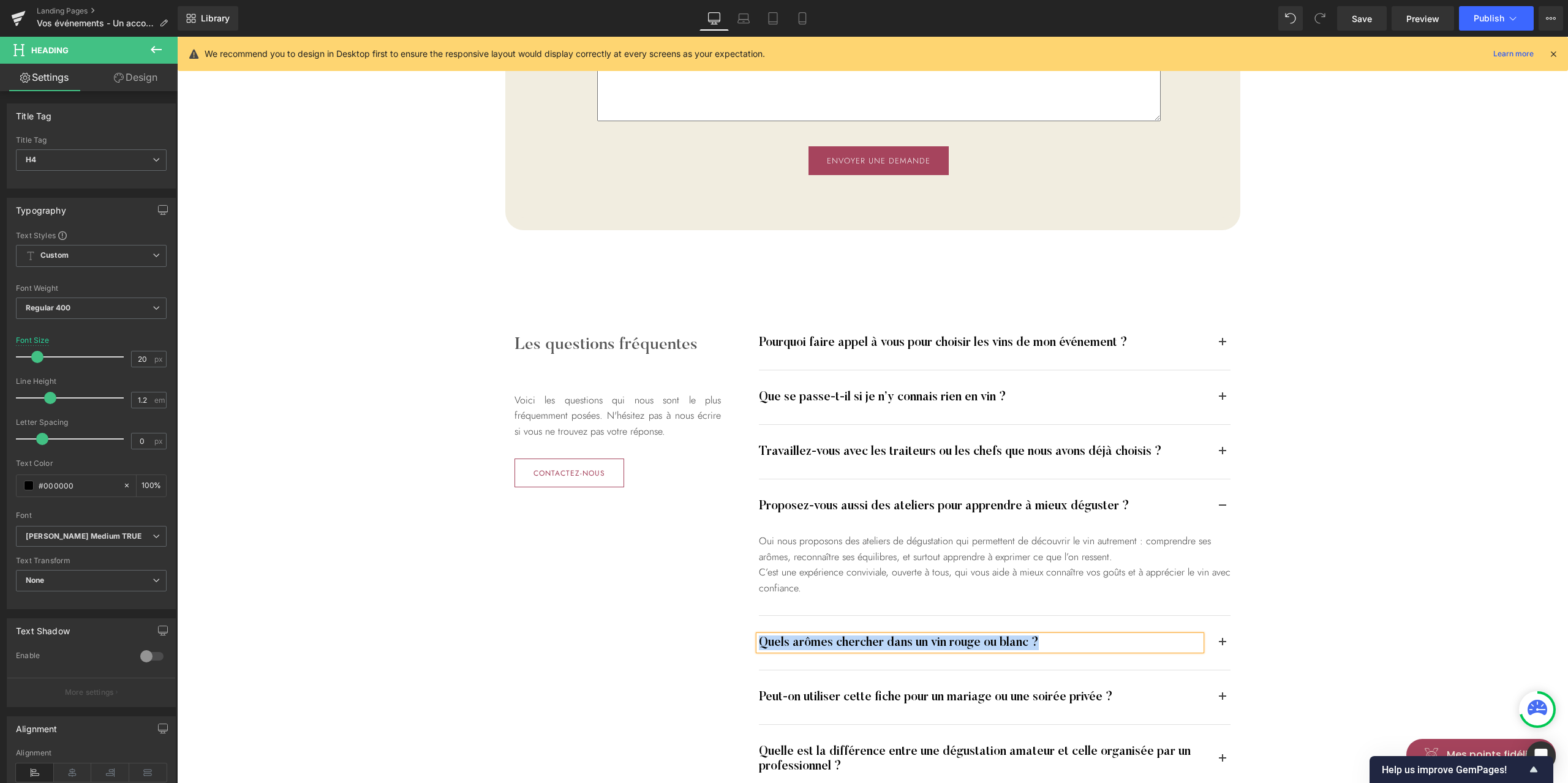
paste div
click at [1214, 640] on button "button" at bounding box center [1221, 643] width 16 height 54
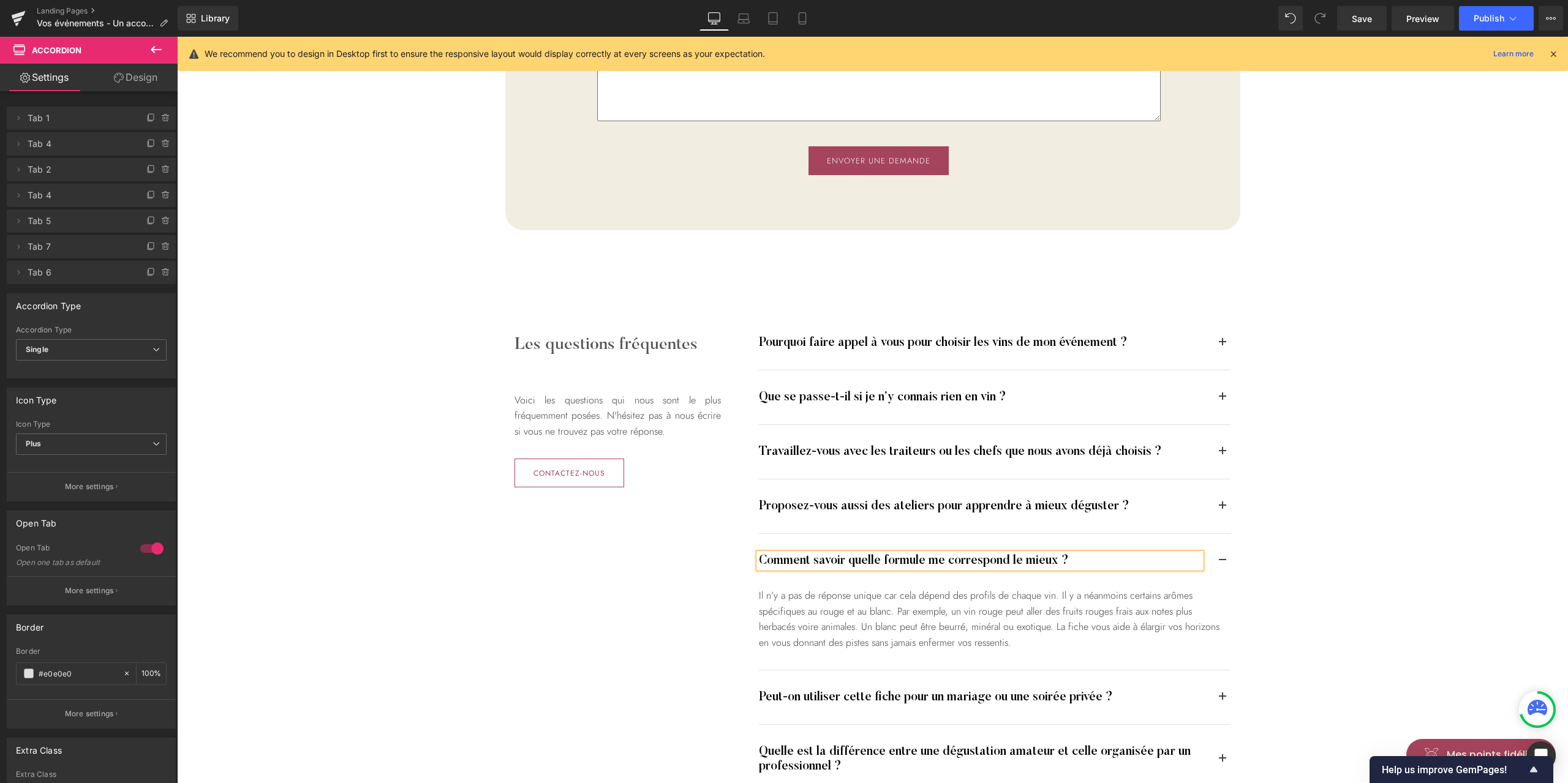
click at [1382, 549] on div "Les questions fréquentes Heading Voici les questions qui nous sont le plus fréq…" at bounding box center [872, 555] width 1391 height 526
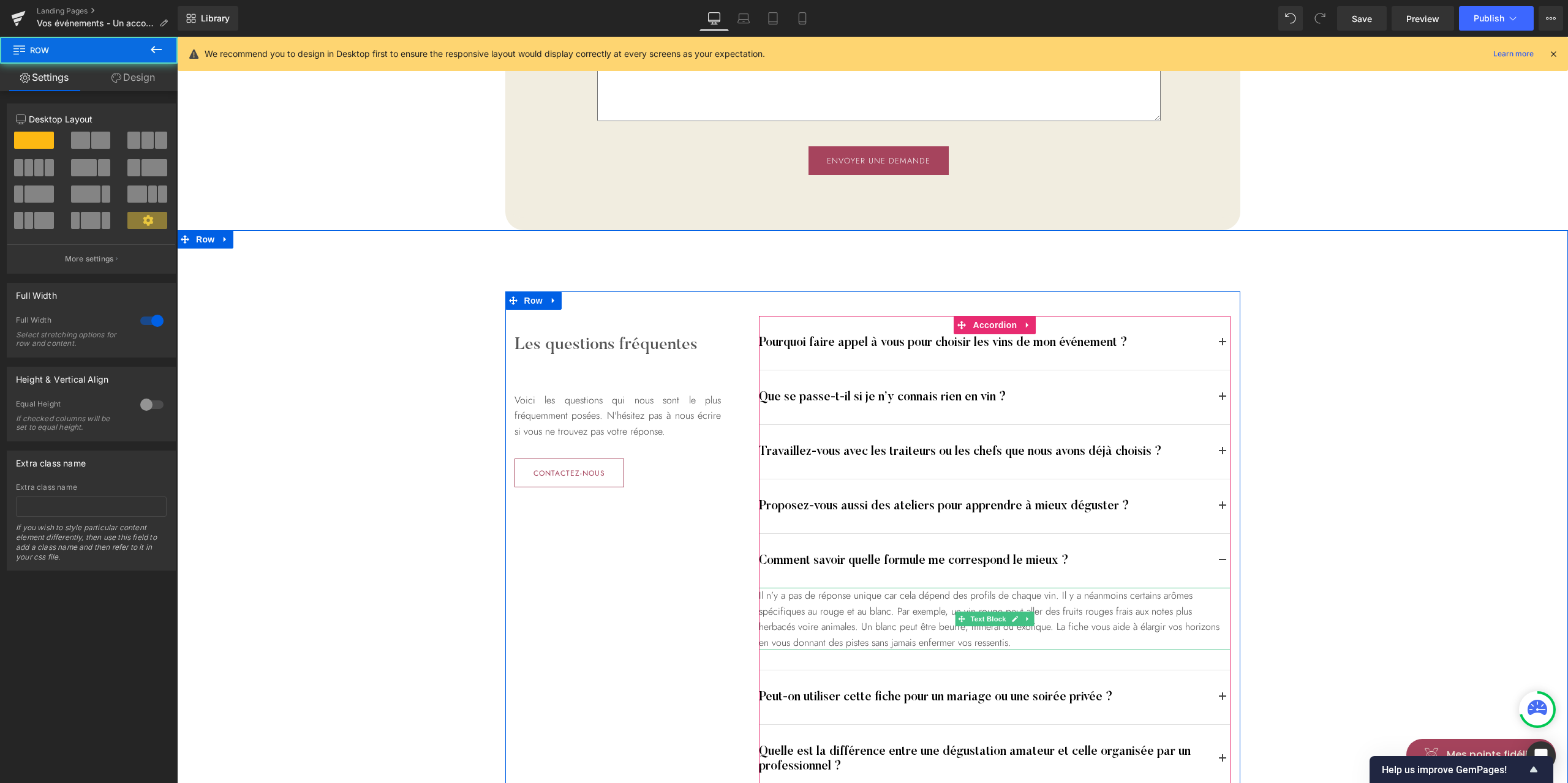
click at [984, 604] on div "Il n’y a pas de réponse unique car cela dépend des profils de chaque vin. Il y …" at bounding box center [995, 619] width 471 height 62
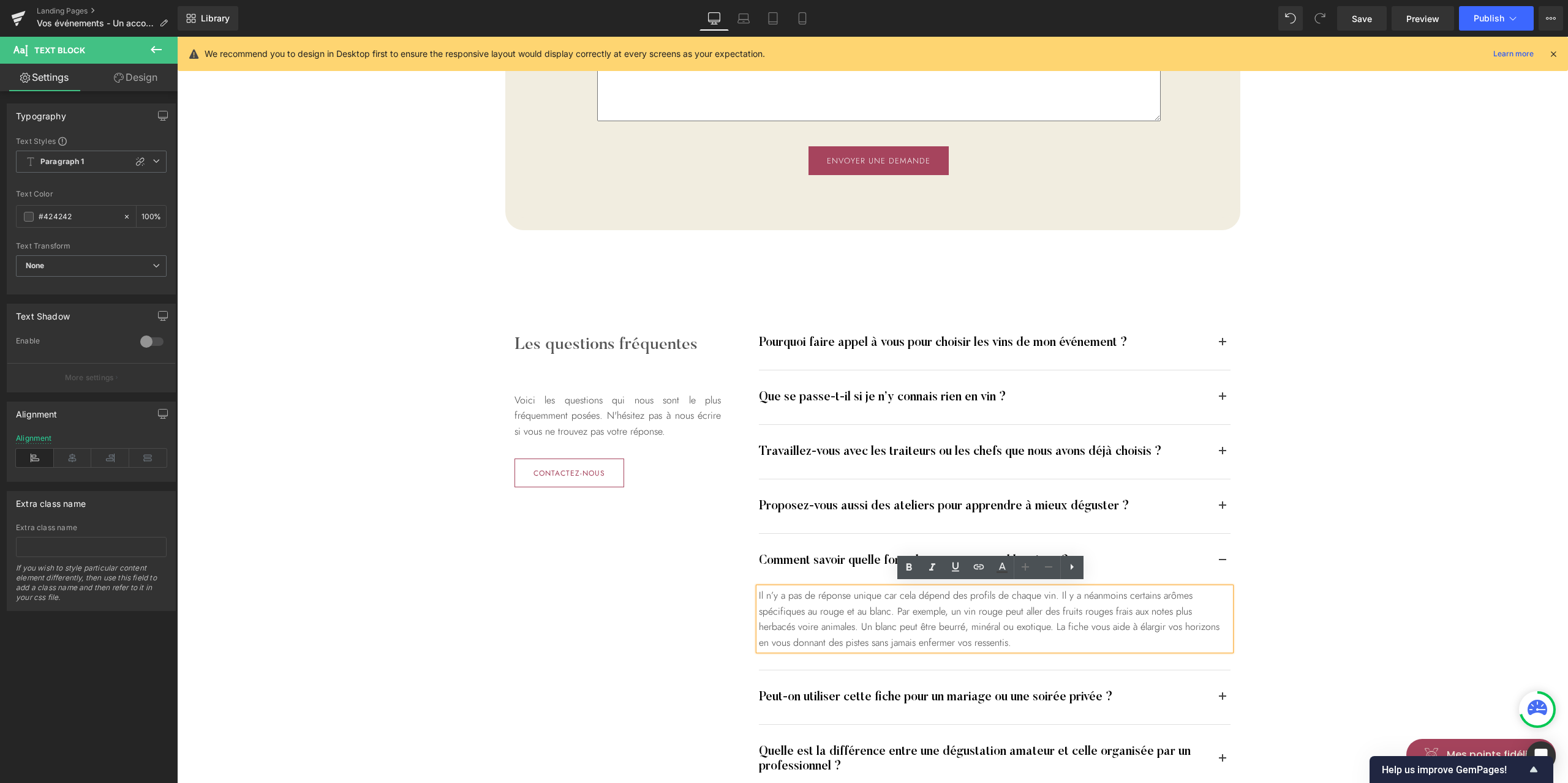
click at [973, 601] on div "Il n’y a pas de réponse unique car cela dépend des profils de chaque vin. Il y …" at bounding box center [995, 619] width 471 height 62
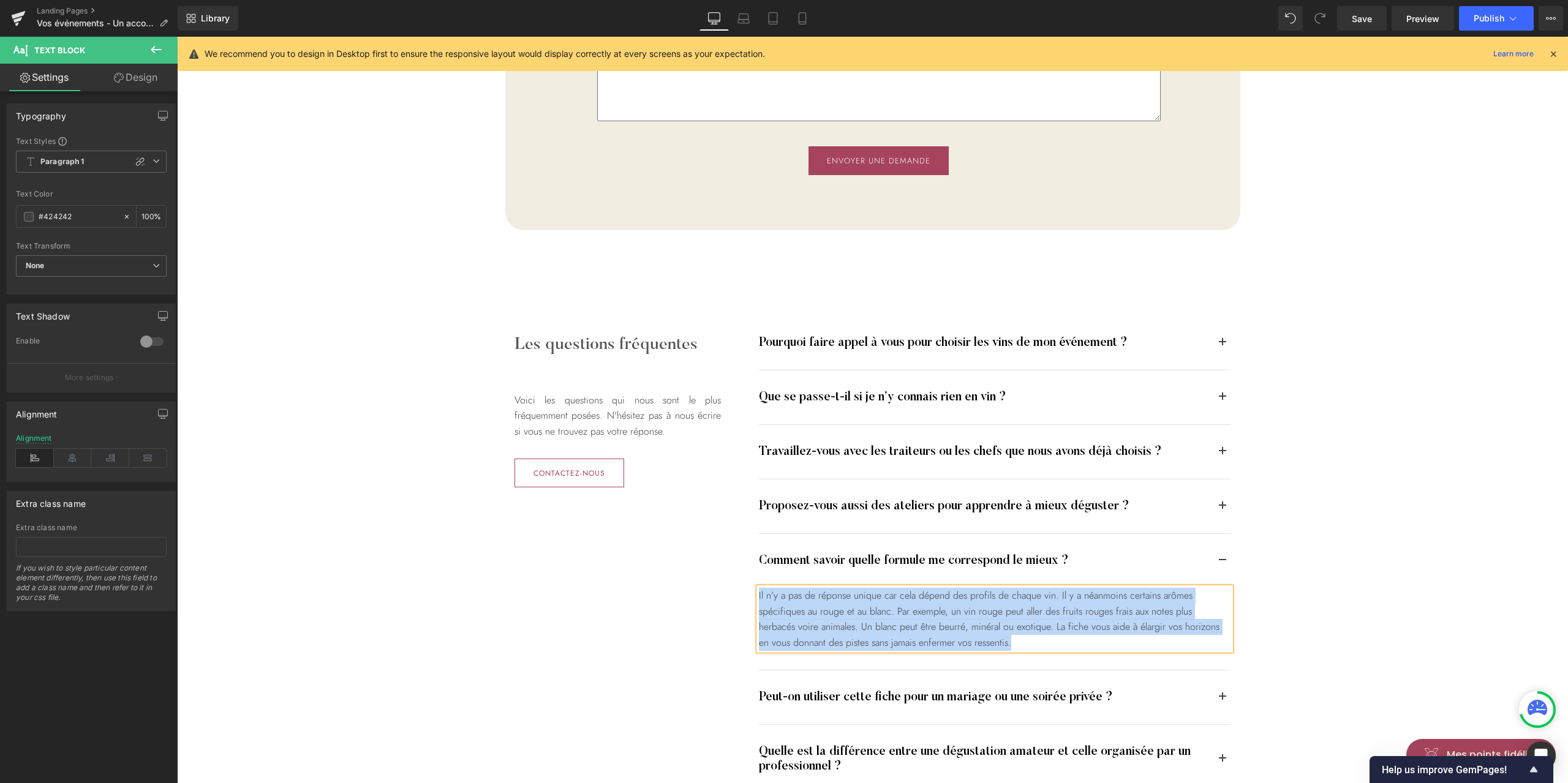
paste div
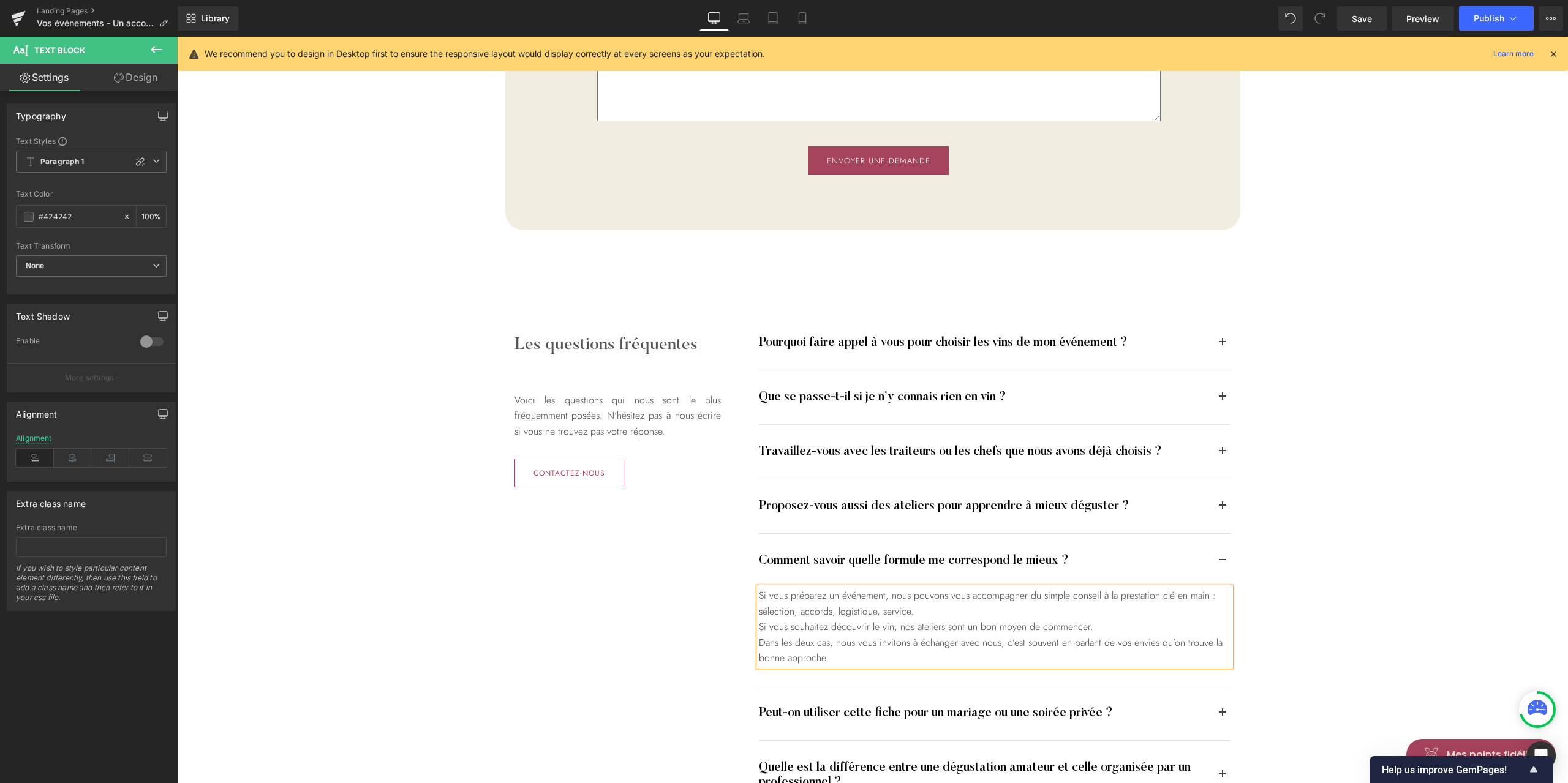
click at [1431, 474] on div "Les questions fréquentes Heading Voici les questions qui nous sont le plus fréq…" at bounding box center [872, 563] width 1391 height 543
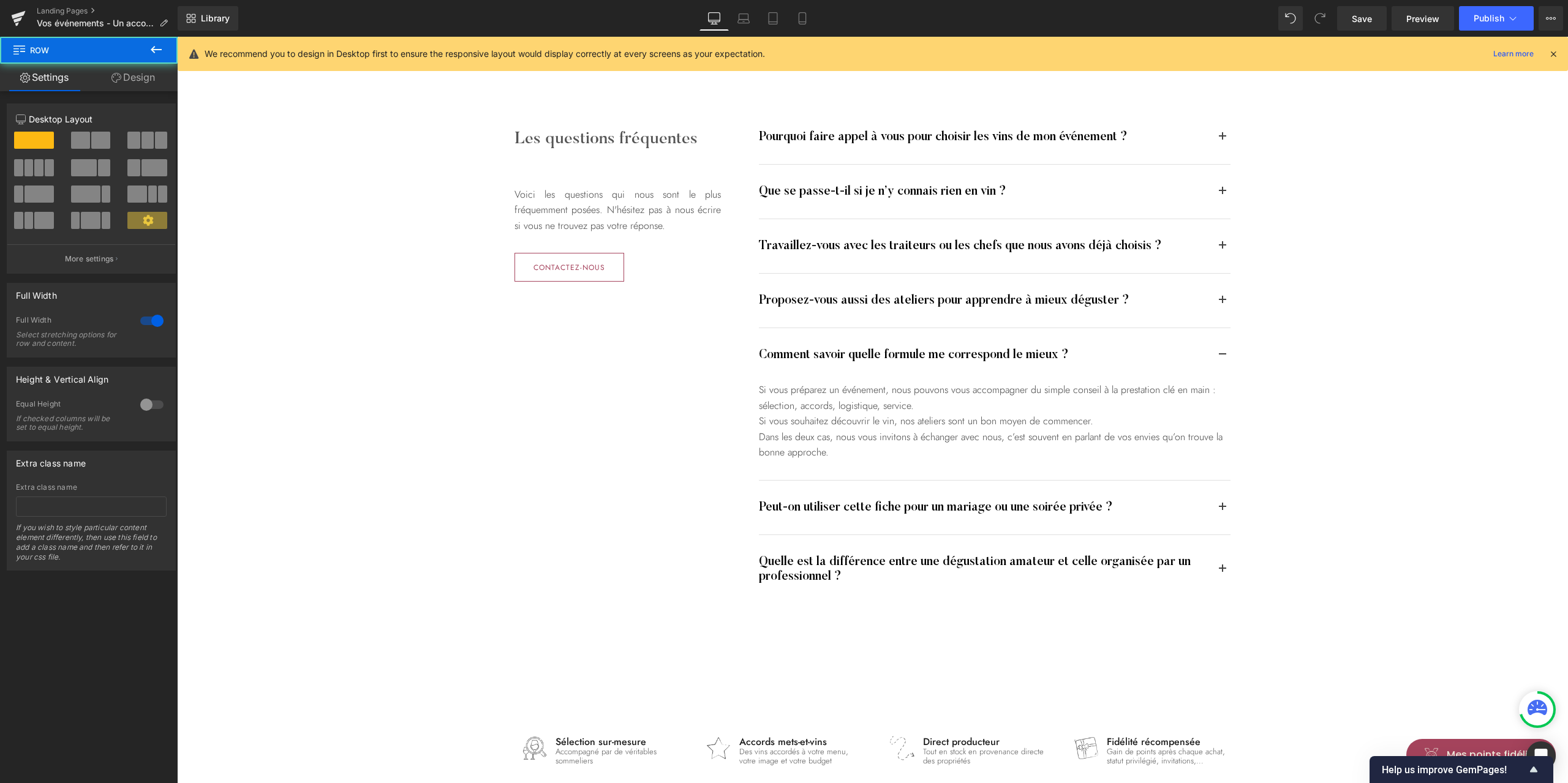
scroll to position [3103, 0]
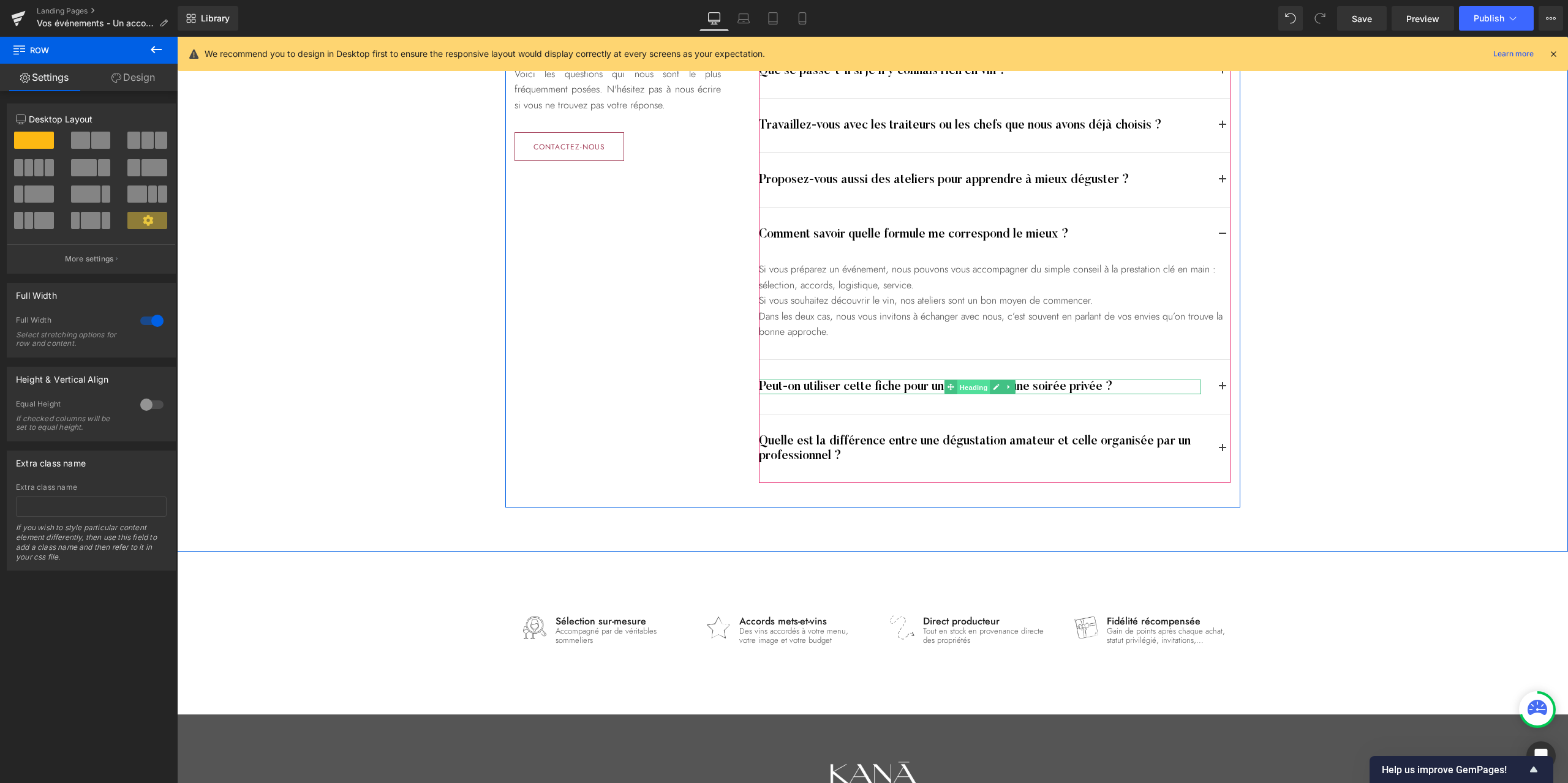
click at [959, 384] on span "Heading" at bounding box center [974, 388] width 33 height 15
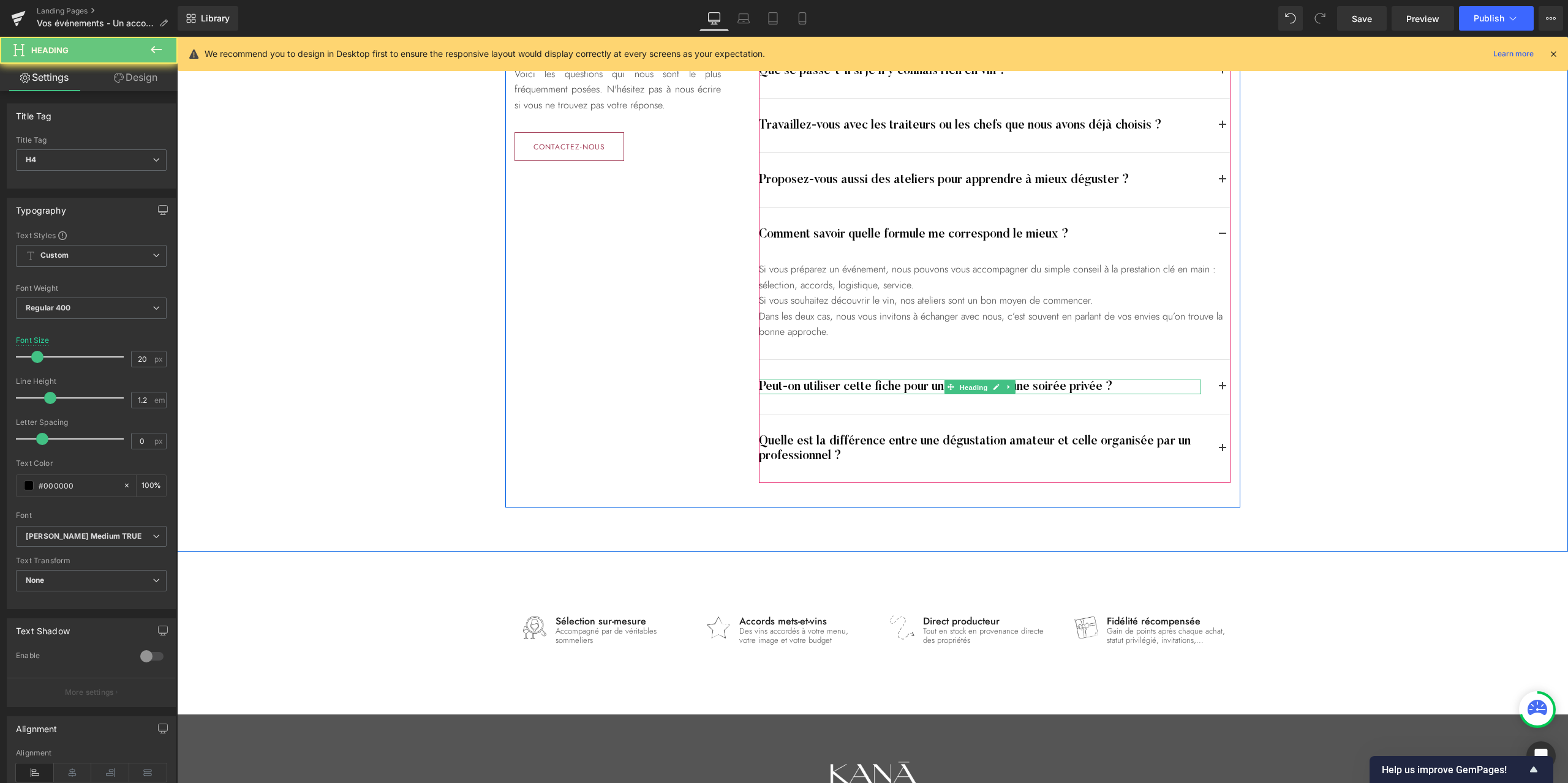
click at [872, 384] on h4 "Peut-on utiliser cette fiche pour un mariage ou une soirée privée ?" at bounding box center [980, 387] width 442 height 15
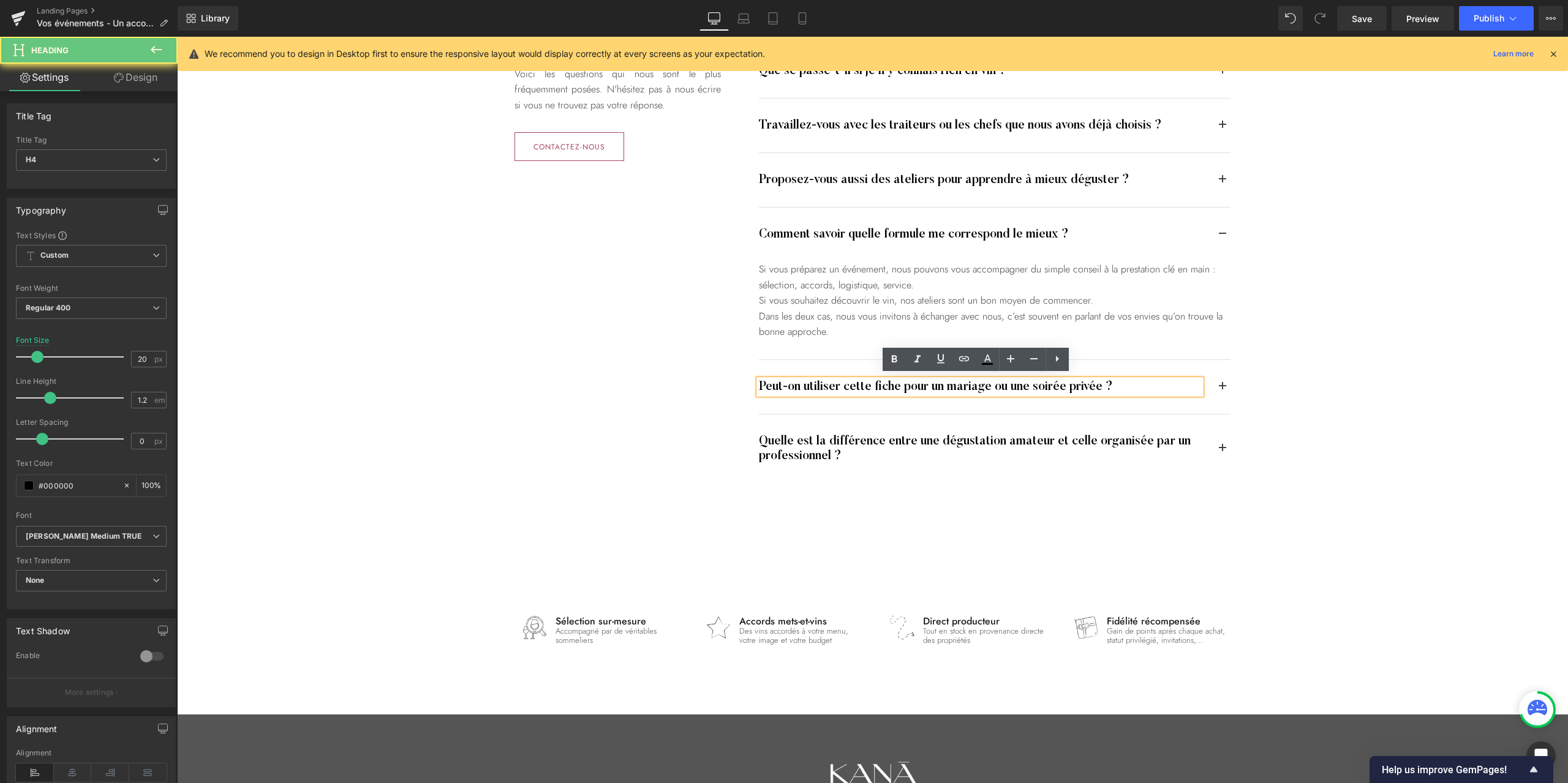
click at [868, 384] on h4 "Peut-on utiliser cette fiche pour un mariage ou une soirée privée ?" at bounding box center [980, 387] width 442 height 15
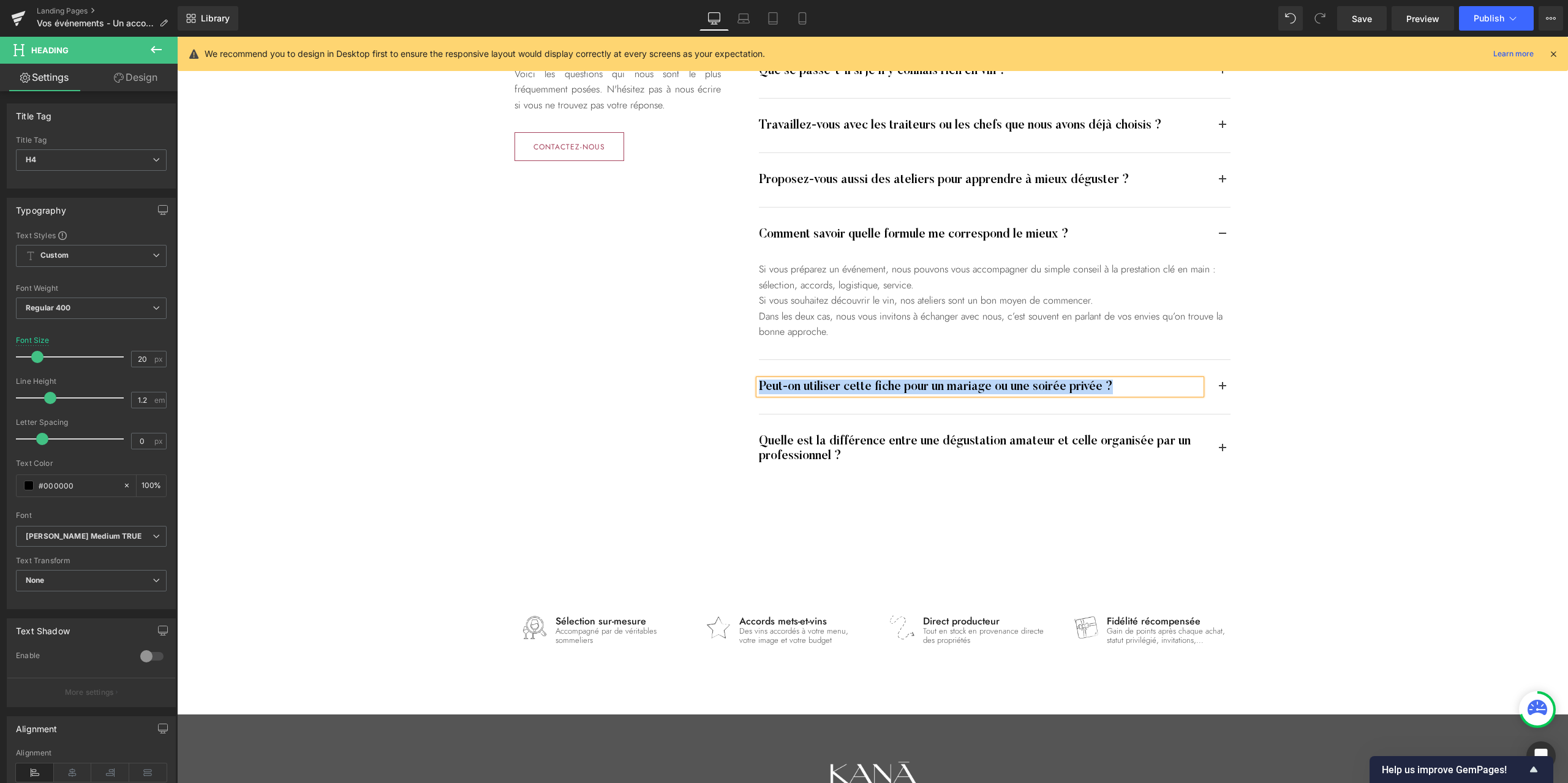
paste div
click at [1219, 382] on button "button" at bounding box center [1221, 387] width 16 height 54
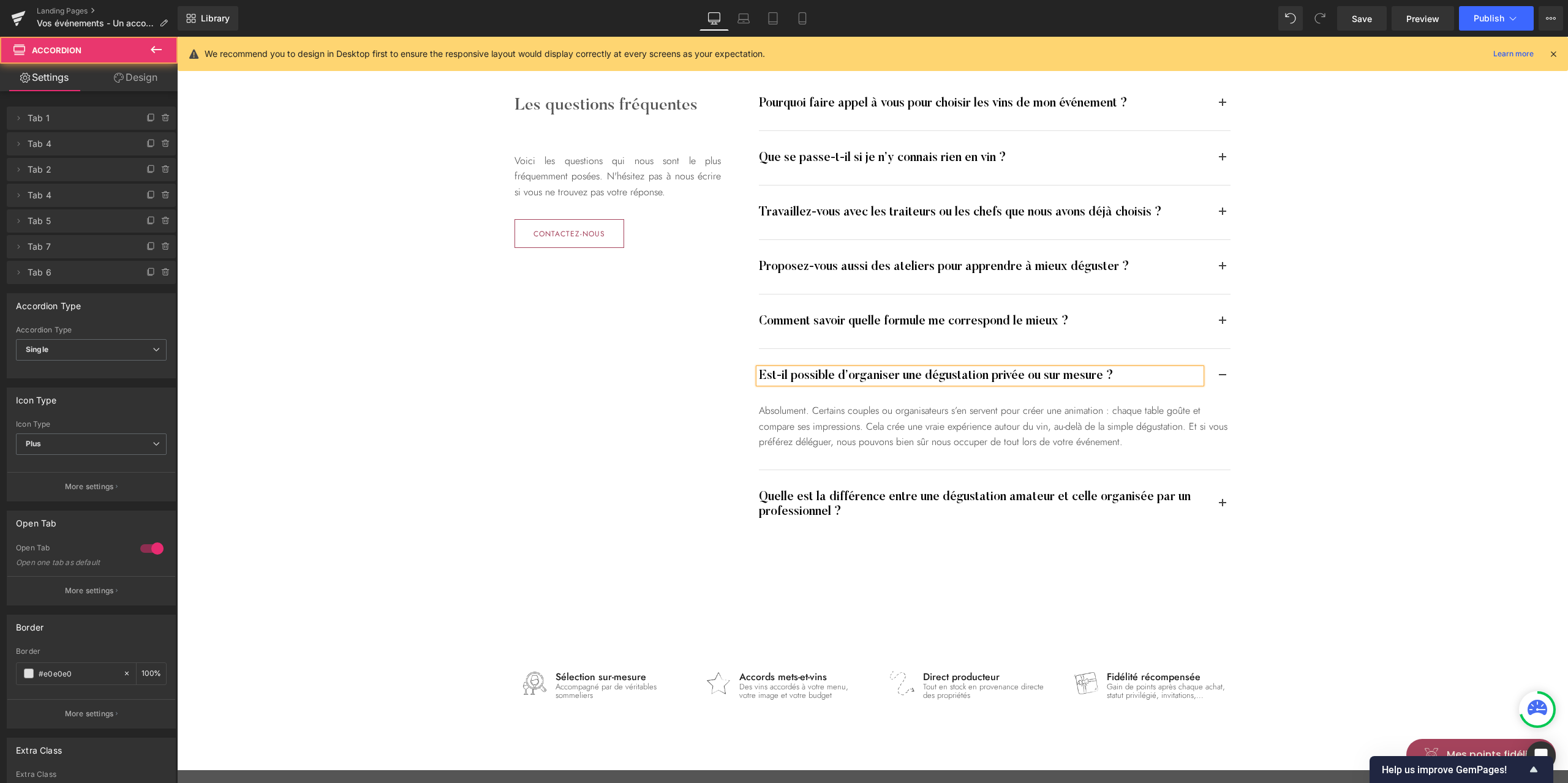
scroll to position [3005, 0]
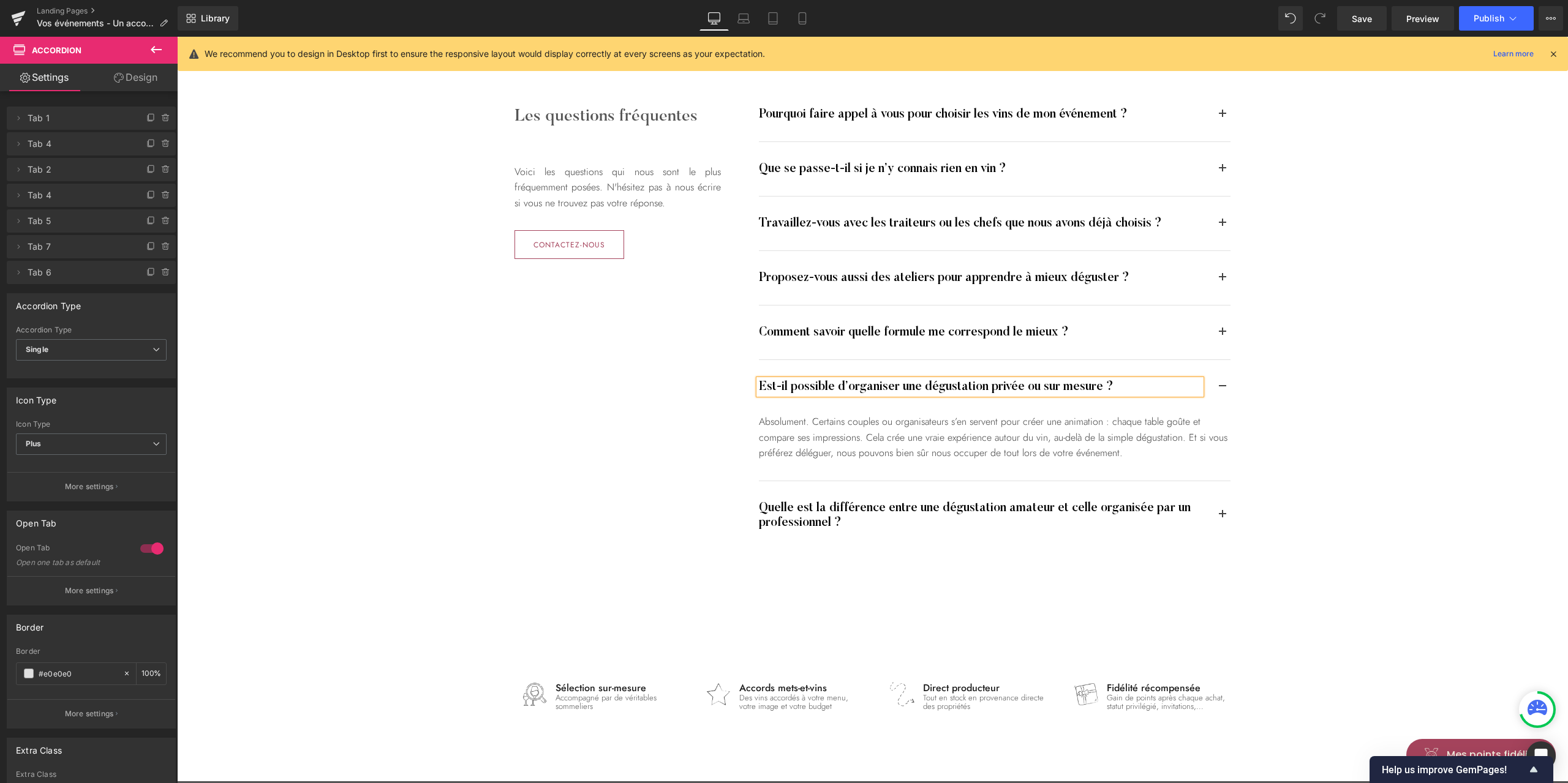
click at [1393, 508] on div "Les questions fréquentes Heading Voici les questions qui nous sont le plus fréq…" at bounding box center [872, 319] width 1391 height 512
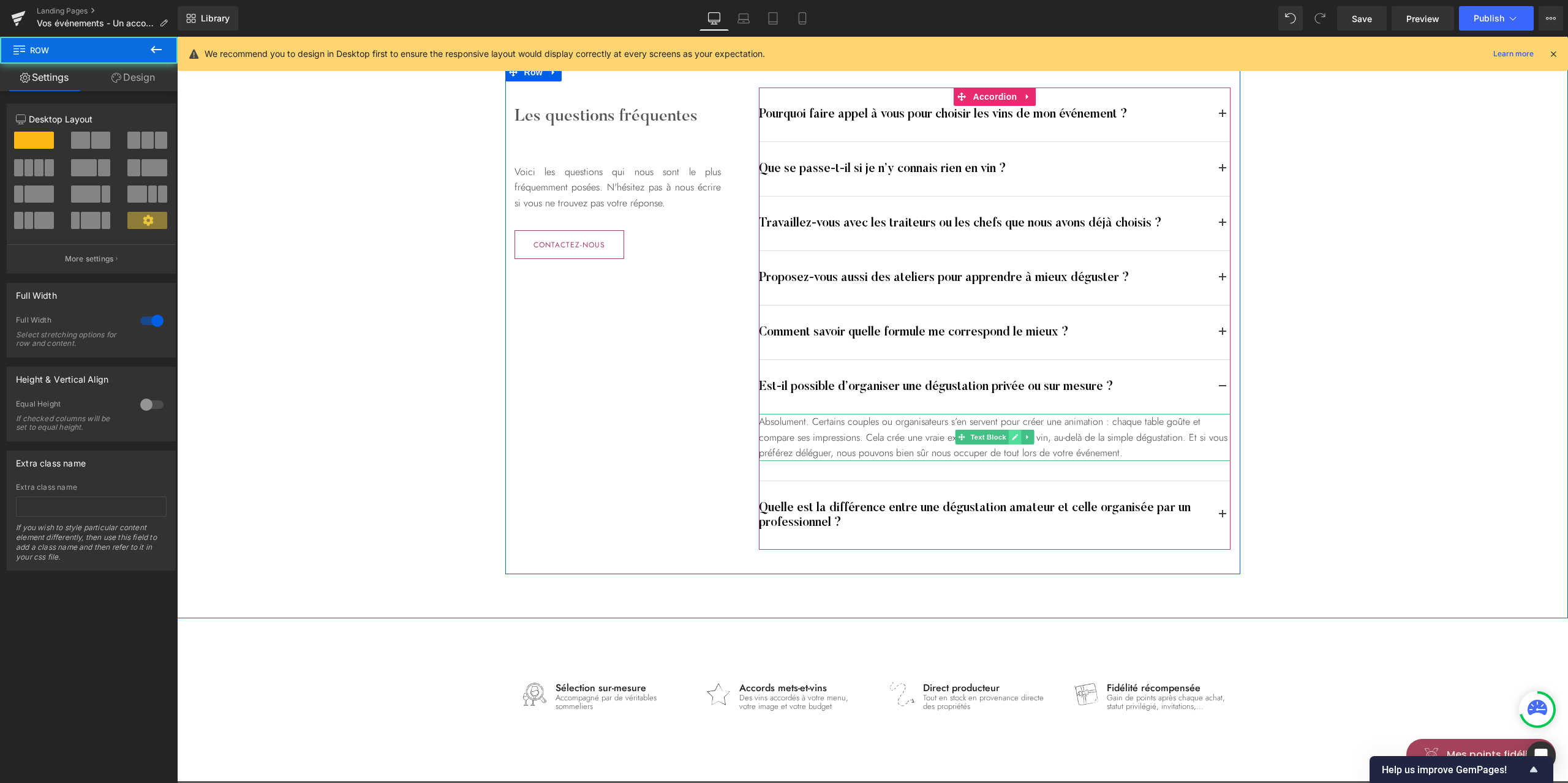
click at [1012, 436] on icon at bounding box center [1015, 437] width 6 height 6
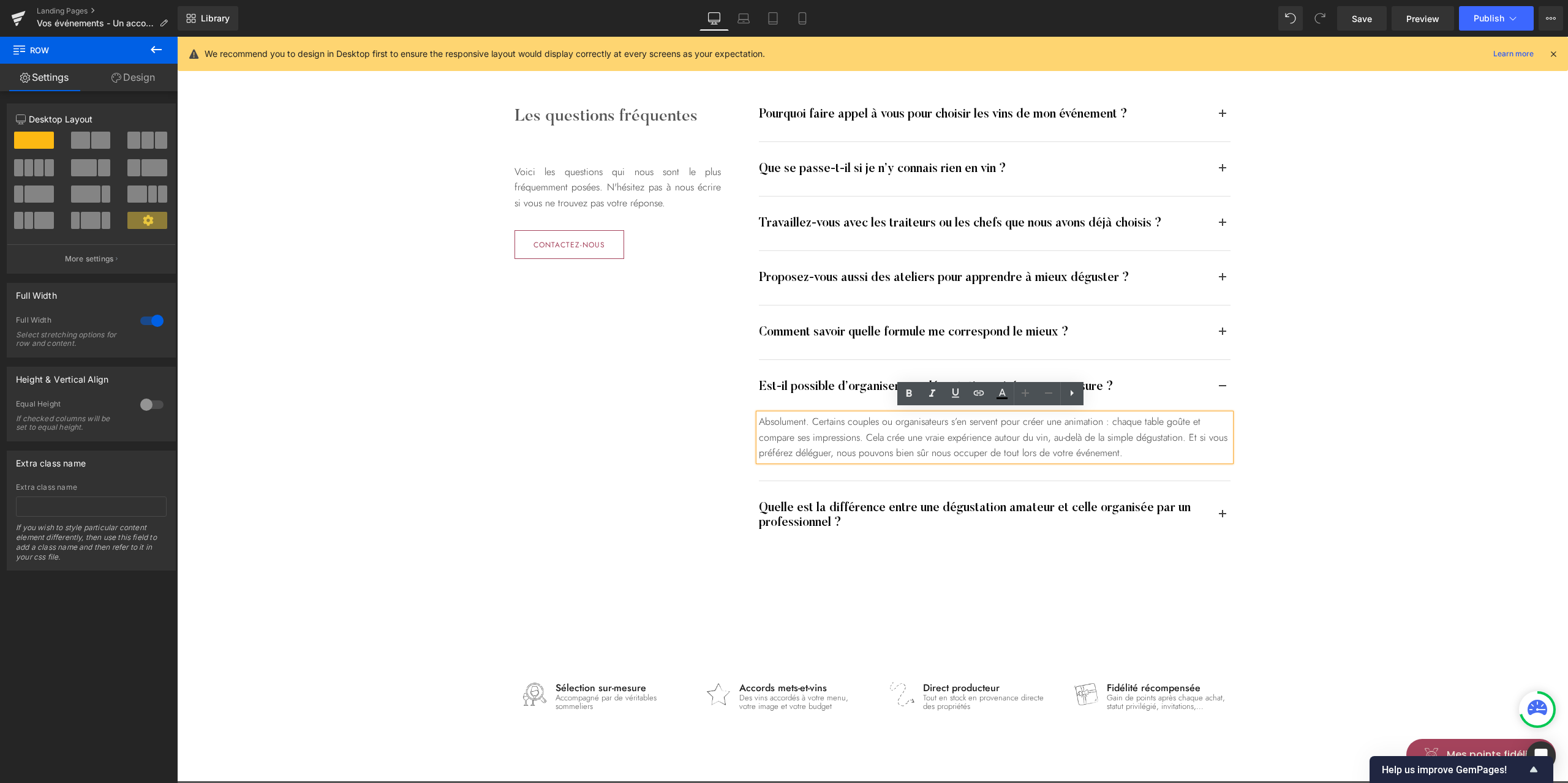
click at [950, 434] on div "Absolument. Certains couples ou organisateurs s’en servent pour créer une anima…" at bounding box center [995, 436] width 471 height 47
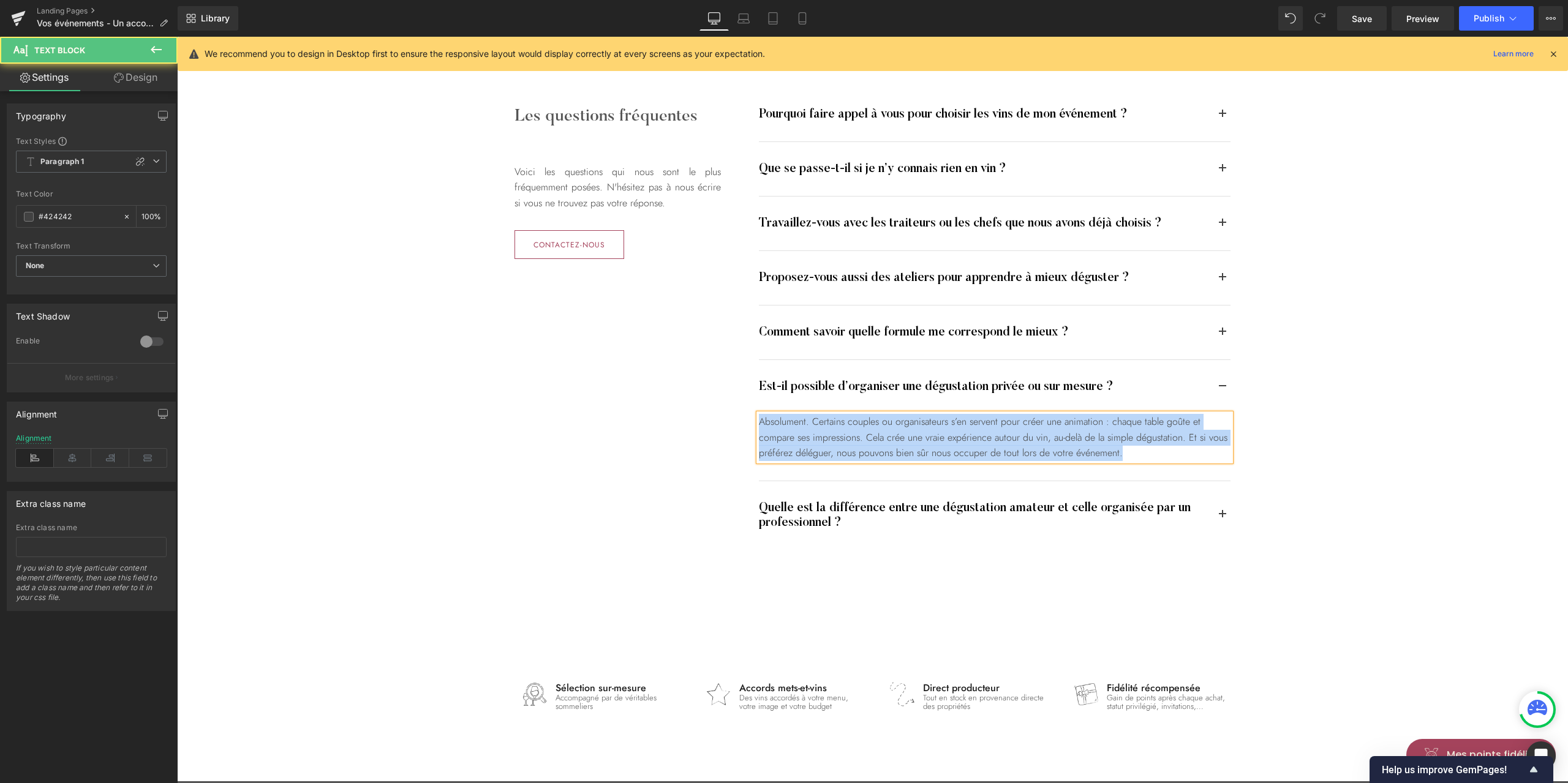
paste div
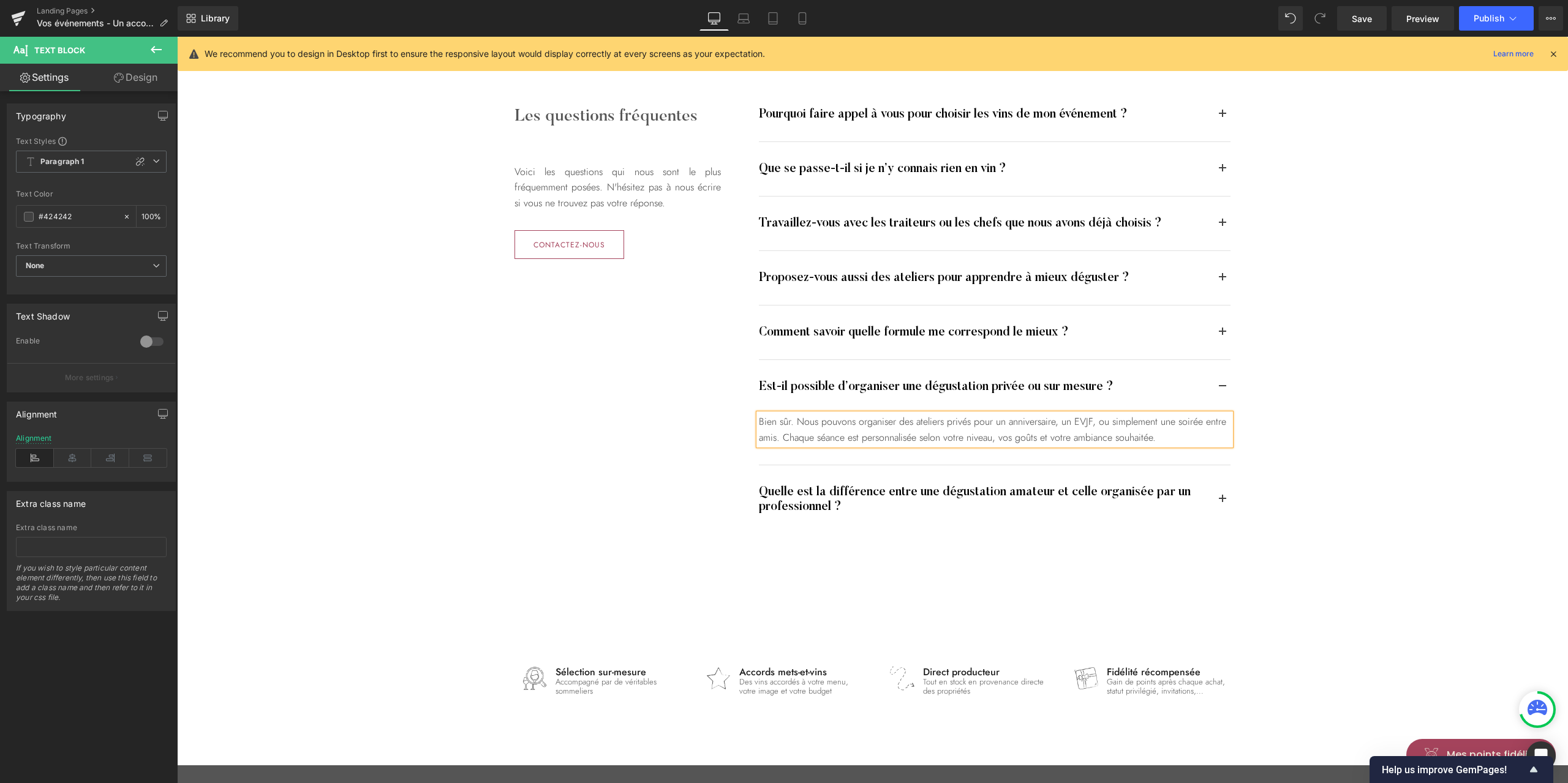
click at [1065, 480] on div "Quelle est la différence entre une dégustation amateur et celle organisée par u…" at bounding box center [995, 500] width 471 height 69
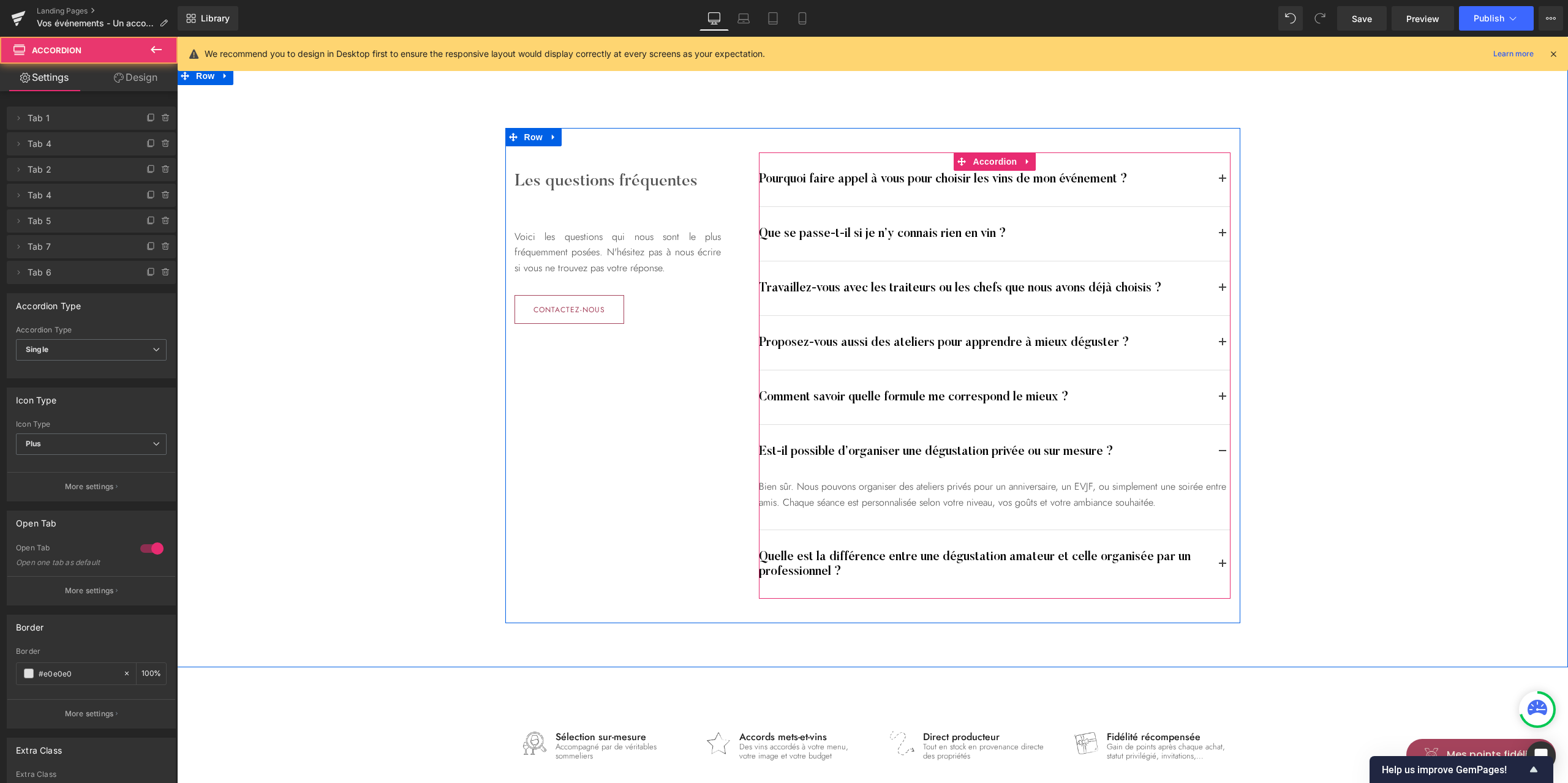
scroll to position [2841, 0]
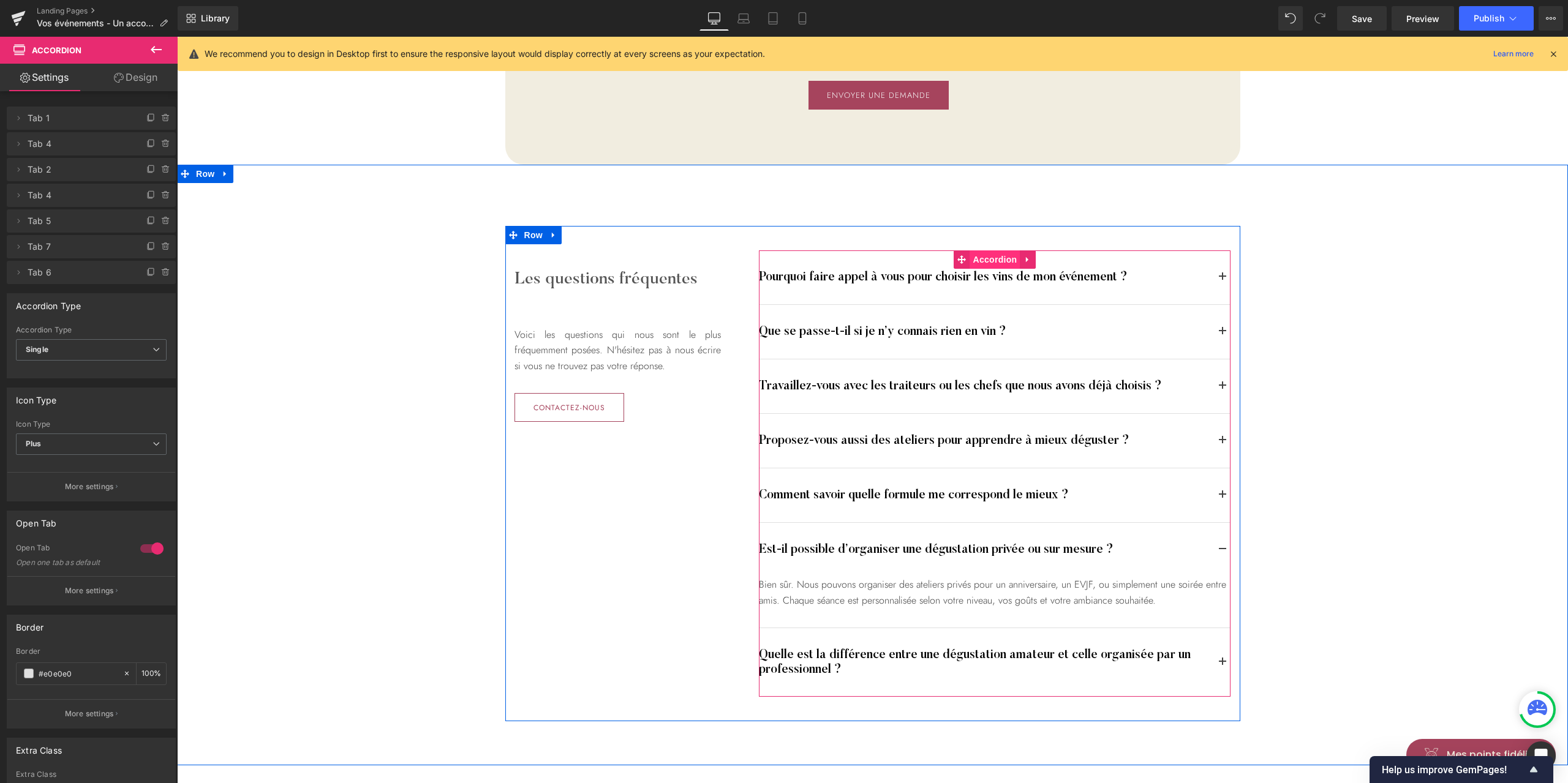
click at [991, 256] on span "Accordion" at bounding box center [995, 259] width 50 height 18
click at [161, 274] on icon at bounding box center [166, 272] width 10 height 10
drag, startPoint x: 160, startPoint y: 274, endPoint x: 53, endPoint y: 264, distance: 107.5
click at [160, 274] on button "Delete" at bounding box center [153, 272] width 39 height 16
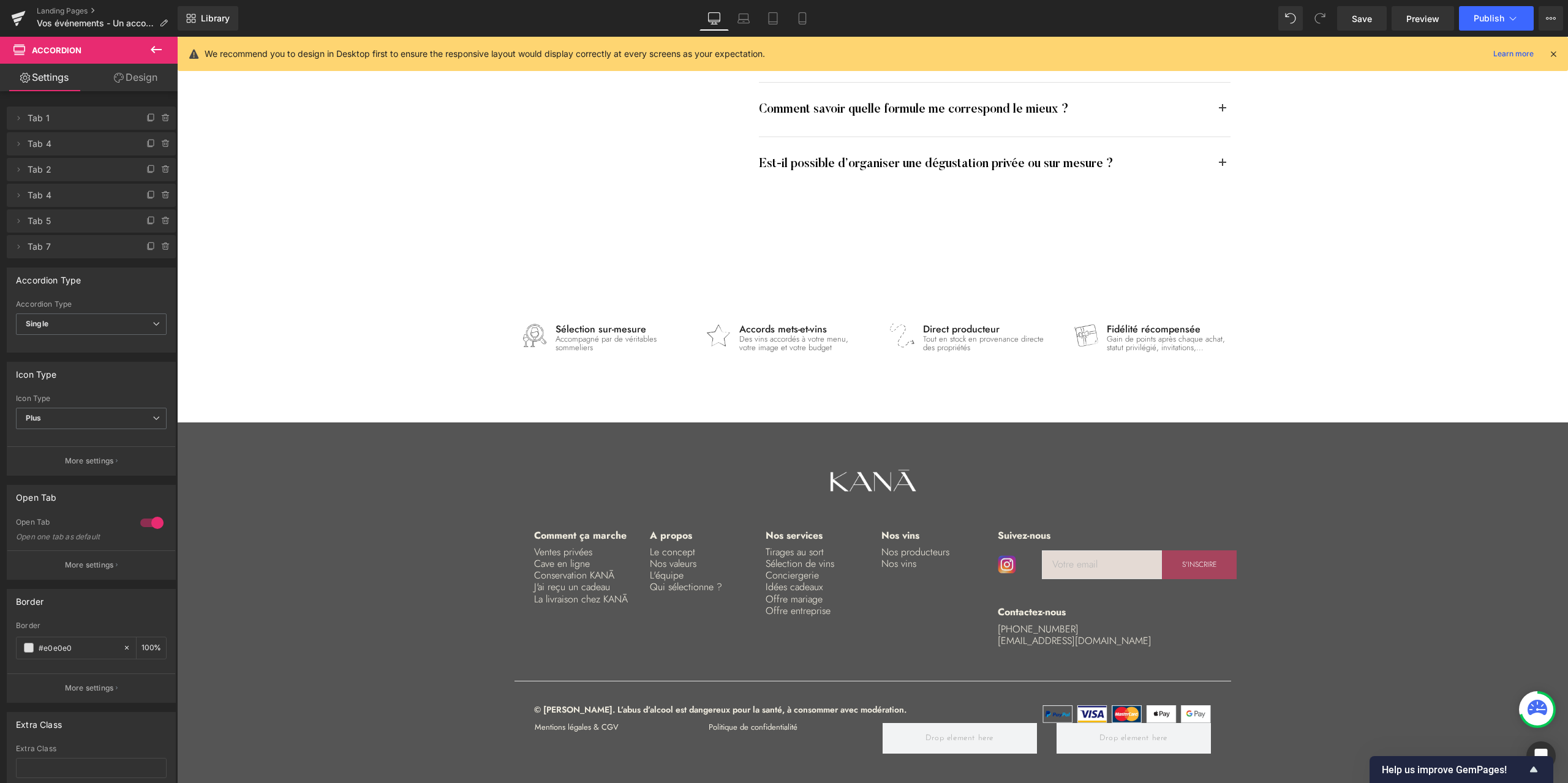
scroll to position [3567, 0]
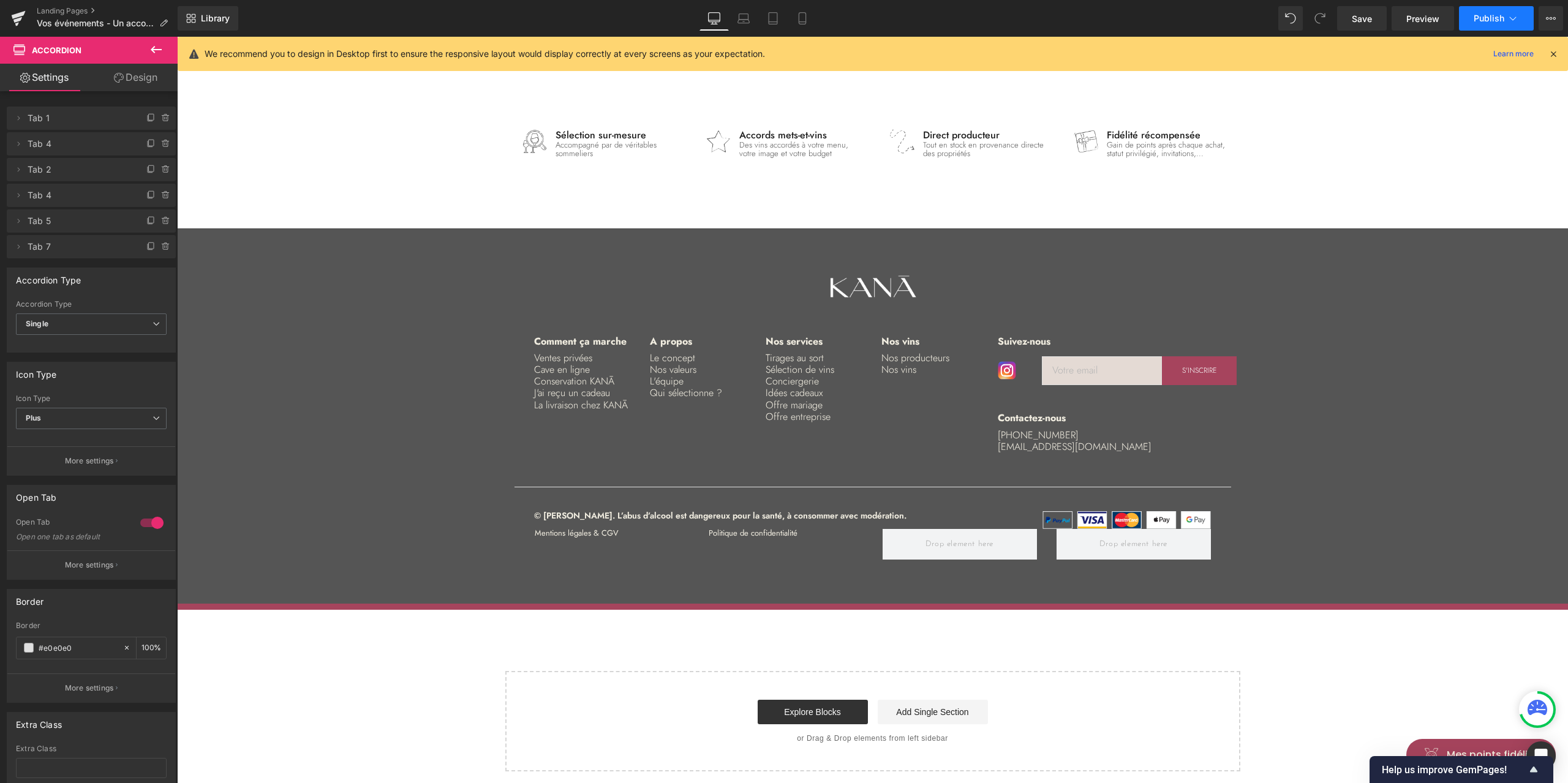
click at [1485, 19] on span "Publish" at bounding box center [1488, 18] width 30 height 10
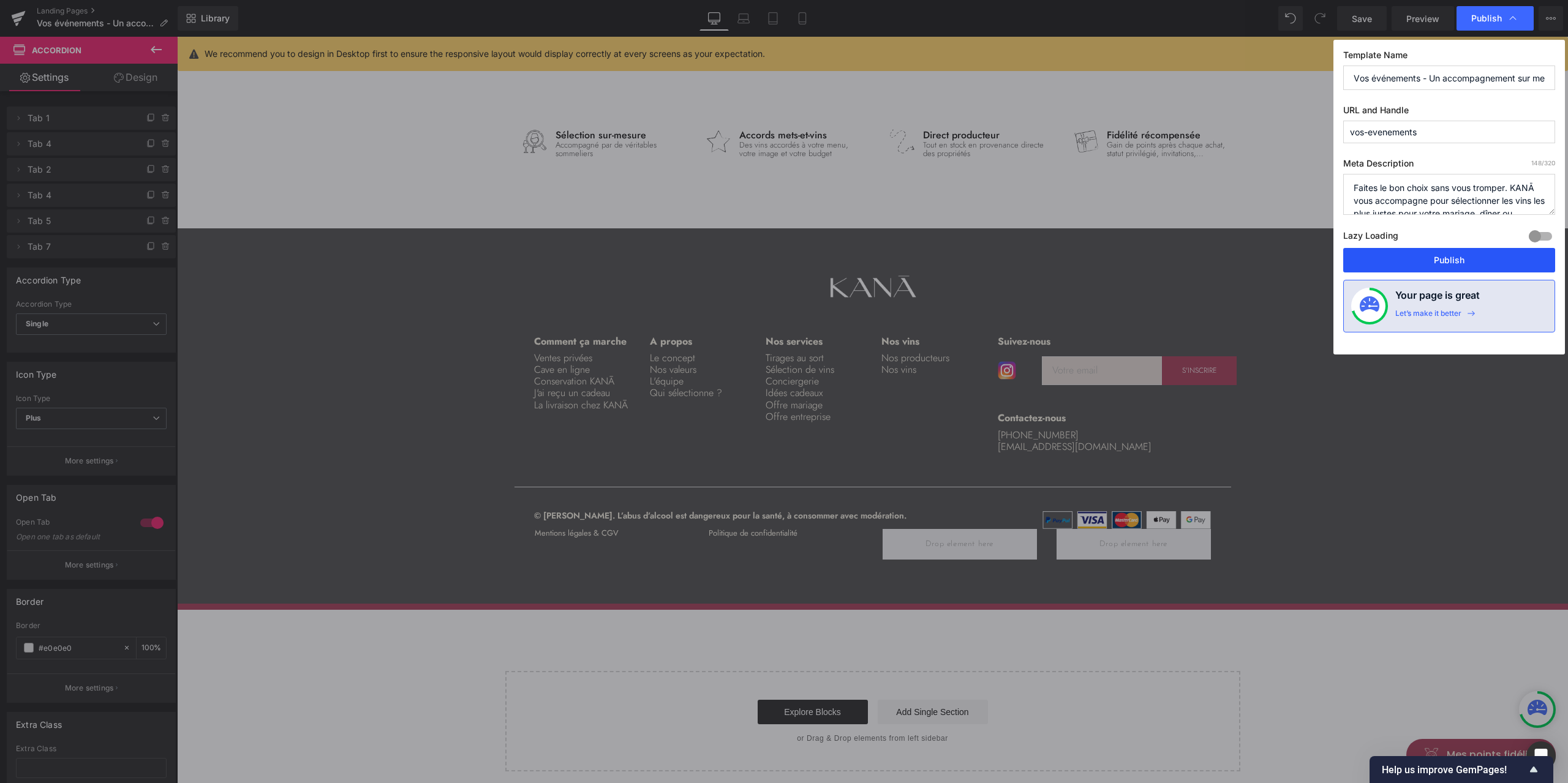
click at [1472, 257] on button "Publish" at bounding box center [1449, 259] width 212 height 25
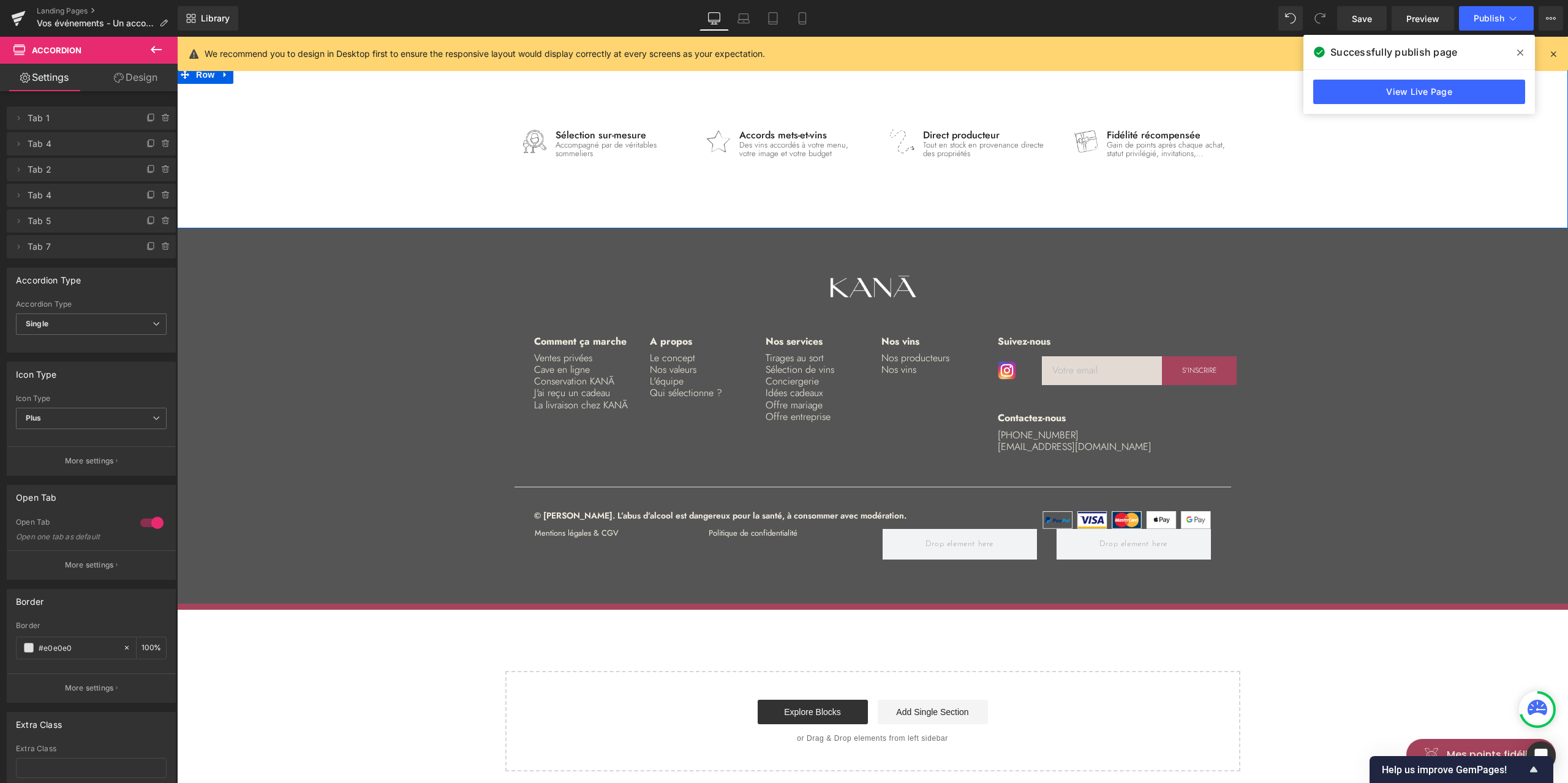
click at [432, 163] on div "Image Sélection sur-mesure Heading Accompagné par de véritables sommeliers Text…" at bounding box center [872, 169] width 1391 height 108
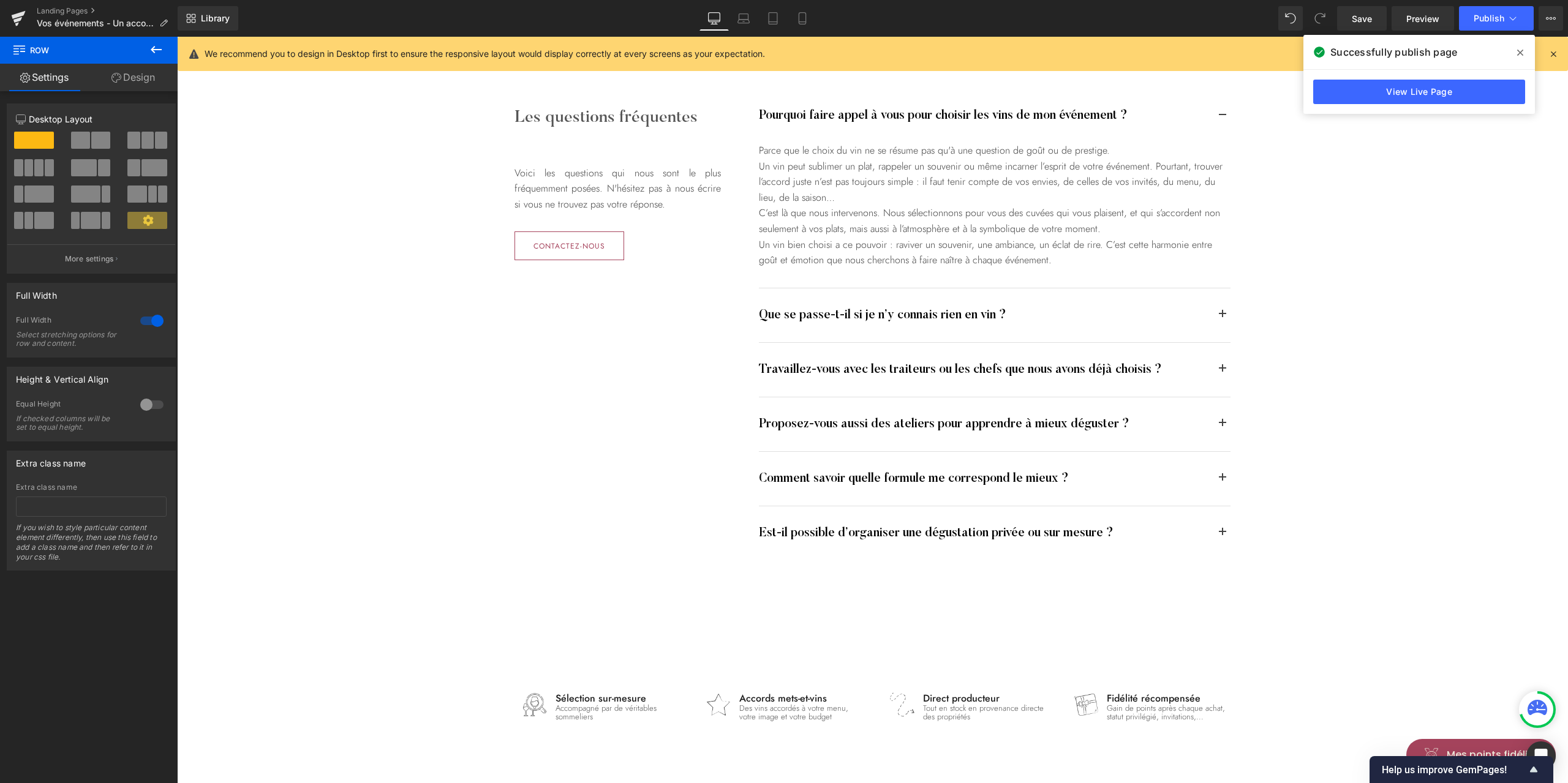
scroll to position [2831, 0]
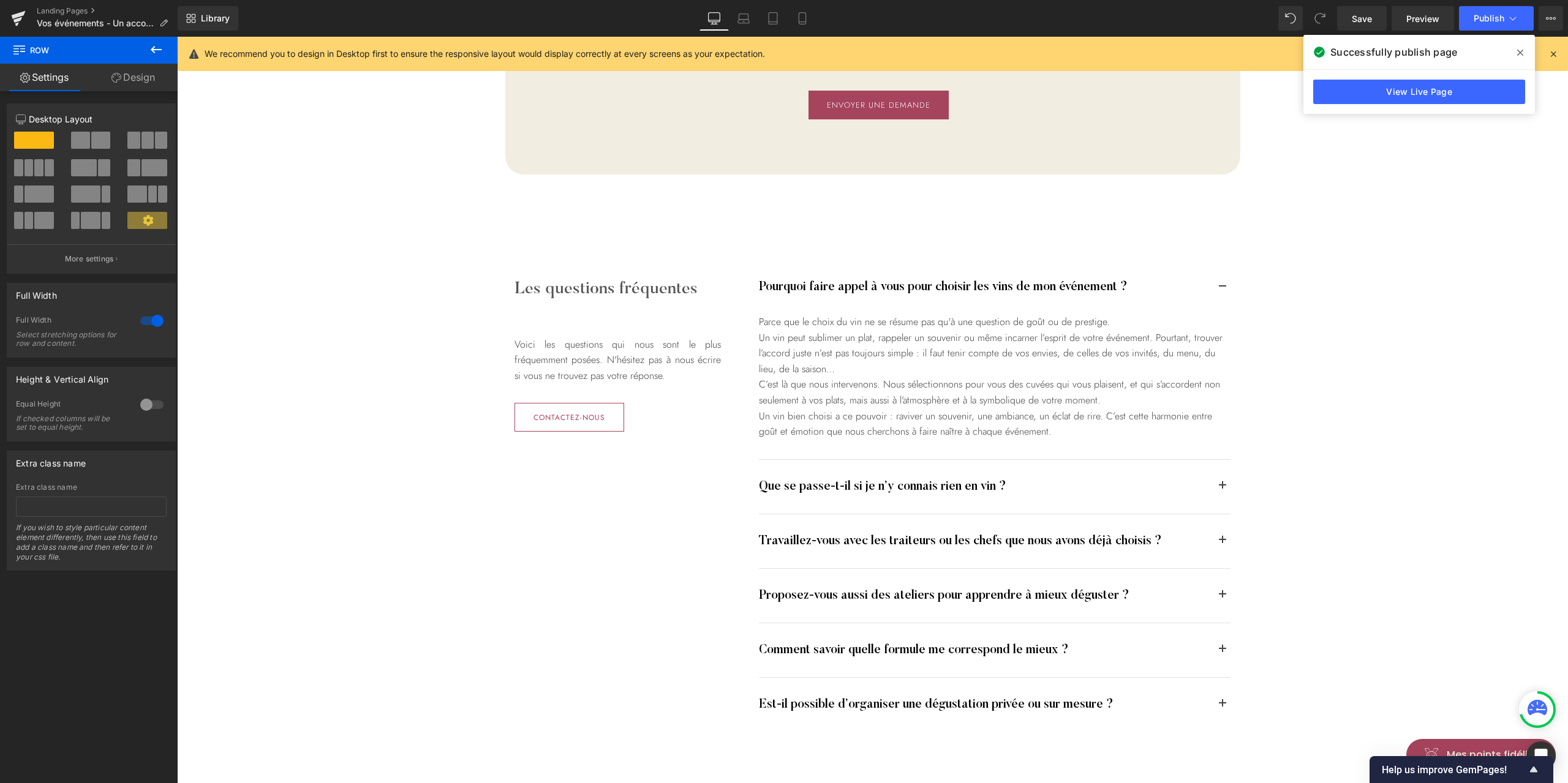
click at [1522, 50] on icon at bounding box center [1519, 52] width 6 height 10
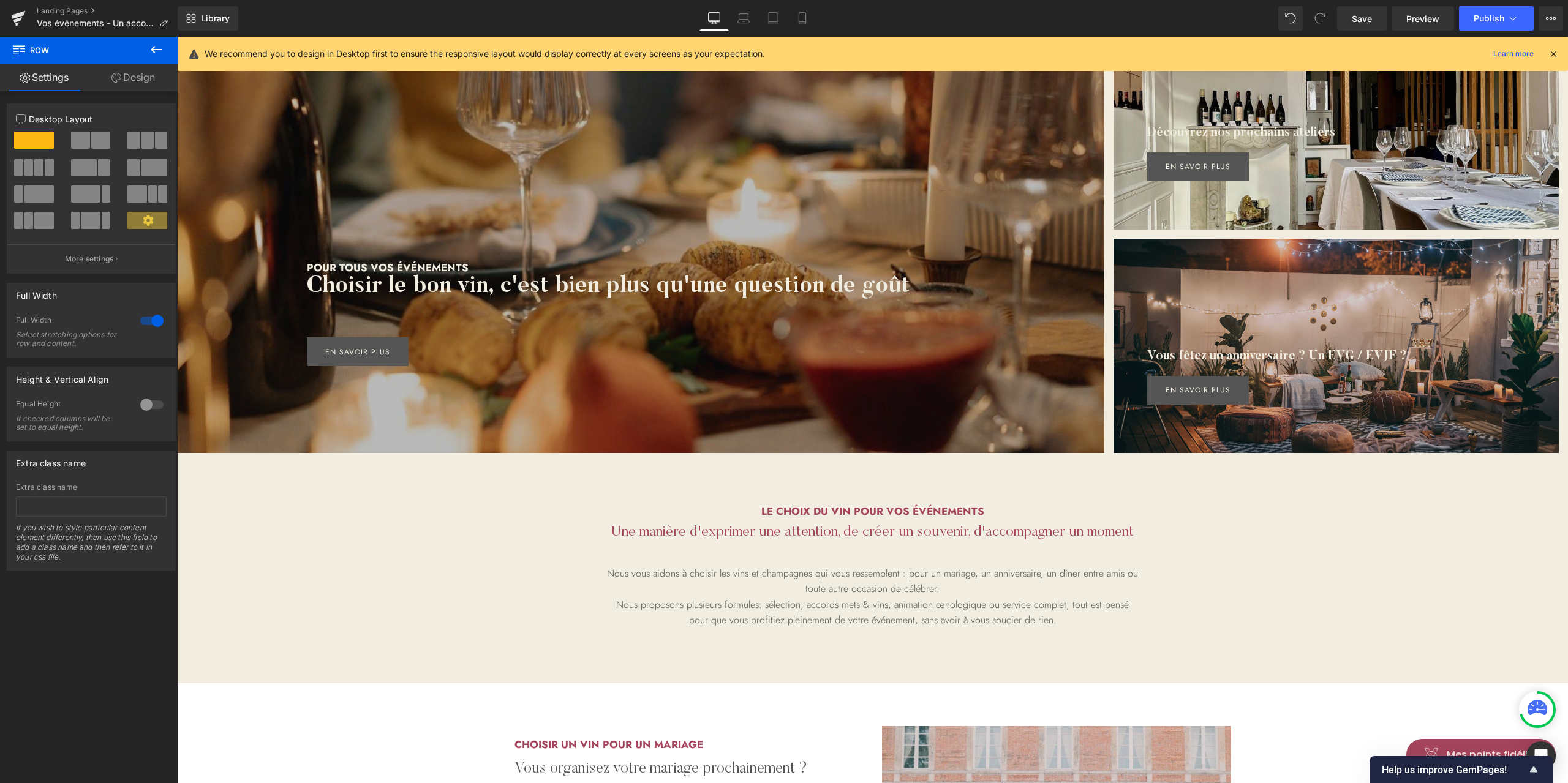
scroll to position [56, 0]
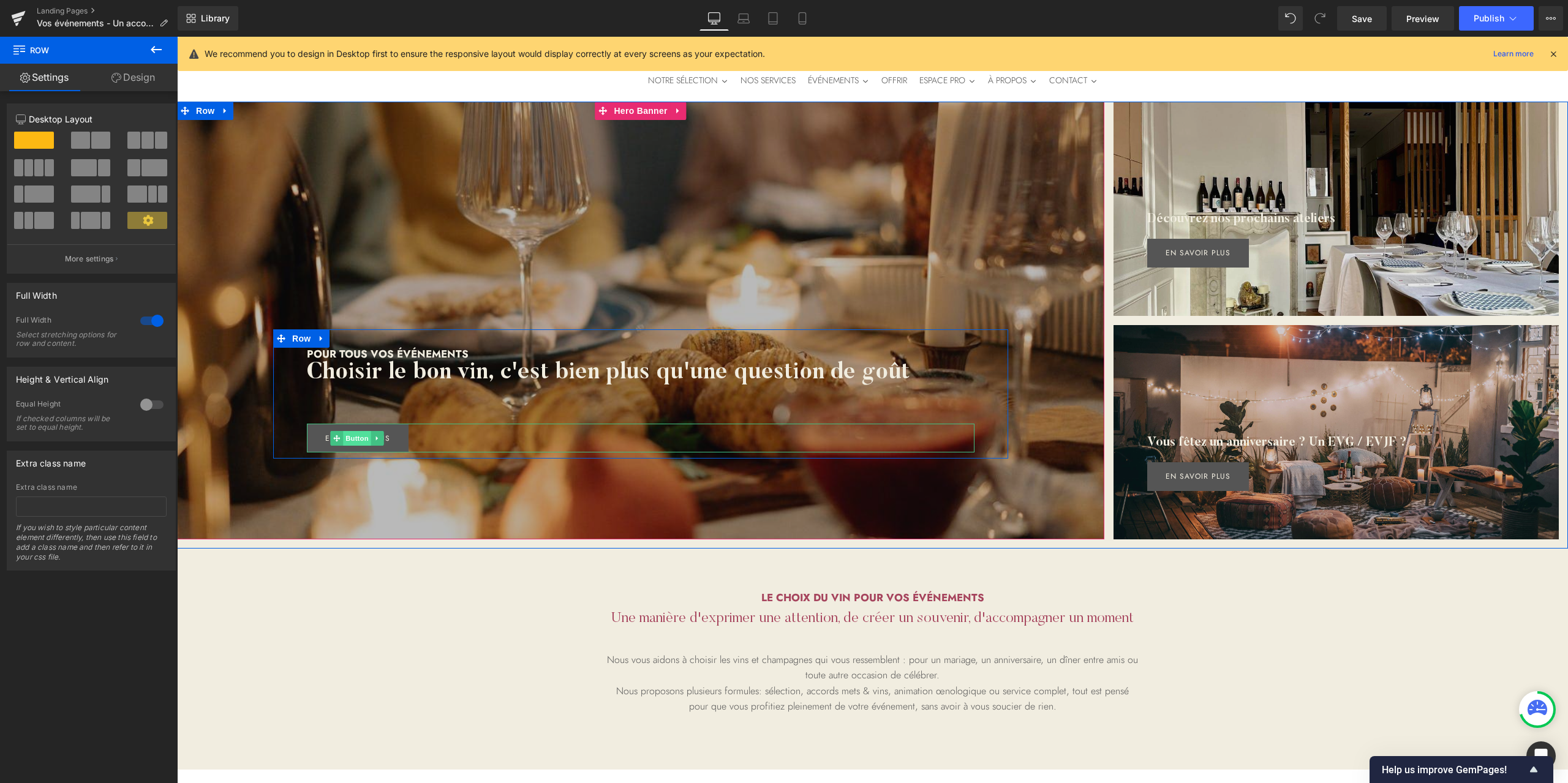
click at [346, 440] on span "Button" at bounding box center [357, 438] width 28 height 15
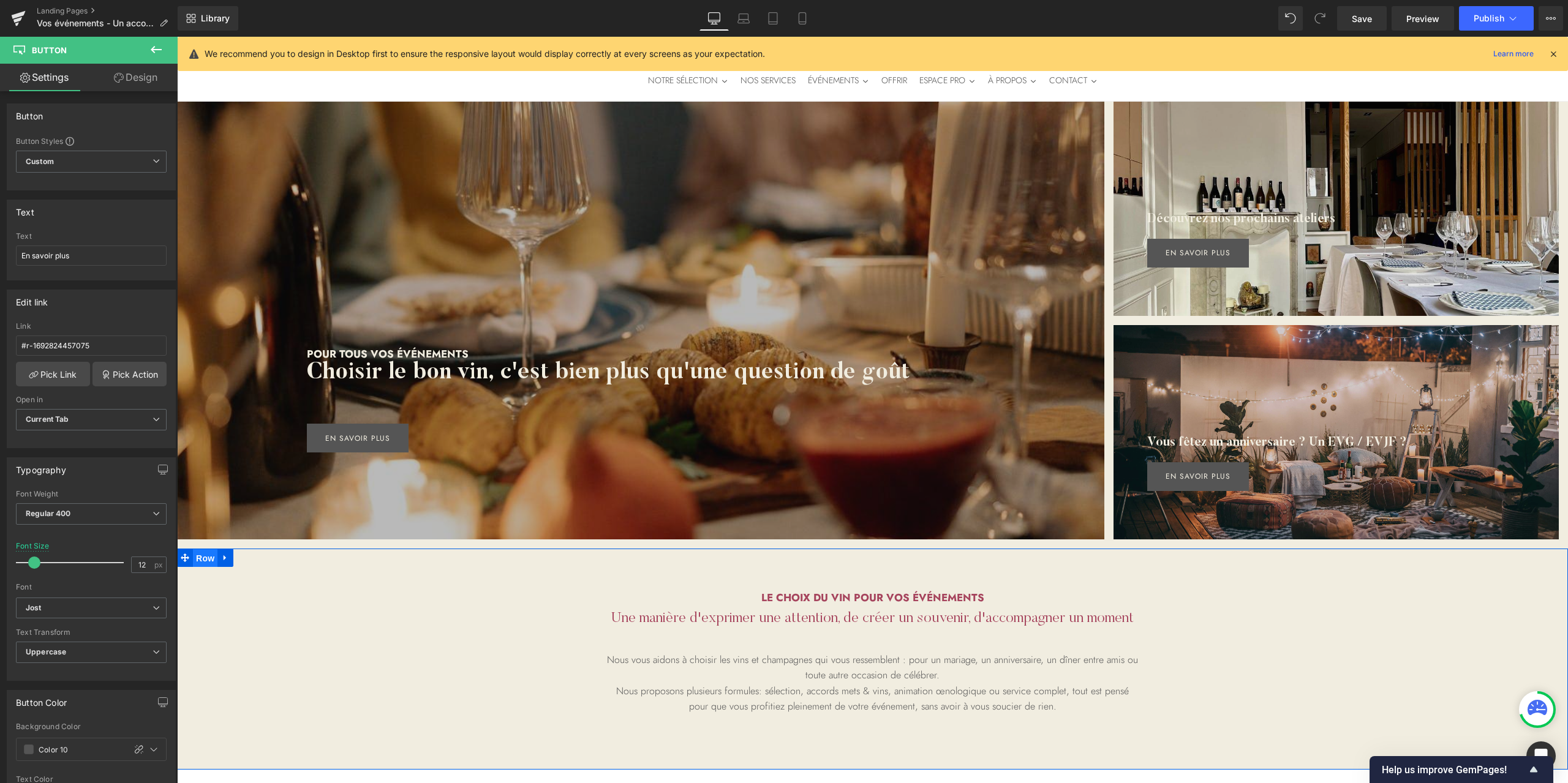
click at [206, 557] on span "Row" at bounding box center [204, 558] width 25 height 18
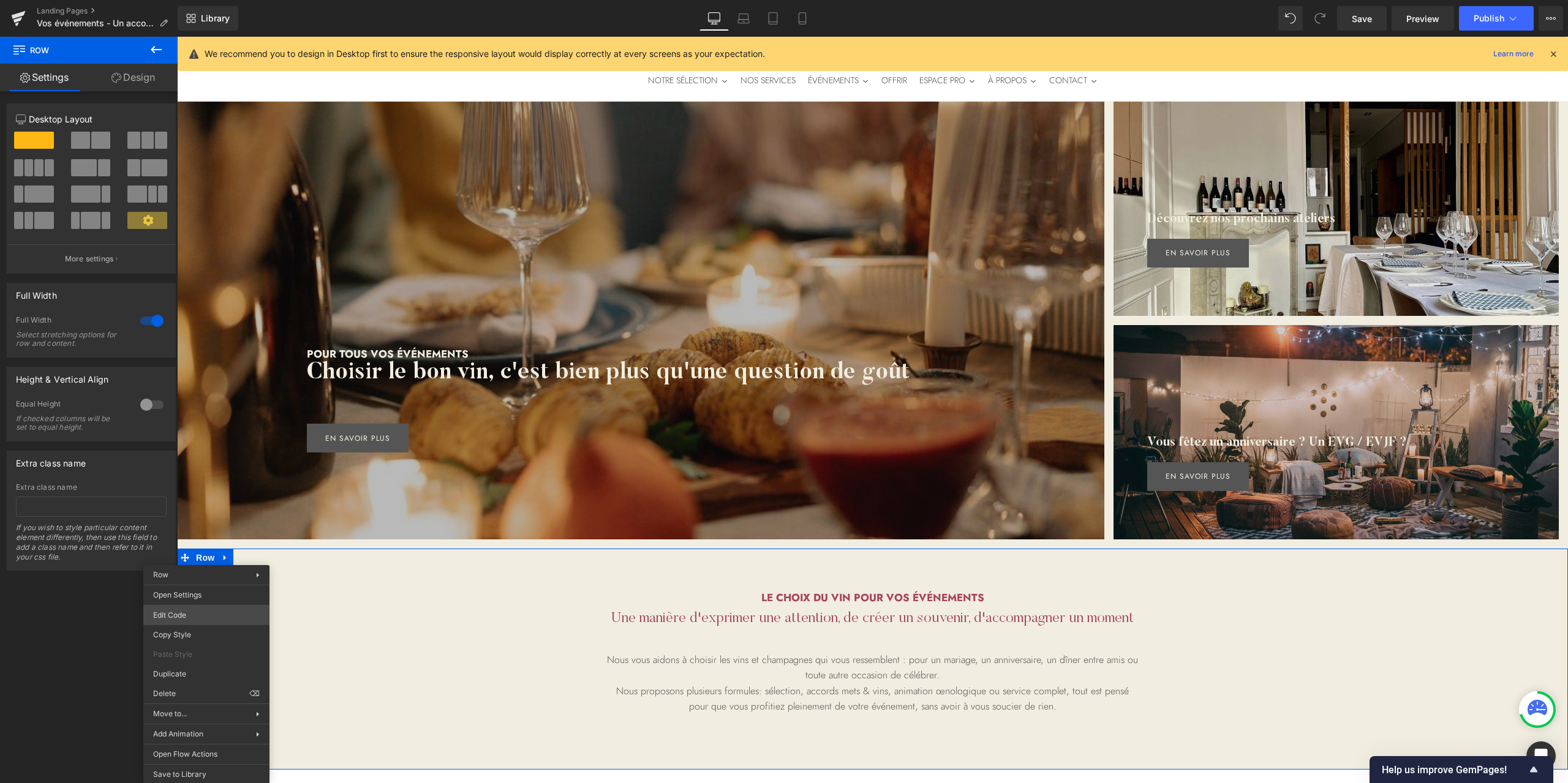
click at [187, 621] on body "Row You are previewing how the will restyle your page. You can not edit Element…" at bounding box center [784, 392] width 1568 height 783
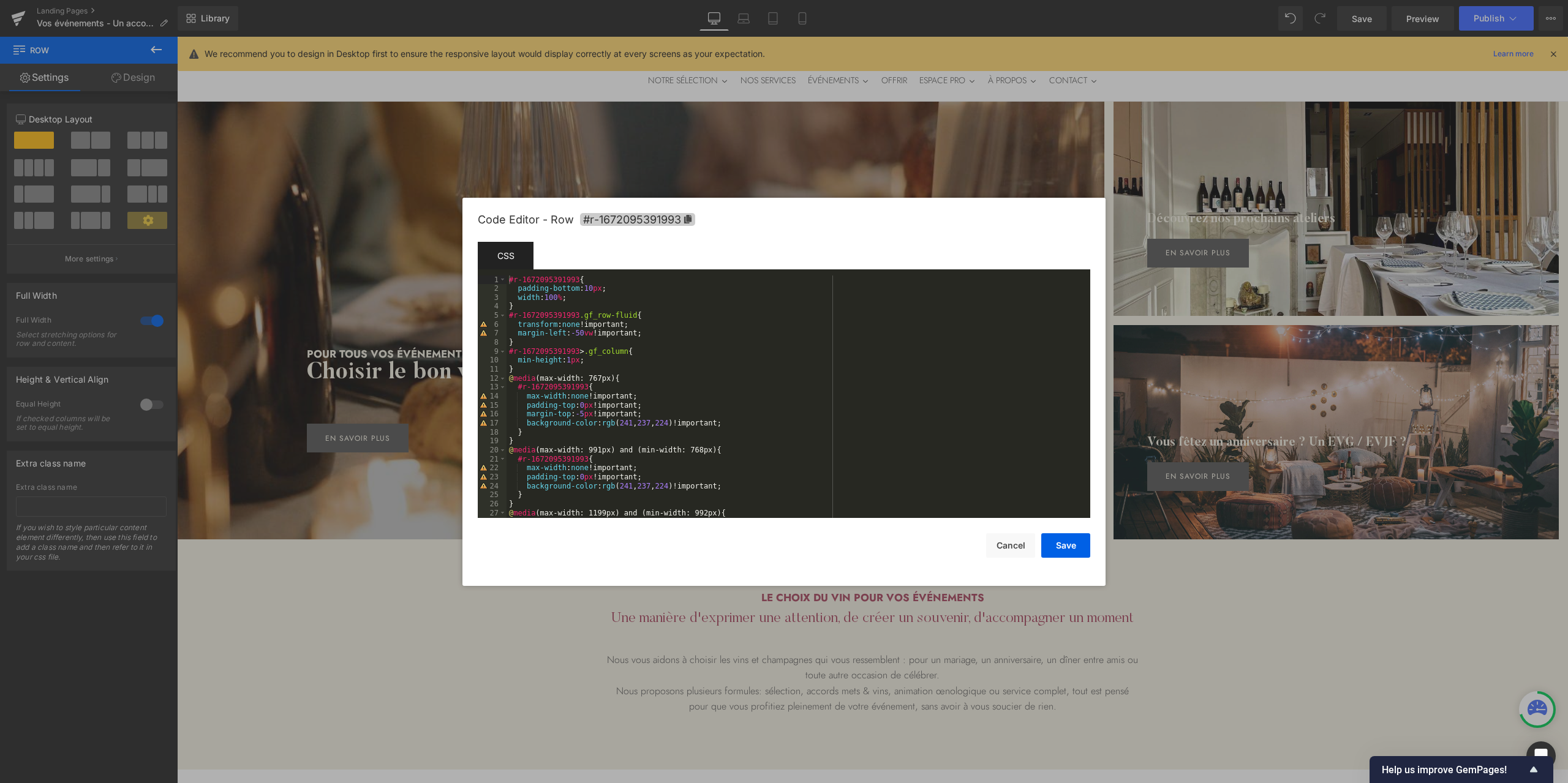
click at [692, 217] on span "#r-1672095391993" at bounding box center [637, 219] width 116 height 13
click at [265, 147] on div at bounding box center [784, 392] width 1568 height 783
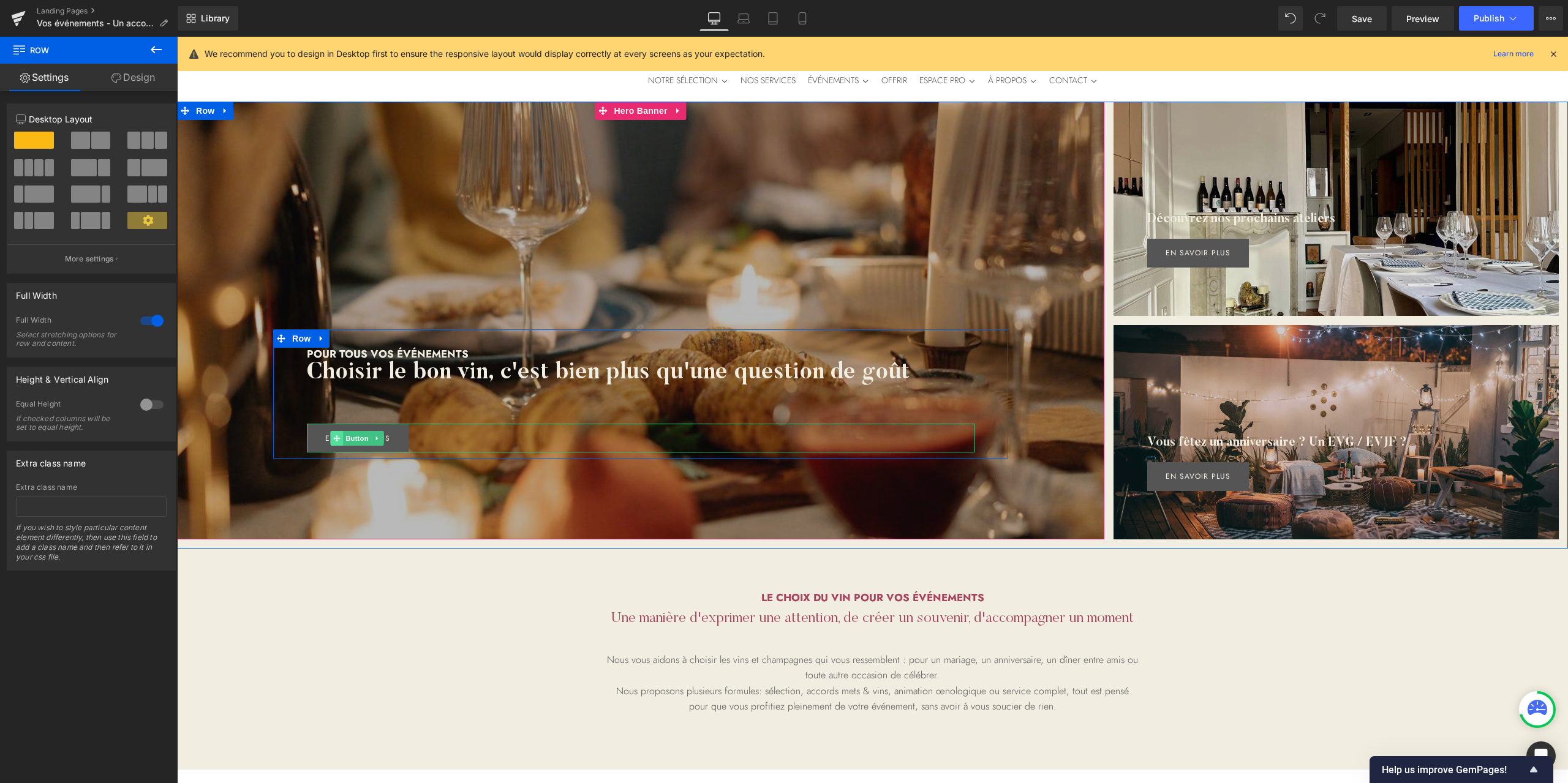
click at [336, 436] on span at bounding box center [337, 438] width 13 height 15
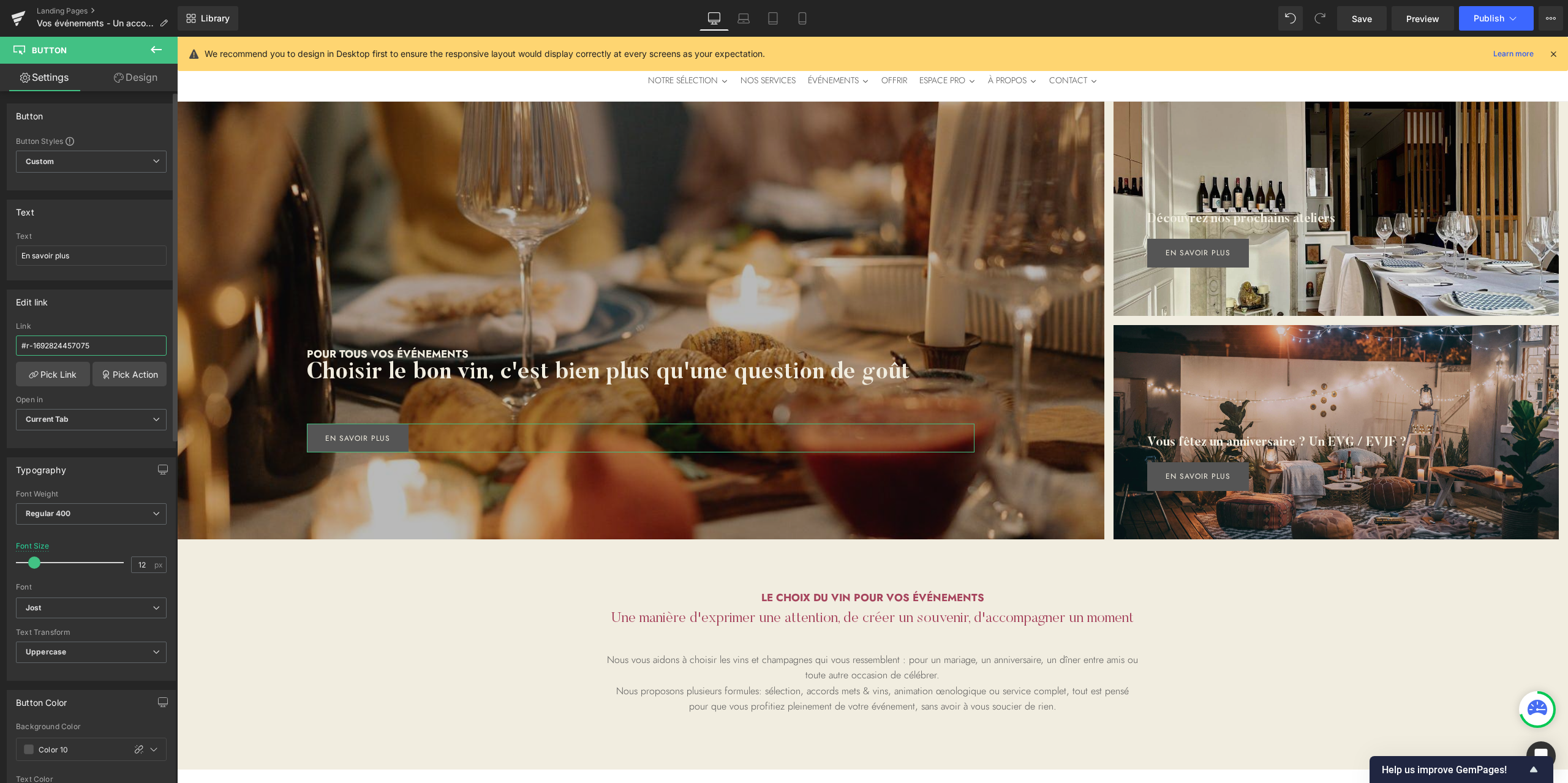
click at [98, 342] on input "#r-1692824457075" at bounding box center [91, 346] width 150 height 20
paste input "72095391993"
type input "#r-1672095391993"
click at [1487, 20] on span "Publish" at bounding box center [1488, 18] width 30 height 10
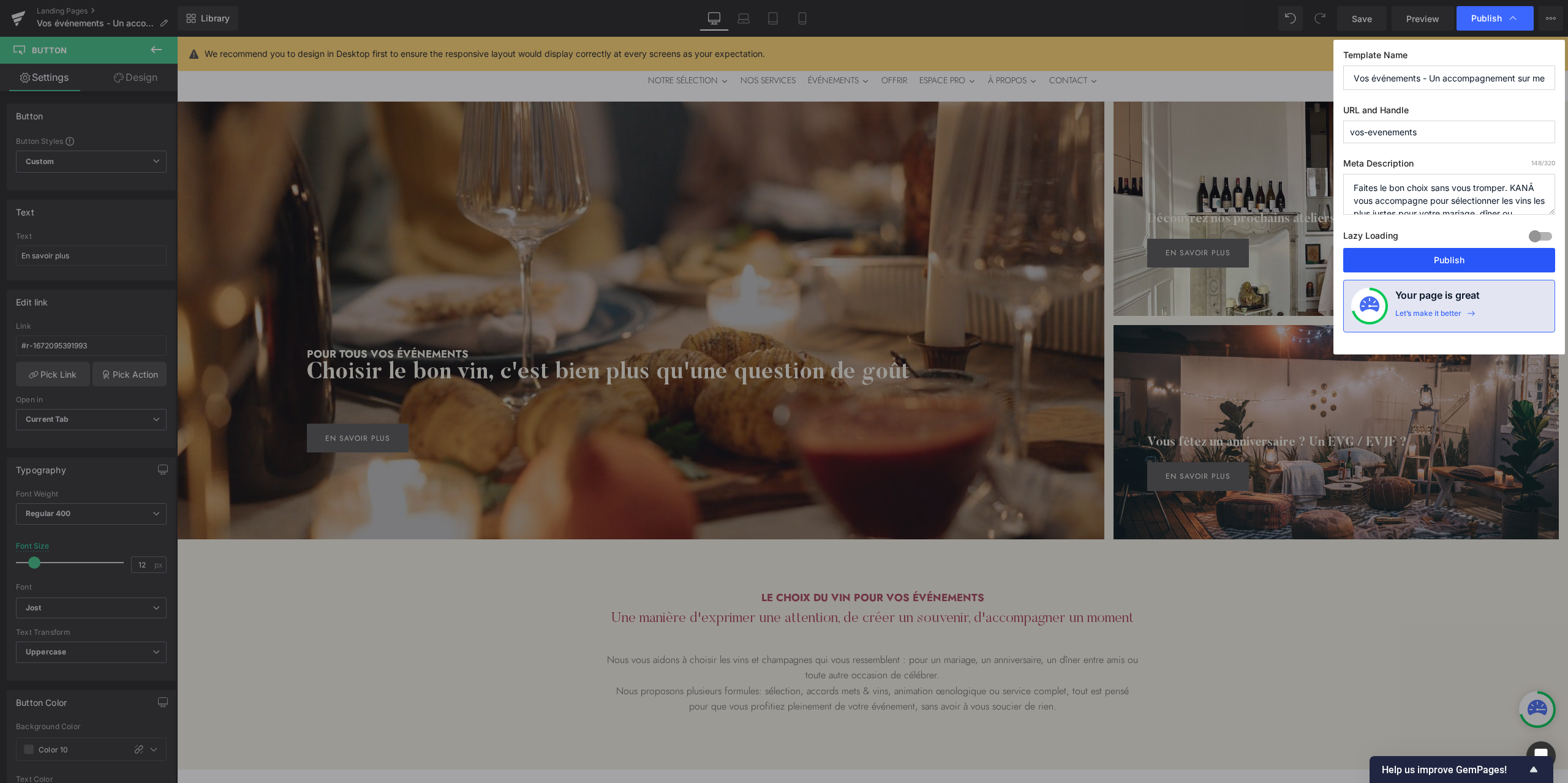
click at [1379, 253] on button "Publish" at bounding box center [1449, 259] width 212 height 25
